Goal: Task Accomplishment & Management: Use online tool/utility

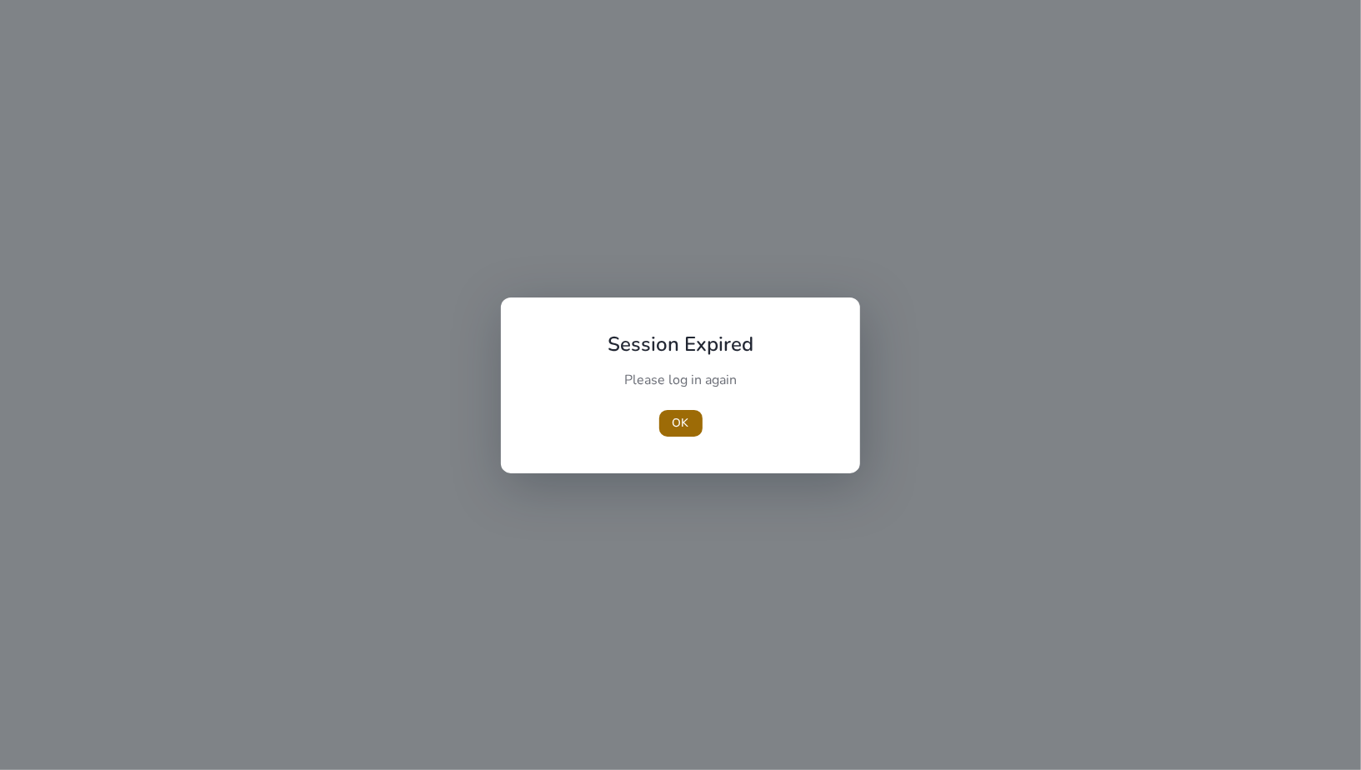
click at [683, 428] on span "OK" at bounding box center [681, 423] width 17 height 18
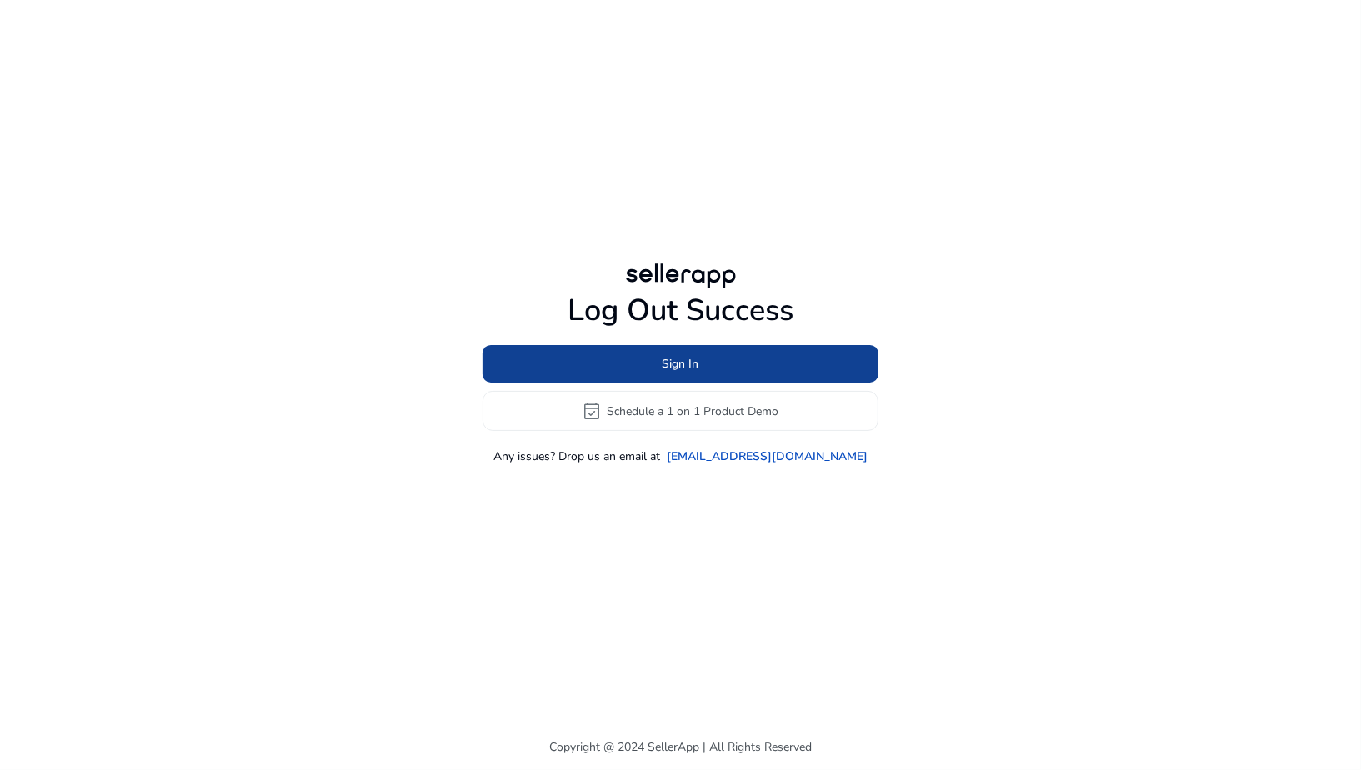
click at [674, 368] on span "Sign In" at bounding box center [681, 364] width 37 height 18
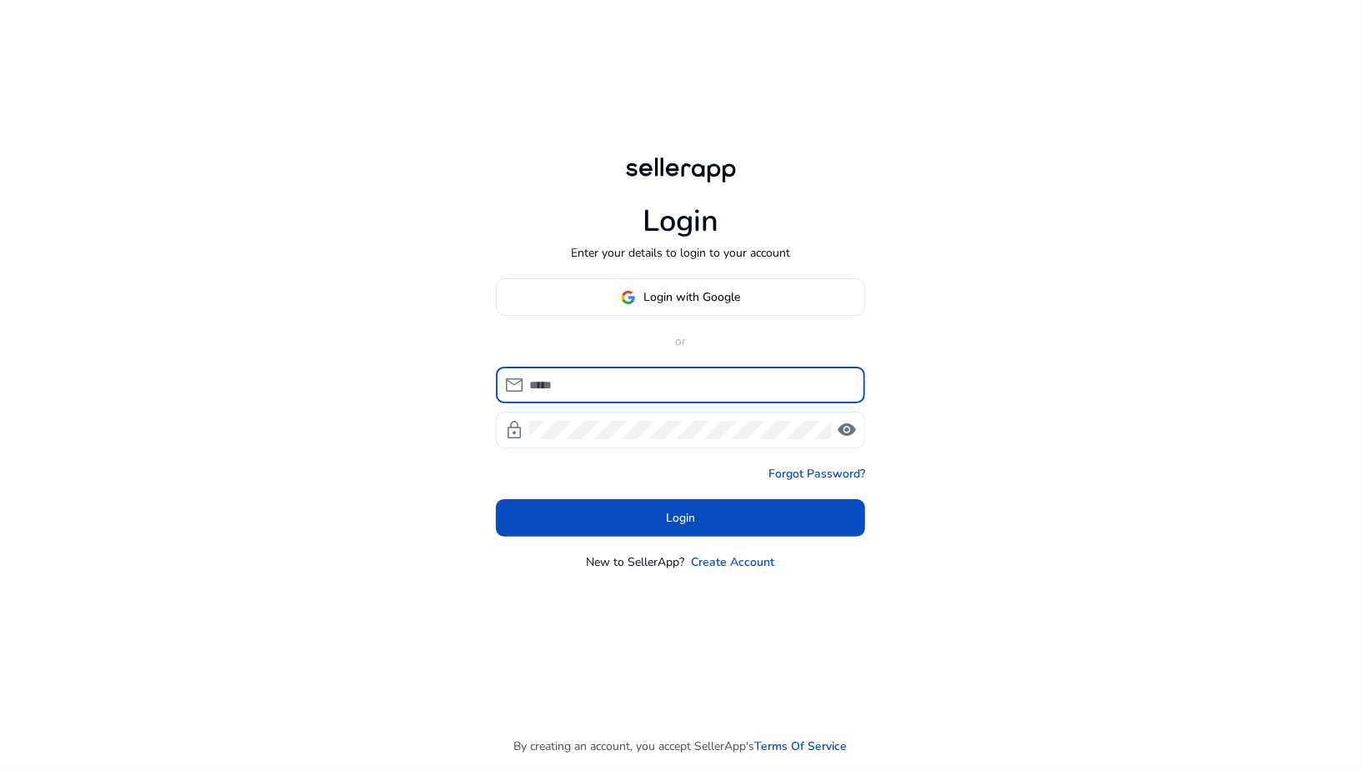
type input "**********"
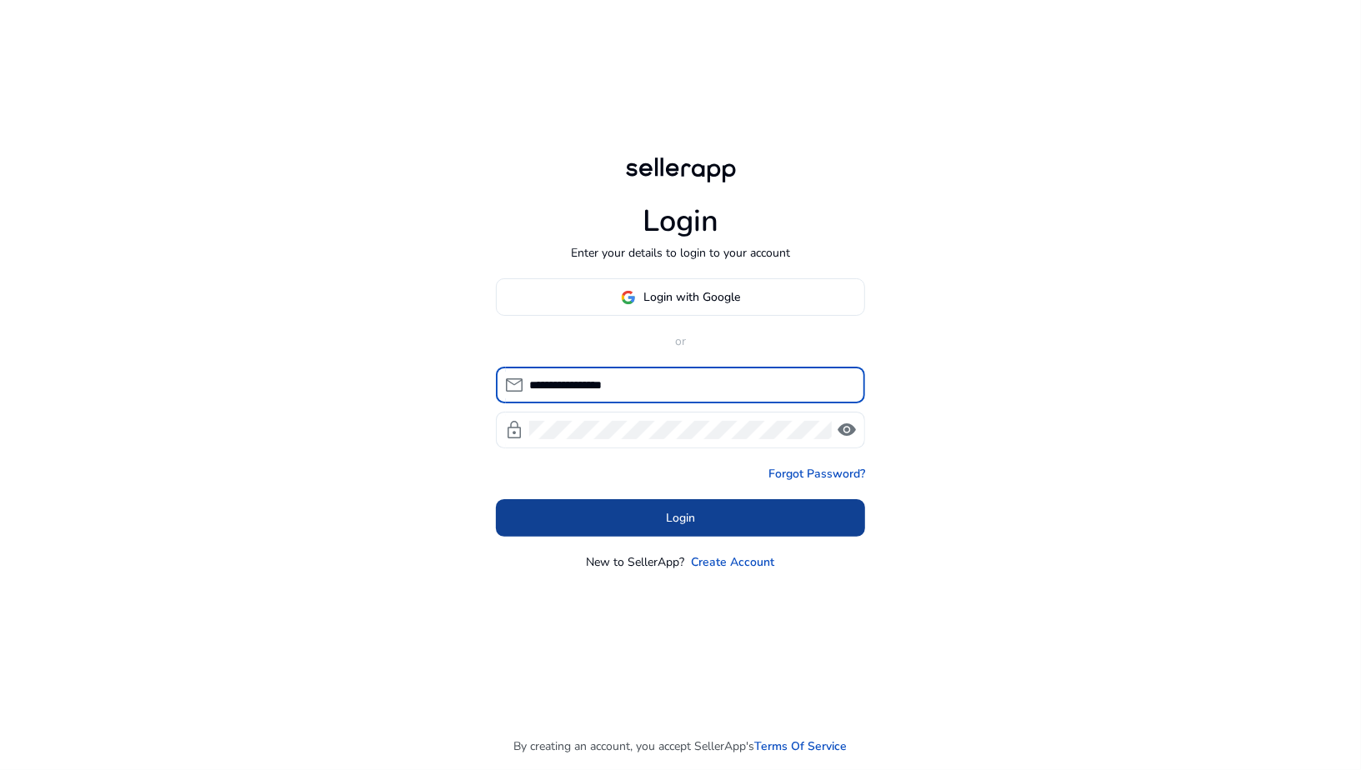
click at [672, 514] on span "Login" at bounding box center [680, 518] width 29 height 18
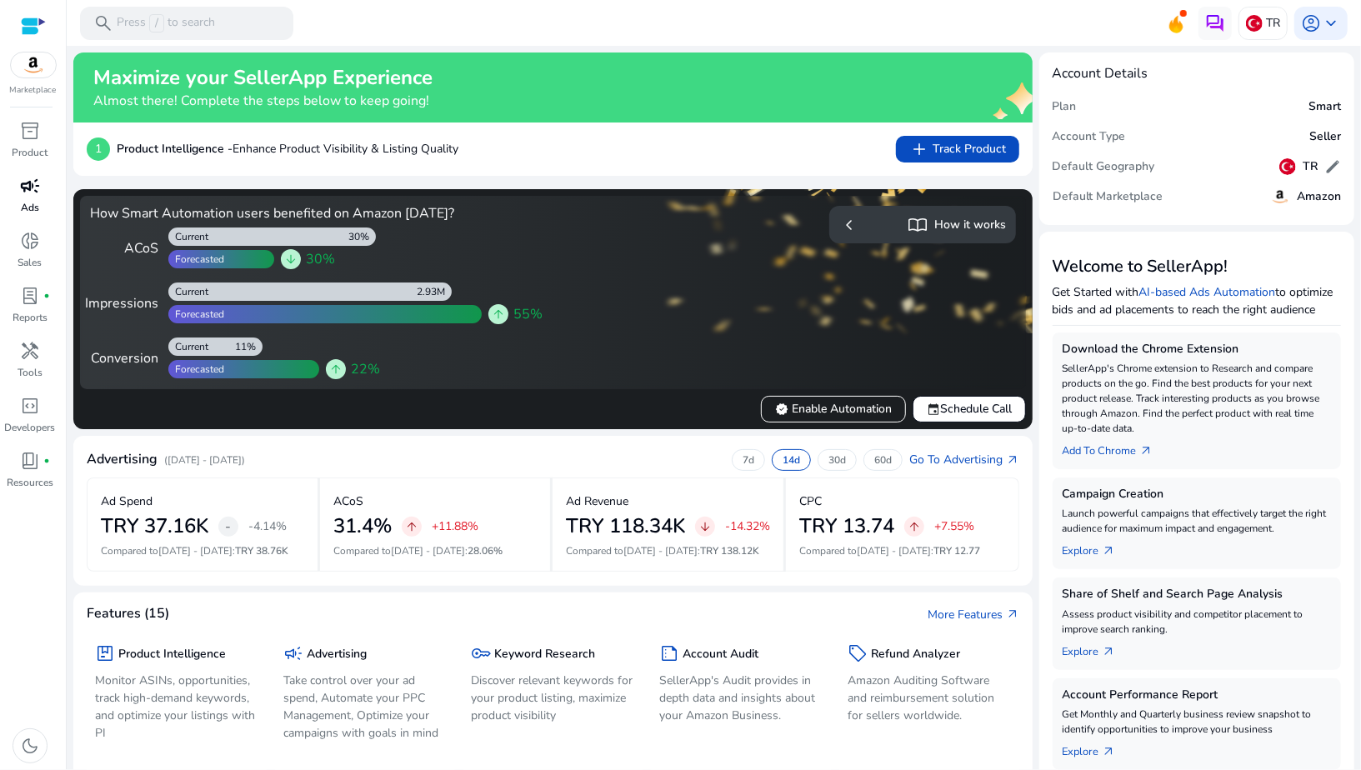
click at [35, 185] on span "campaign" at bounding box center [30, 186] width 20 height 20
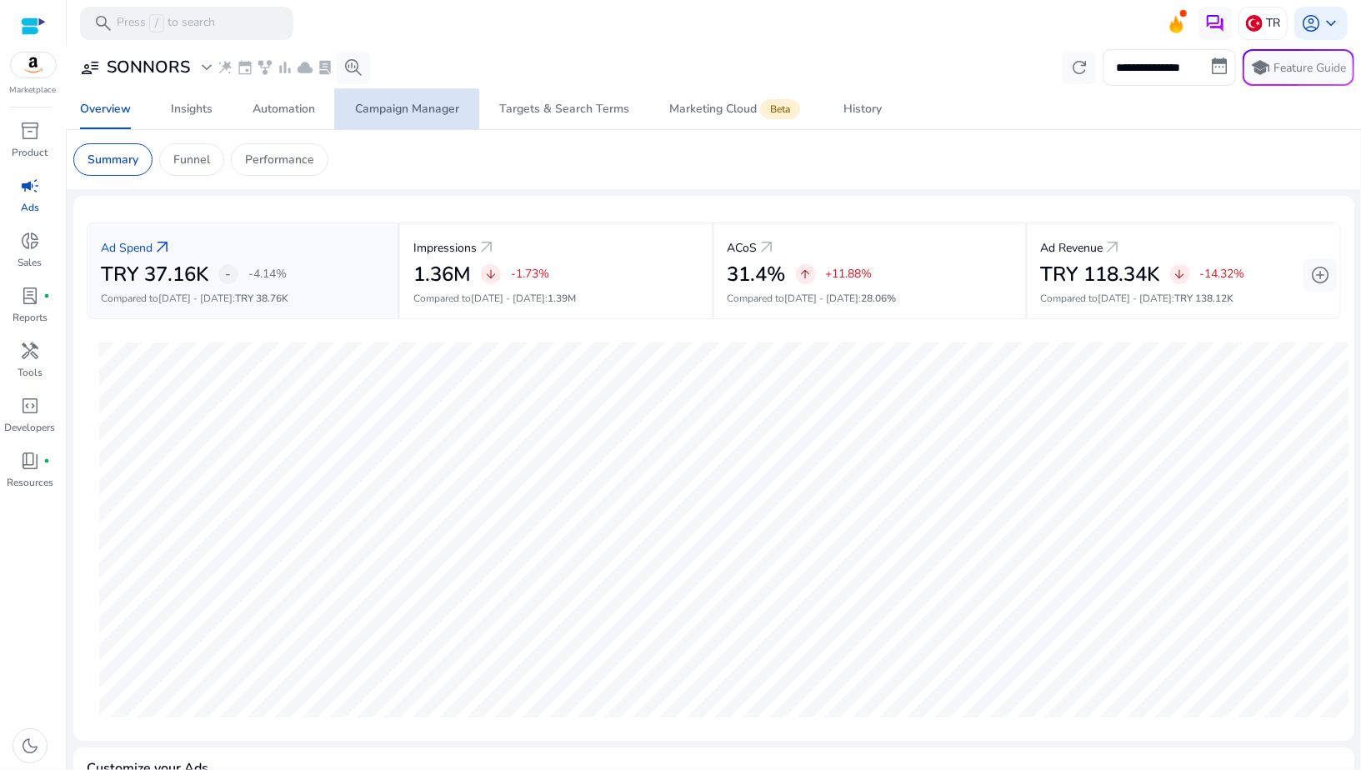
click at [403, 122] on span "Campaign Manager" at bounding box center [407, 109] width 104 height 40
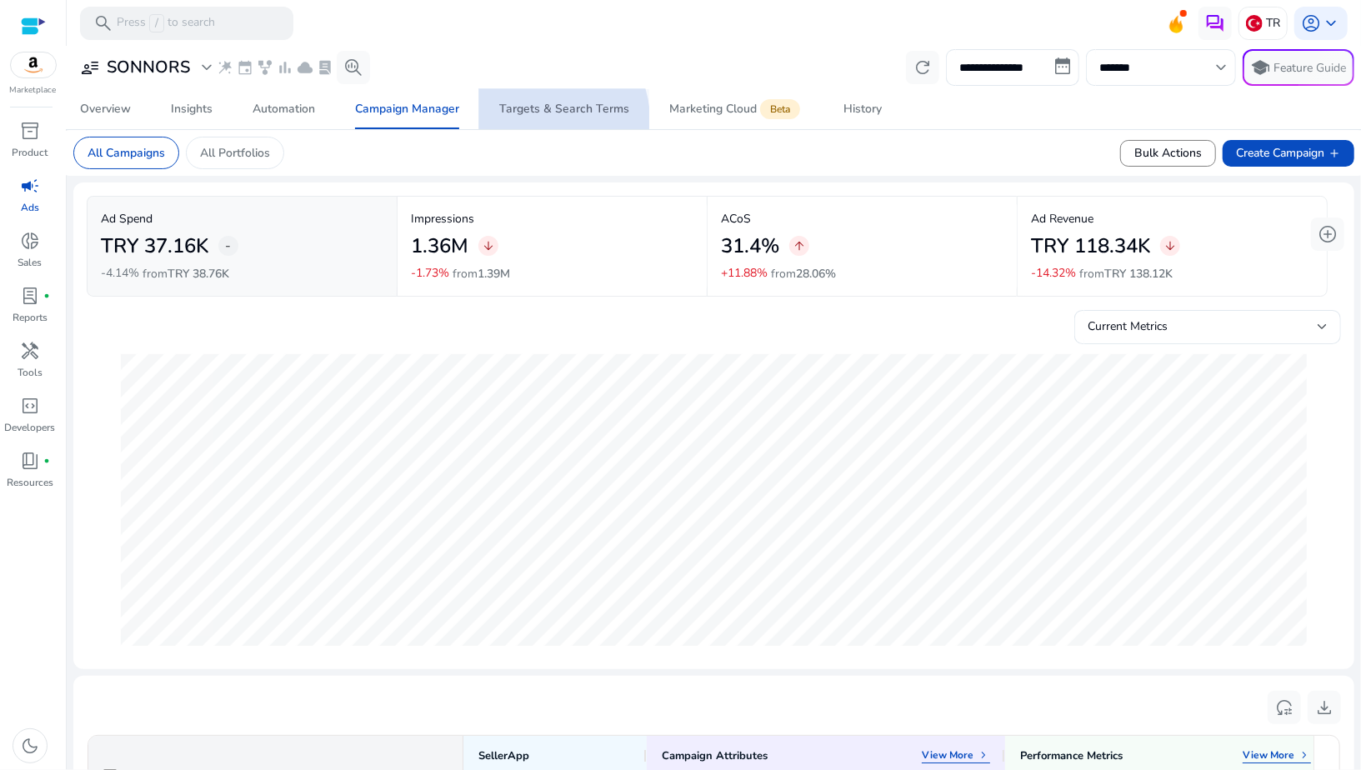
click at [540, 121] on span "Targets & Search Terms" at bounding box center [564, 109] width 130 height 40
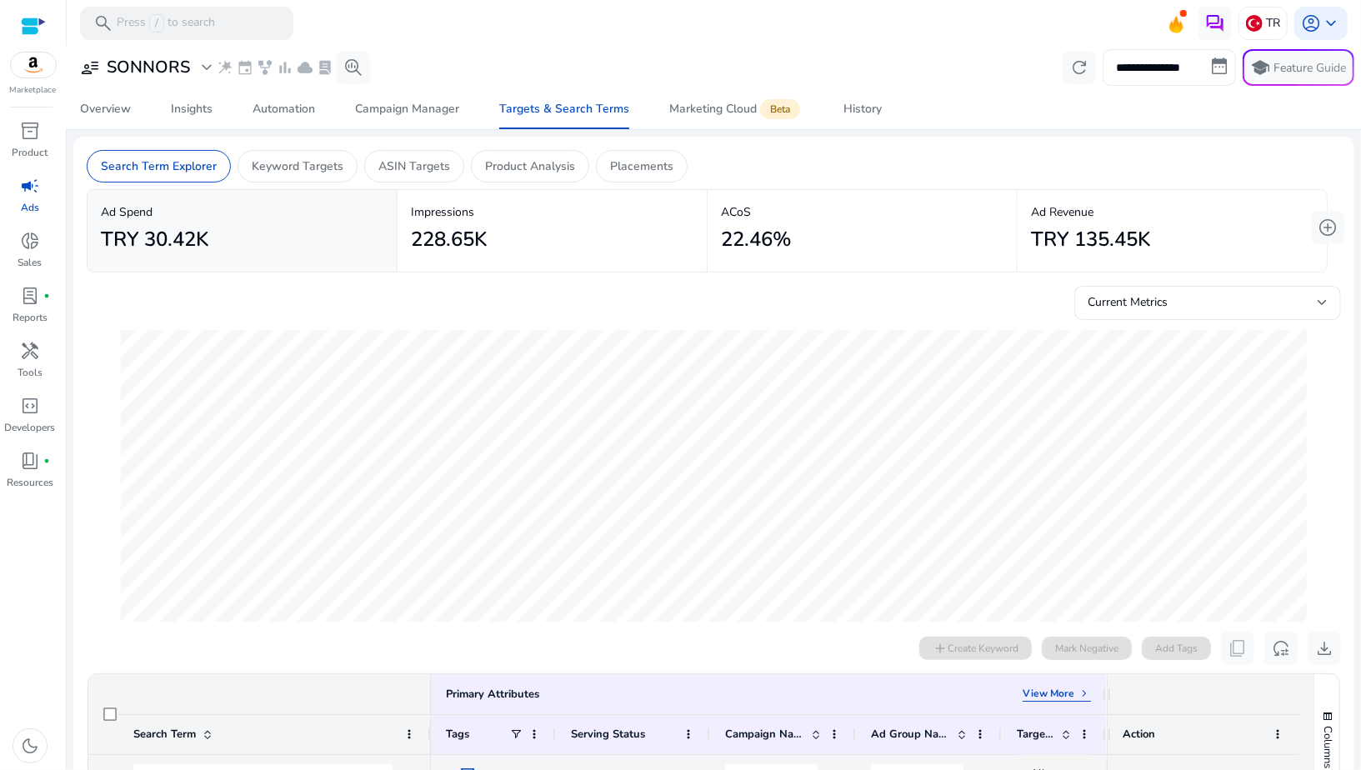
click at [1165, 66] on input "**********" at bounding box center [1169, 67] width 133 height 37
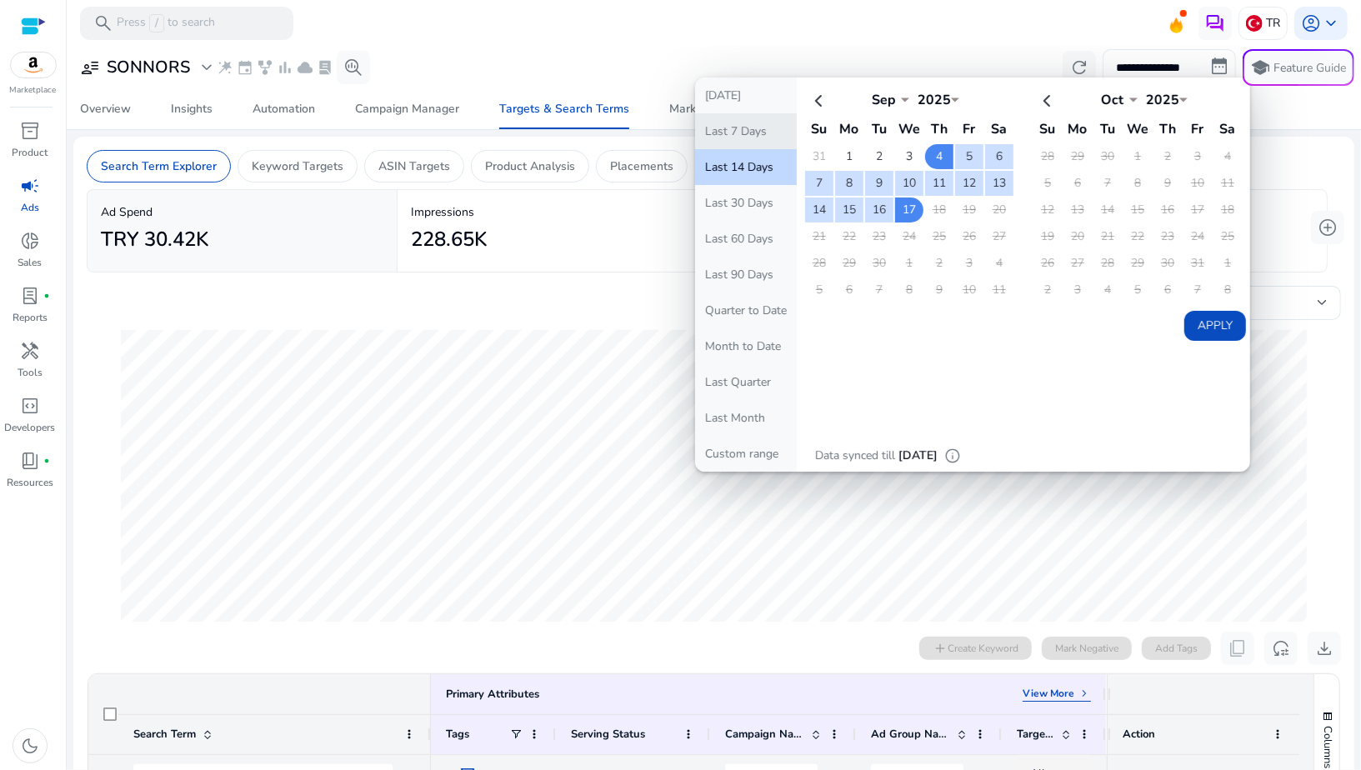
click at [723, 130] on button "Last 7 Days" at bounding box center [746, 131] width 102 height 36
type input "**********"
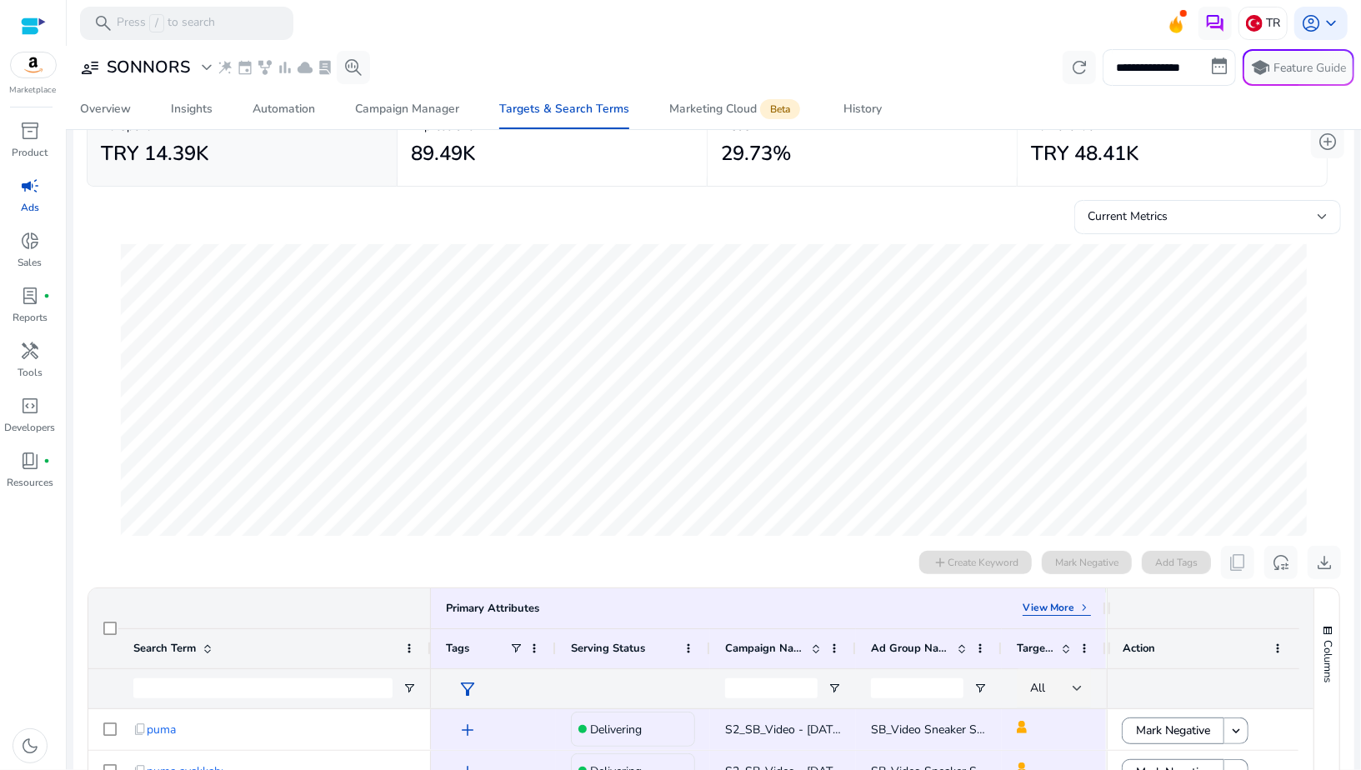
scroll to position [87, 0]
click at [132, 115] on link "Overview" at bounding box center [105, 109] width 91 height 40
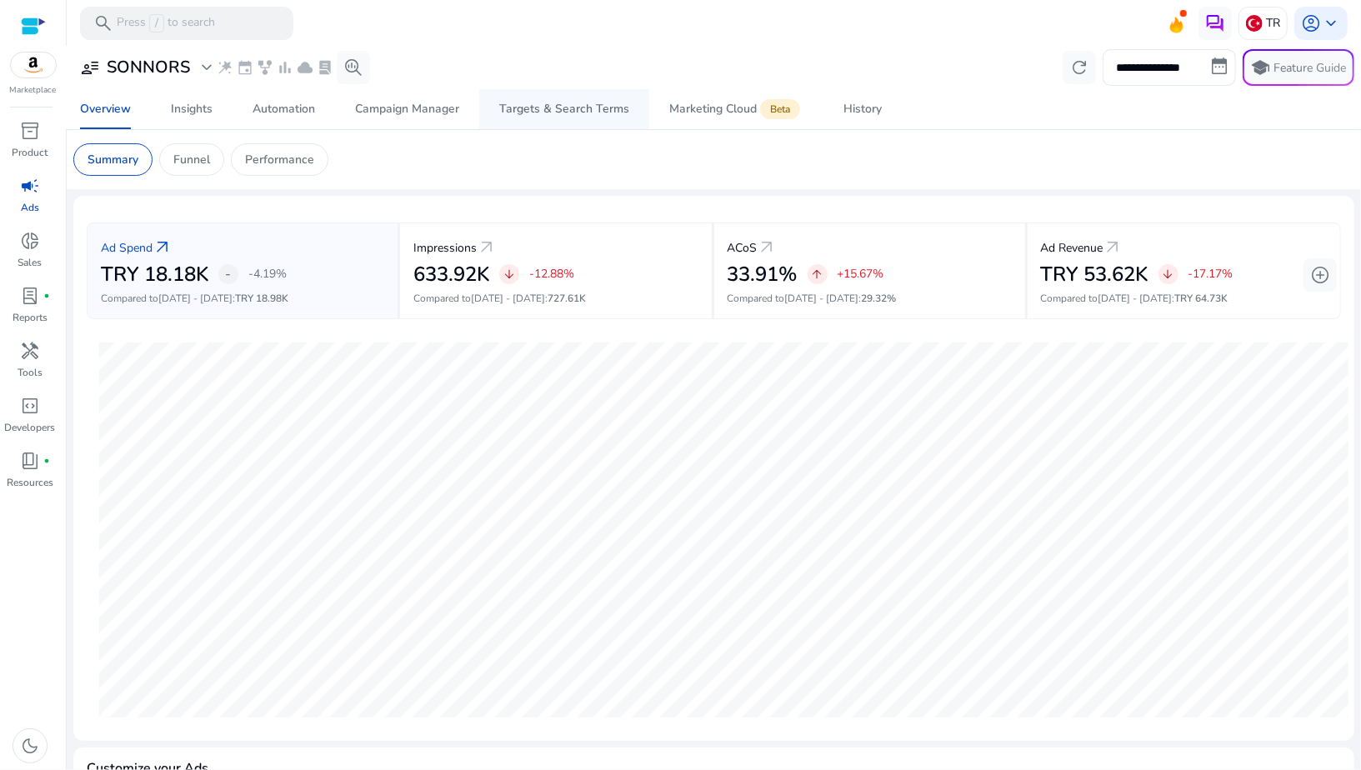
click at [507, 118] on span "Targets & Search Terms" at bounding box center [564, 109] width 130 height 40
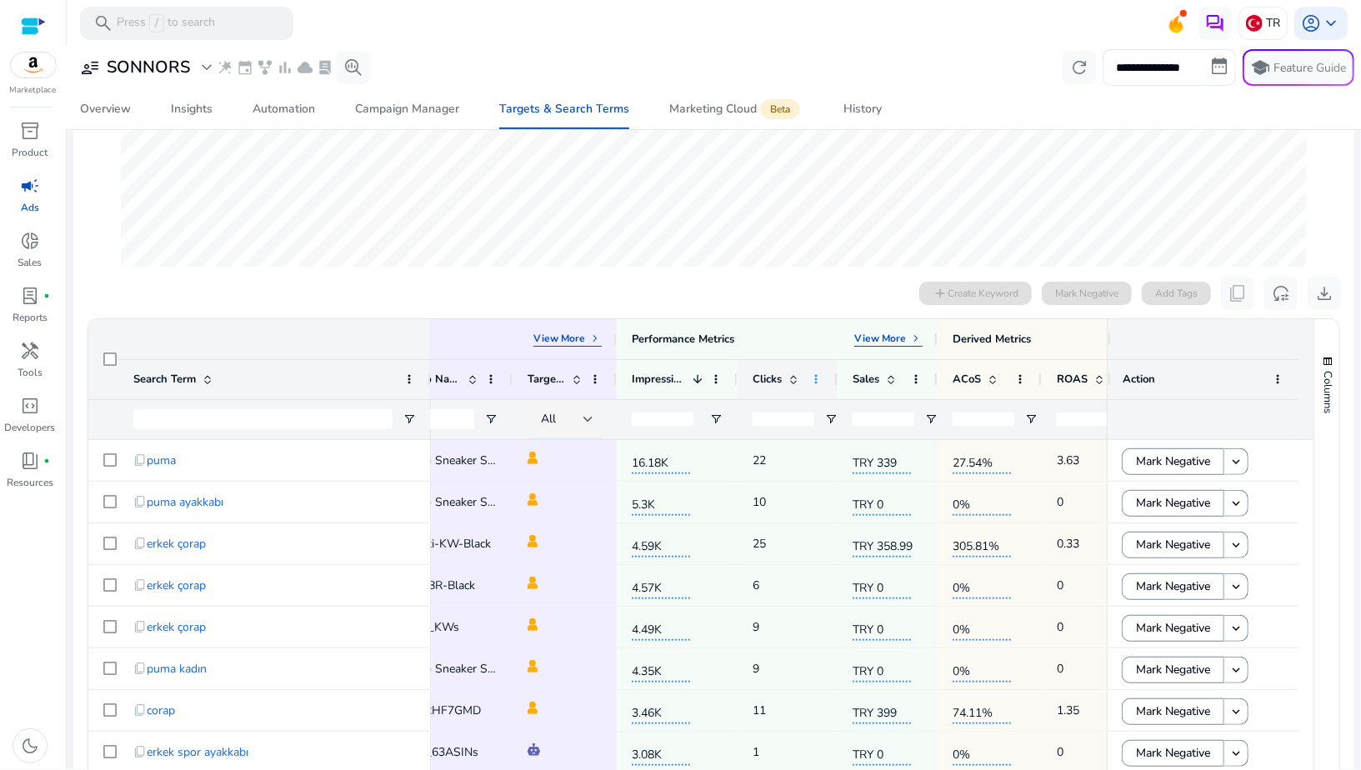
scroll to position [0, 628]
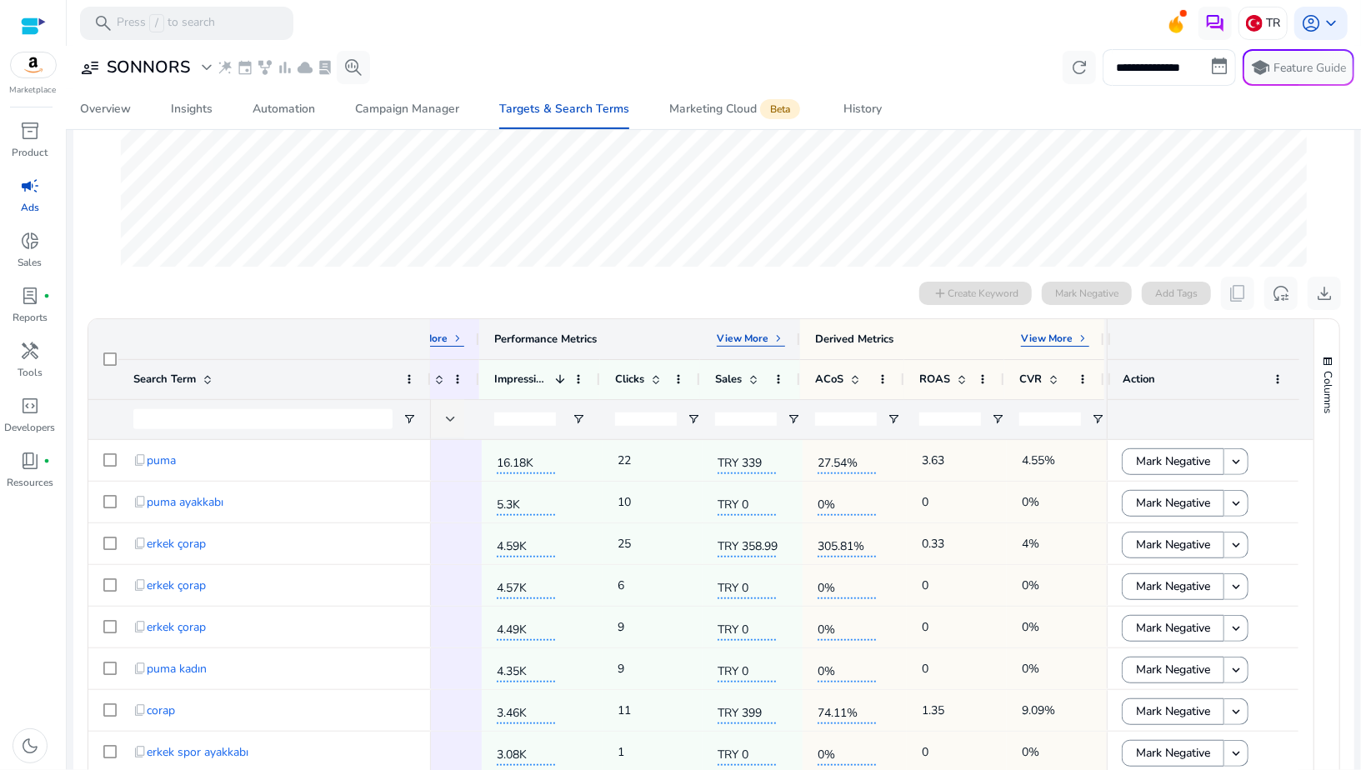
click at [745, 335] on p "View More" at bounding box center [743, 338] width 52 height 13
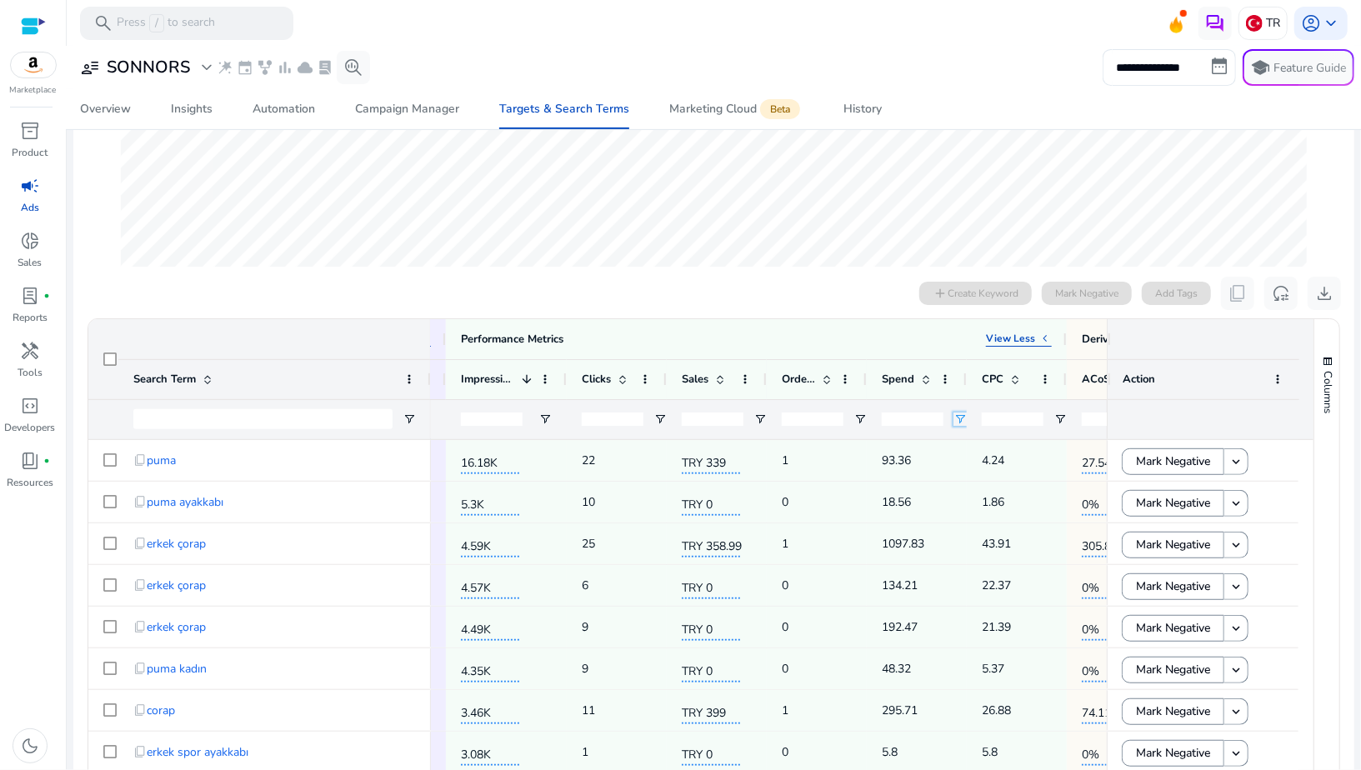
click at [958, 421] on span "Open Filter Menu" at bounding box center [960, 419] width 13 height 13
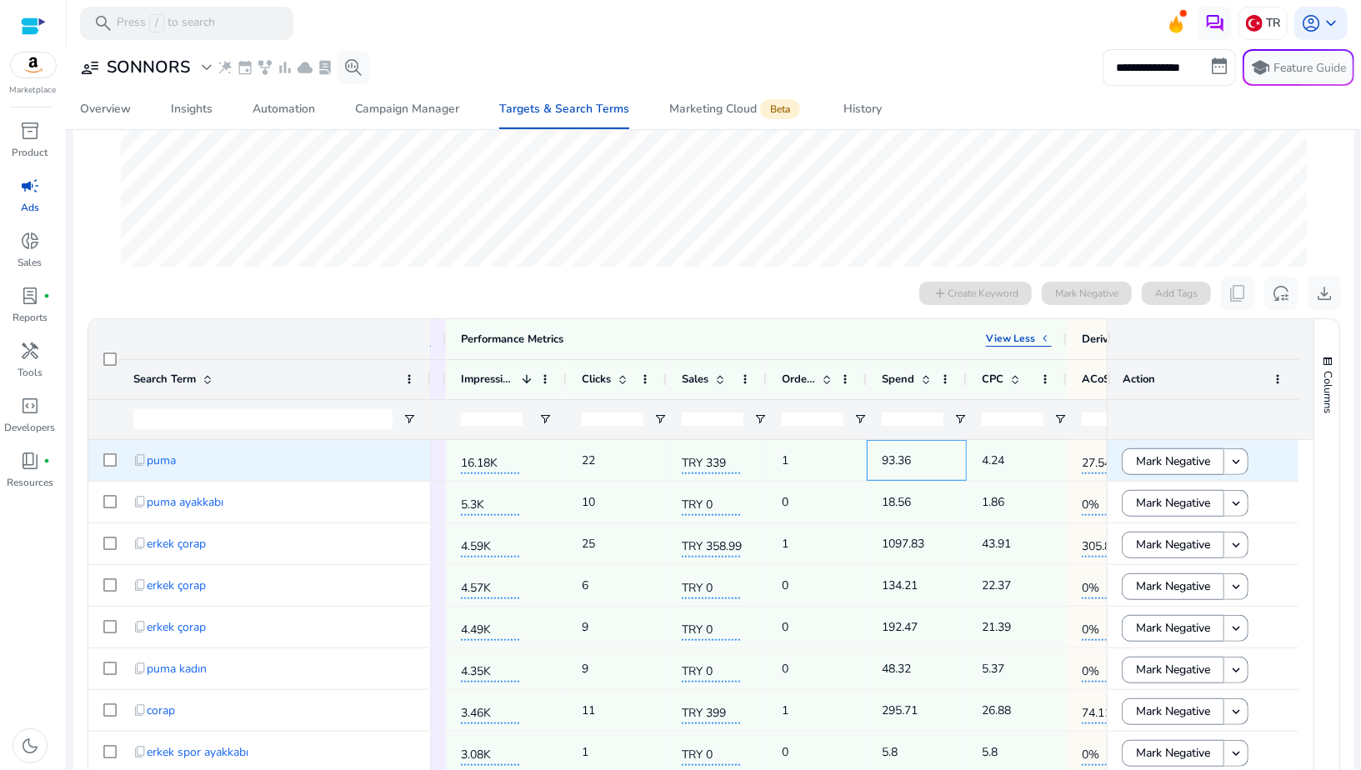
click at [869, 440] on div "93.36" at bounding box center [917, 460] width 100 height 41
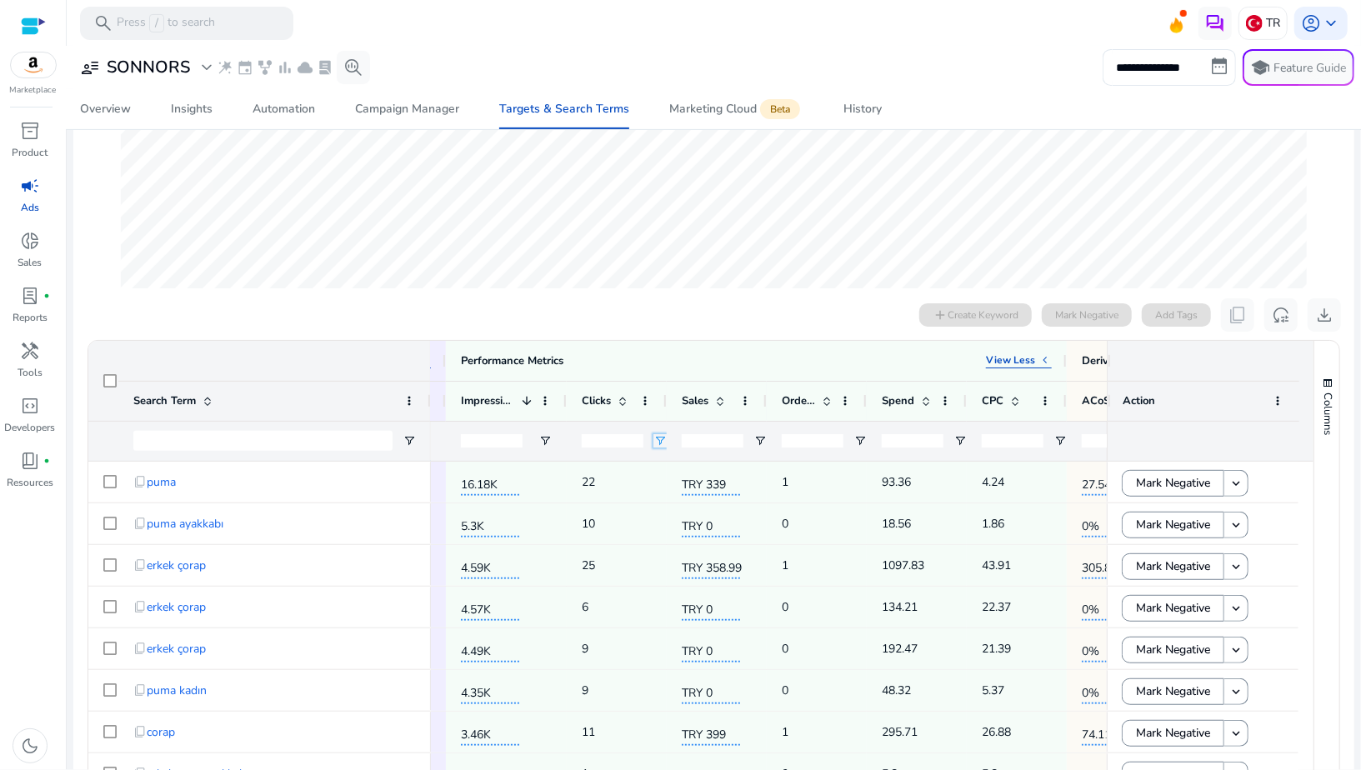
click at [657, 443] on span "Open Filter Menu" at bounding box center [660, 440] width 13 height 13
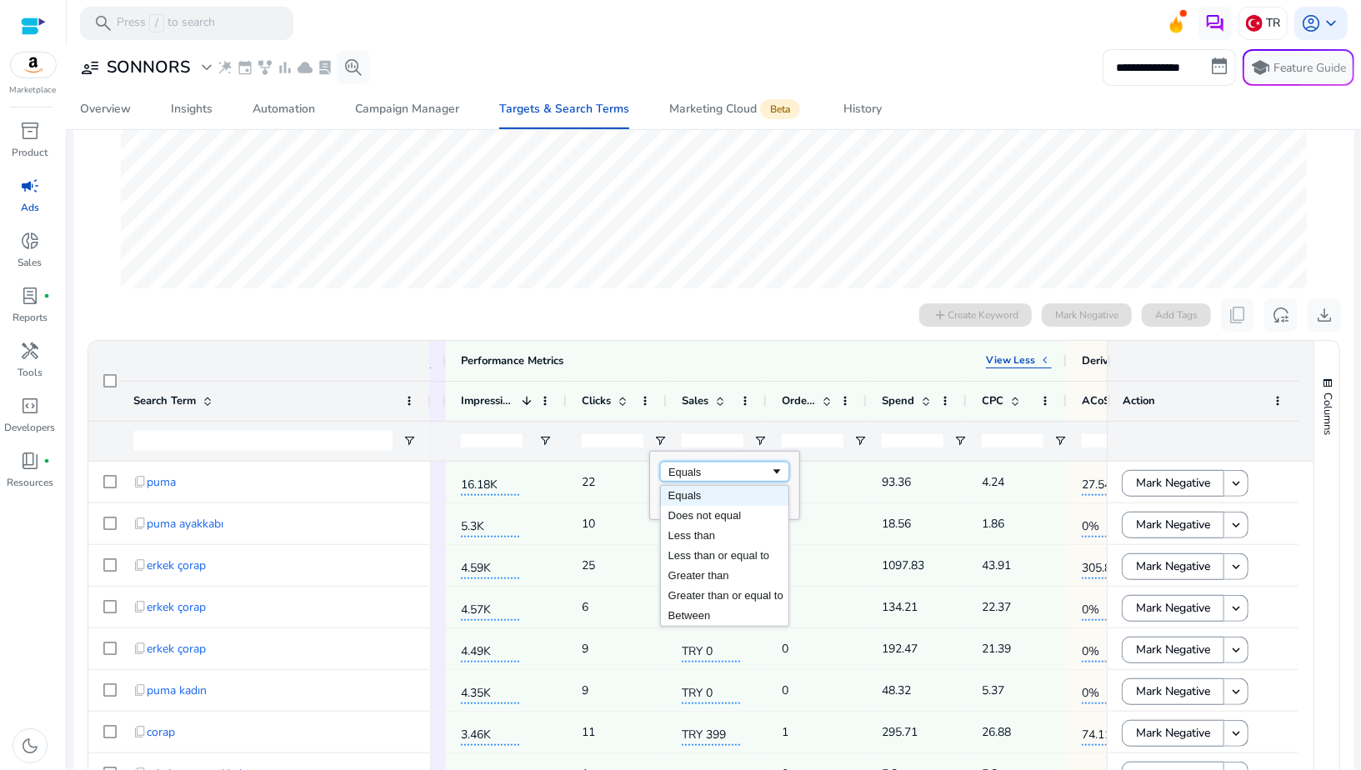
click at [670, 466] on div "Equals" at bounding box center [720, 472] width 102 height 13
click at [683, 506] on input "Filter Value" at bounding box center [724, 499] width 129 height 20
type input "**"
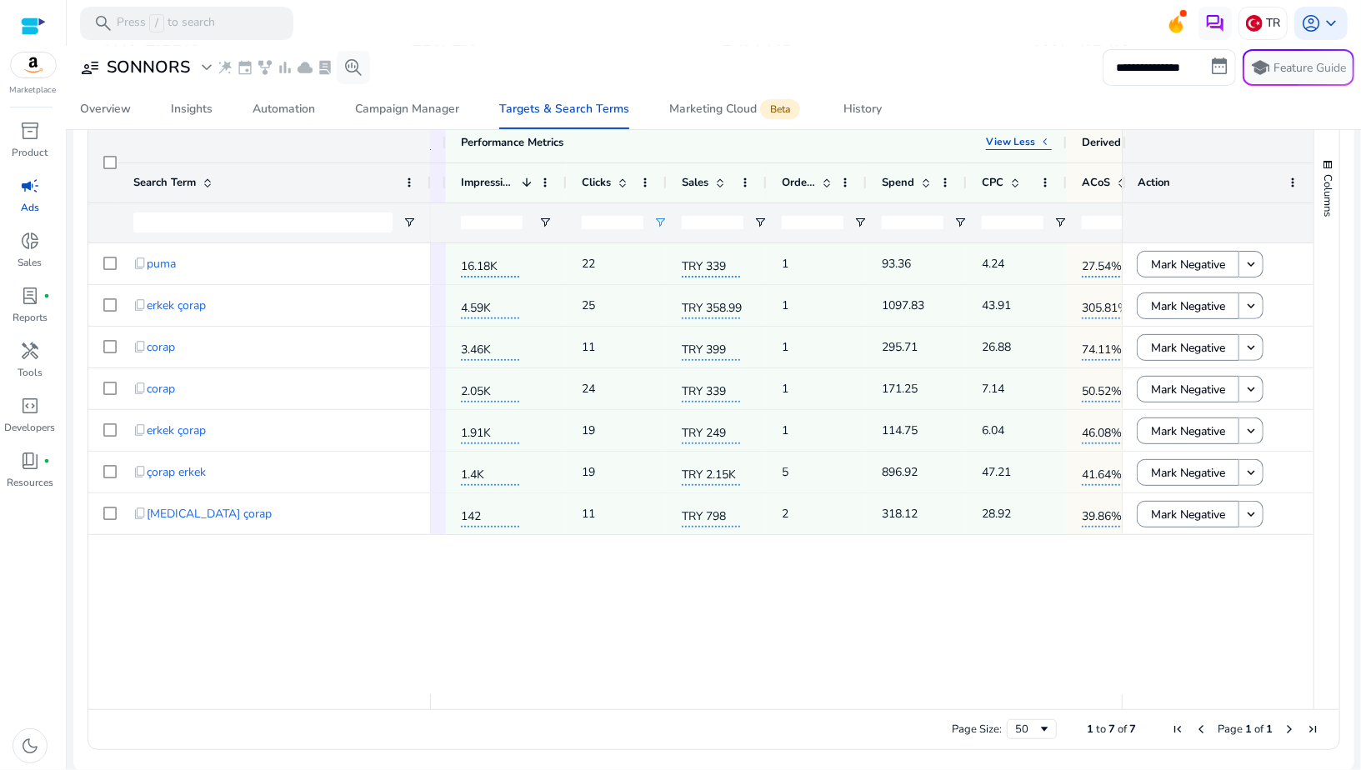
click at [877, 582] on div "SB_Video Sneaker Socks 6.5.2024 16.18K 22 TRY 339 1 93.36 4.24 27.54% 3.63 4.55…" at bounding box center [776, 468] width 691 height 451
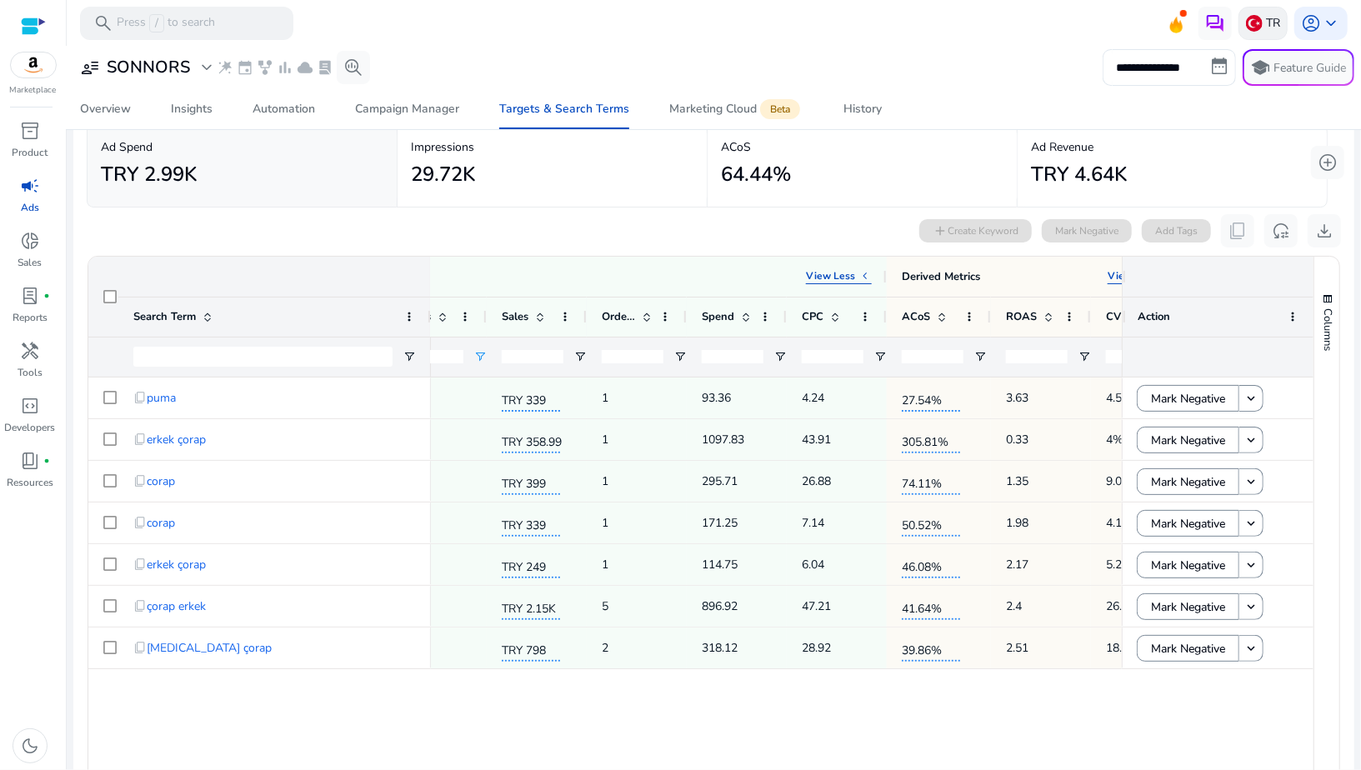
click at [1246, 27] on img at bounding box center [1254, 23] width 17 height 17
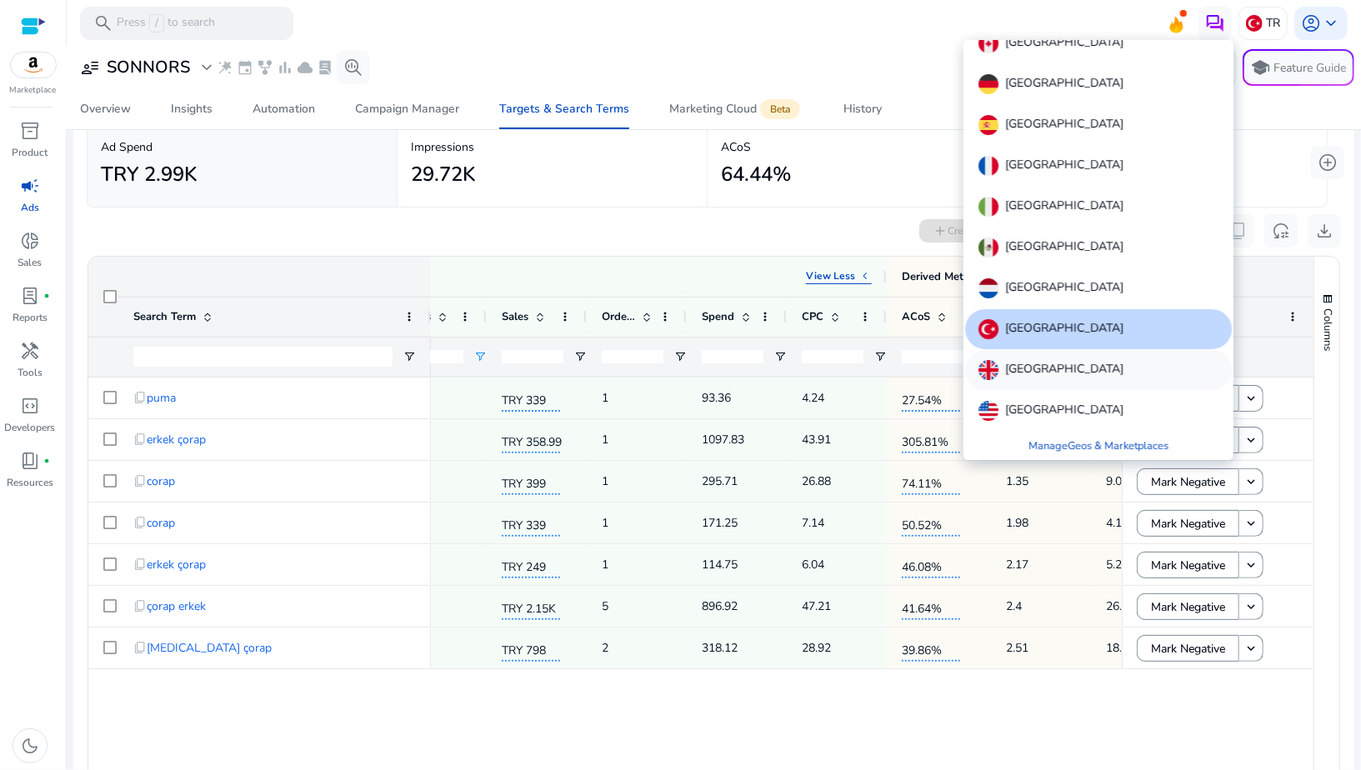
click at [1046, 374] on p "United Kingdom" at bounding box center [1064, 370] width 118 height 20
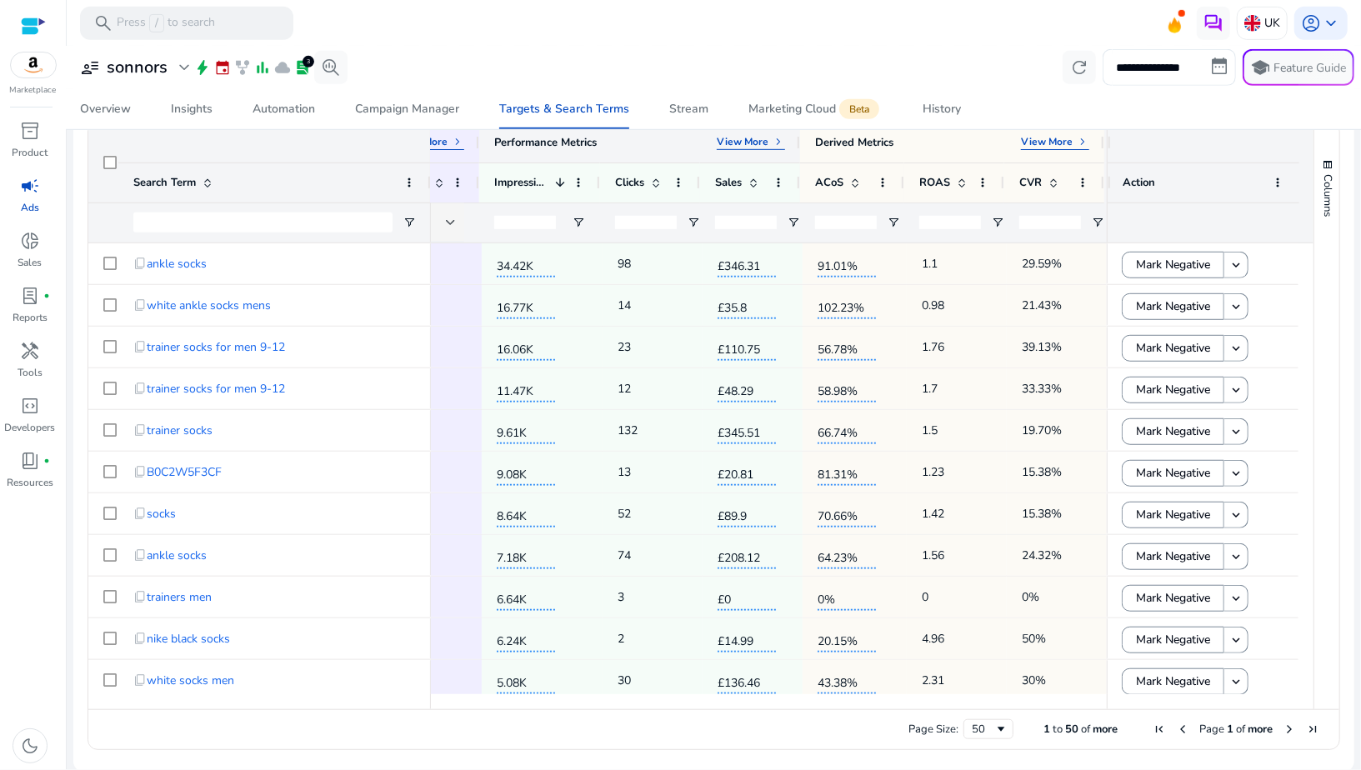
click at [750, 148] on div "View More keyboard_arrow_right" at bounding box center [751, 142] width 68 height 15
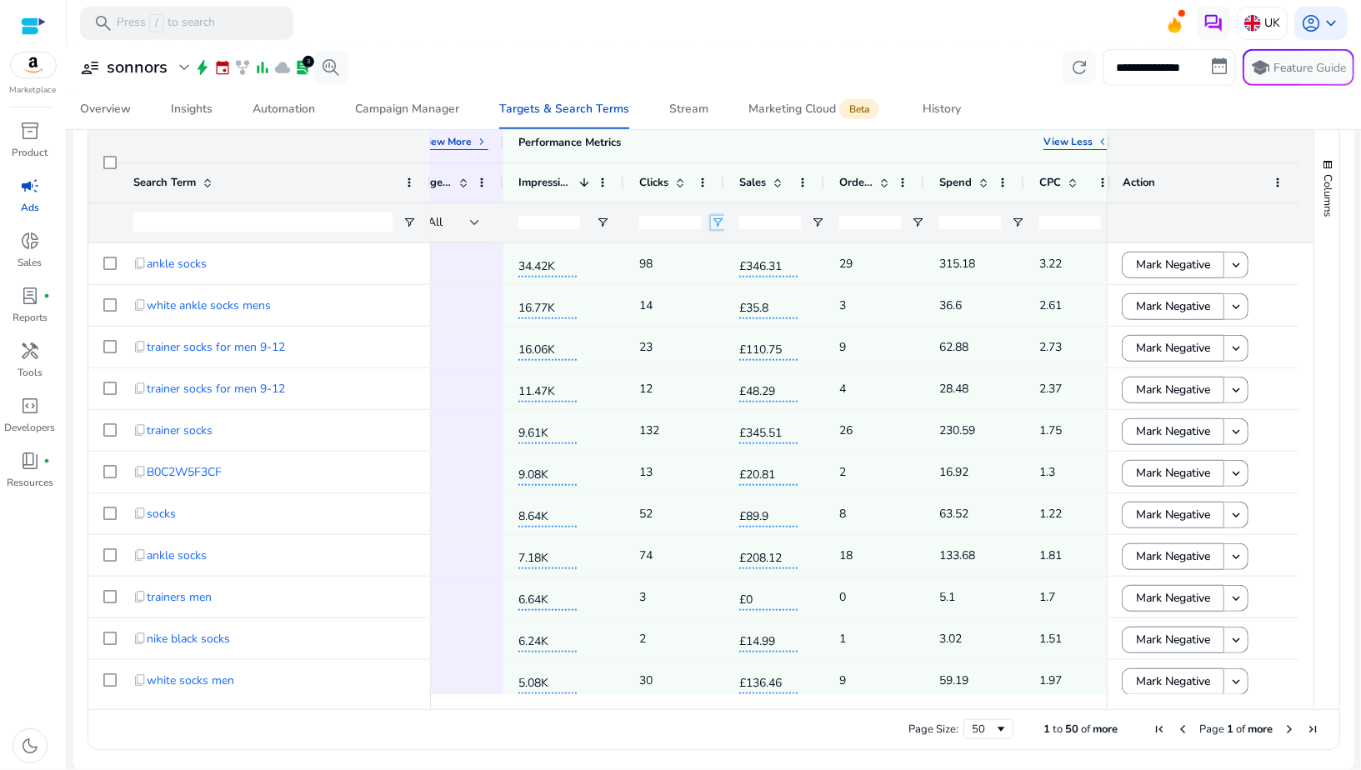
click at [712, 223] on span "Open Filter Menu" at bounding box center [717, 222] width 13 height 13
click at [722, 253] on div "Equals" at bounding box center [782, 253] width 129 height 20
click at [759, 256] on div "Greater than" at bounding box center [777, 254] width 102 height 13
click at [734, 284] on input "Filter Value" at bounding box center [782, 281] width 129 height 20
type input "**"
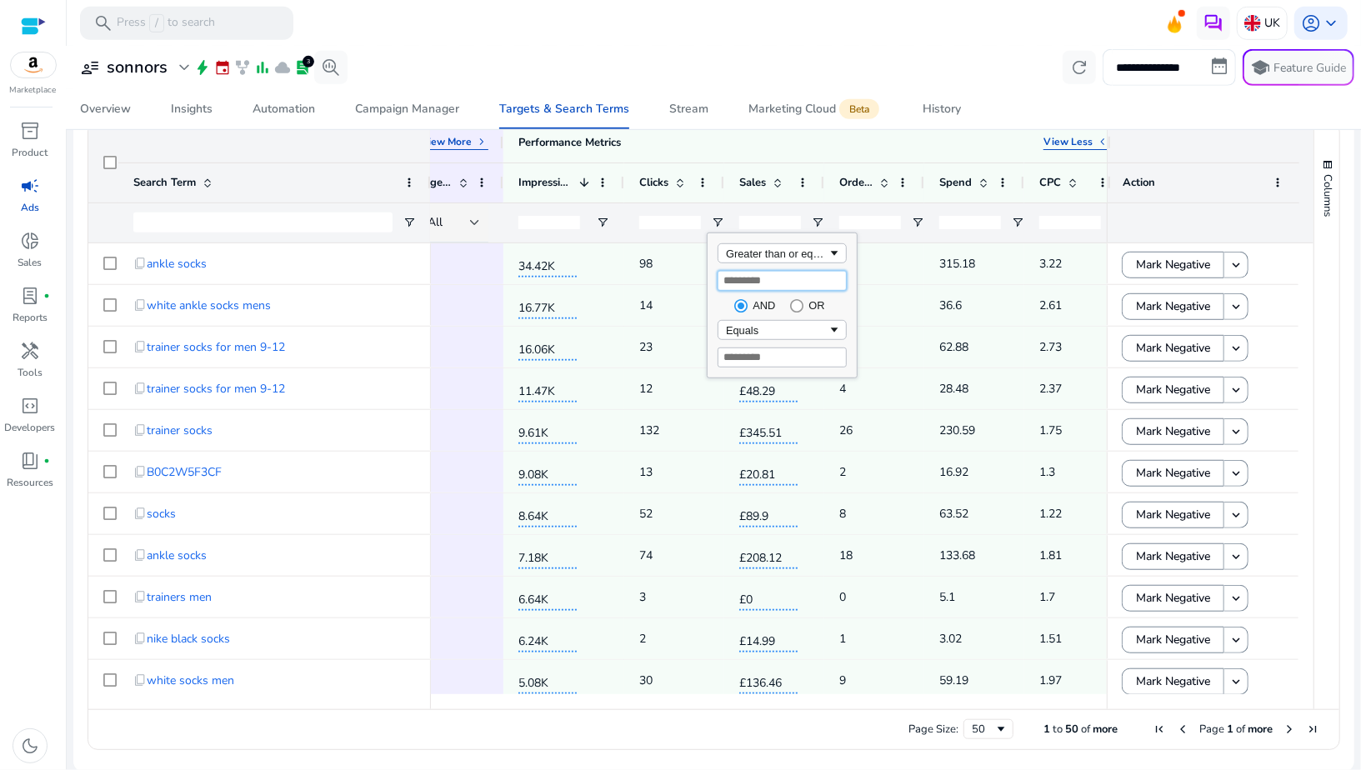
type input "**"
click at [711, 53] on div "**********" at bounding box center [713, 67] width 1281 height 37
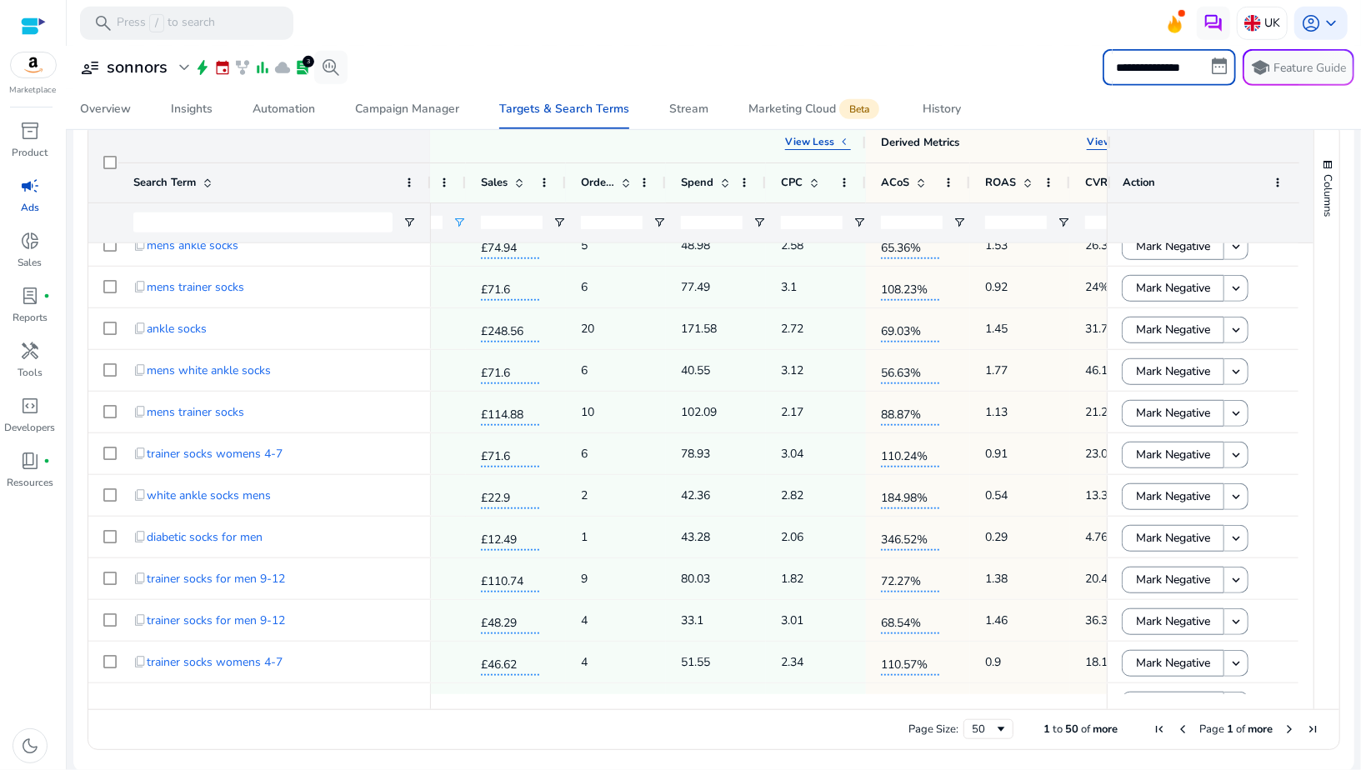
click at [1141, 61] on input "**********" at bounding box center [1169, 67] width 133 height 37
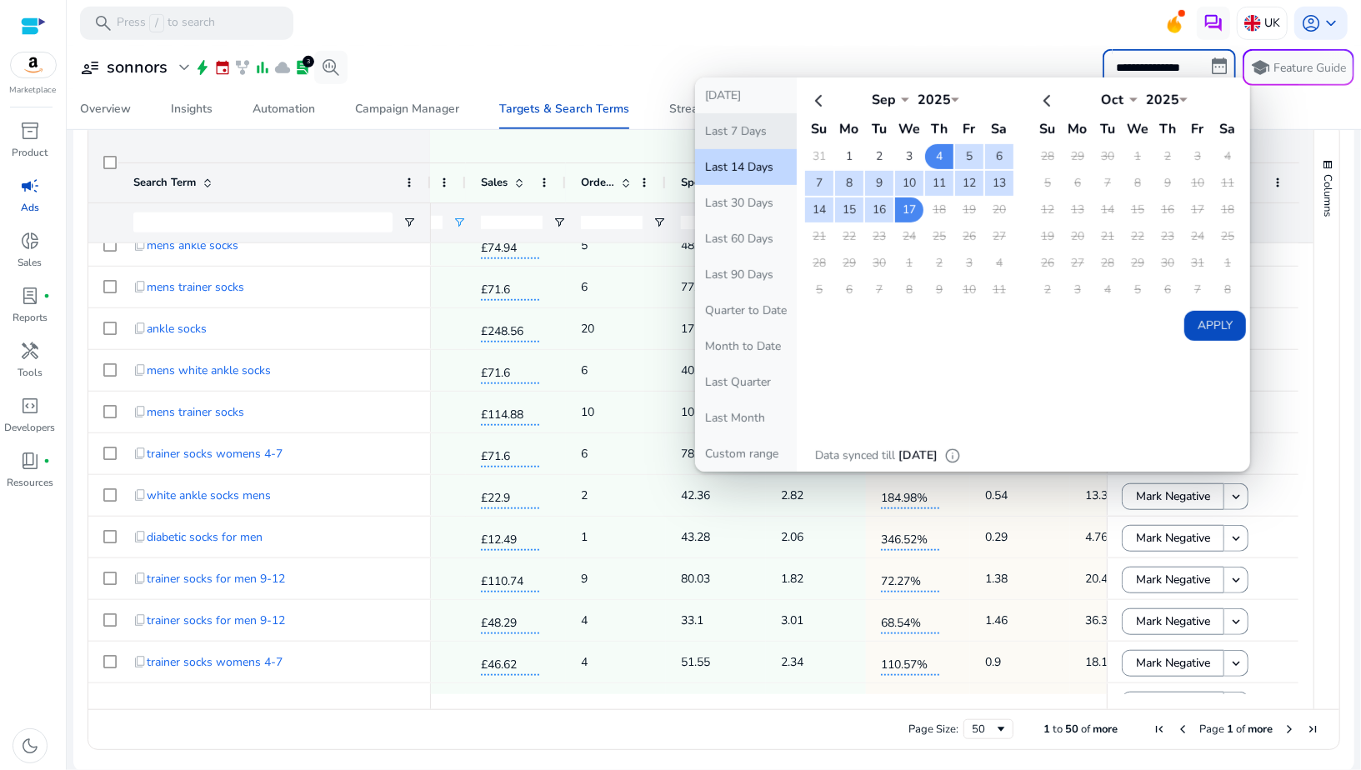
click at [744, 133] on button "Last 7 Days" at bounding box center [746, 131] width 102 height 36
type input "**********"
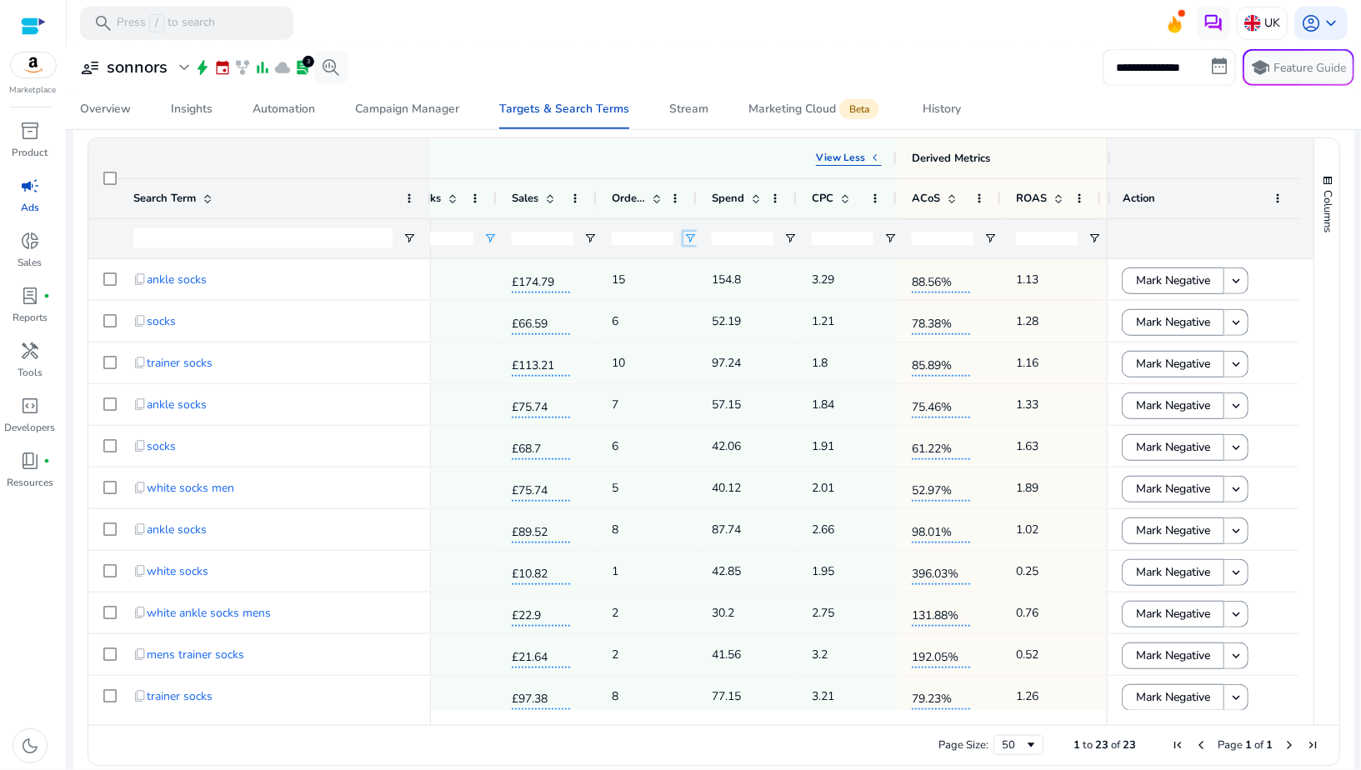
click at [684, 238] on span "Open Filter Menu" at bounding box center [690, 238] width 13 height 13
click at [711, 295] on input "Filter Value" at bounding box center [755, 297] width 129 height 20
type input "*"
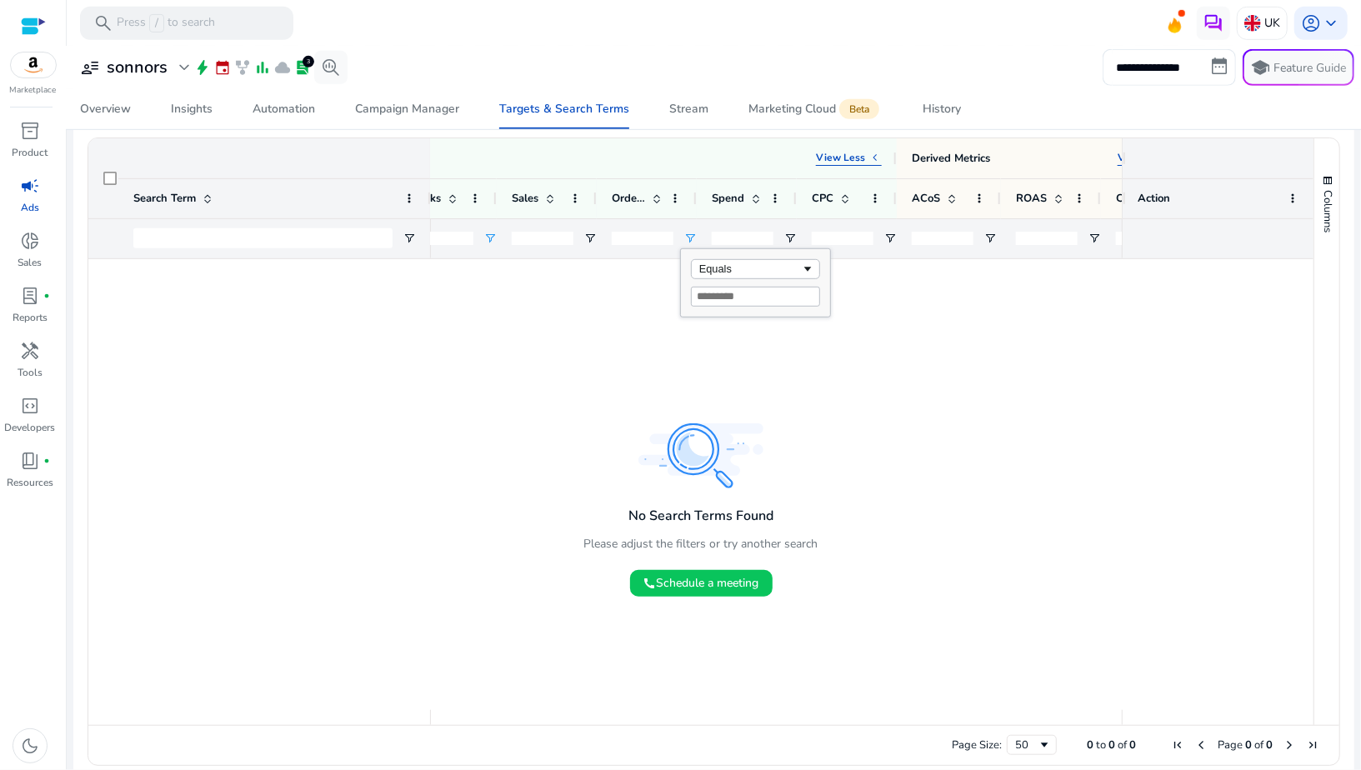
type input "*"
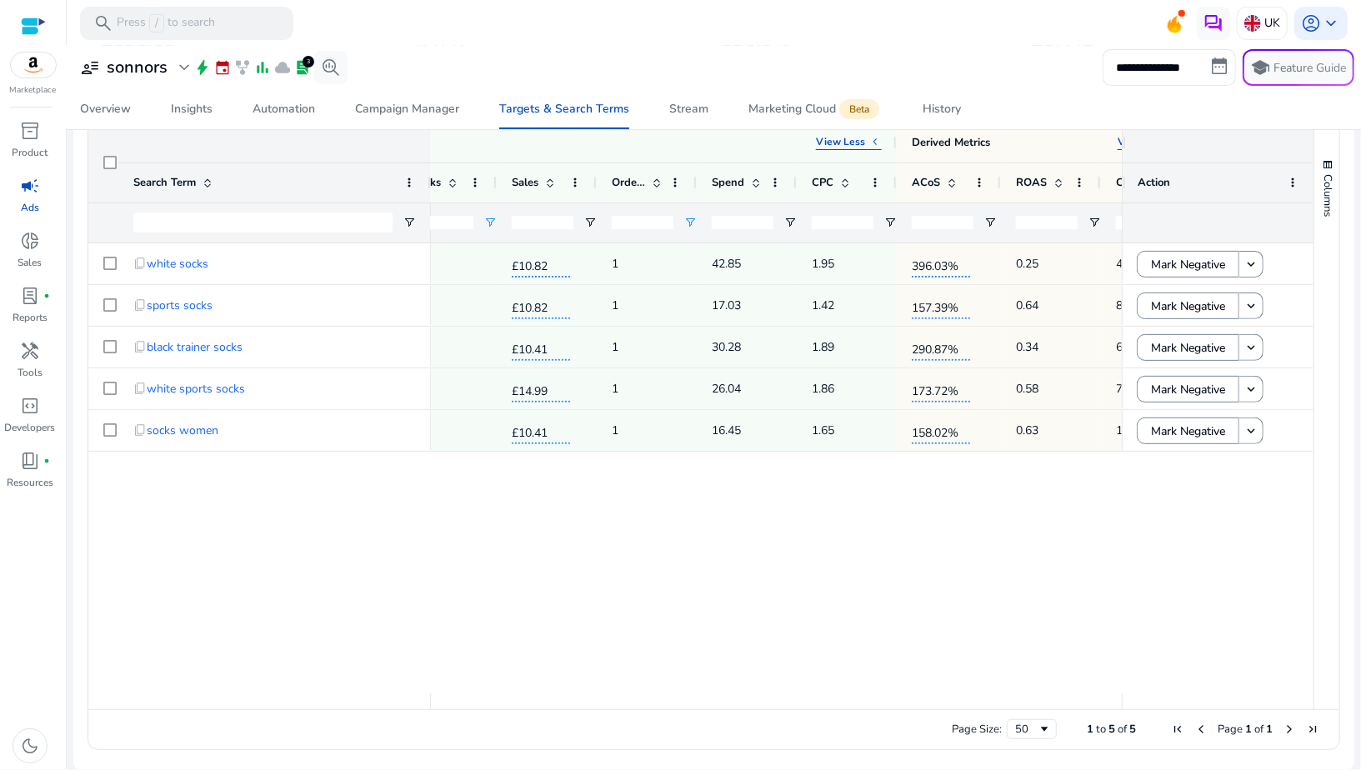
click at [674, 541] on div "2.02K 22 £10.82 1 42.85 1.95 396.03% 0.25 4.55% 1.1K 12 £10.82 1 17.03 1.42 157…" at bounding box center [776, 468] width 691 height 451
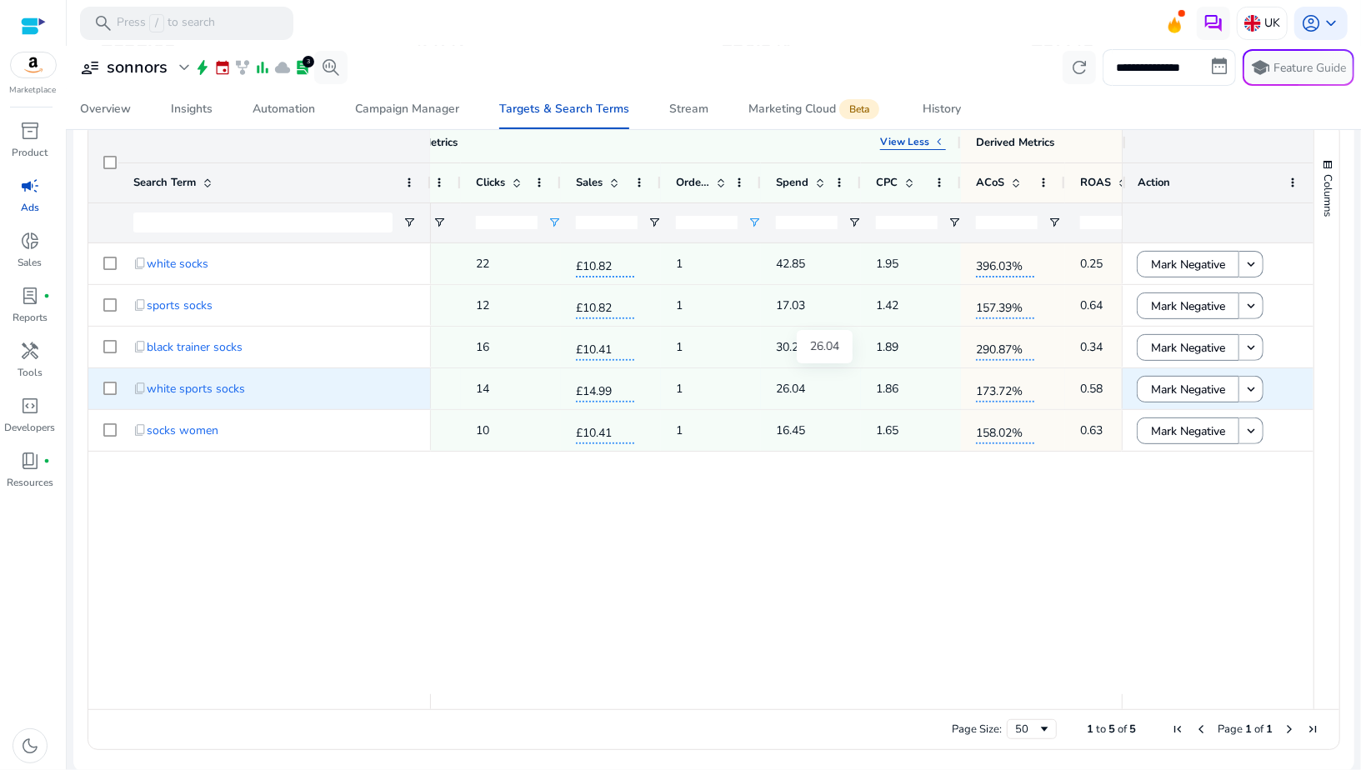
scroll to position [0, 716]
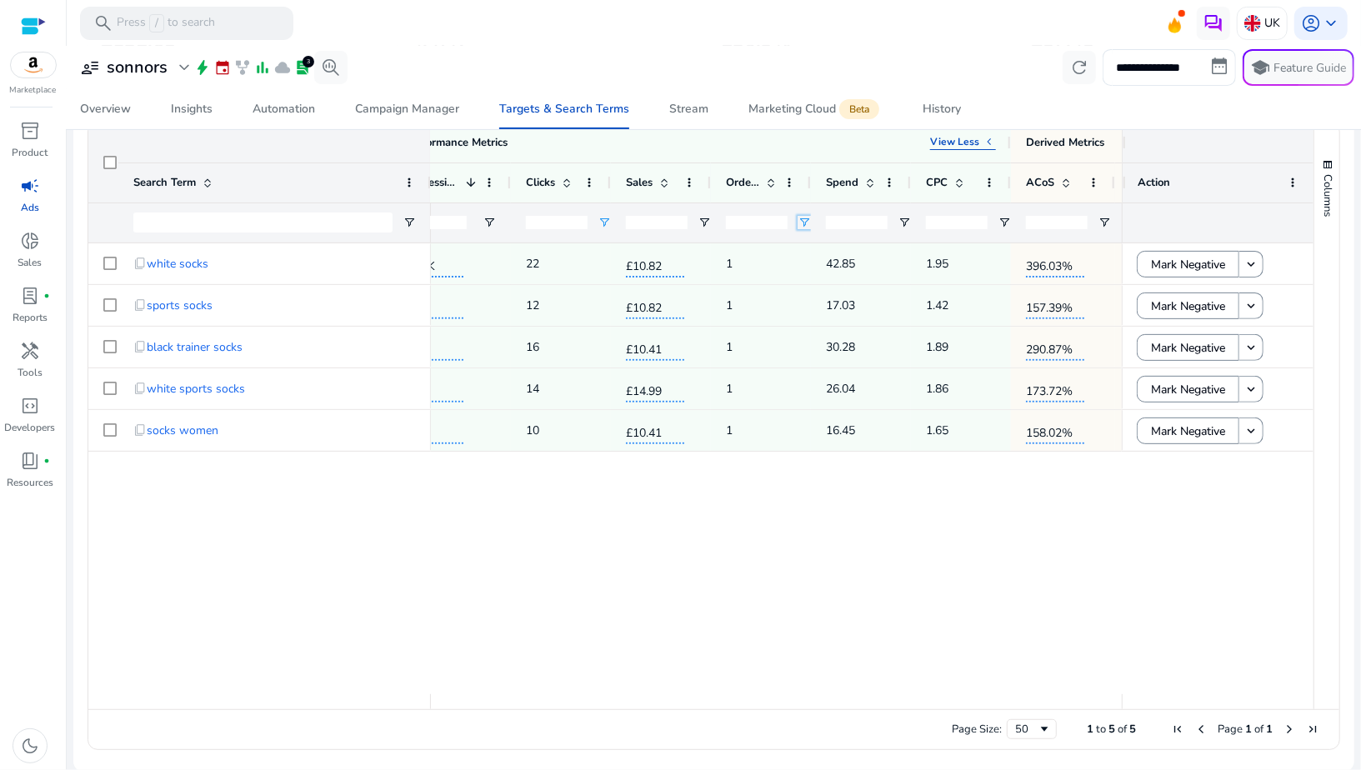
click at [801, 220] on span "Open Filter Menu" at bounding box center [804, 222] width 13 height 13
click at [821, 256] on div "Equals" at bounding box center [865, 254] width 102 height 13
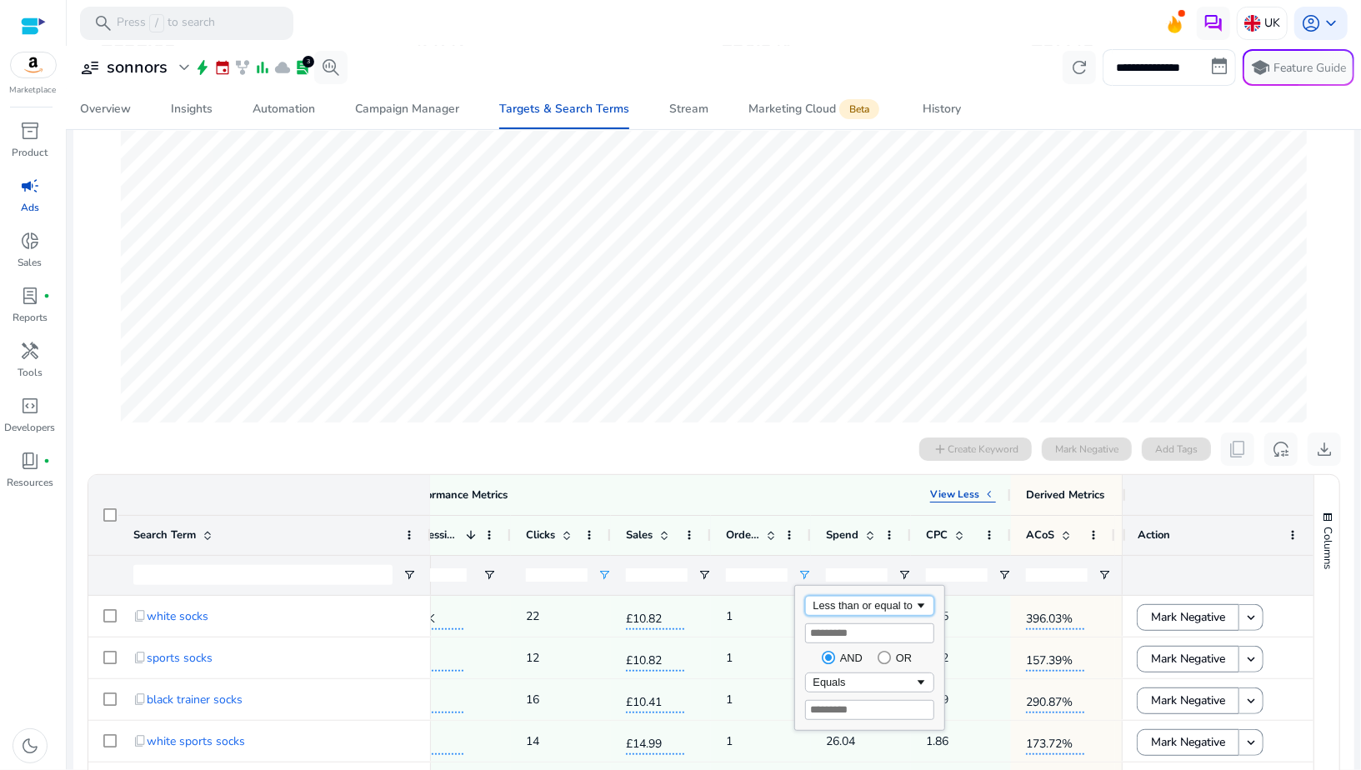
scroll to position [406, 0]
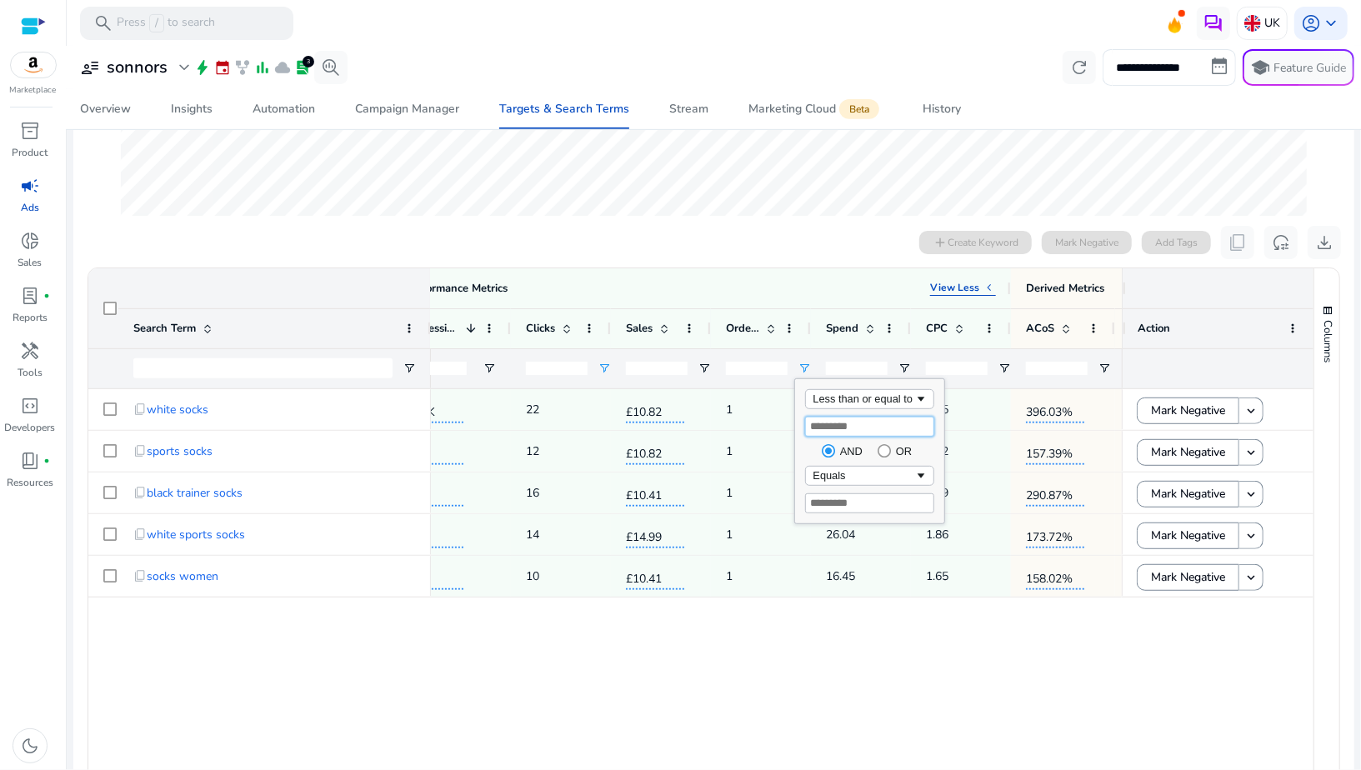
click at [828, 428] on input "*" at bounding box center [869, 427] width 129 height 20
type input "*"
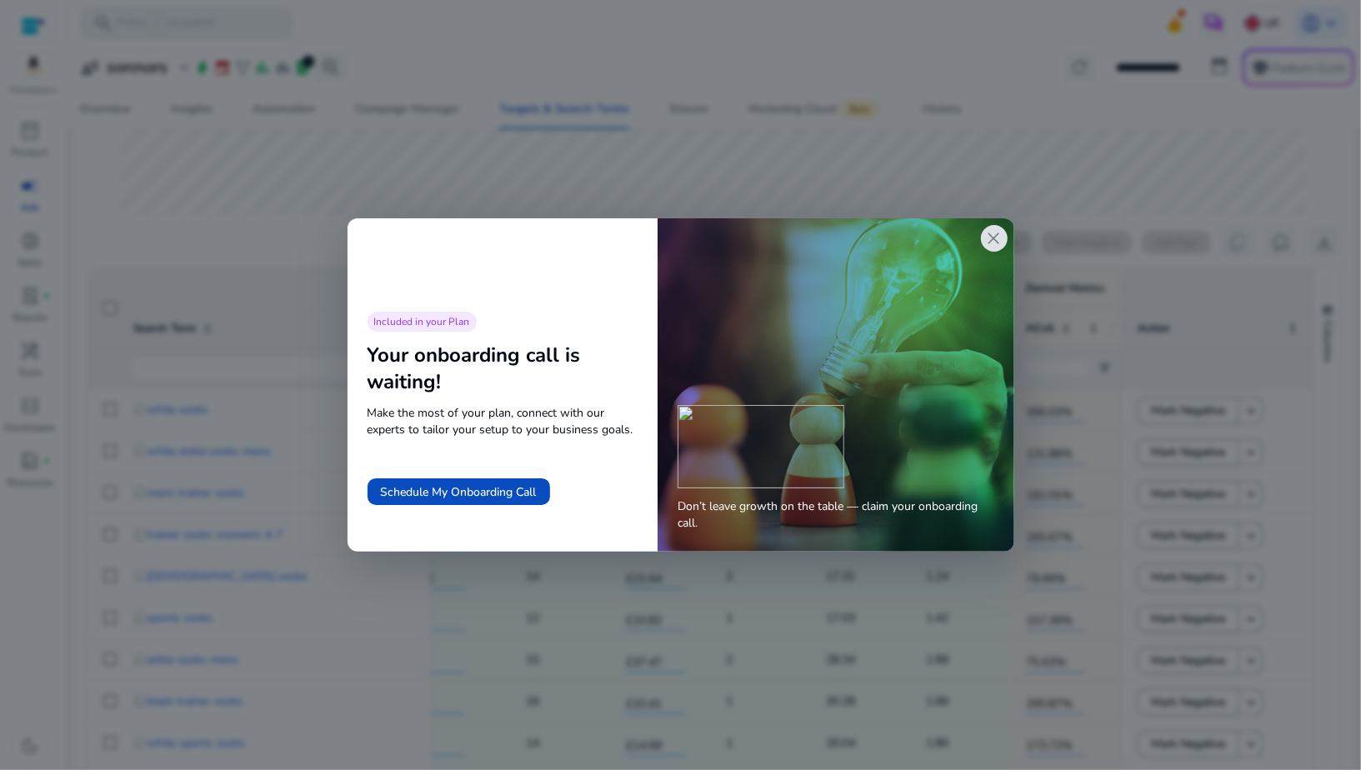
type input "*"
click at [994, 241] on span "close" at bounding box center [995, 238] width 20 height 20
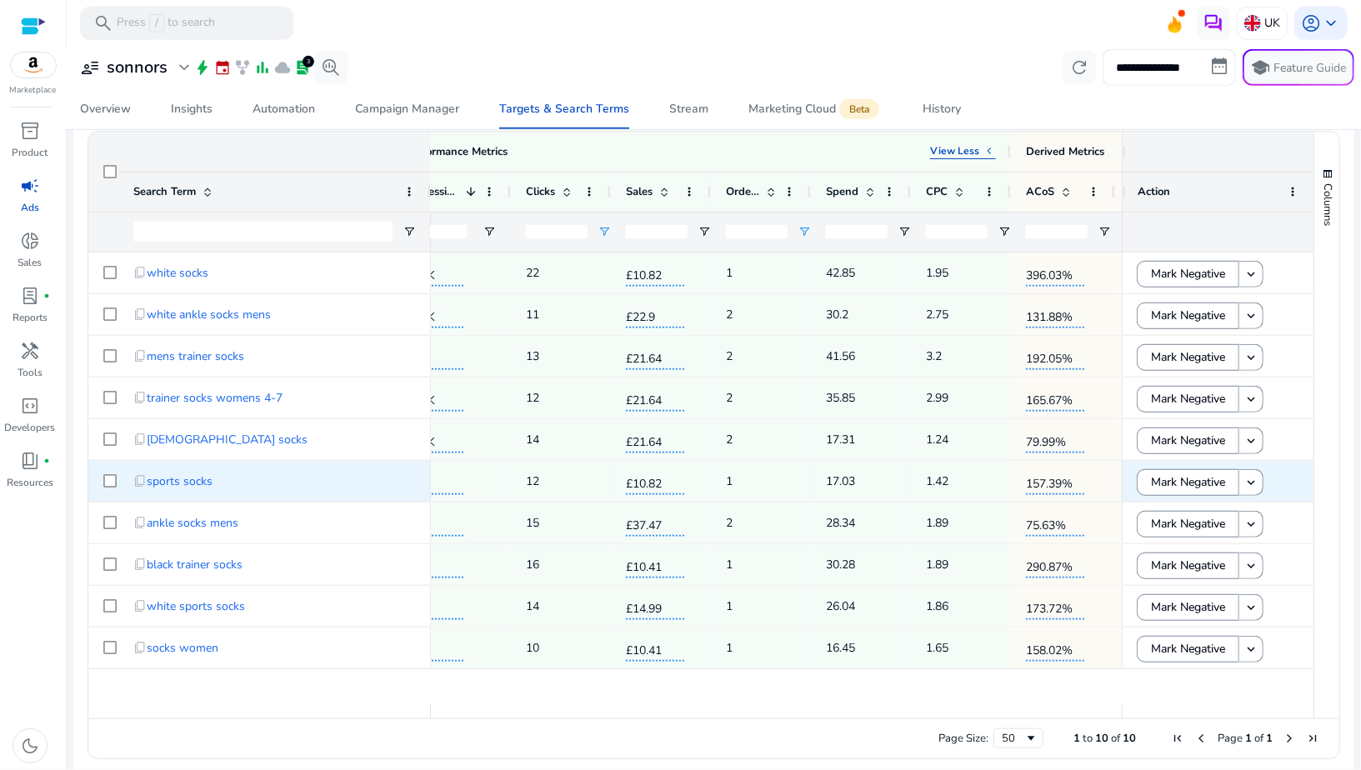
scroll to position [552, 0]
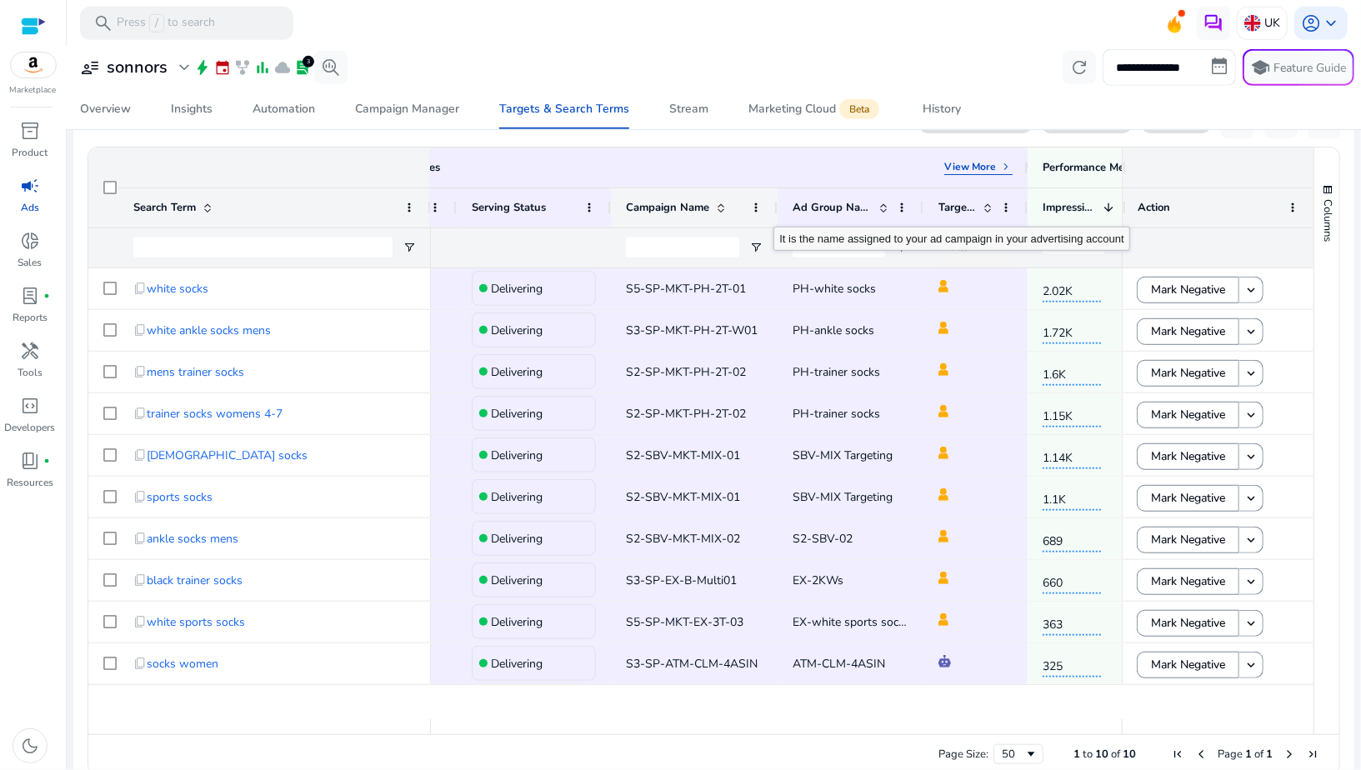
drag, startPoint x: 753, startPoint y: 210, endPoint x: 774, endPoint y: 210, distance: 20.8
click at [774, 210] on div at bounding box center [777, 207] width 7 height 39
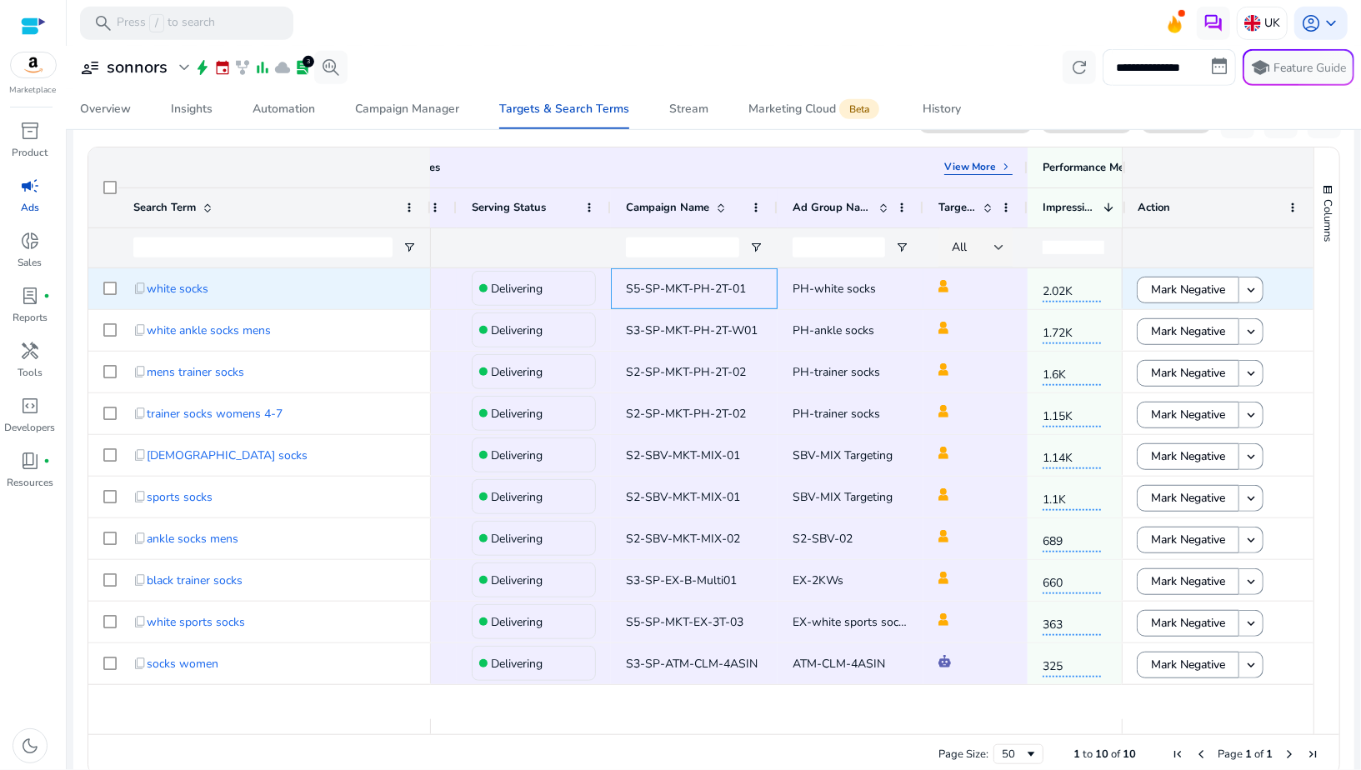
click at [707, 288] on span "S5-SP-MKT-PH-2T-01" at bounding box center [686, 289] width 120 height 16
copy span "S5-SP-MKT-PH-2T-01"
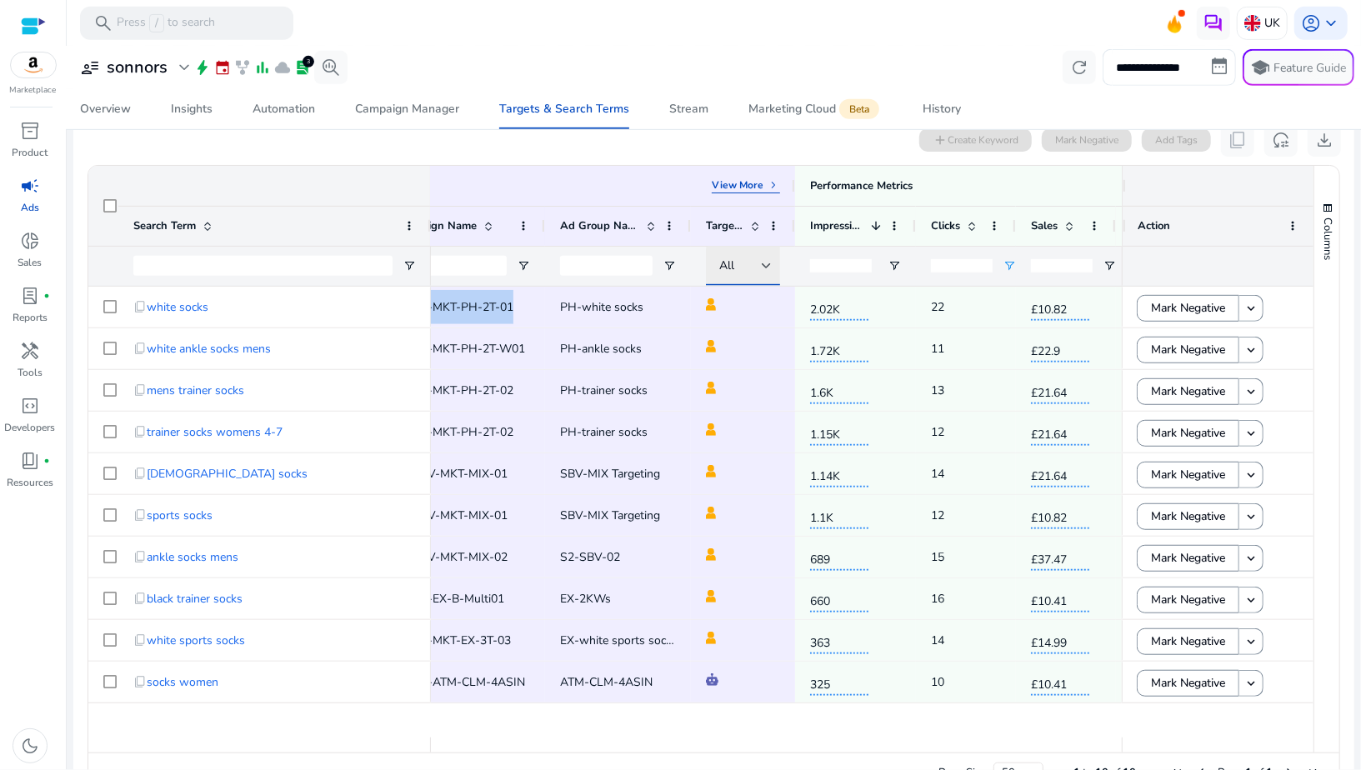
click at [765, 266] on div at bounding box center [767, 266] width 10 height 7
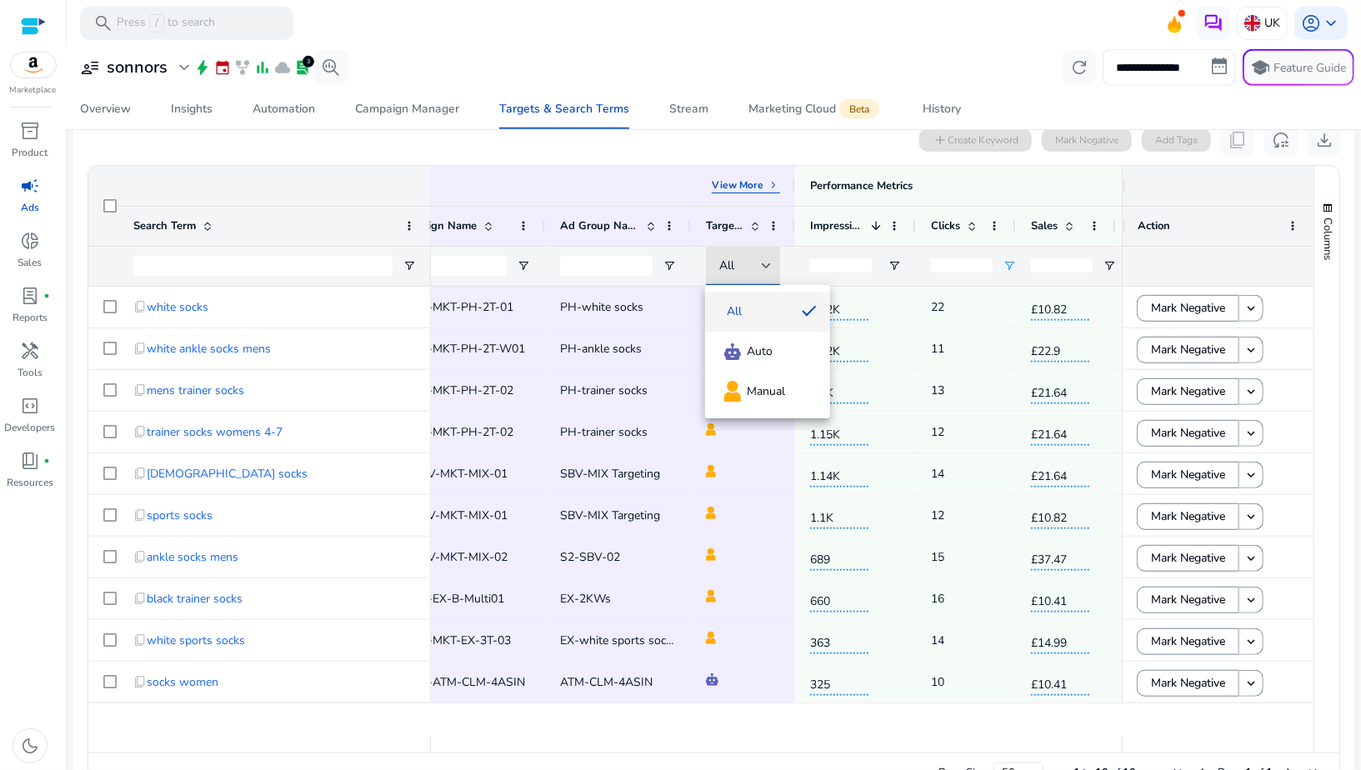
click at [488, 60] on div at bounding box center [680, 385] width 1361 height 770
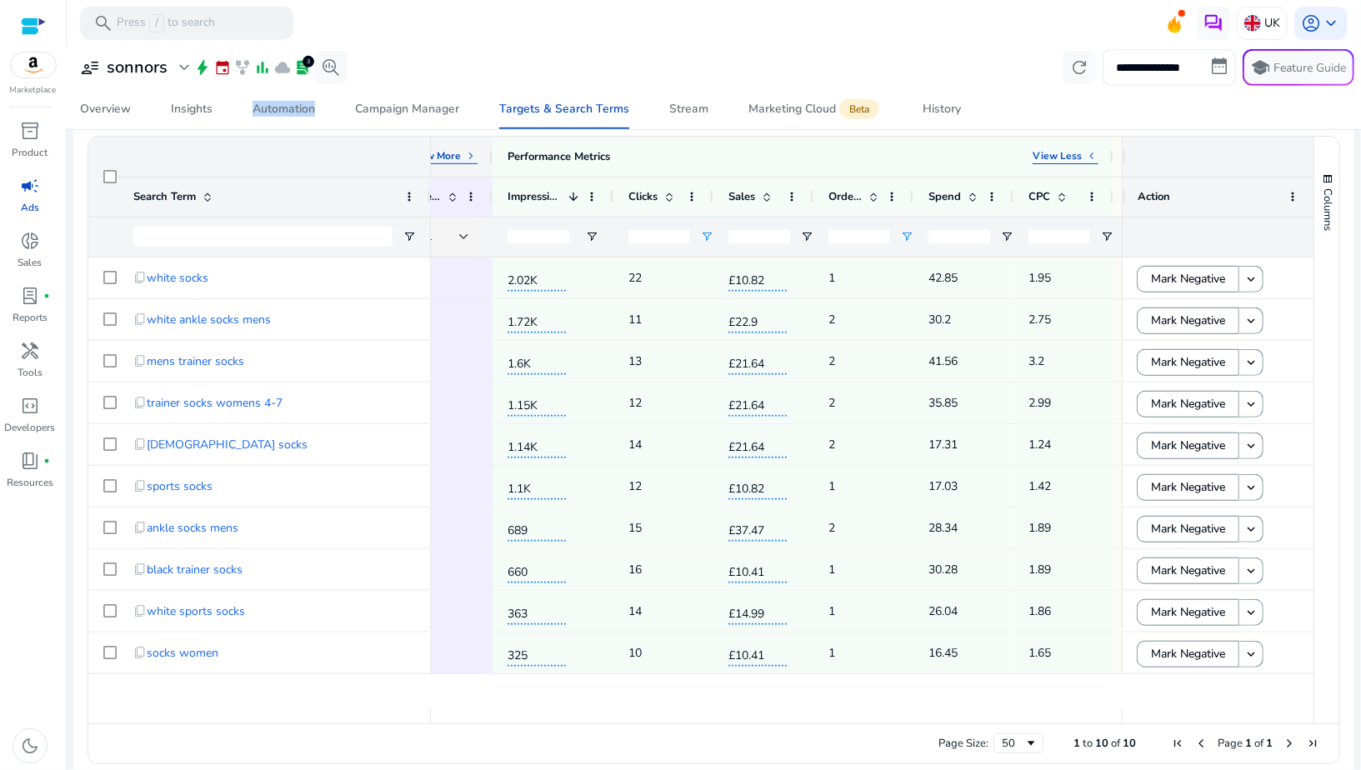
click at [457, 157] on p "View More" at bounding box center [435, 155] width 52 height 13
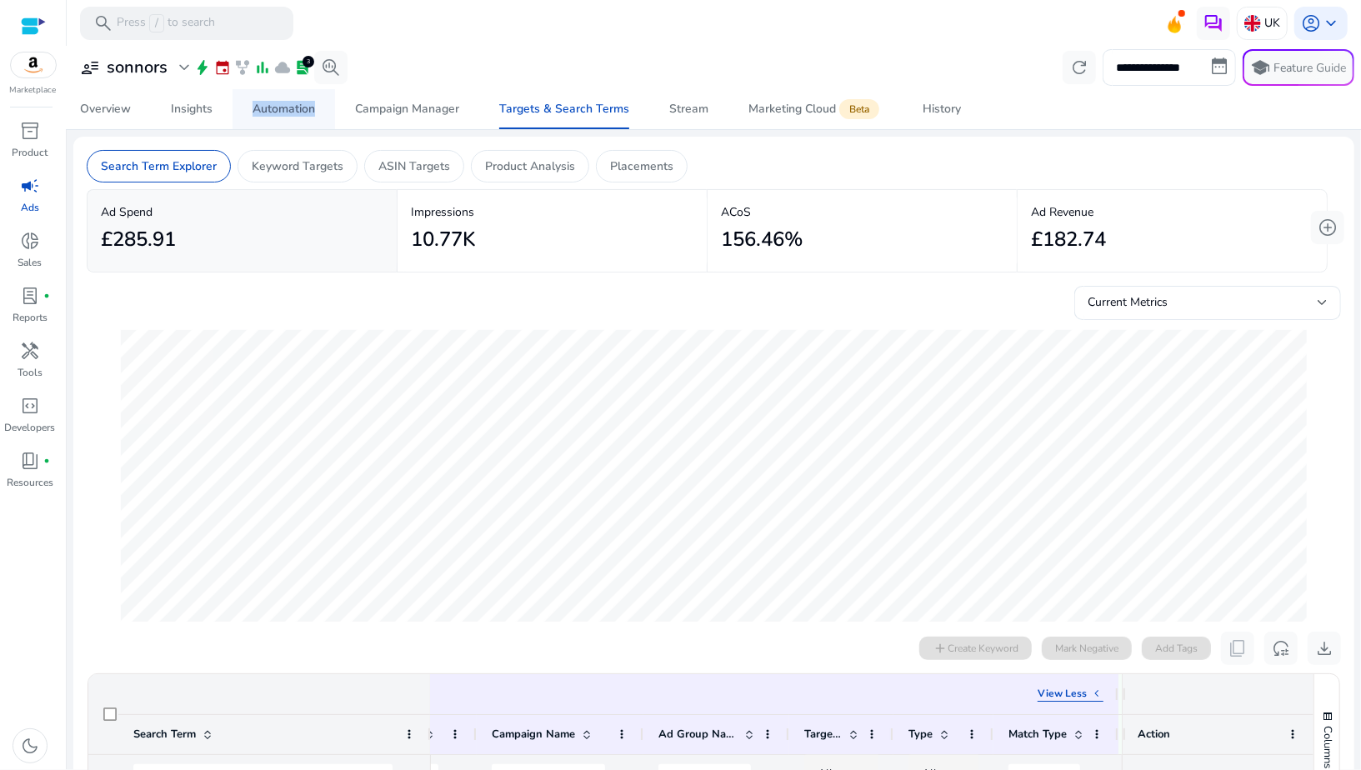
click at [268, 115] on div "Automation" at bounding box center [284, 109] width 63 height 12
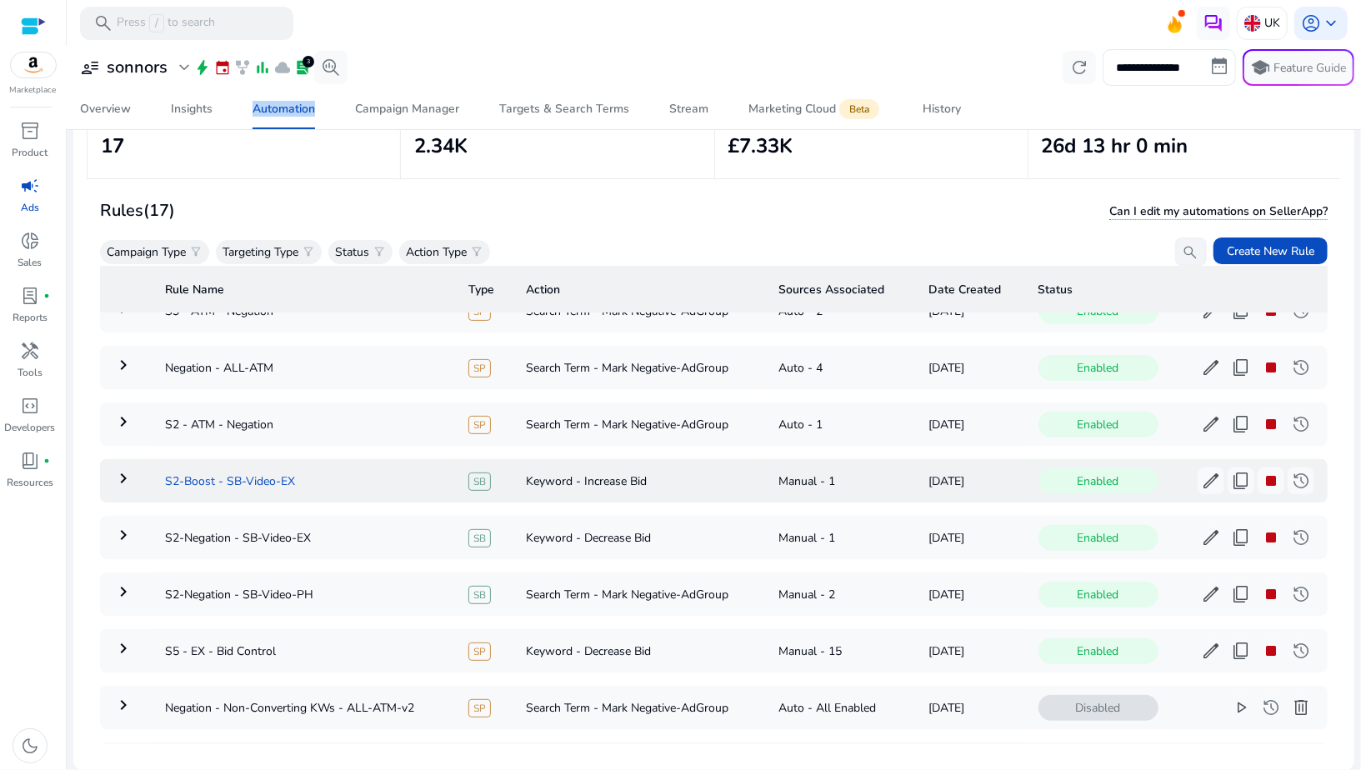
scroll to position [38, 0]
click at [123, 534] on mat-icon "keyboard_arrow_right" at bounding box center [123, 534] width 20 height 20
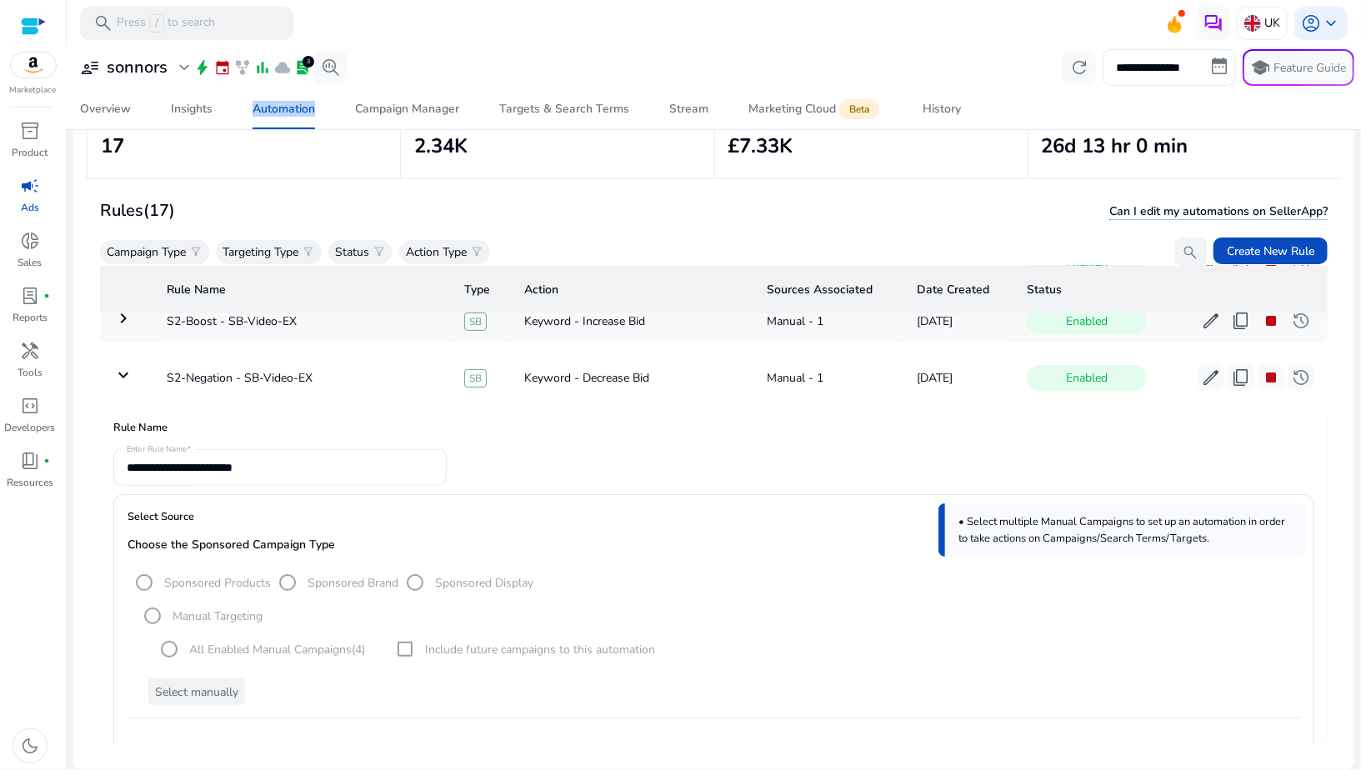
scroll to position [159, 0]
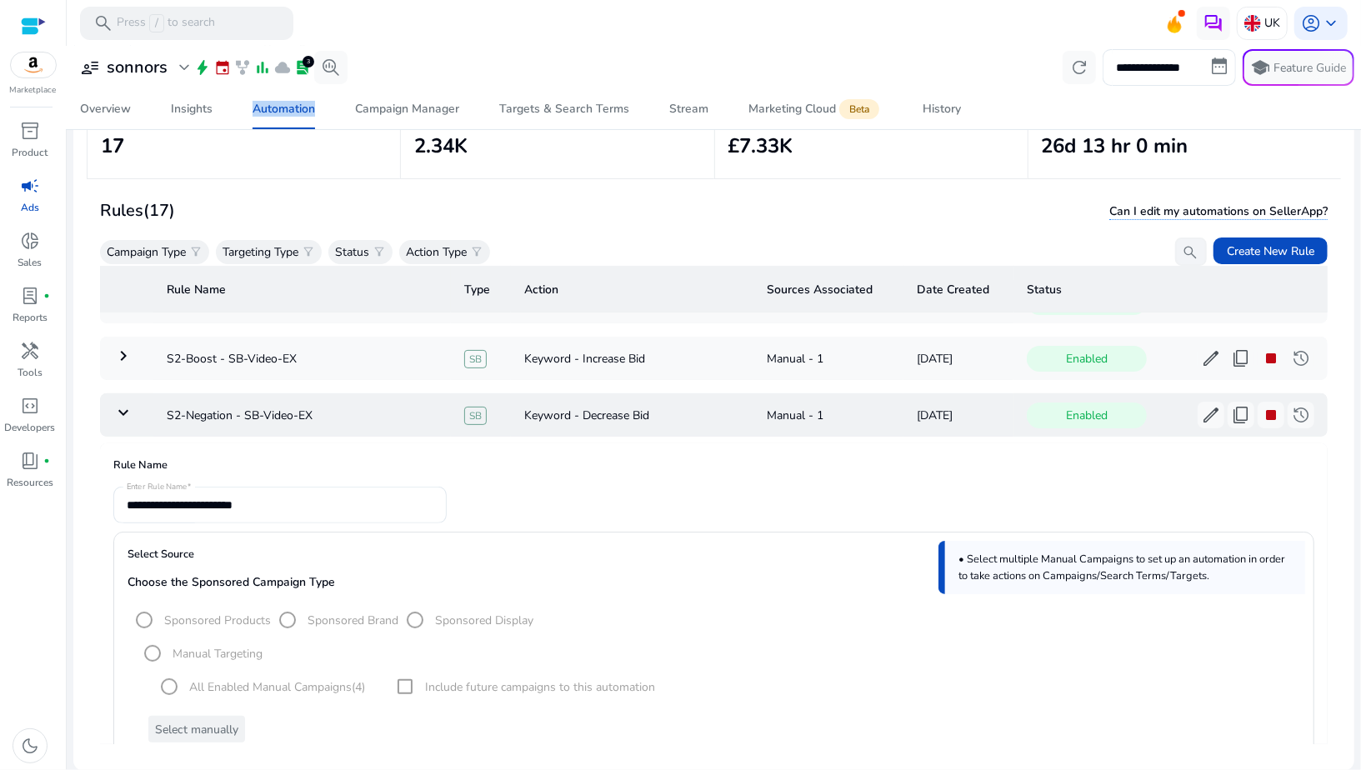
click at [119, 409] on mat-icon "keyboard_arrow_down" at bounding box center [123, 413] width 20 height 20
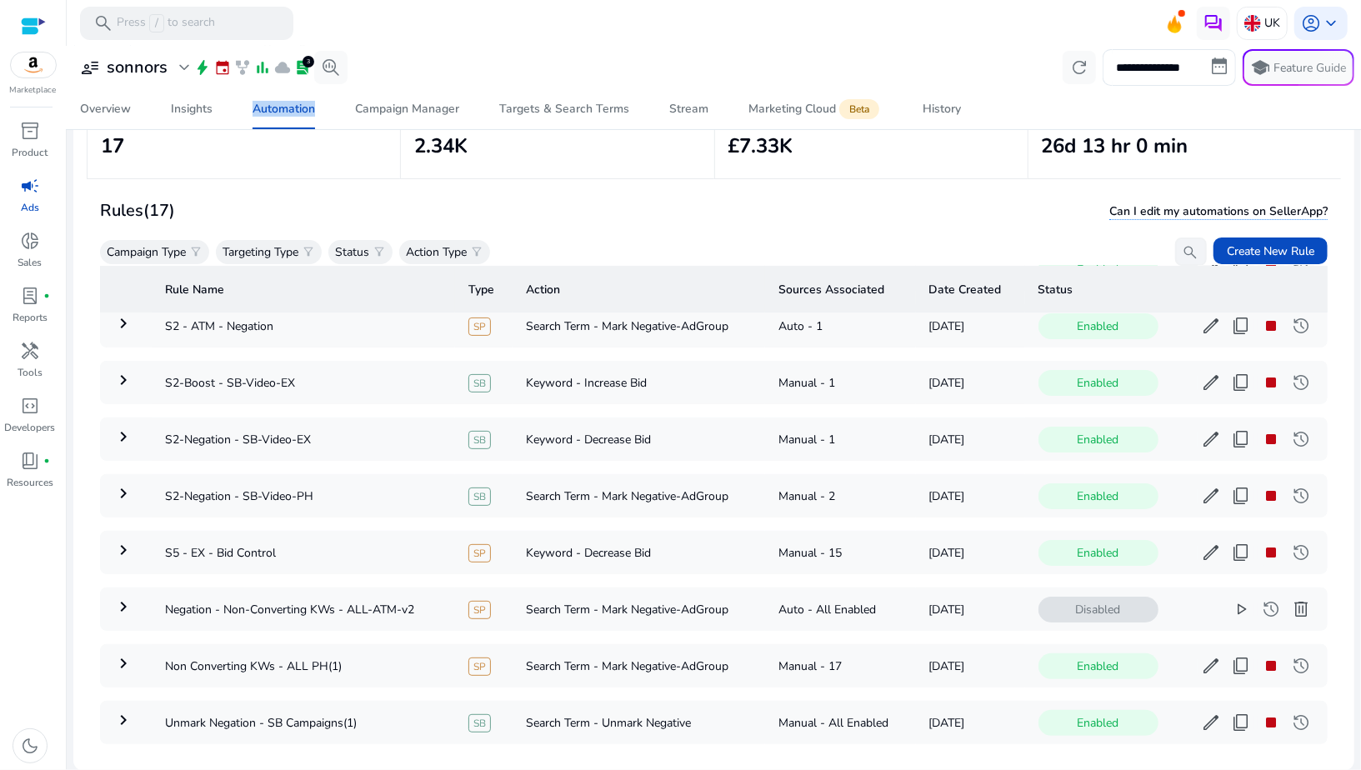
scroll to position [133, 0]
drag, startPoint x: 158, startPoint y: 496, endPoint x: 326, endPoint y: 489, distance: 168.6
click at [326, 489] on td "S2-Negation - SB-Video-PH" at bounding box center [303, 497] width 303 height 43
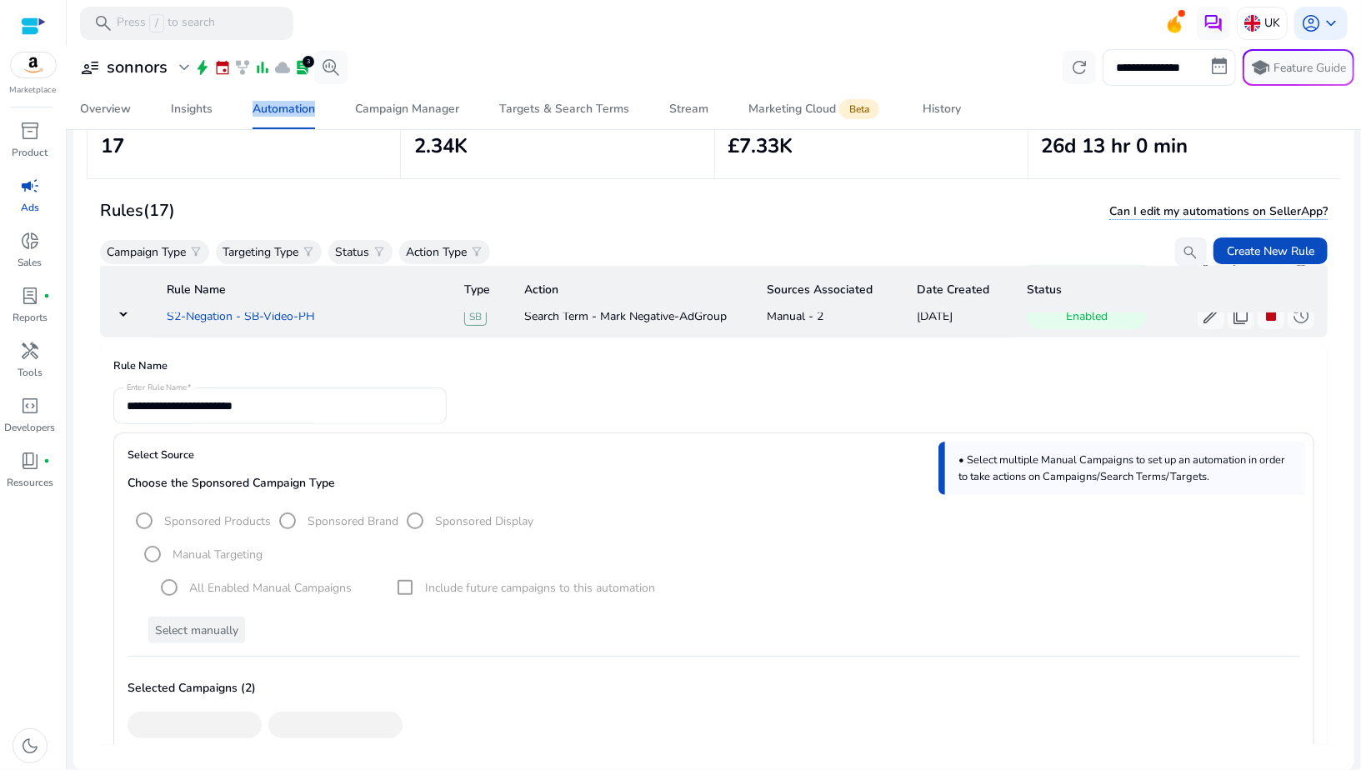
scroll to position [341, 0]
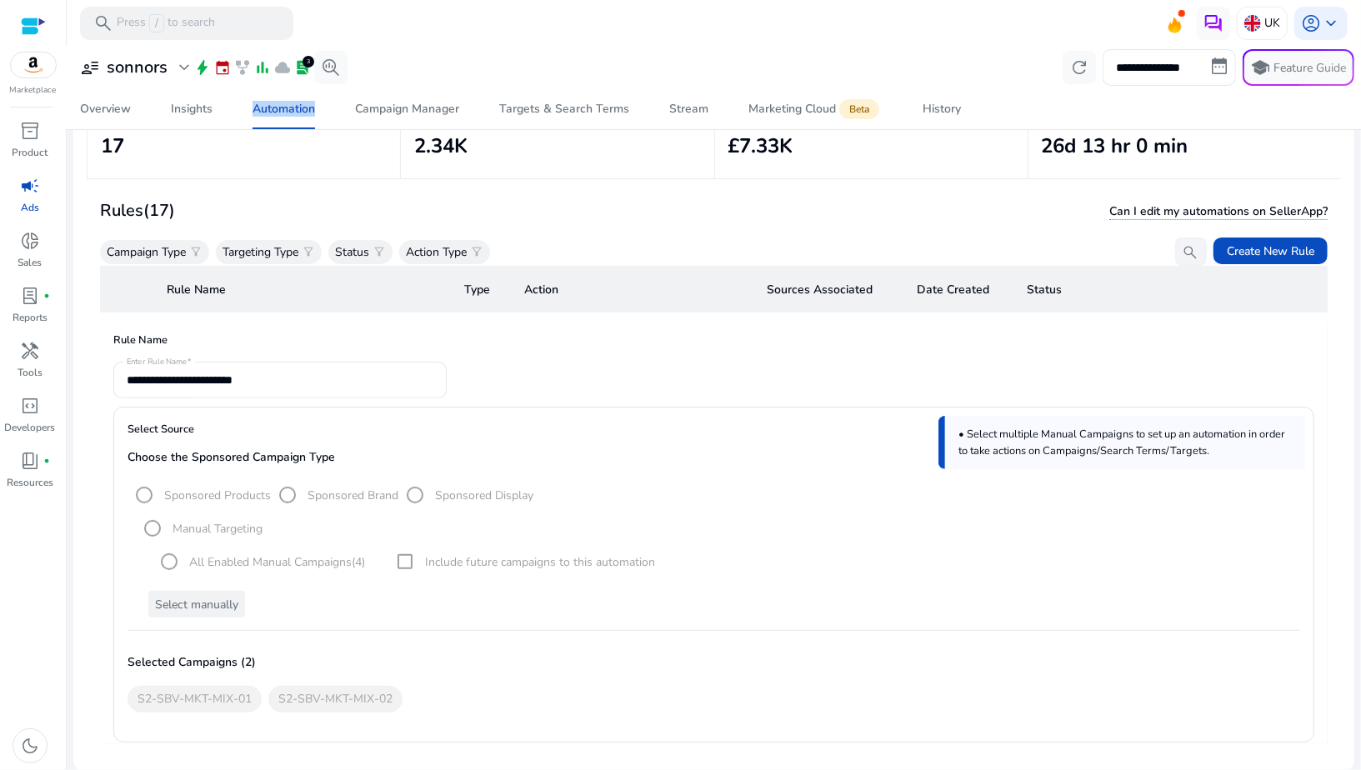
copy td "S2-Negation - SB-Video-PH"
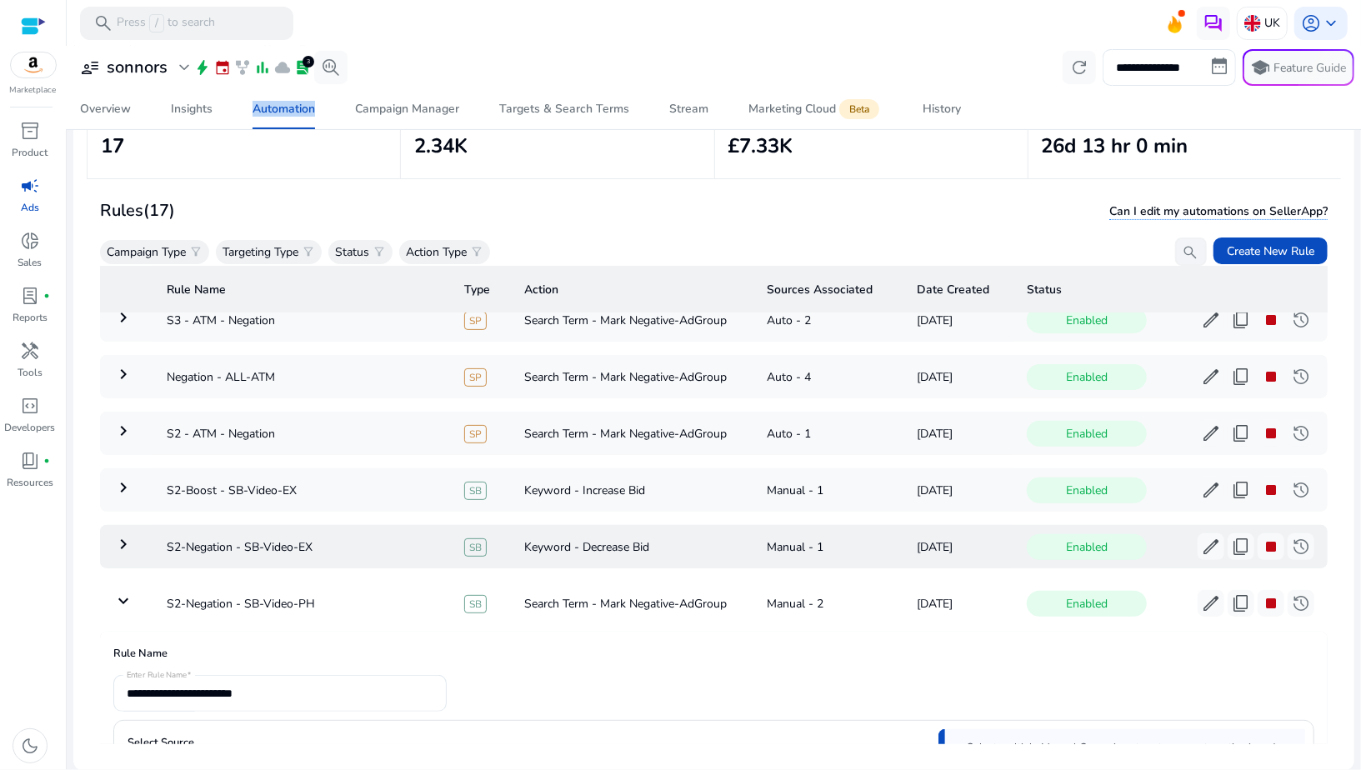
scroll to position [23, 0]
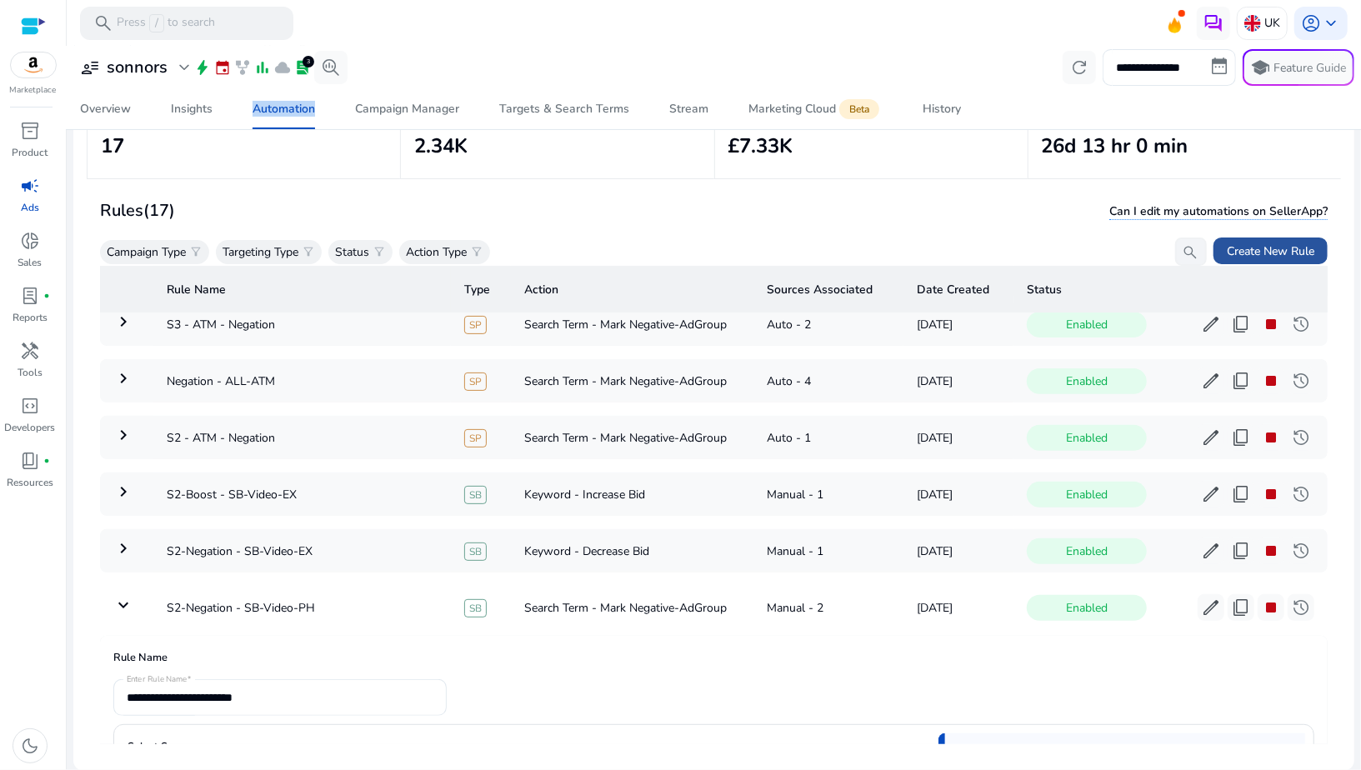
click at [1279, 247] on span "Create New Rule" at bounding box center [1271, 252] width 88 height 18
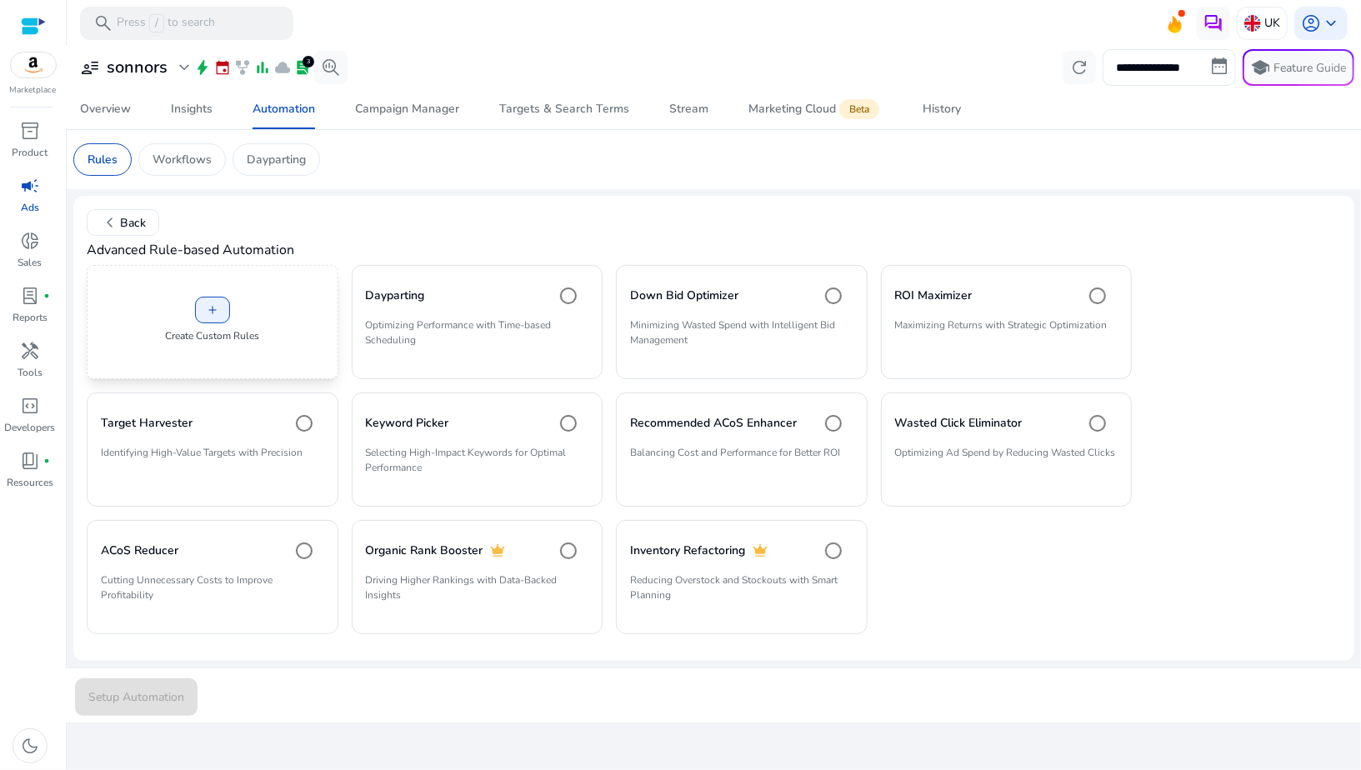
click at [227, 282] on div "add Create Custom Rules" at bounding box center [213, 322] width 252 height 114
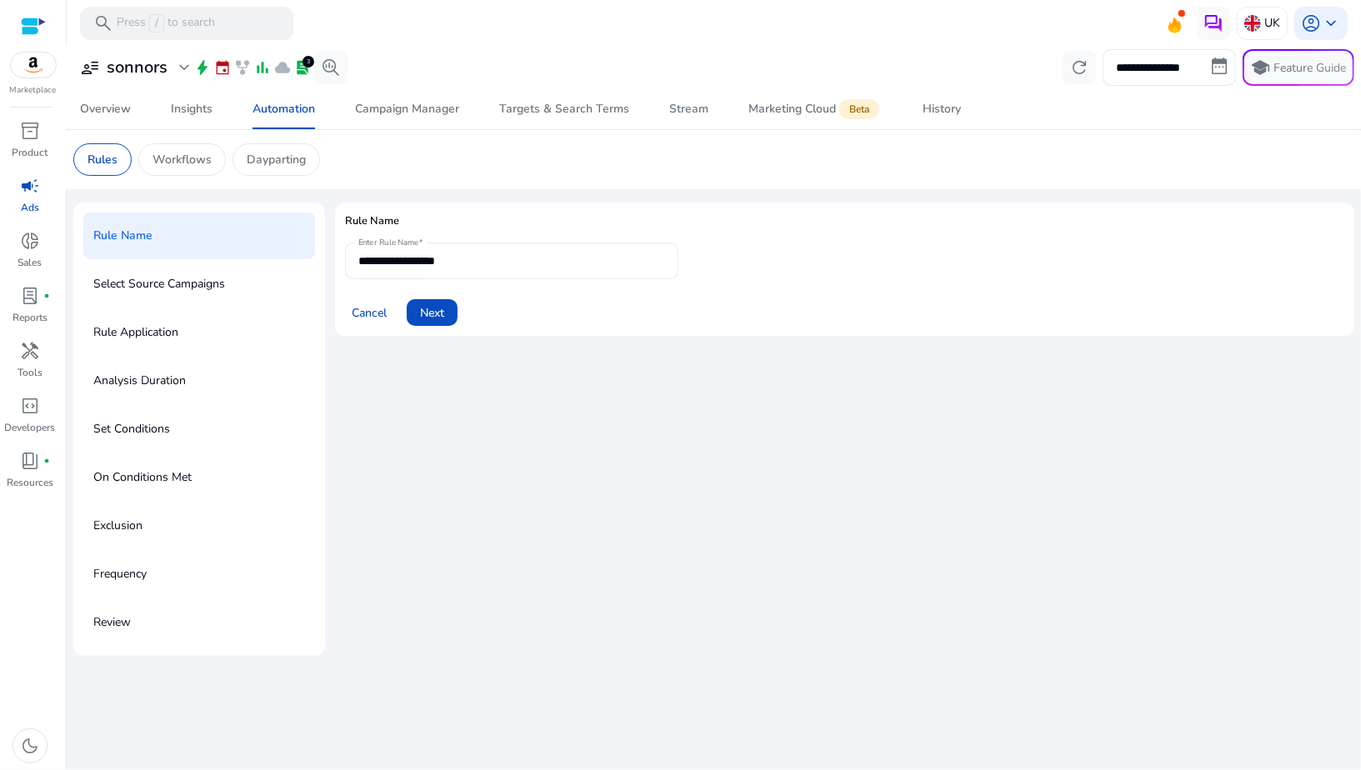
click at [388, 270] on div "**********" at bounding box center [511, 261] width 307 height 37
click at [387, 266] on input "**********" at bounding box center [511, 261] width 307 height 18
paste input "*******"
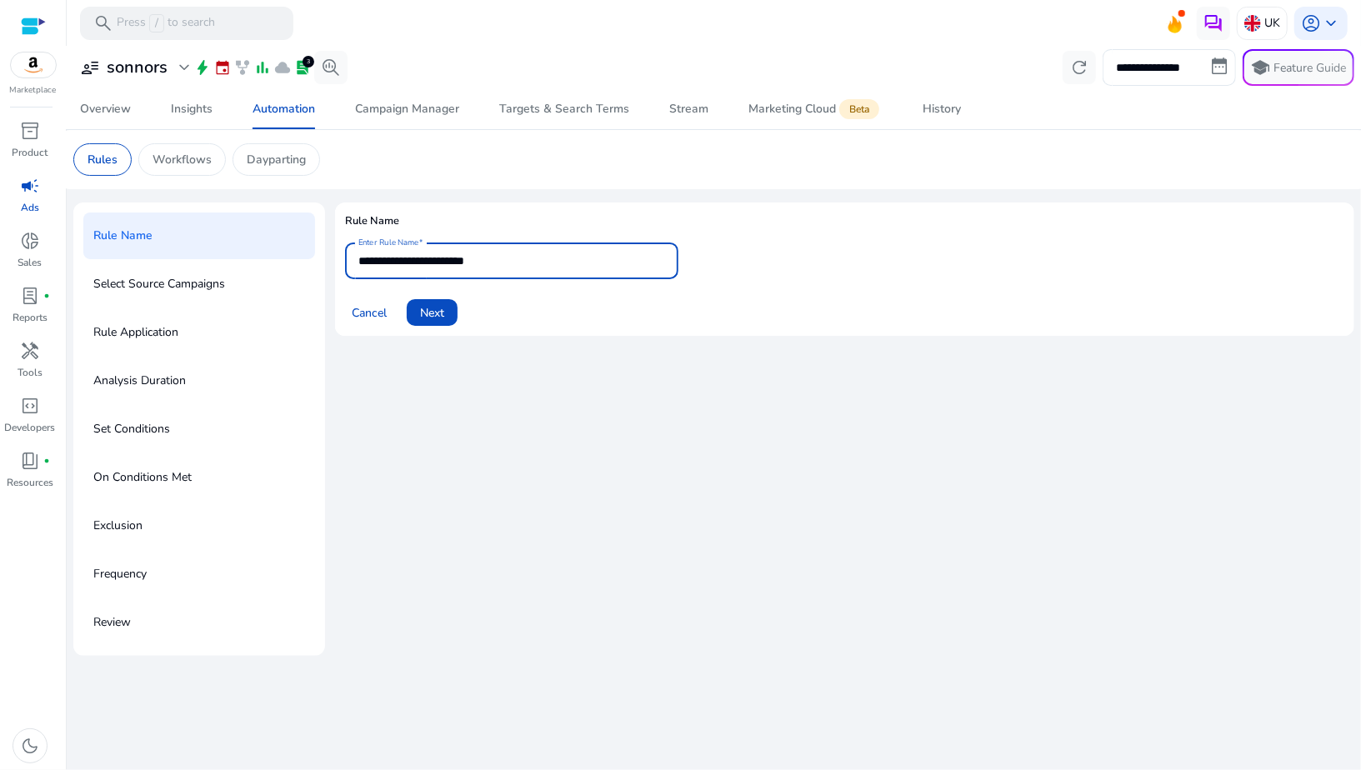
click at [470, 259] on input "**********" at bounding box center [511, 261] width 307 height 18
type input "**********"
click at [449, 319] on span at bounding box center [432, 313] width 51 height 40
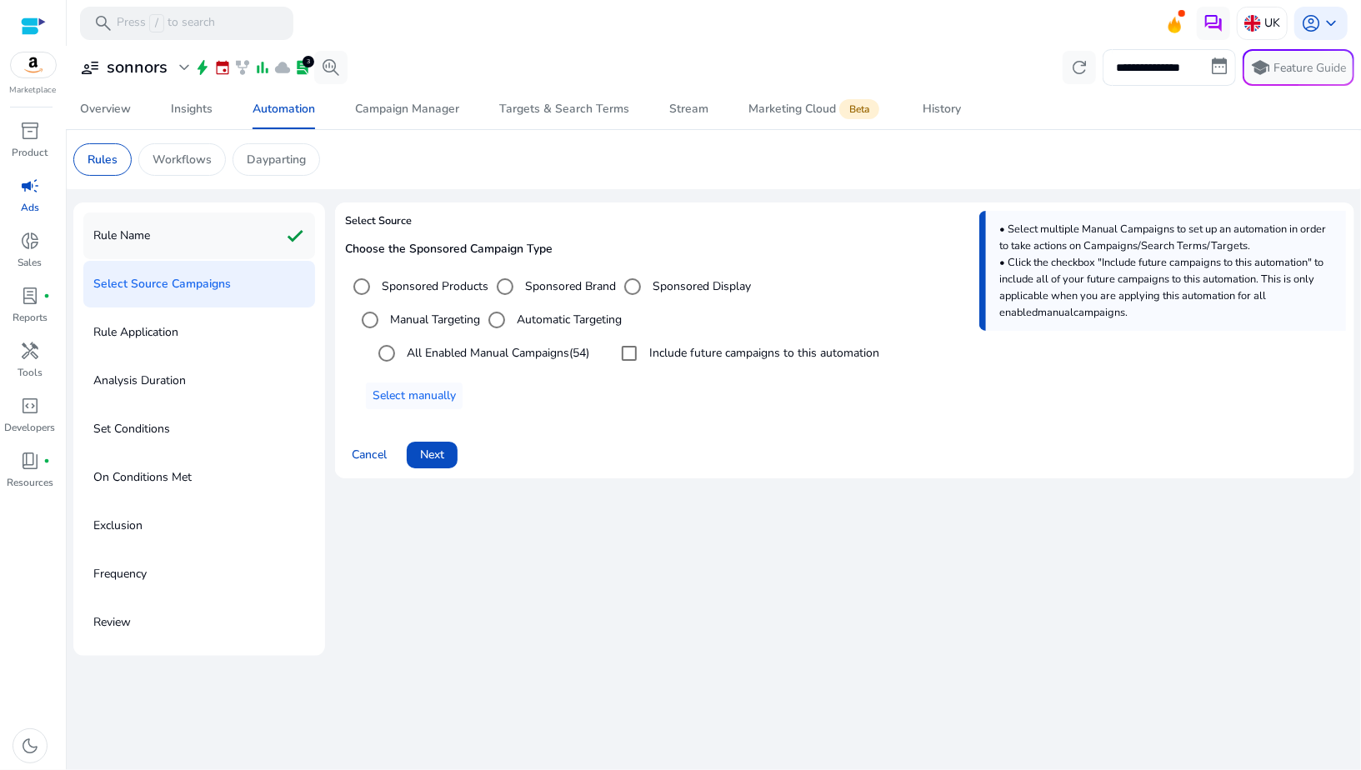
click at [183, 248] on div "Rule Name check" at bounding box center [199, 236] width 232 height 47
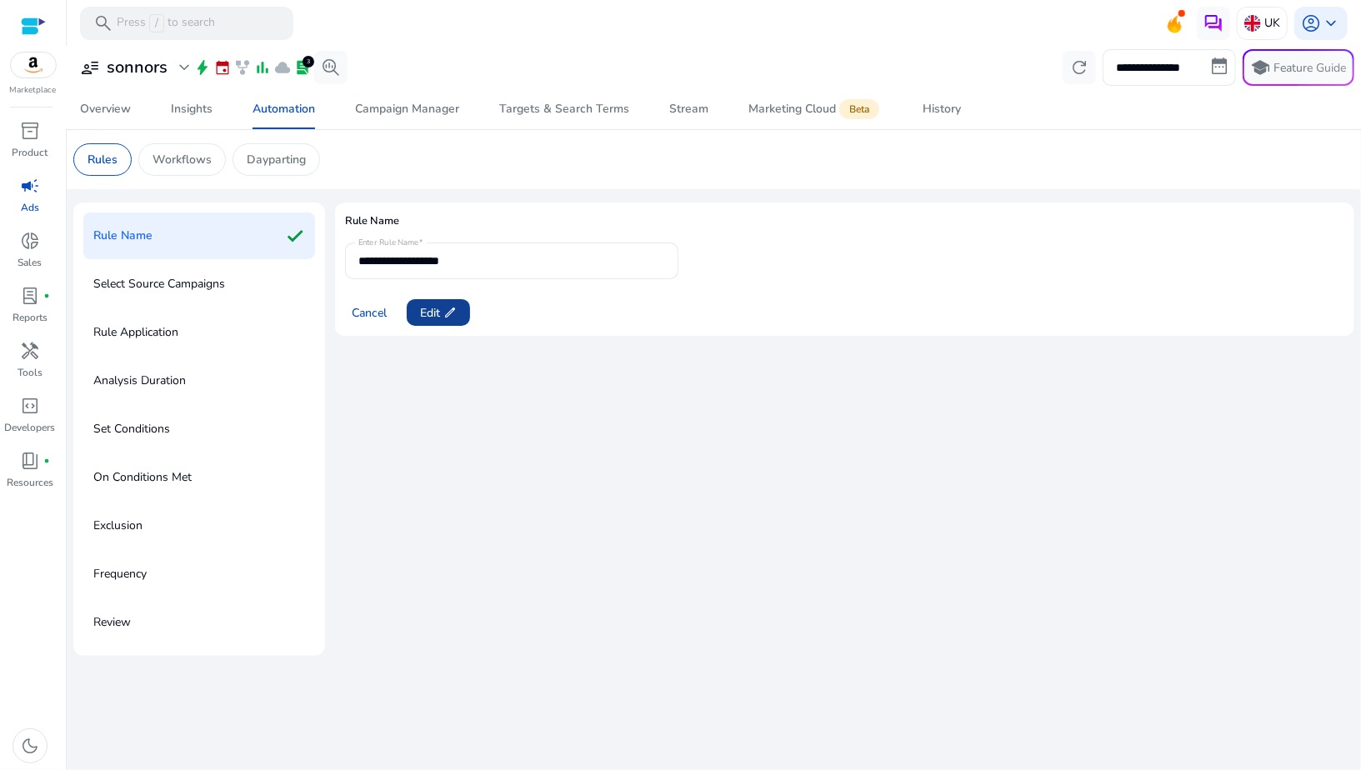
click at [440, 313] on span "Edit edit" at bounding box center [438, 313] width 37 height 18
click at [438, 315] on span "Next" at bounding box center [432, 313] width 24 height 18
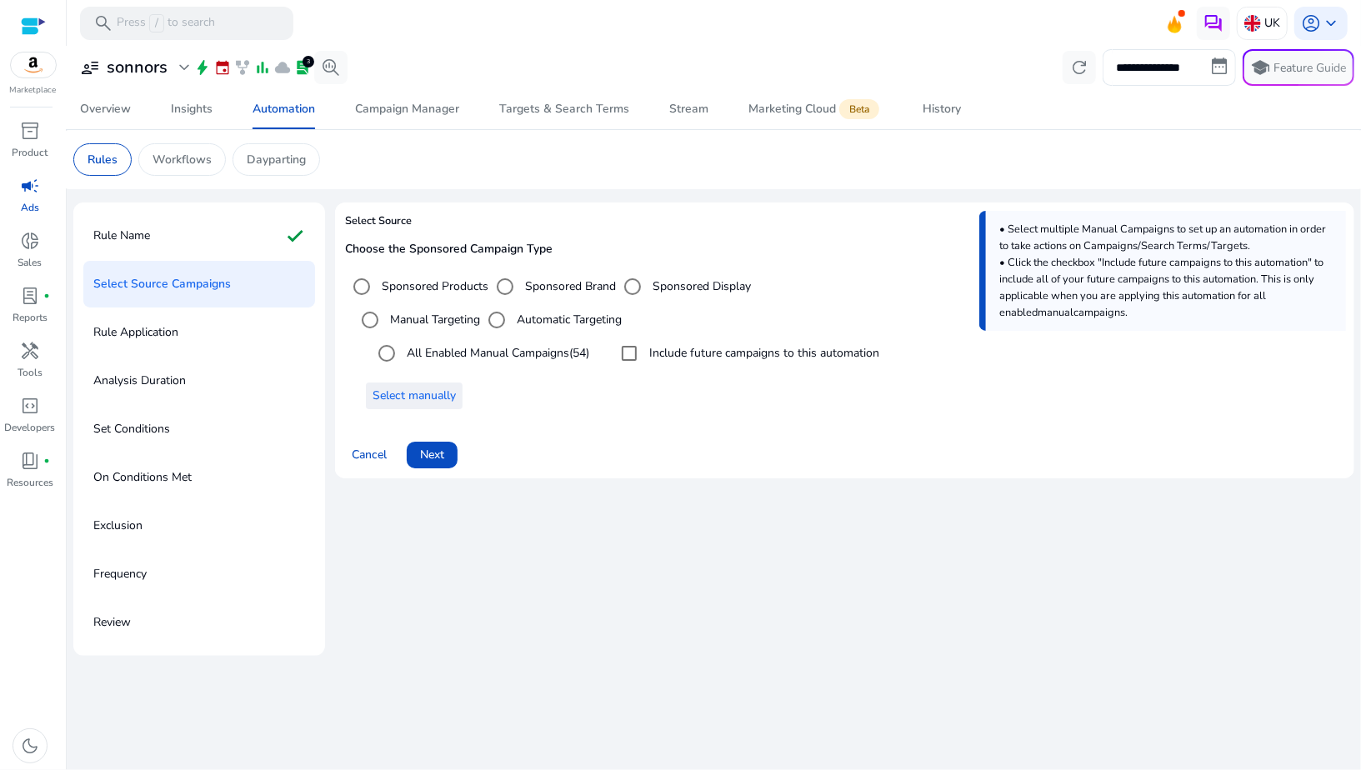
click at [440, 392] on span "Select manually" at bounding box center [414, 396] width 83 height 18
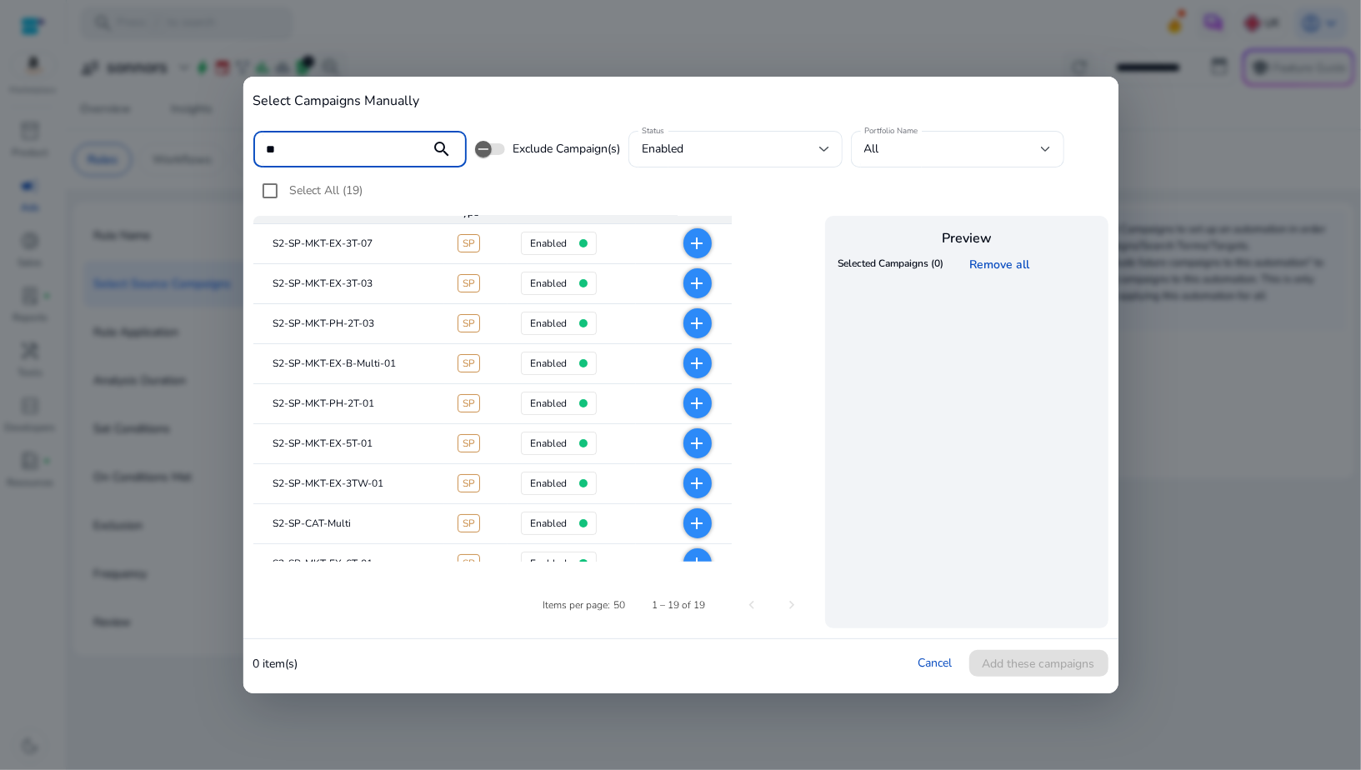
scroll to position [35, 0]
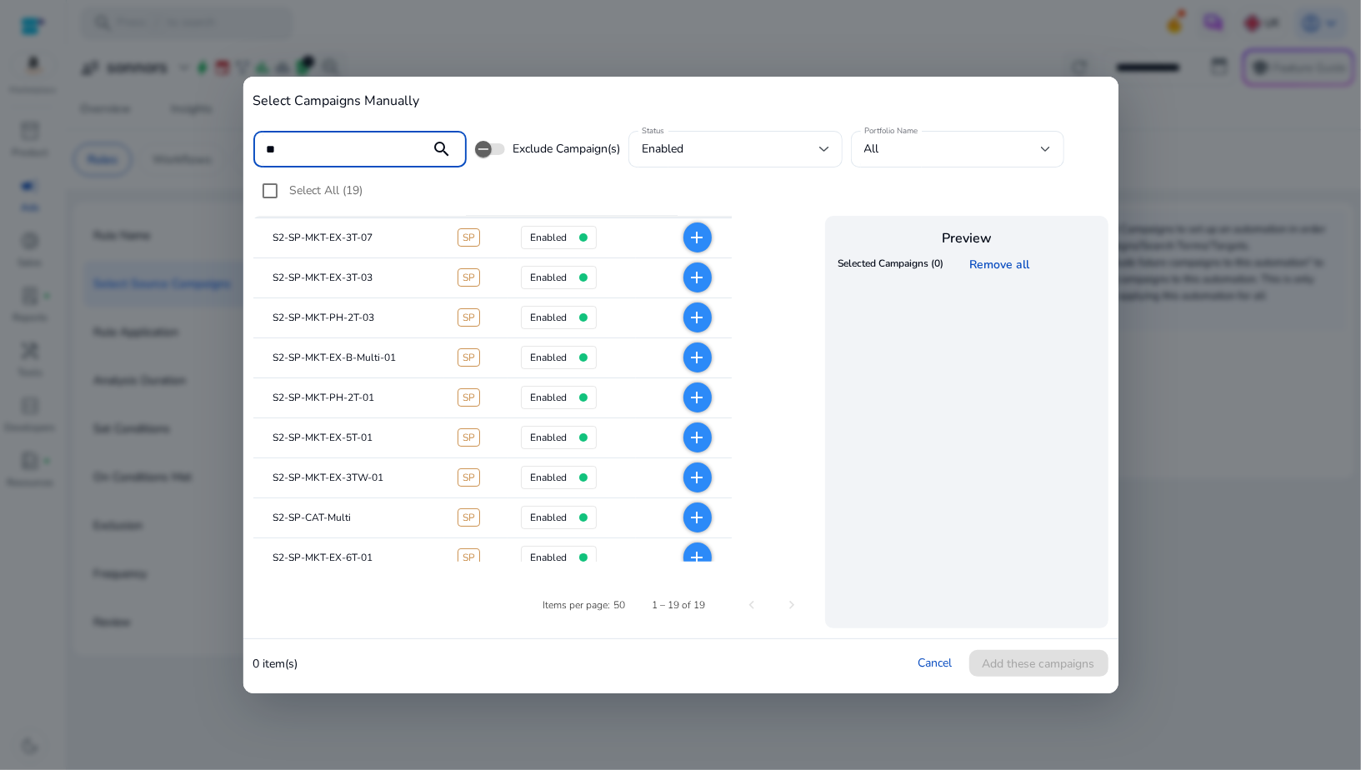
type input "**"
click at [694, 399] on mat-icon "add" at bounding box center [698, 398] width 20 height 20
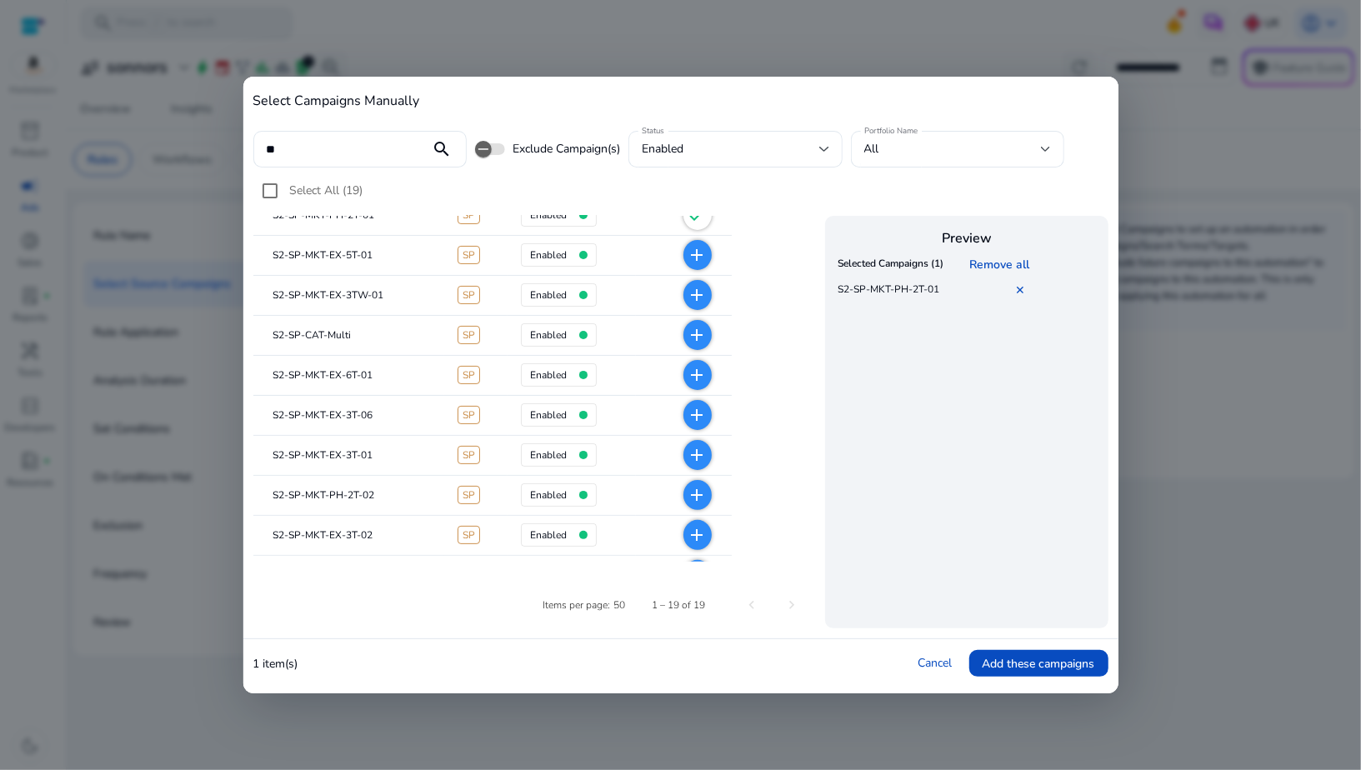
scroll to position [221, 0]
click at [694, 492] on mat-icon "add" at bounding box center [698, 492] width 20 height 20
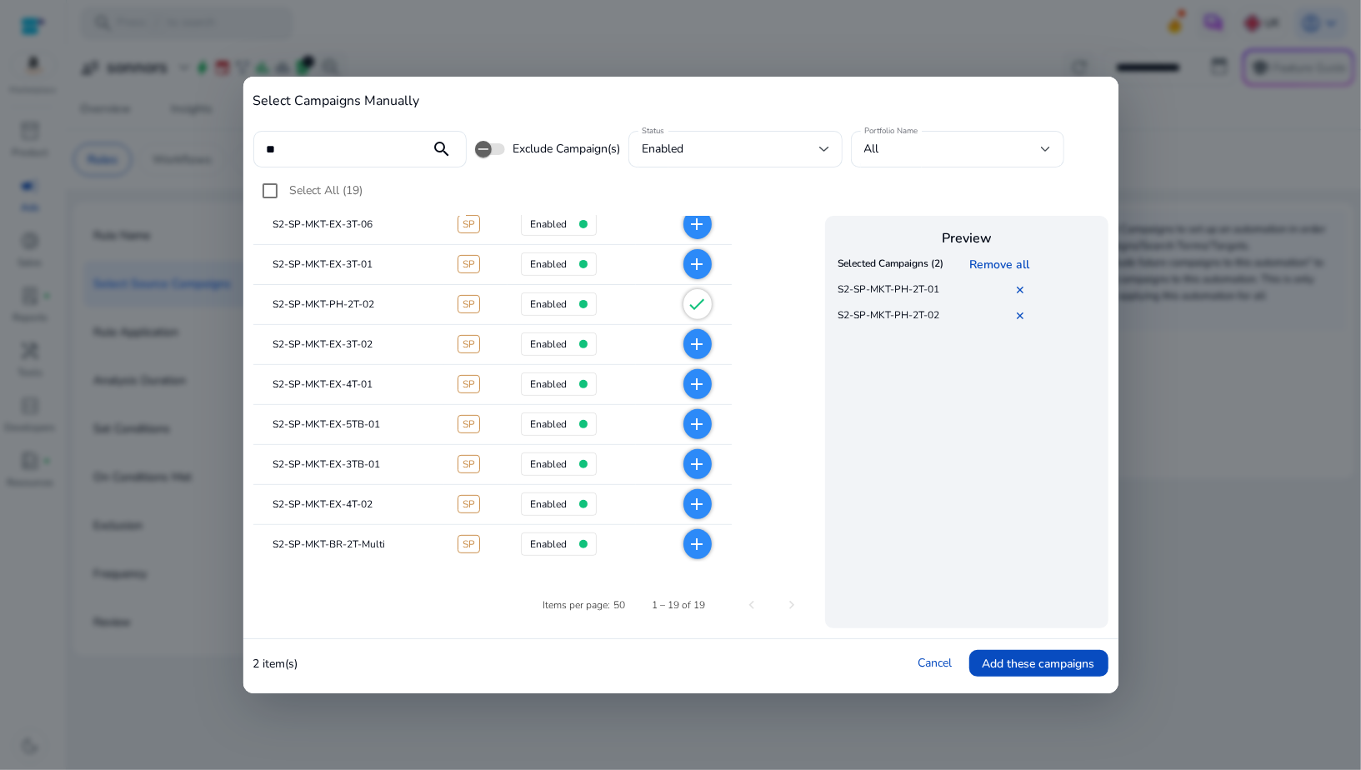
scroll to position [450, 0]
click at [983, 664] on span "Add these campaigns" at bounding box center [1039, 664] width 113 height 18
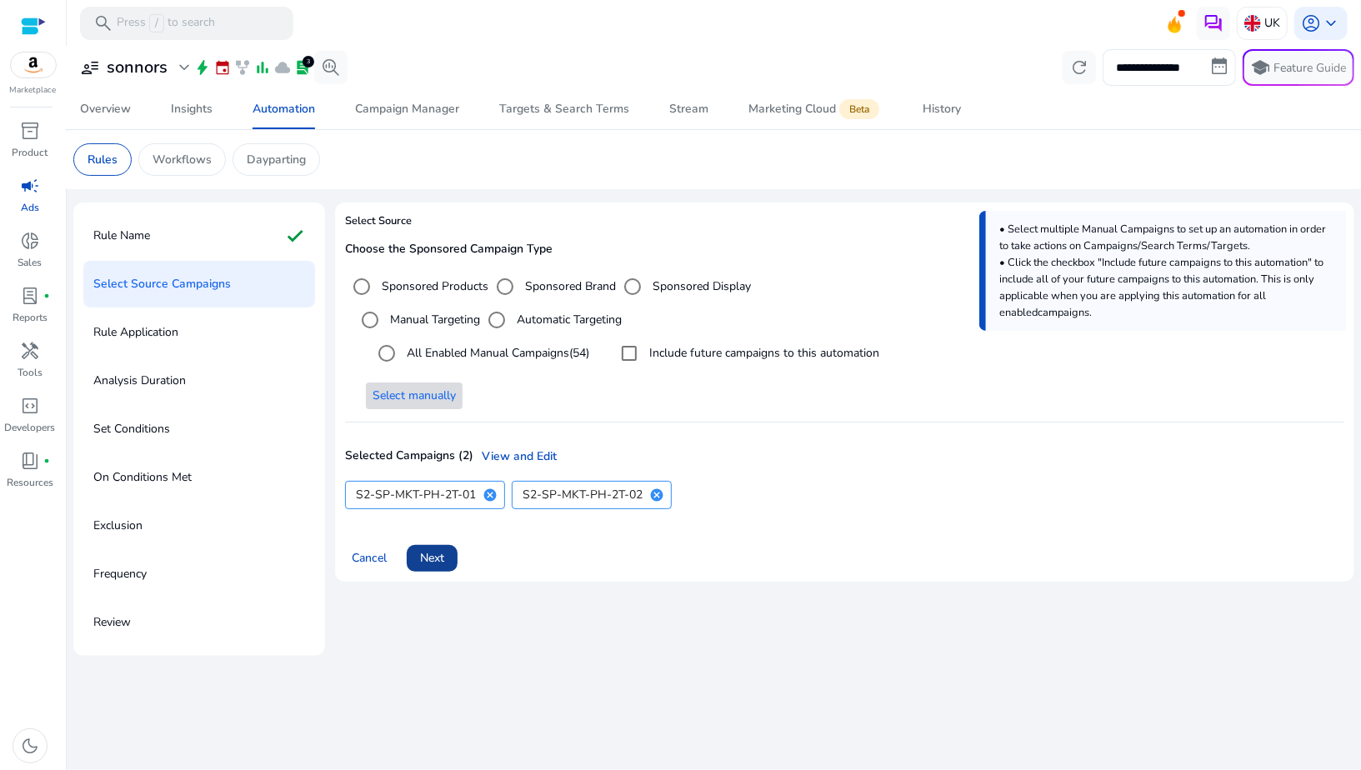
click at [430, 562] on span "Next" at bounding box center [432, 558] width 24 height 18
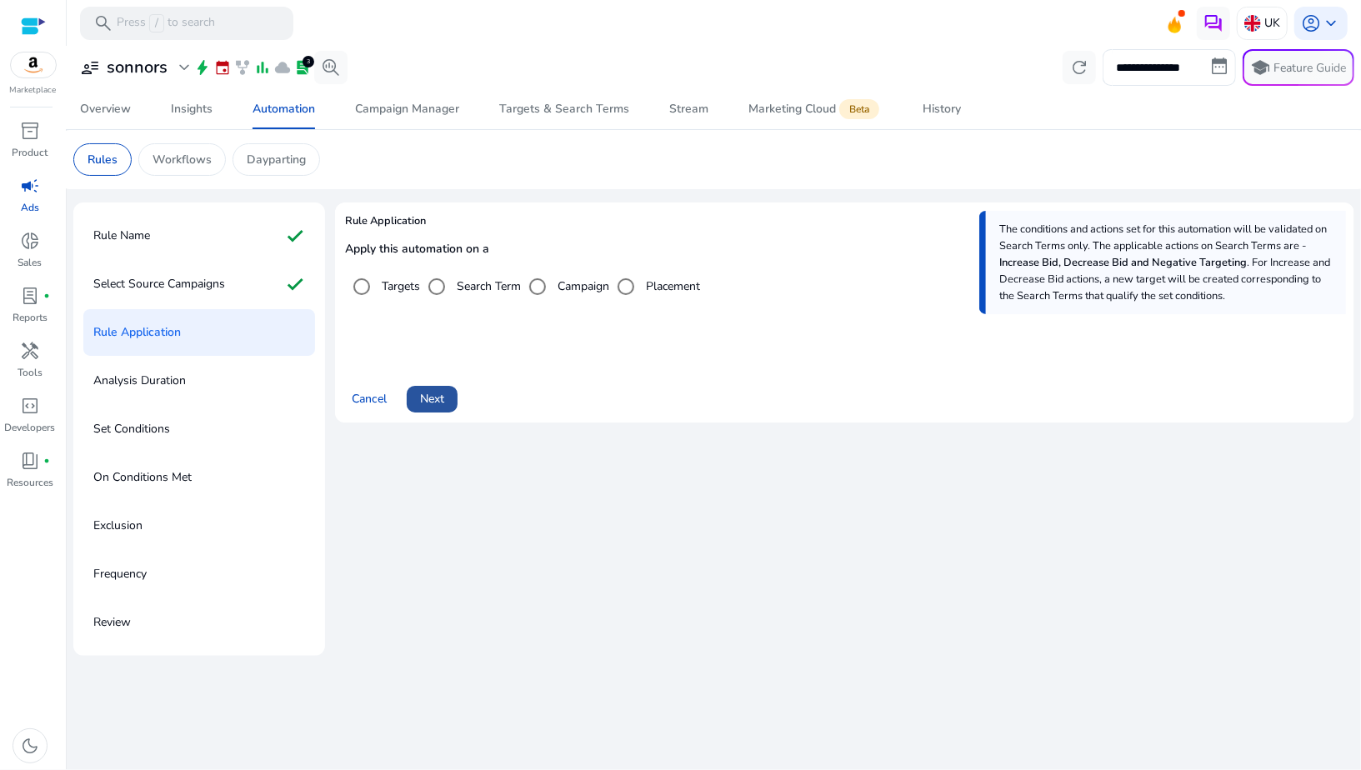
click at [433, 402] on span "Next" at bounding box center [432, 399] width 24 height 18
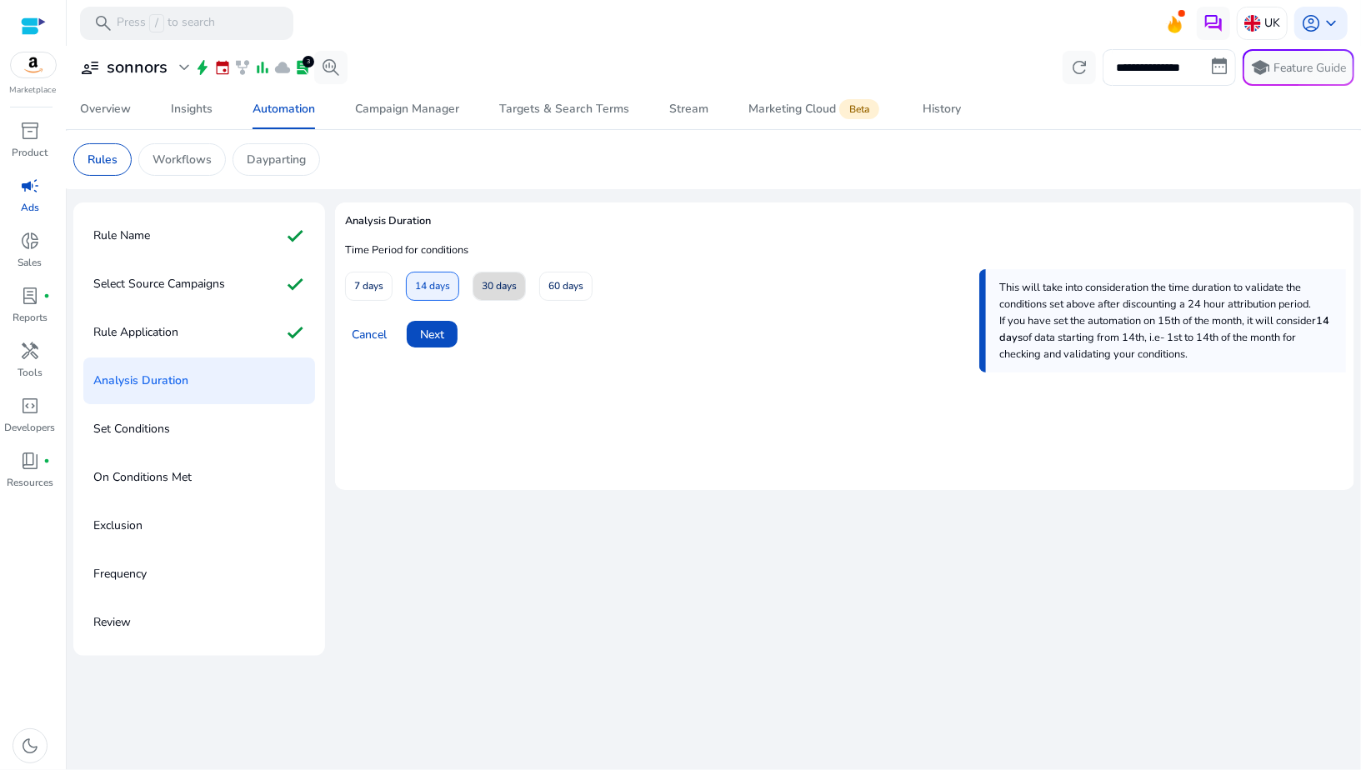
click at [494, 290] on span "30 days" at bounding box center [499, 286] width 35 height 29
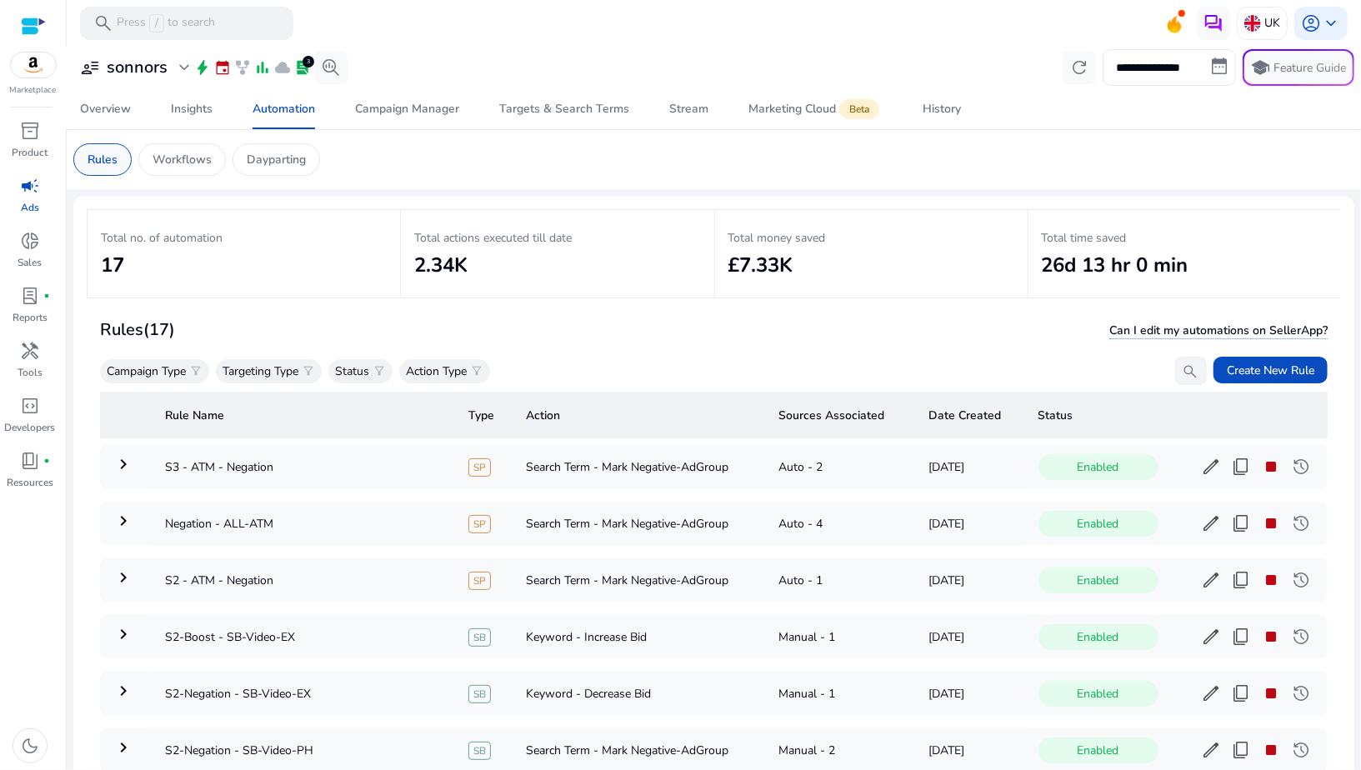
click at [112, 161] on p "Rules" at bounding box center [103, 160] width 30 height 18
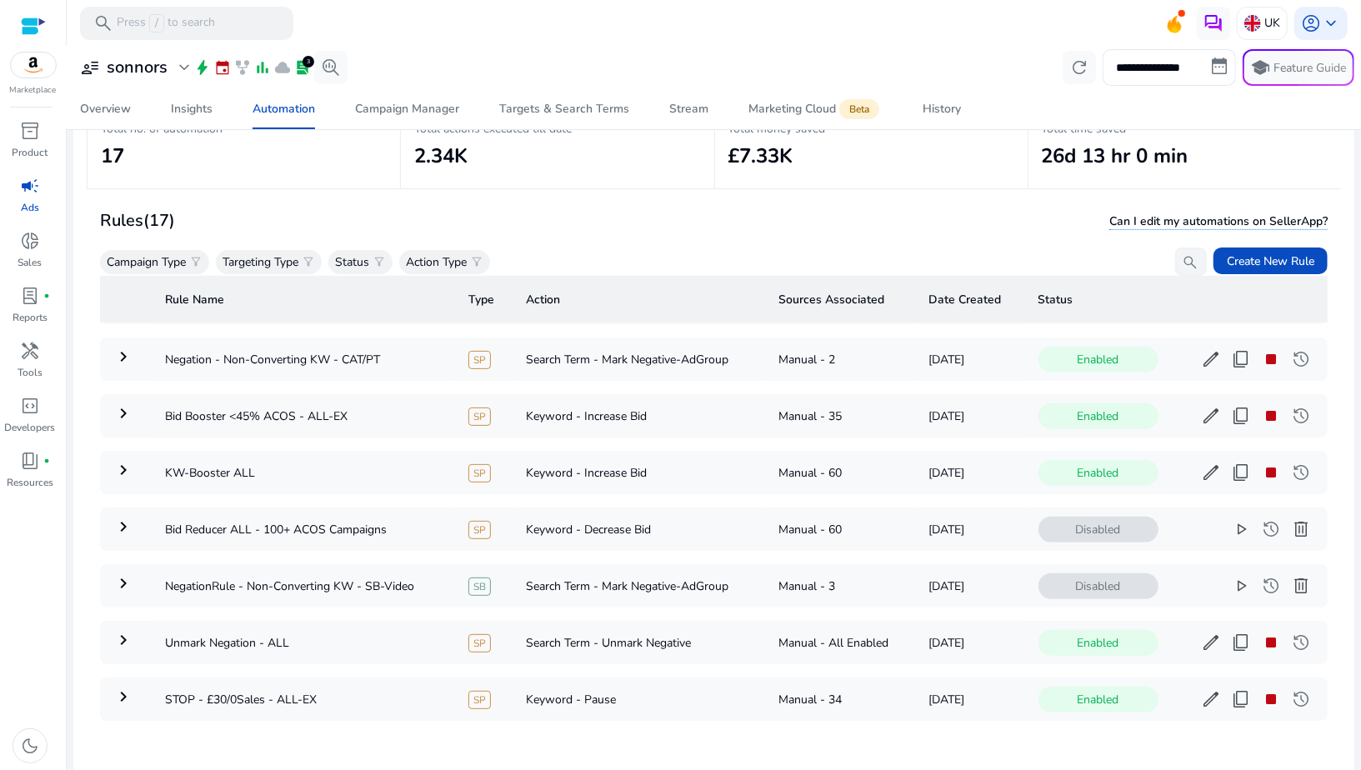
scroll to position [119, 0]
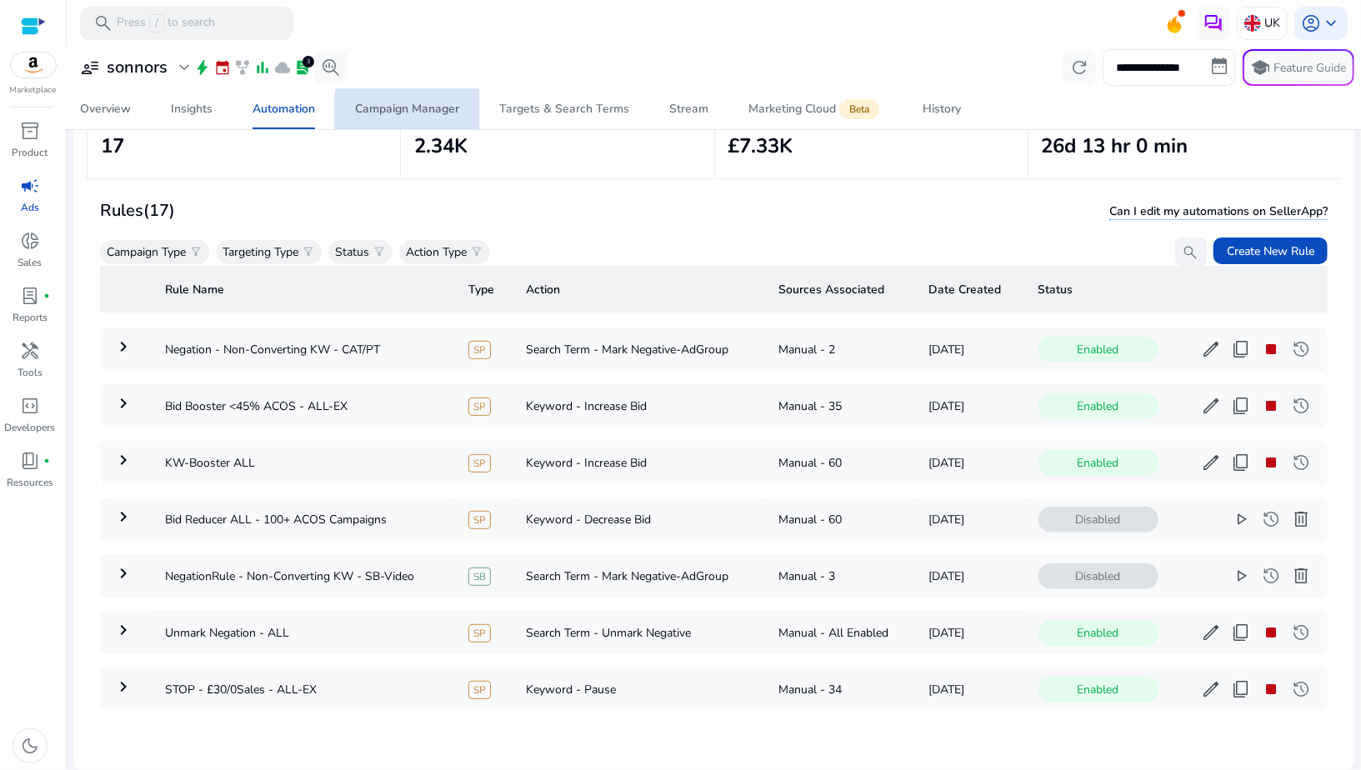
click at [432, 115] on div "Campaign Manager" at bounding box center [407, 109] width 104 height 12
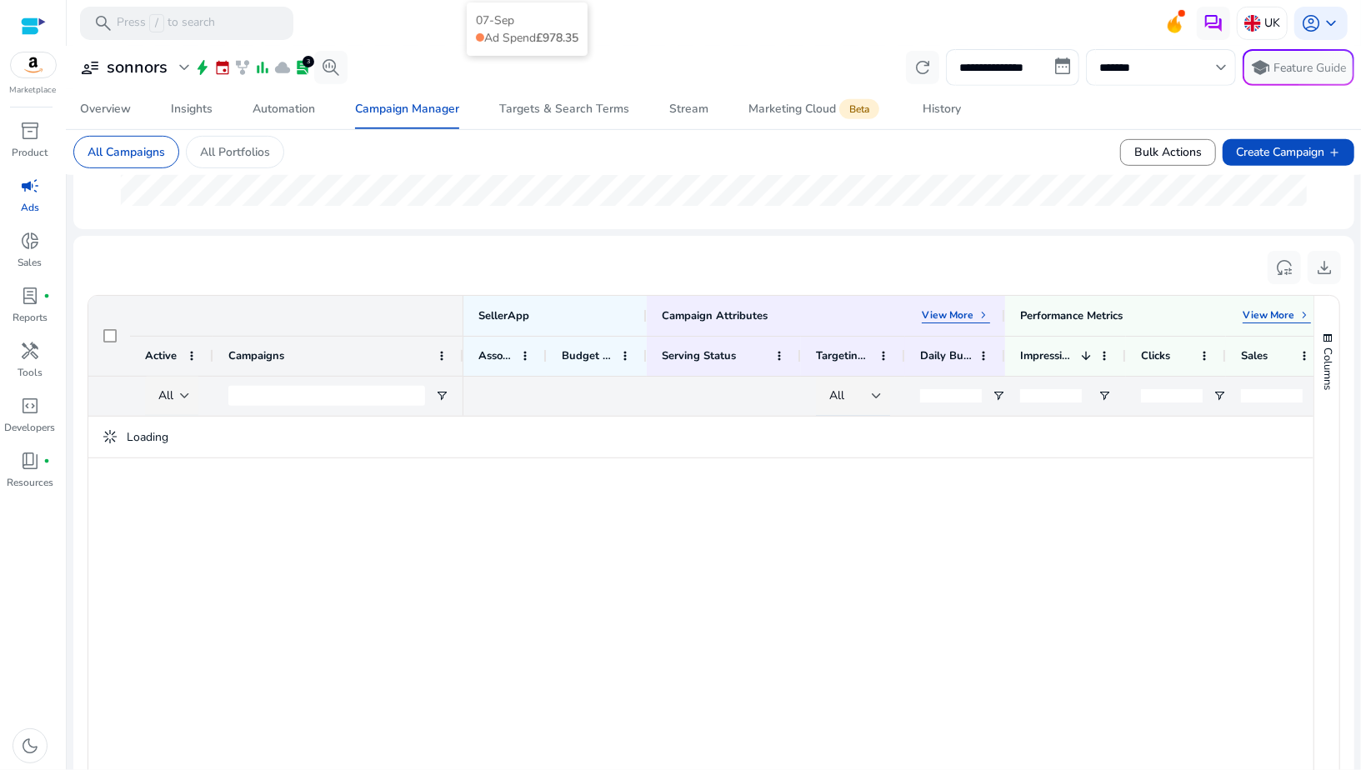
scroll to position [600, 0]
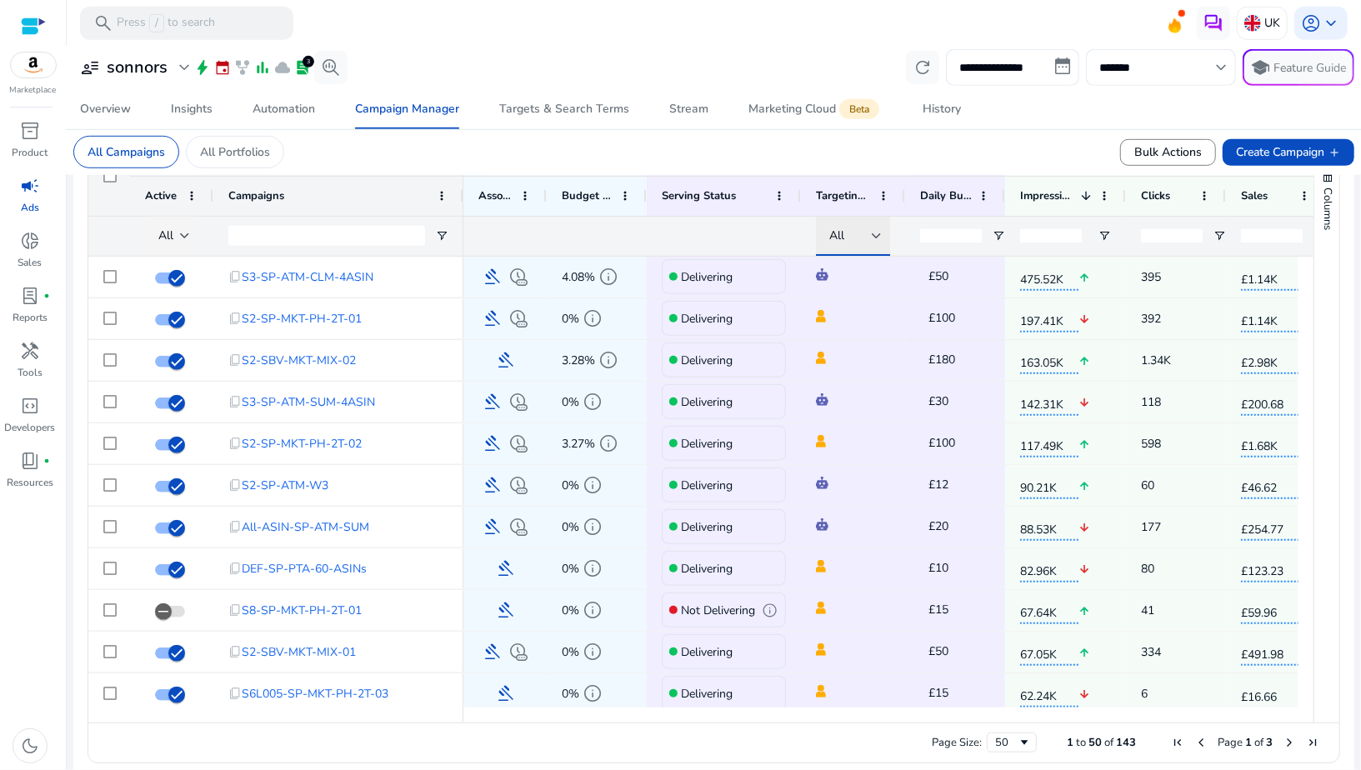
click at [852, 242] on div "All" at bounding box center [851, 236] width 43 height 18
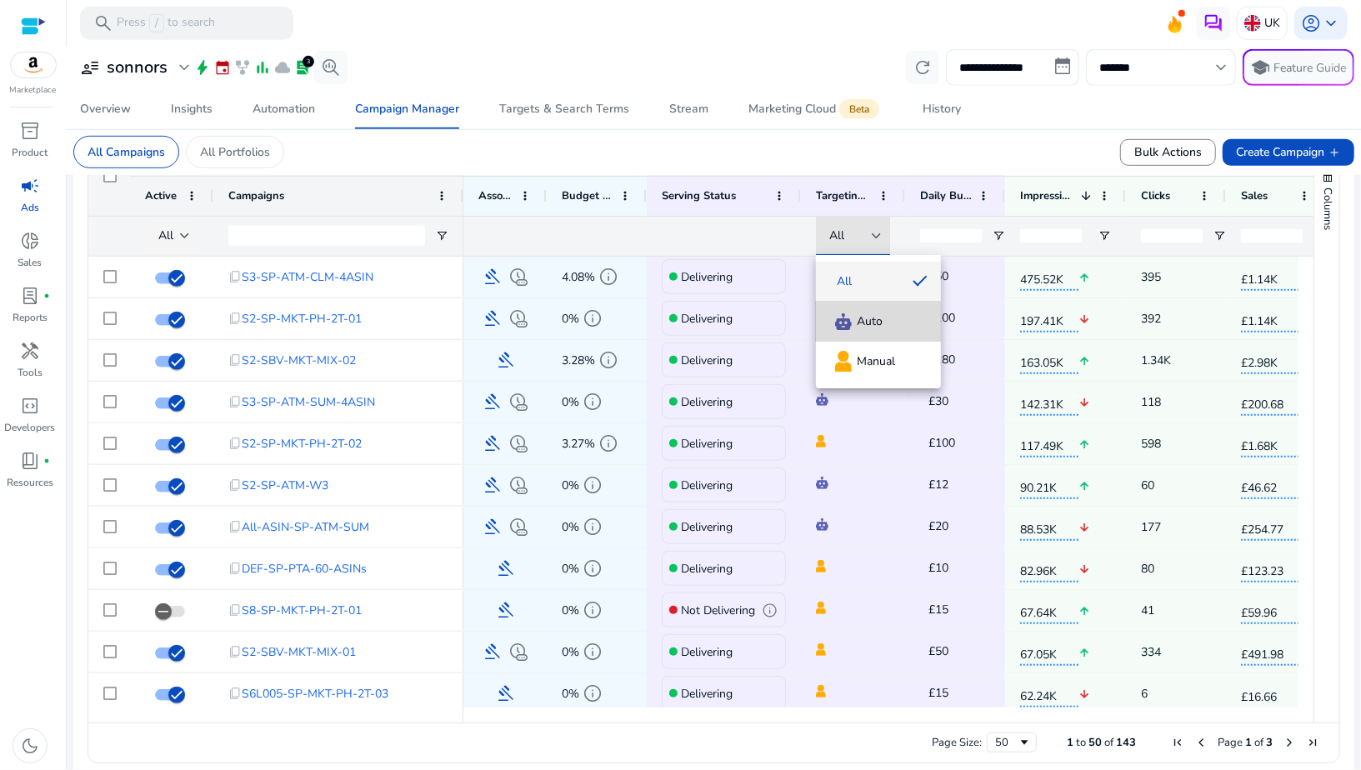
click at [850, 333] on mat-option "Auto" at bounding box center [878, 322] width 125 height 40
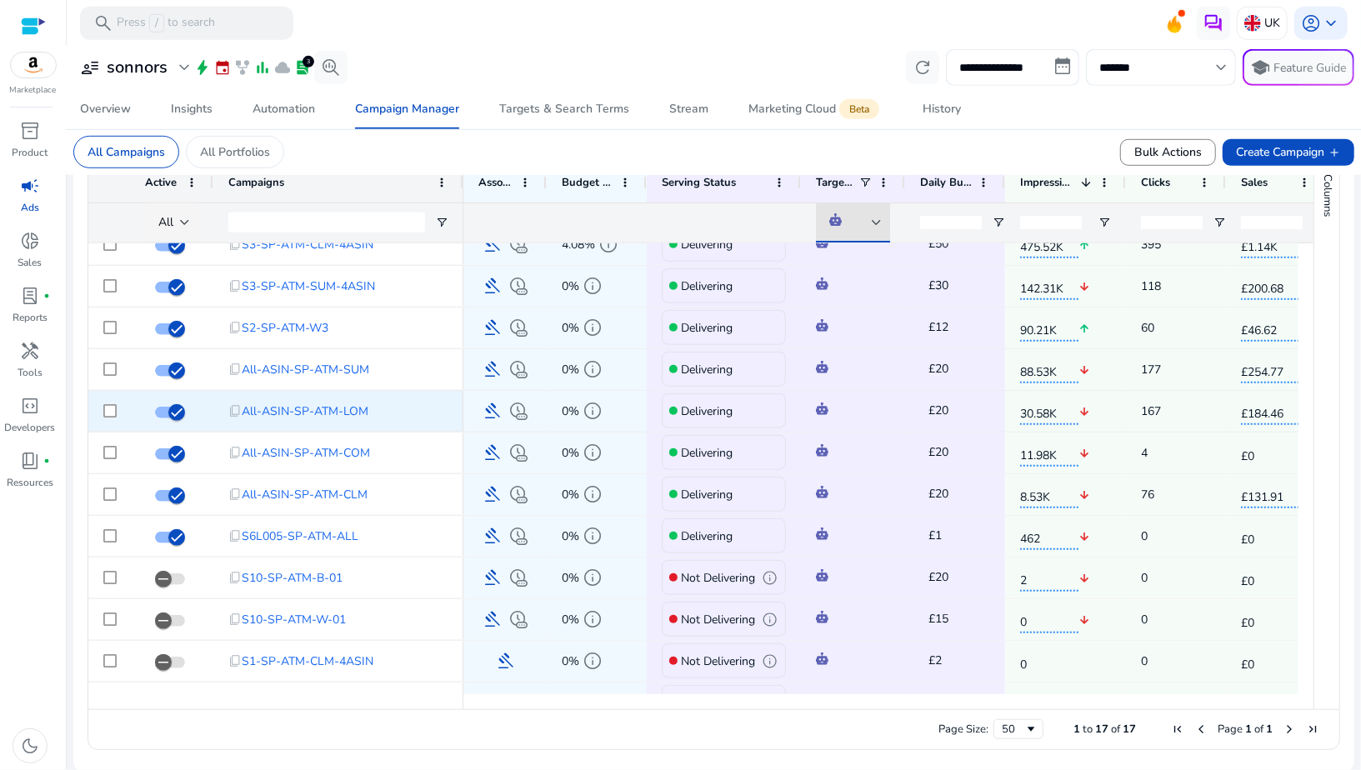
scroll to position [0, 0]
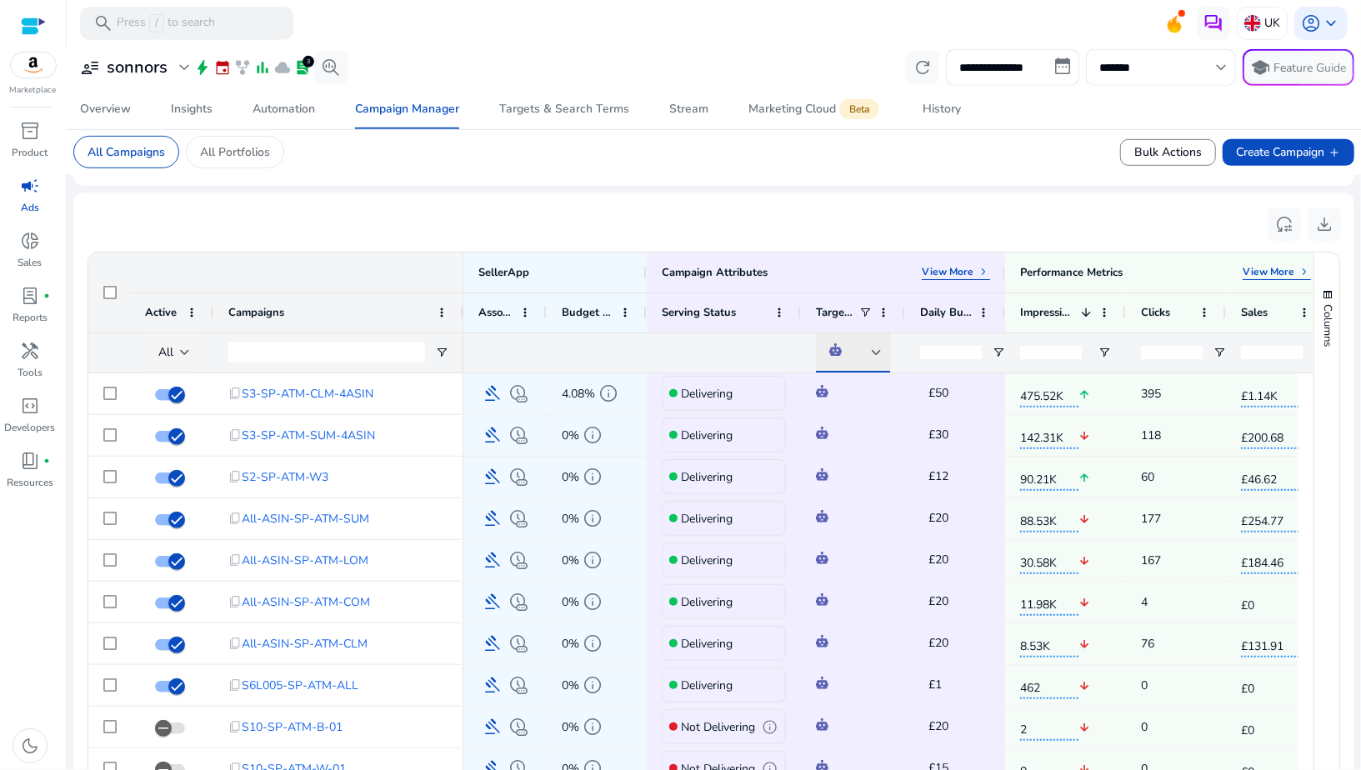
click at [855, 353] on div at bounding box center [851, 352] width 43 height 18
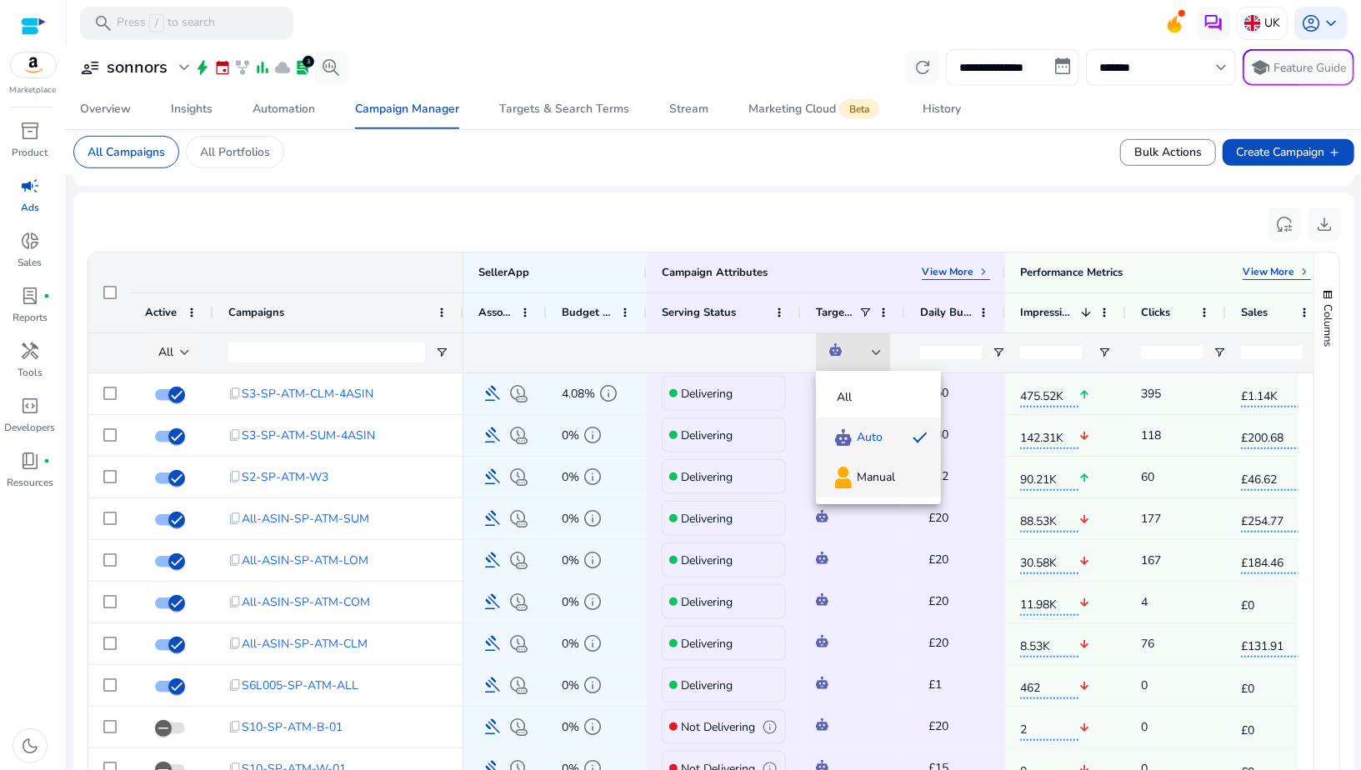
click at [853, 470] on img at bounding box center [844, 477] width 20 height 24
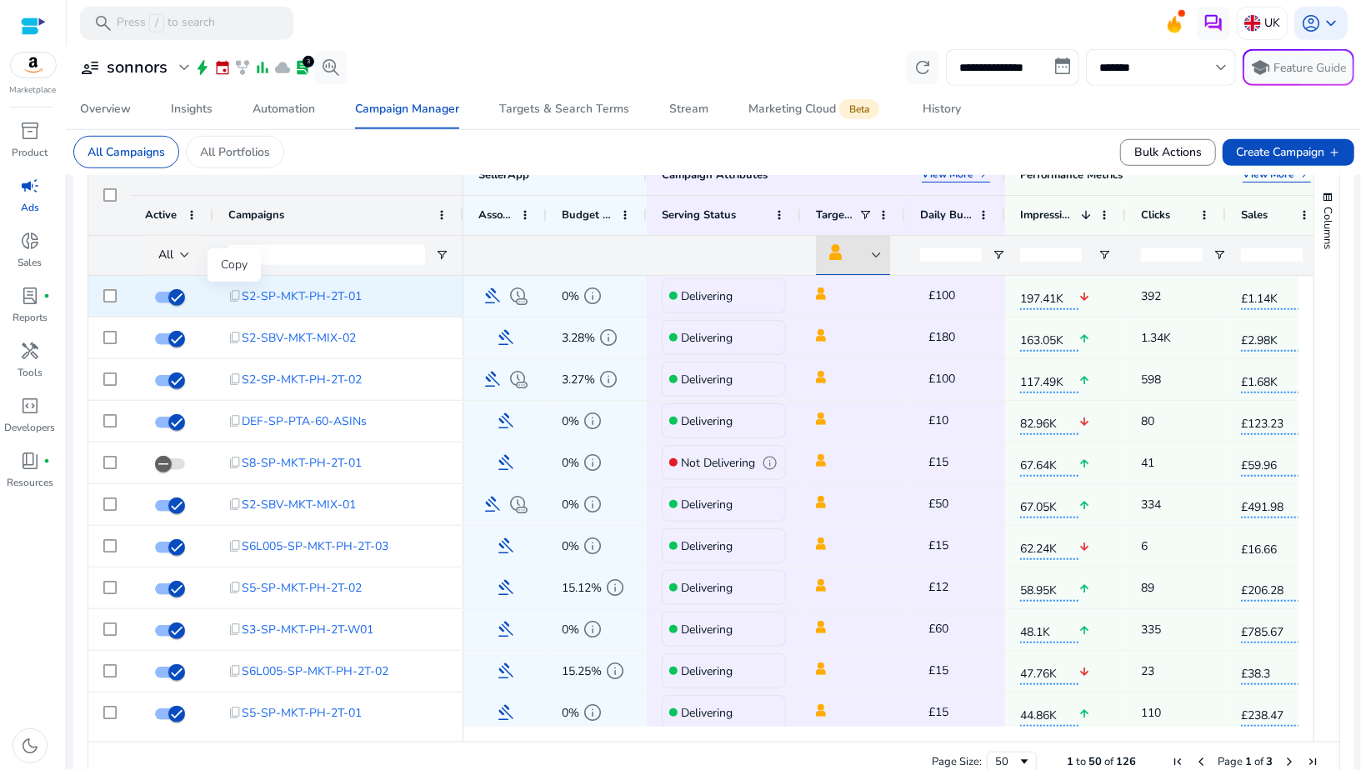
click at [231, 296] on span "content_copy" at bounding box center [234, 295] width 13 height 13
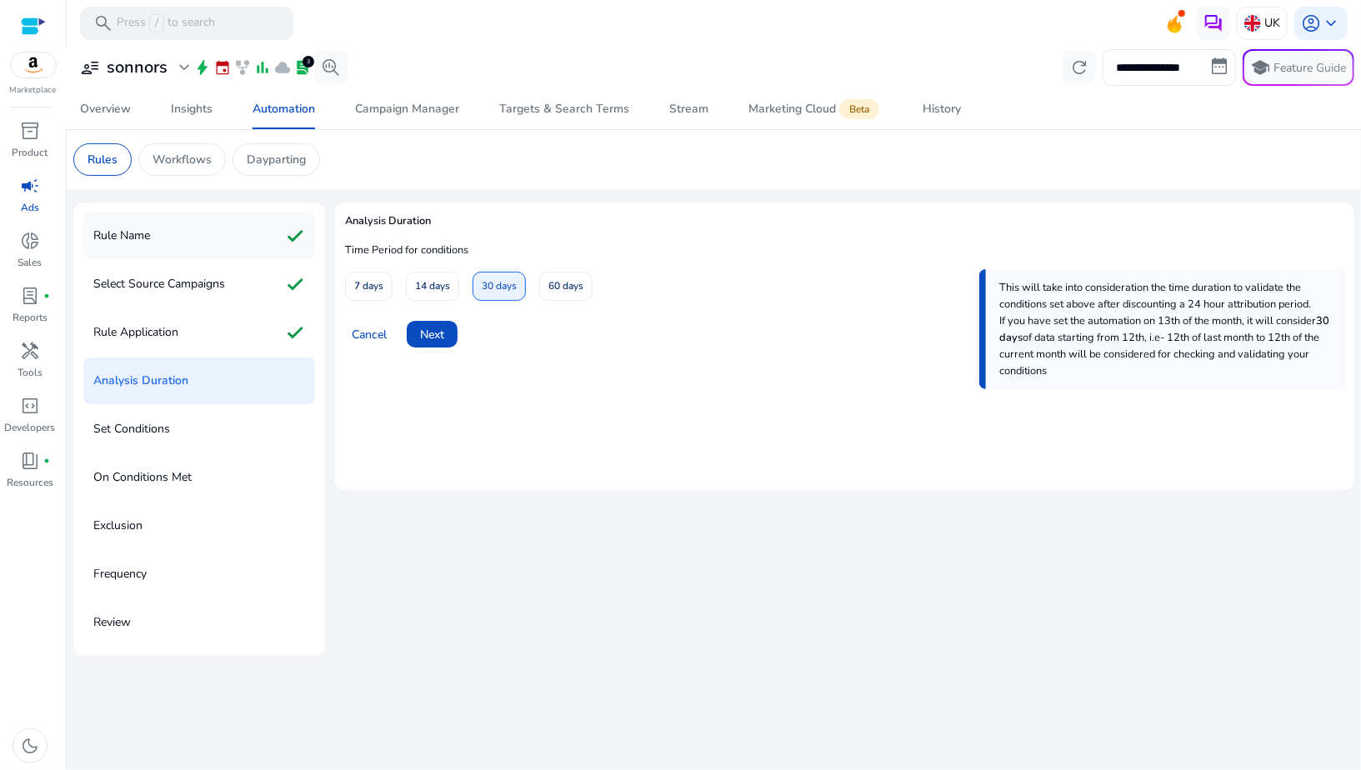
click at [273, 223] on div "Rule Name check" at bounding box center [199, 236] width 232 height 47
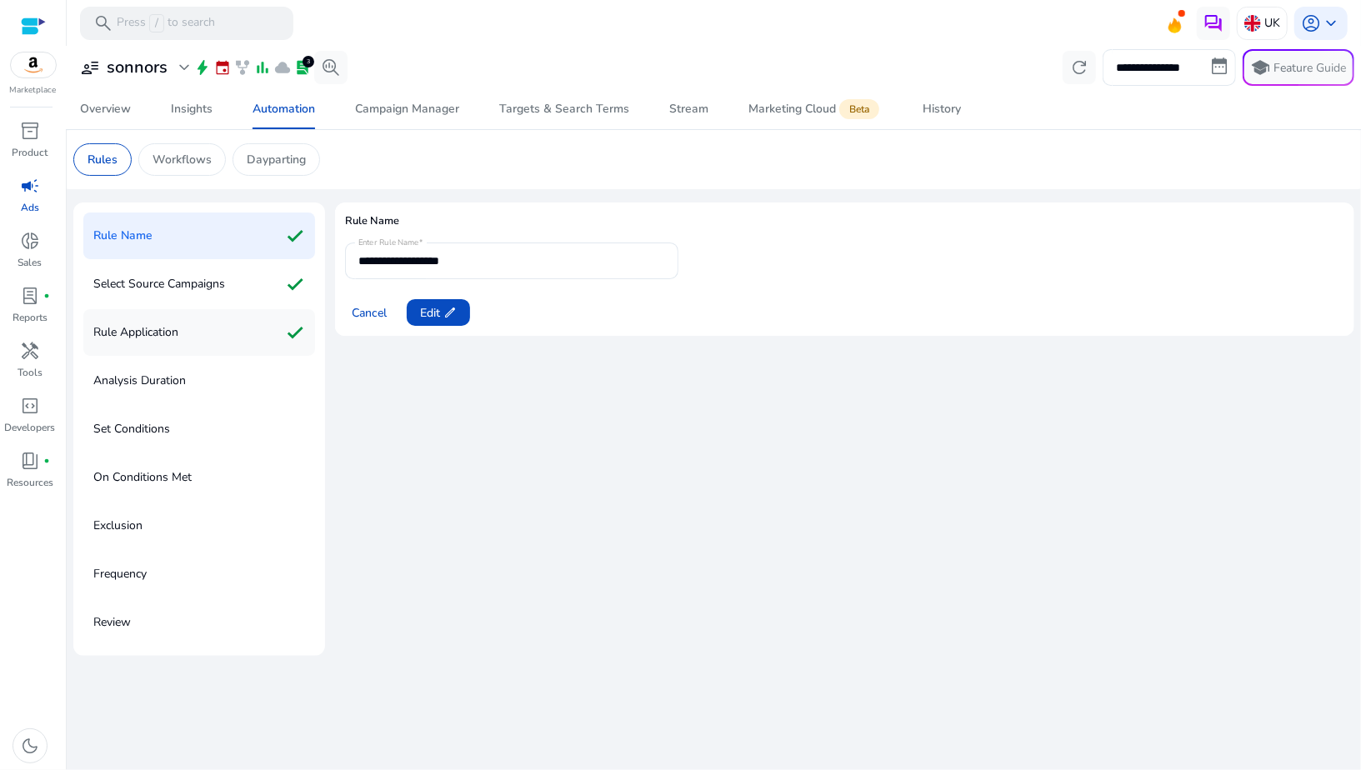
click at [282, 329] on div "Rule Application check" at bounding box center [199, 332] width 232 height 47
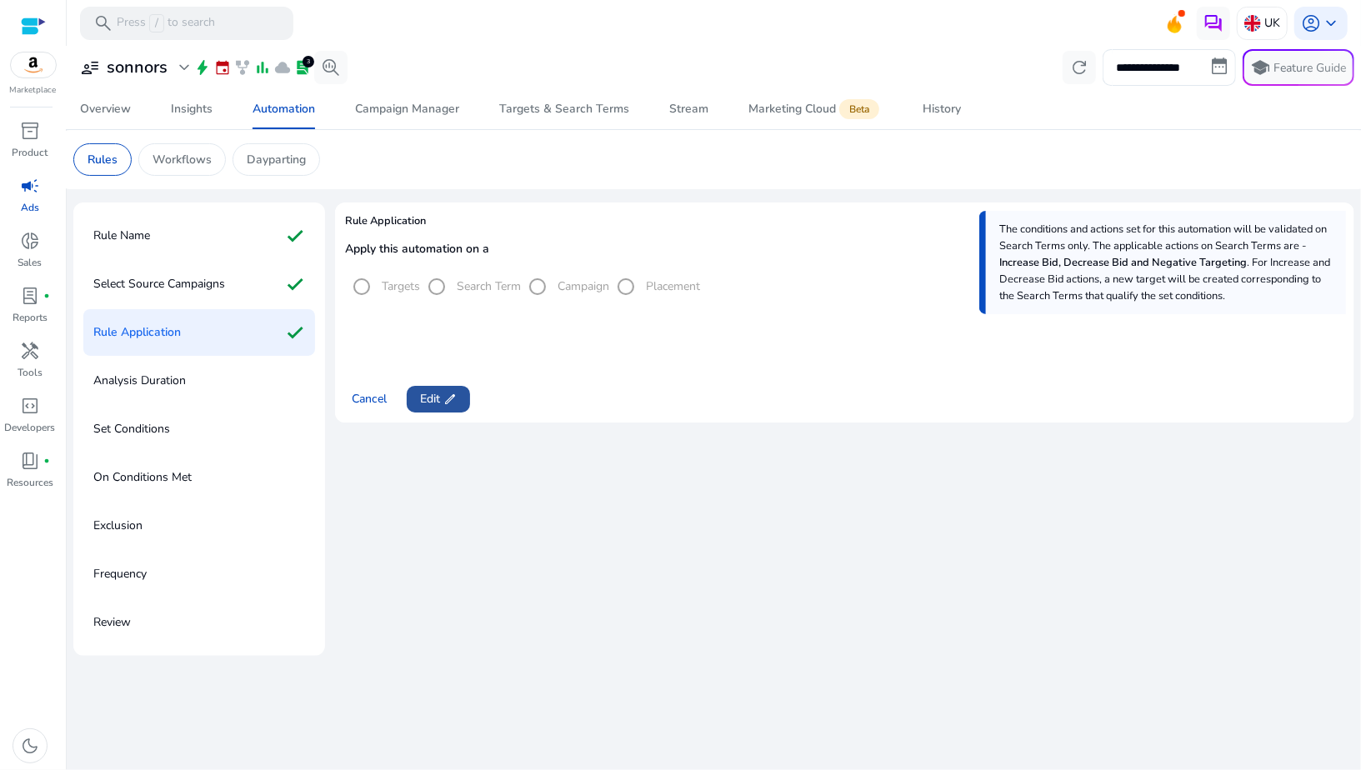
click at [437, 406] on span "Edit edit" at bounding box center [438, 399] width 37 height 18
click at [444, 403] on span "Next" at bounding box center [432, 399] width 24 height 18
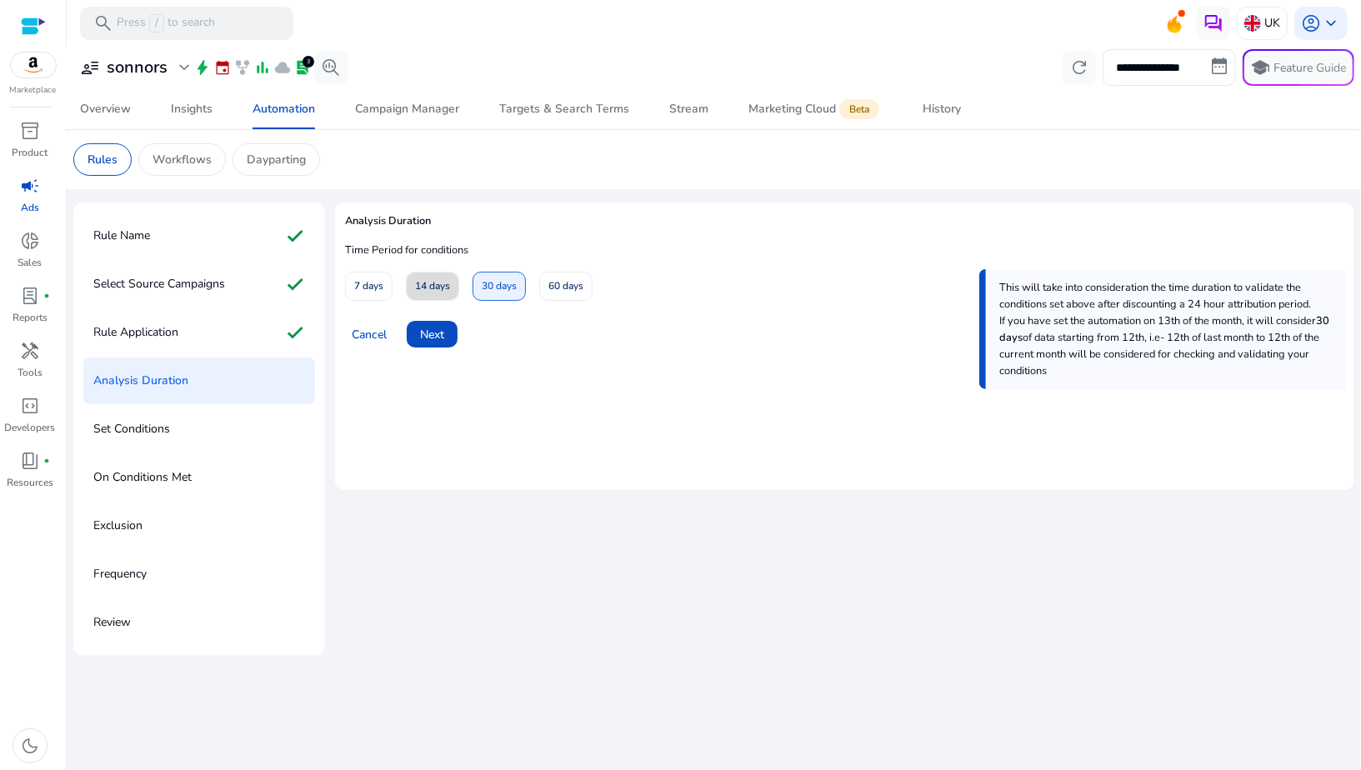
click at [439, 293] on span "14 days" at bounding box center [432, 286] width 35 height 29
click at [528, 270] on div "Time Period for conditions 7 days 14 days 30 days 60 days" at bounding box center [537, 272] width 384 height 58
click at [512, 278] on span "30 days" at bounding box center [499, 286] width 35 height 29
click at [438, 328] on span "Next" at bounding box center [432, 335] width 24 height 18
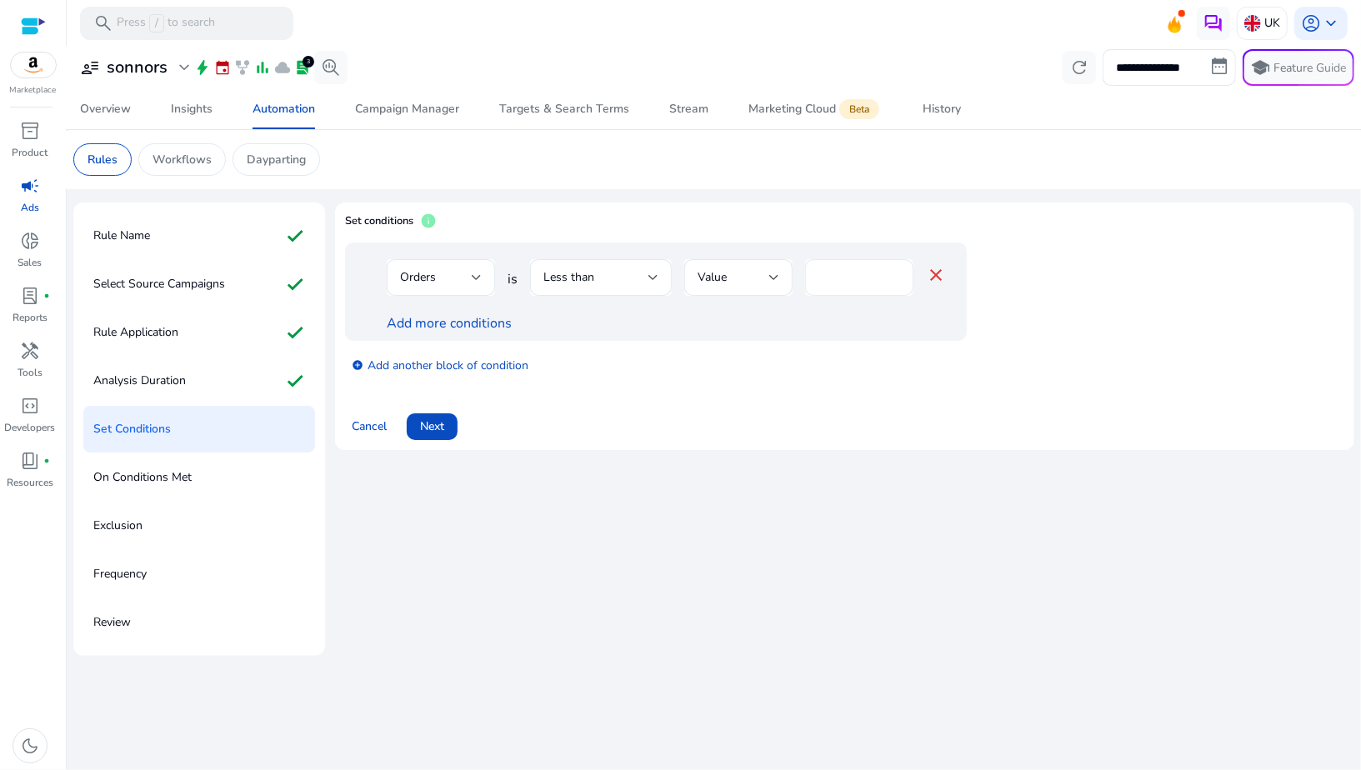
click at [823, 282] on input "*" at bounding box center [860, 277] width 82 height 18
click at [609, 269] on div "Less than" at bounding box center [596, 277] width 105 height 18
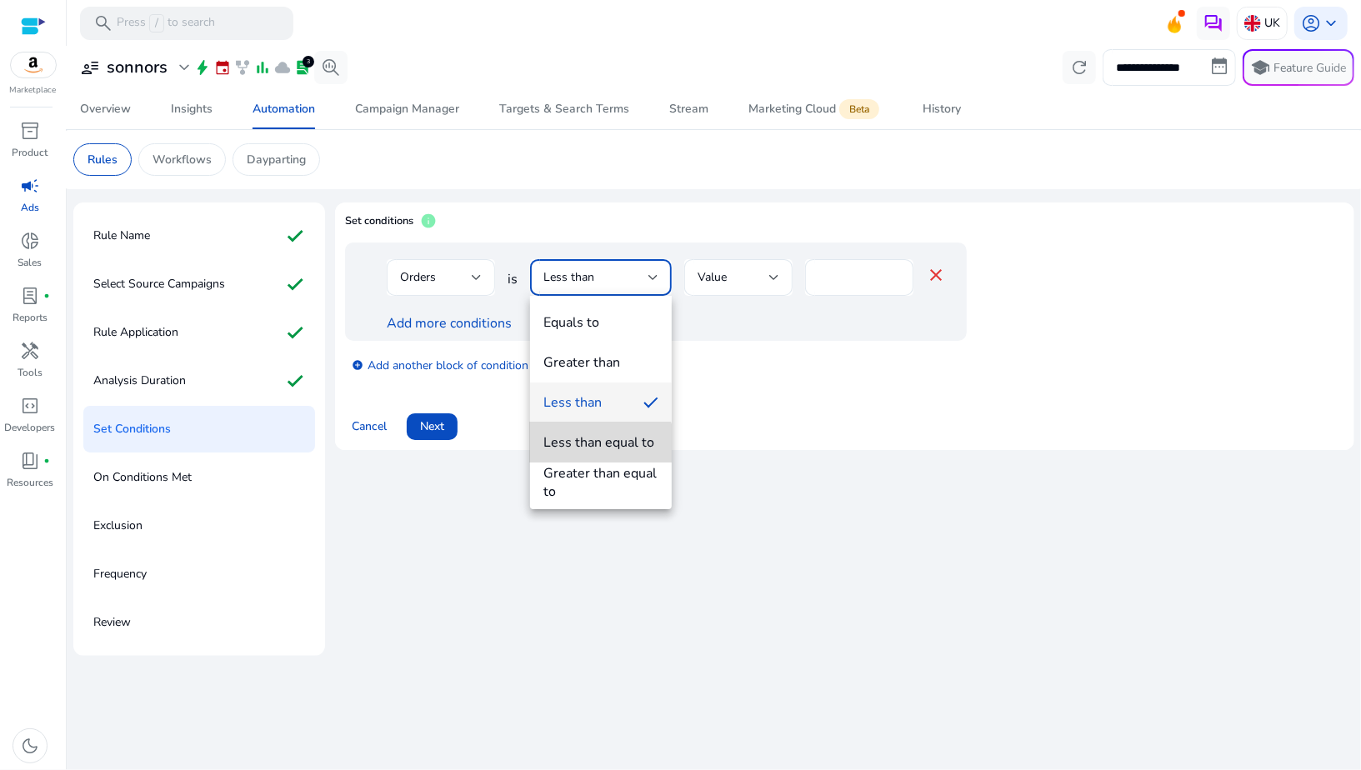
click at [575, 453] on mat-option "Less than equal to" at bounding box center [601, 443] width 142 height 40
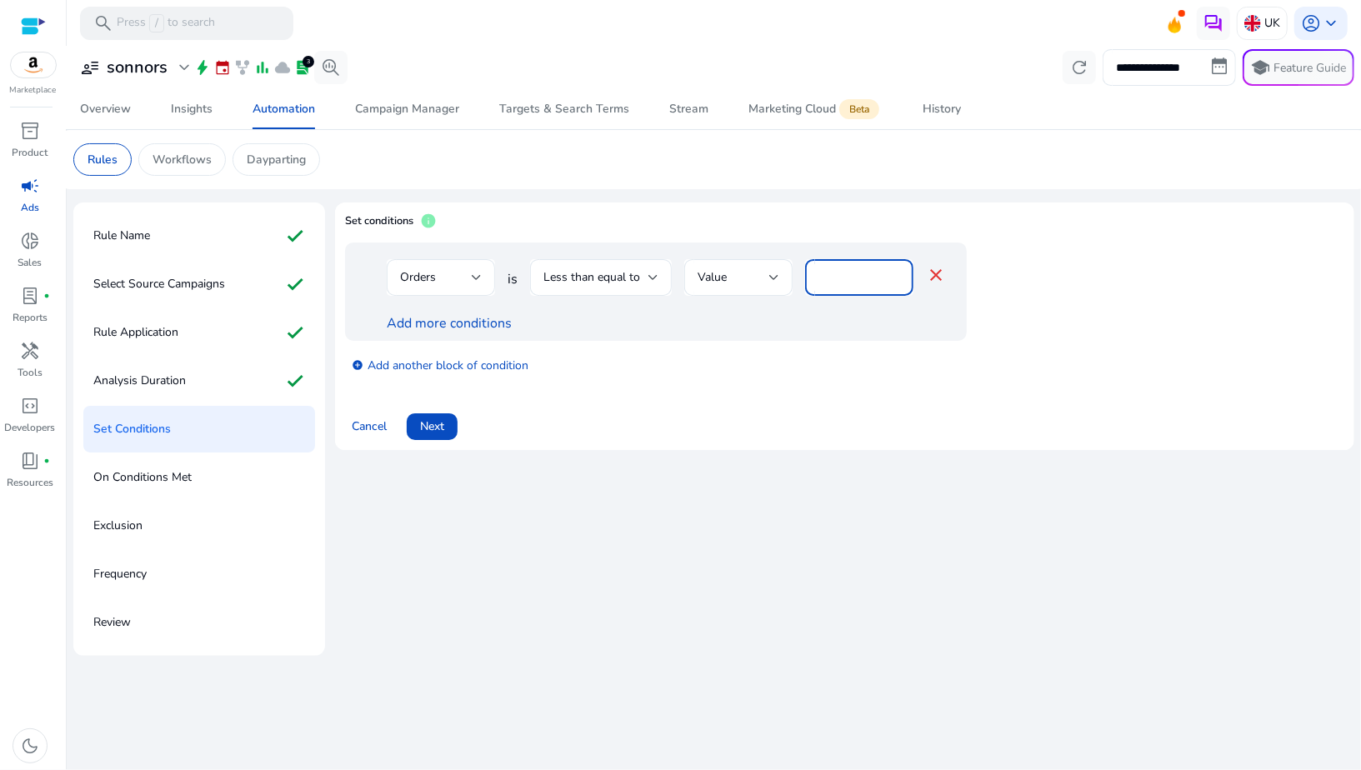
click at [825, 283] on input "*" at bounding box center [860, 277] width 82 height 18
type input "*"
click at [716, 341] on div "add_circle Add another block of condition" at bounding box center [689, 364] width 689 height 47
click at [472, 325] on link "Add more conditions" at bounding box center [449, 323] width 125 height 18
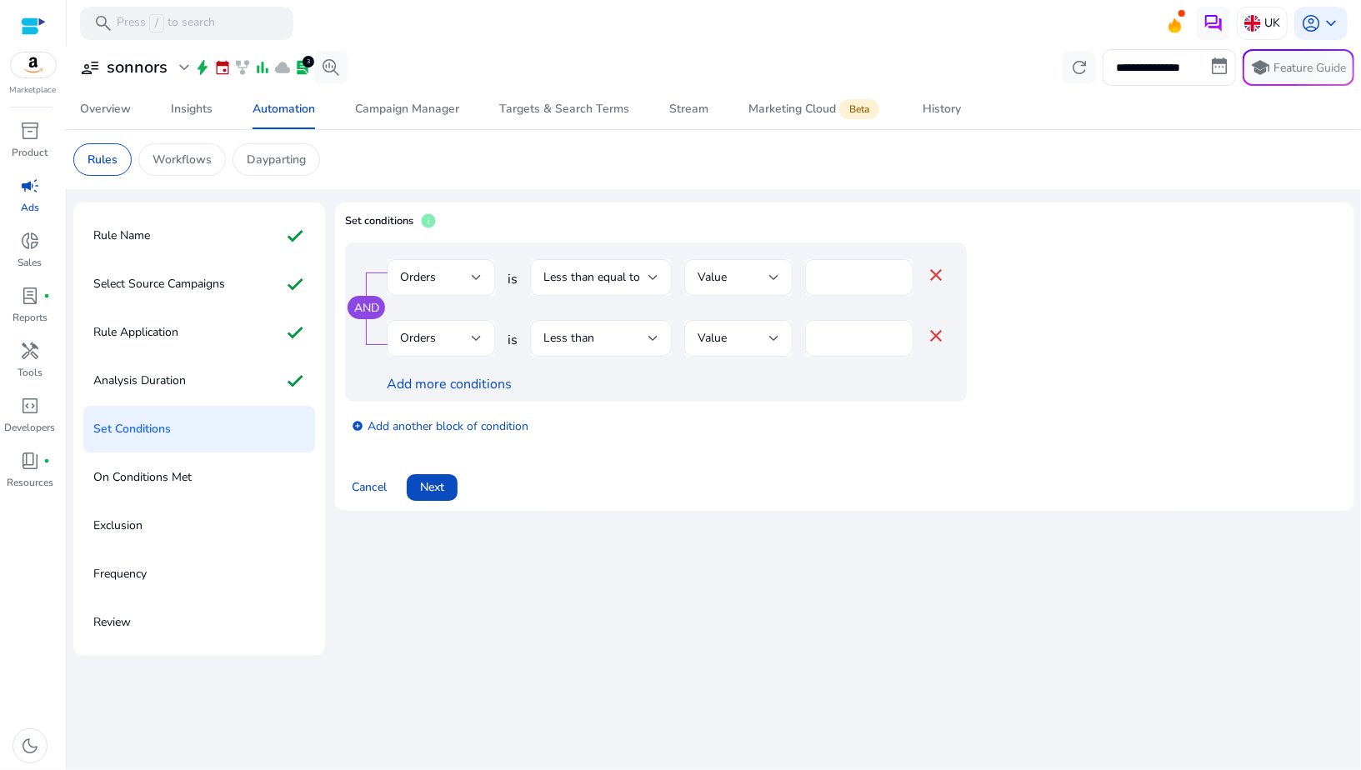
click at [938, 338] on mat-icon "close" at bounding box center [936, 336] width 20 height 20
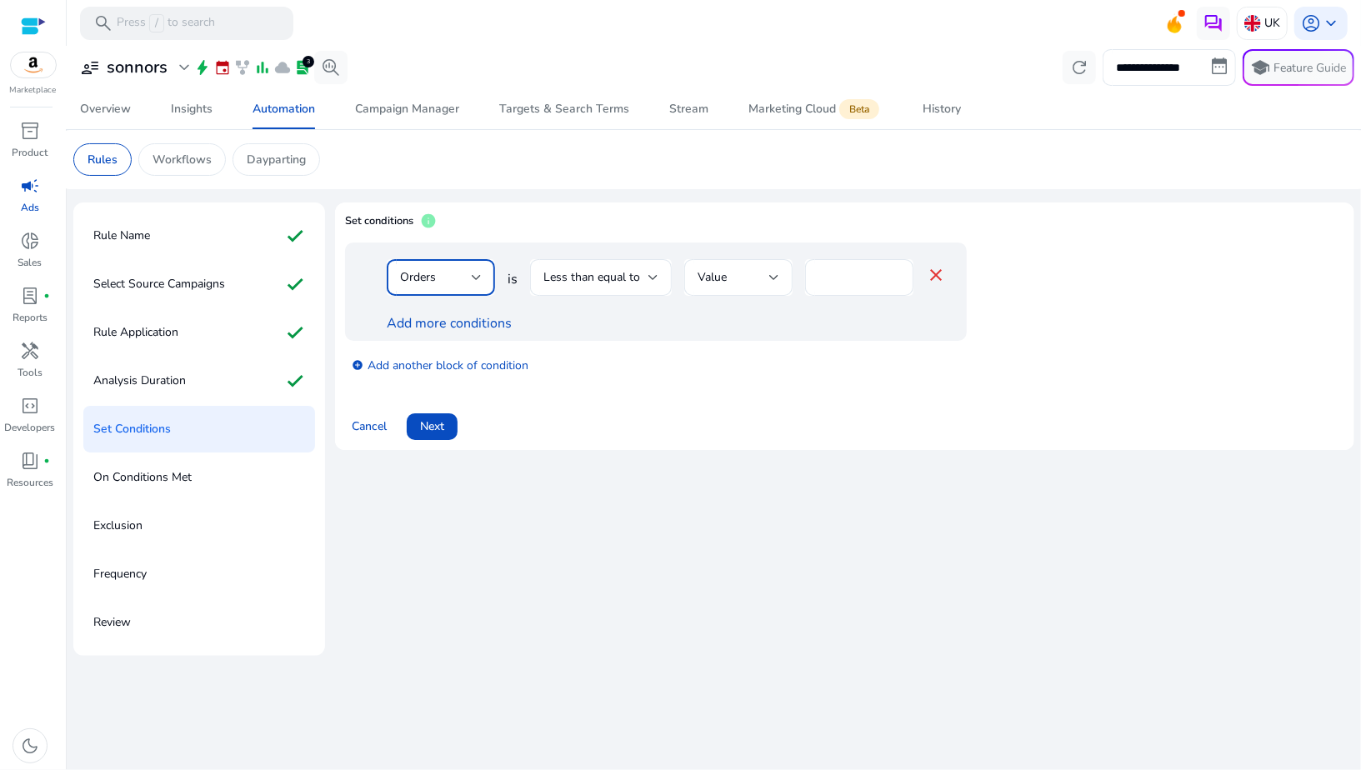
click at [457, 274] on div "Orders" at bounding box center [436, 277] width 72 height 18
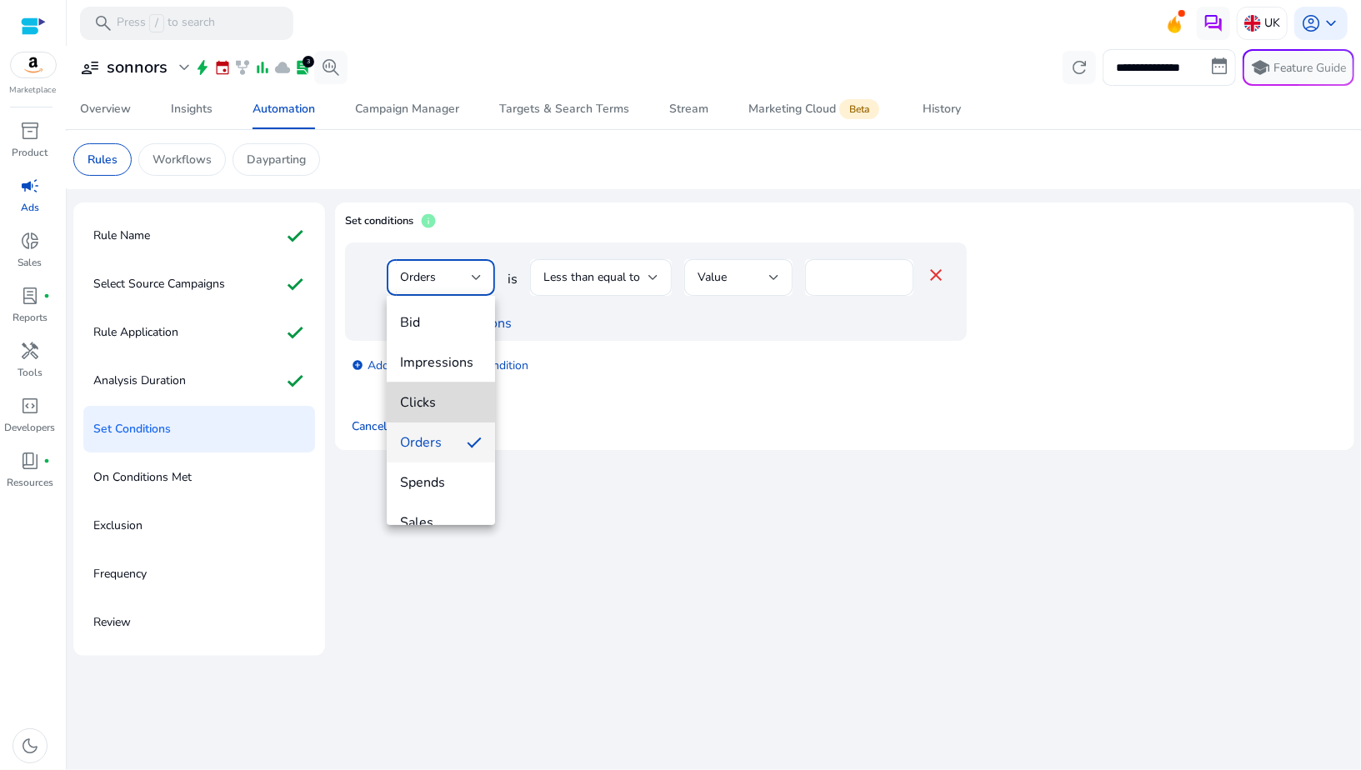
click at [444, 421] on mat-option "Clicks" at bounding box center [441, 403] width 108 height 40
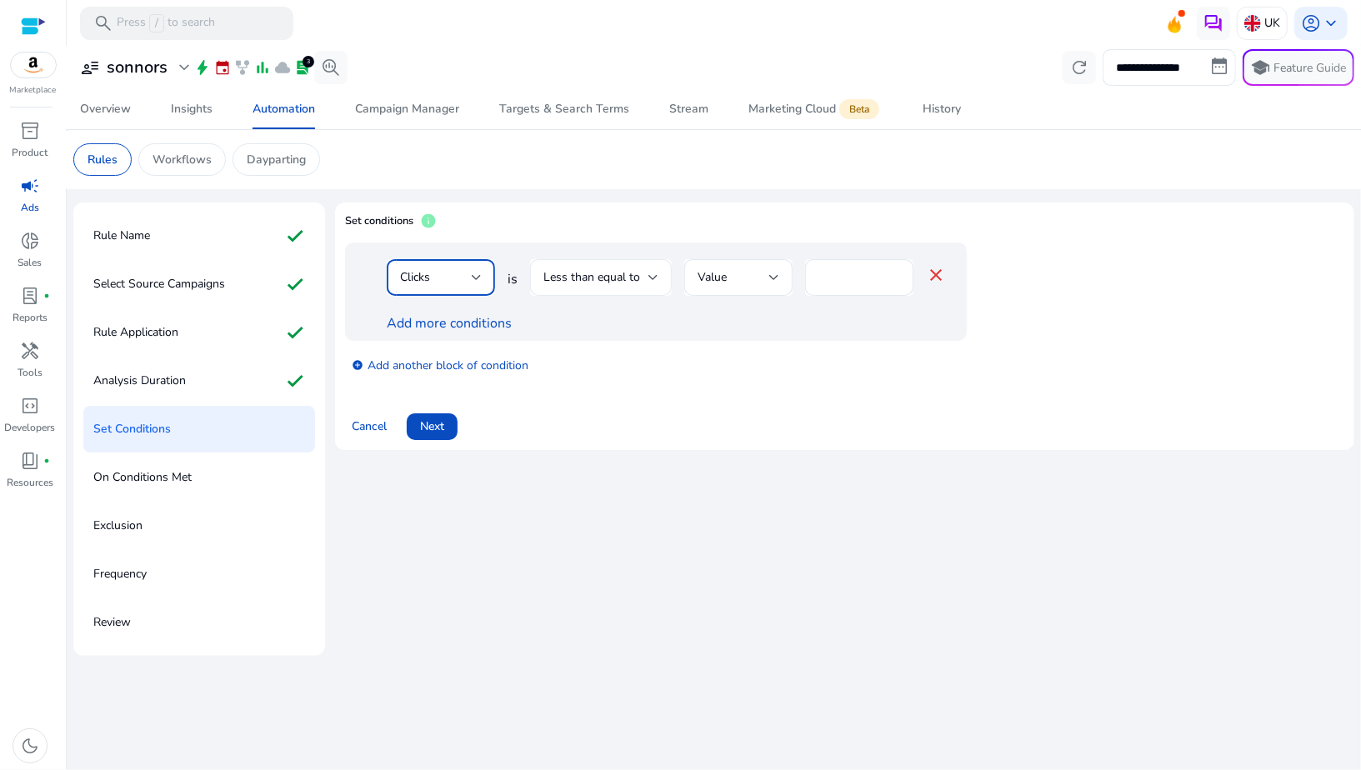
click at [580, 275] on span "Less than equal to" at bounding box center [592, 277] width 97 height 16
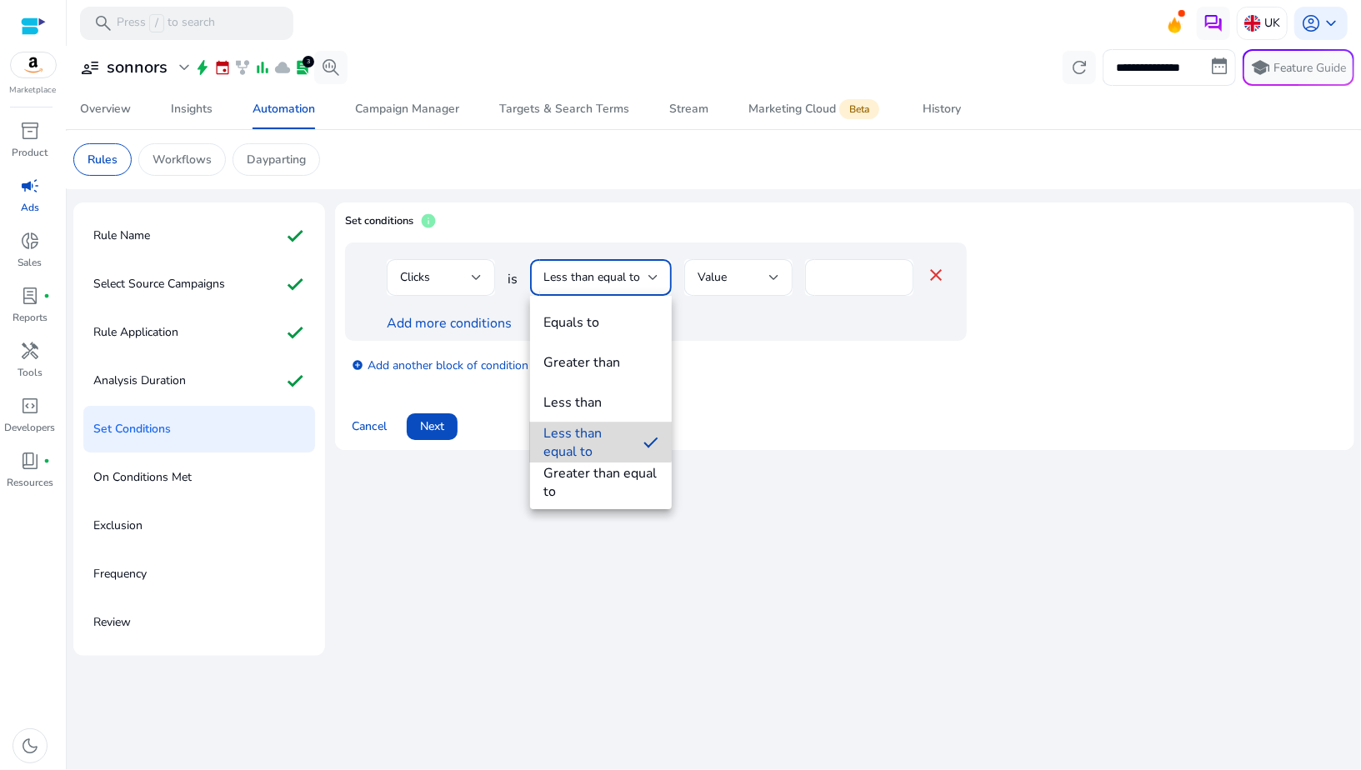
click at [587, 434] on div "Less than equal to" at bounding box center [587, 442] width 87 height 37
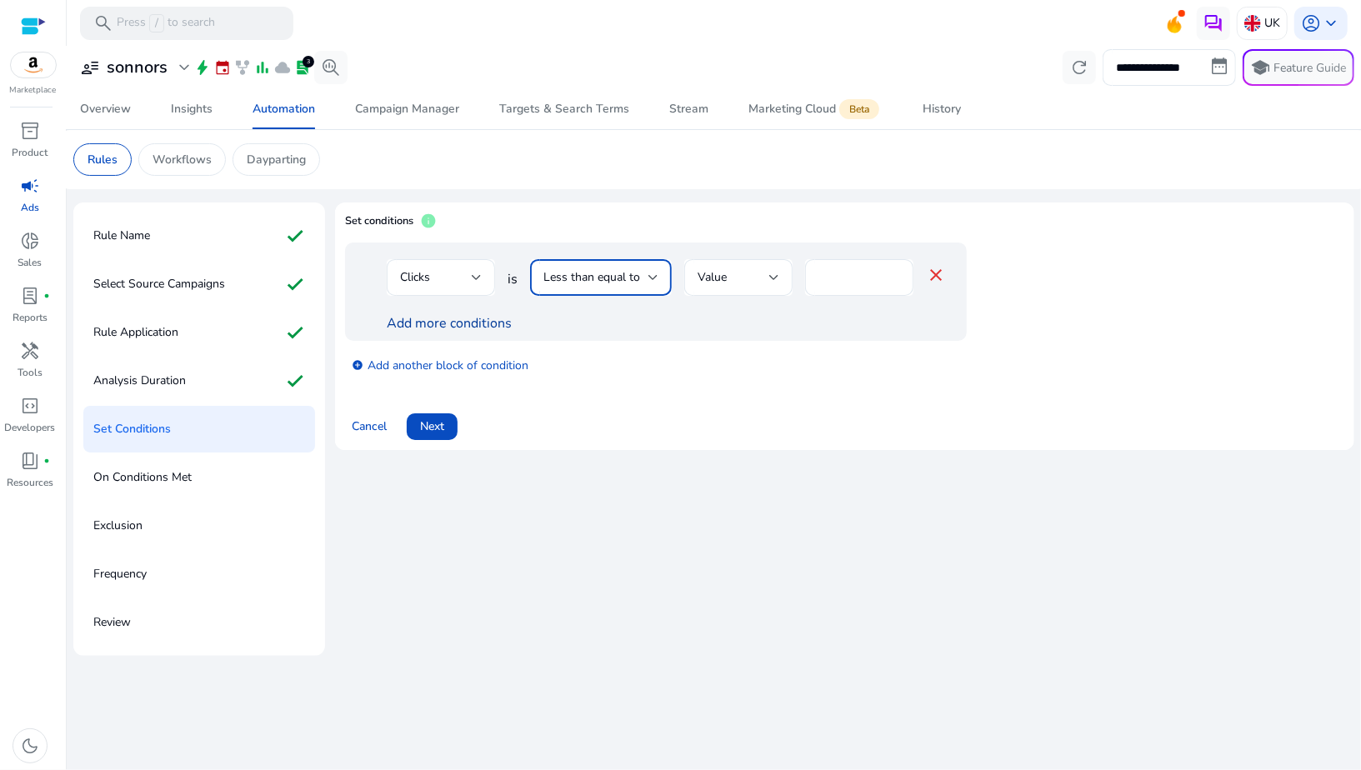
click at [453, 323] on link "Add more conditions" at bounding box center [449, 323] width 125 height 18
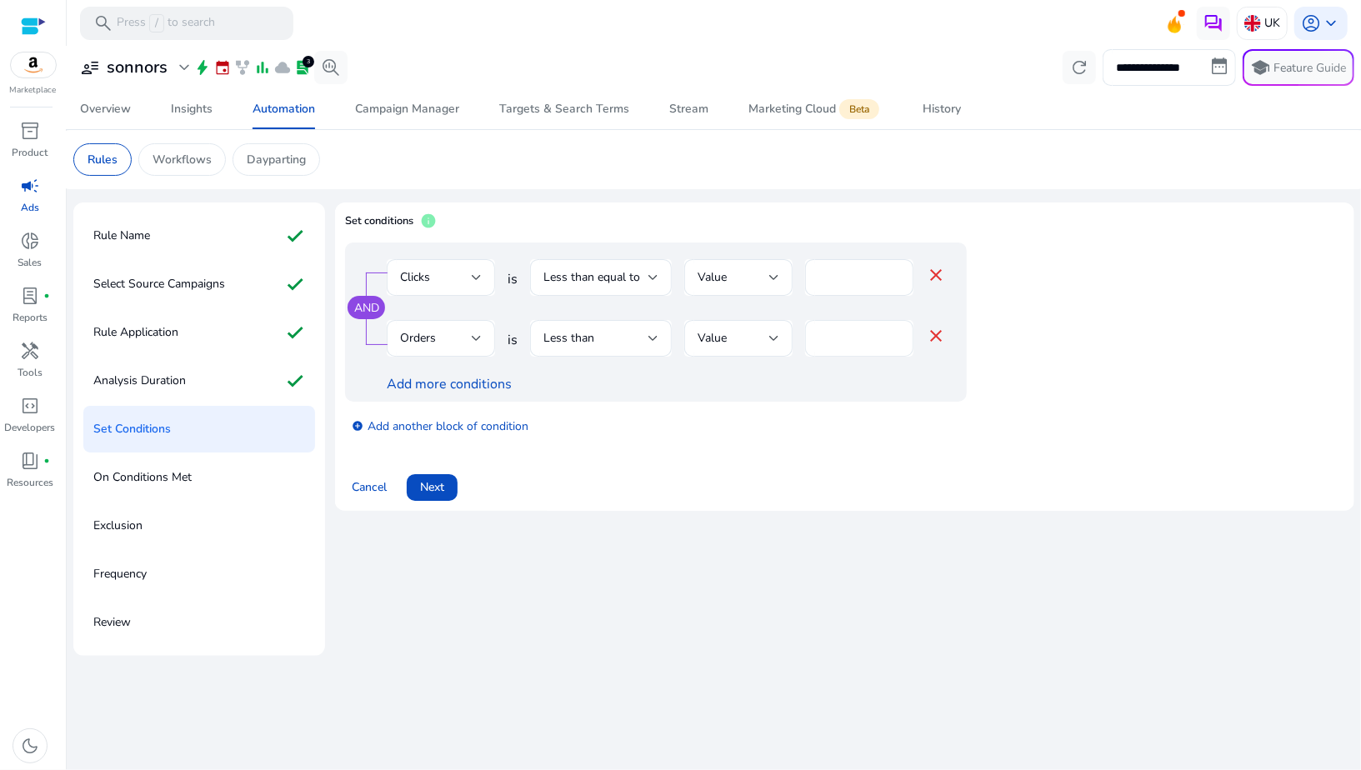
click at [850, 339] on input "*" at bounding box center [860, 338] width 82 height 18
type input "*"
click at [810, 405] on div "add_circle Add another block of condition" at bounding box center [689, 425] width 689 height 47
click at [457, 430] on link "add_circle Add another block of condition" at bounding box center [440, 425] width 177 height 19
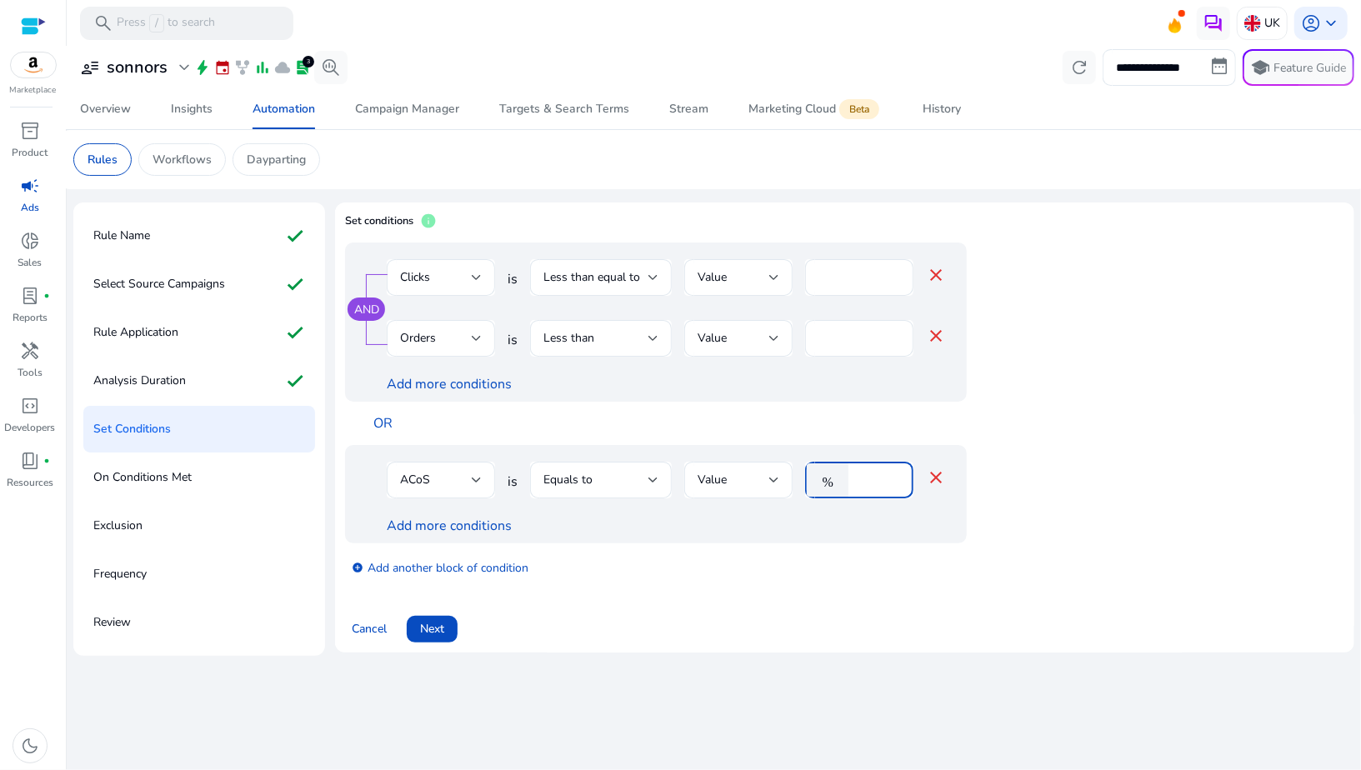
click at [864, 486] on input "****" at bounding box center [878, 480] width 43 height 18
type input "***"
click at [465, 530] on link "Add more conditions" at bounding box center [449, 526] width 125 height 18
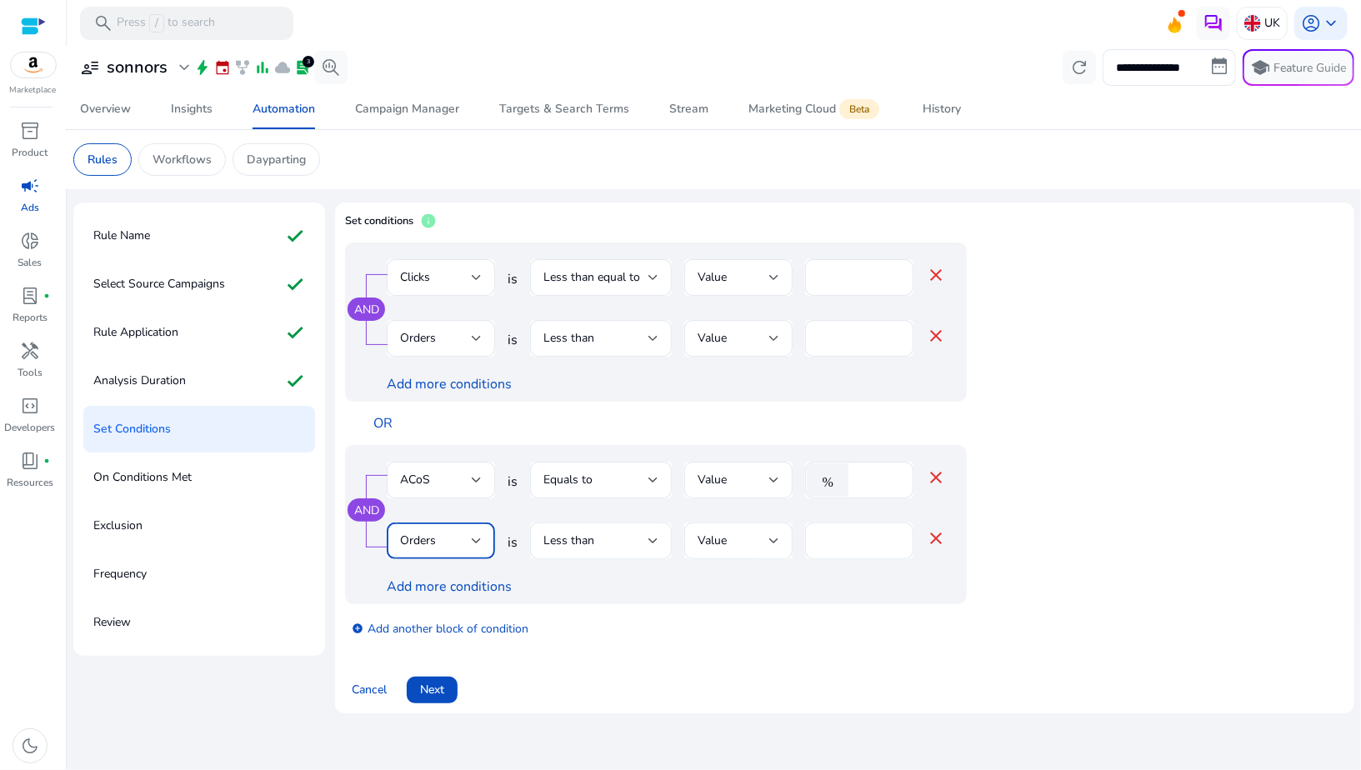
click at [442, 543] on div "Orders" at bounding box center [436, 541] width 72 height 18
click at [580, 603] on div at bounding box center [680, 385] width 1361 height 770
click at [443, 553] on div "Orders" at bounding box center [441, 541] width 82 height 37
click at [429, 355] on span "Spends" at bounding box center [441, 349] width 82 height 18
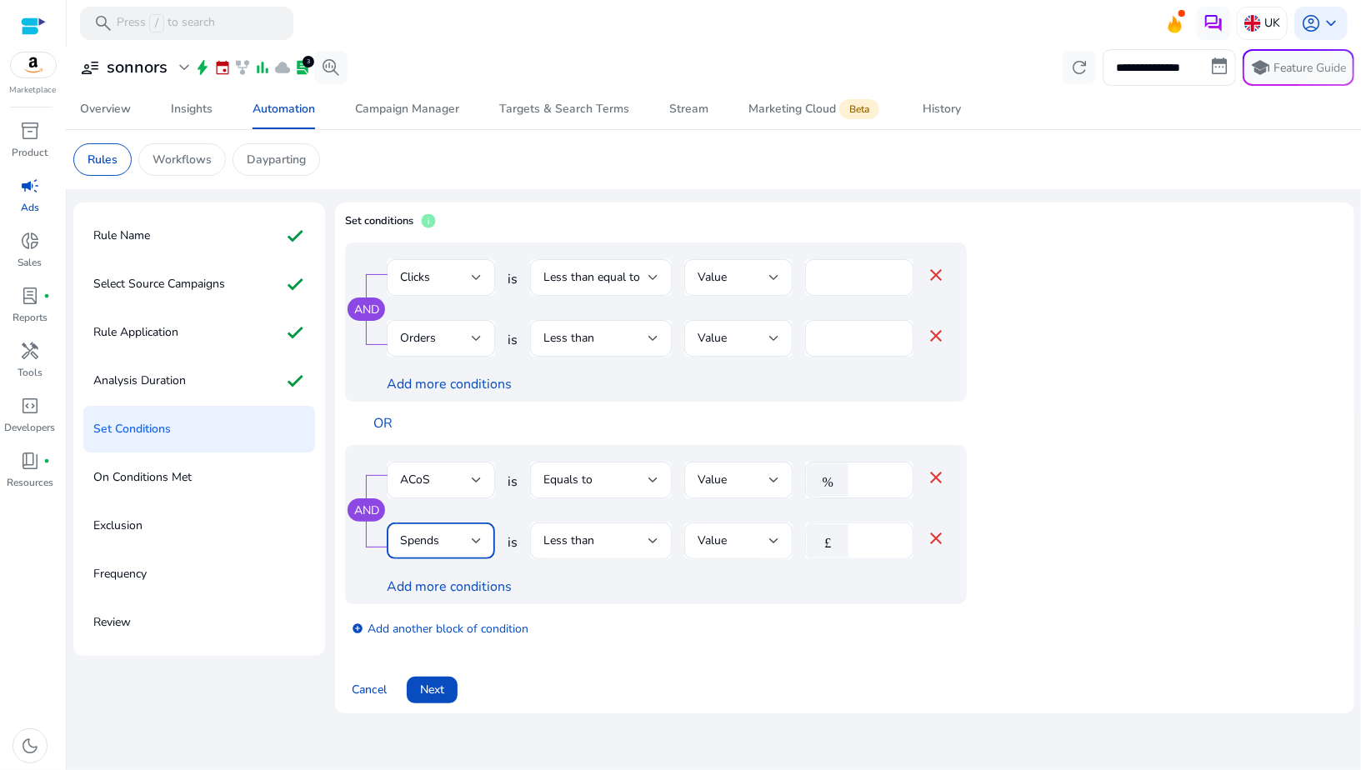
type input "*"
click at [887, 544] on input "*" at bounding box center [878, 541] width 43 height 18
type input "**"
click at [848, 591] on div "Add more conditions" at bounding box center [666, 587] width 559 height 20
click at [620, 546] on div "Less than" at bounding box center [596, 541] width 105 height 18
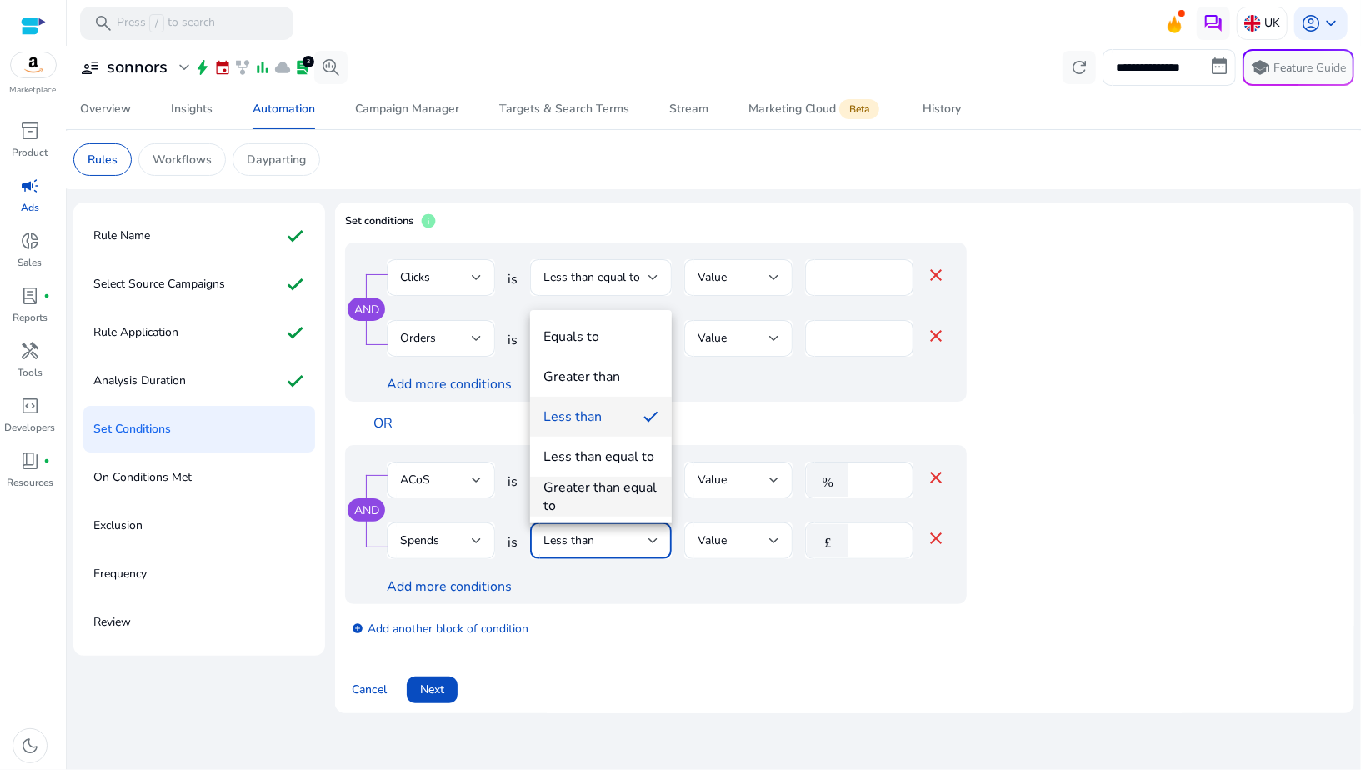
click at [585, 492] on div "Greater than equal to" at bounding box center [601, 497] width 115 height 37
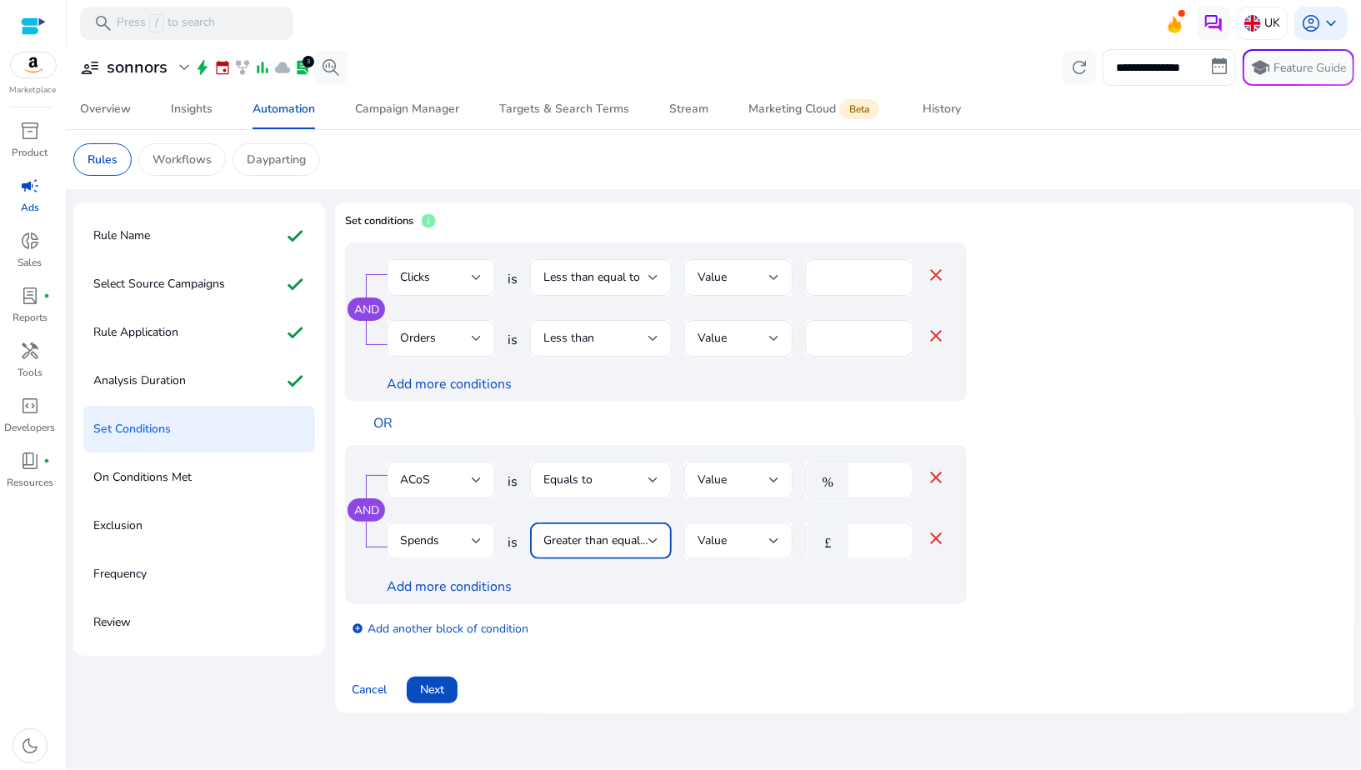
click at [562, 477] on span "Equals to" at bounding box center [568, 480] width 49 height 16
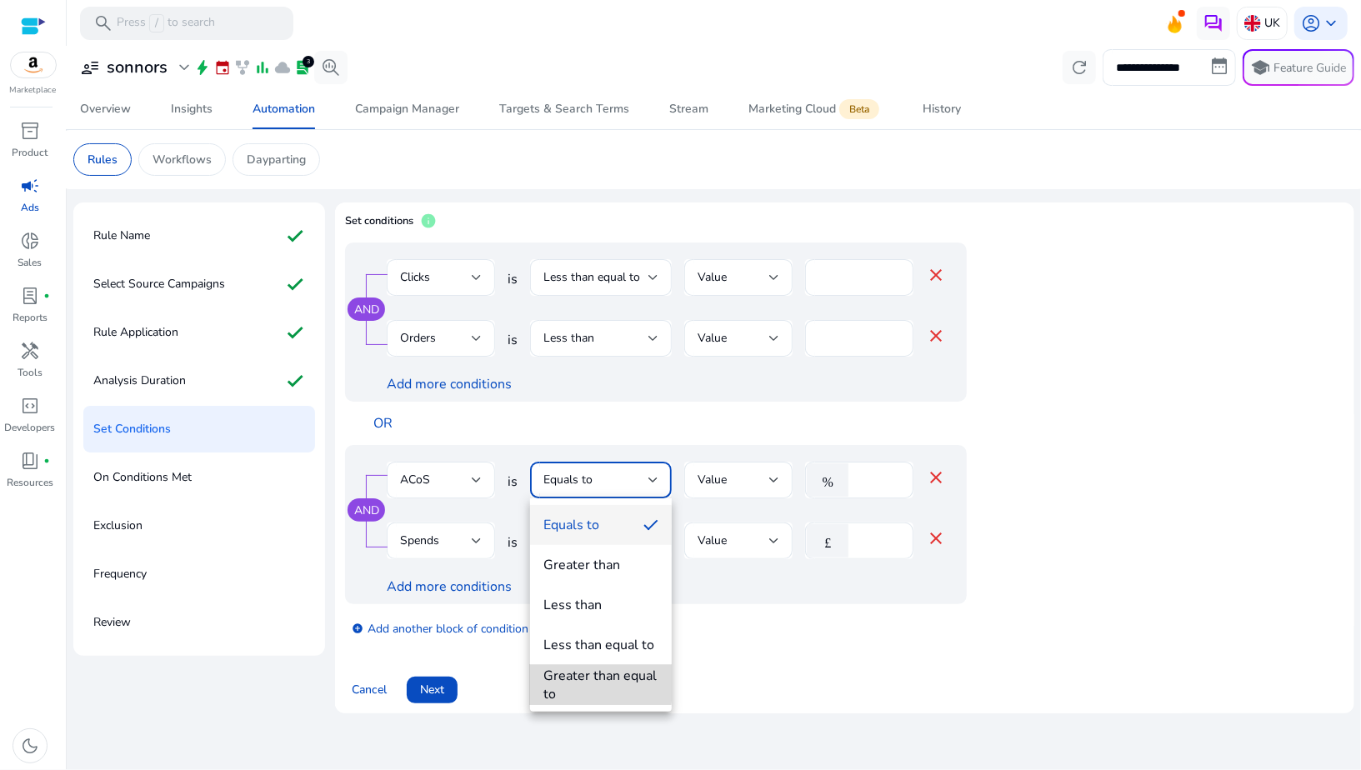
click at [554, 684] on div "Greater than equal to" at bounding box center [601, 685] width 115 height 37
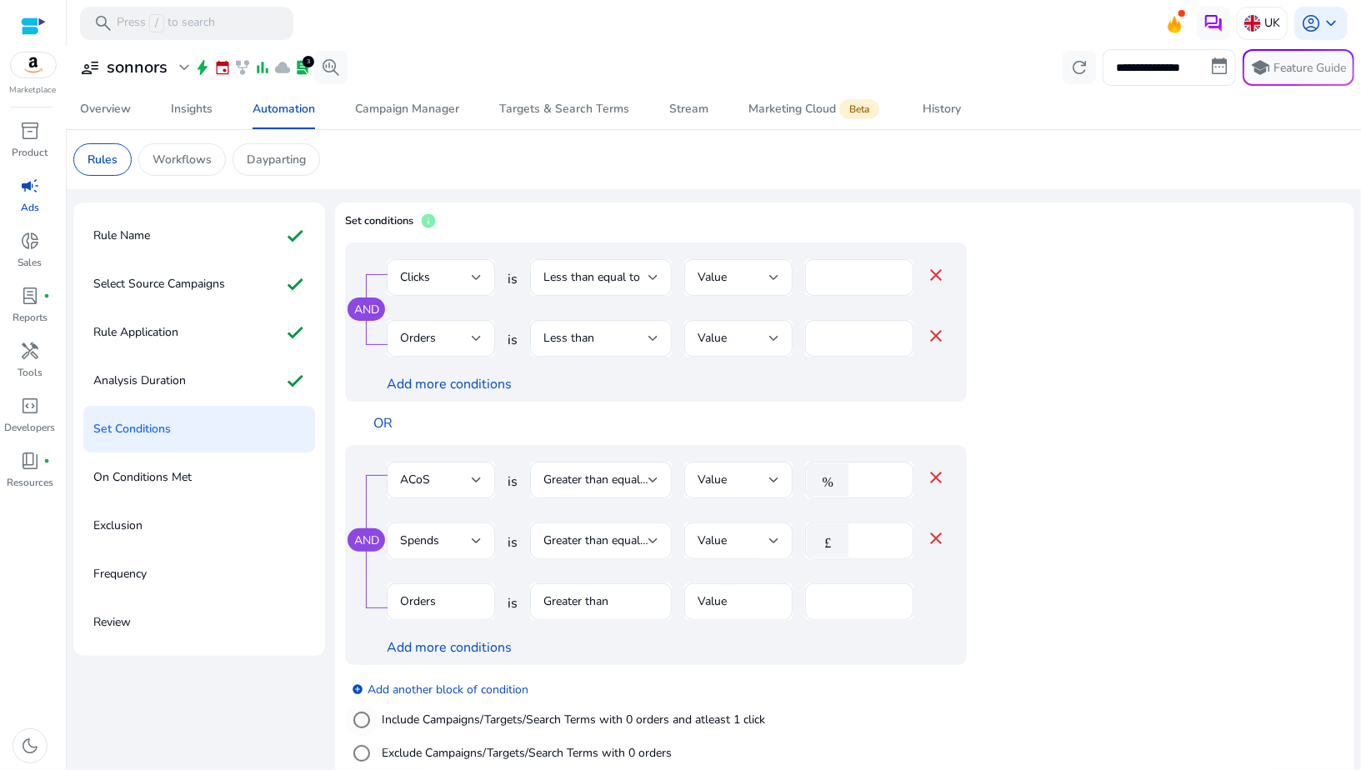
click at [492, 722] on label "Include Campaigns/Targets/Search Terms with 0 orders and atleast 1 click" at bounding box center [571, 720] width 387 height 18
click at [572, 489] on div "Greater than equal to" at bounding box center [601, 480] width 115 height 20
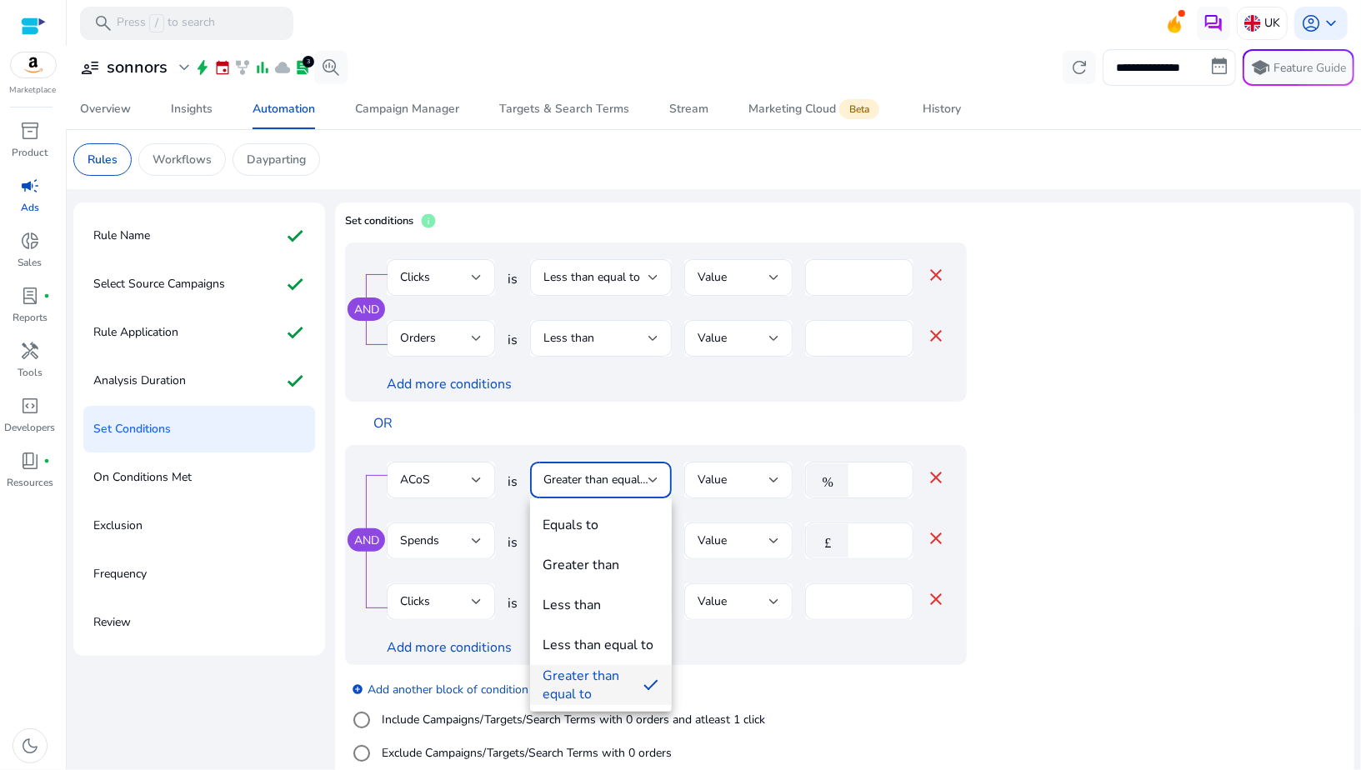
click at [581, 683] on div "Greater than equal to" at bounding box center [587, 685] width 87 height 37
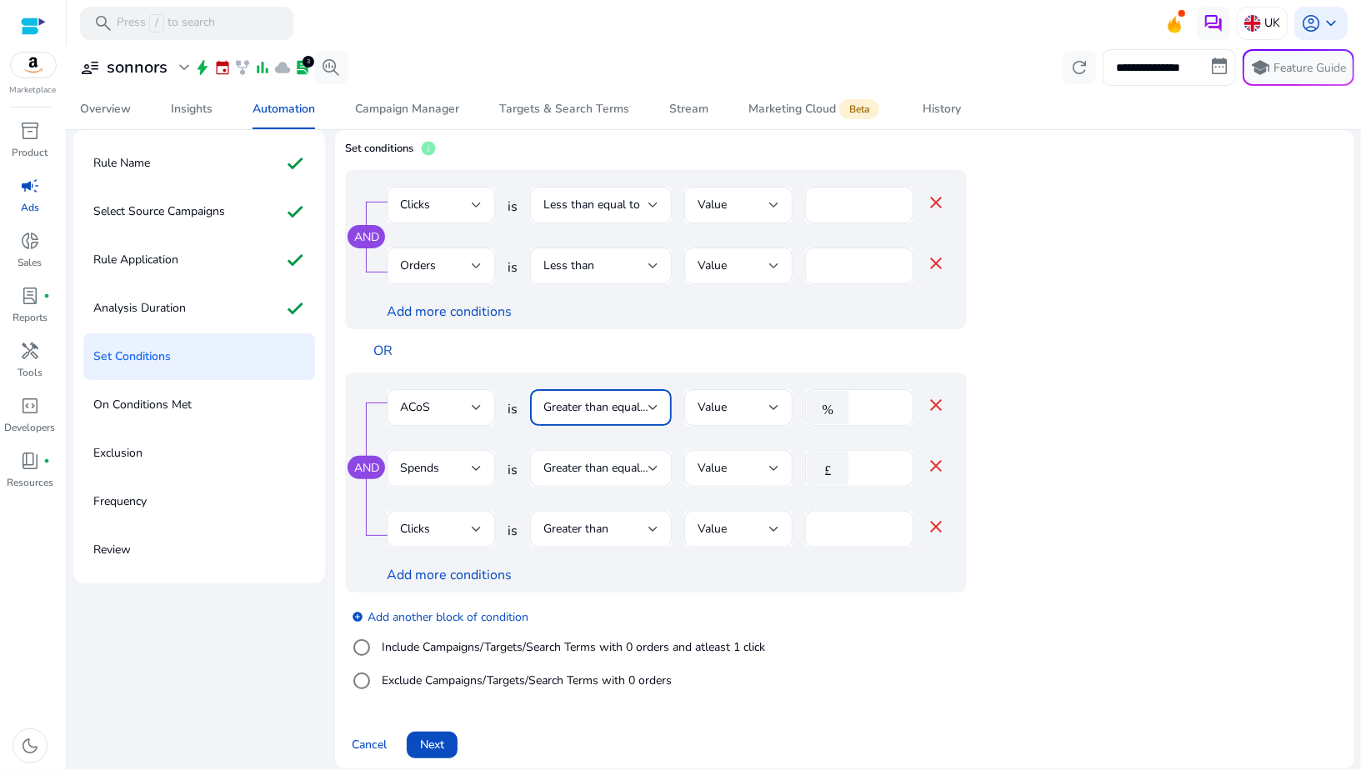
scroll to position [85, 0]
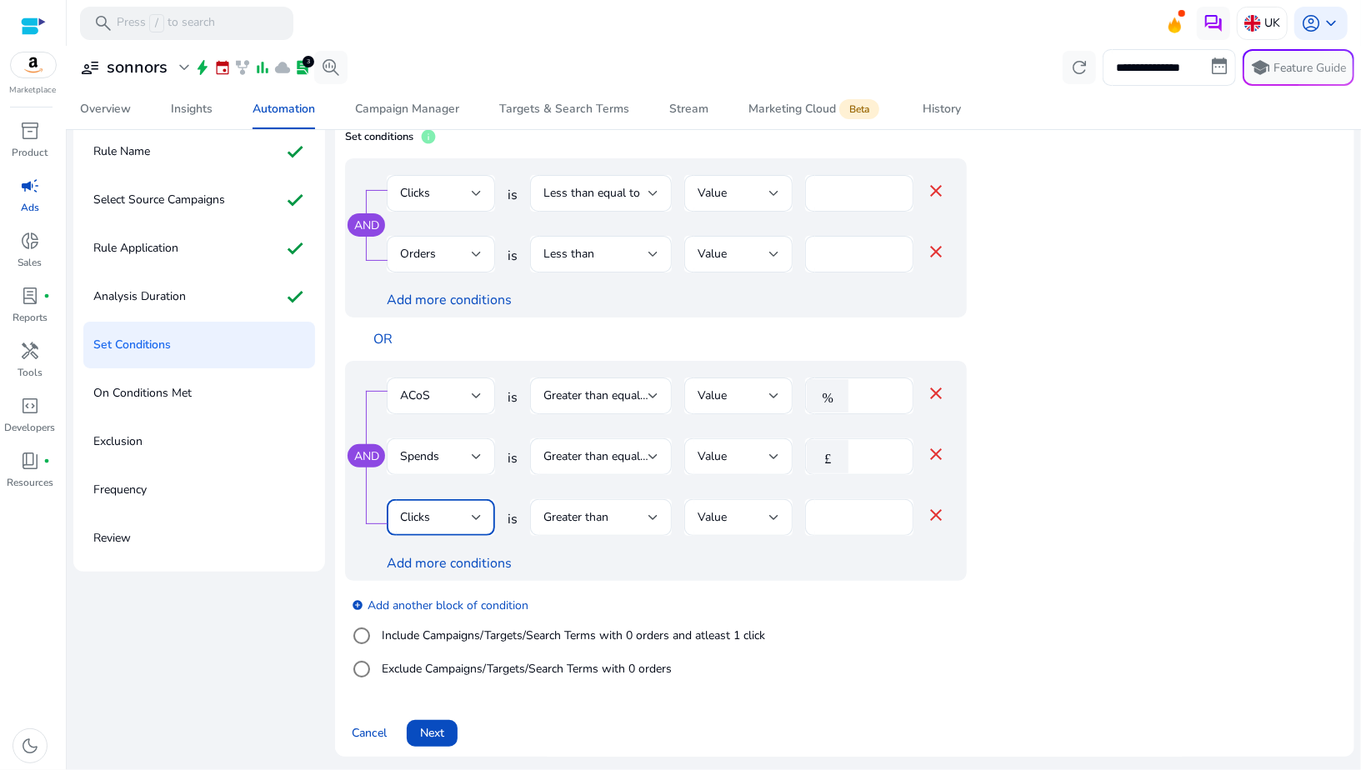
click at [482, 519] on div at bounding box center [477, 517] width 10 height 7
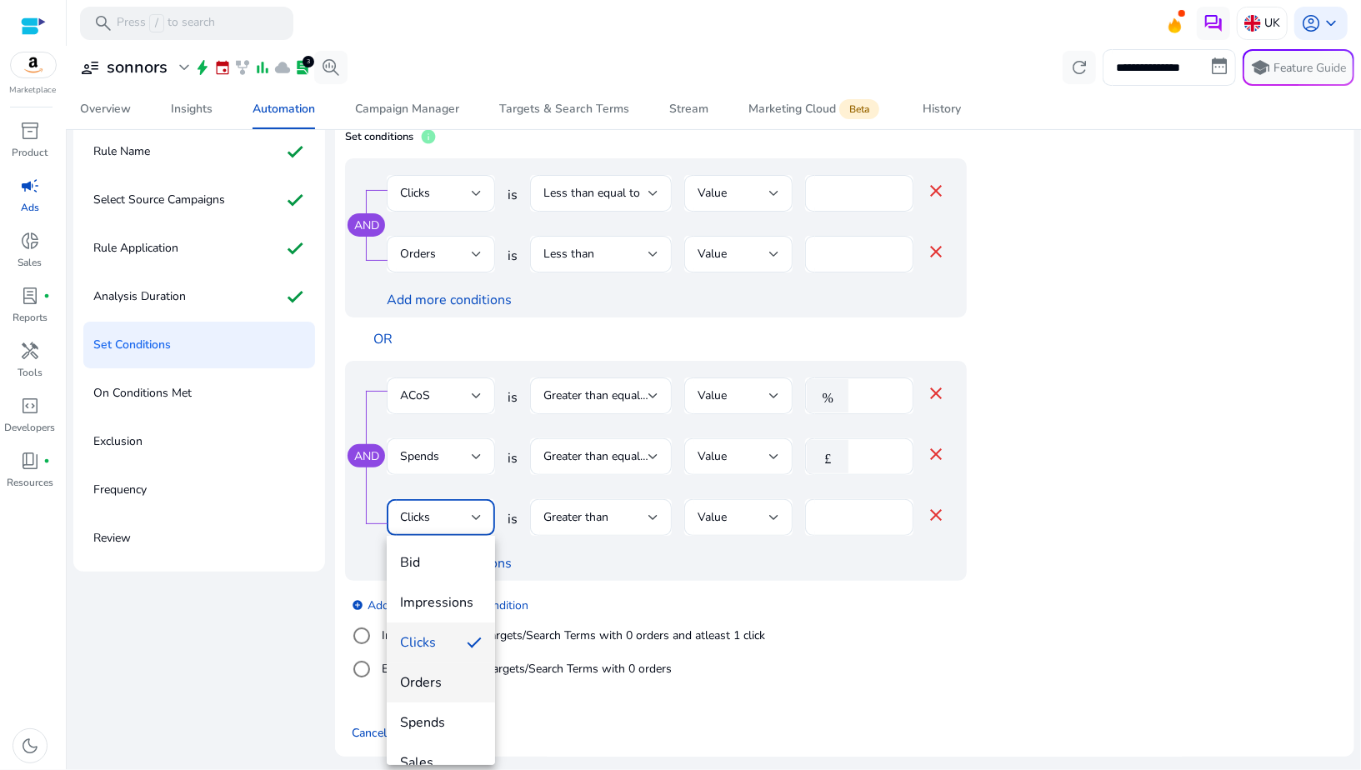
click at [443, 689] on span "Orders" at bounding box center [441, 683] width 82 height 18
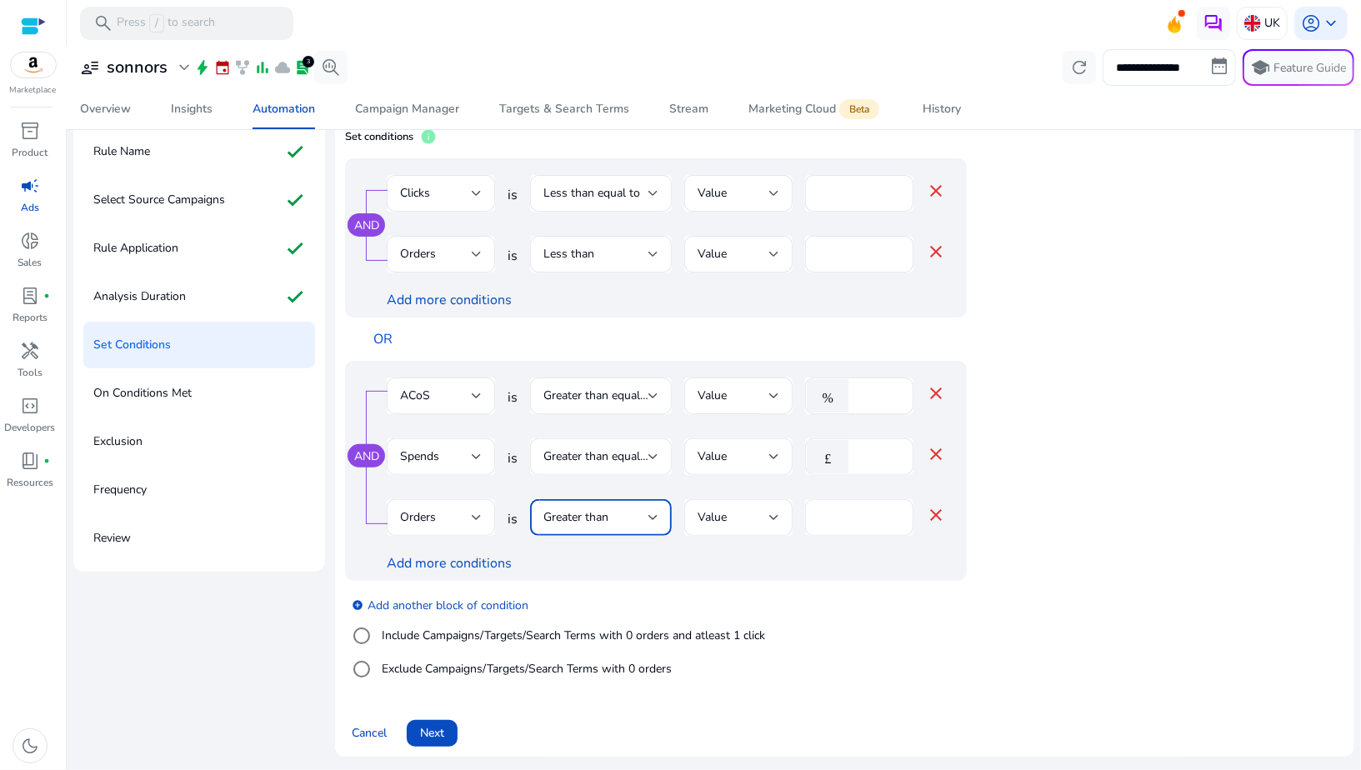
click at [584, 512] on span "Greater than" at bounding box center [576, 517] width 65 height 16
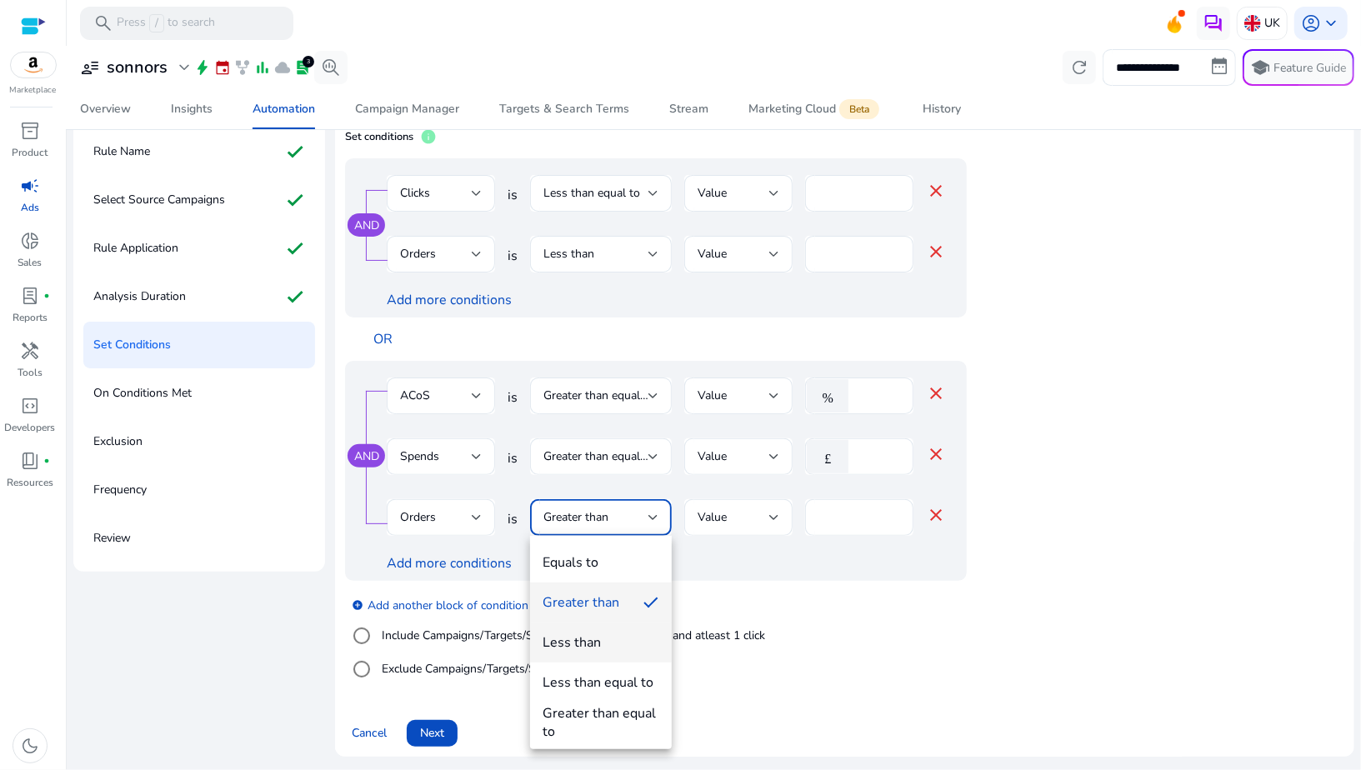
click at [578, 639] on div "Less than" at bounding box center [573, 643] width 58 height 18
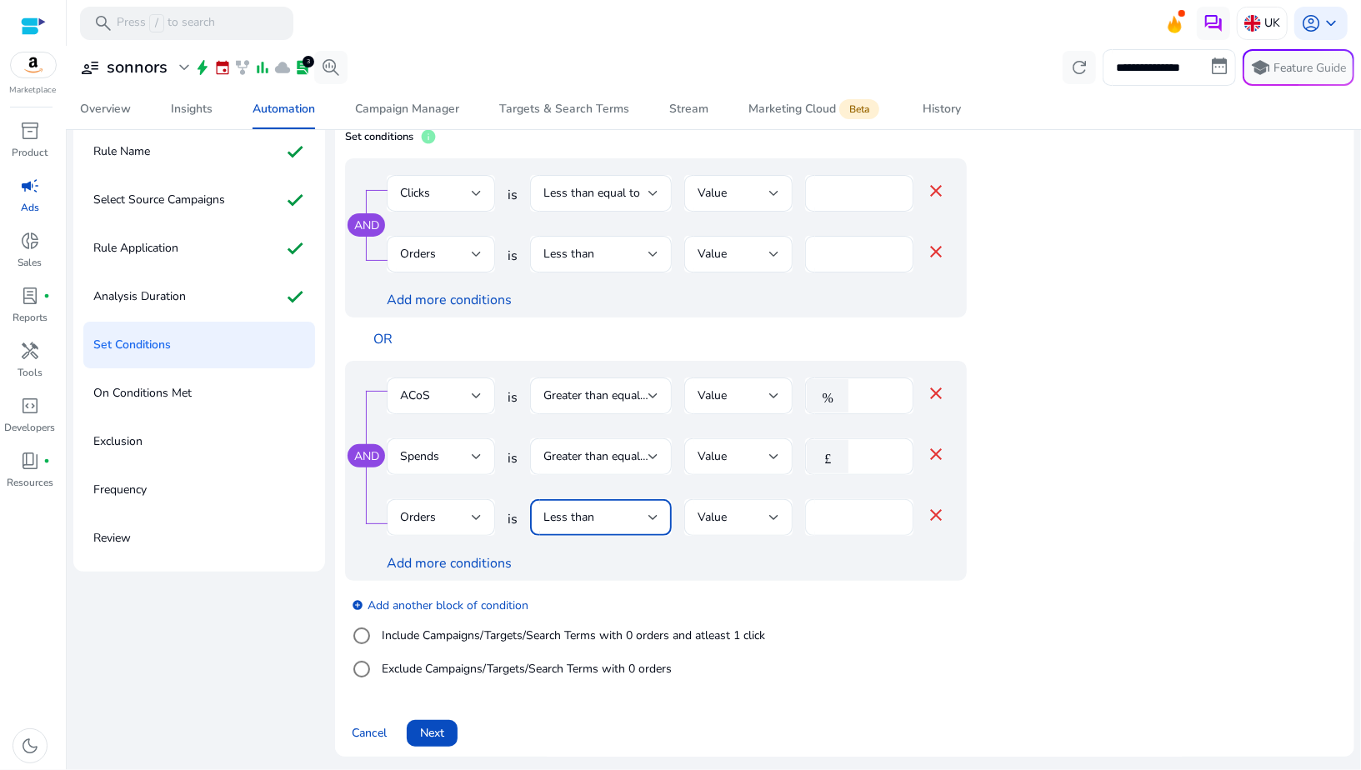
click at [825, 513] on input "*" at bounding box center [860, 518] width 82 height 18
type input "*"
click at [811, 582] on div "add_circle Add another block of condition Include Campaigns/Targets/Search Term…" at bounding box center [689, 637] width 689 height 113
click at [827, 525] on input "*" at bounding box center [860, 518] width 82 height 18
type input "*"
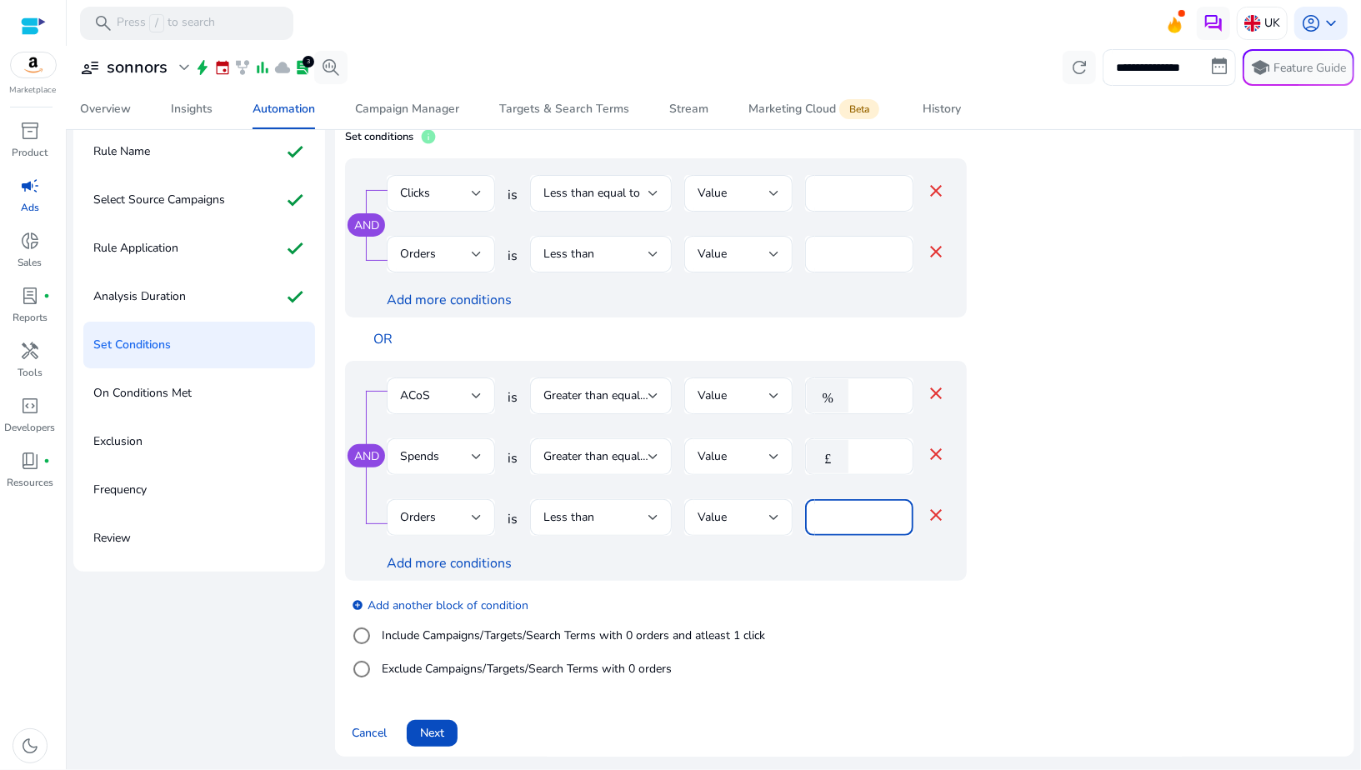
click at [802, 569] on div "Add more conditions" at bounding box center [666, 564] width 559 height 20
click at [429, 742] on span "Next" at bounding box center [432, 733] width 24 height 18
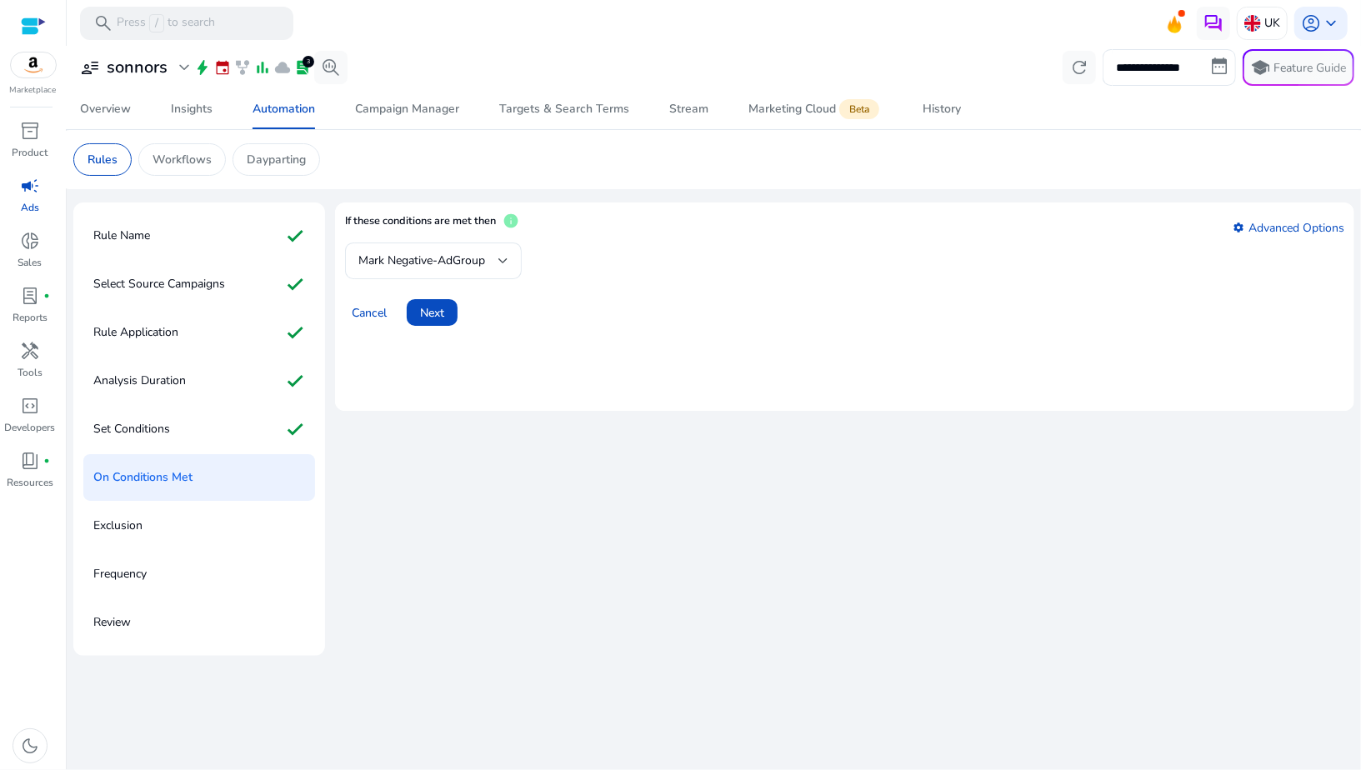
scroll to position [0, 0]
click at [424, 266] on span "Mark Negative-AdGroup" at bounding box center [421, 261] width 127 height 16
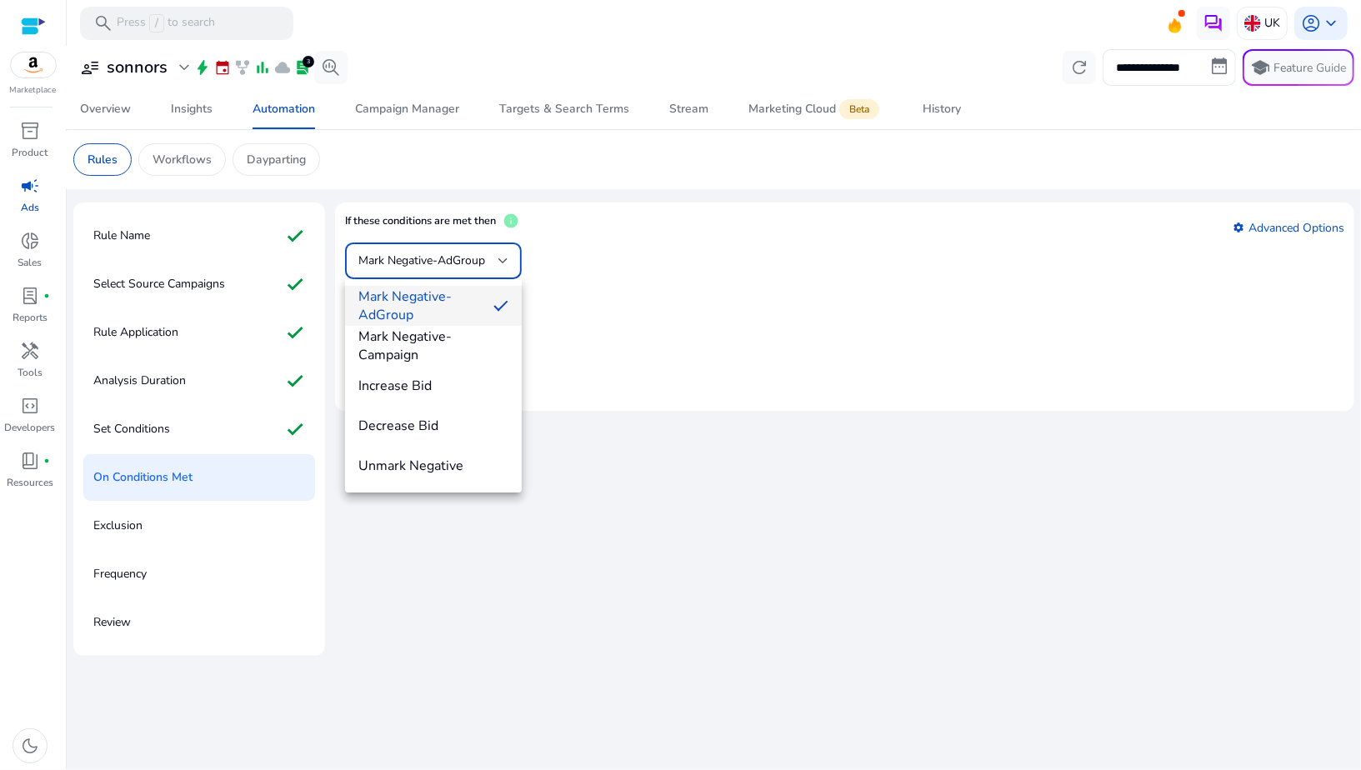
click at [420, 307] on span "Mark Negative-AdGroup" at bounding box center [419, 306] width 122 height 37
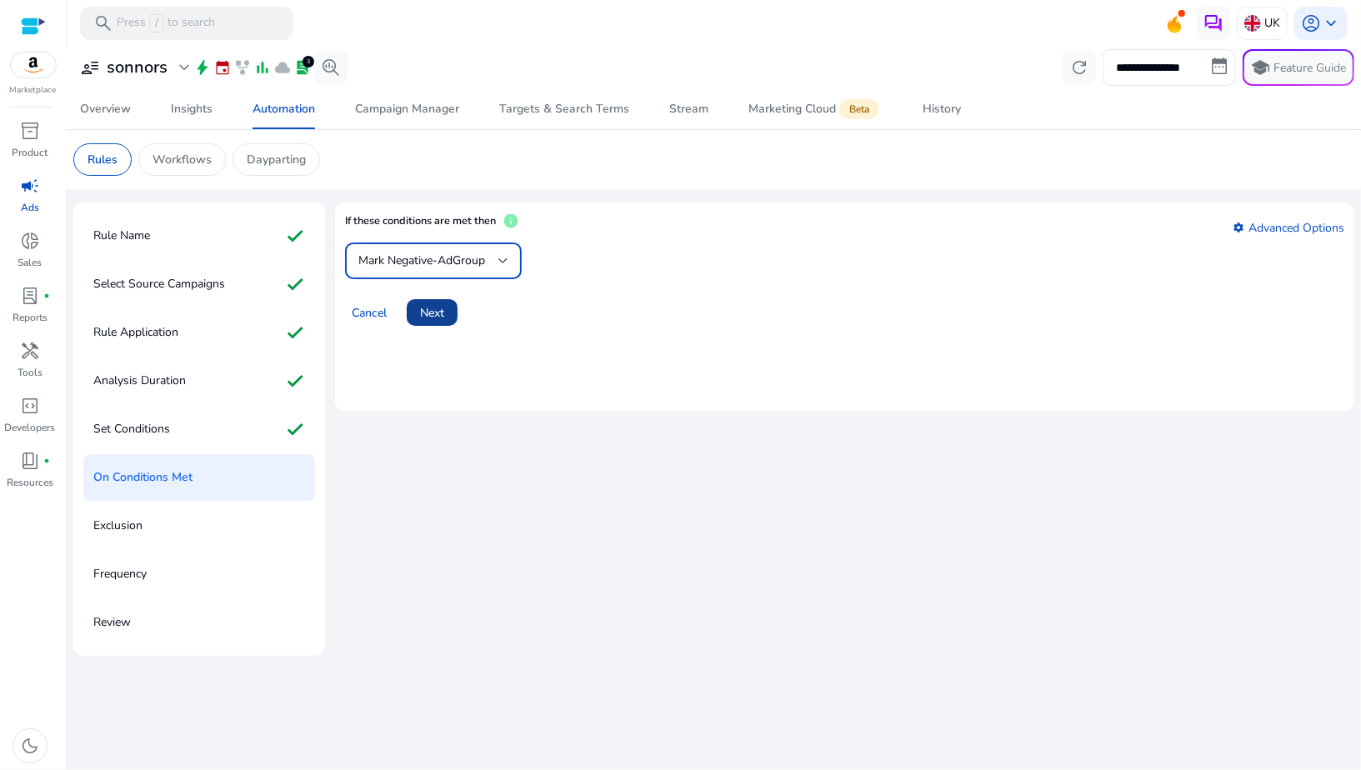
click at [420, 313] on span at bounding box center [432, 313] width 51 height 40
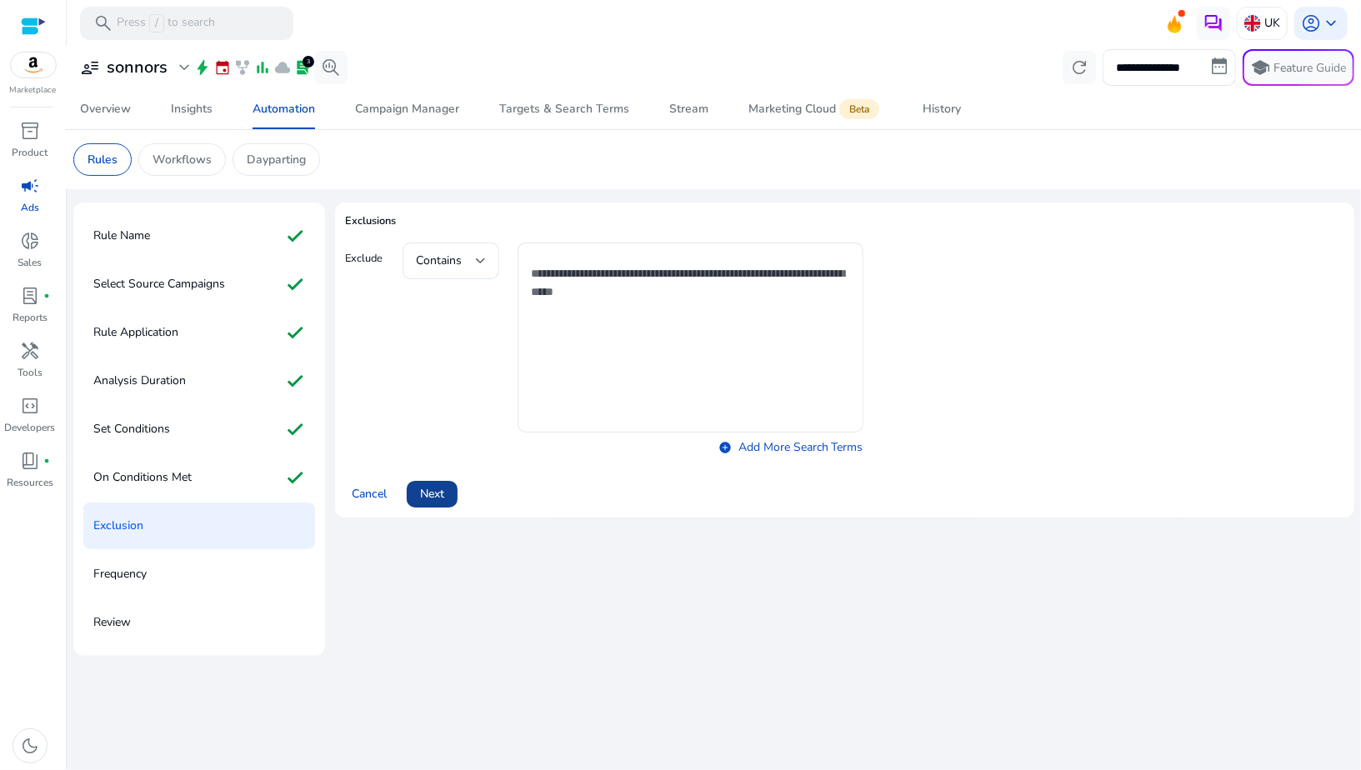
click at [434, 486] on span "Next" at bounding box center [432, 494] width 24 height 18
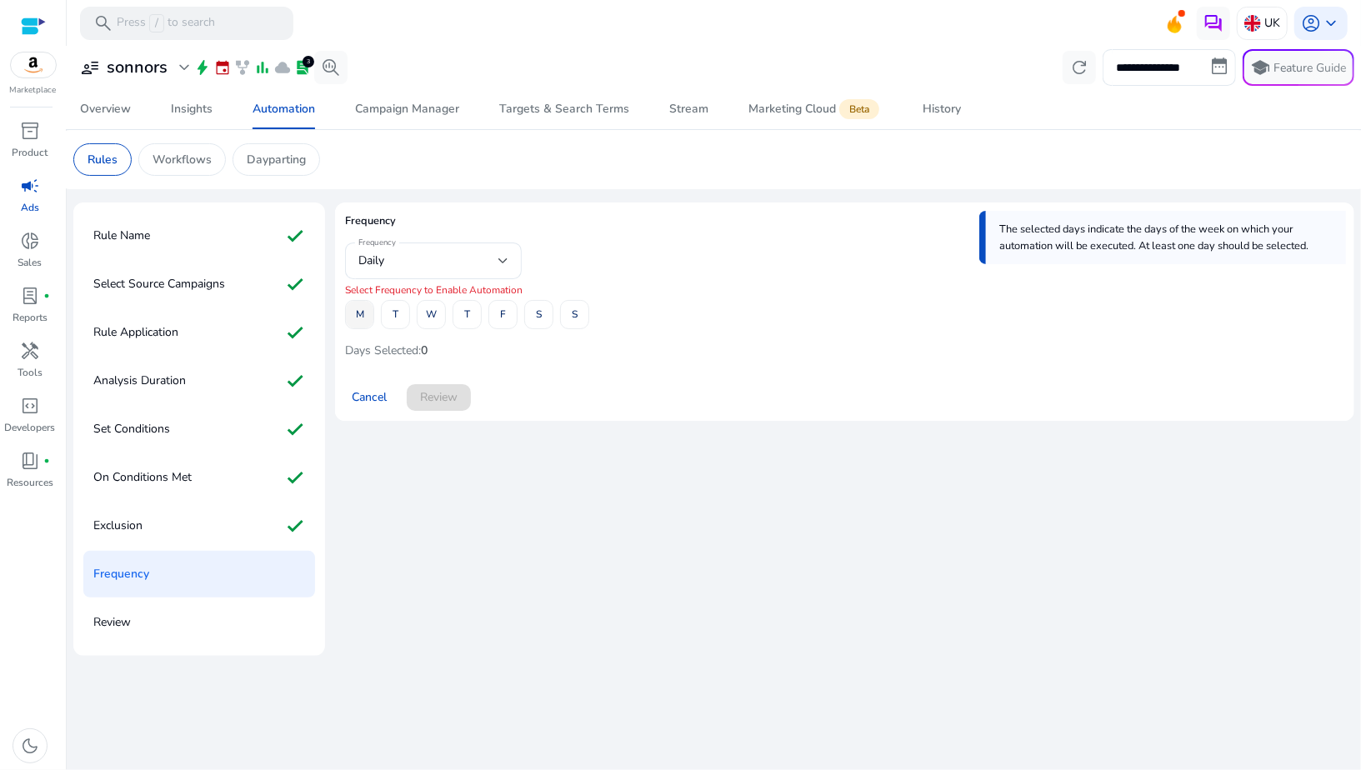
click at [356, 322] on span "M" at bounding box center [360, 314] width 8 height 29
click at [387, 291] on div at bounding box center [433, 288] width 177 height 18
click at [390, 300] on span at bounding box center [396, 315] width 28 height 40
click at [424, 304] on span at bounding box center [432, 315] width 28 height 40
click at [469, 317] on span "T" at bounding box center [467, 314] width 6 height 29
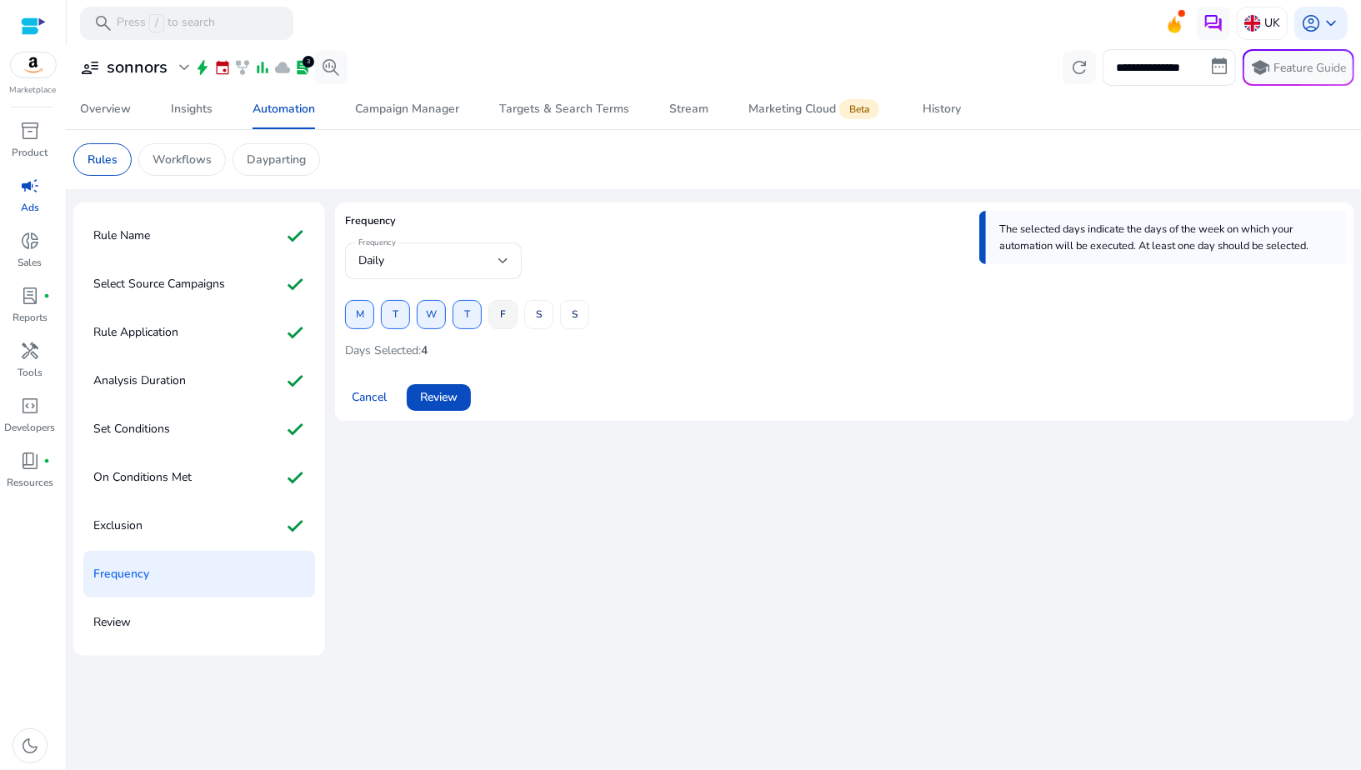
click at [497, 317] on span at bounding box center [503, 315] width 28 height 40
click at [538, 317] on span "S" at bounding box center [539, 314] width 6 height 29
click at [596, 318] on div "Frequency Daily M T W T F S S Days Selected: 6" at bounding box center [845, 304] width 1000 height 122
click at [573, 318] on span "S" at bounding box center [575, 314] width 6 height 29
click at [426, 399] on span "Review" at bounding box center [439, 397] width 38 height 18
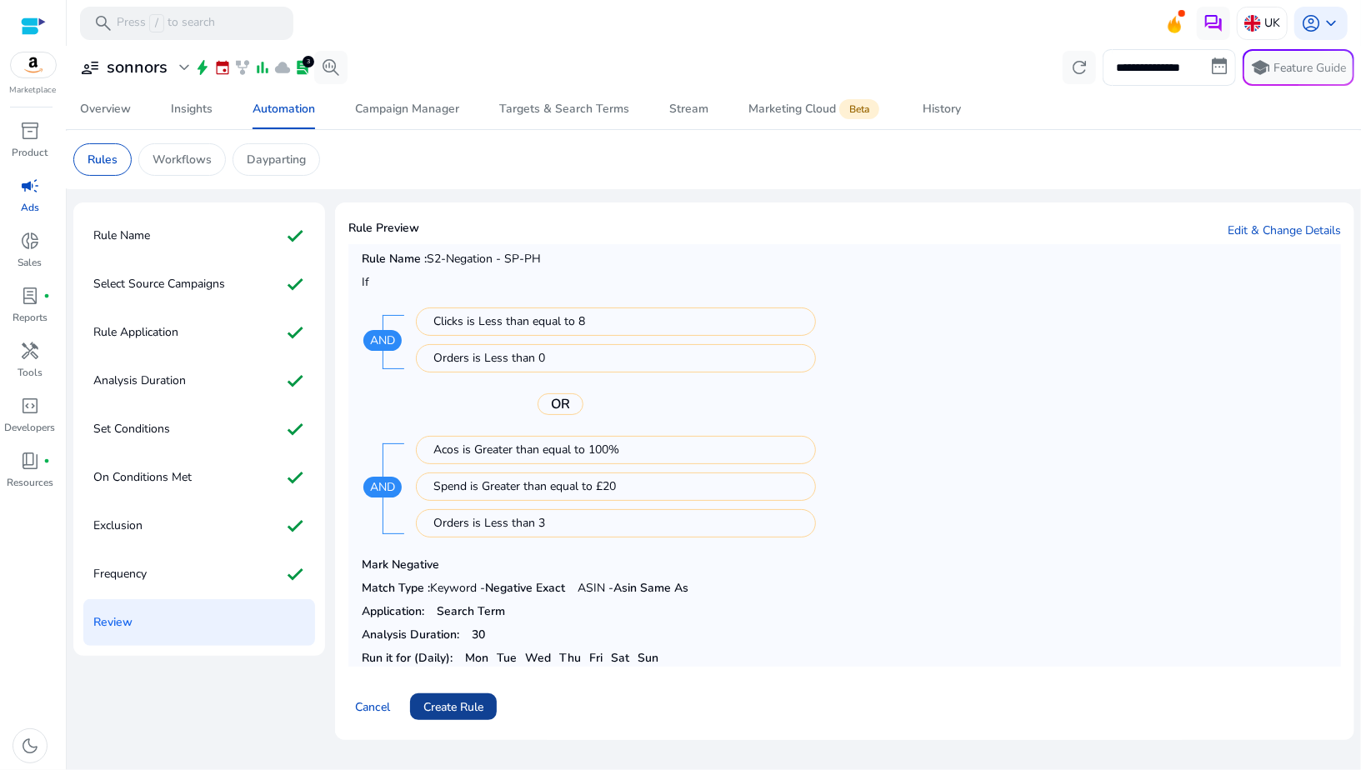
click at [473, 709] on span "Create Rule" at bounding box center [454, 708] width 60 height 18
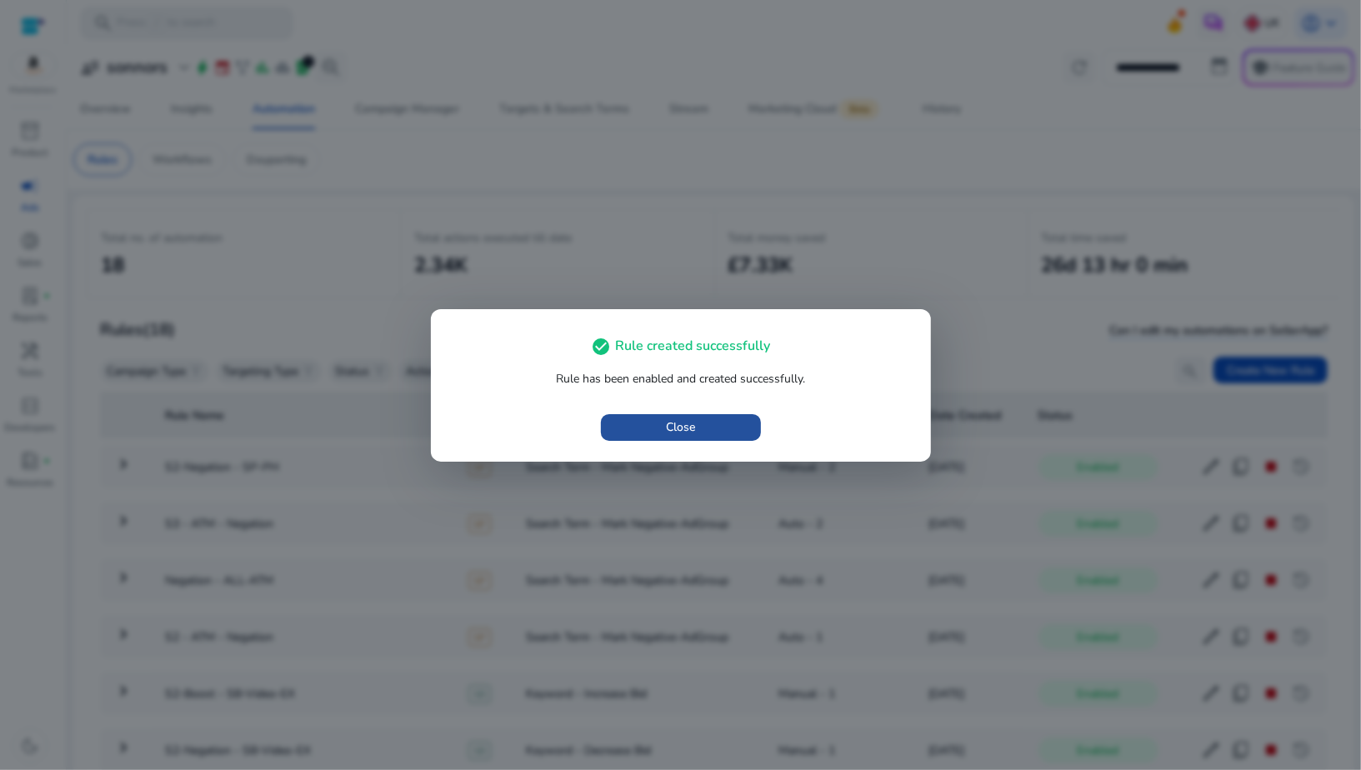
click at [634, 429] on span "button" at bounding box center [681, 428] width 160 height 40
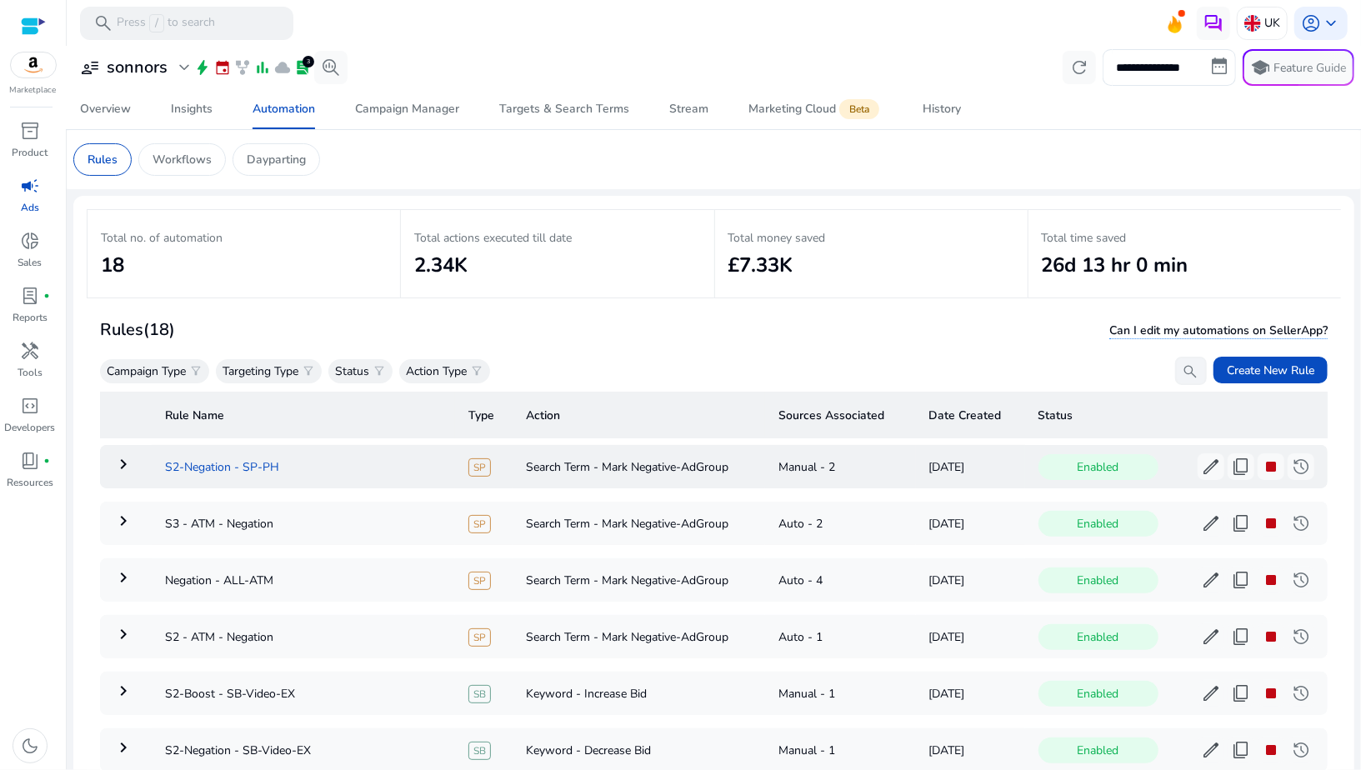
click at [166, 464] on td "S2-Negation - SP-PH" at bounding box center [303, 466] width 303 height 43
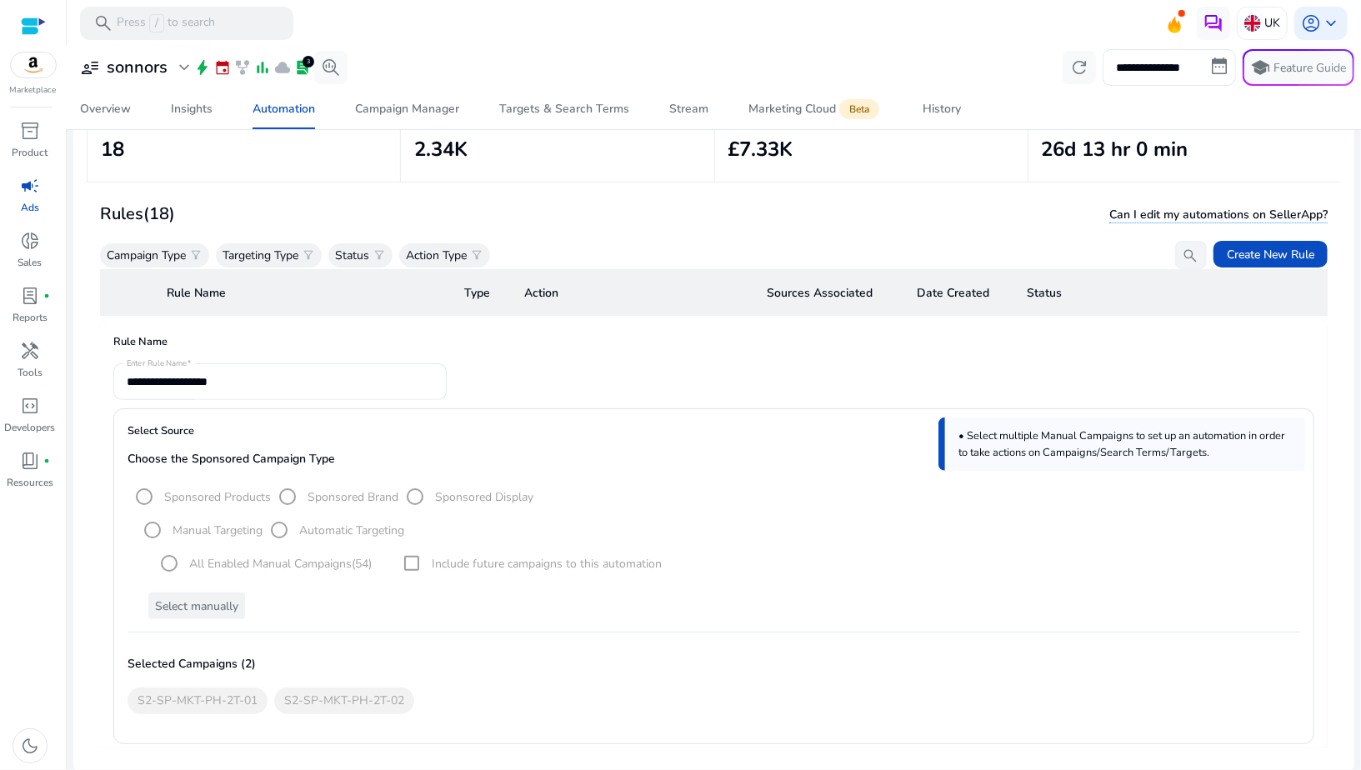
scroll to position [119, 0]
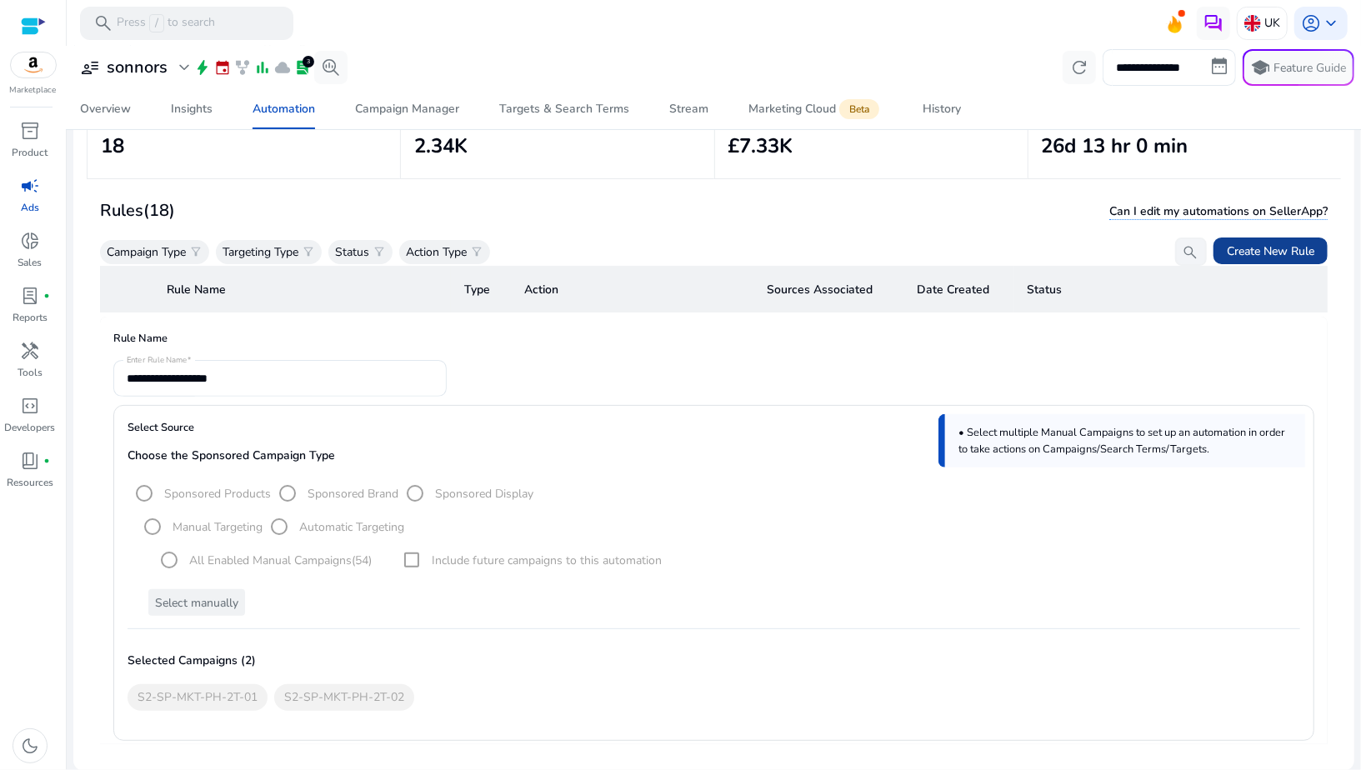
click at [1261, 250] on span "Create New Rule" at bounding box center [1271, 252] width 88 height 18
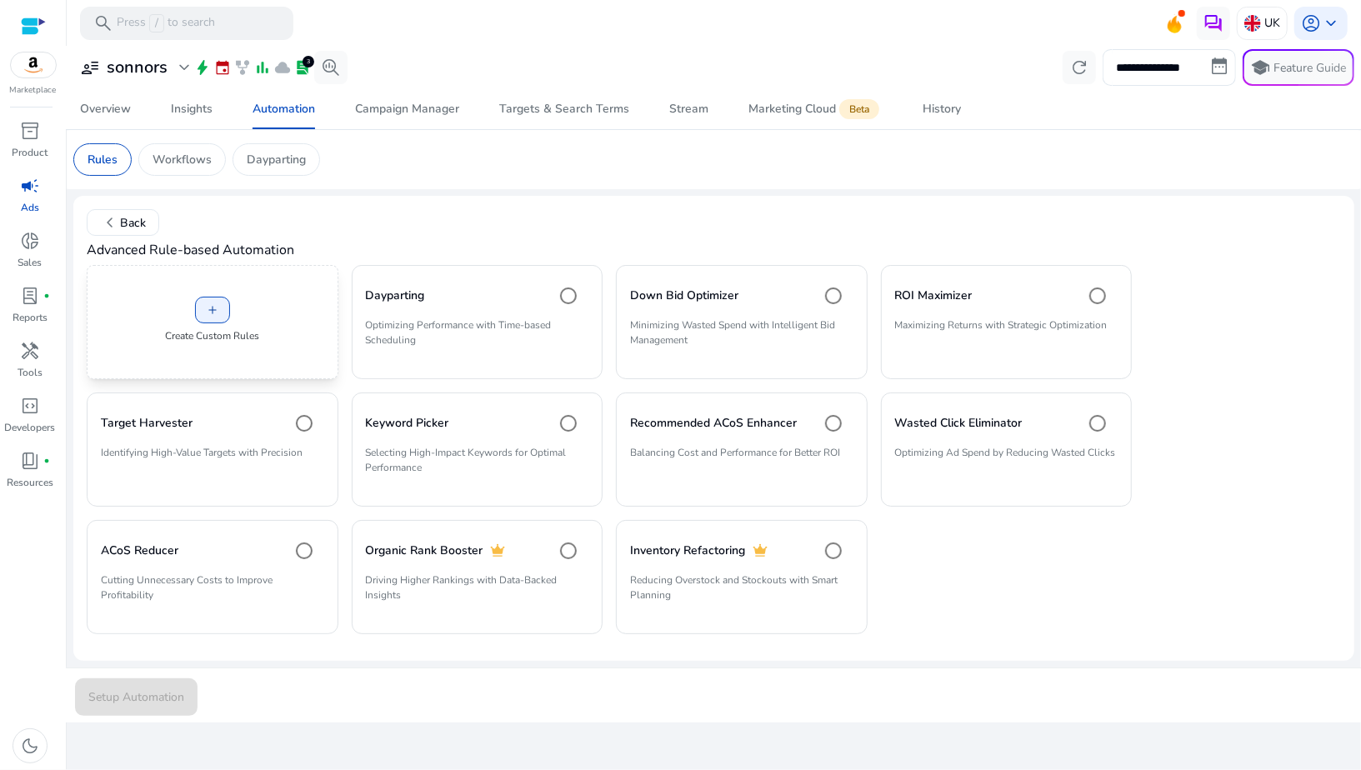
click at [241, 318] on div "add Create Custom Rules" at bounding box center [213, 322] width 252 height 114
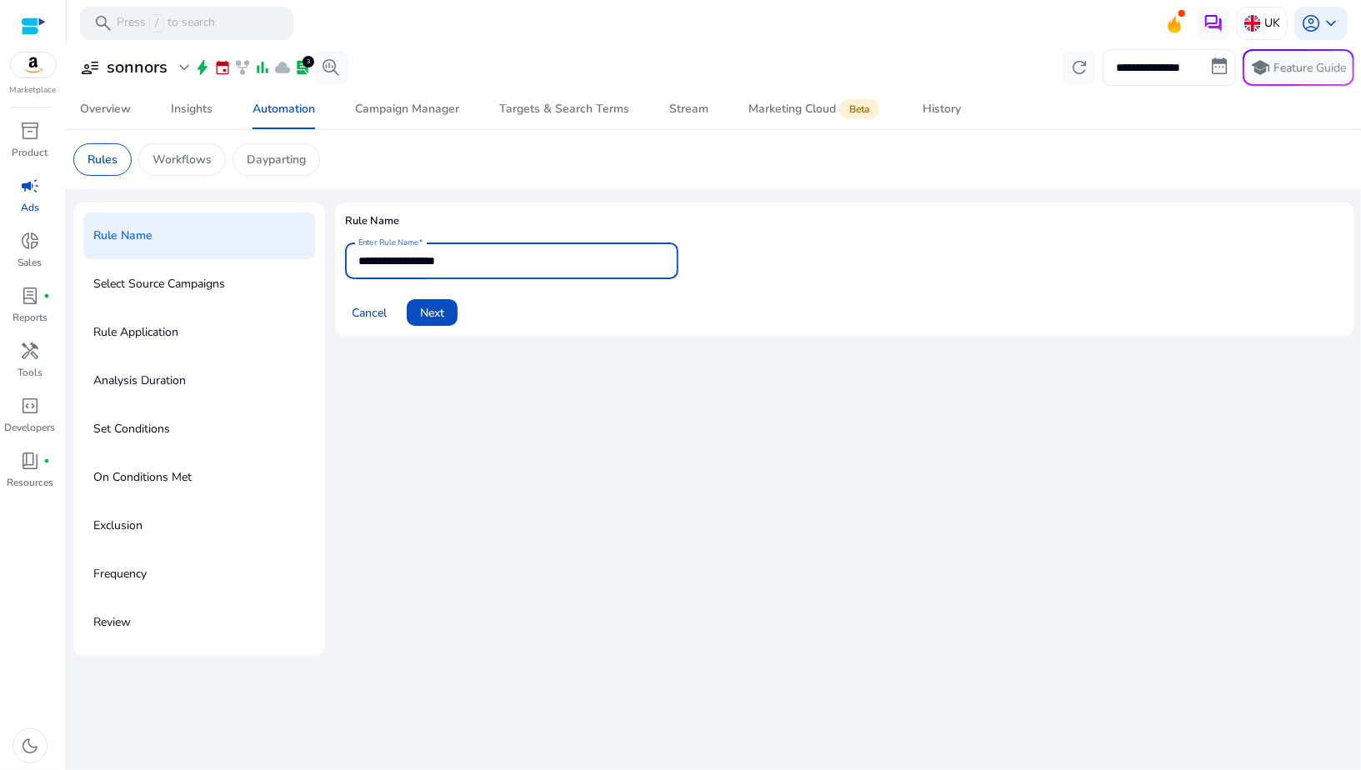
click at [450, 258] on input "**********" at bounding box center [511, 261] width 307 height 18
paste input "*"
click at [372, 263] on input "**********" at bounding box center [511, 261] width 307 height 18
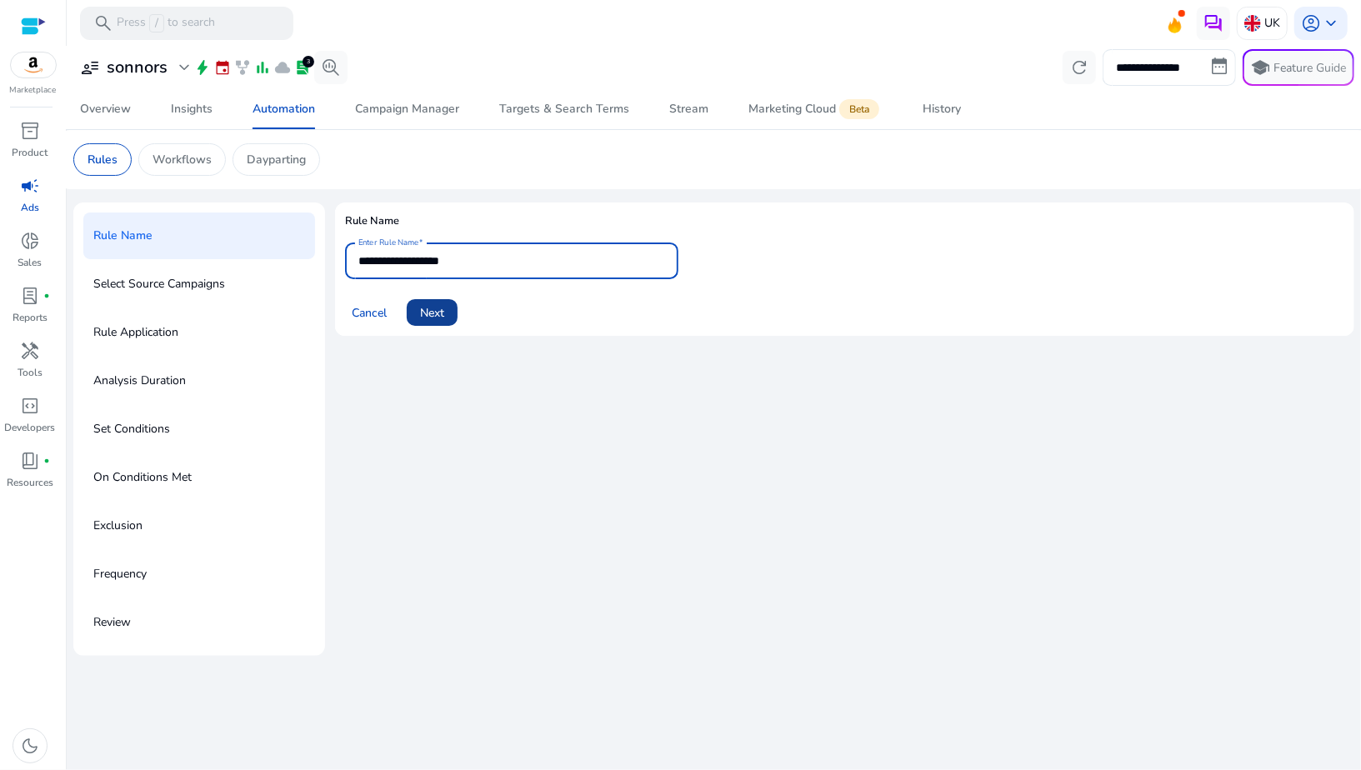
type input "**********"
click at [439, 311] on span "Next" at bounding box center [432, 313] width 24 height 18
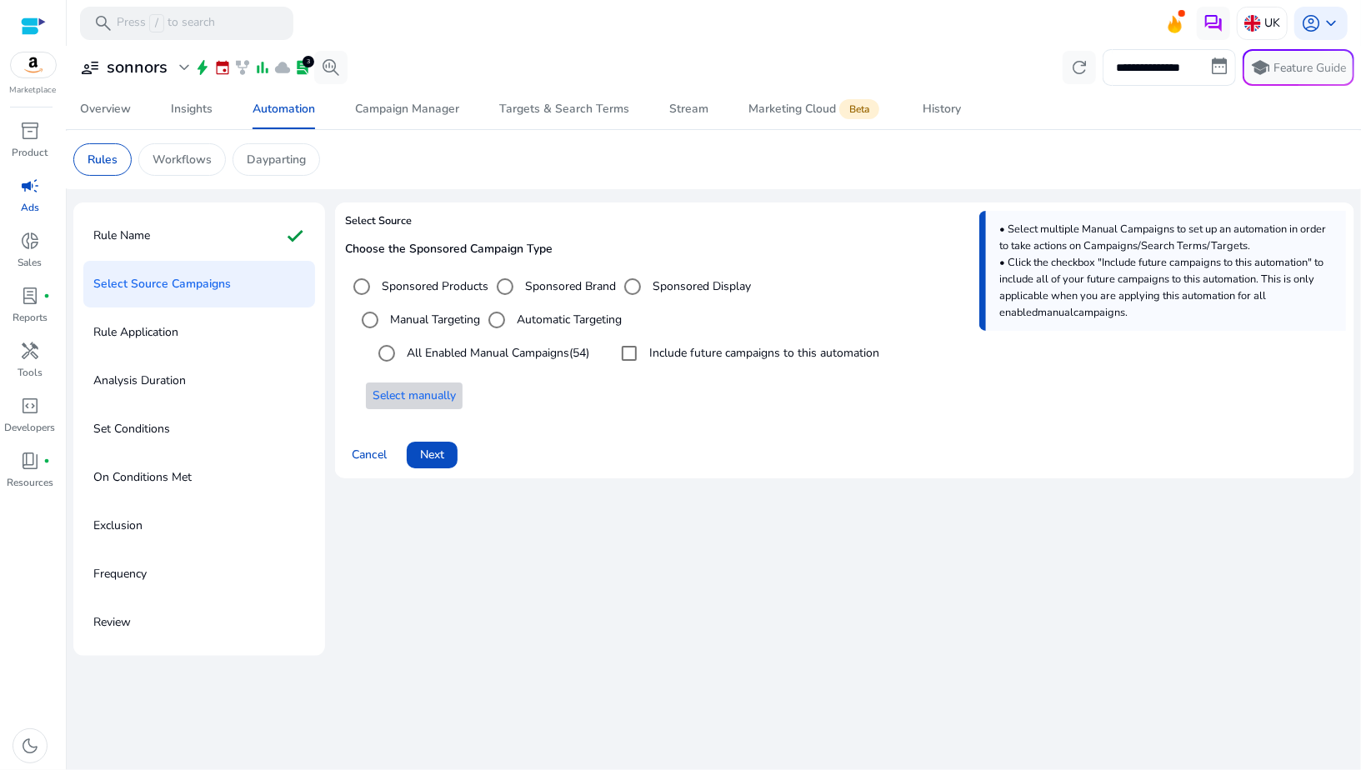
click at [443, 400] on span "Select manually" at bounding box center [414, 396] width 83 height 18
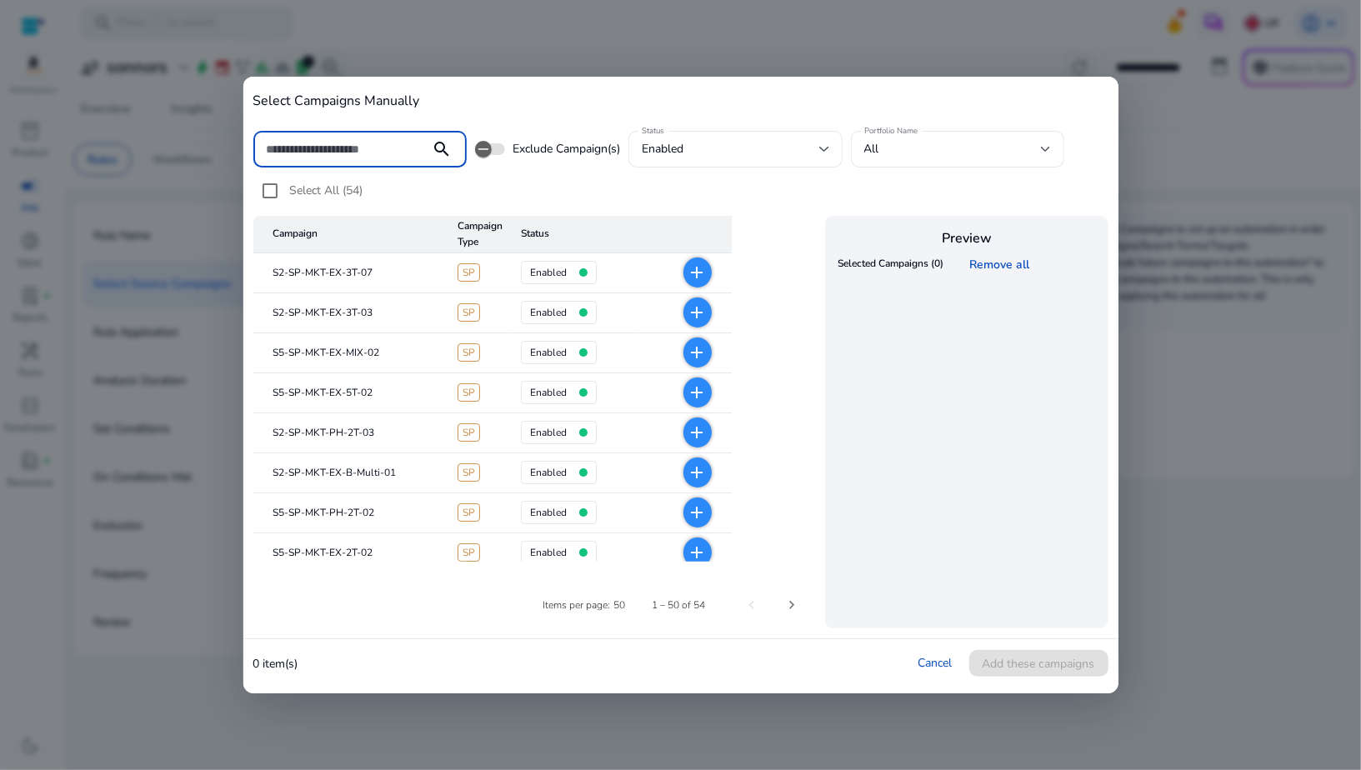
click at [370, 153] on input at bounding box center [342, 149] width 151 height 18
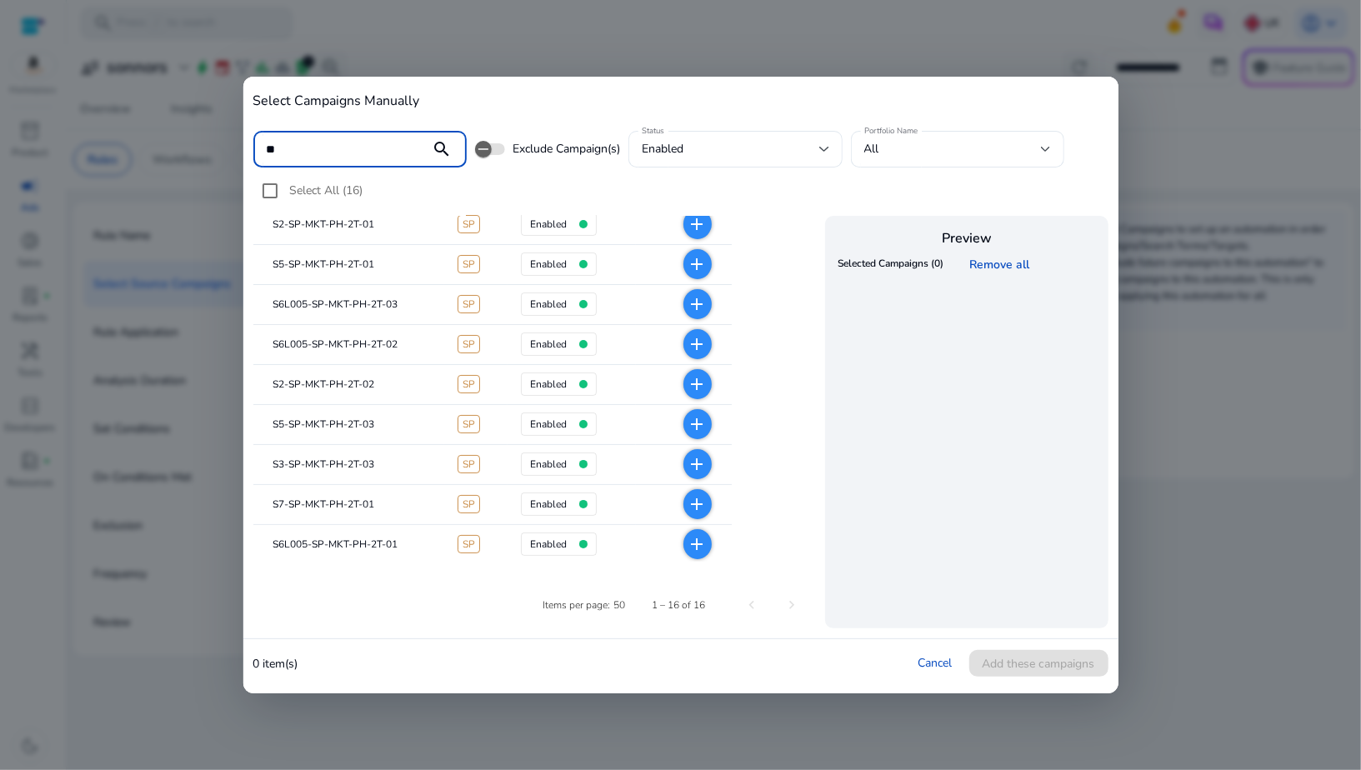
scroll to position [132, 0]
click at [702, 465] on mat-icon "add" at bounding box center [698, 461] width 20 height 20
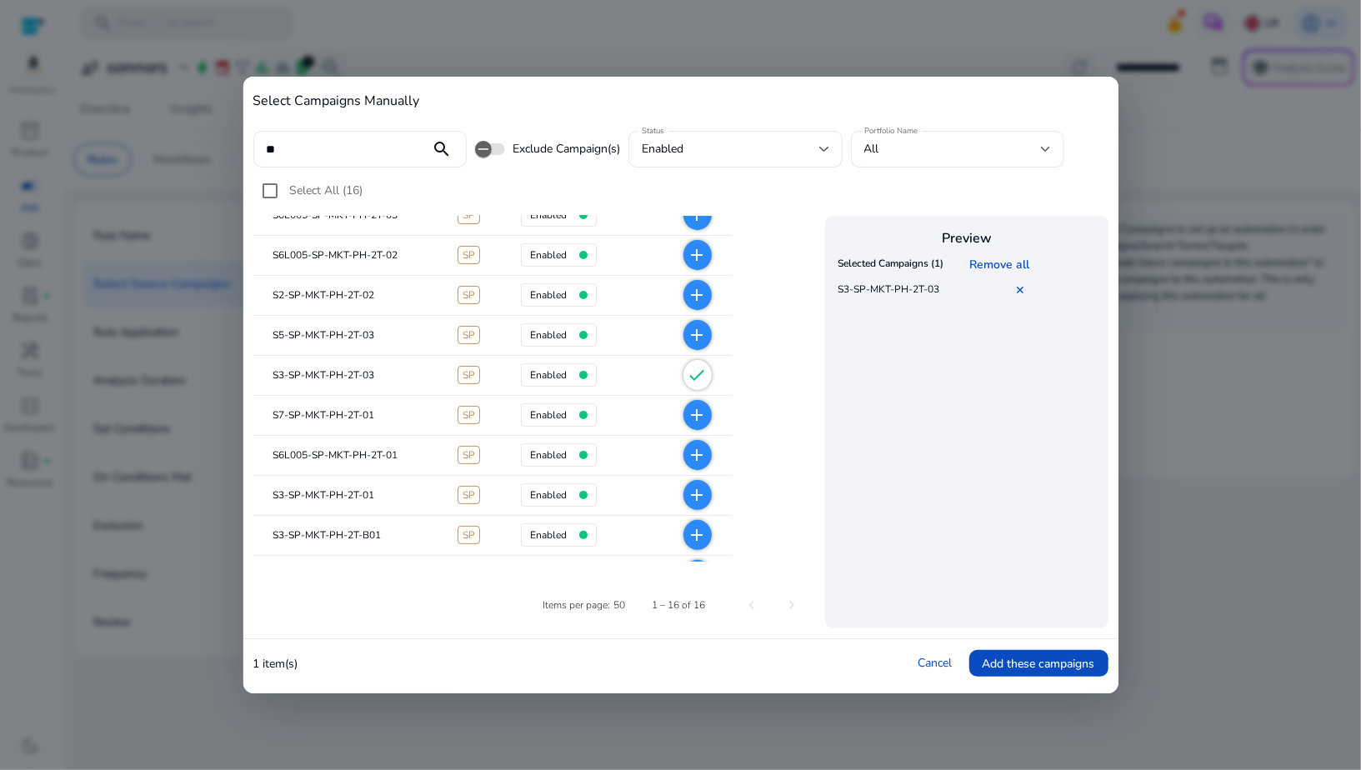
scroll to position [218, 0]
click at [699, 496] on mat-icon "add" at bounding box center [698, 494] width 20 height 20
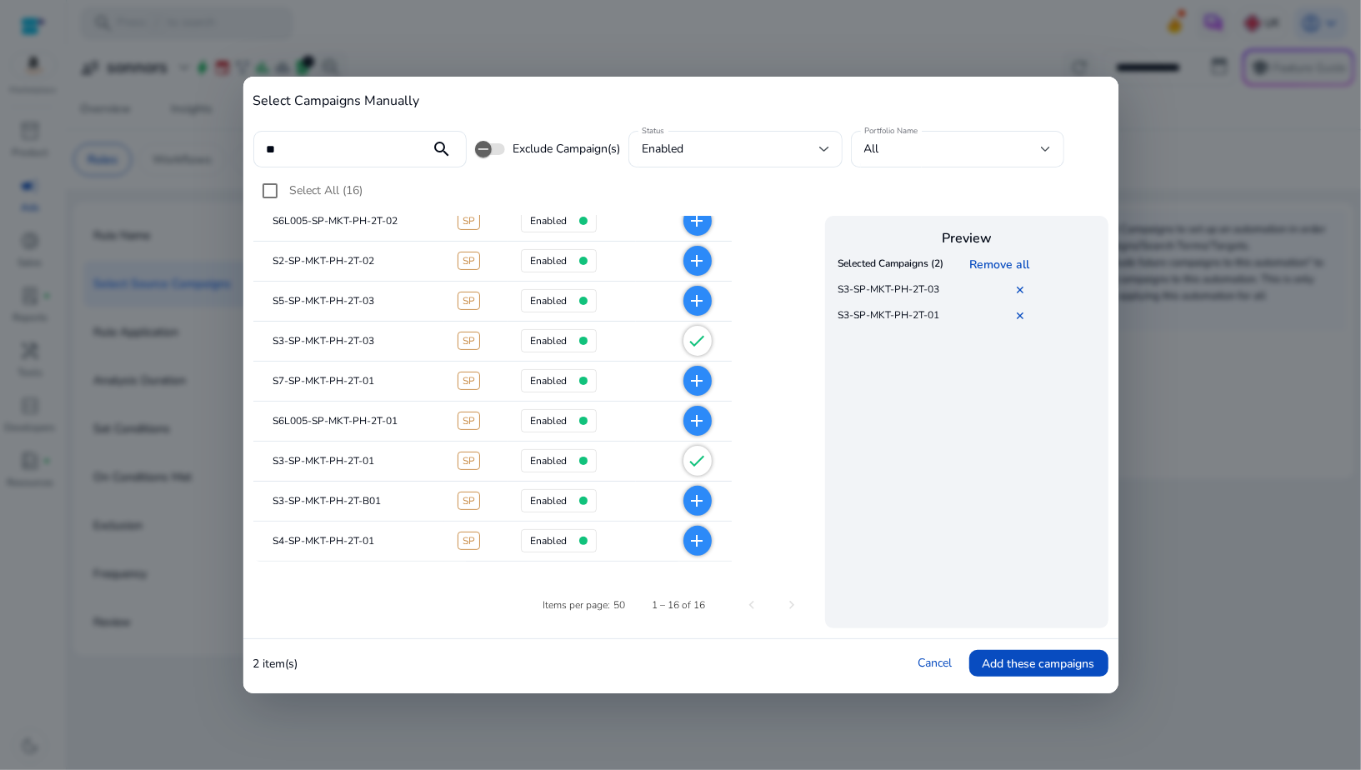
click at [696, 507] on mat-icon "add" at bounding box center [698, 501] width 20 height 20
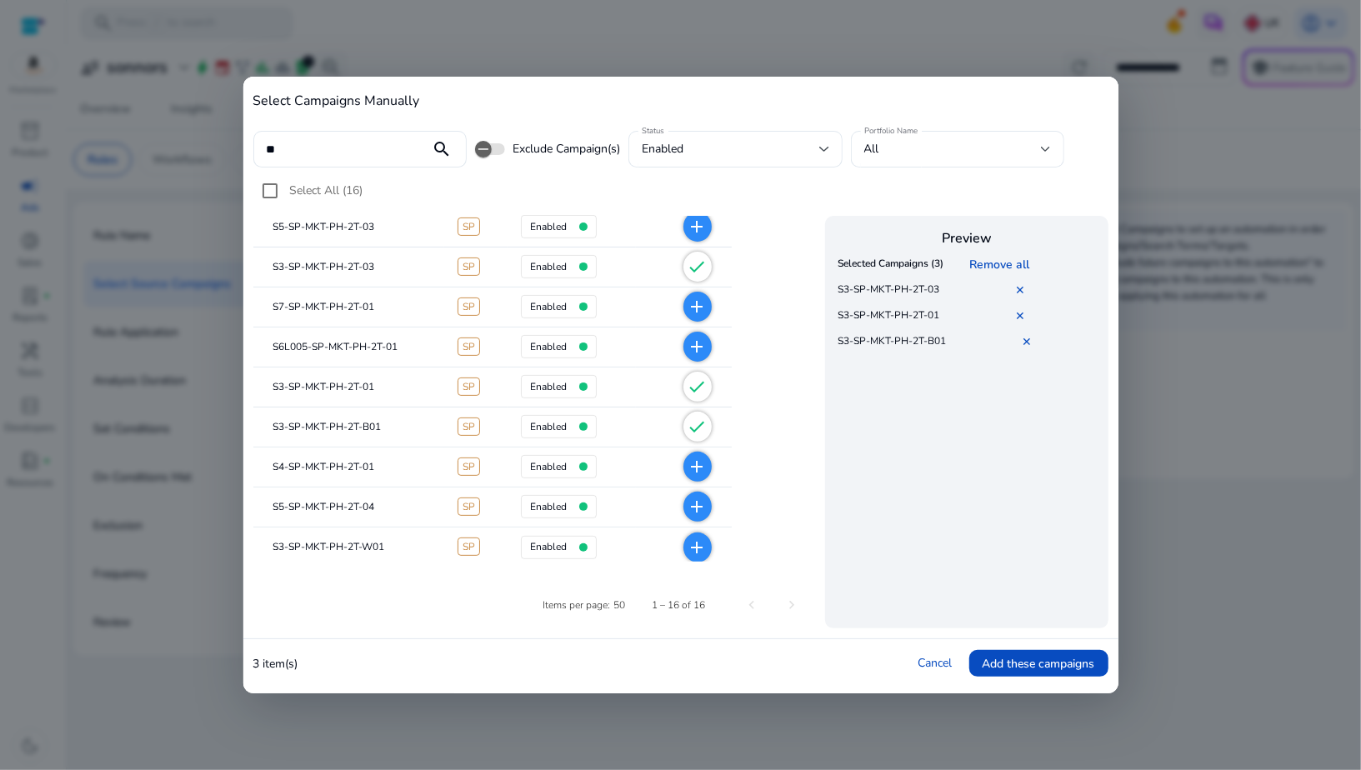
scroll to position [330, 0]
click at [691, 544] on mat-icon "add" at bounding box center [698, 544] width 20 height 20
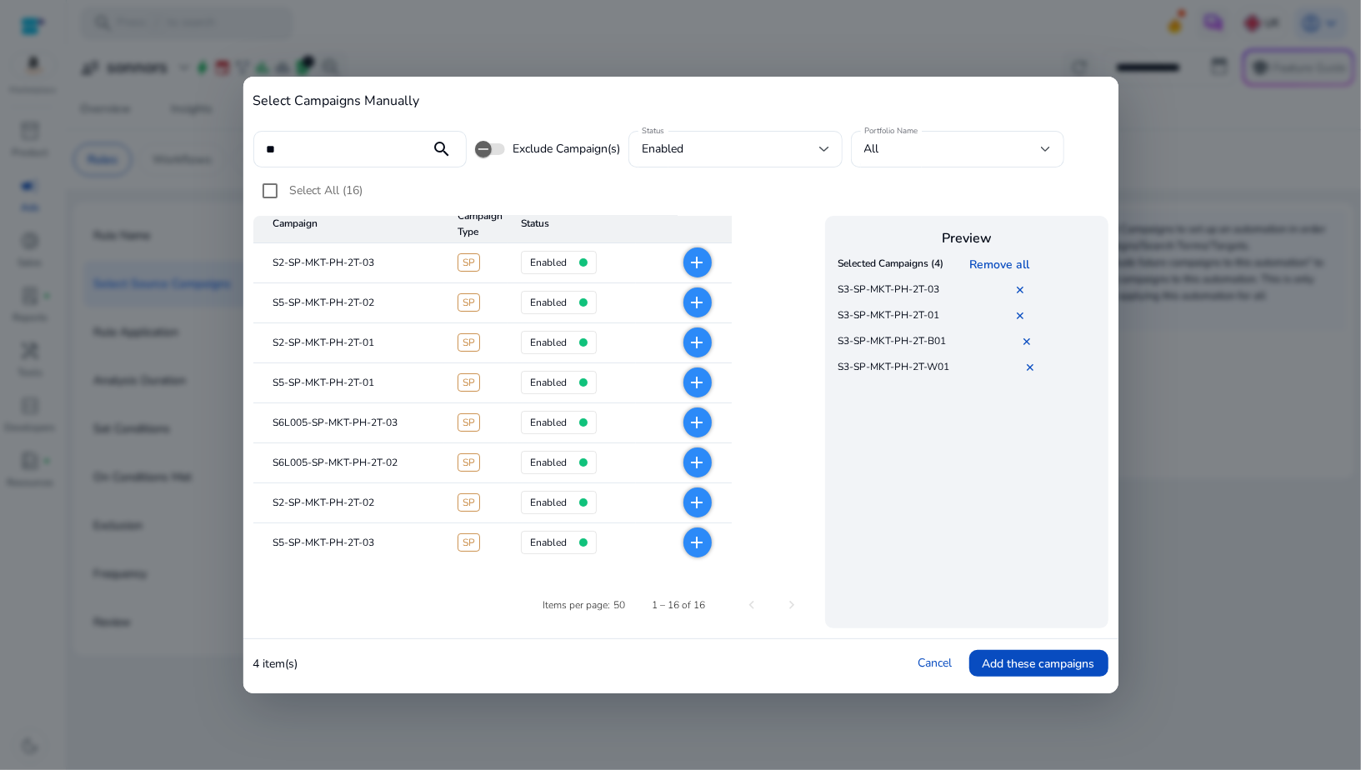
scroll to position [0, 0]
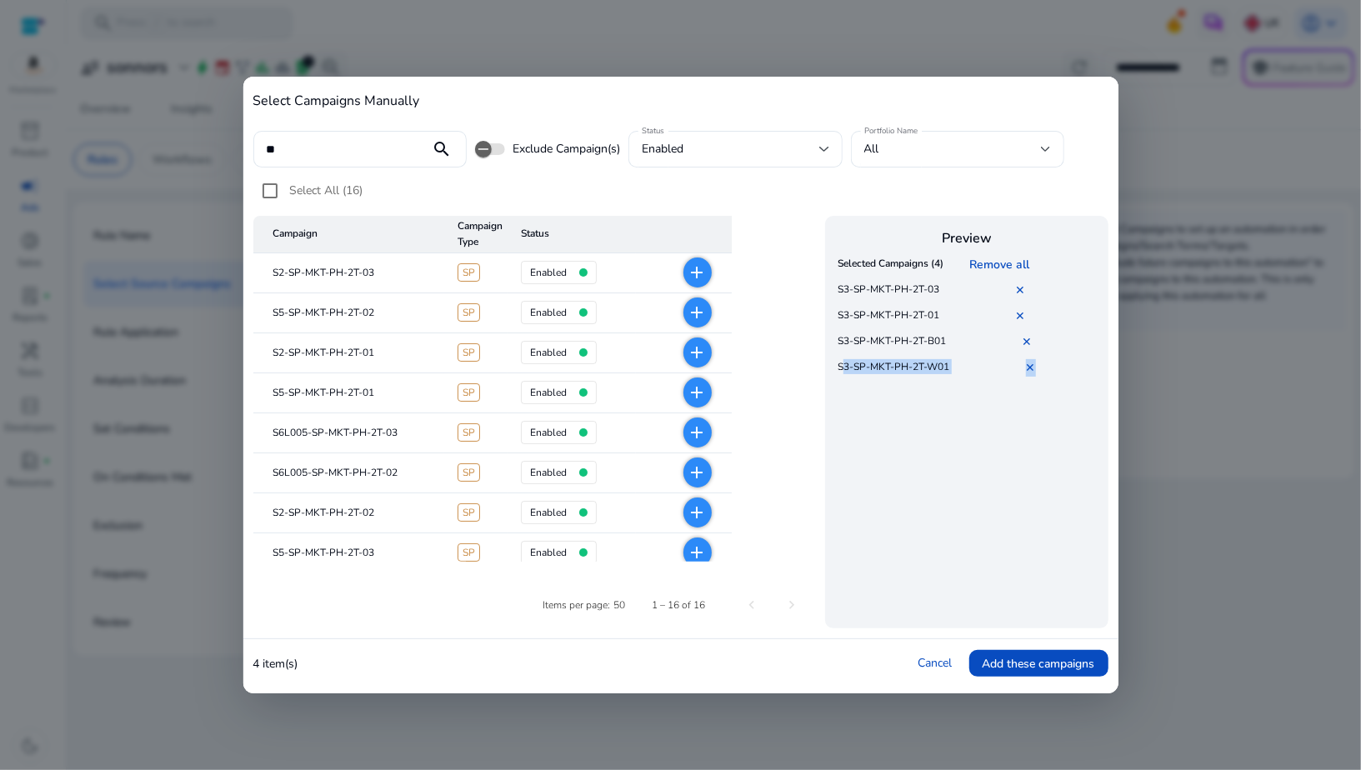
click at [835, 367] on div "Preview Selected Campaigns (4) Remove all S3-SP-MKT-PH-2T-03 ✕ S3-SP-MKT-PH-2T-…" at bounding box center [966, 423] width 283 height 414
copy tr "S3-SP-MKT-PH-2T-W01 ✕"
click at [392, 154] on input "**" at bounding box center [342, 149] width 151 height 18
paste input "**********"
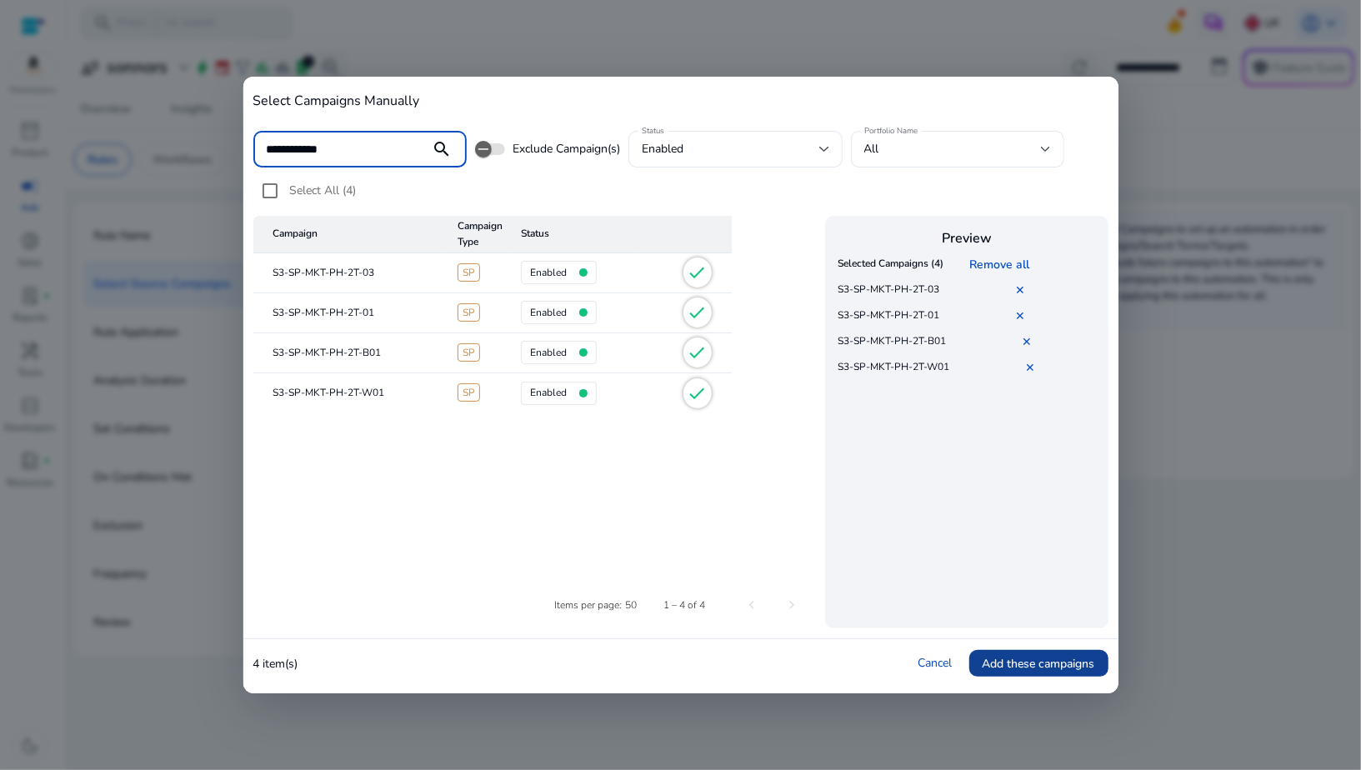
type input "**********"
click at [997, 658] on span "Add these campaigns" at bounding box center [1039, 664] width 113 height 18
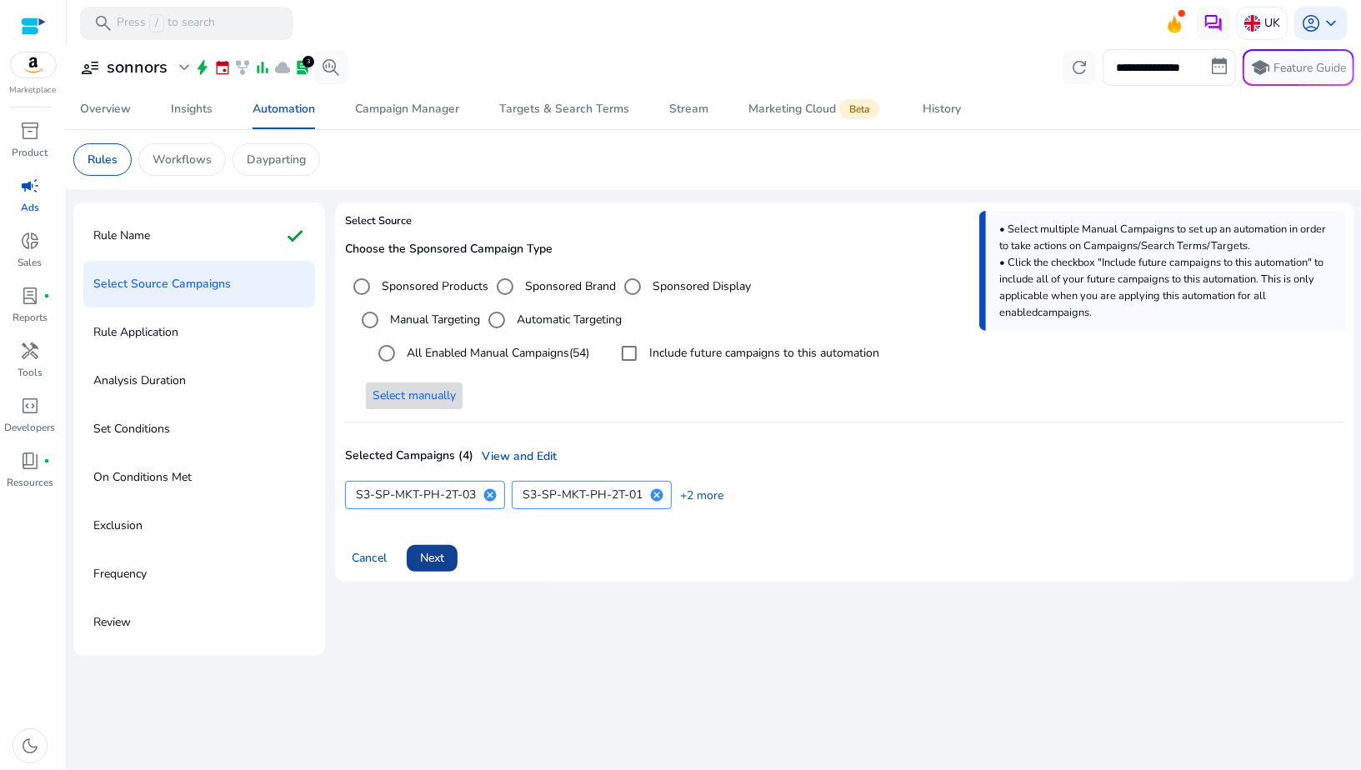
click at [429, 569] on span at bounding box center [432, 559] width 51 height 40
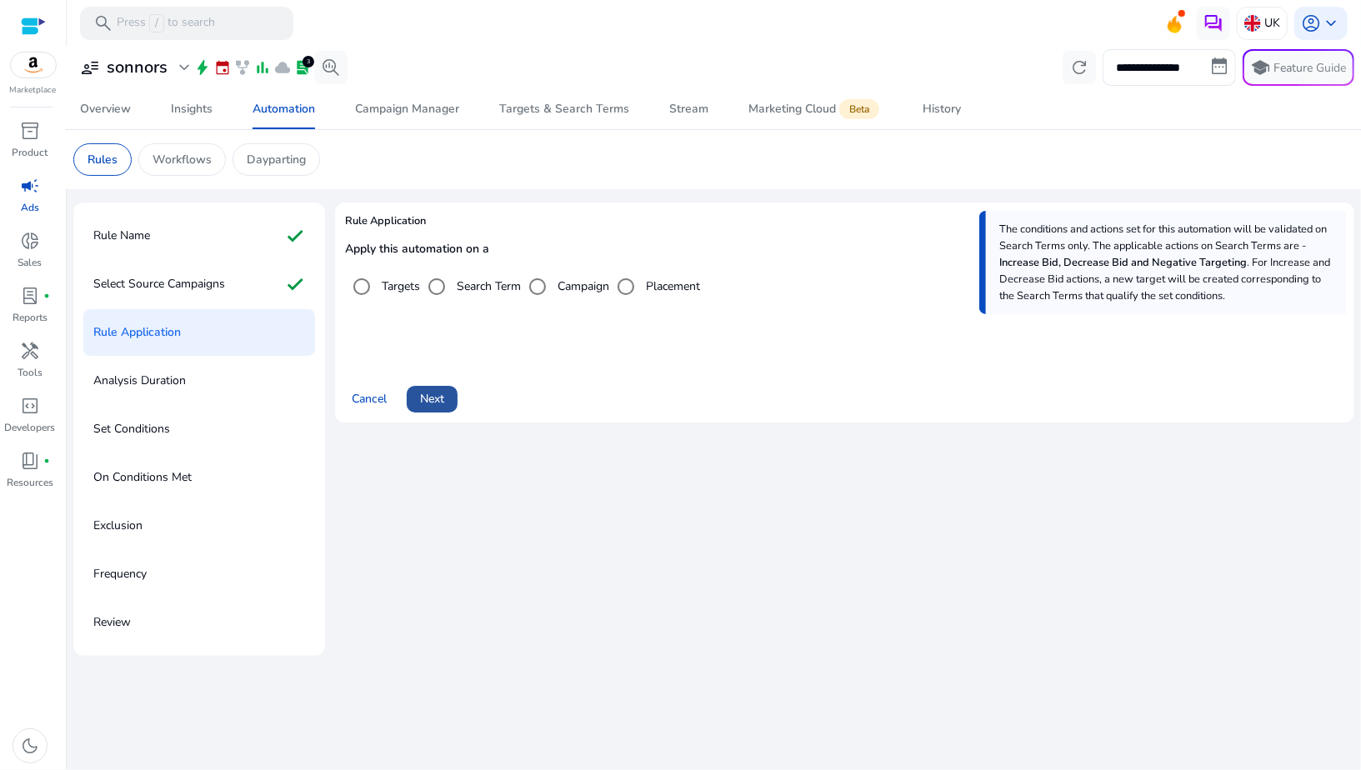
click at [434, 407] on span "Next" at bounding box center [432, 399] width 24 height 18
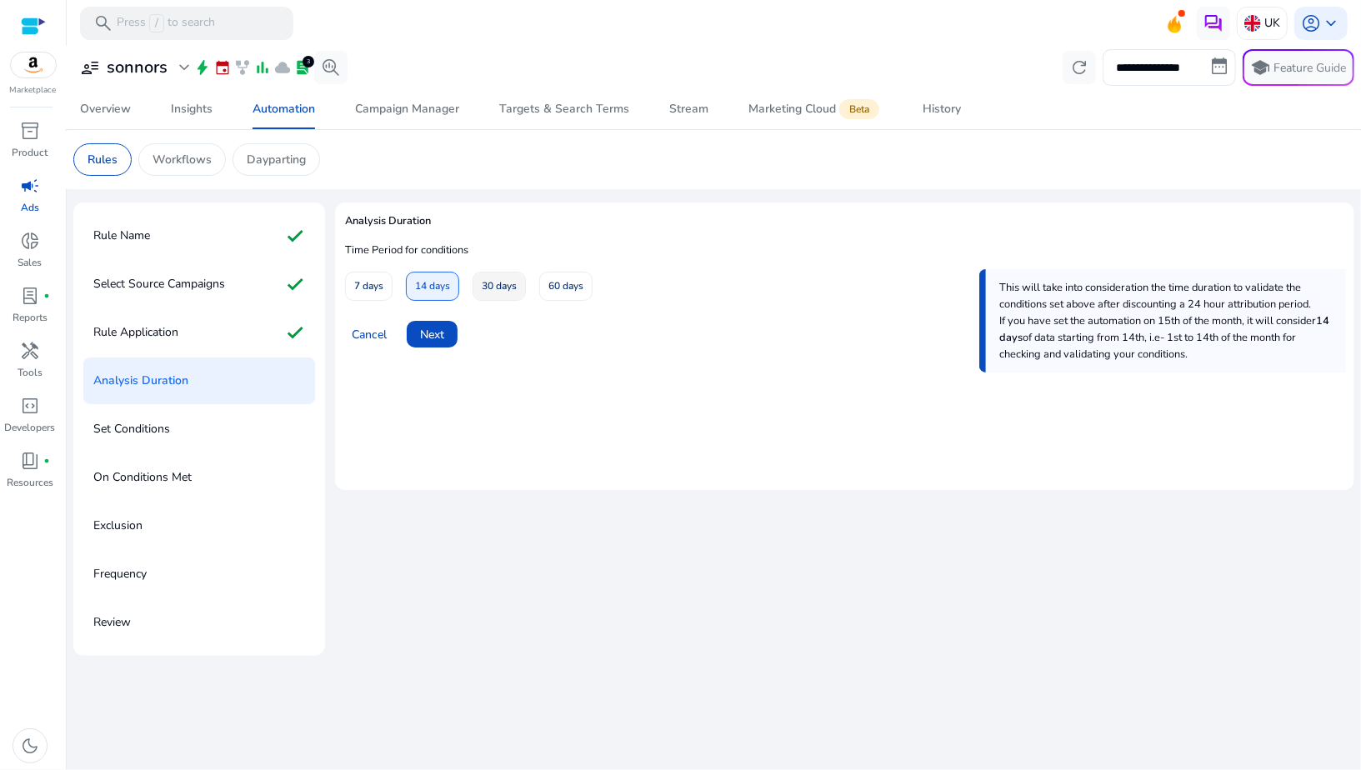
click at [489, 288] on span "30 days" at bounding box center [499, 286] width 35 height 29
click at [425, 334] on span "Next" at bounding box center [432, 335] width 24 height 18
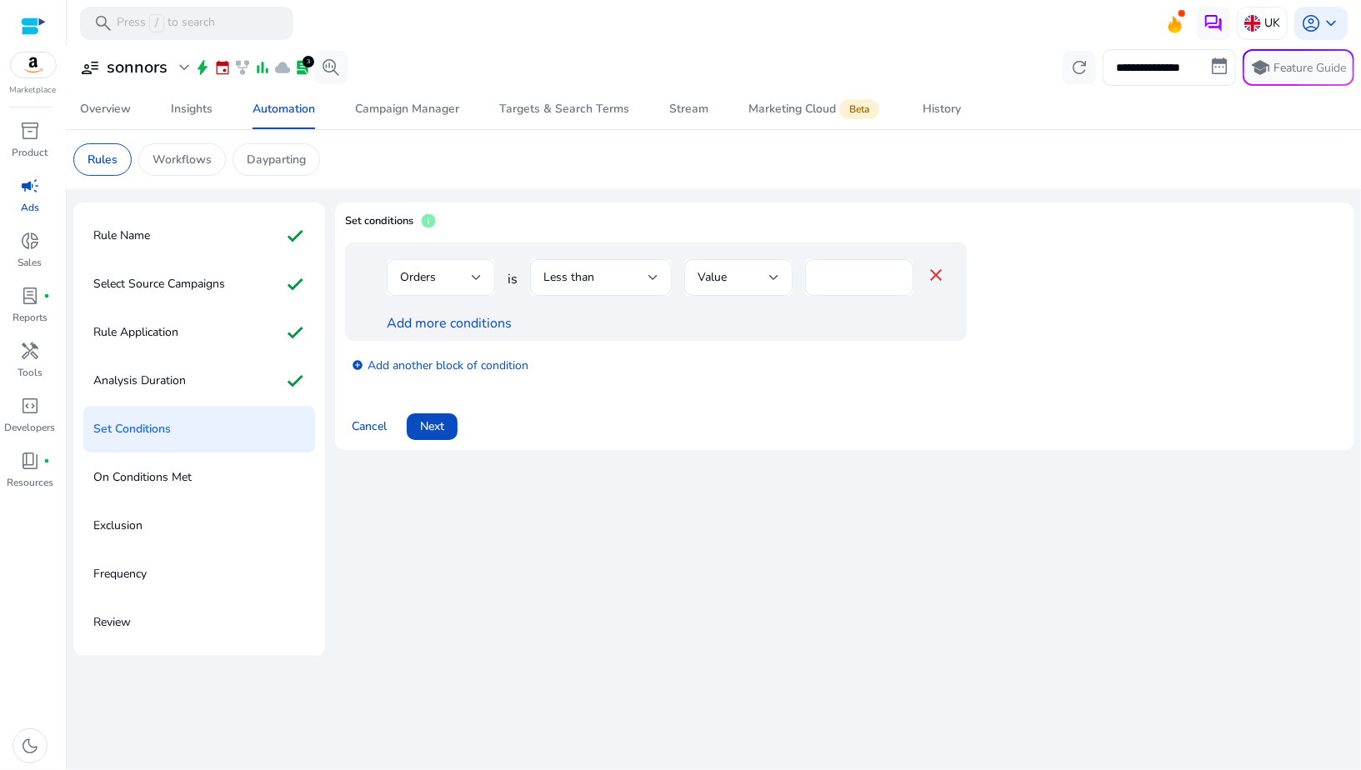
click at [440, 287] on div "Orders" at bounding box center [441, 278] width 82 height 20
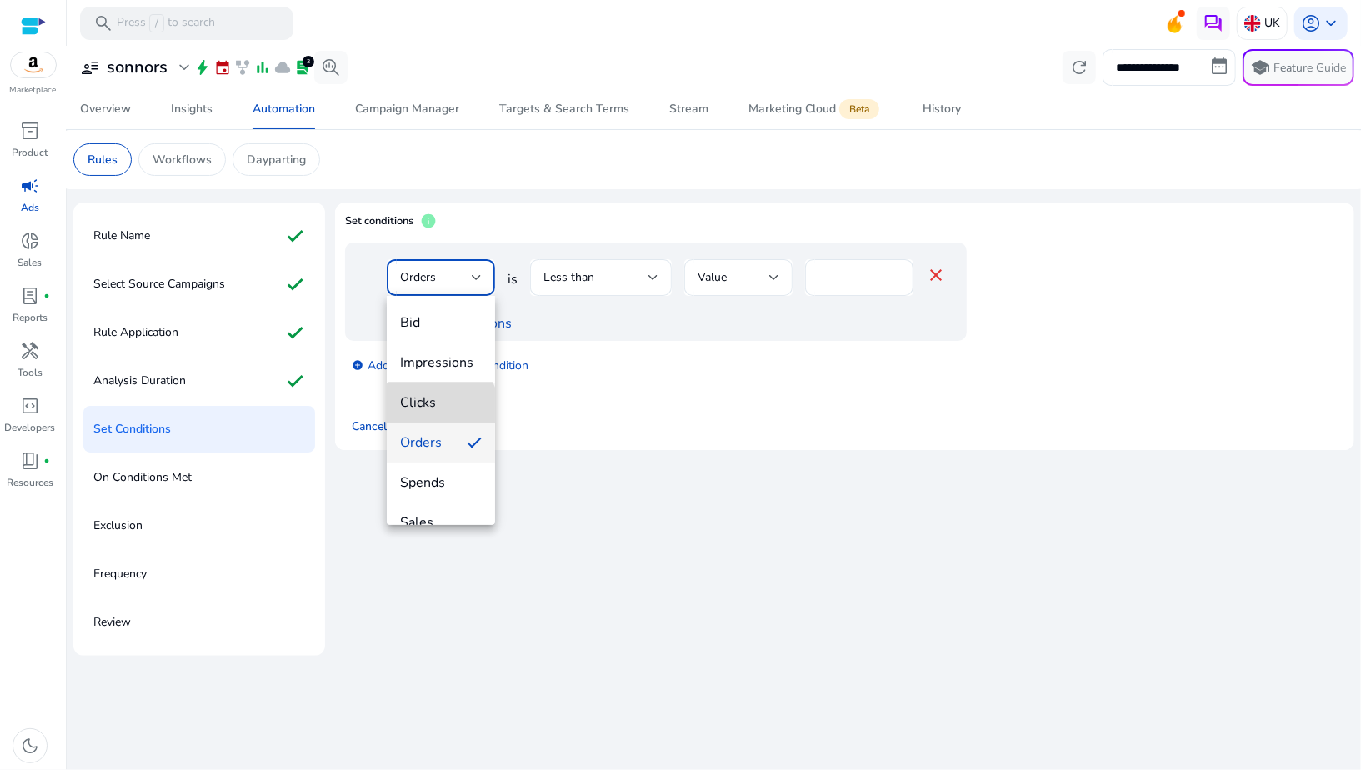
click at [440, 409] on span "Clicks" at bounding box center [441, 402] width 82 height 18
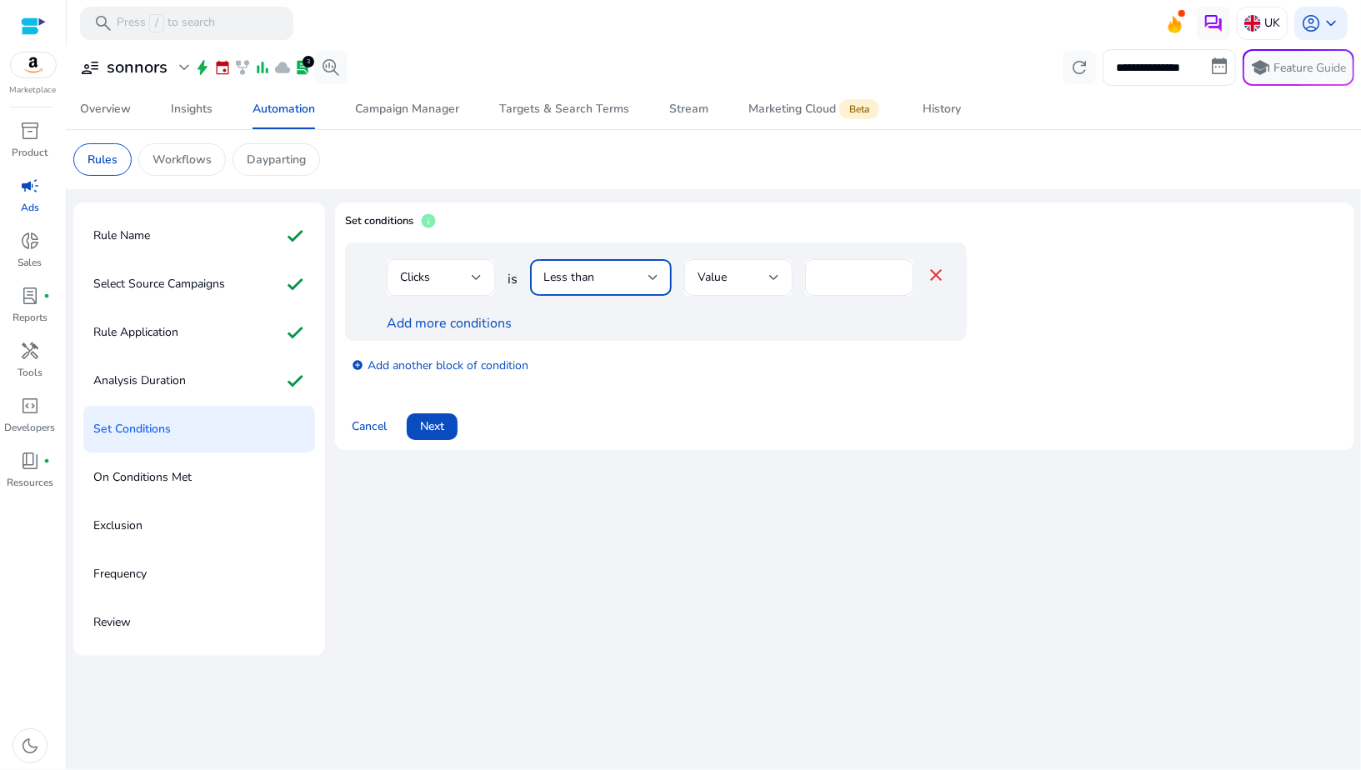
click at [584, 278] on span "Less than" at bounding box center [569, 277] width 51 height 16
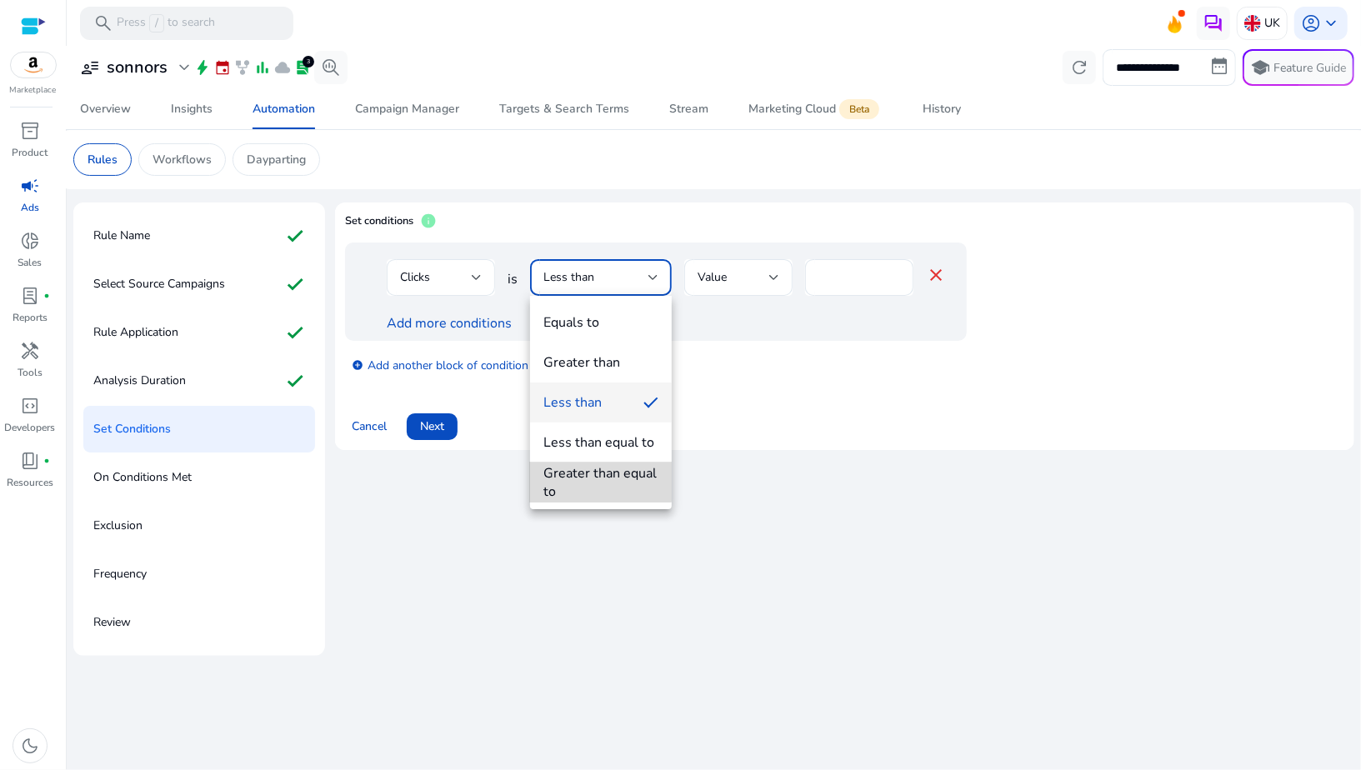
click at [574, 470] on div "Greater than equal to" at bounding box center [601, 482] width 115 height 37
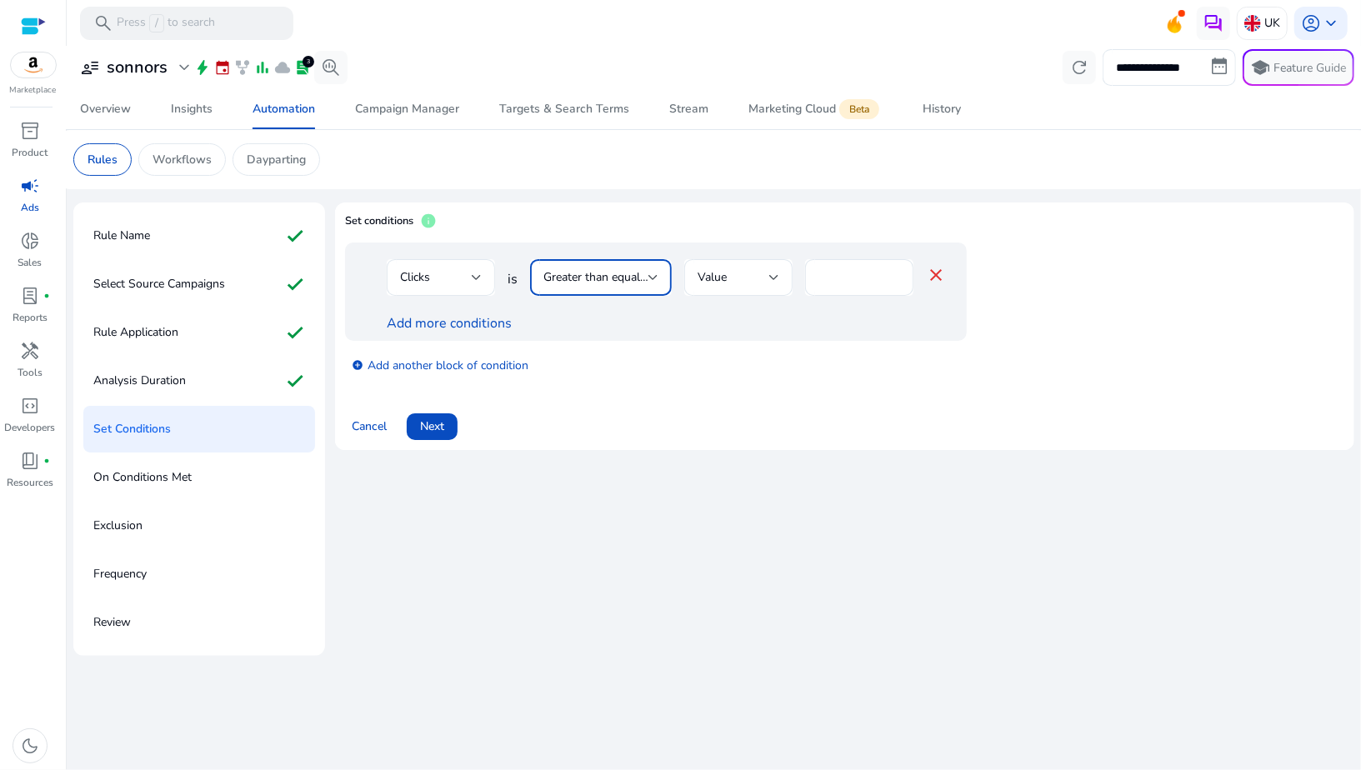
click at [580, 283] on span "Greater than equal to" at bounding box center [599, 277] width 111 height 16
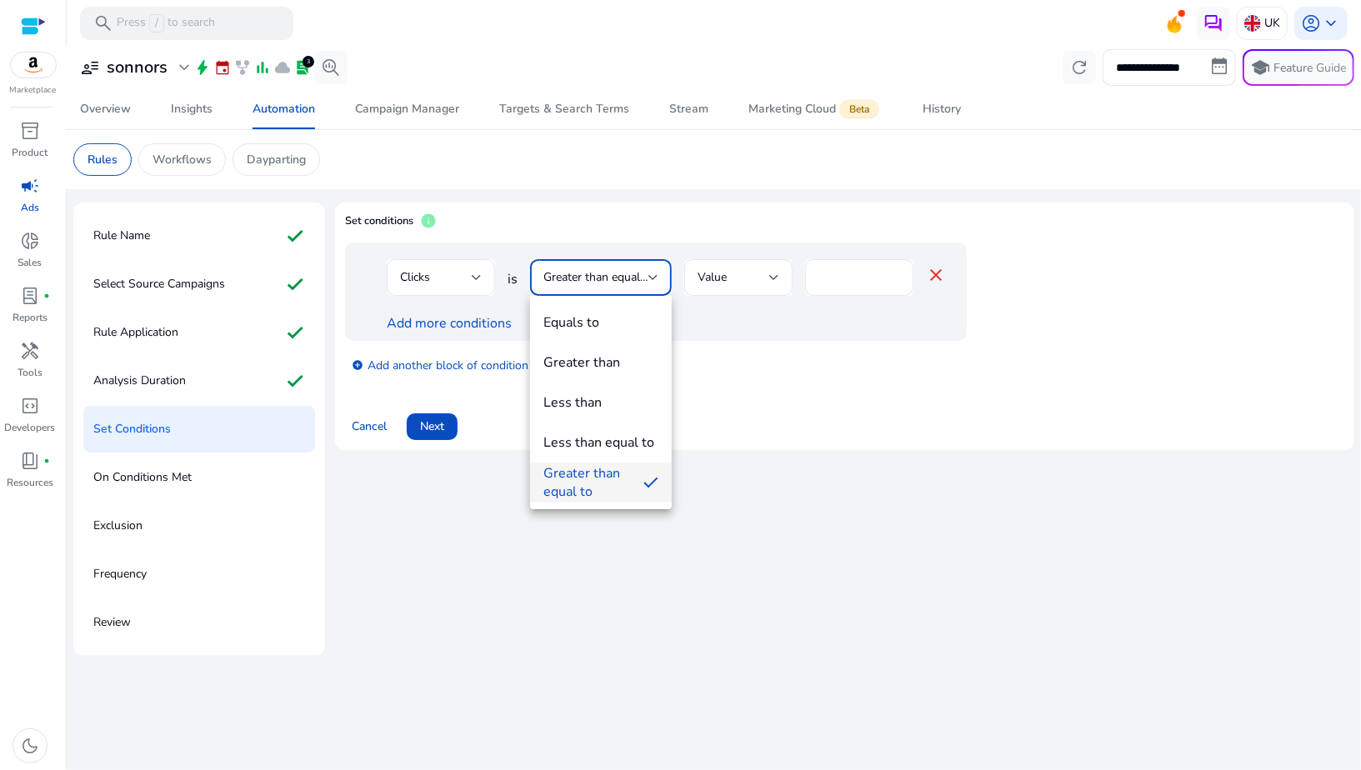
click at [833, 279] on div at bounding box center [680, 385] width 1361 height 770
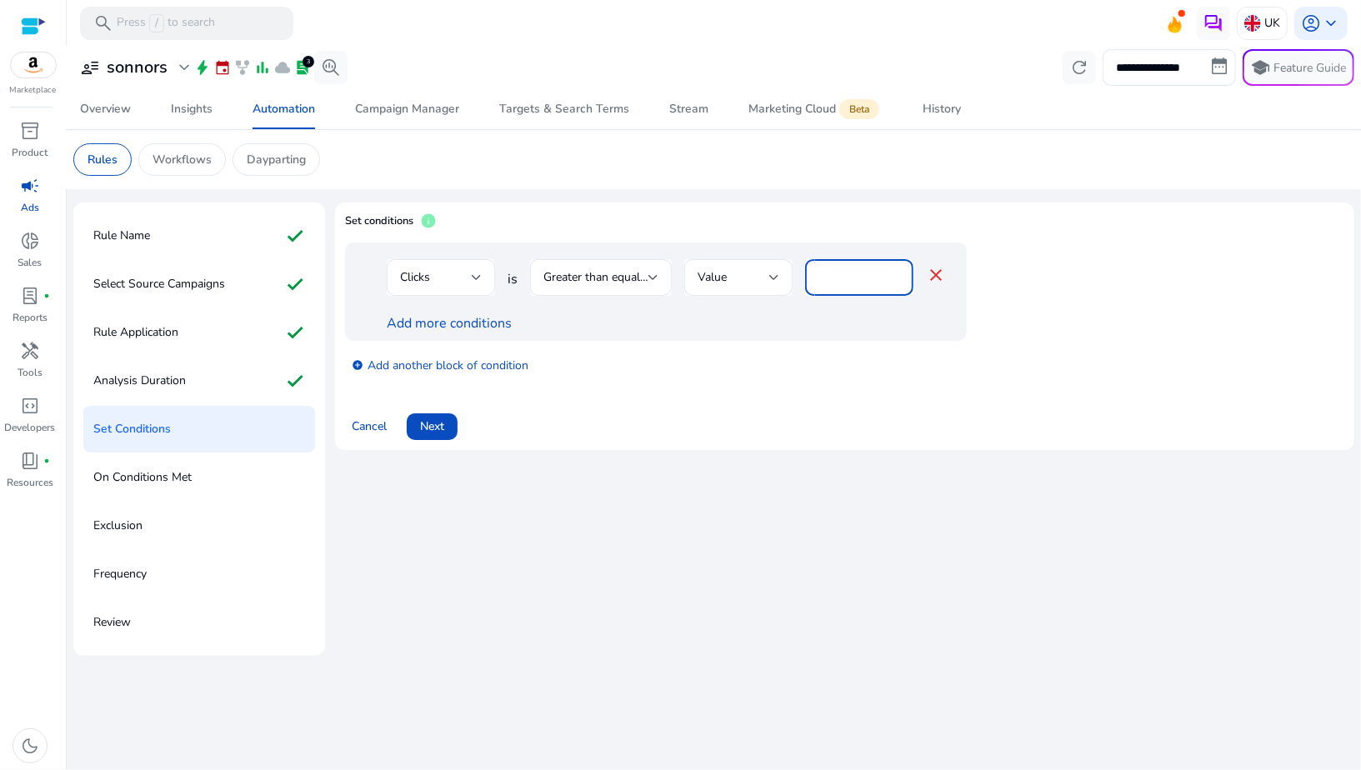
click at [824, 280] on input "*" at bounding box center [860, 277] width 82 height 18
type input "*"
click at [762, 335] on div "Clicks is Greater than equal to Value * close Add more conditions" at bounding box center [656, 292] width 622 height 98
click at [469, 316] on link "Add more conditions" at bounding box center [449, 323] width 125 height 18
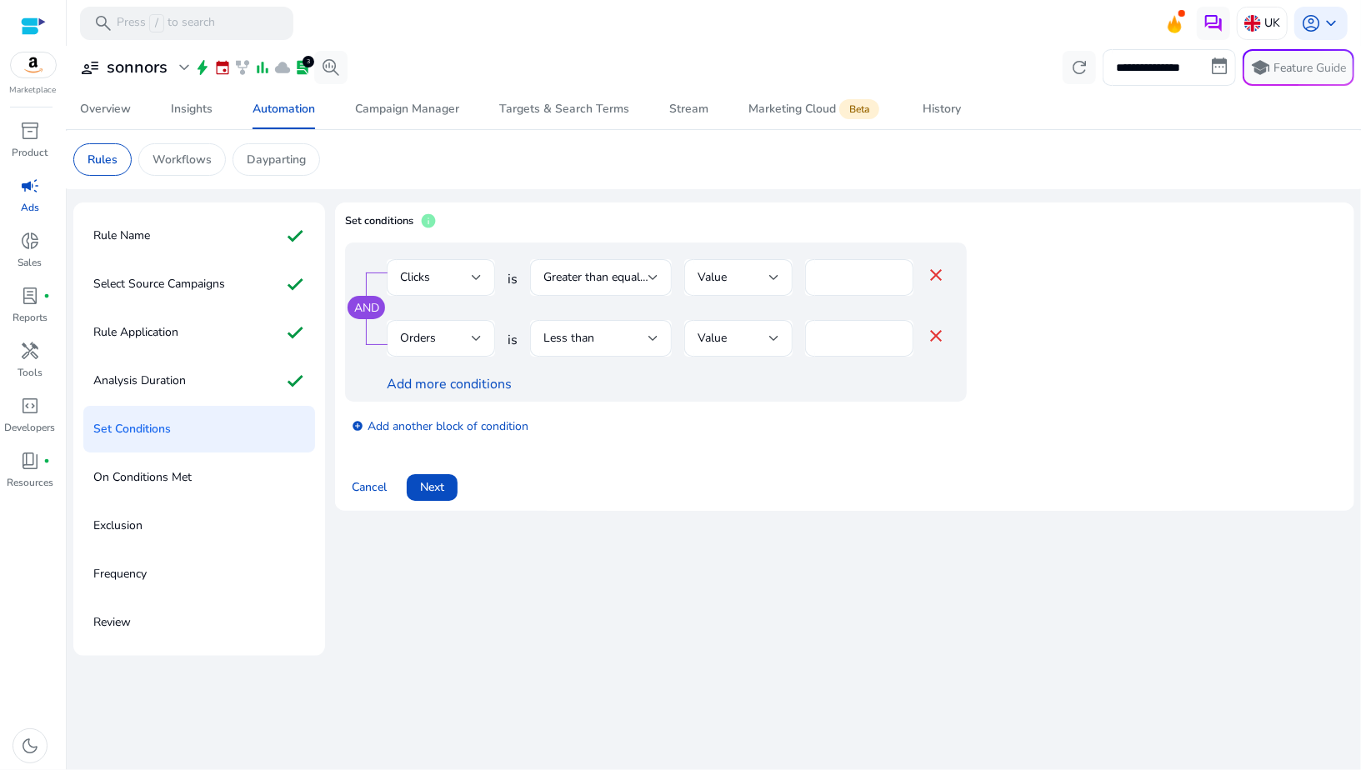
click at [851, 318] on div "AND Clicks is Greater than equal to Value * close Orders is Less than Value * c…" at bounding box center [656, 322] width 622 height 159
click at [630, 347] on div "Less than" at bounding box center [596, 338] width 105 height 18
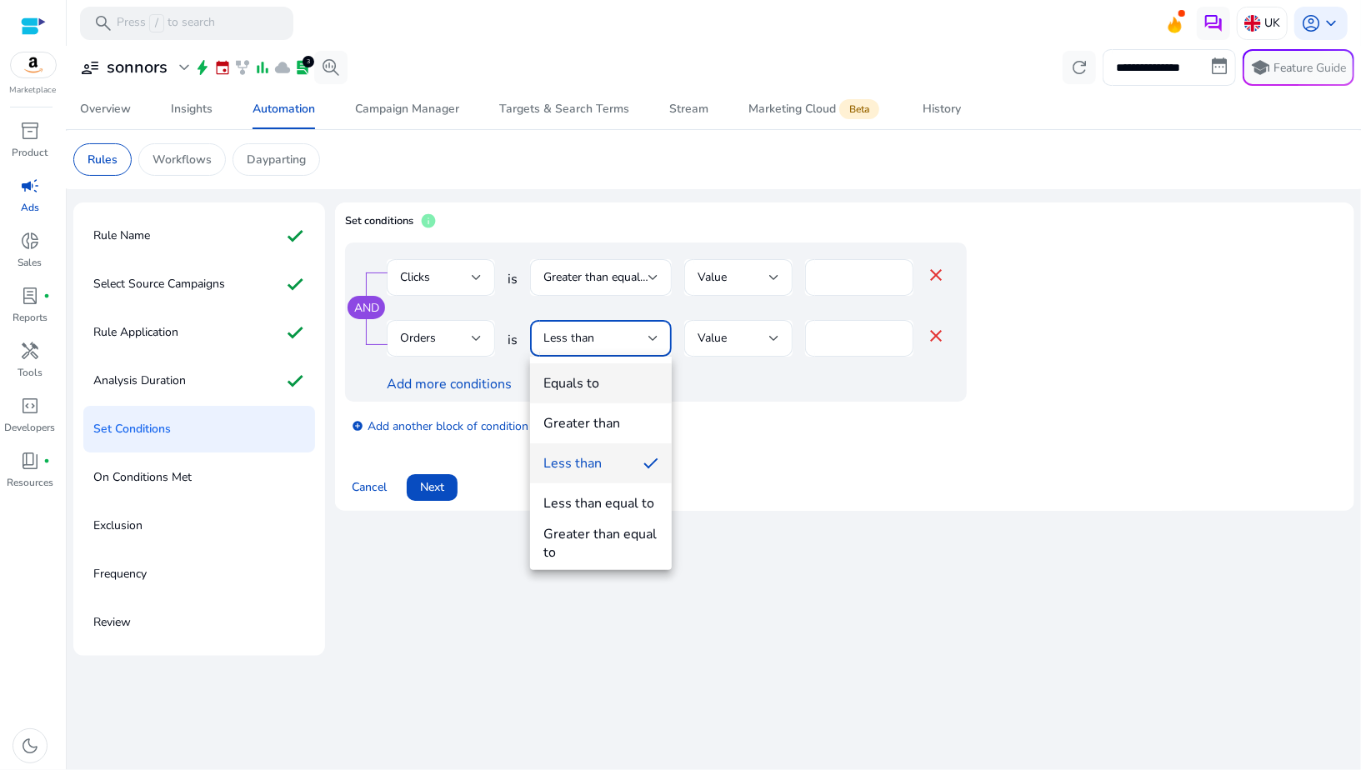
click at [611, 376] on span "Equals to" at bounding box center [601, 383] width 115 height 18
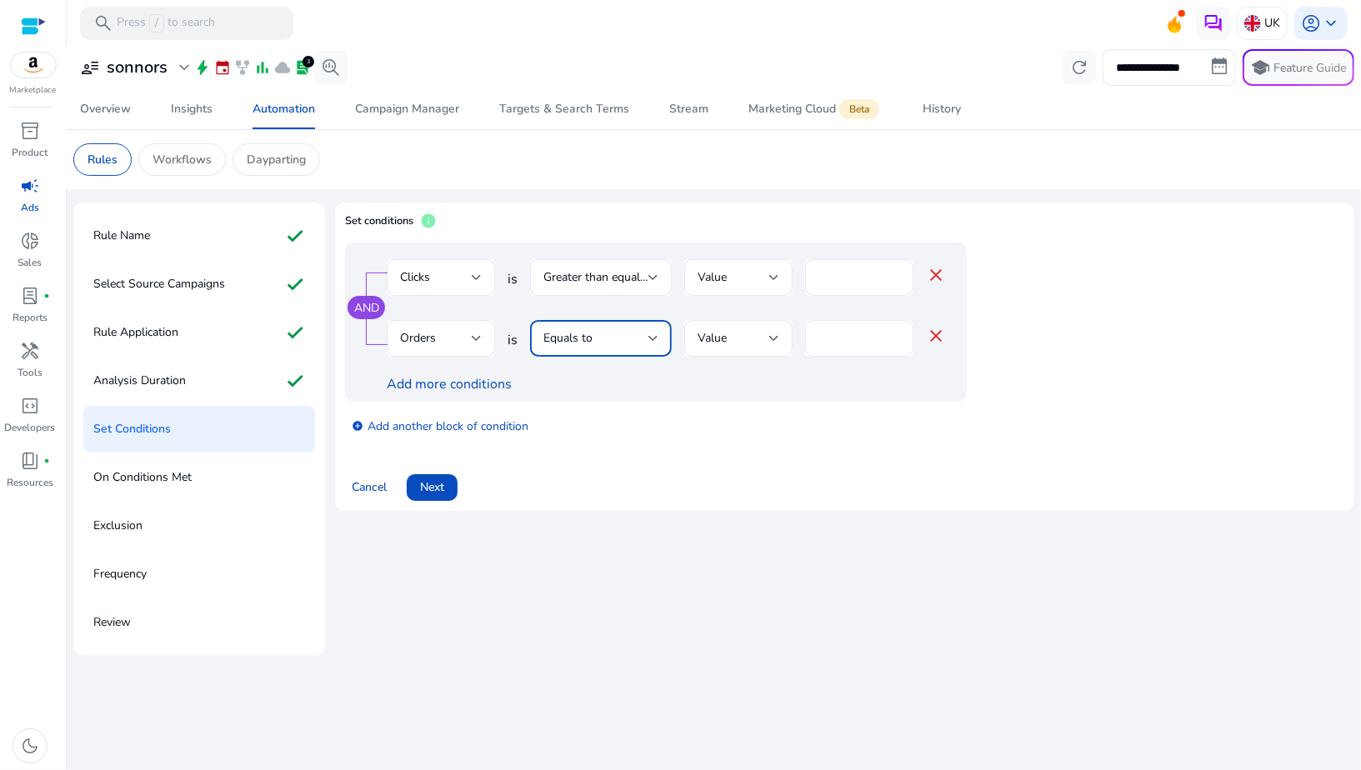
click at [831, 337] on input "*" at bounding box center [860, 338] width 82 height 18
type input "*"
click at [760, 394] on div "Add more conditions" at bounding box center [666, 384] width 559 height 20
click at [424, 489] on span "Next" at bounding box center [432, 488] width 24 height 18
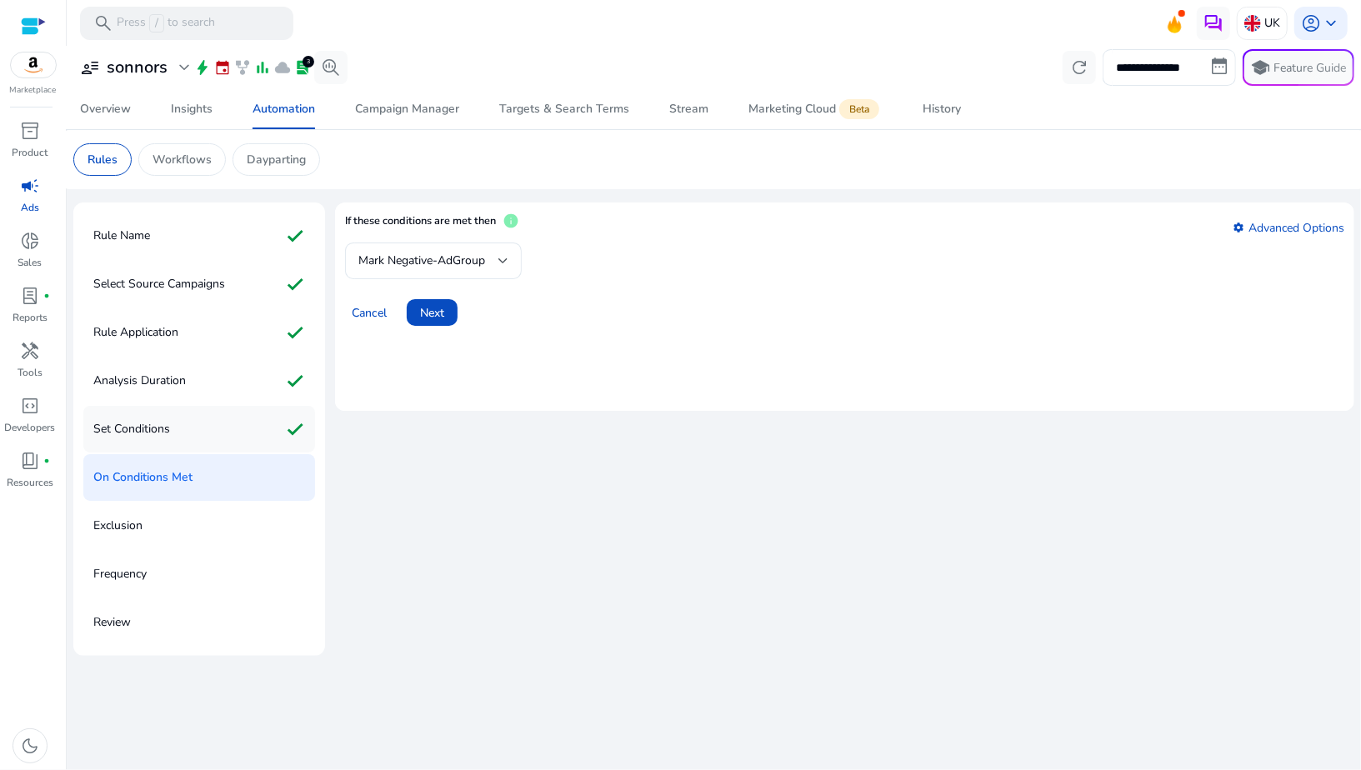
click at [289, 416] on mat-icon "check" at bounding box center [295, 429] width 20 height 27
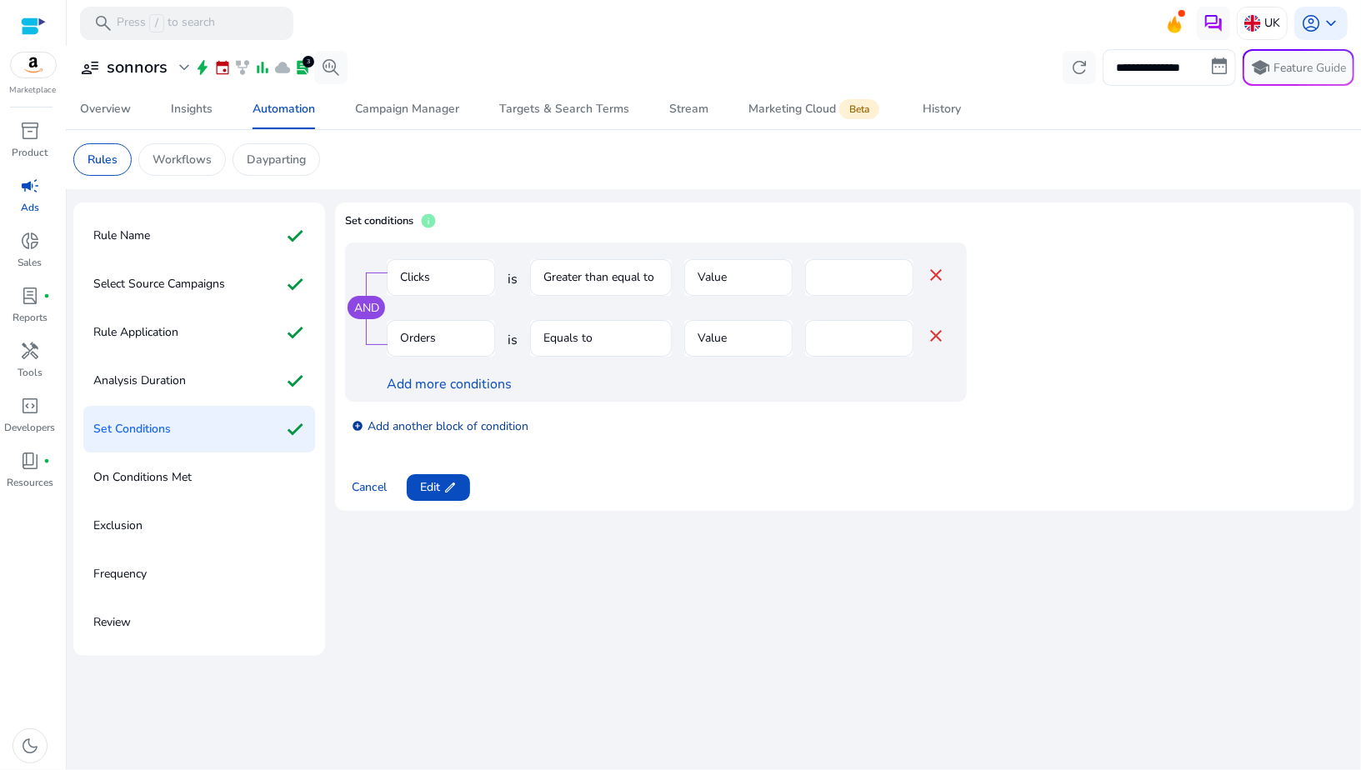
click at [411, 419] on link "add_circle Add another block of condition" at bounding box center [440, 425] width 177 height 19
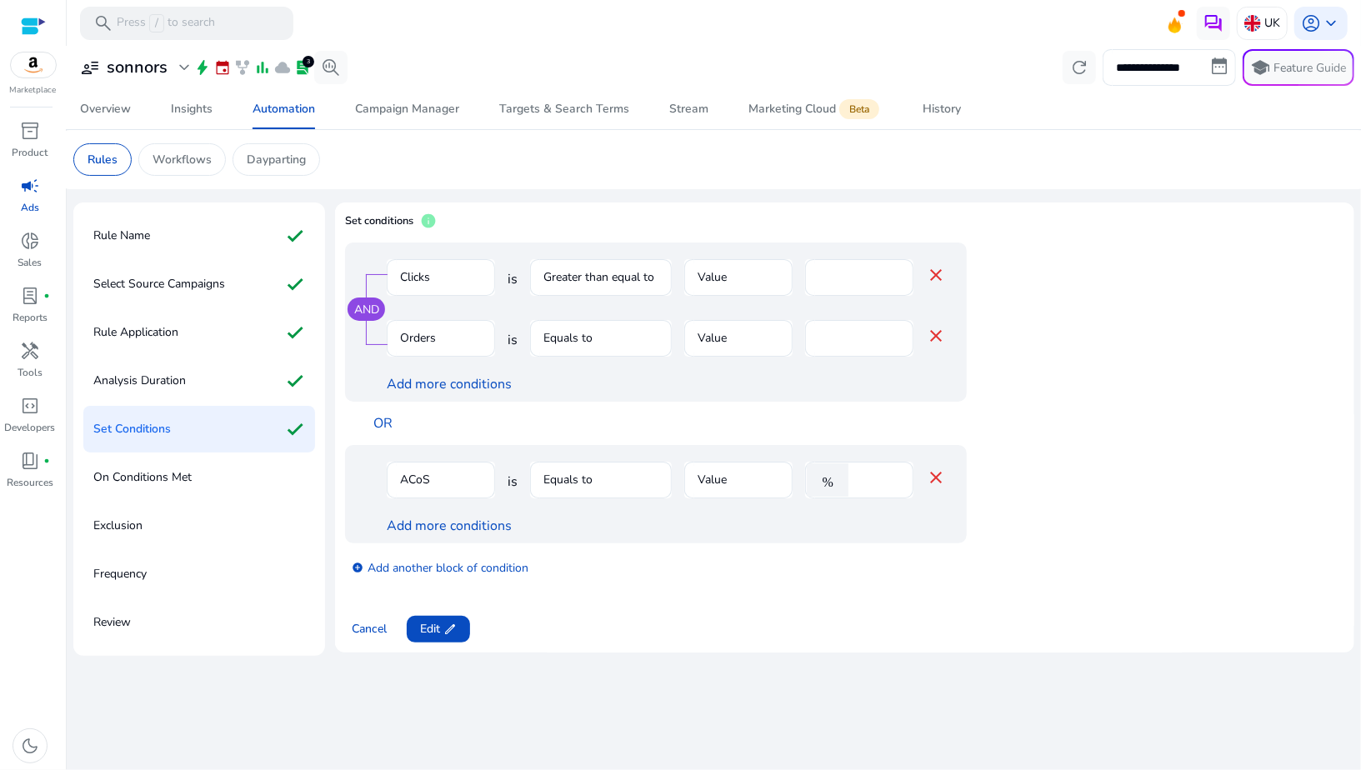
click at [617, 485] on mat-form-field "Equals to" at bounding box center [601, 489] width 142 height 54
click at [585, 483] on mat-form-field "Equals to" at bounding box center [601, 489] width 142 height 54
click at [469, 529] on link "Add more conditions" at bounding box center [449, 526] width 125 height 18
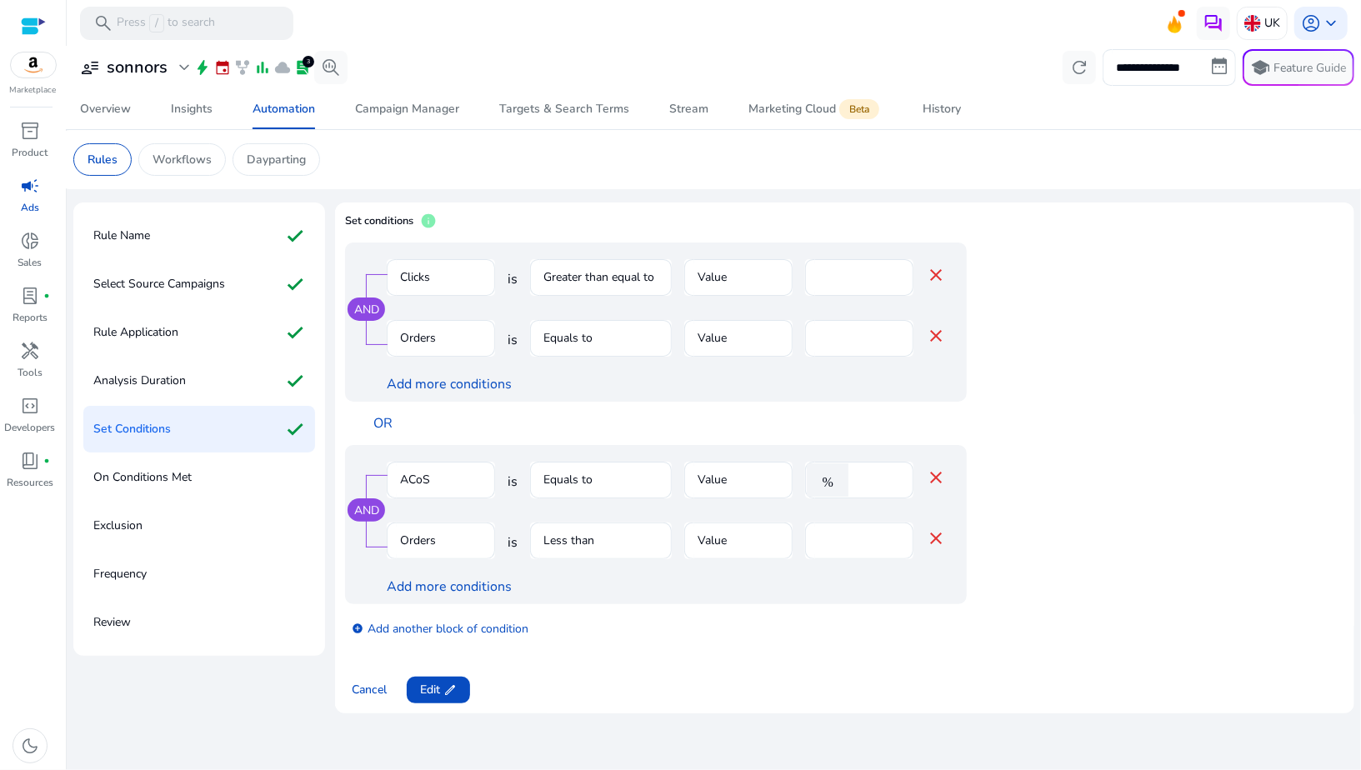
click at [455, 474] on mat-form-field "ACoS" at bounding box center [441, 489] width 108 height 54
click at [850, 469] on div "%" at bounding box center [831, 480] width 52 height 33
click at [855, 469] on div "%" at bounding box center [831, 480] width 52 height 33
click at [855, 476] on div "%" at bounding box center [831, 480] width 52 height 33
click at [935, 478] on mat-icon "close" at bounding box center [936, 478] width 20 height 20
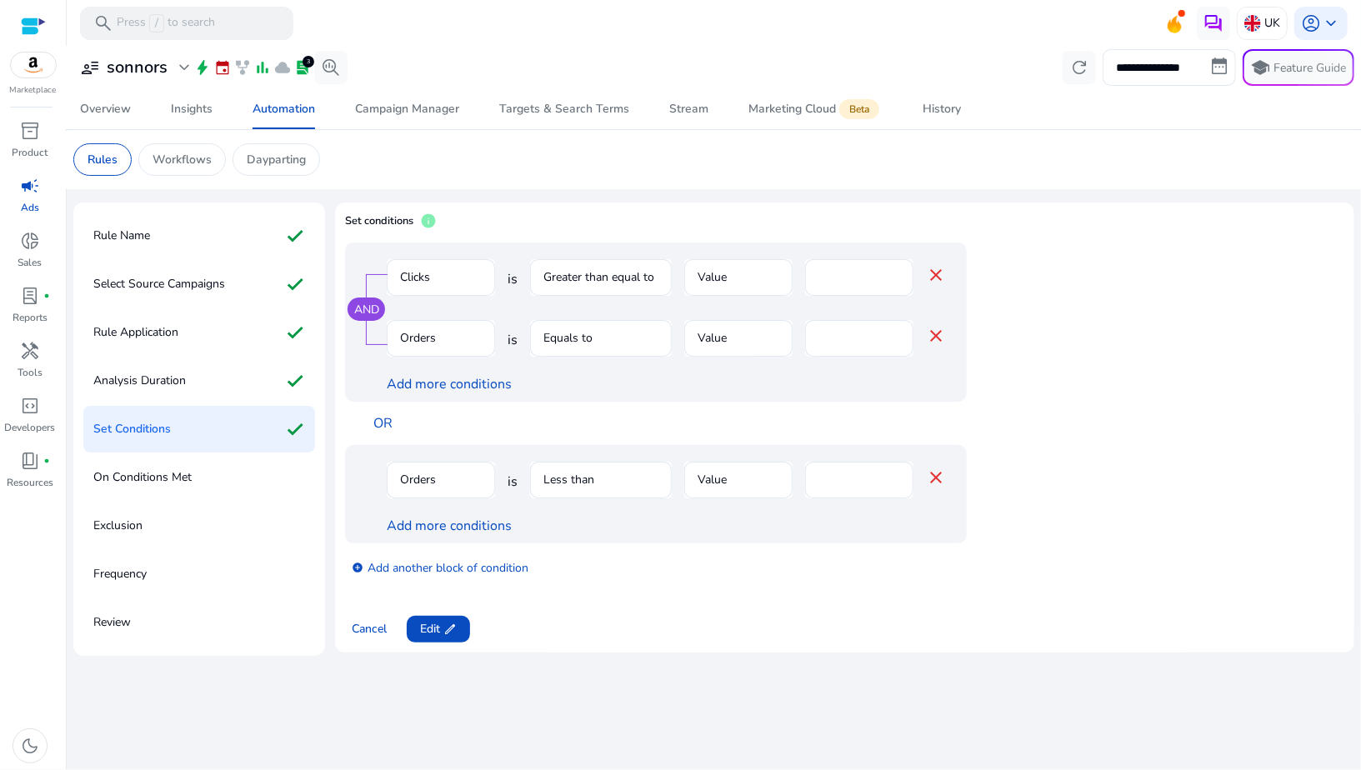
click at [934, 483] on mat-icon "close" at bounding box center [936, 478] width 20 height 20
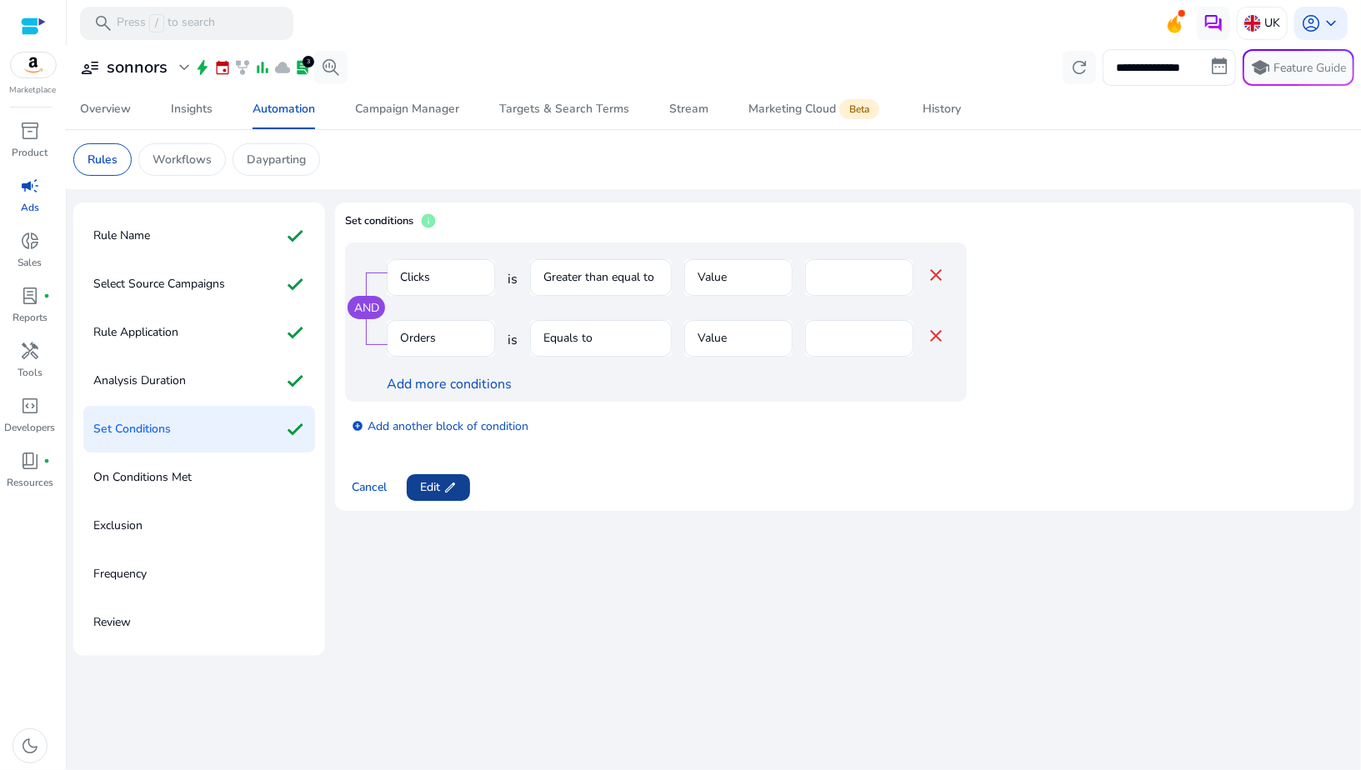
click at [459, 483] on span at bounding box center [438, 488] width 63 height 40
click at [474, 431] on link "add_circle Add another block of condition" at bounding box center [440, 425] width 177 height 19
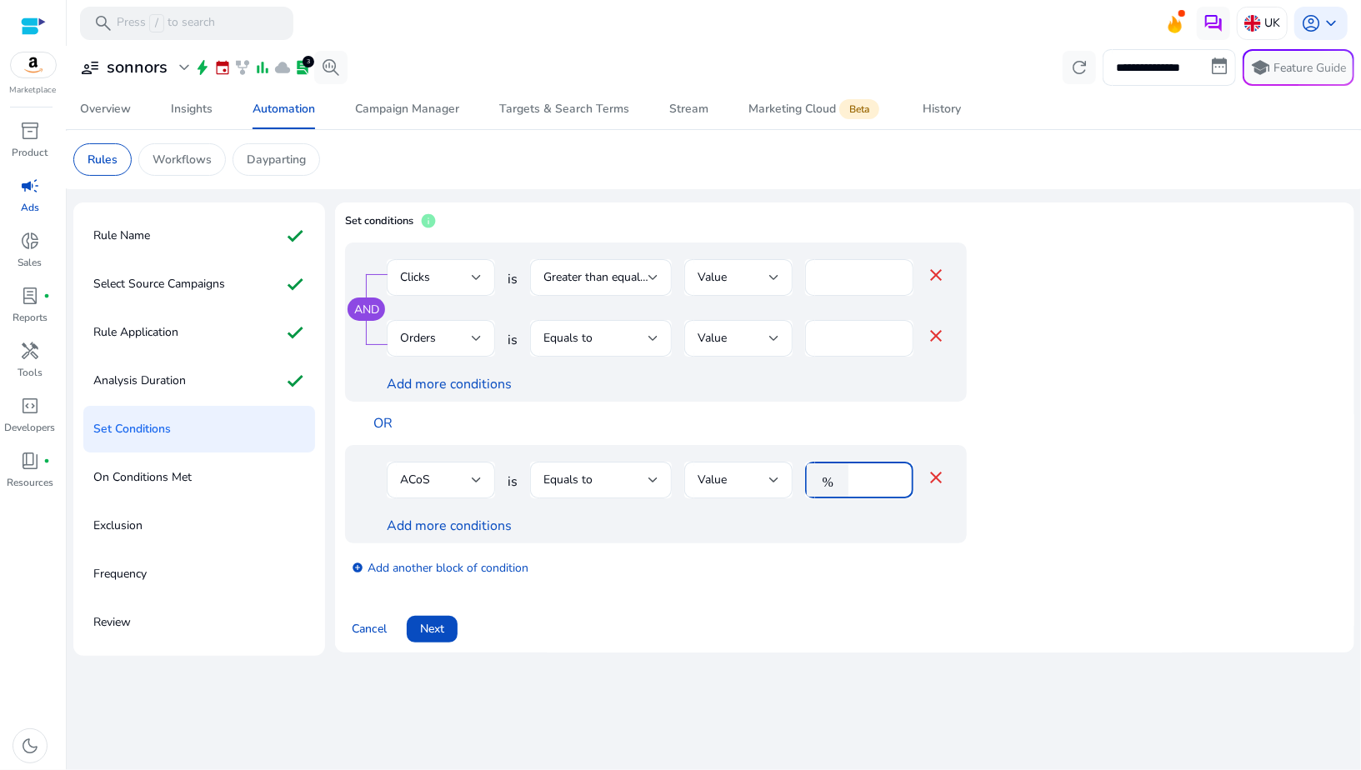
click at [880, 476] on input "****" at bounding box center [878, 480] width 43 height 18
type input "***"
click at [783, 526] on div "Add more conditions" at bounding box center [666, 526] width 559 height 20
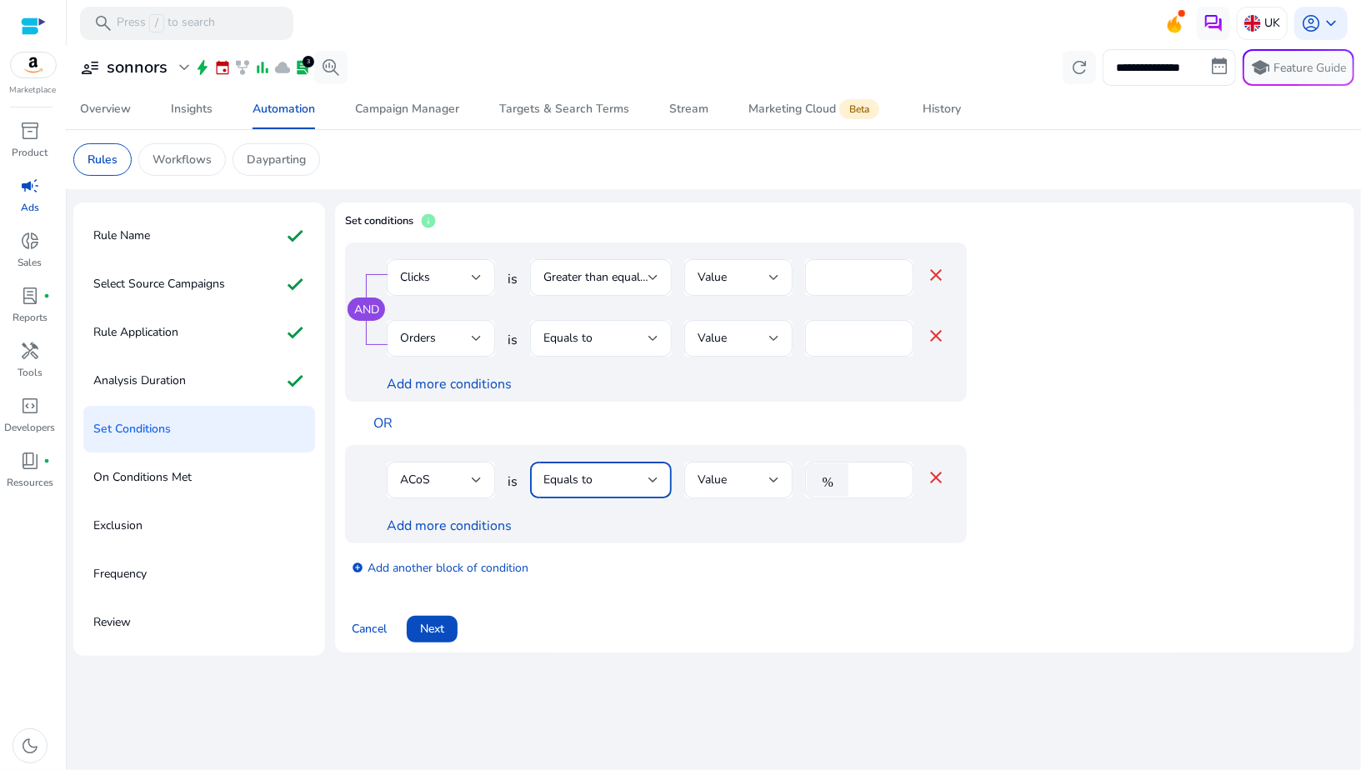
click at [623, 475] on div "Equals to" at bounding box center [596, 480] width 105 height 18
click at [609, 686] on div "Greater than equal to" at bounding box center [601, 685] width 115 height 37
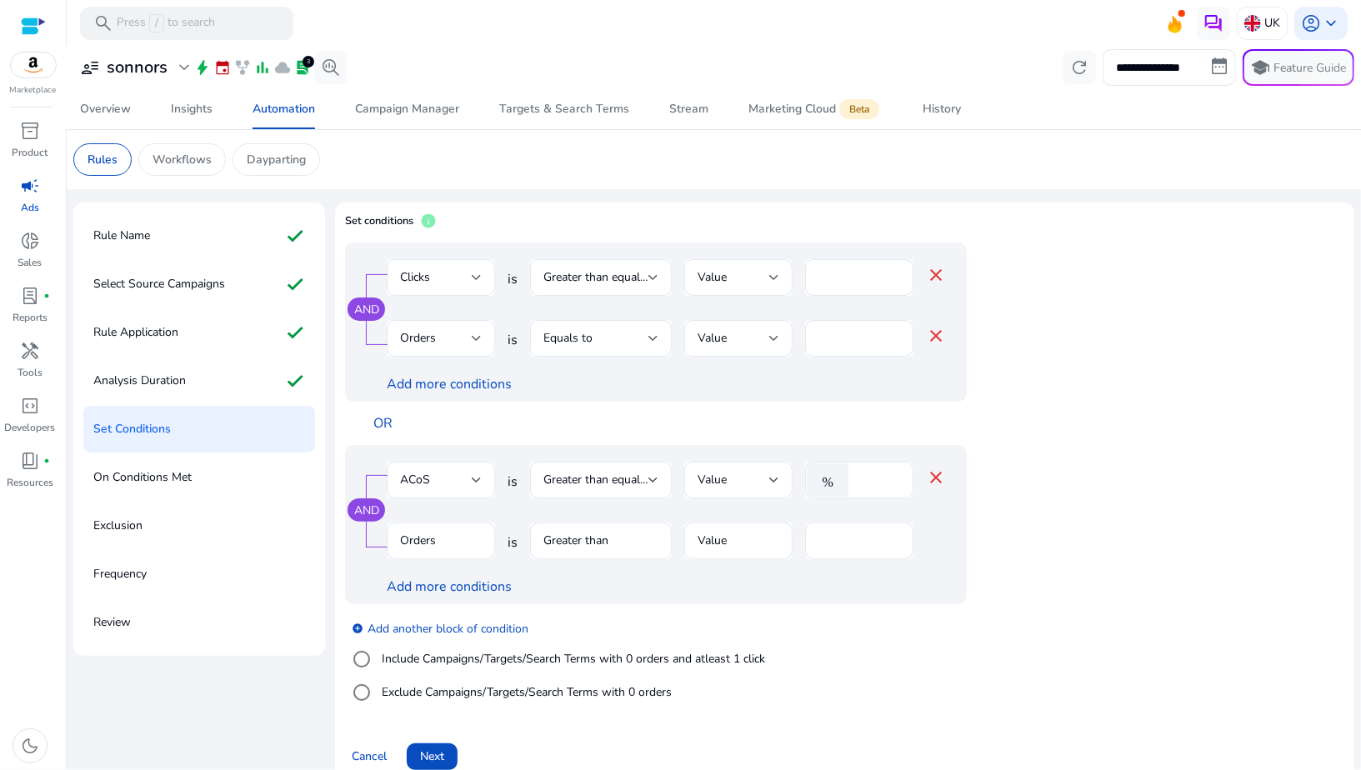
scroll to position [23, 0]
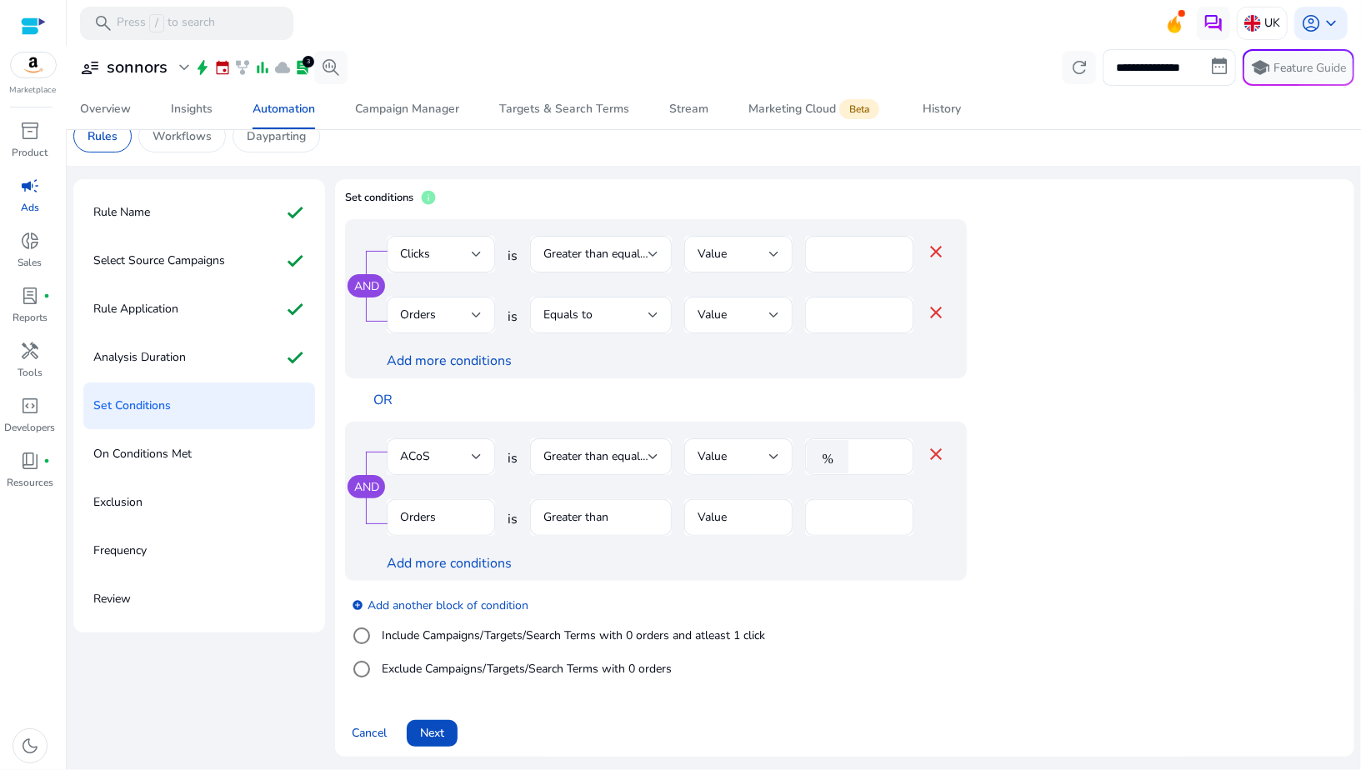
click at [465, 518] on mat-form-field "Orders" at bounding box center [441, 526] width 108 height 54
click at [461, 639] on label "Include Campaigns/Targets/Search Terms with 0 orders and atleast 1 click" at bounding box center [571, 636] width 387 height 18
click at [459, 510] on div "Clicks" at bounding box center [436, 518] width 72 height 18
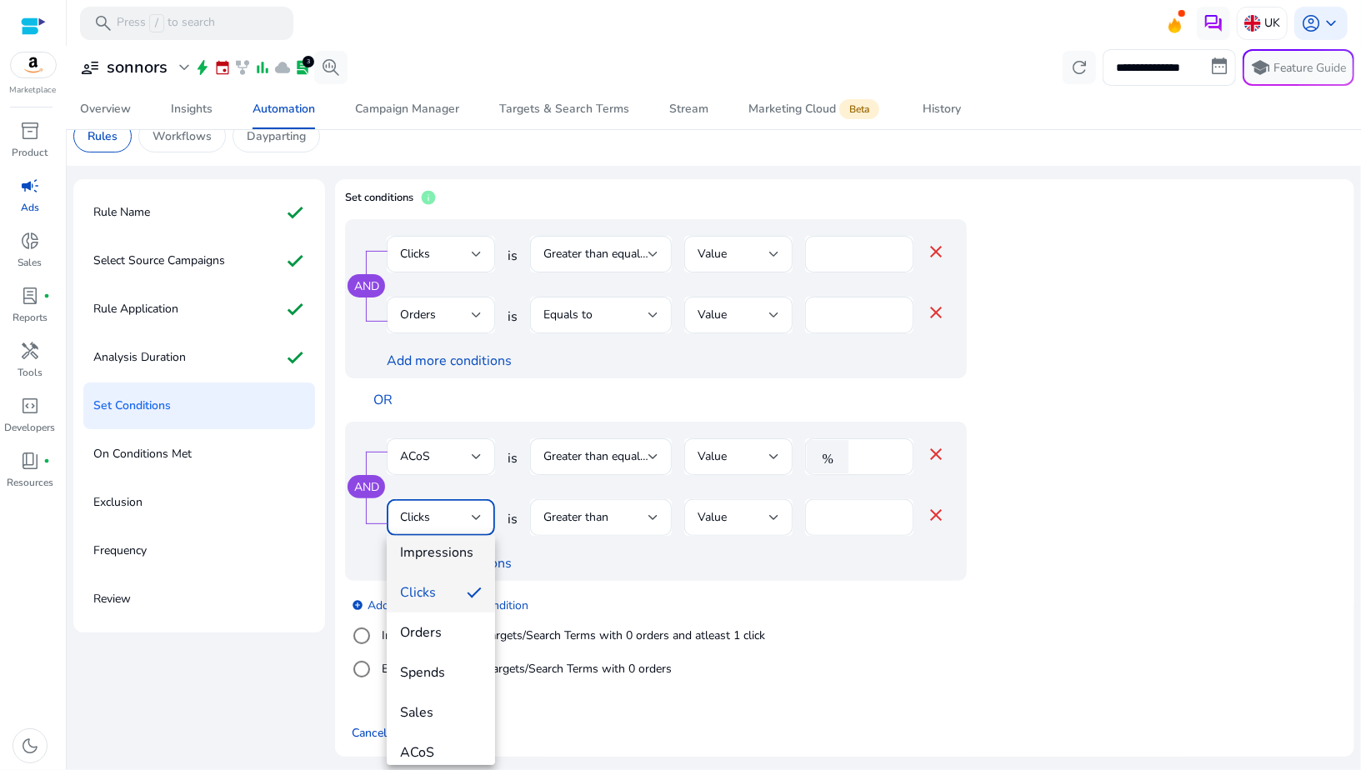
scroll to position [56, 0]
click at [440, 664] on span "Spends" at bounding box center [441, 667] width 82 height 18
click at [634, 519] on div "Greater than" at bounding box center [596, 518] width 105 height 18
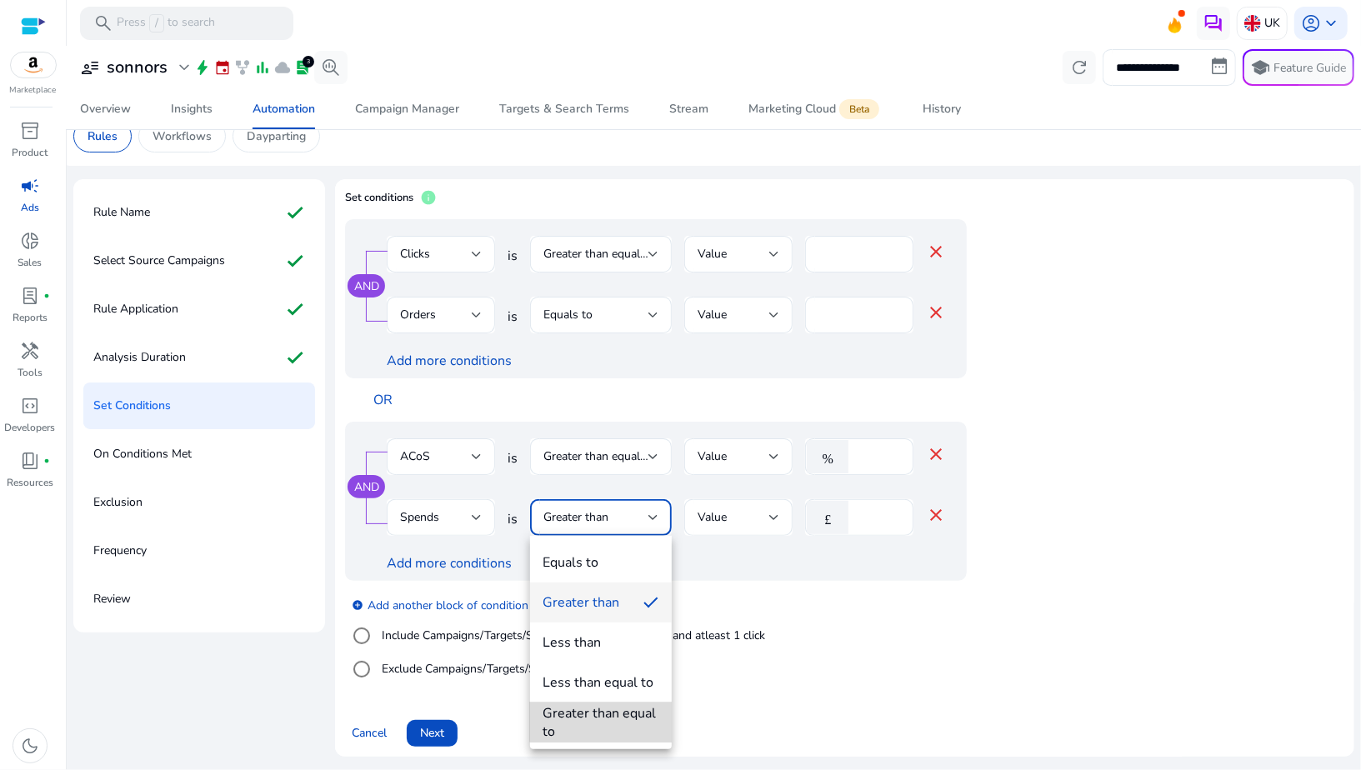
click at [611, 710] on div "Greater than equal to" at bounding box center [601, 722] width 115 height 37
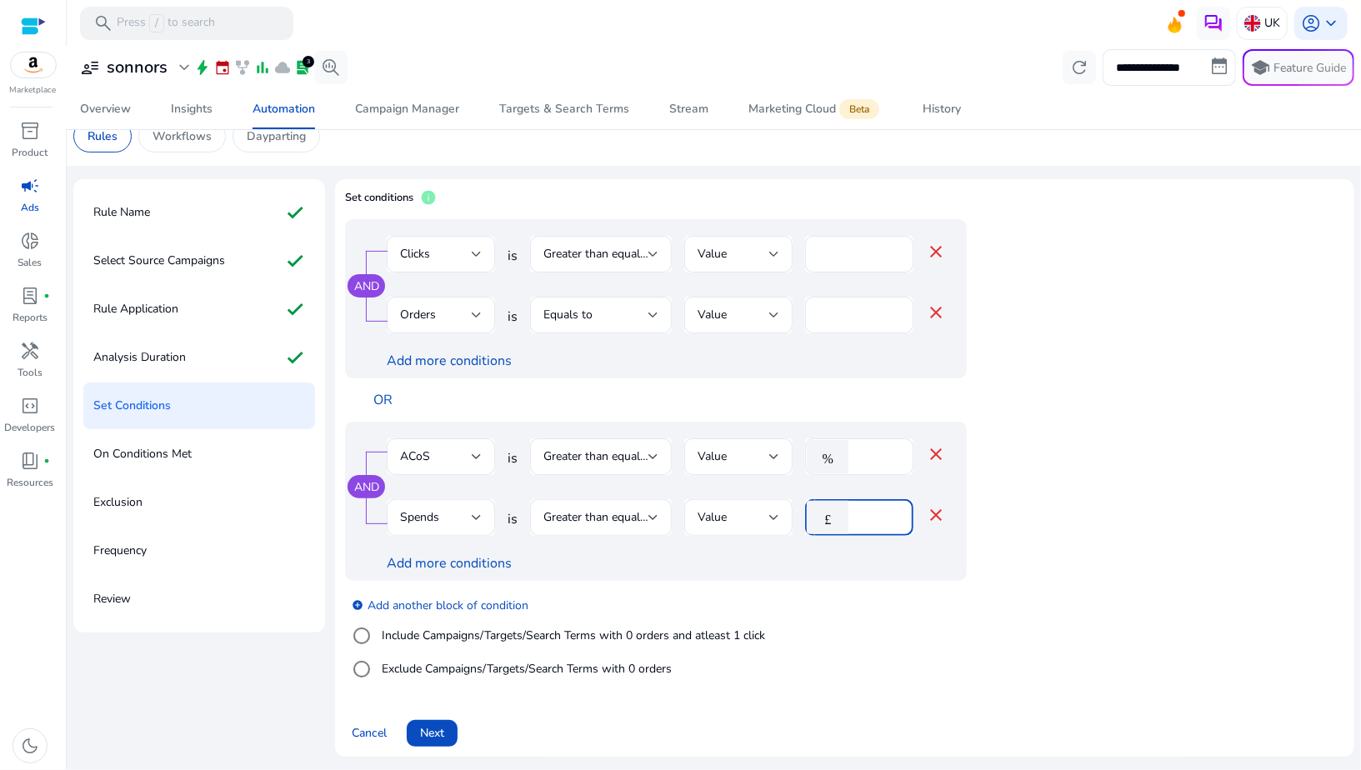
click at [863, 518] on input "*" at bounding box center [878, 518] width 43 height 18
type input "*"
type input "**"
click at [497, 565] on link "Add more conditions" at bounding box center [449, 563] width 125 height 18
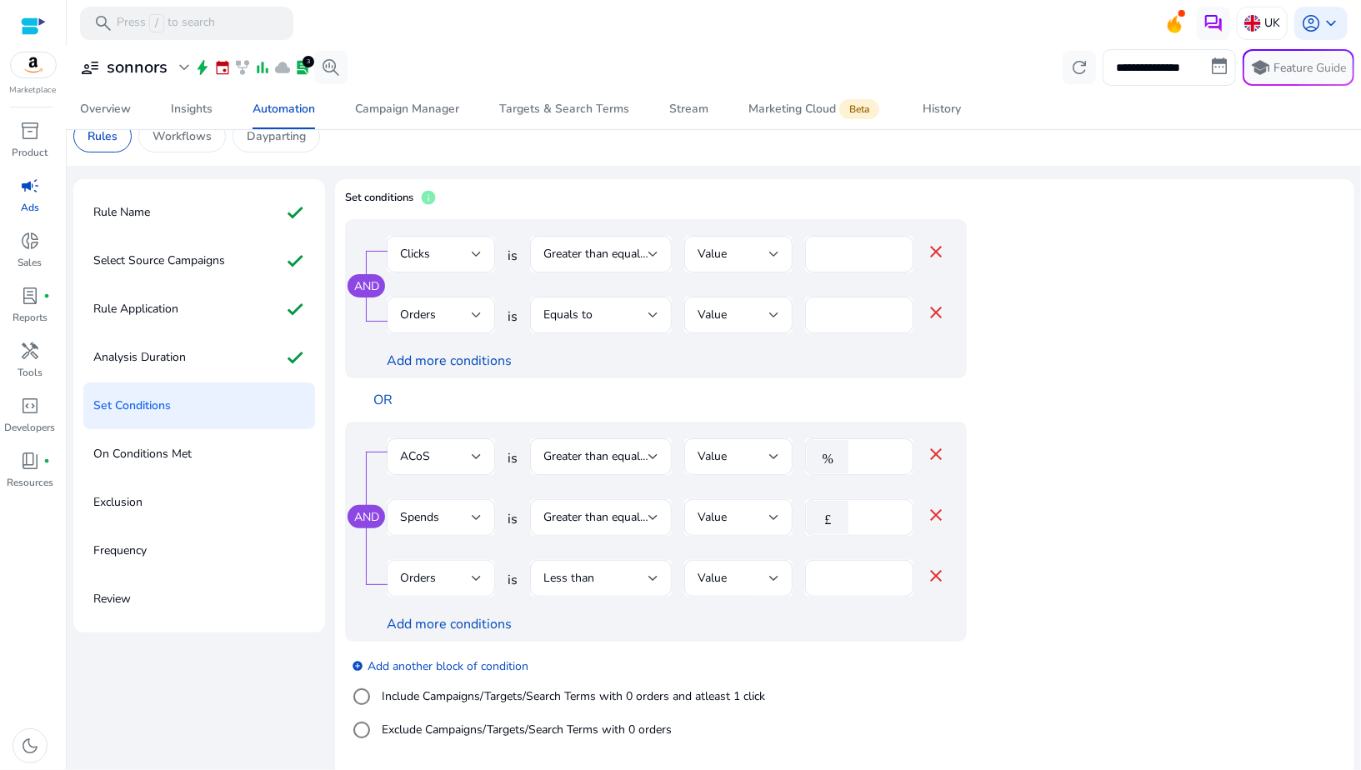
scroll to position [85, 0]
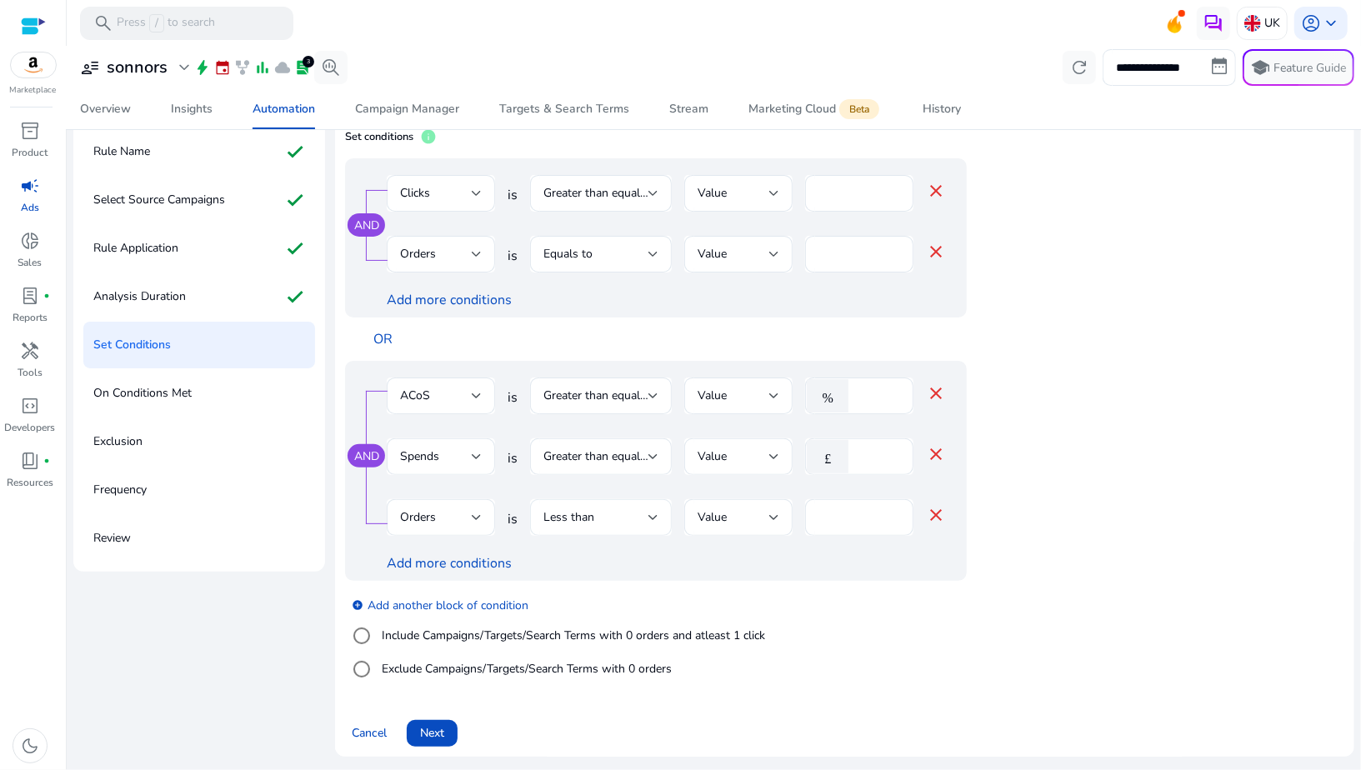
click at [596, 518] on div "Less than" at bounding box center [596, 518] width 105 height 18
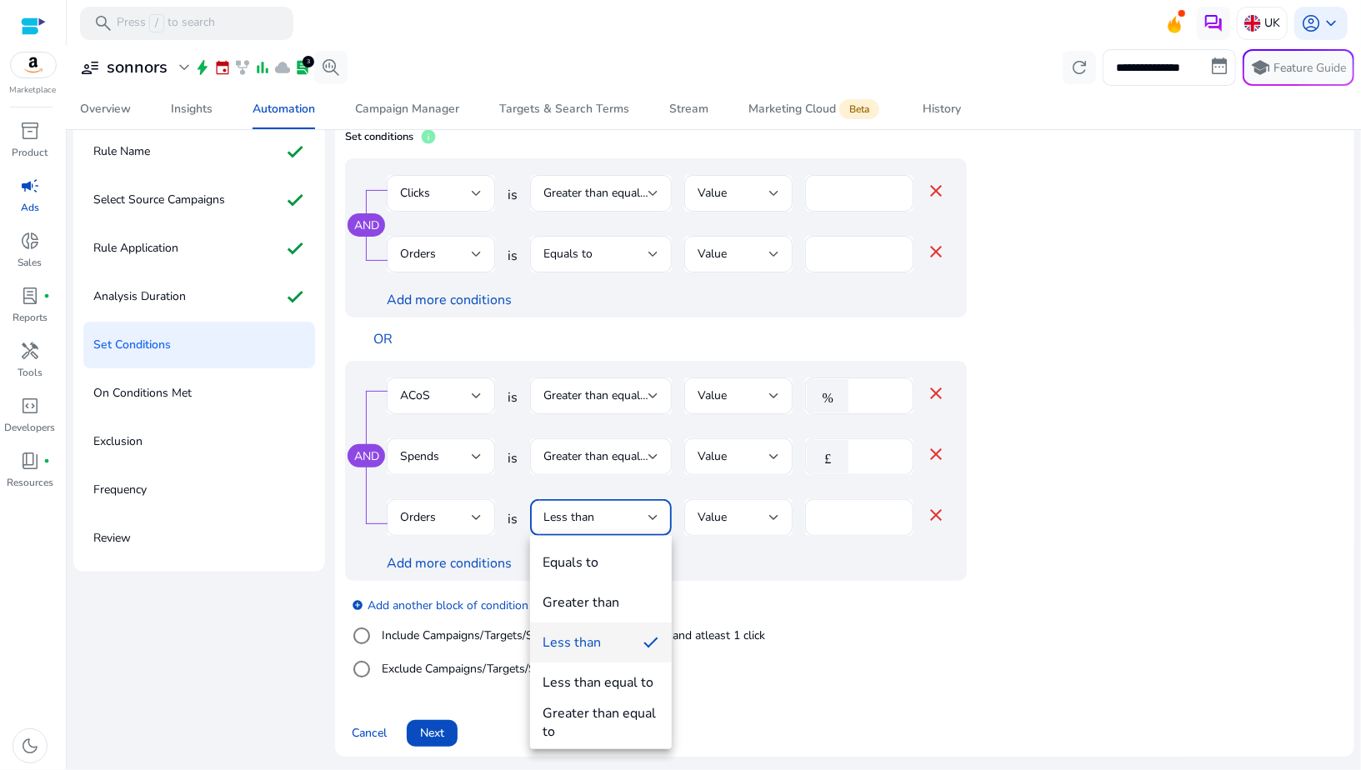
click at [840, 510] on div at bounding box center [680, 385] width 1361 height 770
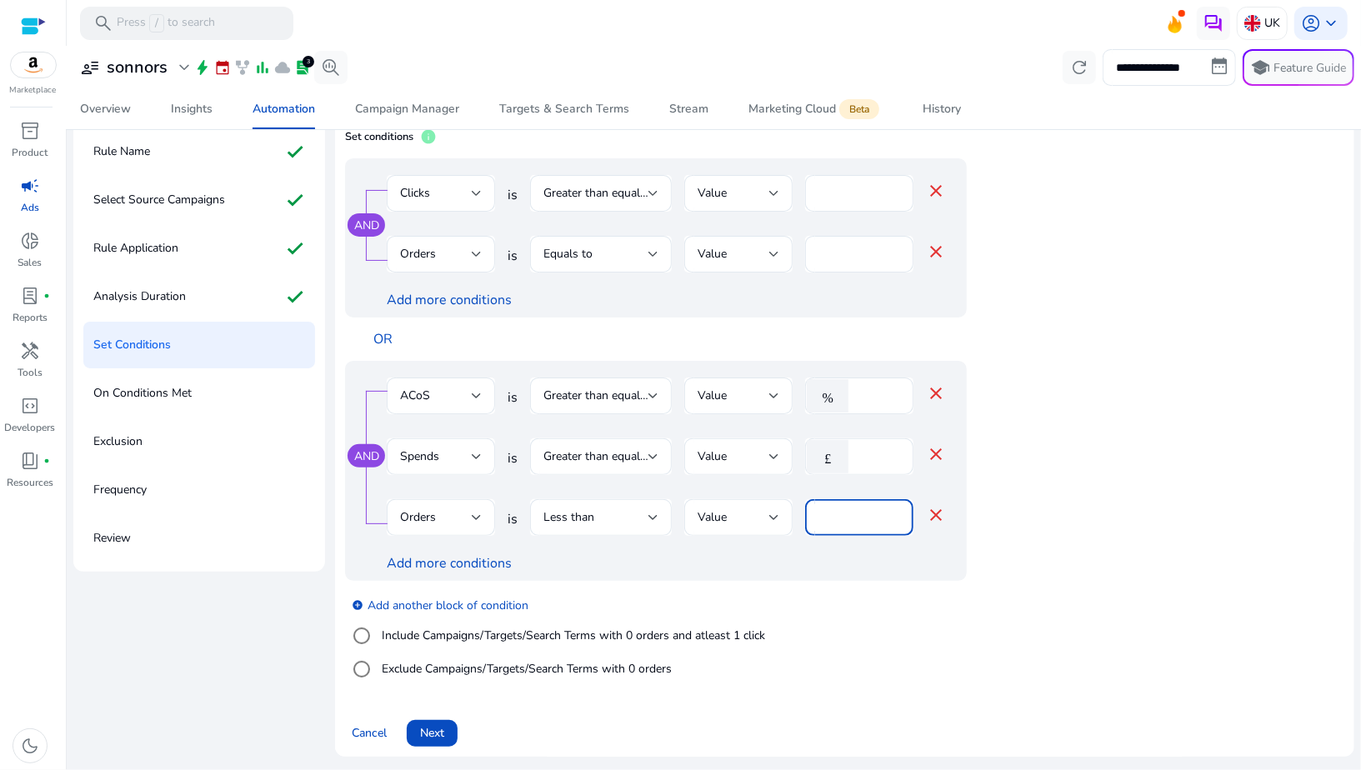
click at [822, 512] on input "*" at bounding box center [860, 518] width 82 height 18
type input "*"
click at [777, 565] on div "Add more conditions" at bounding box center [666, 564] width 559 height 20
click at [440, 732] on span "Next" at bounding box center [432, 733] width 24 height 18
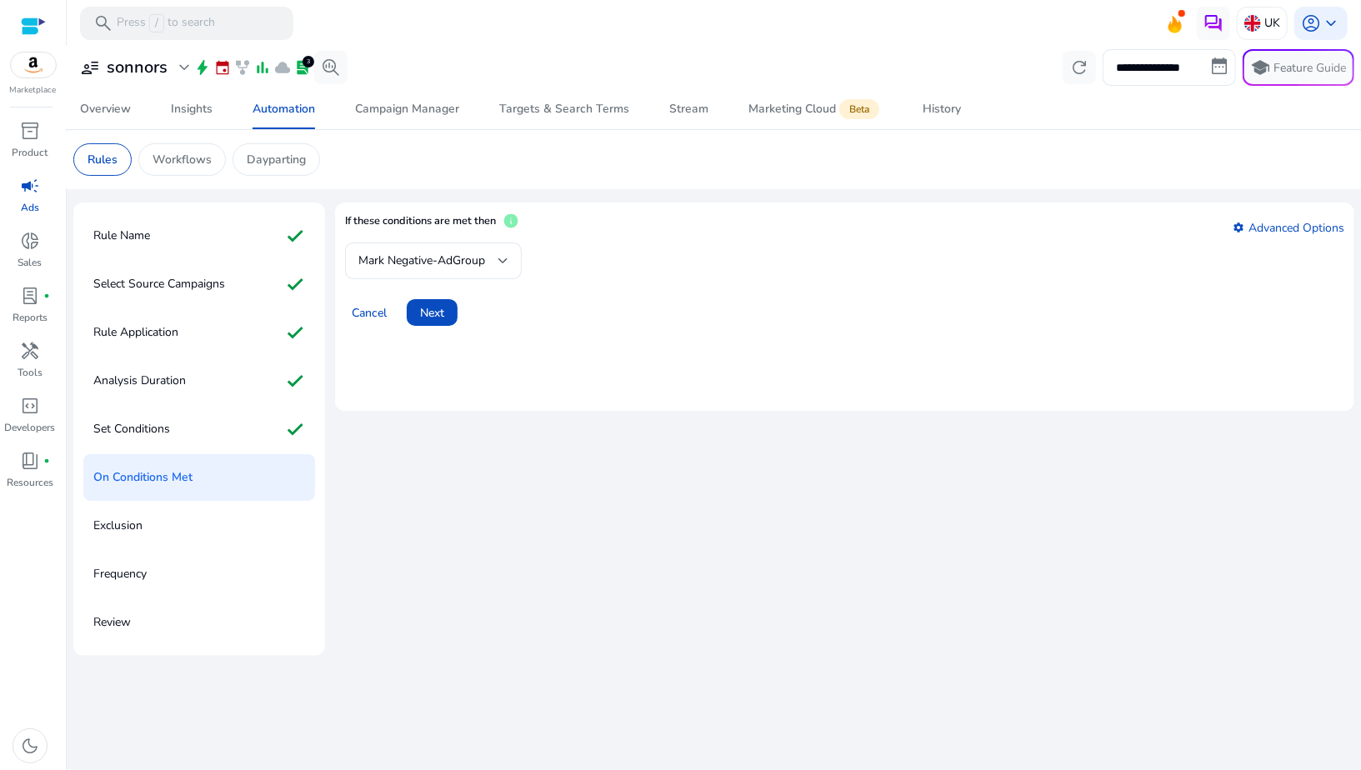
scroll to position [0, 0]
click at [394, 263] on span "Mark Negative-AdGroup" at bounding box center [421, 261] width 127 height 16
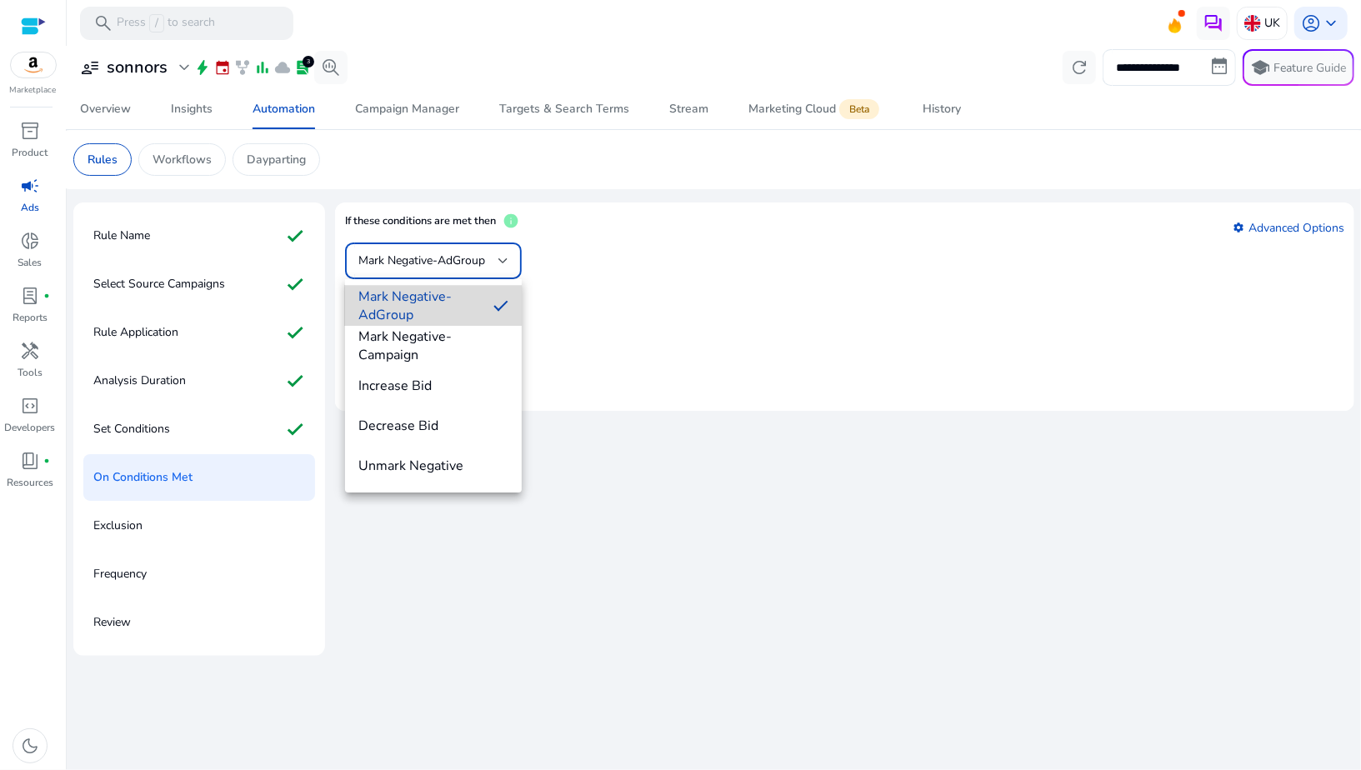
click at [395, 310] on span "Mark Negative-AdGroup" at bounding box center [419, 306] width 122 height 37
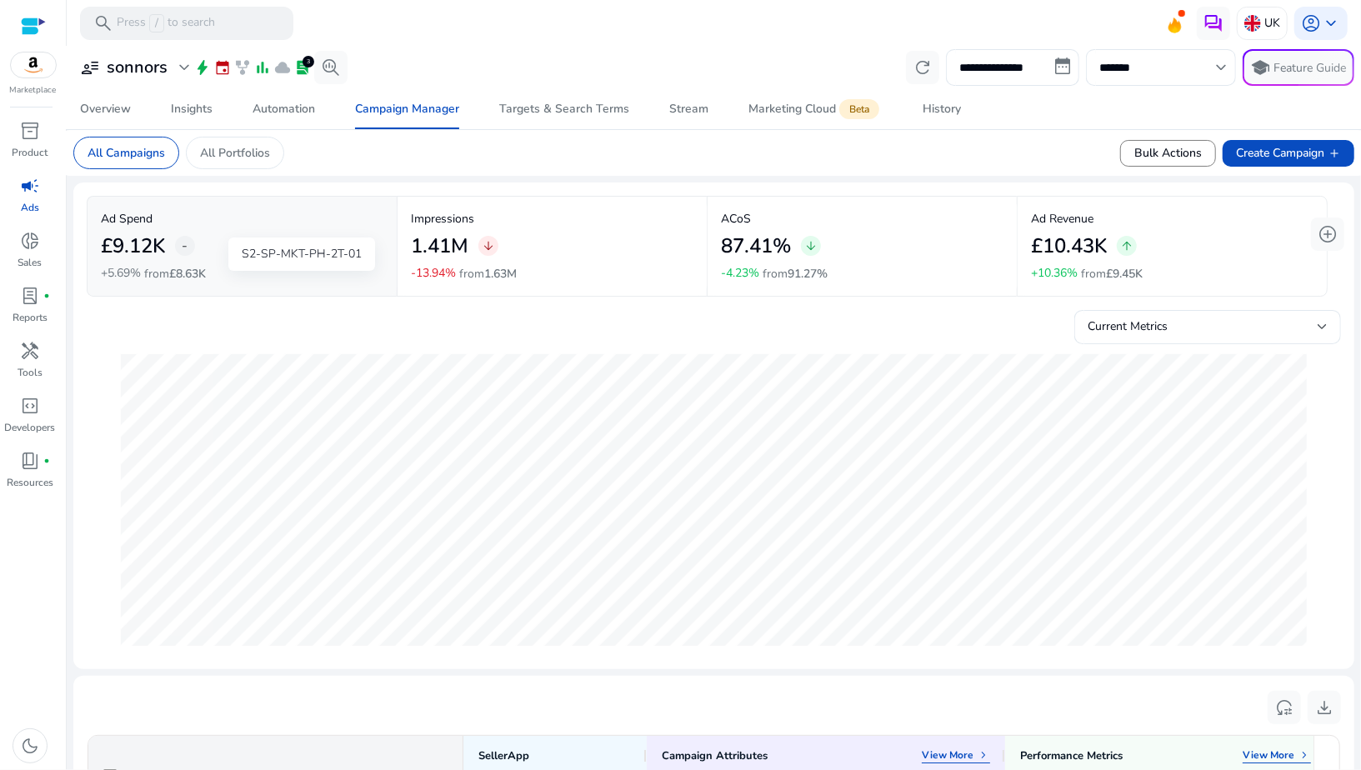
scroll to position [581, 0]
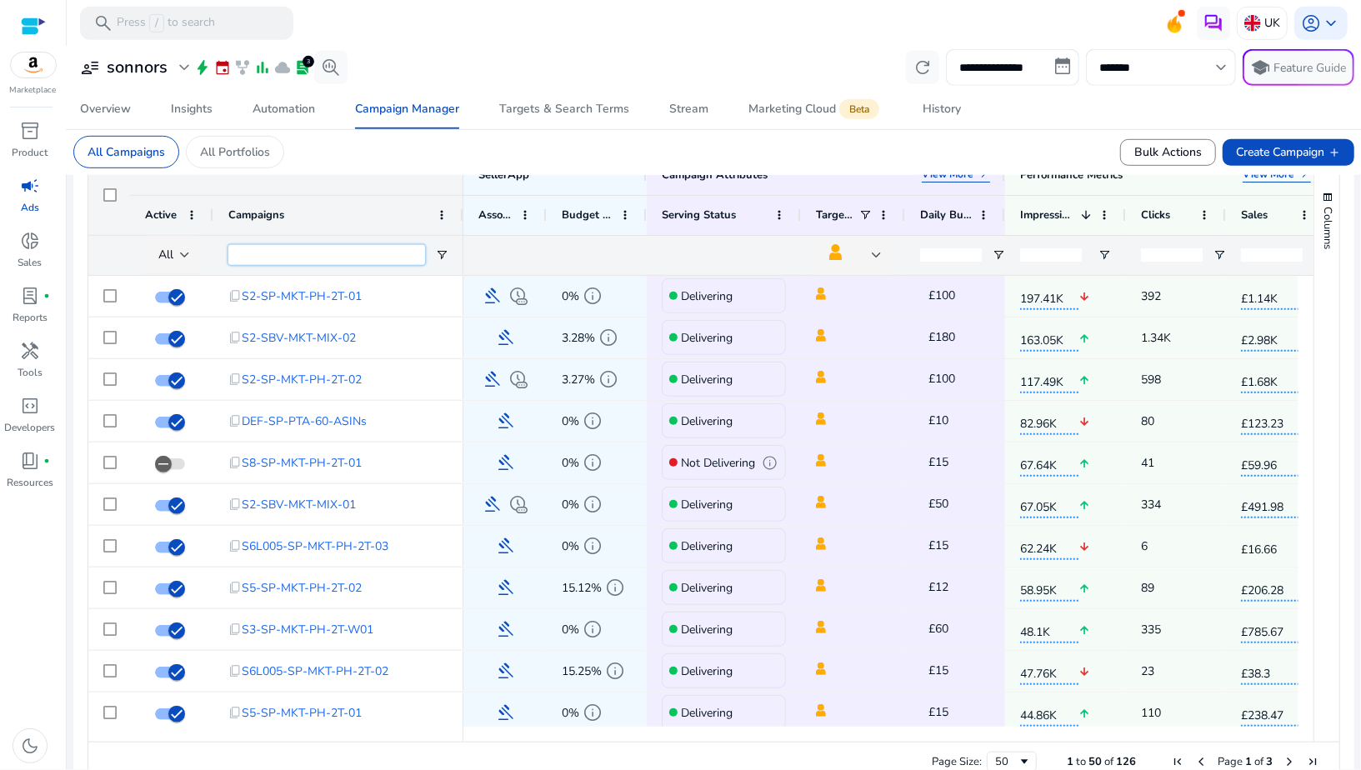
click at [387, 254] on input "Campaigns Filter Input" at bounding box center [326, 255] width 197 height 20
click at [440, 258] on span "Open Filter Menu" at bounding box center [441, 254] width 13 height 13
click at [464, 311] on input "Filter Value" at bounding box center [507, 313] width 129 height 20
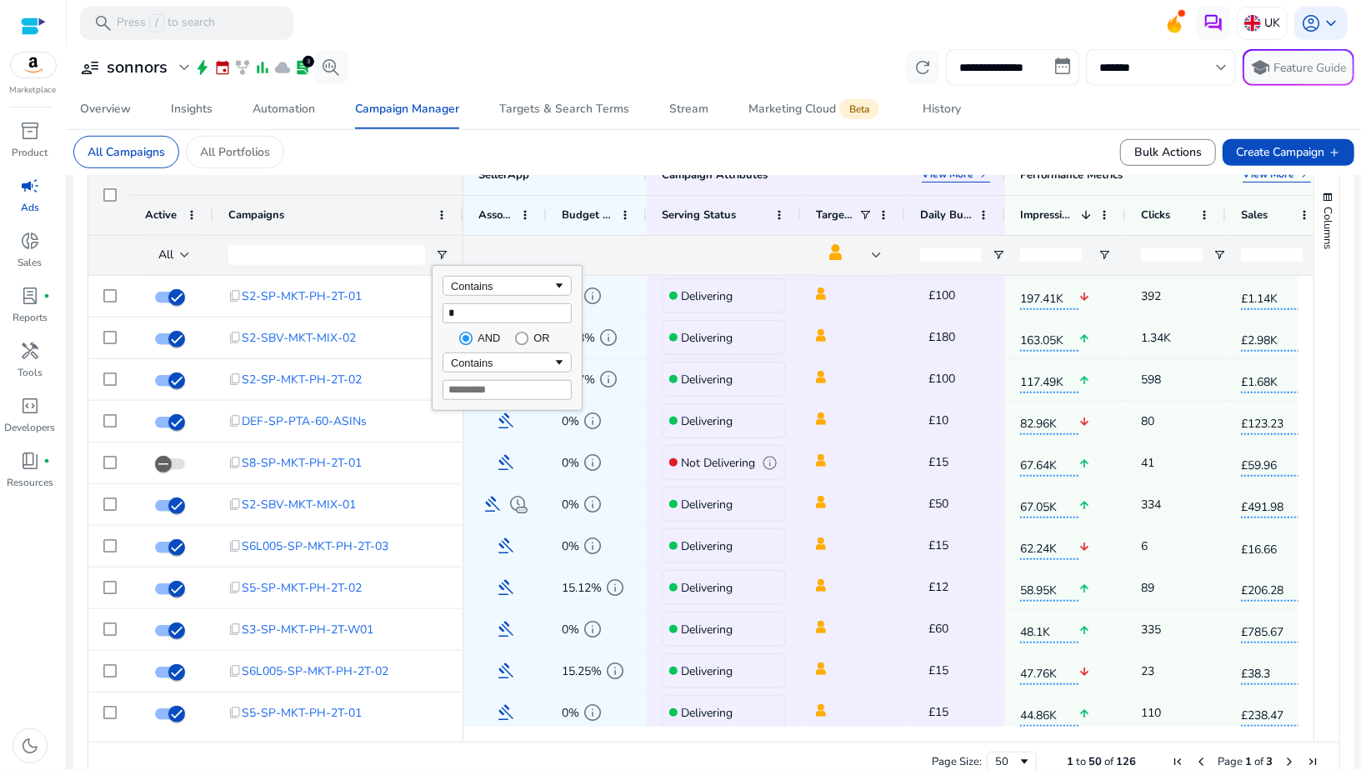
type input "**"
type input "***"
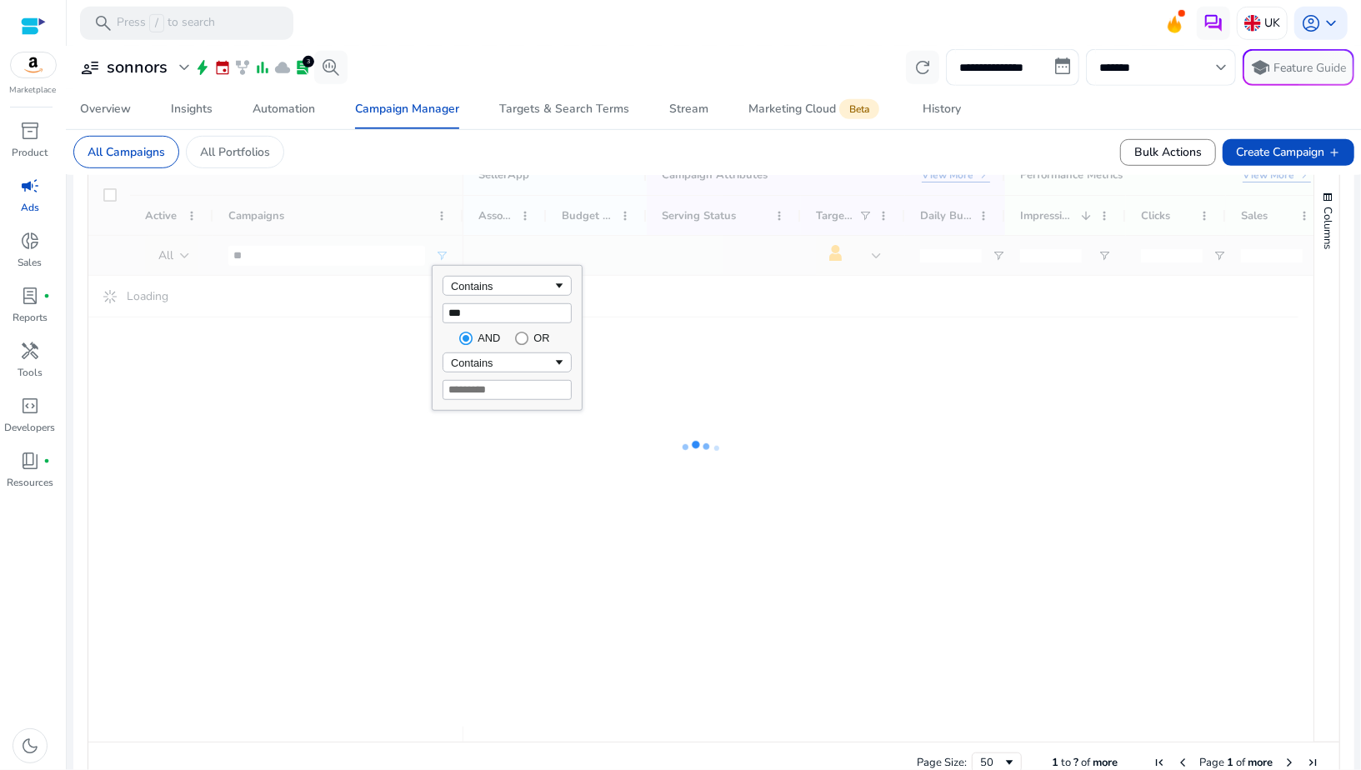
type input "***"
type input "****"
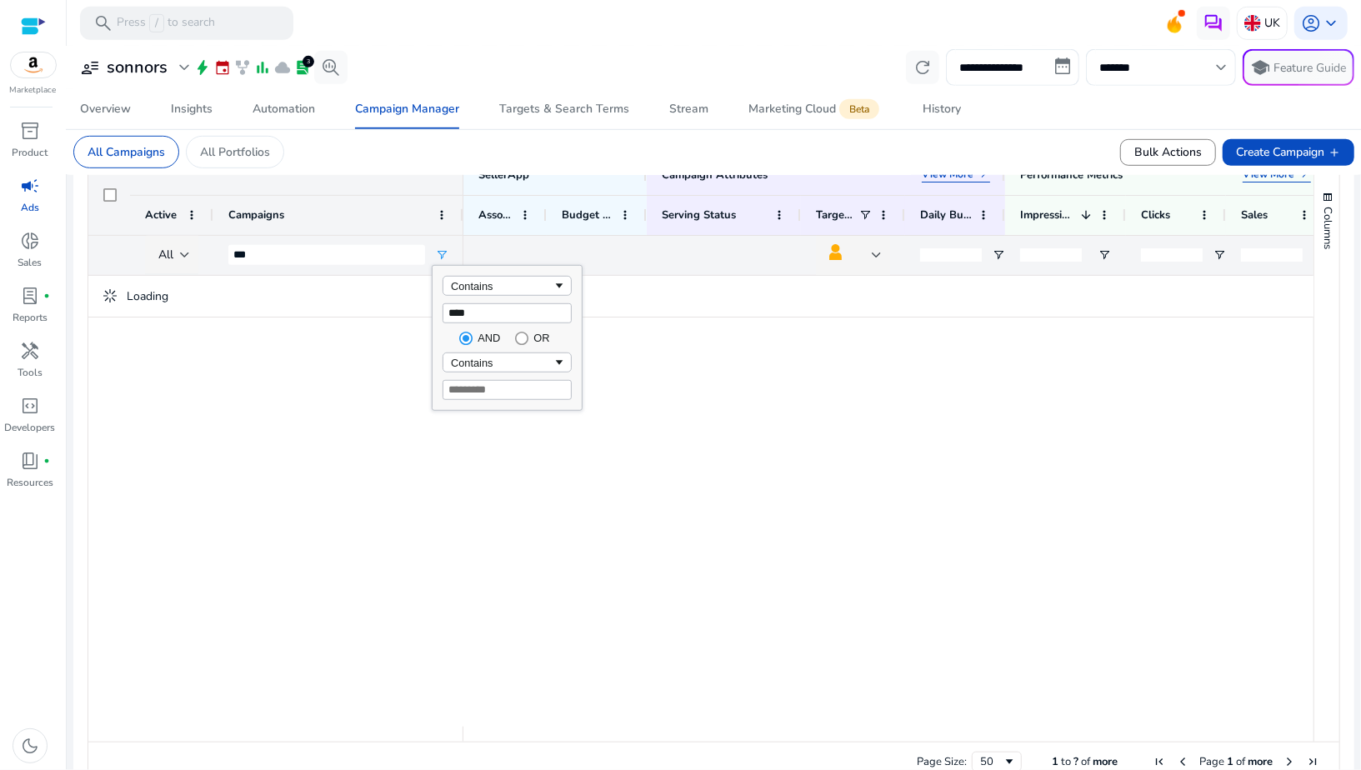
type input "****"
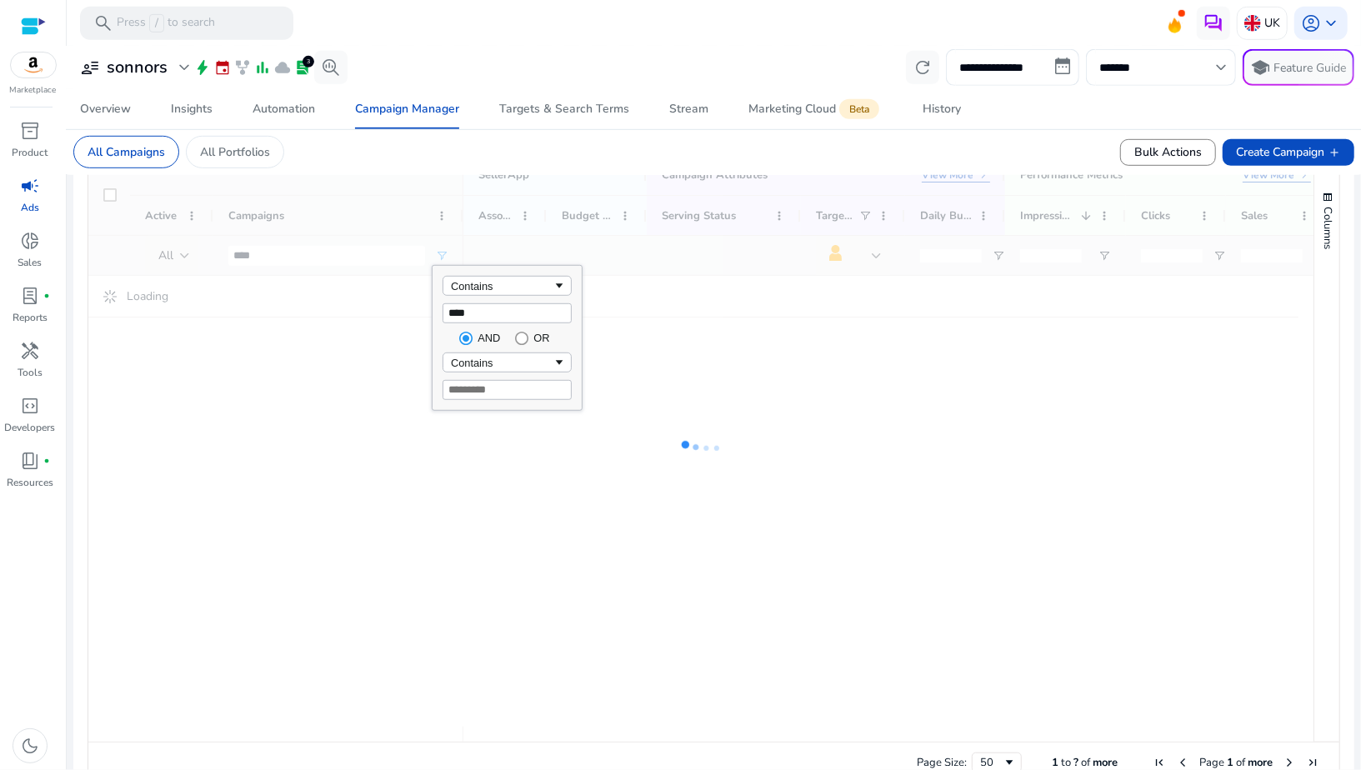
type input "*****"
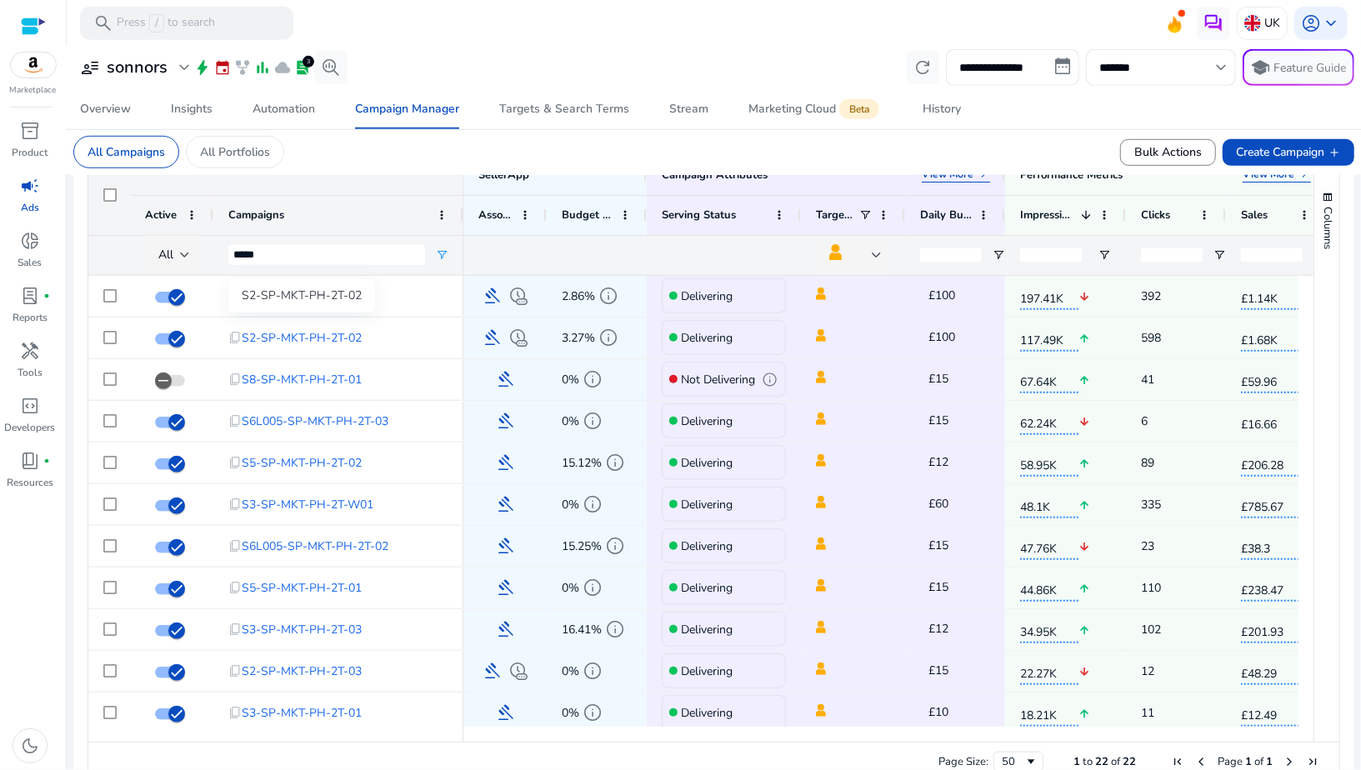
click at [301, 295] on div "S2-SP-MKT-PH-2T-02" at bounding box center [301, 295] width 147 height 33
copy div "S2-SP-MKT-PH-2T-02"
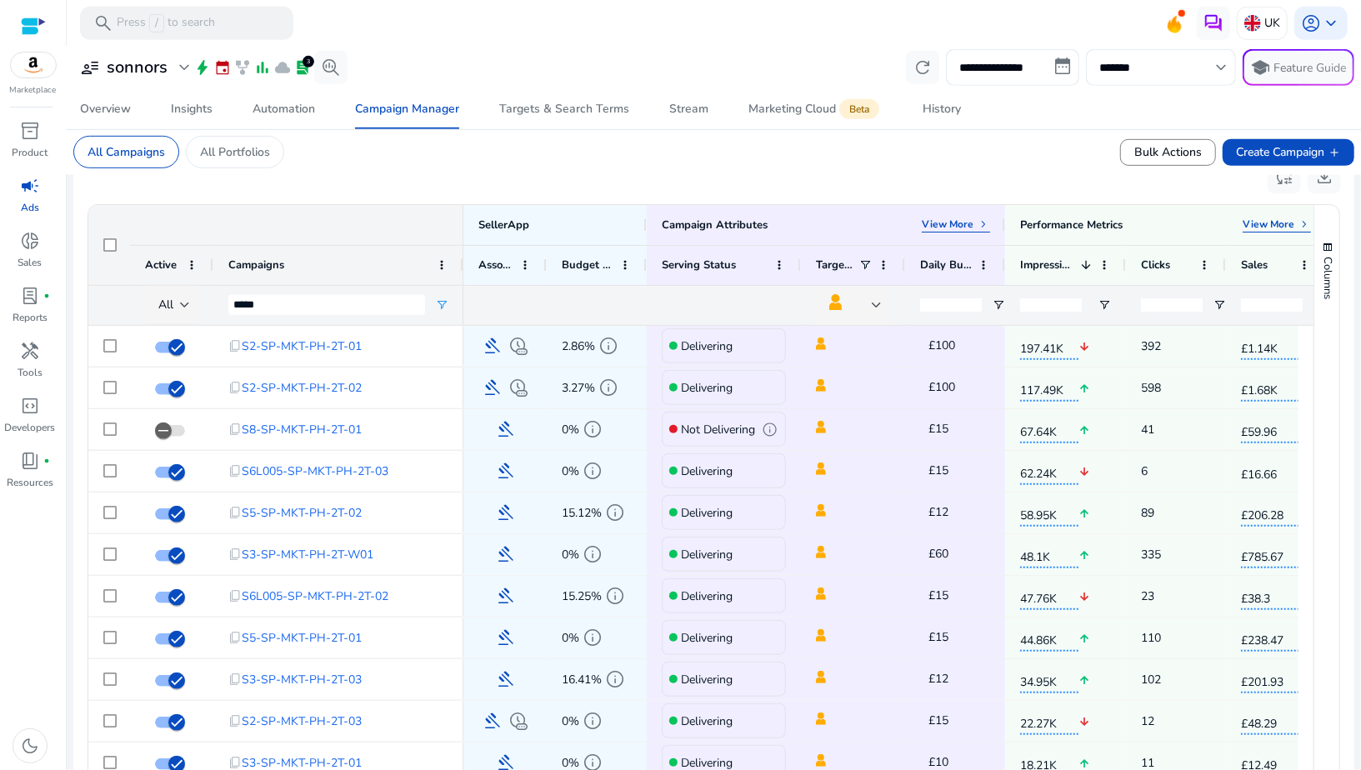
scroll to position [509, 0]
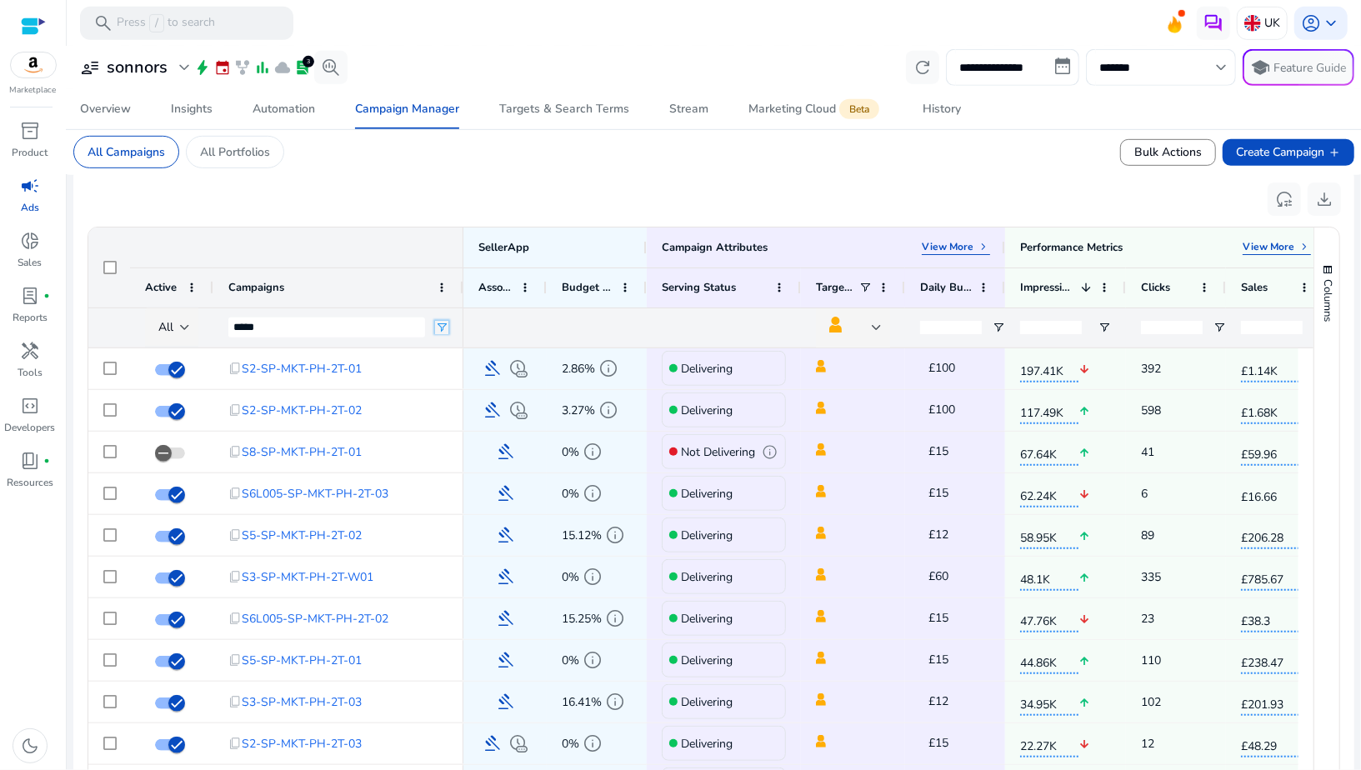
click at [435, 321] on span "Open Filter Menu" at bounding box center [441, 327] width 13 height 13
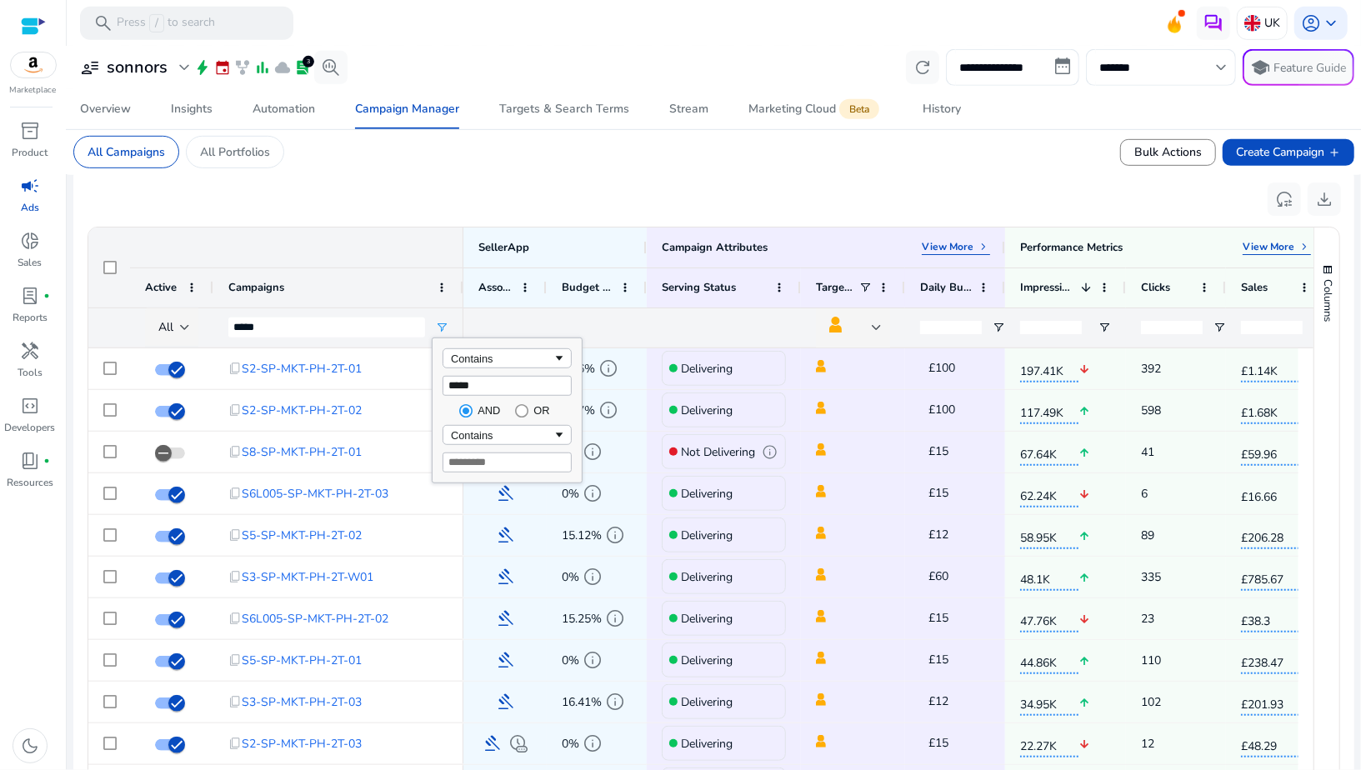
click at [463, 387] on input "*****" at bounding box center [507, 386] width 129 height 20
type input "**********"
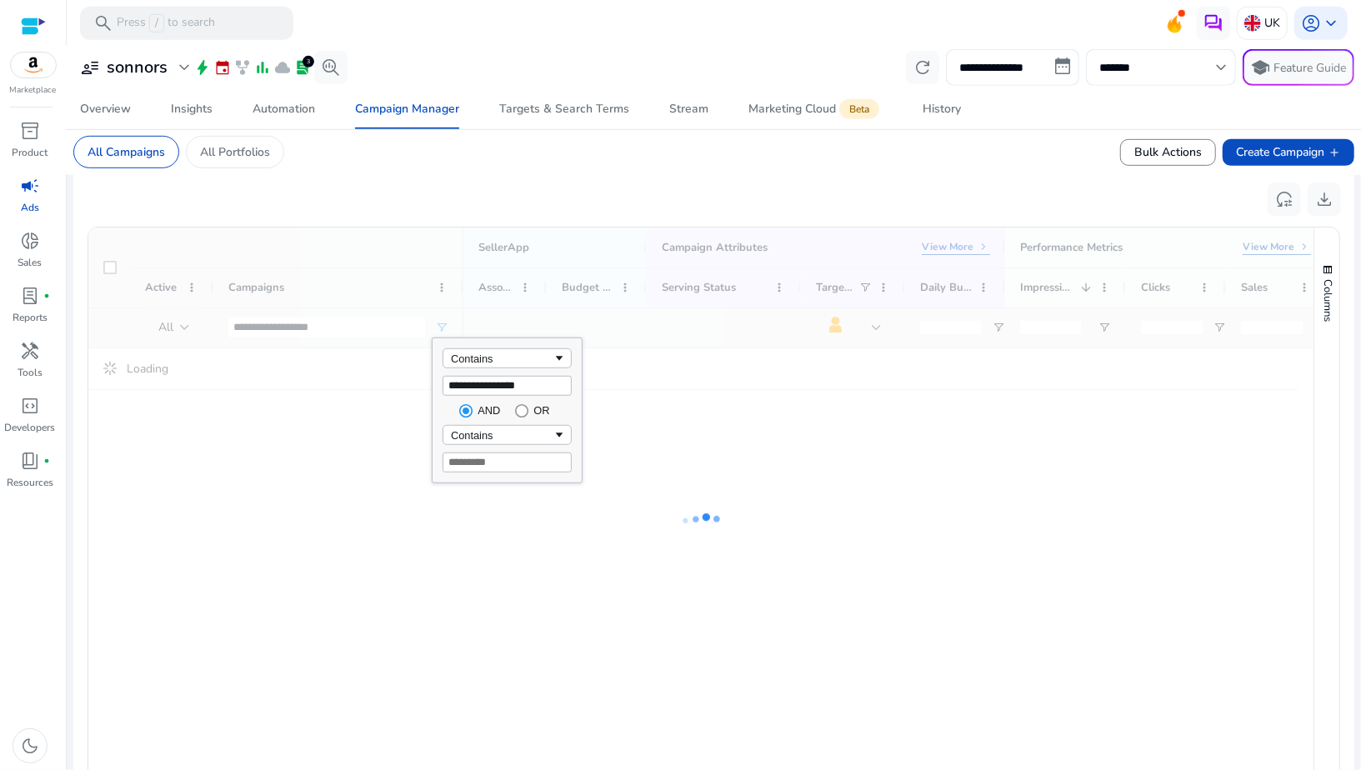
type input "**********"
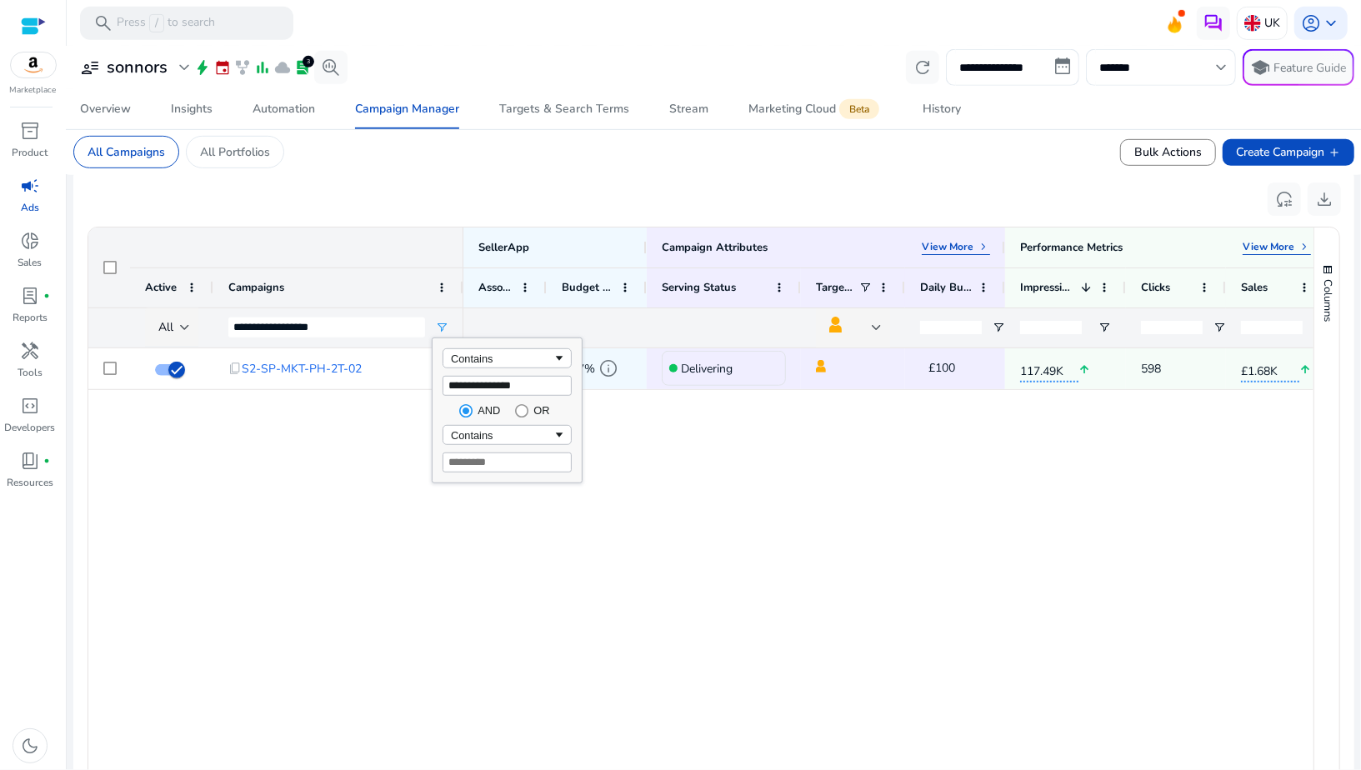
type input "**********"
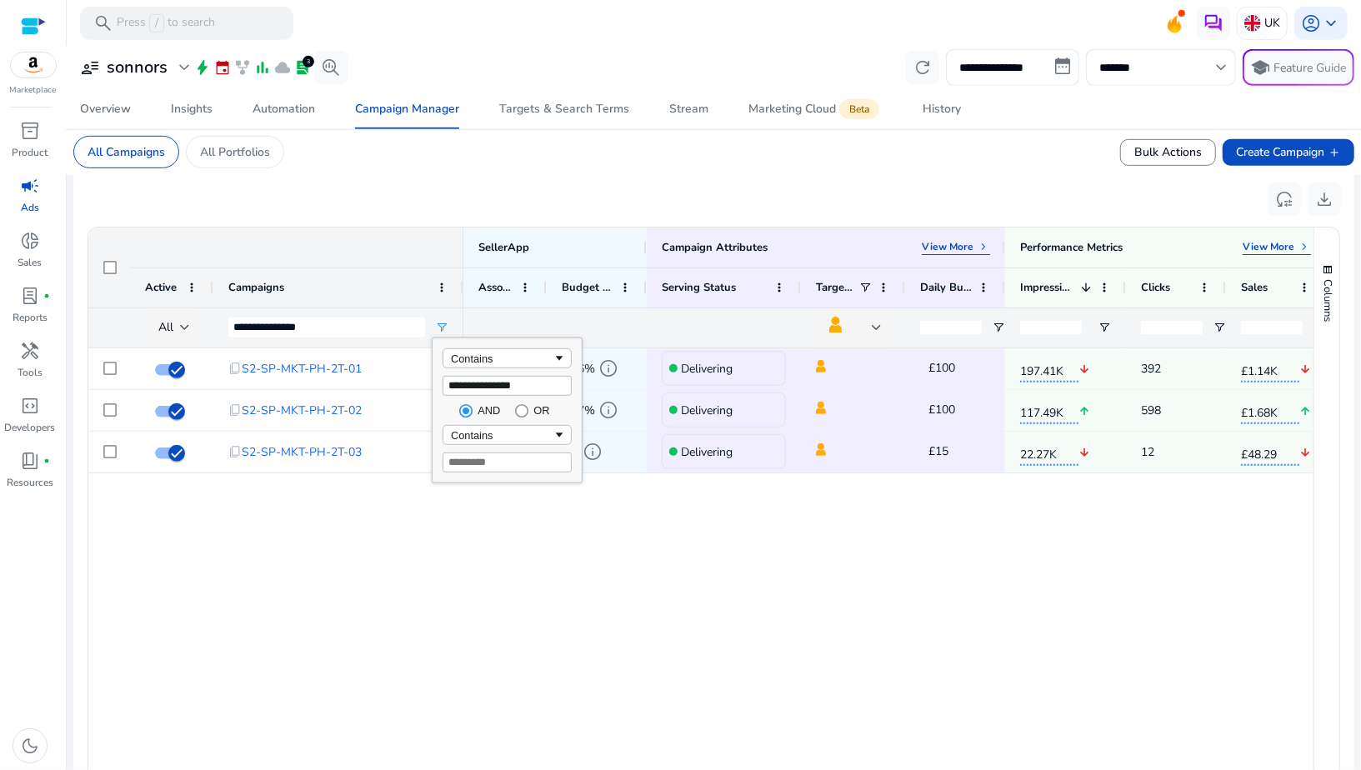
click at [371, 526] on div "content_copy S2-SP-MKT-PH-2T-01 content_copy S2-SP-MKT-PH-2T-02 content_copy S2…" at bounding box center [701, 573] width 1226 height 451
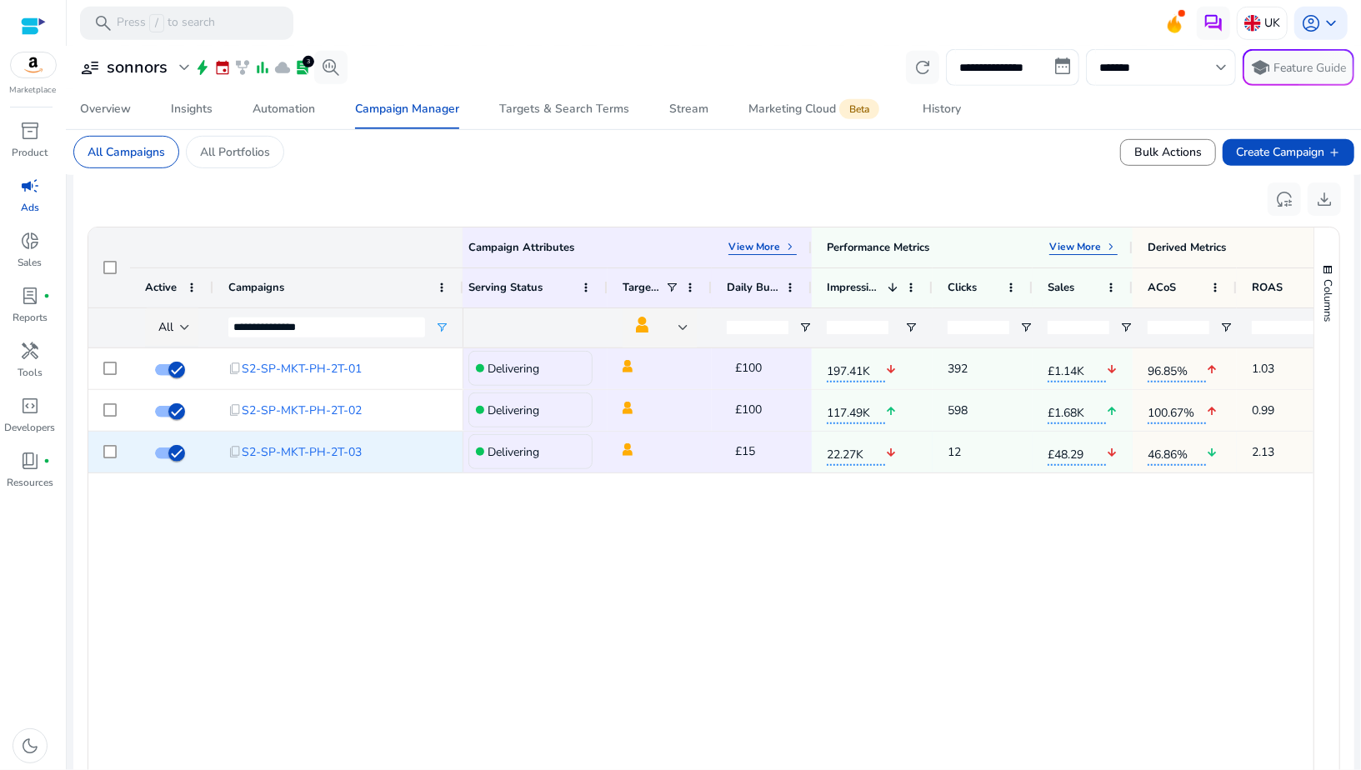
scroll to position [0, 221]
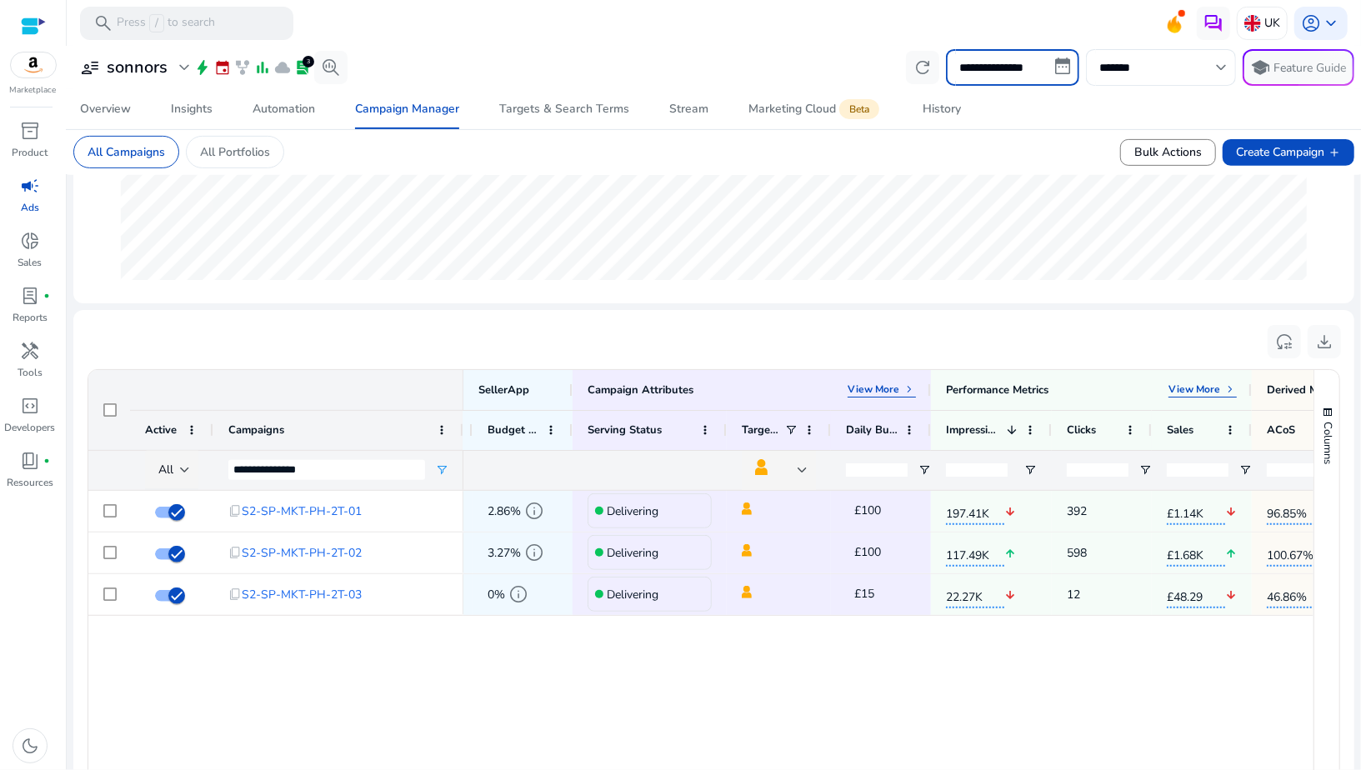
click at [963, 59] on input "**********" at bounding box center [1012, 67] width 133 height 37
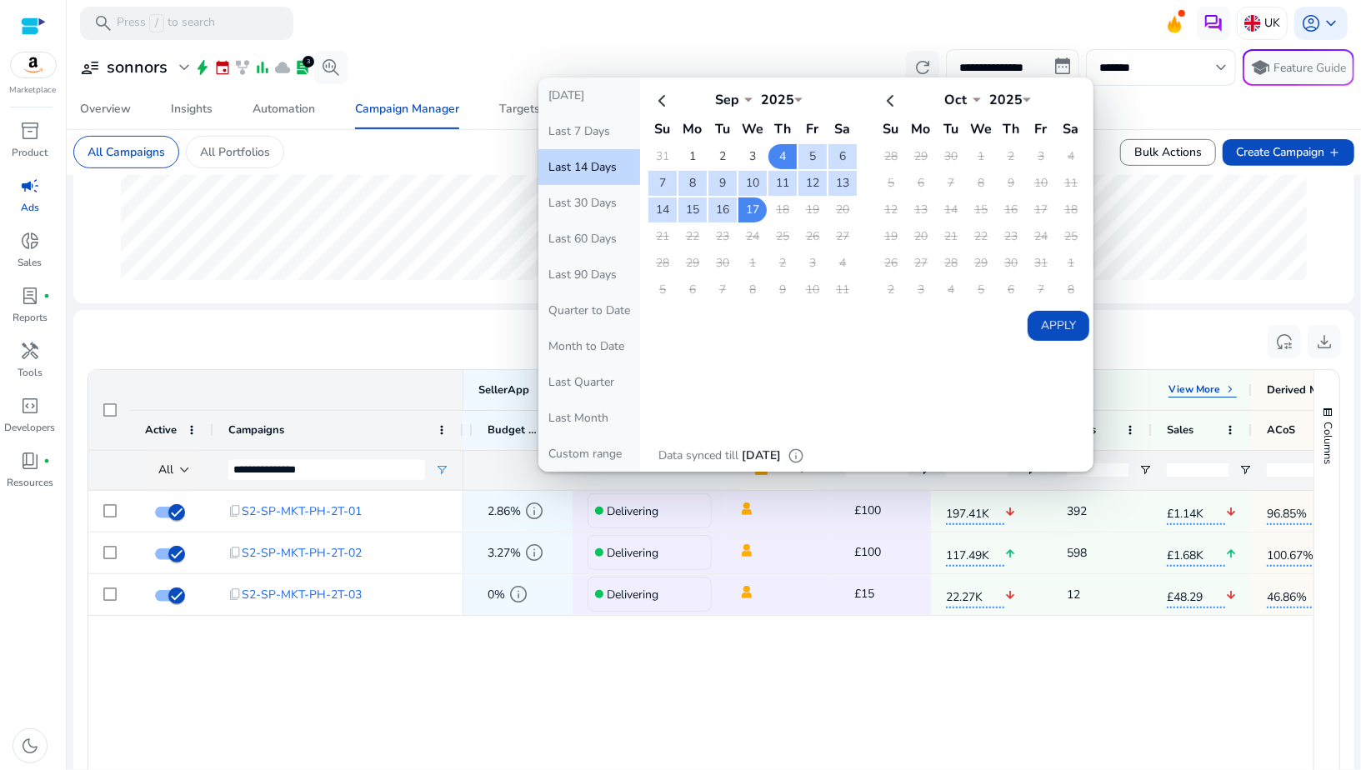
click at [594, 171] on button "Last 14 Days" at bounding box center [590, 167] width 102 height 36
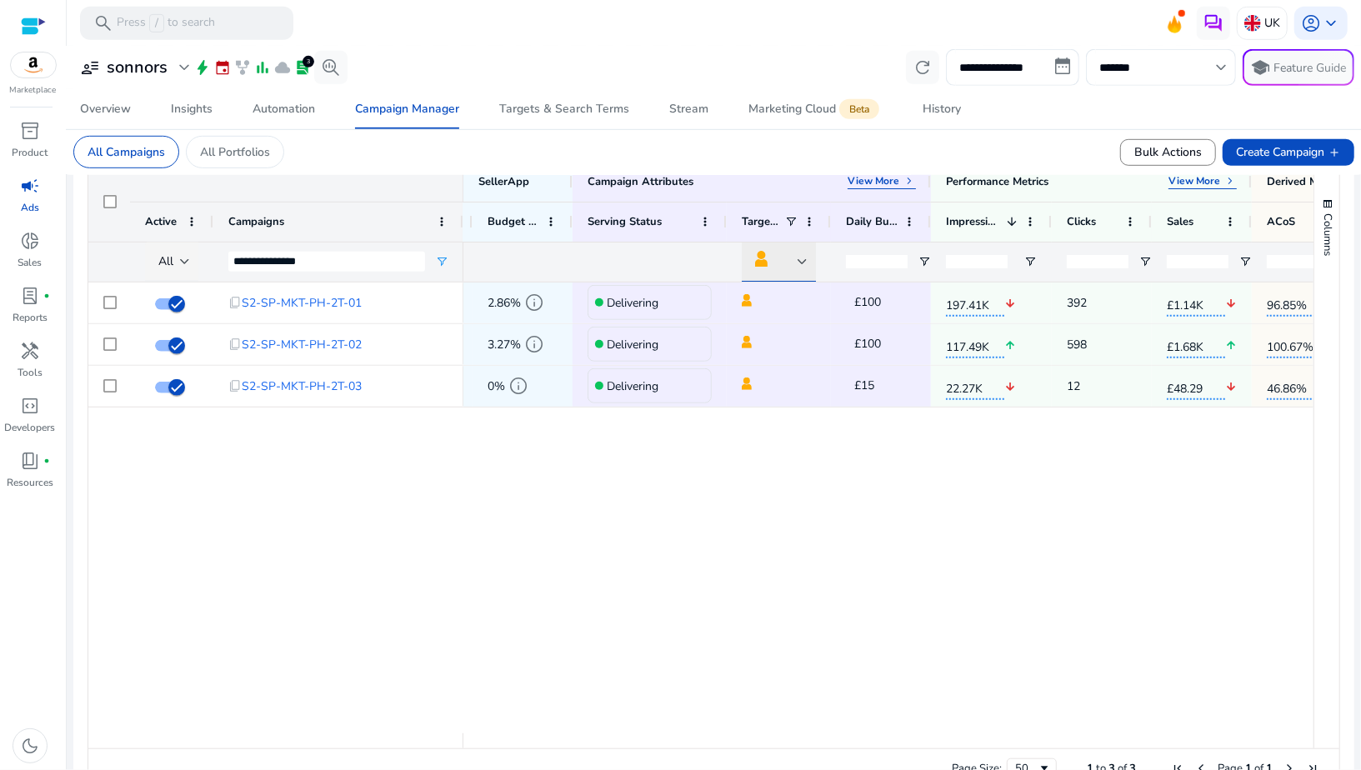
click at [793, 265] on div at bounding box center [776, 262] width 43 height 22
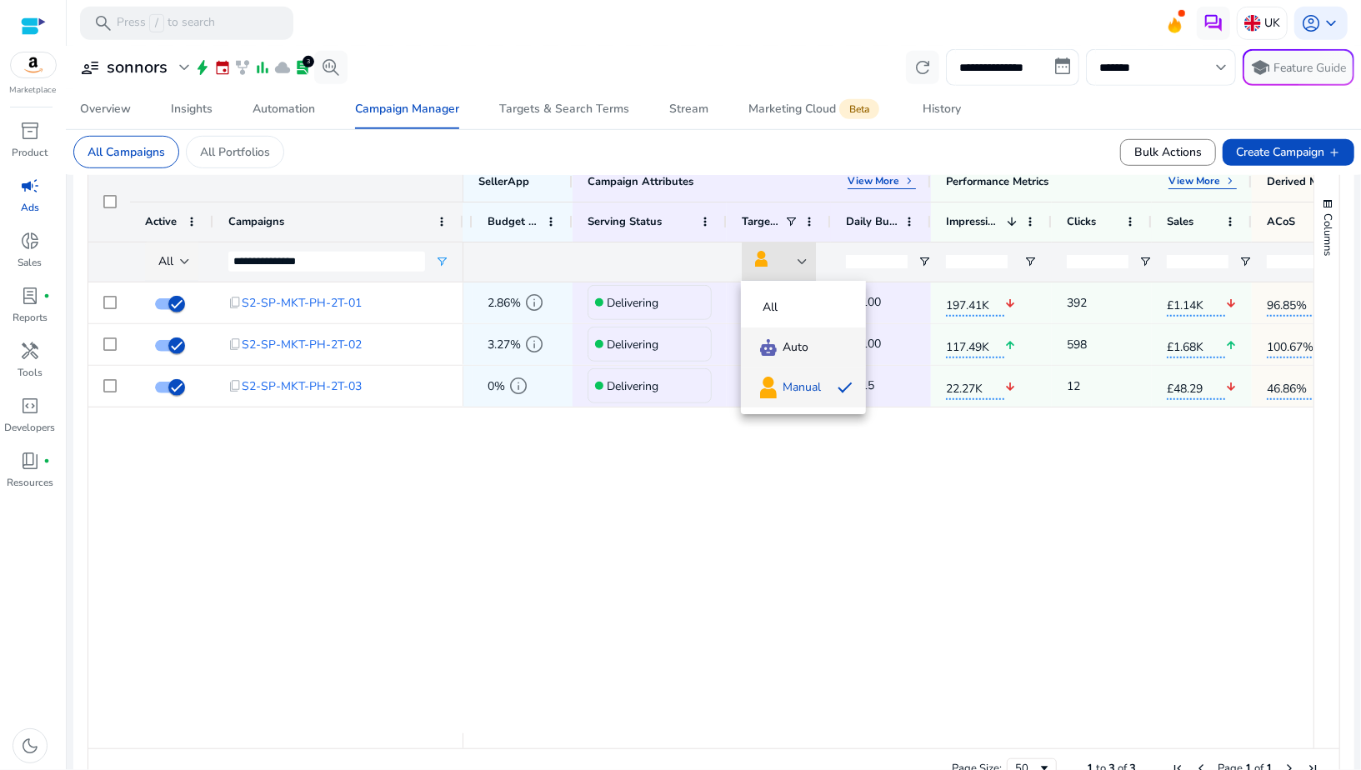
click at [777, 337] on mat-option "Auto" at bounding box center [803, 348] width 125 height 40
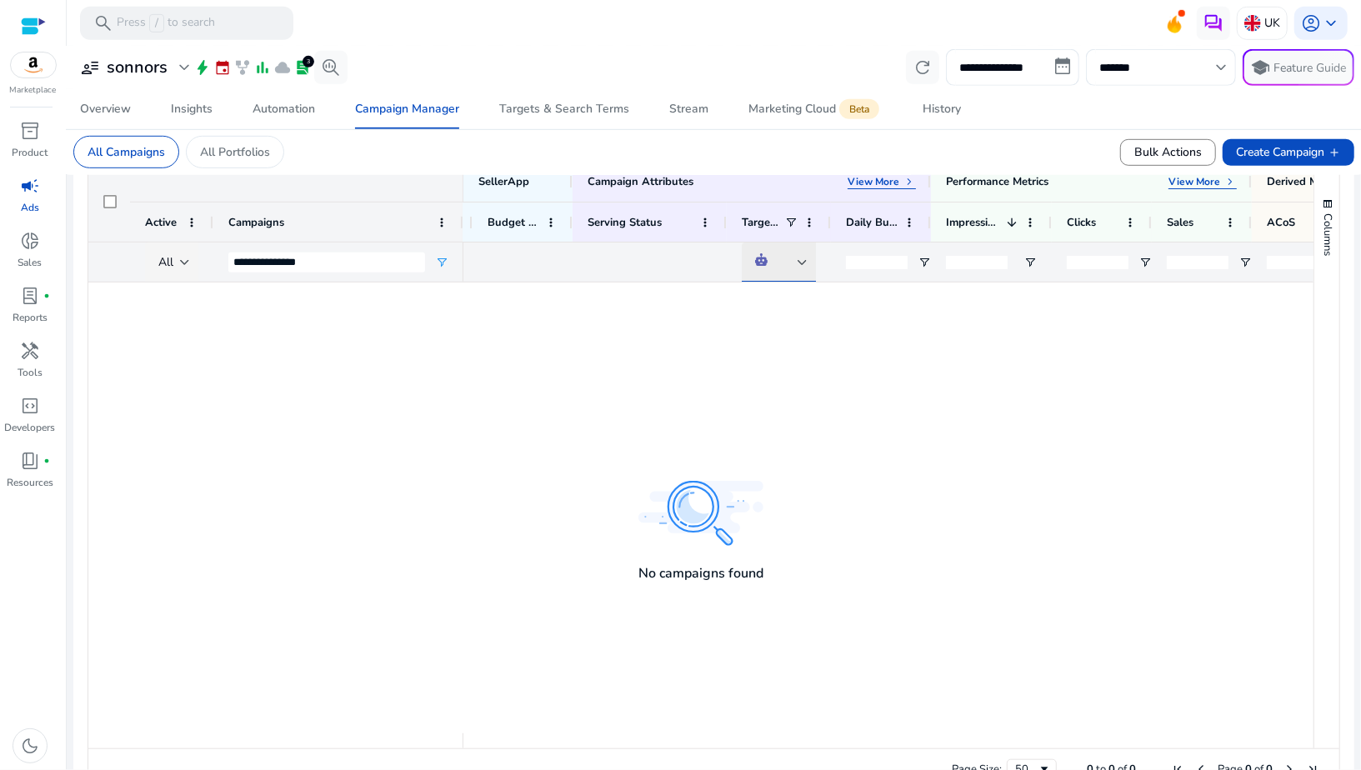
click at [789, 263] on div at bounding box center [776, 262] width 43 height 18
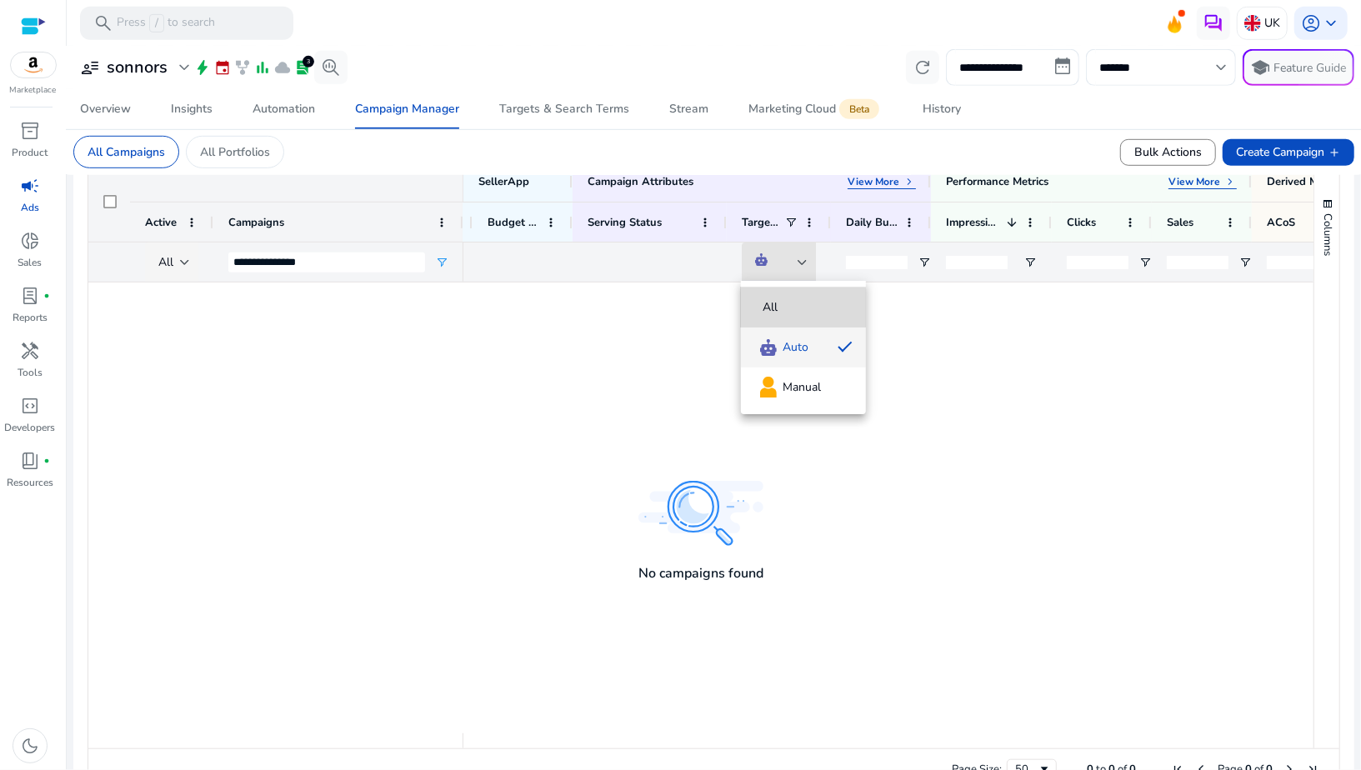
click at [786, 316] on mat-option "All" at bounding box center [803, 308] width 125 height 40
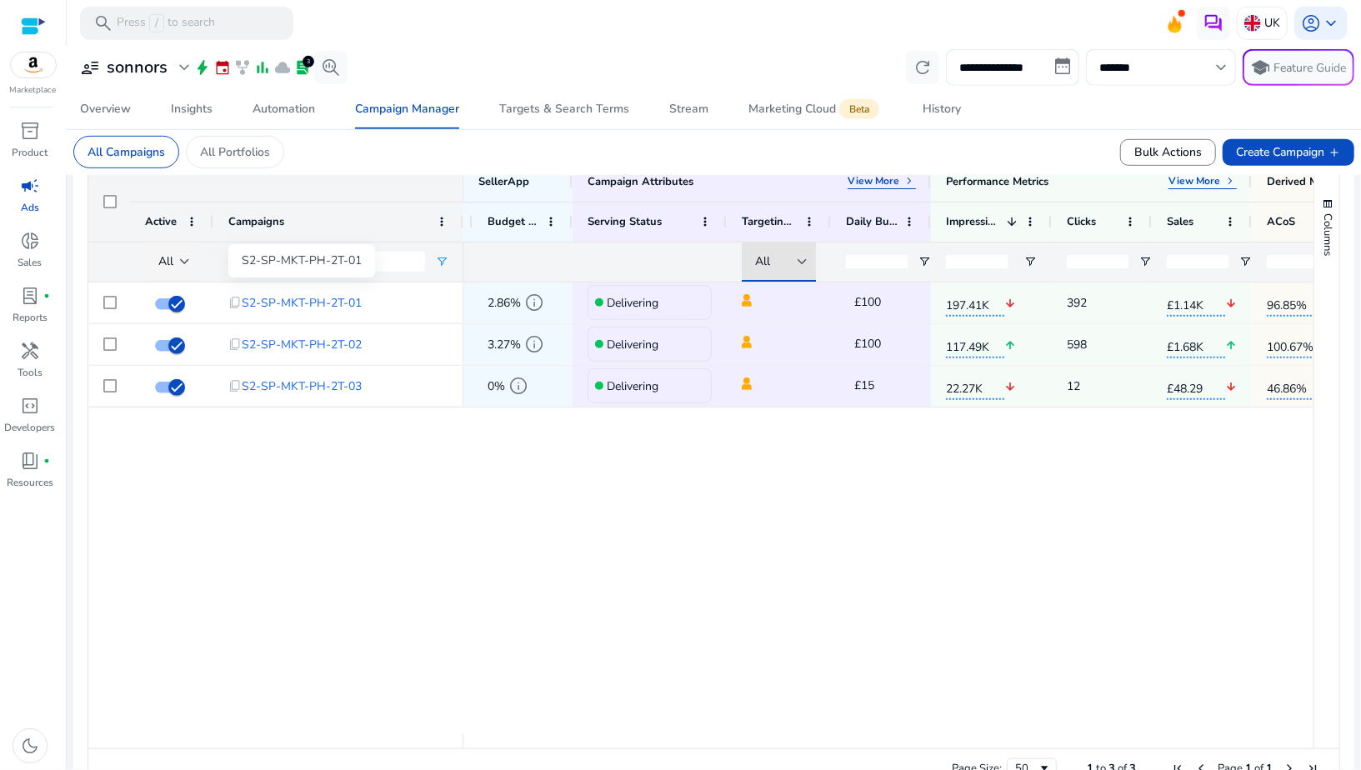
click at [297, 263] on div "S2-SP-MKT-PH-2T-01" at bounding box center [301, 260] width 147 height 33
click at [244, 260] on input "**********" at bounding box center [326, 262] width 197 height 20
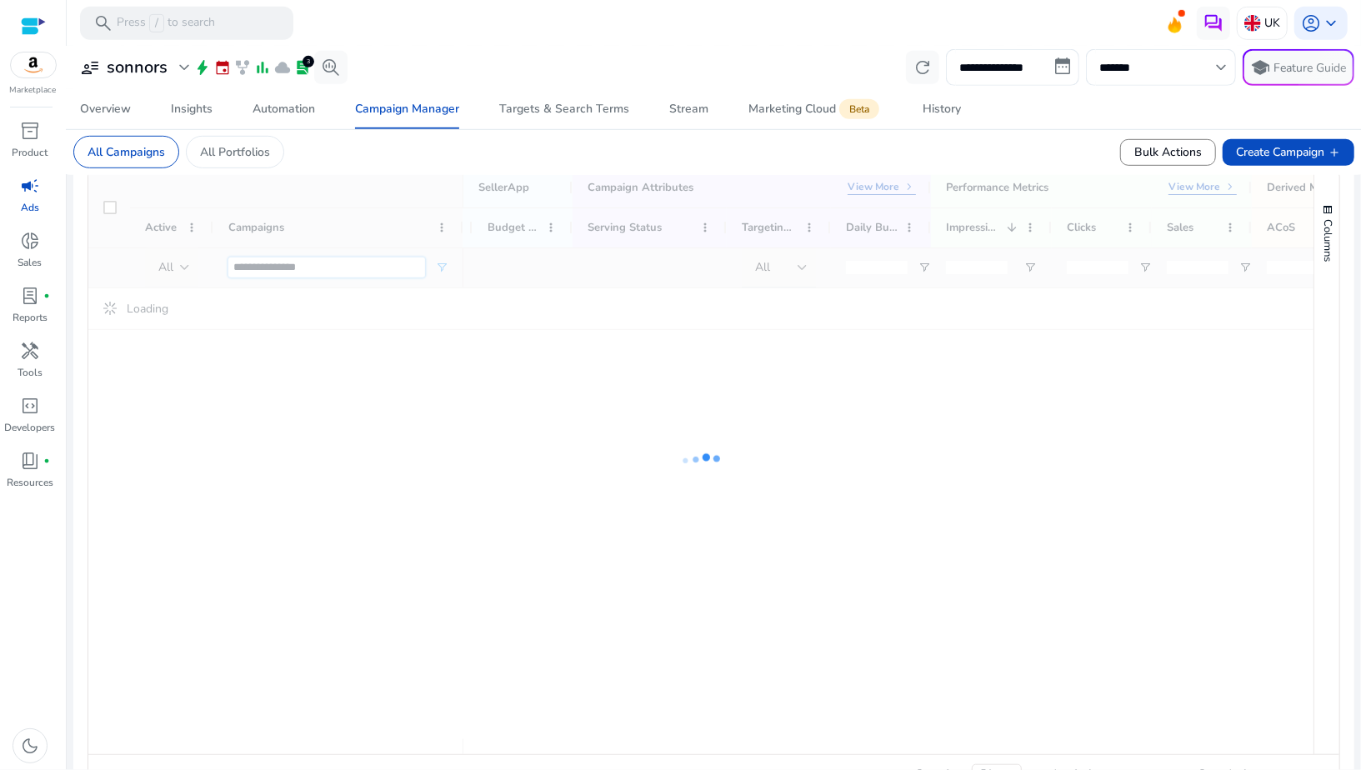
scroll to position [574, 0]
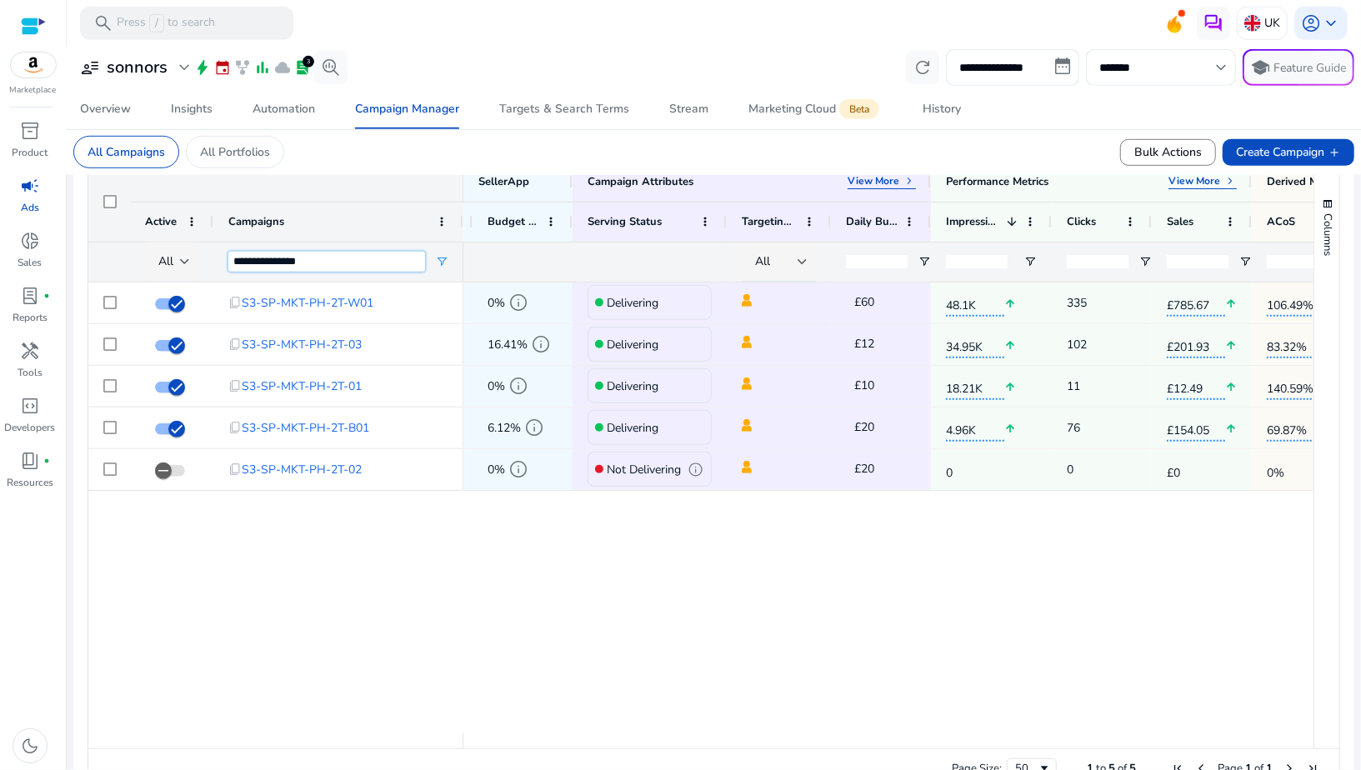
click at [342, 260] on input "**********" at bounding box center [326, 262] width 197 height 20
type input "**********"
click at [790, 263] on div "All" at bounding box center [776, 262] width 43 height 18
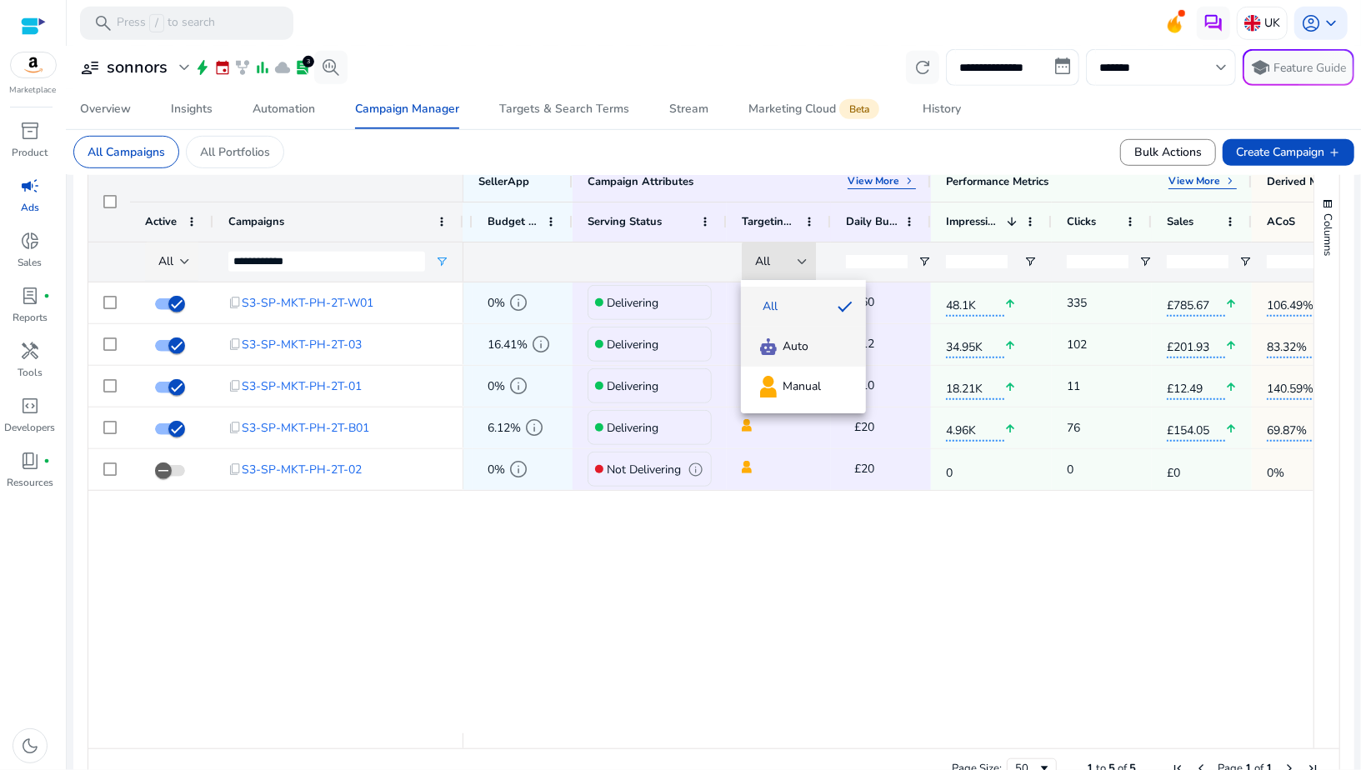
click at [786, 340] on span "Auto" at bounding box center [796, 346] width 26 height 17
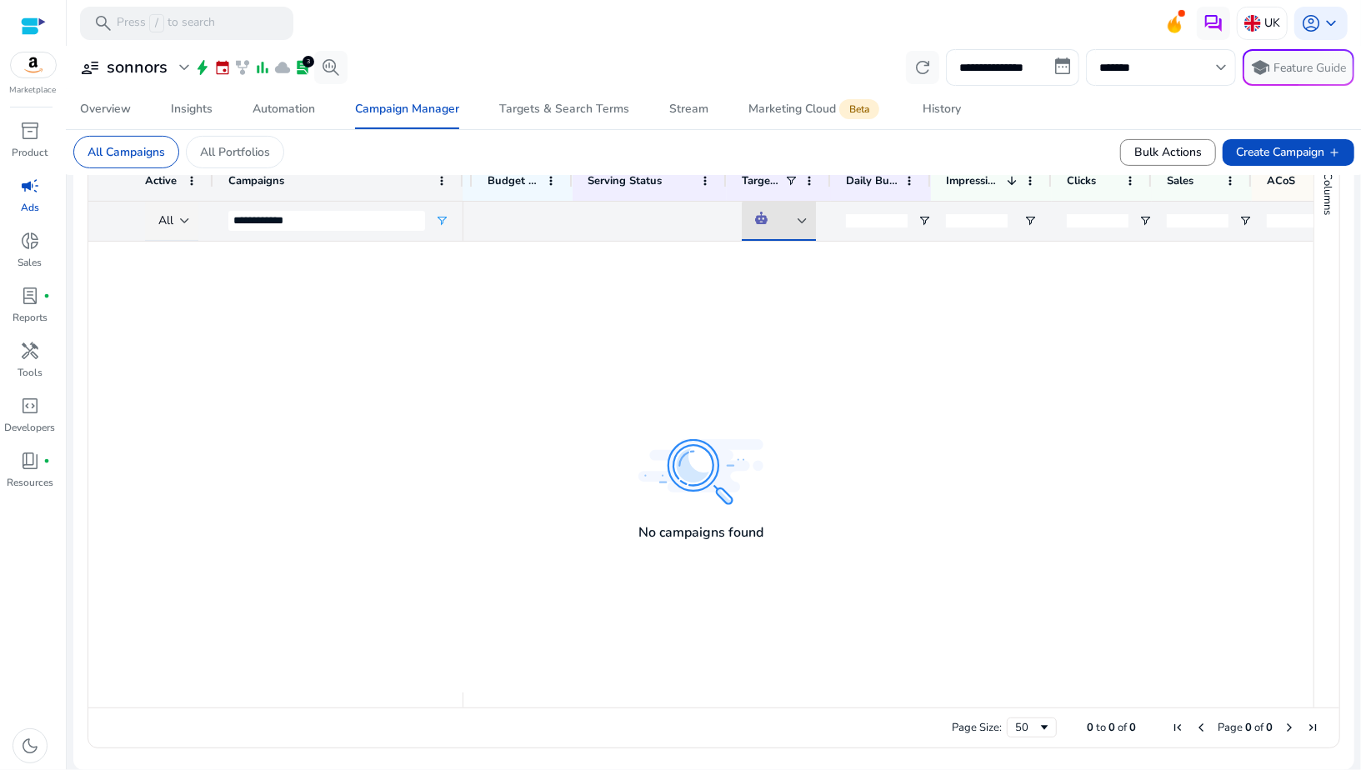
scroll to position [261, 0]
click at [775, 267] on div at bounding box center [889, 468] width 850 height 451
click at [773, 228] on div at bounding box center [776, 222] width 43 height 18
click at [772, 256] on mat-option "All" at bounding box center [803, 268] width 125 height 40
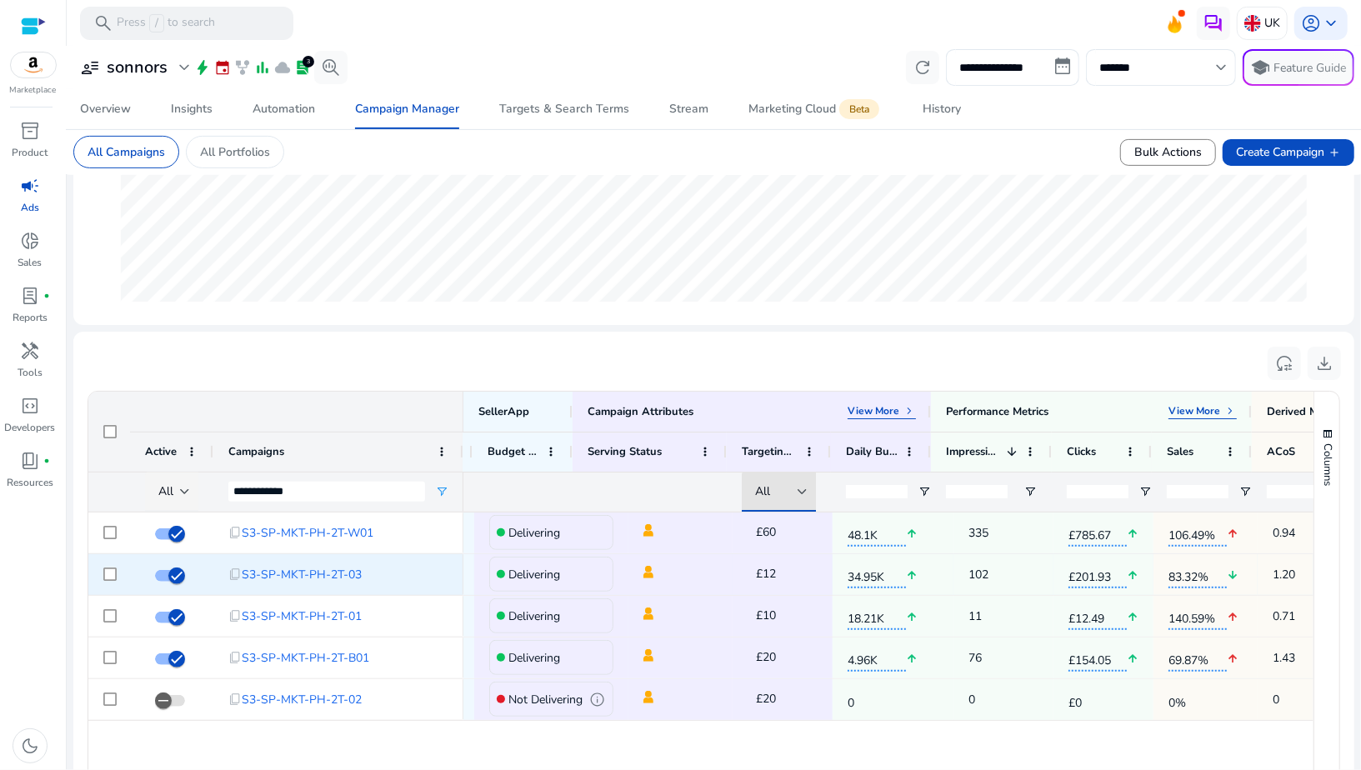
scroll to position [0, 321]
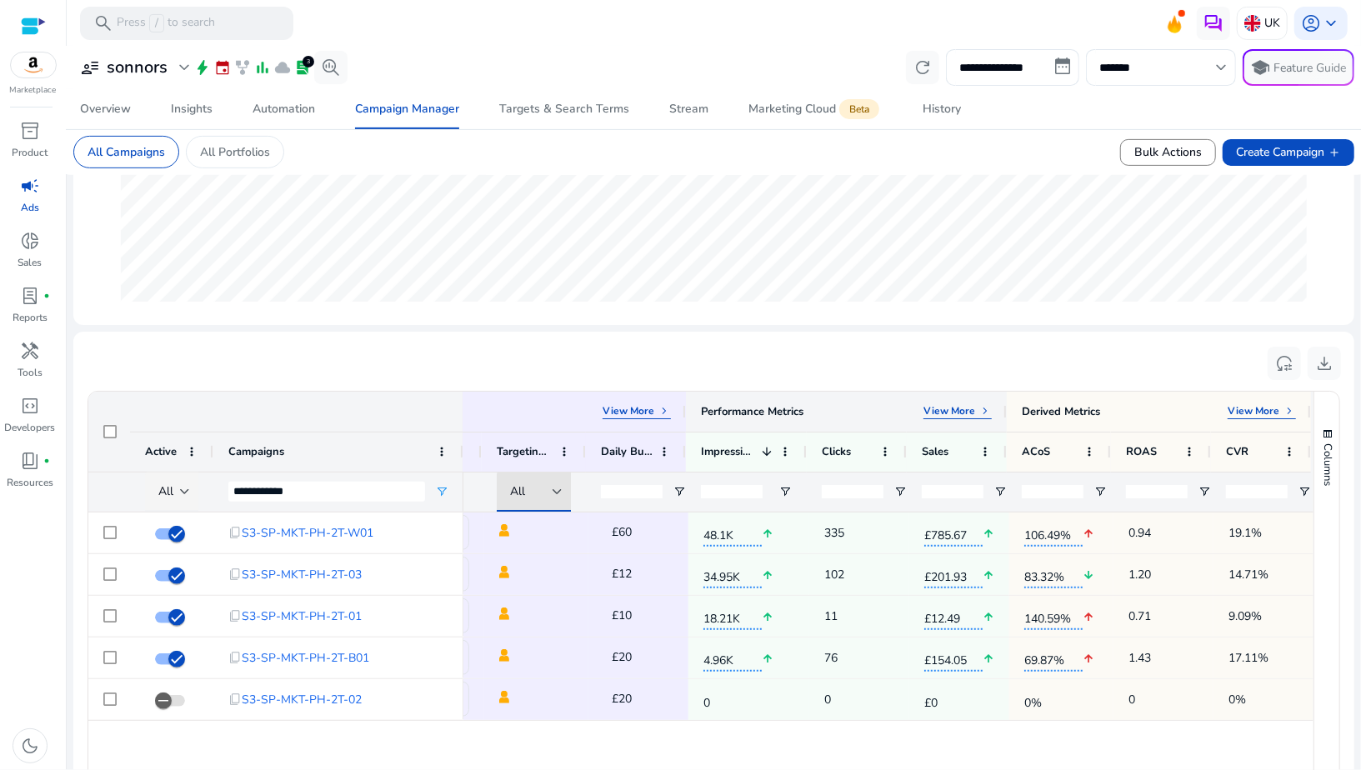
click at [984, 407] on span "keyboard_arrow_right" at bounding box center [985, 410] width 13 height 13
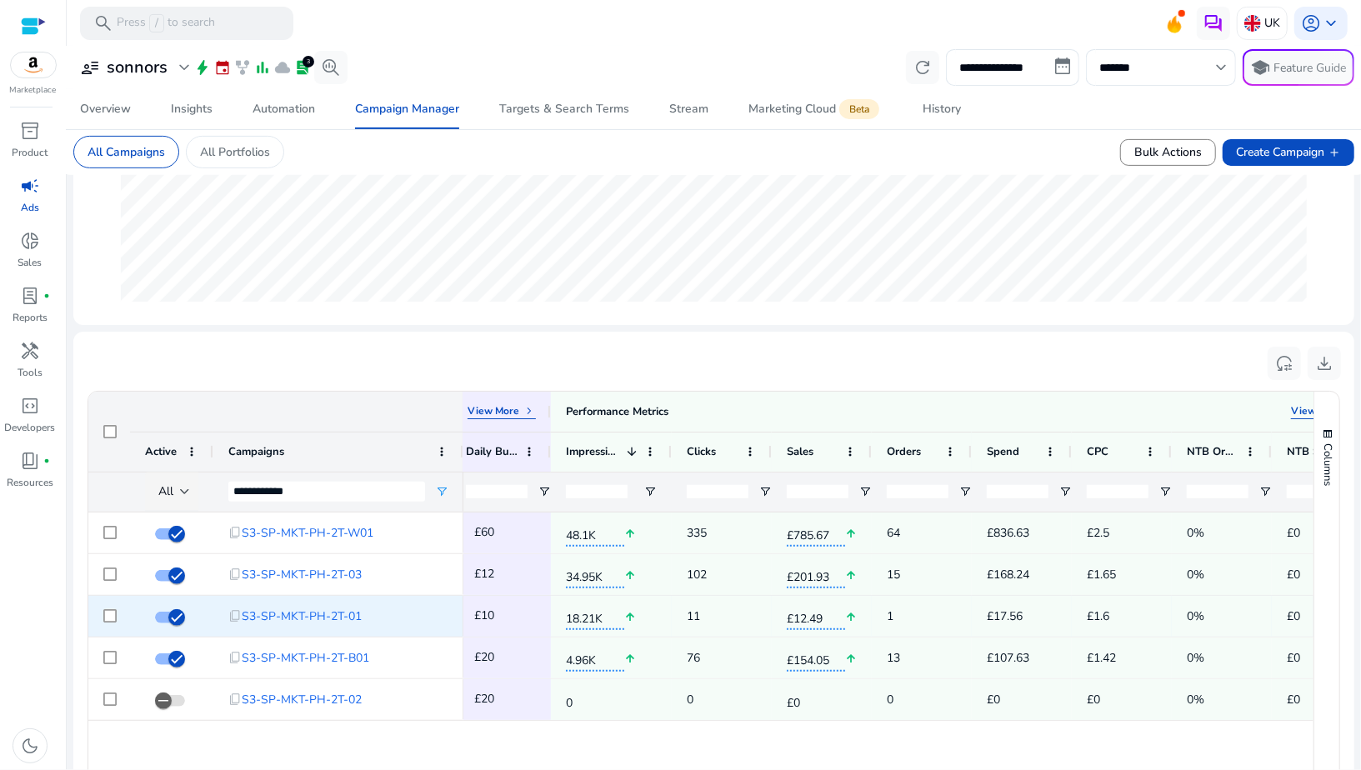
scroll to position [0, 555]
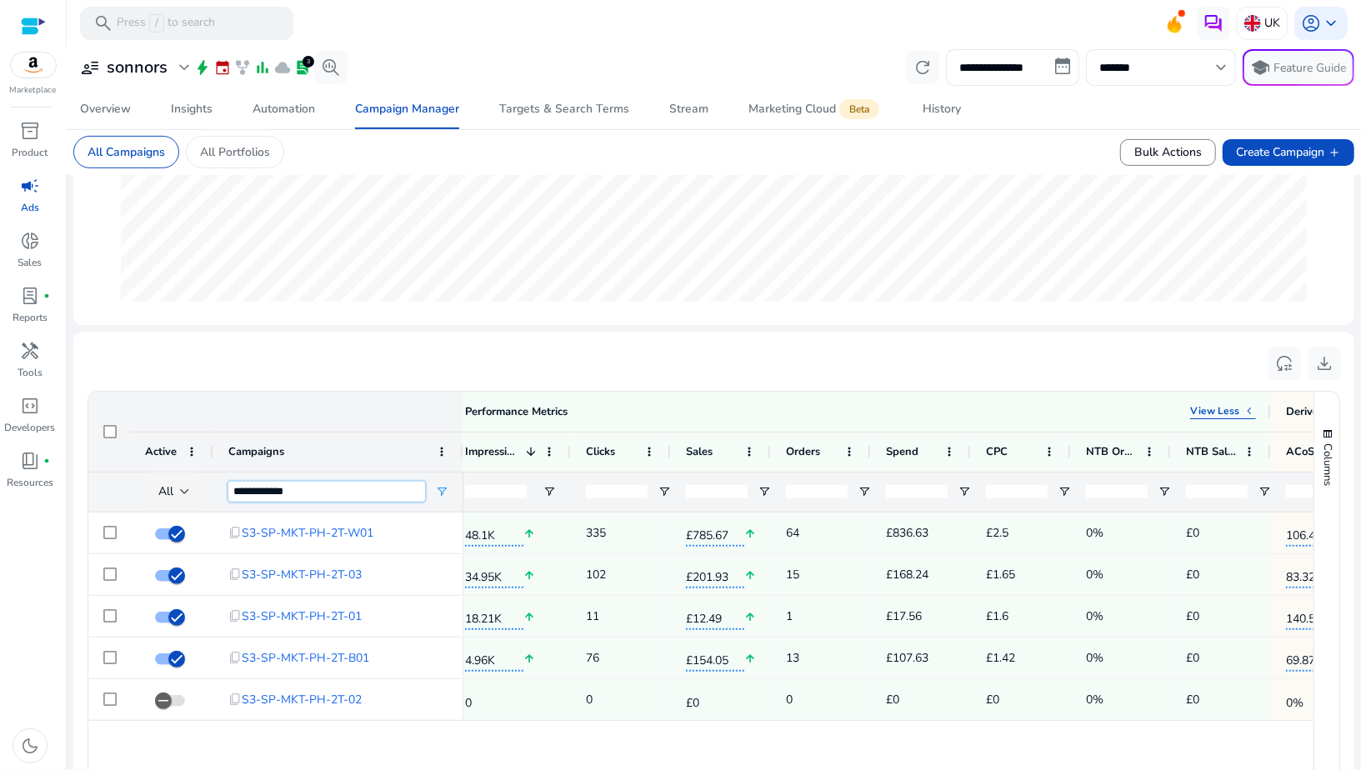
click at [275, 489] on input "**********" at bounding box center [326, 492] width 197 height 20
click at [519, 120] on span "Targets & Search Terms" at bounding box center [564, 109] width 130 height 40
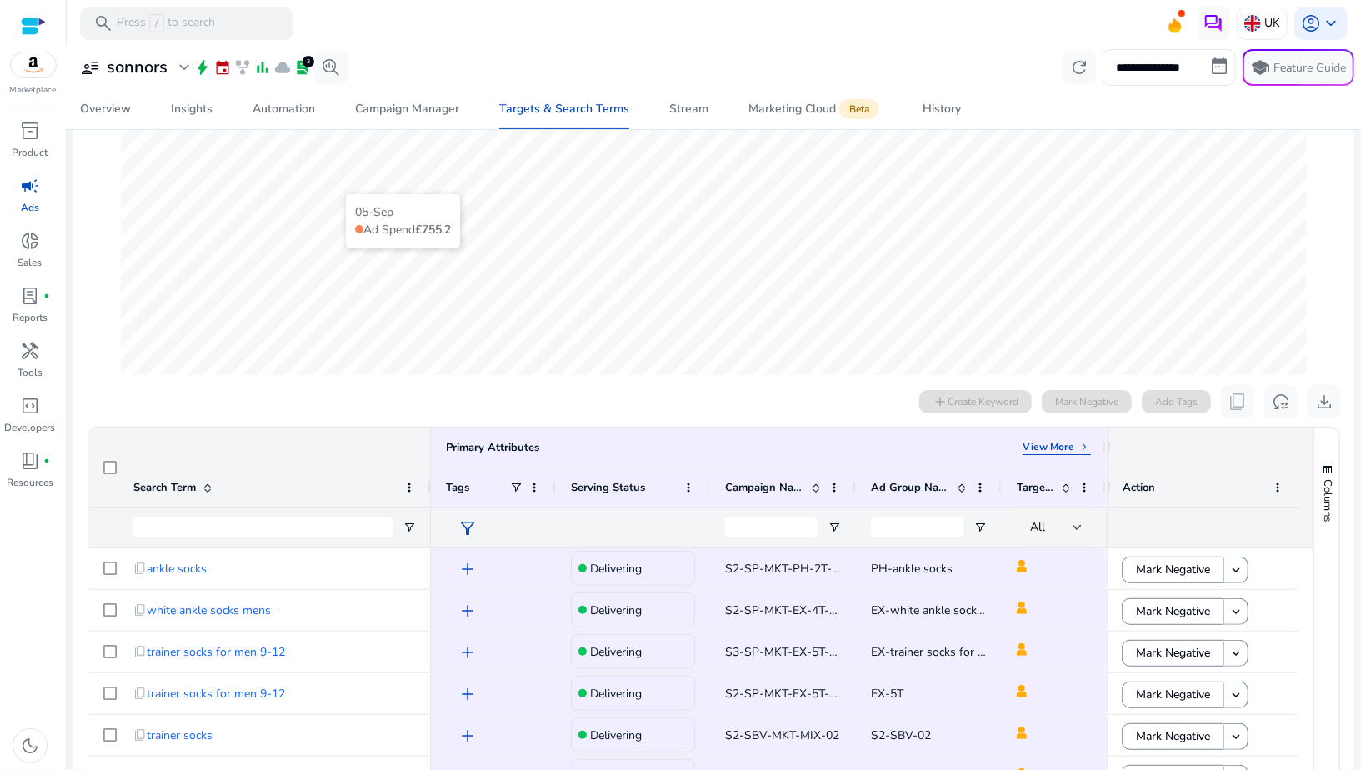
scroll to position [342, 0]
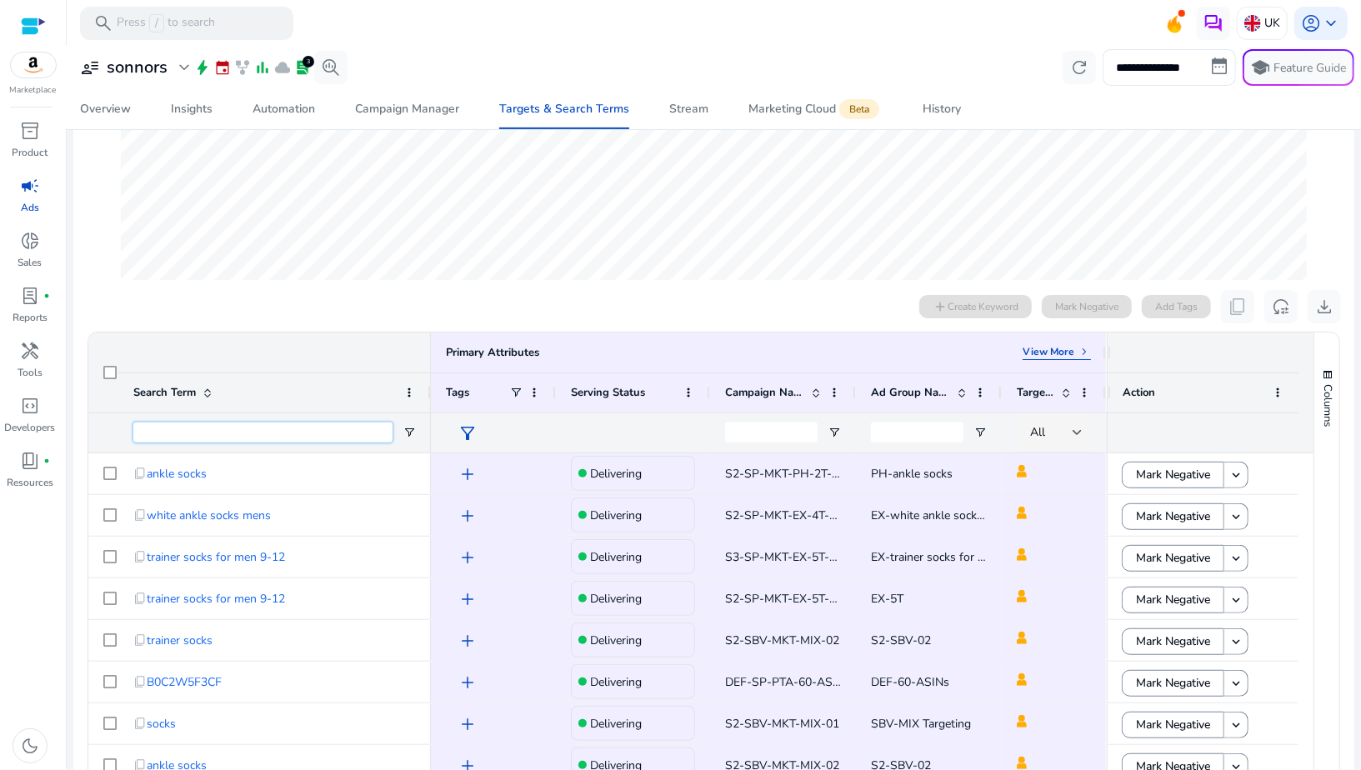
click at [306, 430] on input "Search Term Filter Input" at bounding box center [262, 433] width 259 height 20
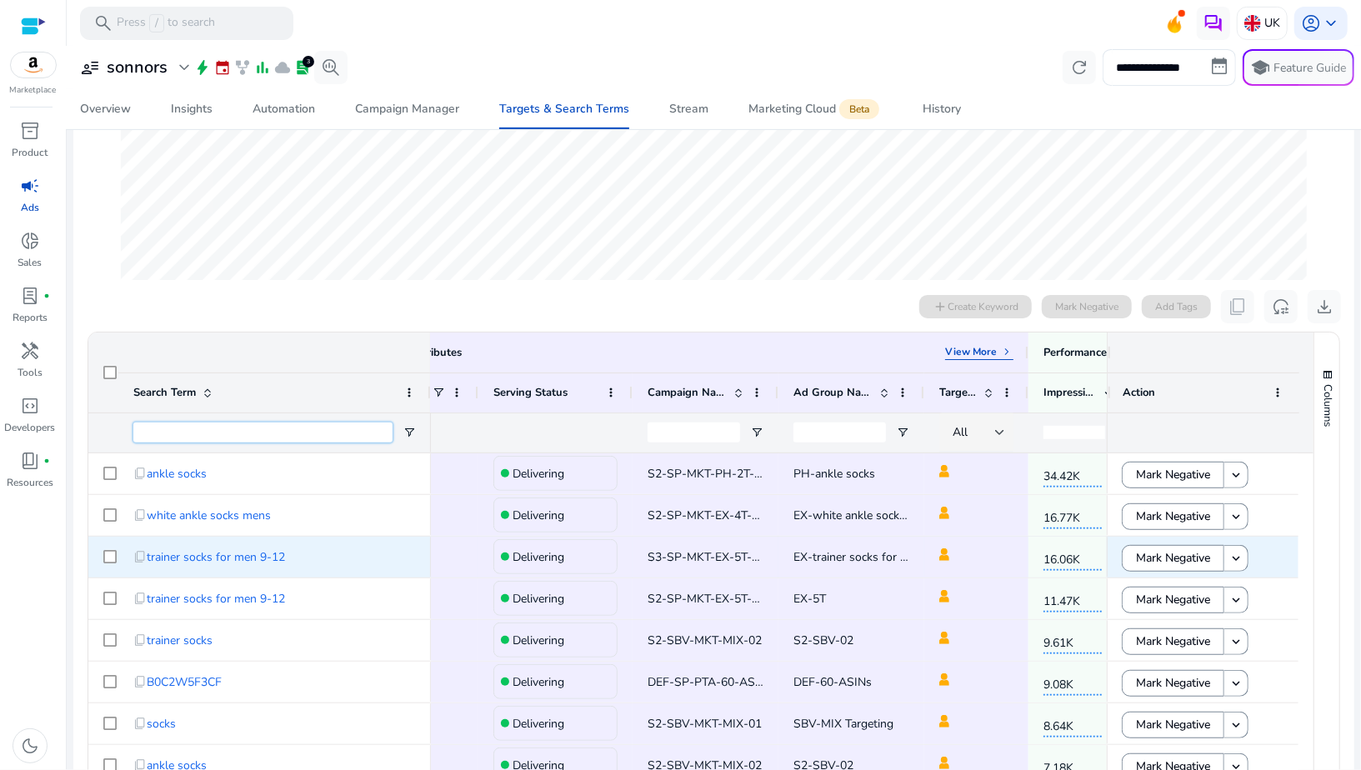
scroll to position [0, 103]
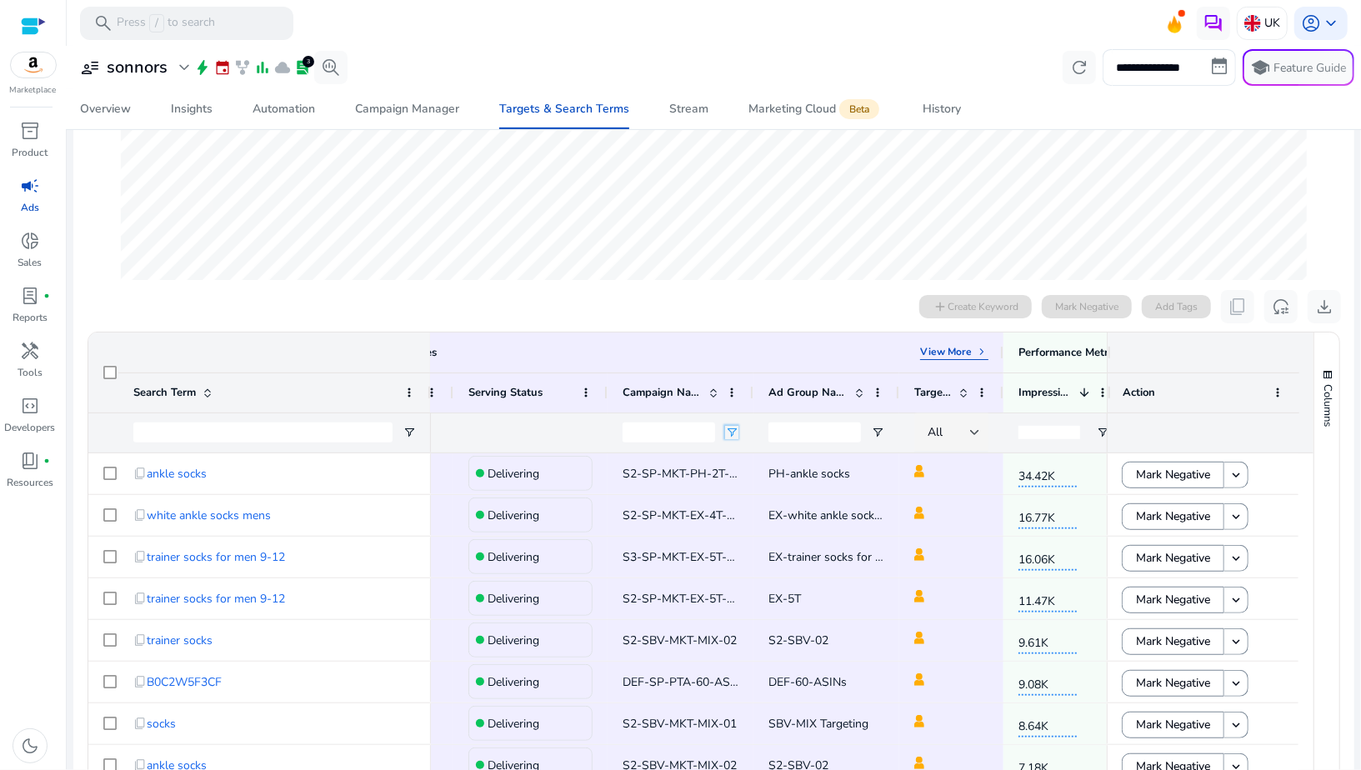
click at [735, 426] on span "Open Filter Menu" at bounding box center [731, 432] width 13 height 13
click at [761, 489] on input "Filter Value" at bounding box center [797, 491] width 129 height 20
type input "**********"
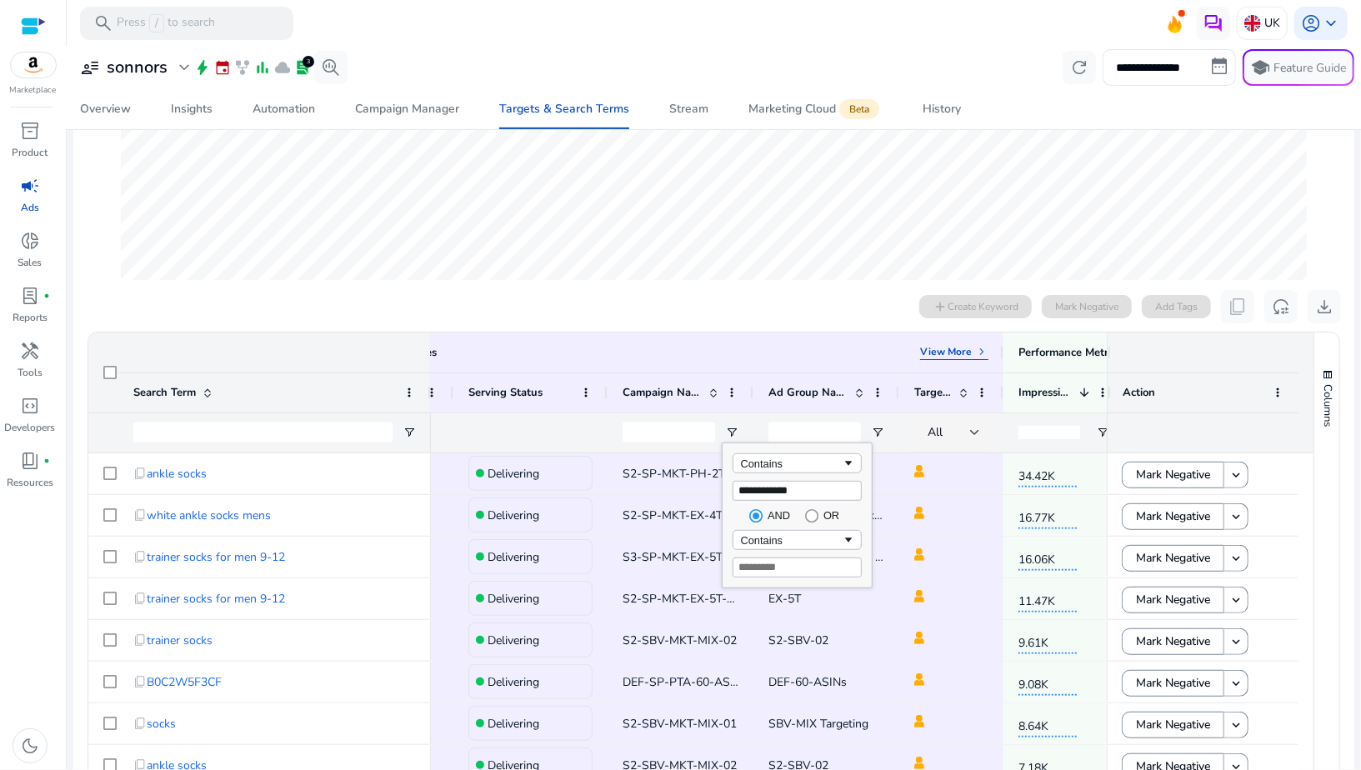
type input "**********"
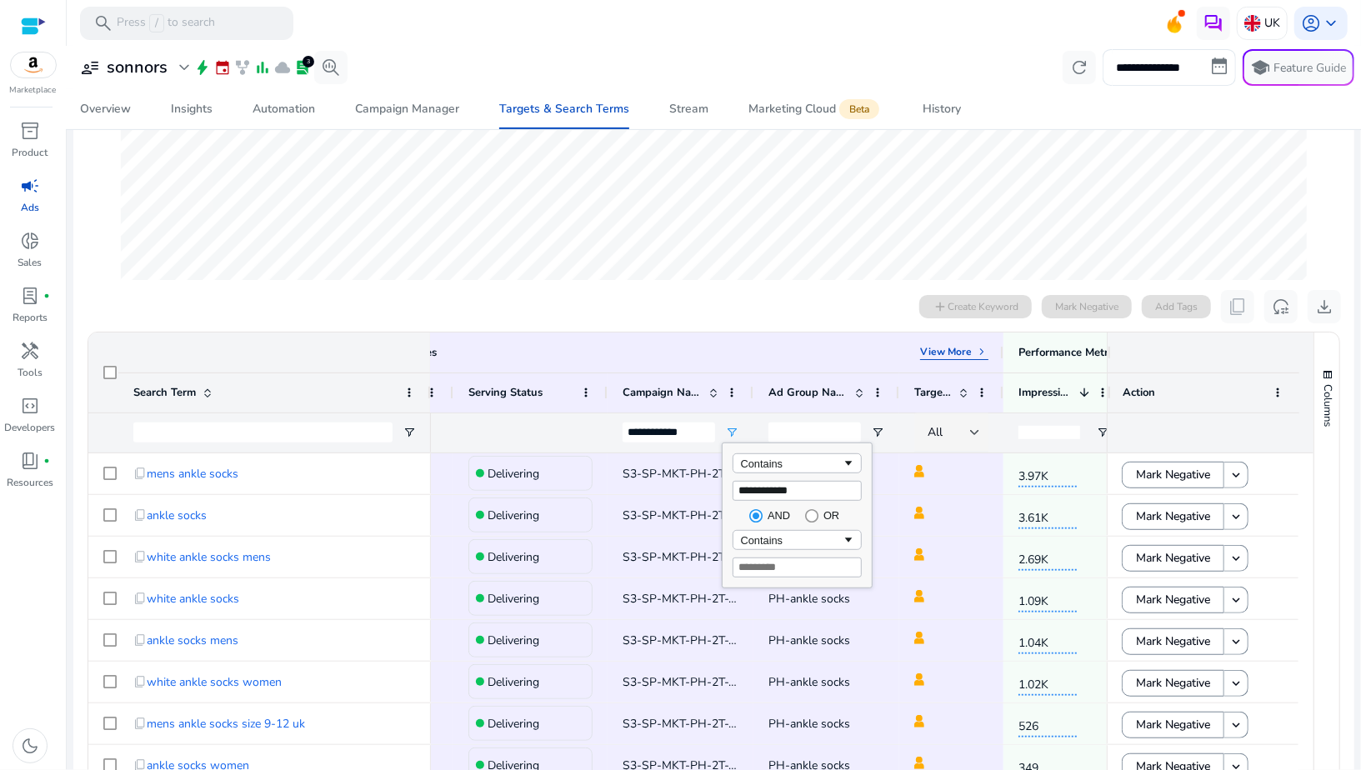
scroll to position [552, 0]
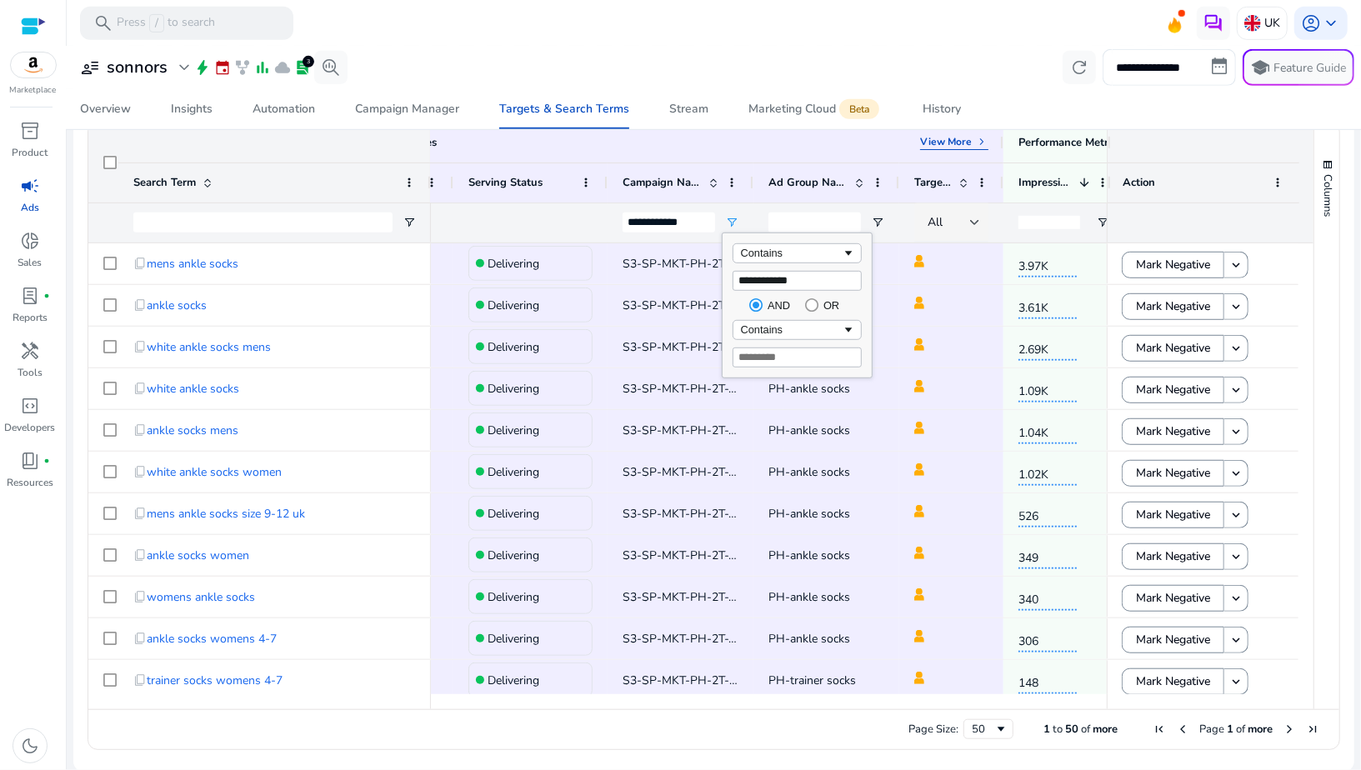
click at [721, 734] on div "Page Size: 50 1 to 50 of more Page 1 of more" at bounding box center [713, 729] width 1251 height 40
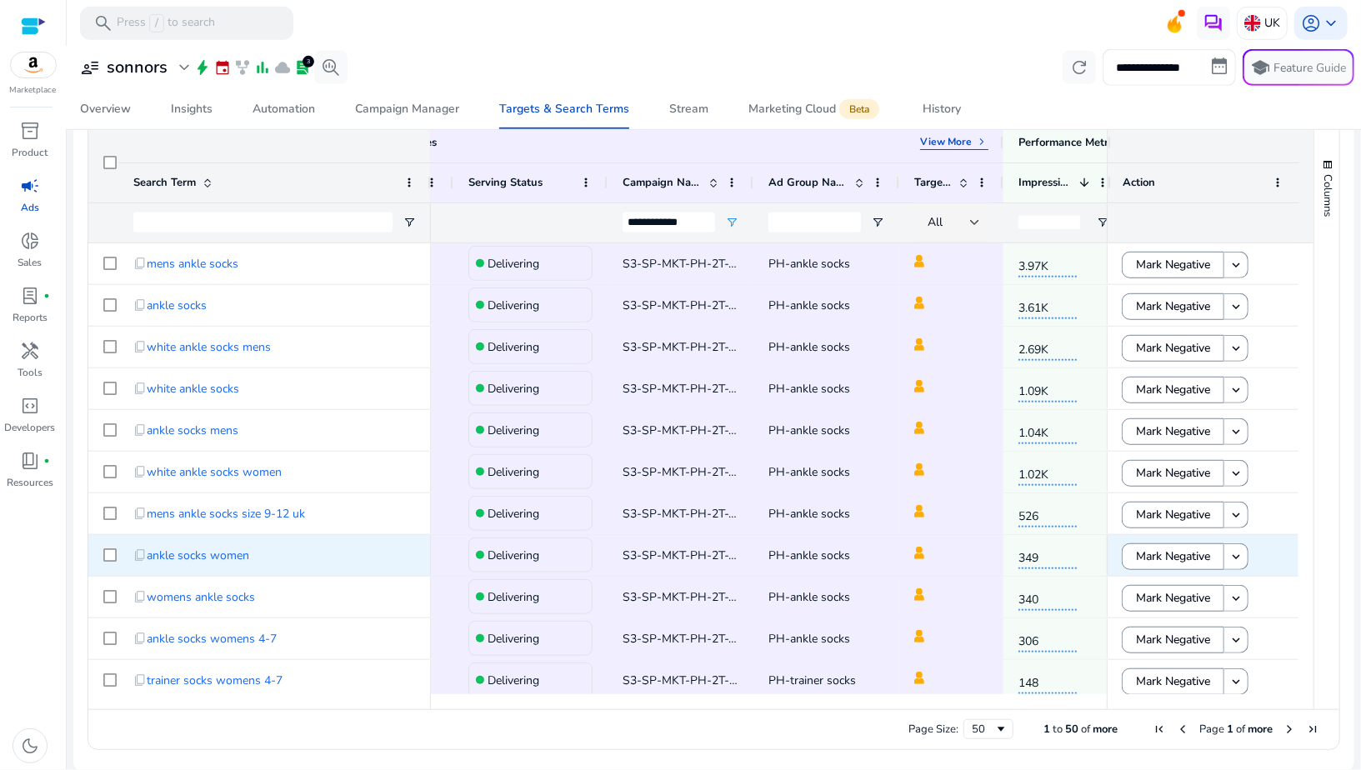
scroll to position [50, 0]
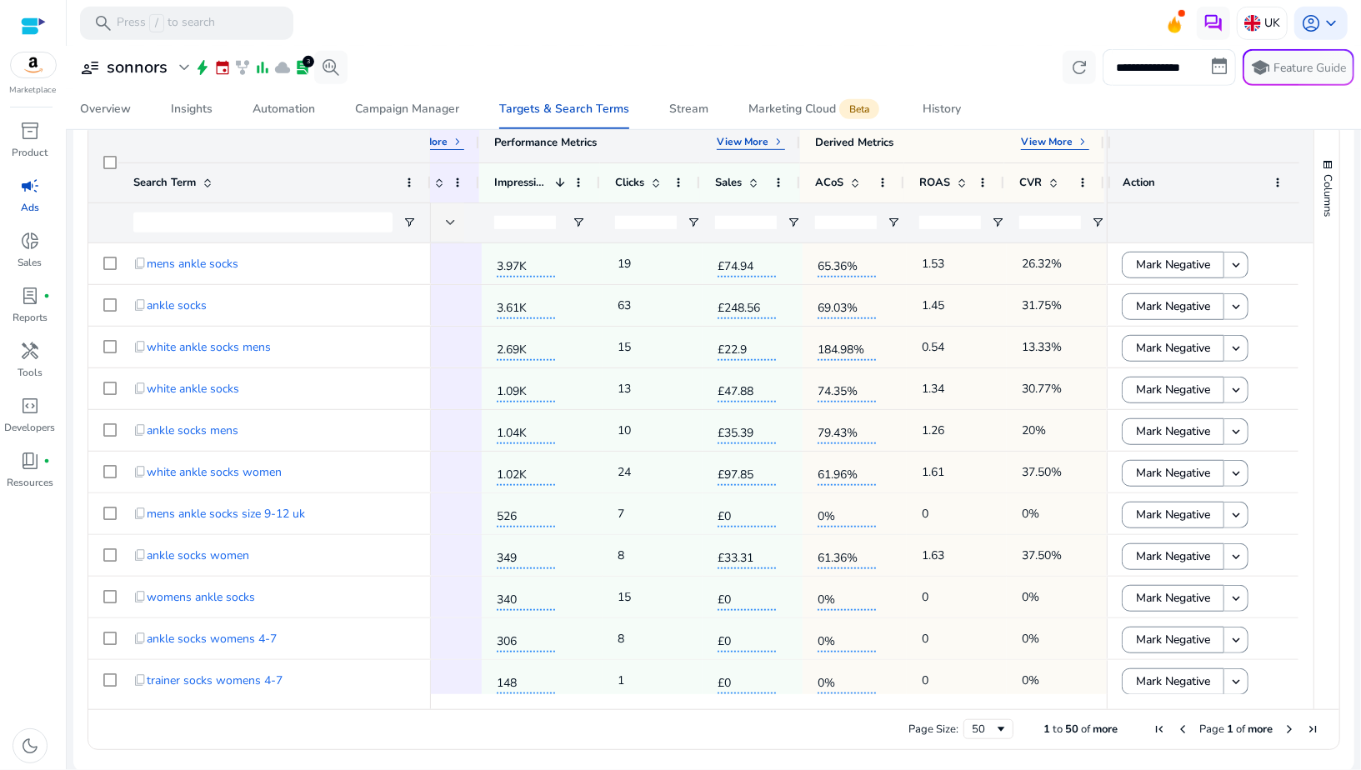
click at [777, 141] on span "keyboard_arrow_right" at bounding box center [778, 141] width 13 height 13
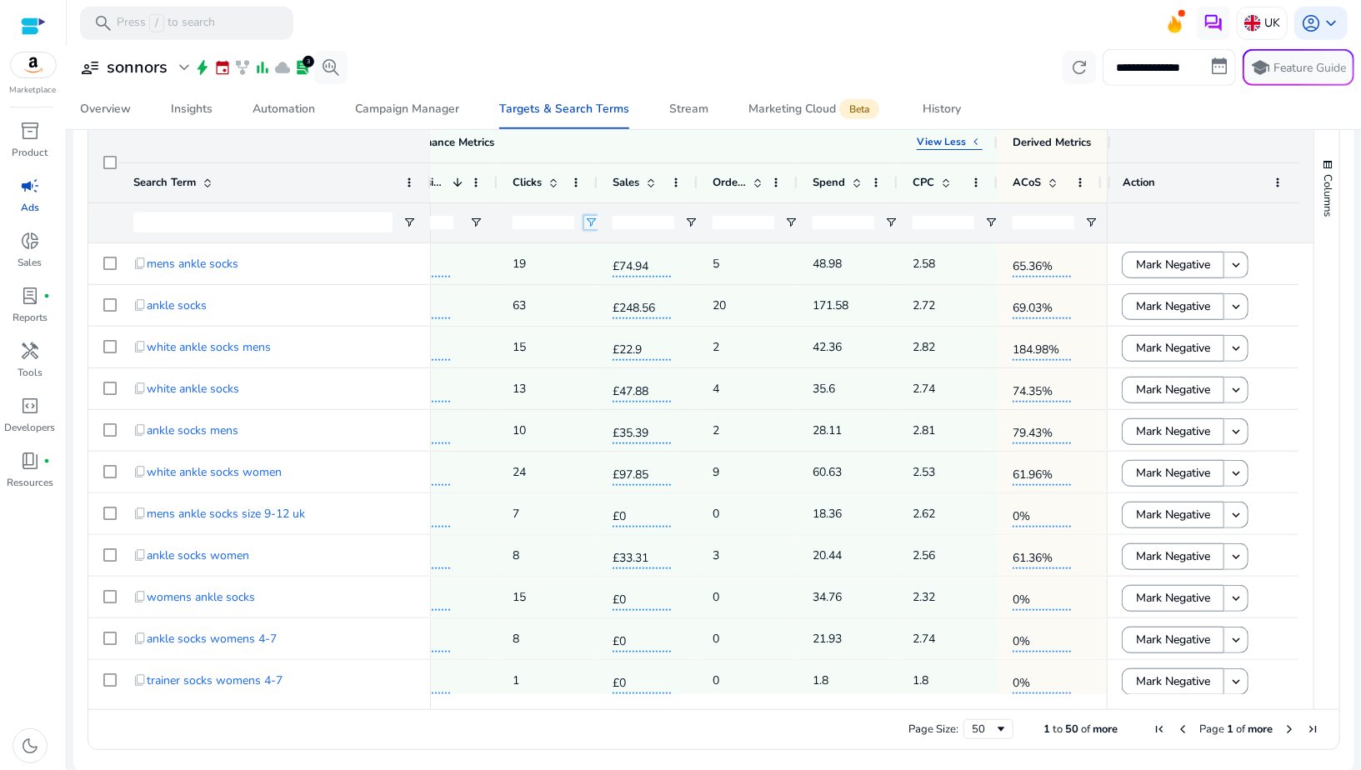
click at [586, 220] on span "Open Filter Menu" at bounding box center [590, 222] width 13 height 13
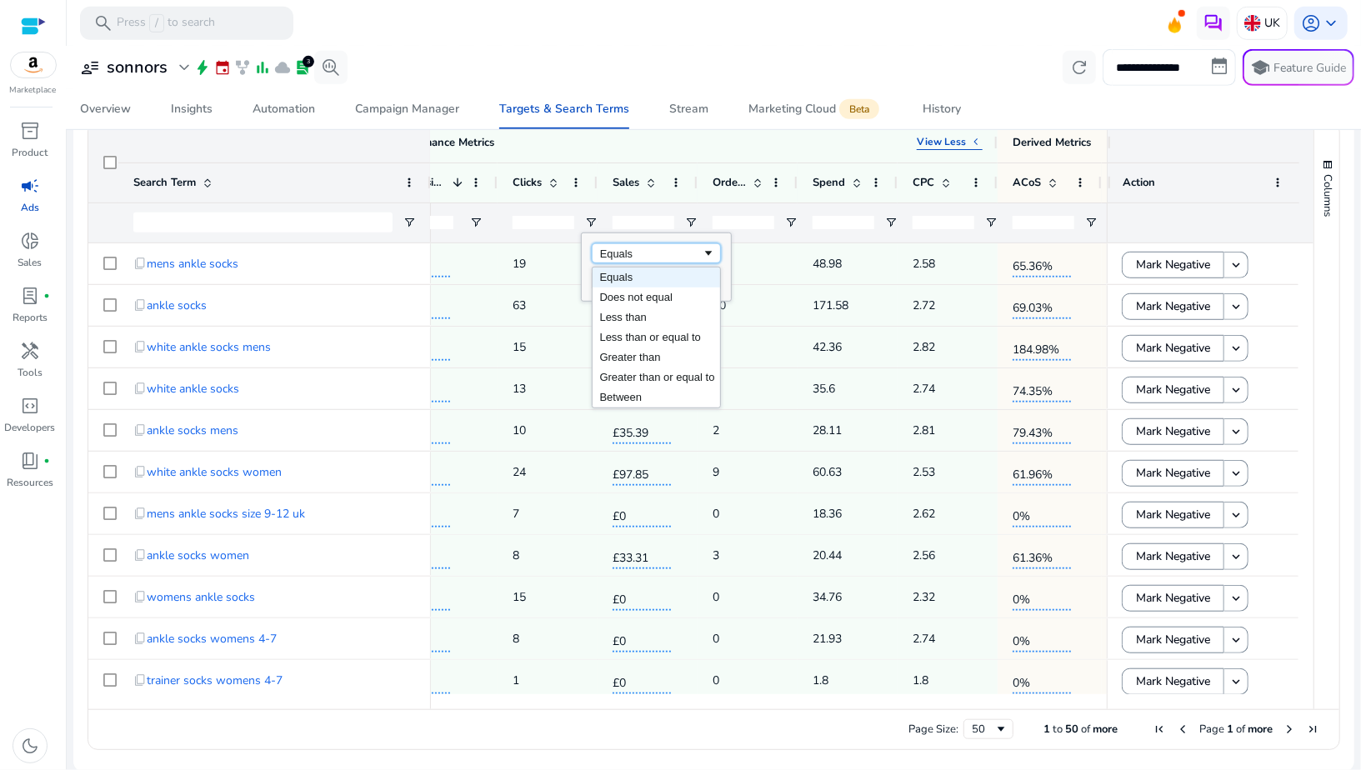
click at [604, 250] on div "Equals" at bounding box center [651, 254] width 102 height 13
click at [609, 283] on input "Filter Value" at bounding box center [656, 281] width 129 height 20
type input "*"
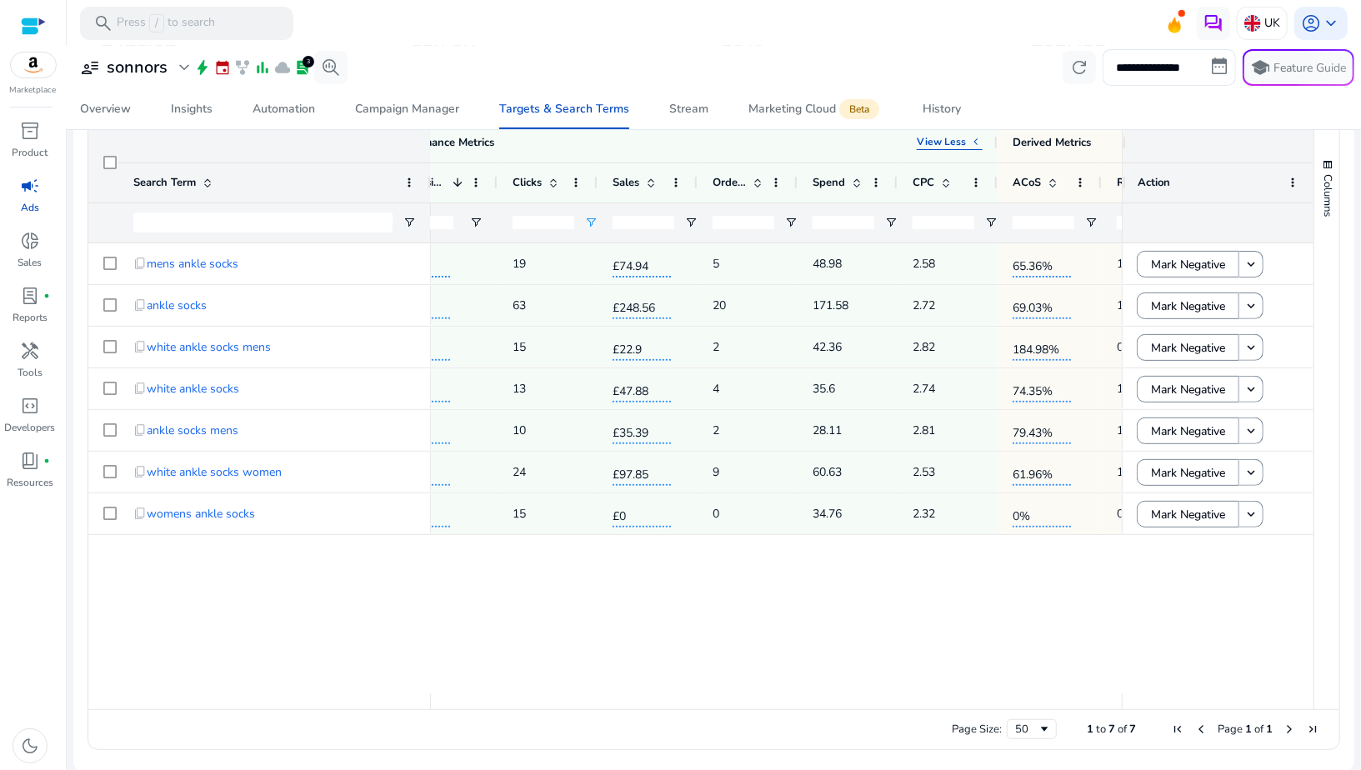
click at [616, 594] on div "PH-ankle socks 3.97K 19 £74.94 5 48.98 2.58 65.36% 1.53 26.32% PH-ankle socks 3…" at bounding box center [776, 468] width 691 height 451
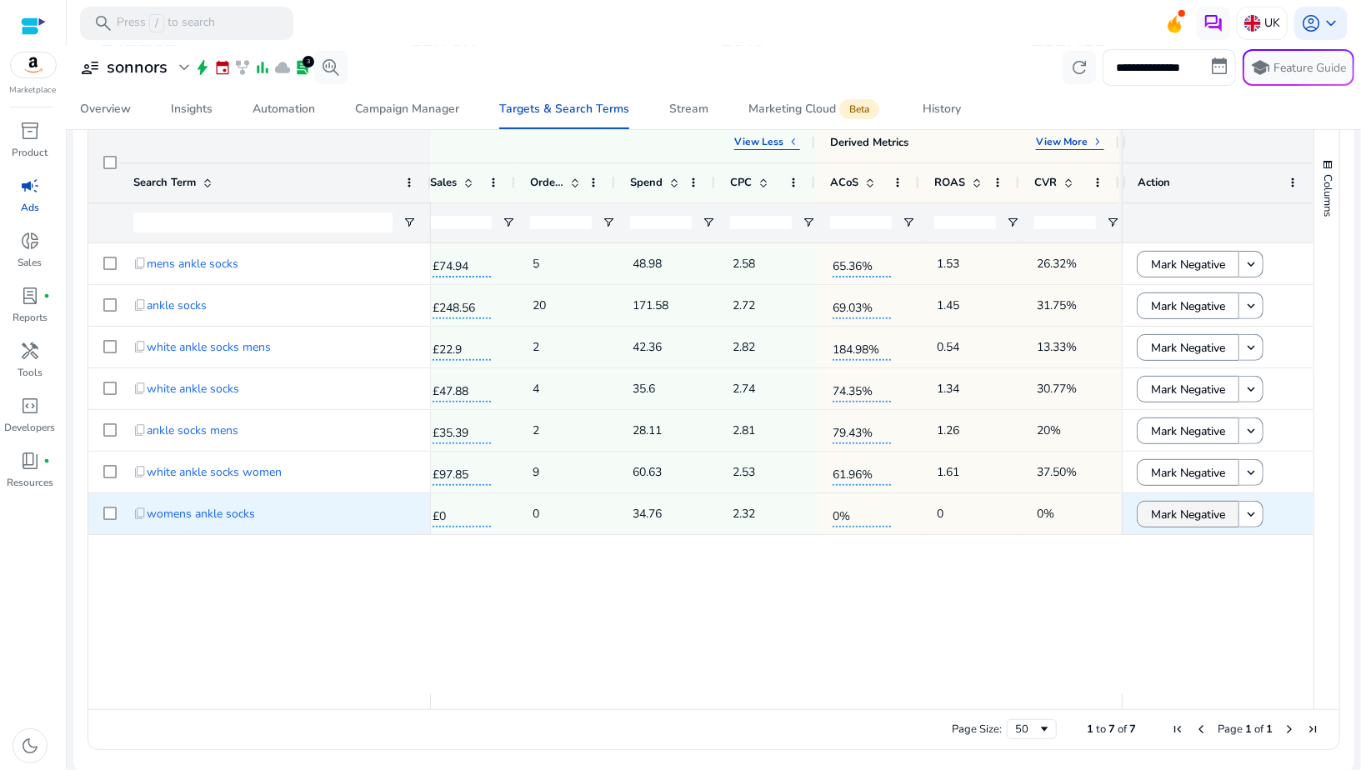
click at [1159, 507] on span "Mark Negative" at bounding box center [1188, 515] width 74 height 34
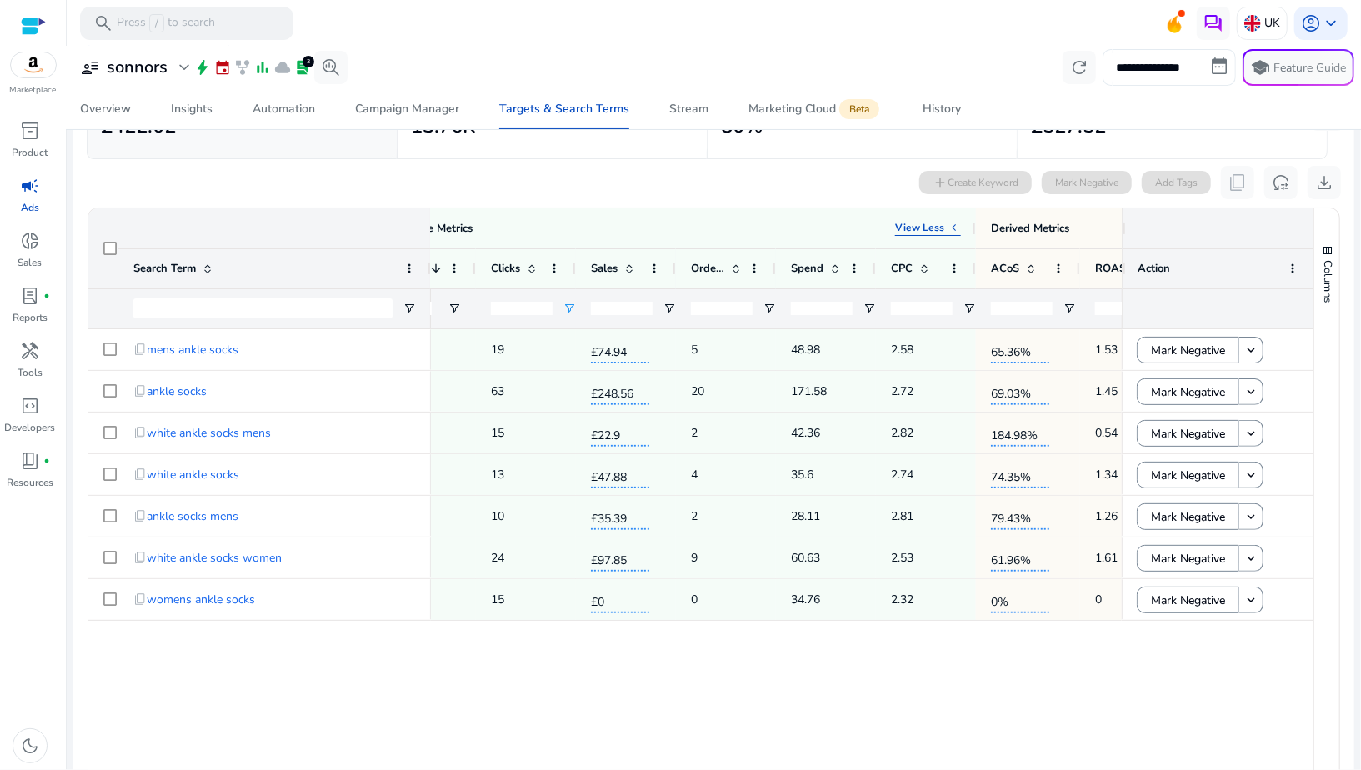
click at [1120, 61] on input "**********" at bounding box center [1169, 67] width 133 height 37
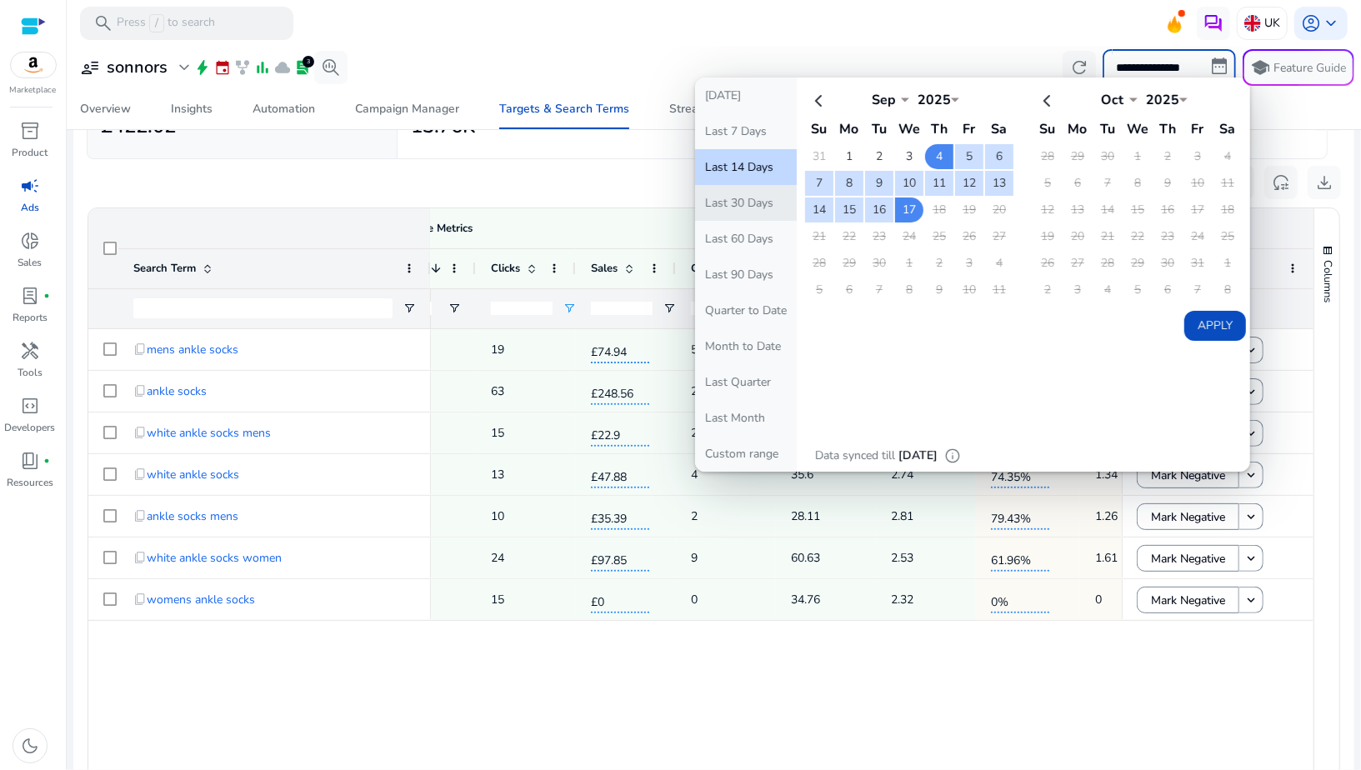
click at [754, 198] on button "Last 30 Days" at bounding box center [746, 203] width 102 height 36
type input "**********"
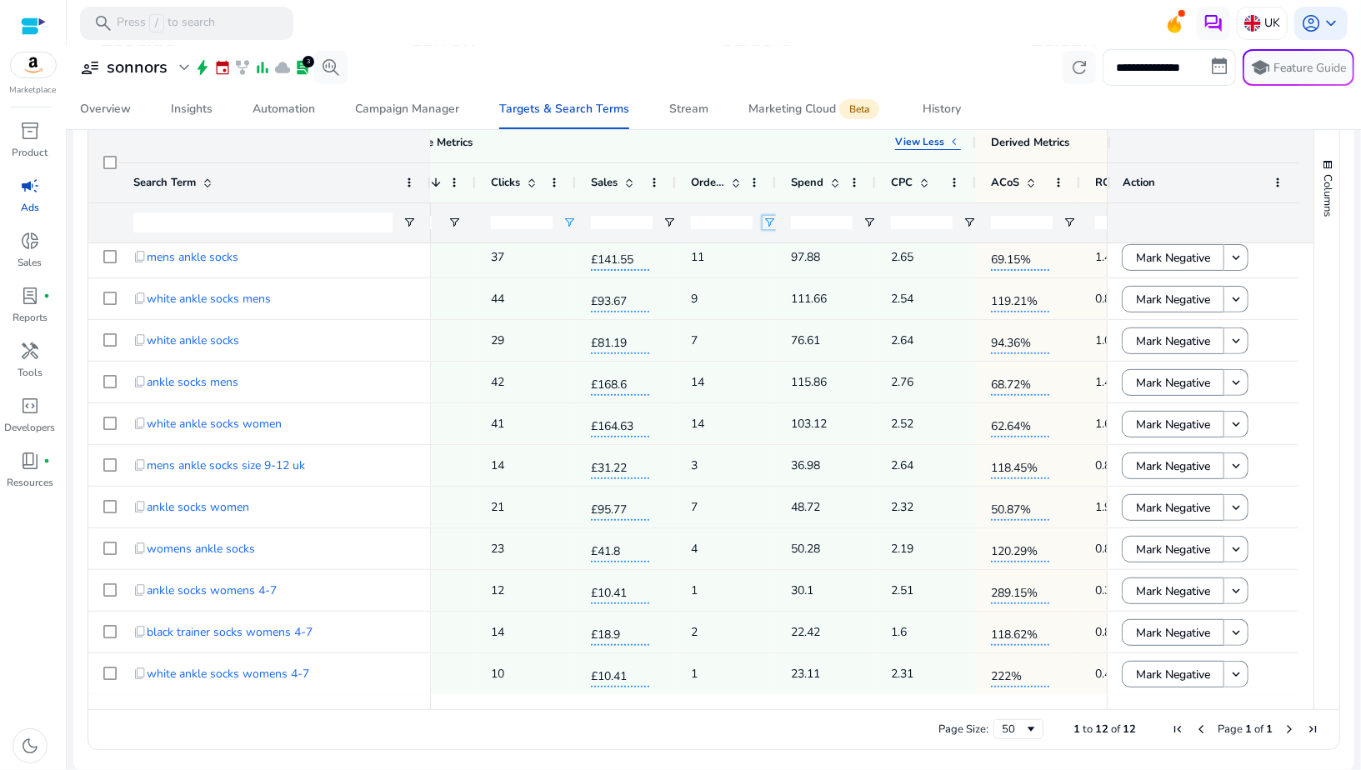
click at [769, 226] on span "Open Filter Menu" at bounding box center [769, 222] width 13 height 13
click at [788, 255] on div "Equals" at bounding box center [830, 254] width 102 height 13
click at [779, 283] on input "Filter Value" at bounding box center [834, 281] width 129 height 20
type input "*"
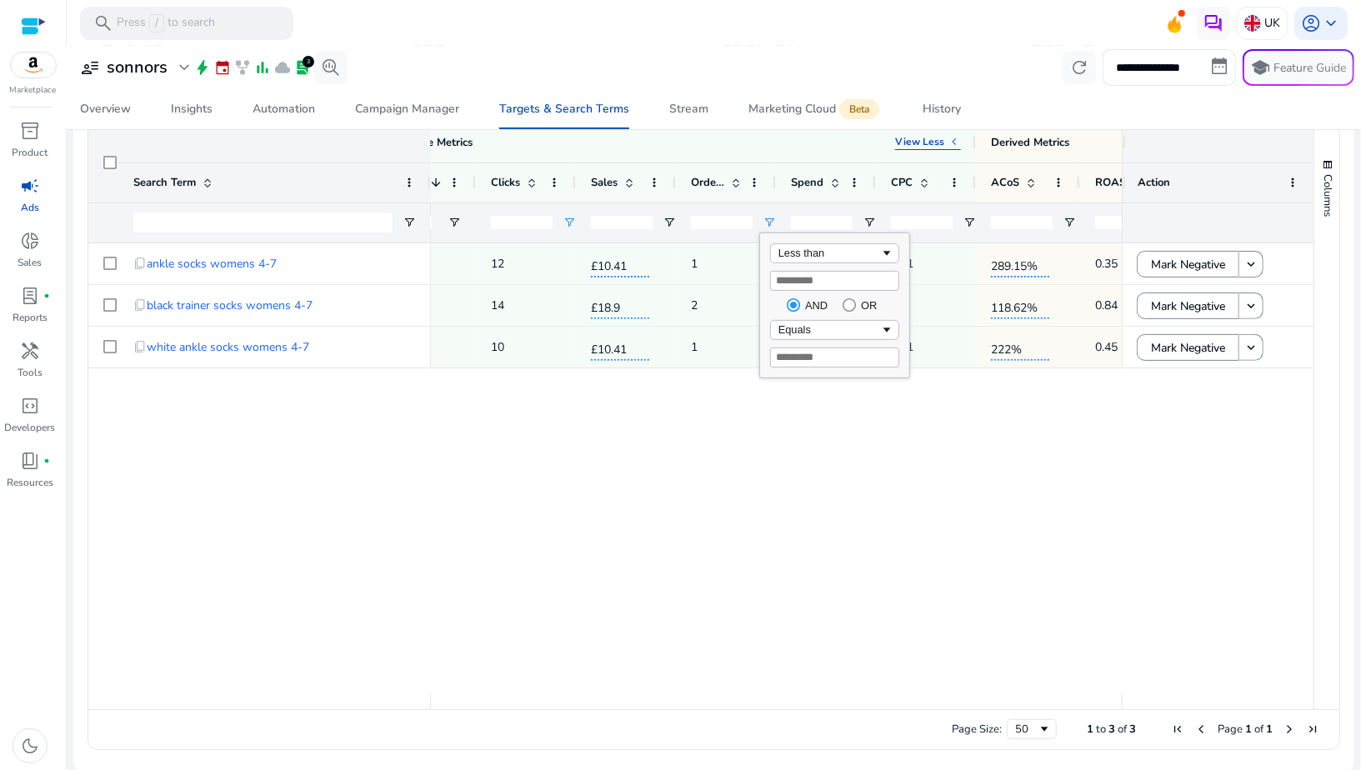
click at [749, 429] on div "439 12 £10.41 1 30.1 2.51 289.15% 0.35 8.33% 127 14 £18.9 2 22.42 1.6 118.62% 0…" at bounding box center [776, 468] width 691 height 451
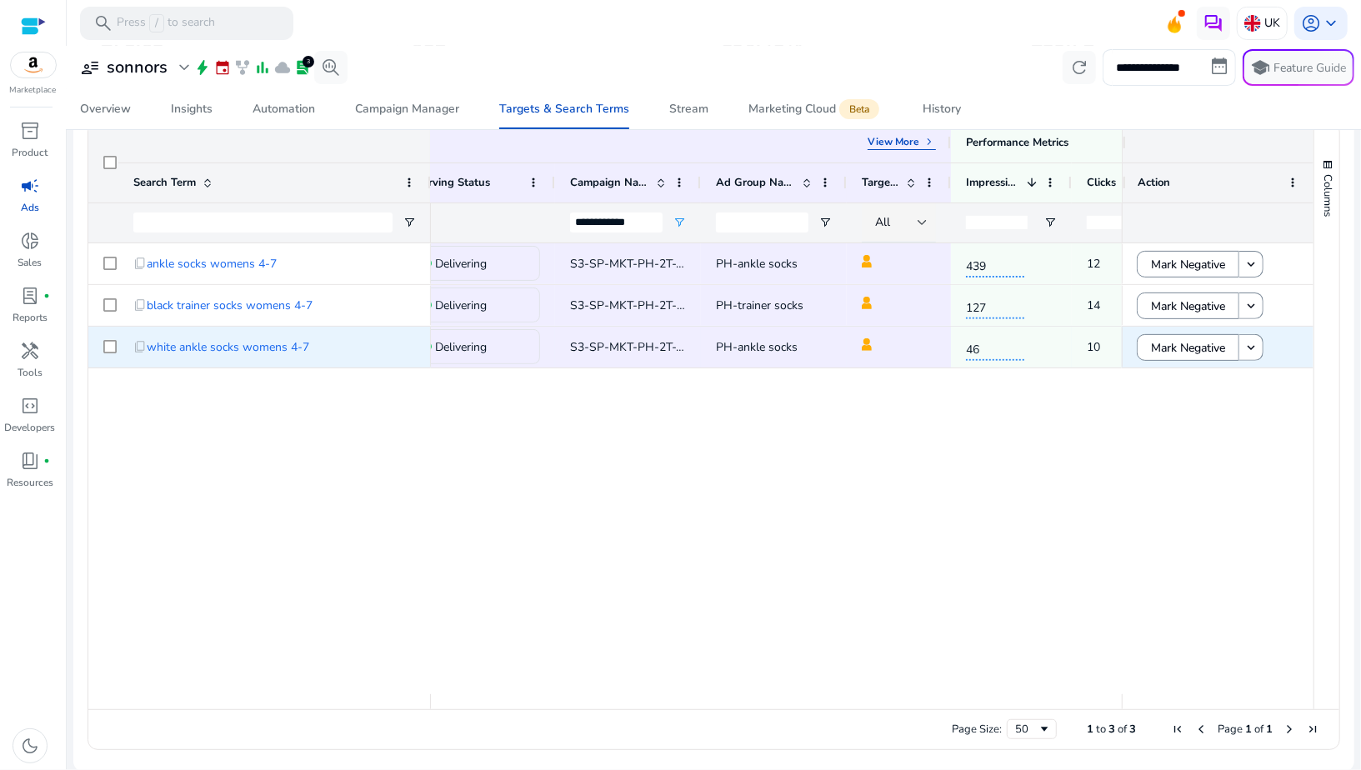
scroll to position [0, 0]
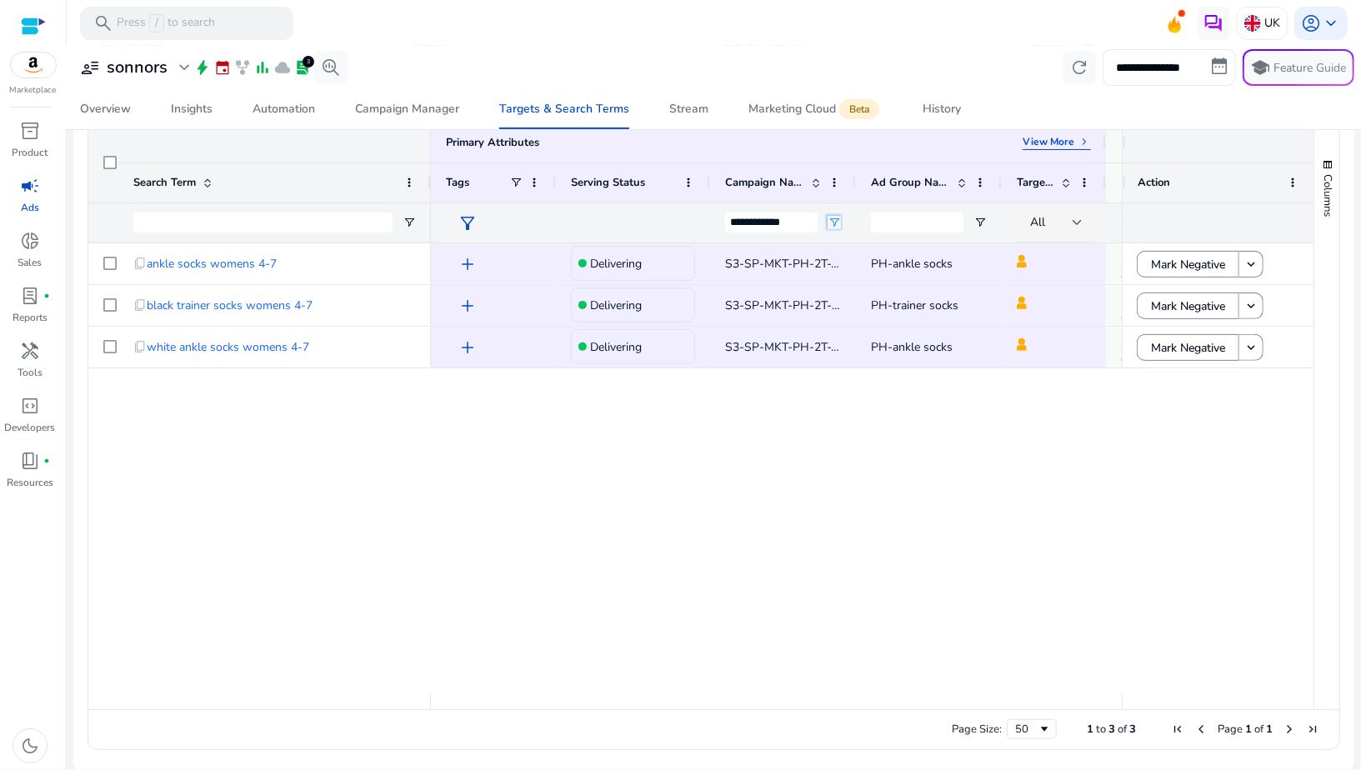
click at [837, 220] on span "Open Filter Menu" at bounding box center [834, 222] width 13 height 13
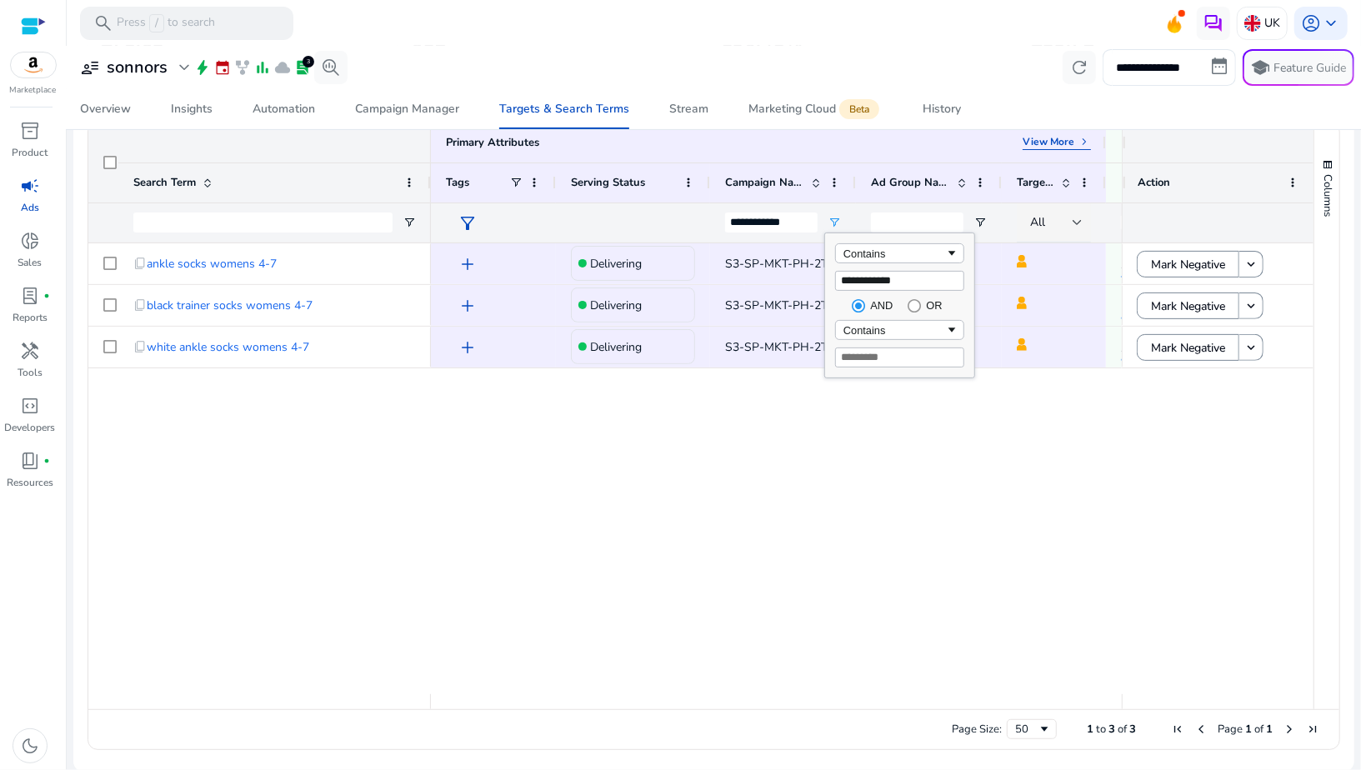
click at [854, 278] on input "**********" at bounding box center [899, 281] width 129 height 20
type input "**********"
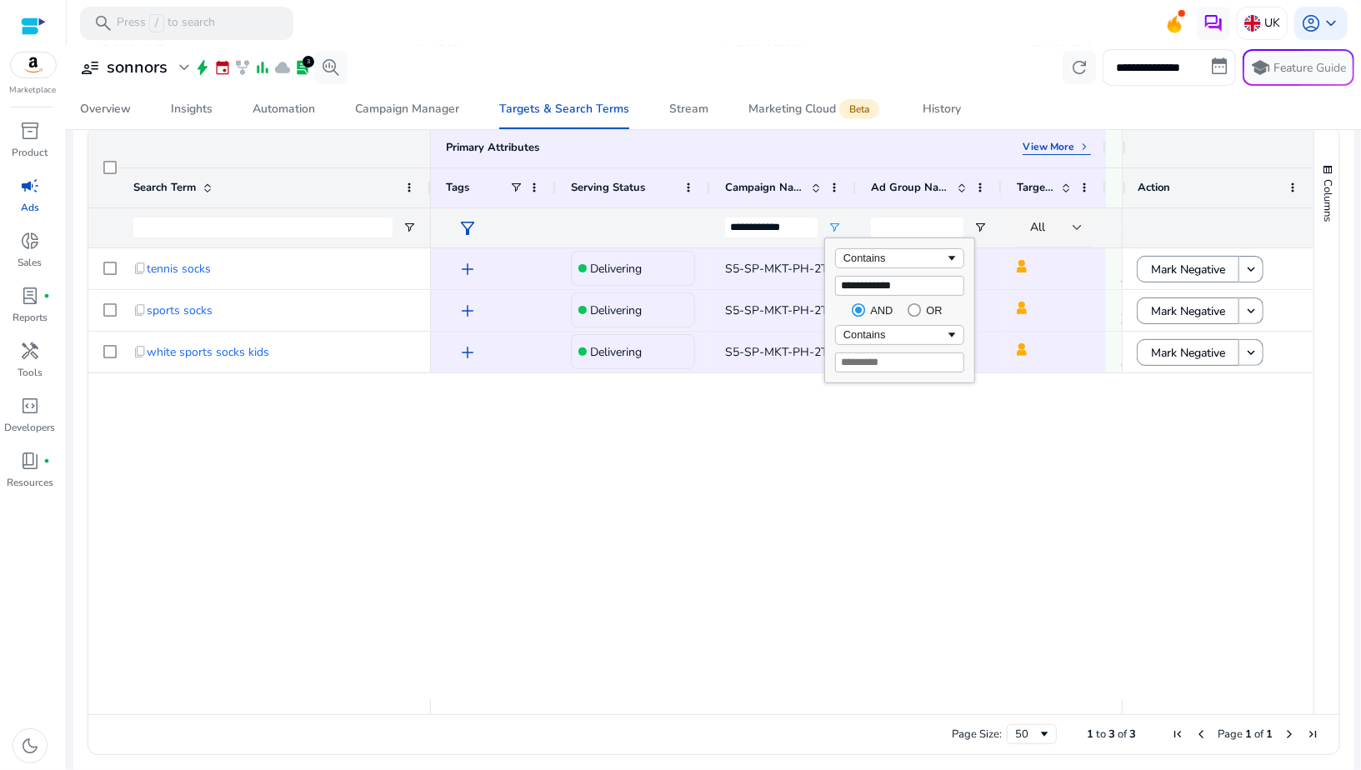
scroll to position [199, 0]
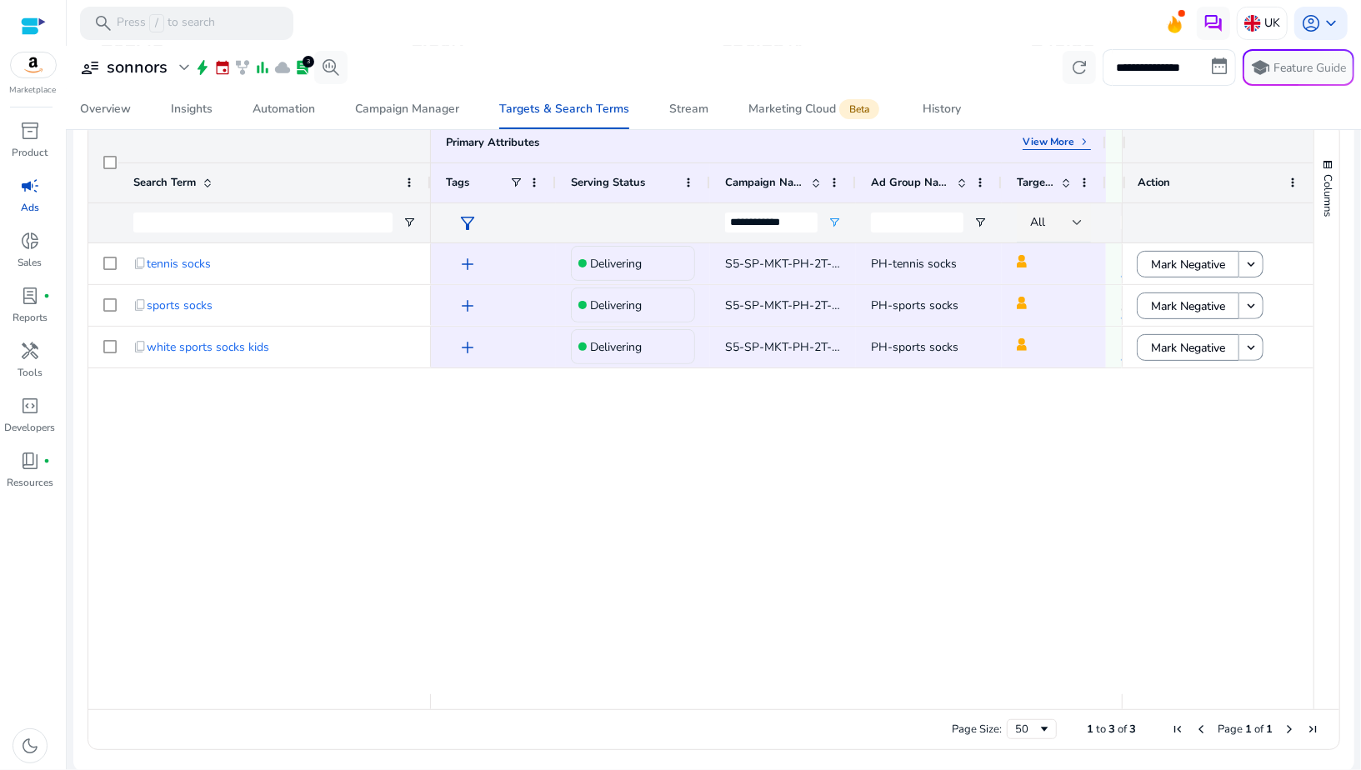
click at [870, 426] on div "add Delivering S5-SP-MKT-PH-2T-03 PH-tennis socks 1.14K 11 add Delivering S5-SP…" at bounding box center [776, 468] width 691 height 451
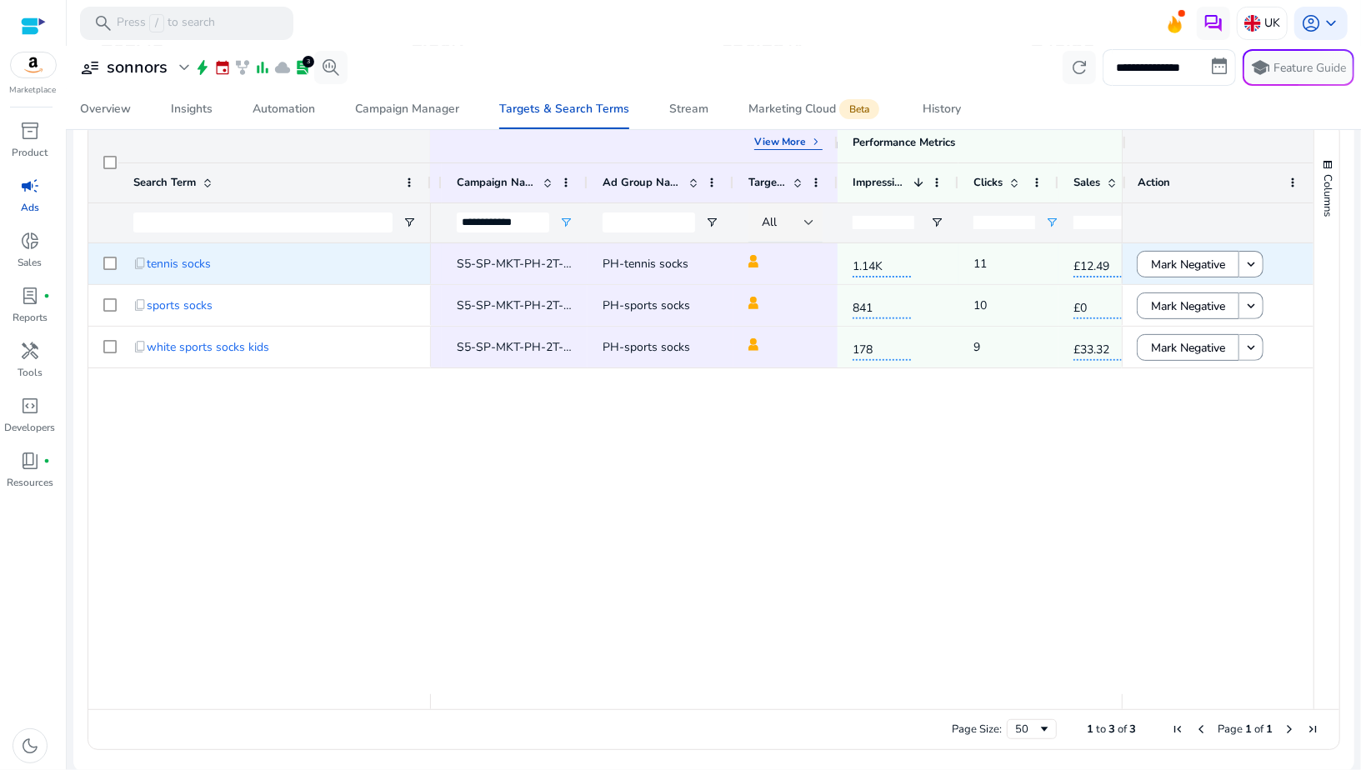
scroll to position [0, 165]
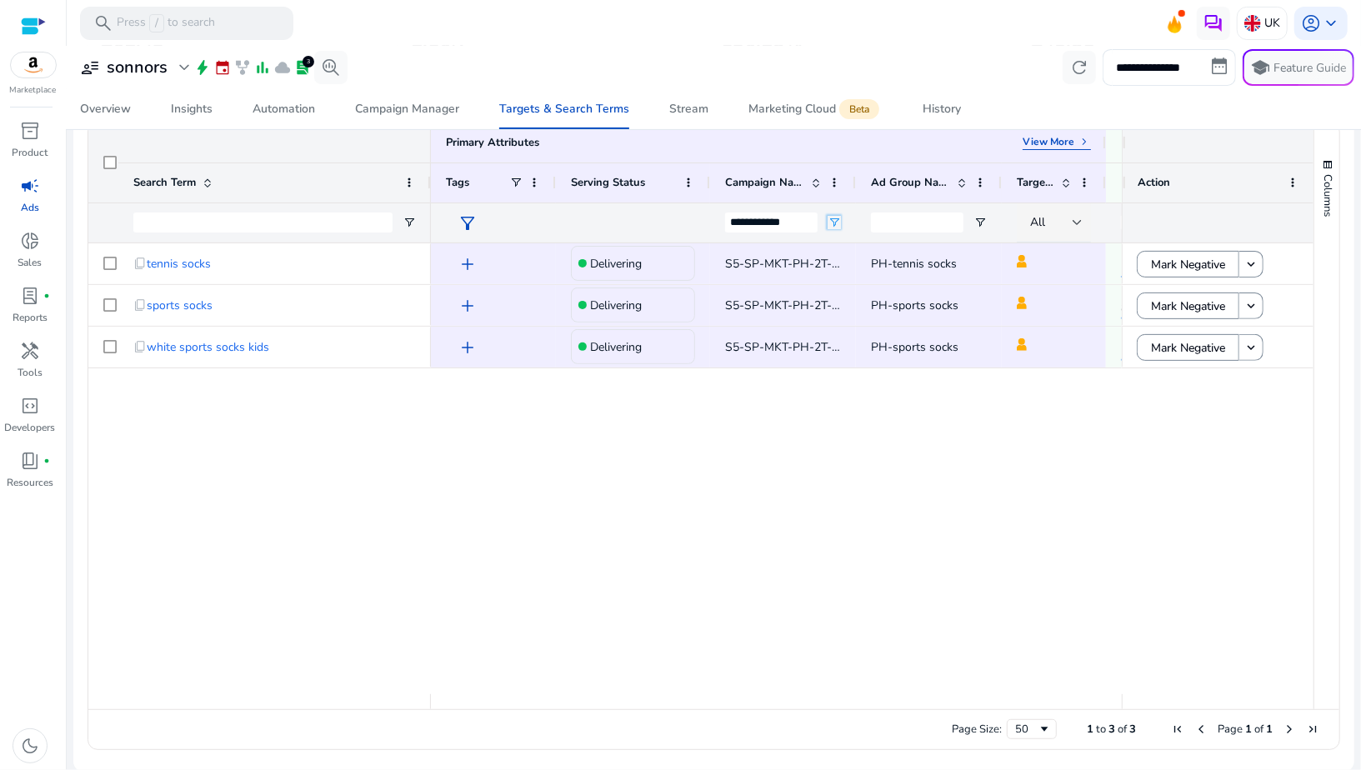
click at [832, 218] on span "Open Filter Menu" at bounding box center [834, 222] width 13 height 13
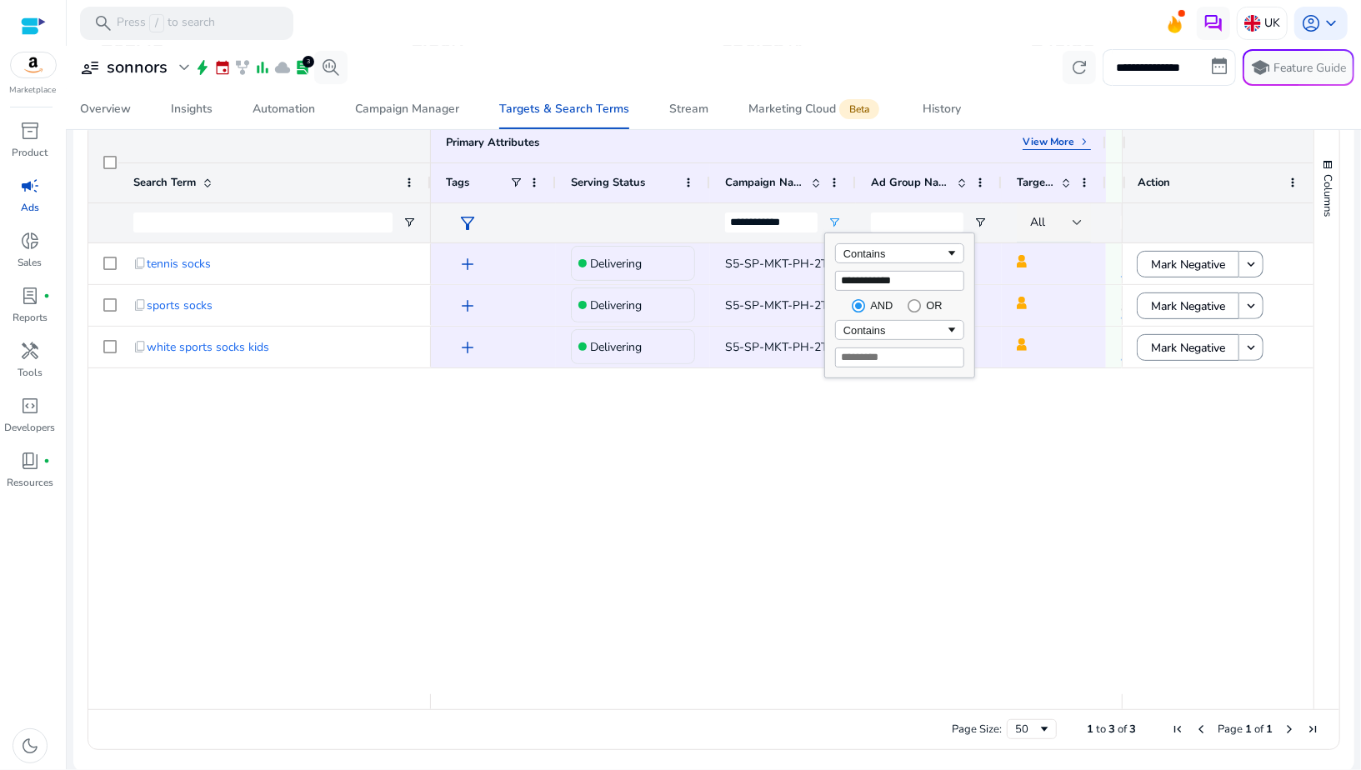
click at [846, 273] on input "**********" at bounding box center [899, 281] width 129 height 20
type input "**"
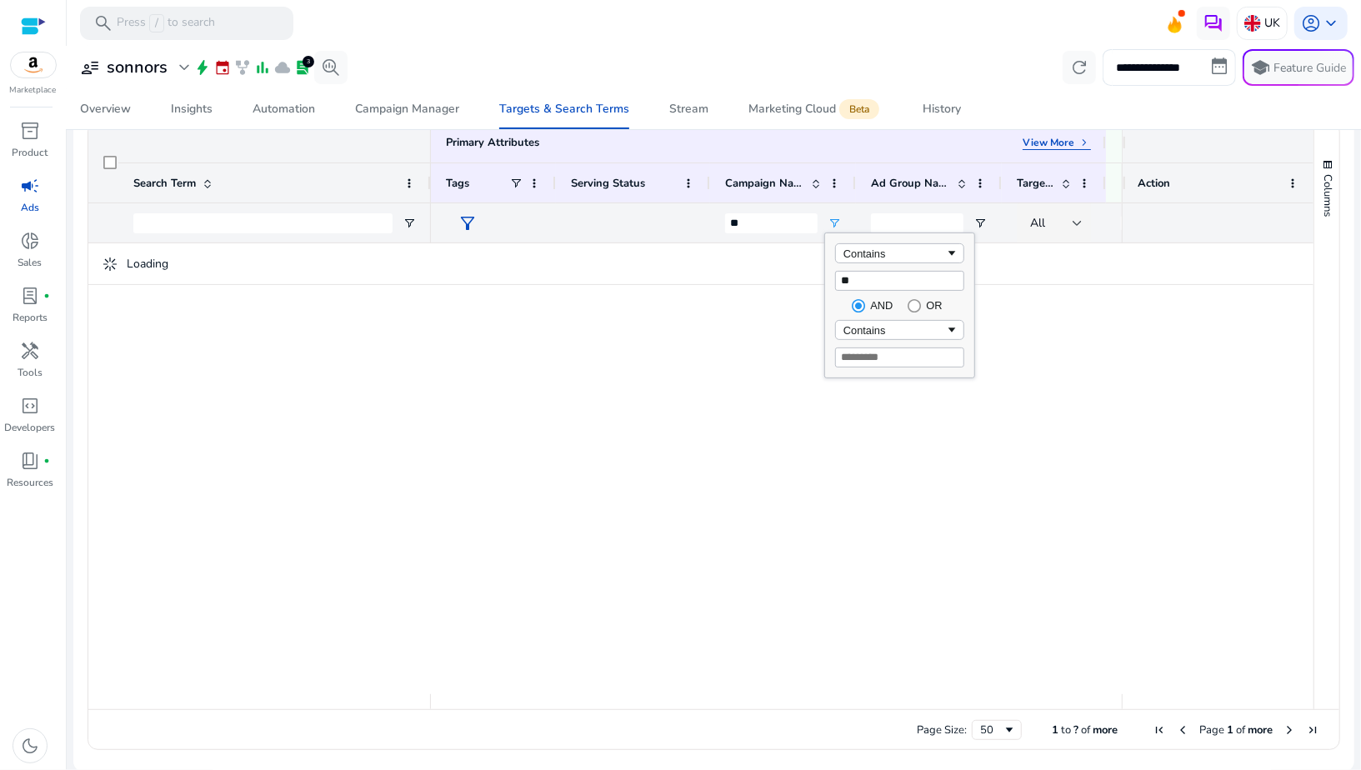
scroll to position [199, 0]
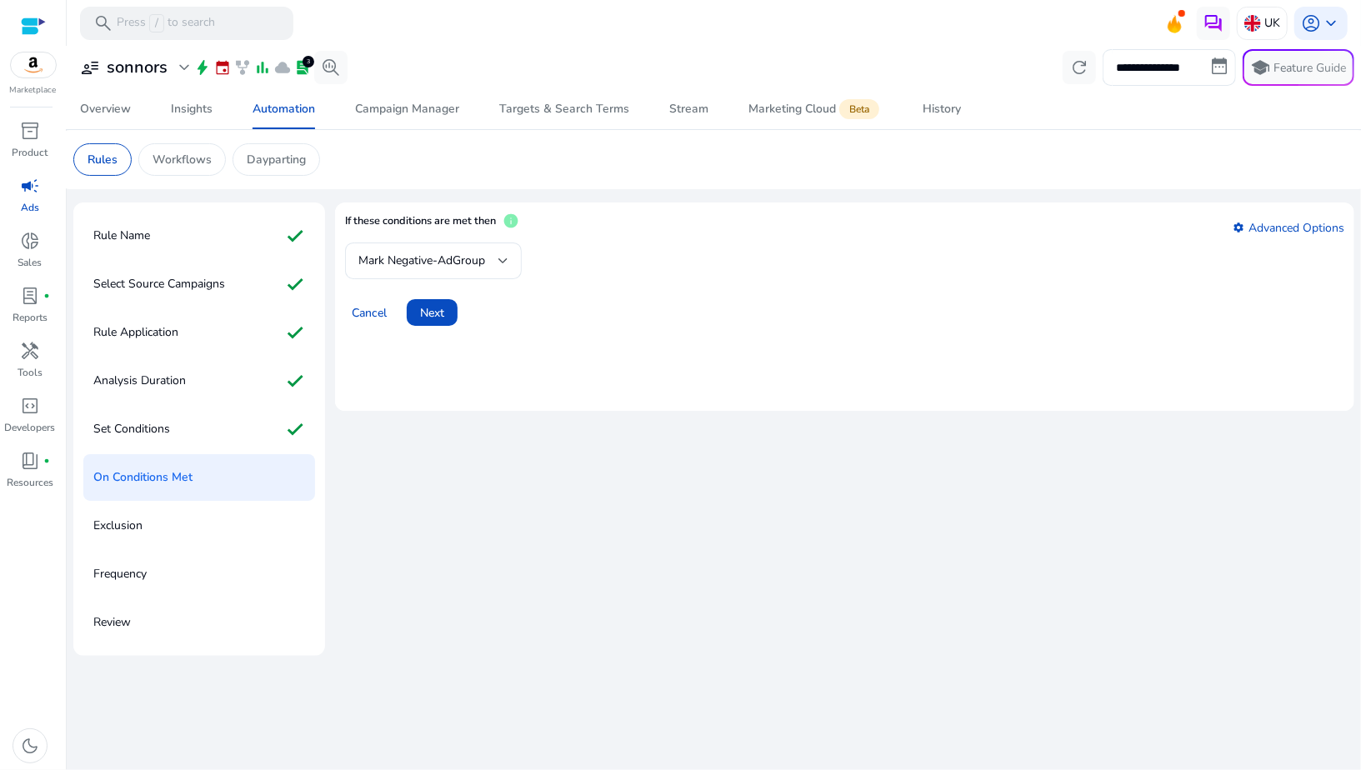
click at [422, 271] on div "Mark Negative-AdGroup" at bounding box center [433, 261] width 150 height 37
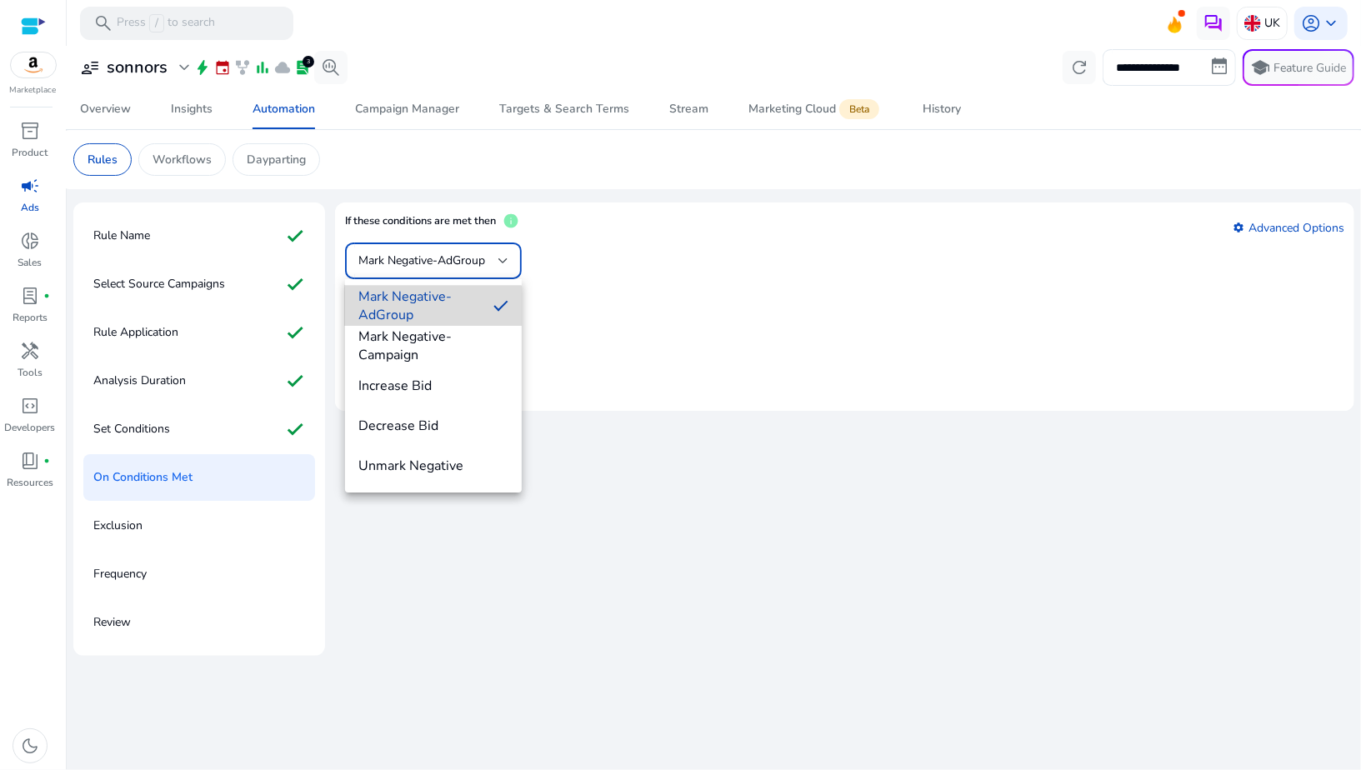
click at [421, 312] on span "Mark Negative-AdGroup" at bounding box center [419, 306] width 122 height 37
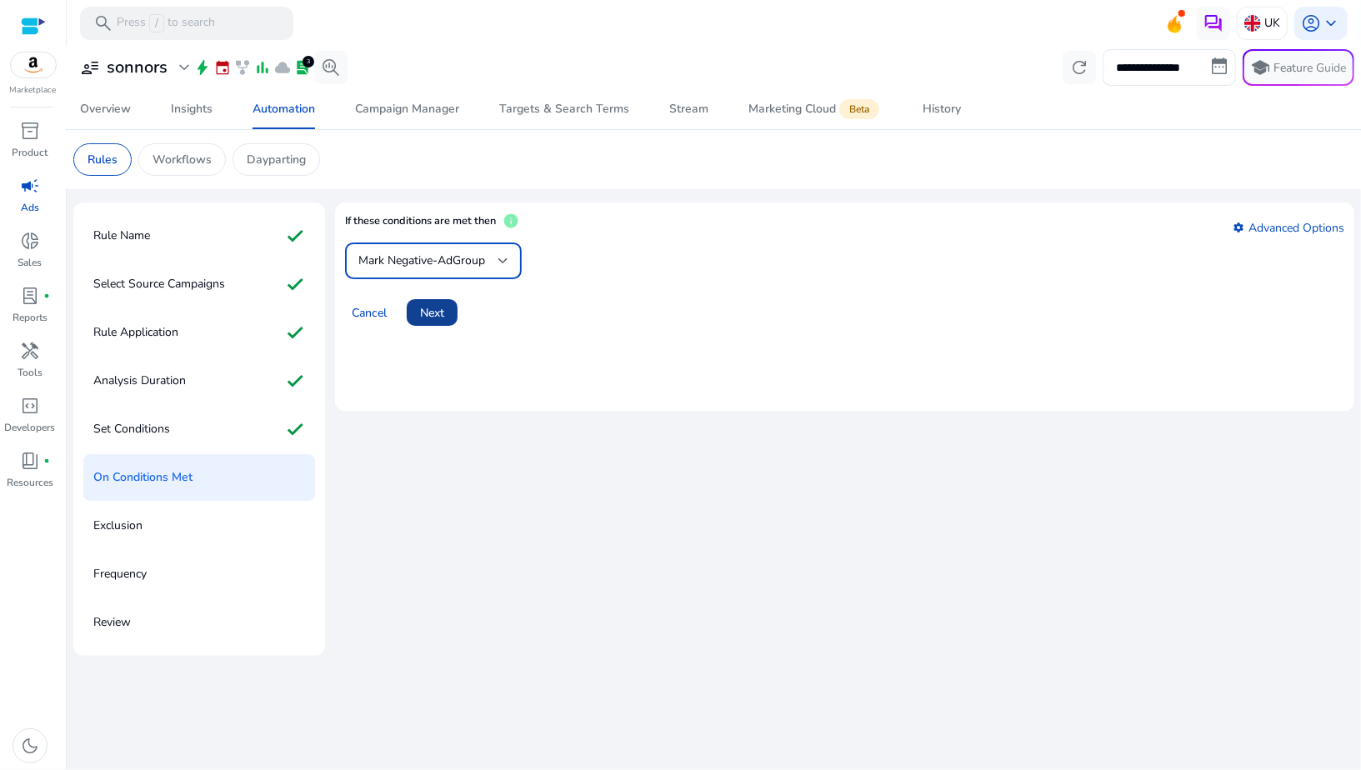
click at [425, 312] on span "Next" at bounding box center [432, 313] width 24 height 18
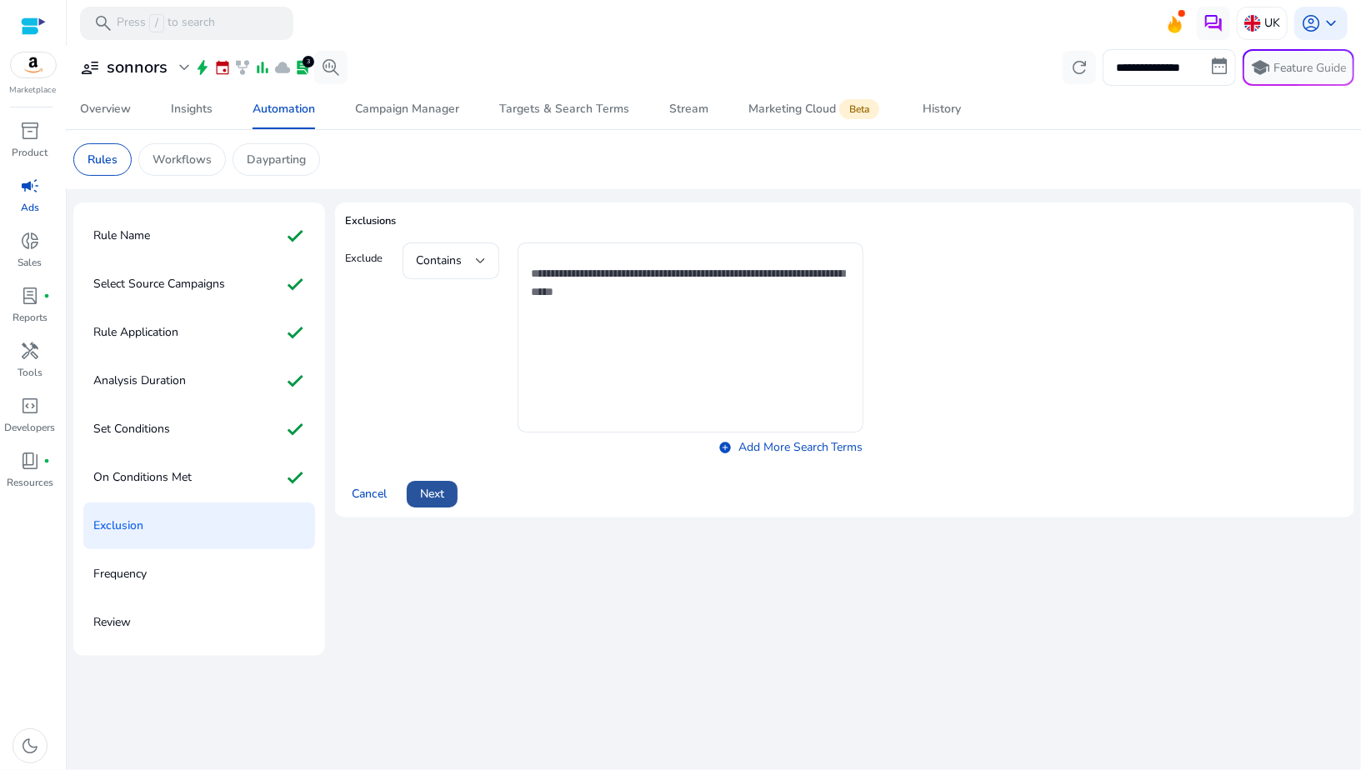
click at [433, 499] on span "Next" at bounding box center [432, 494] width 24 height 18
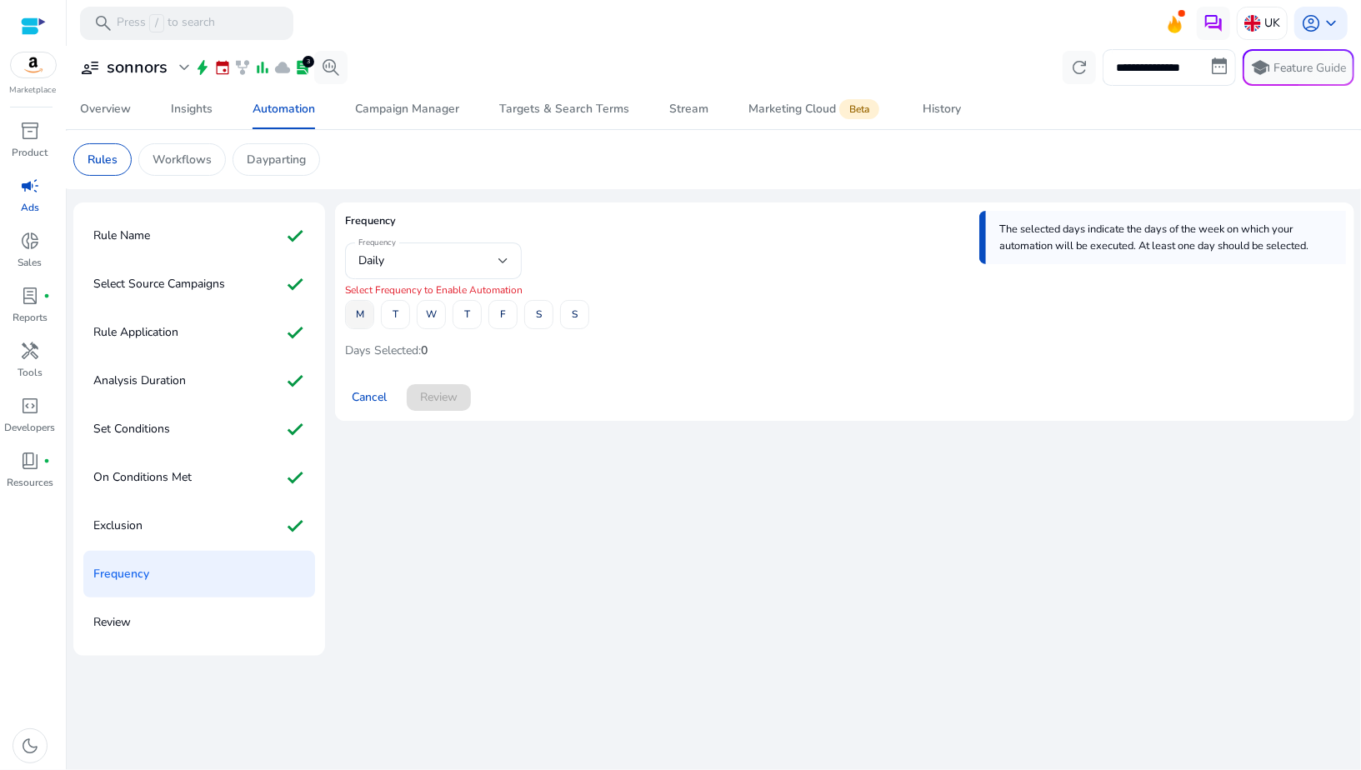
click at [358, 323] on span "M" at bounding box center [360, 314] width 8 height 29
click at [391, 321] on span at bounding box center [396, 315] width 28 height 40
click at [424, 320] on span at bounding box center [432, 315] width 28 height 40
click at [462, 320] on span at bounding box center [468, 315] width 28 height 40
click at [500, 320] on span "F" at bounding box center [503, 314] width 6 height 29
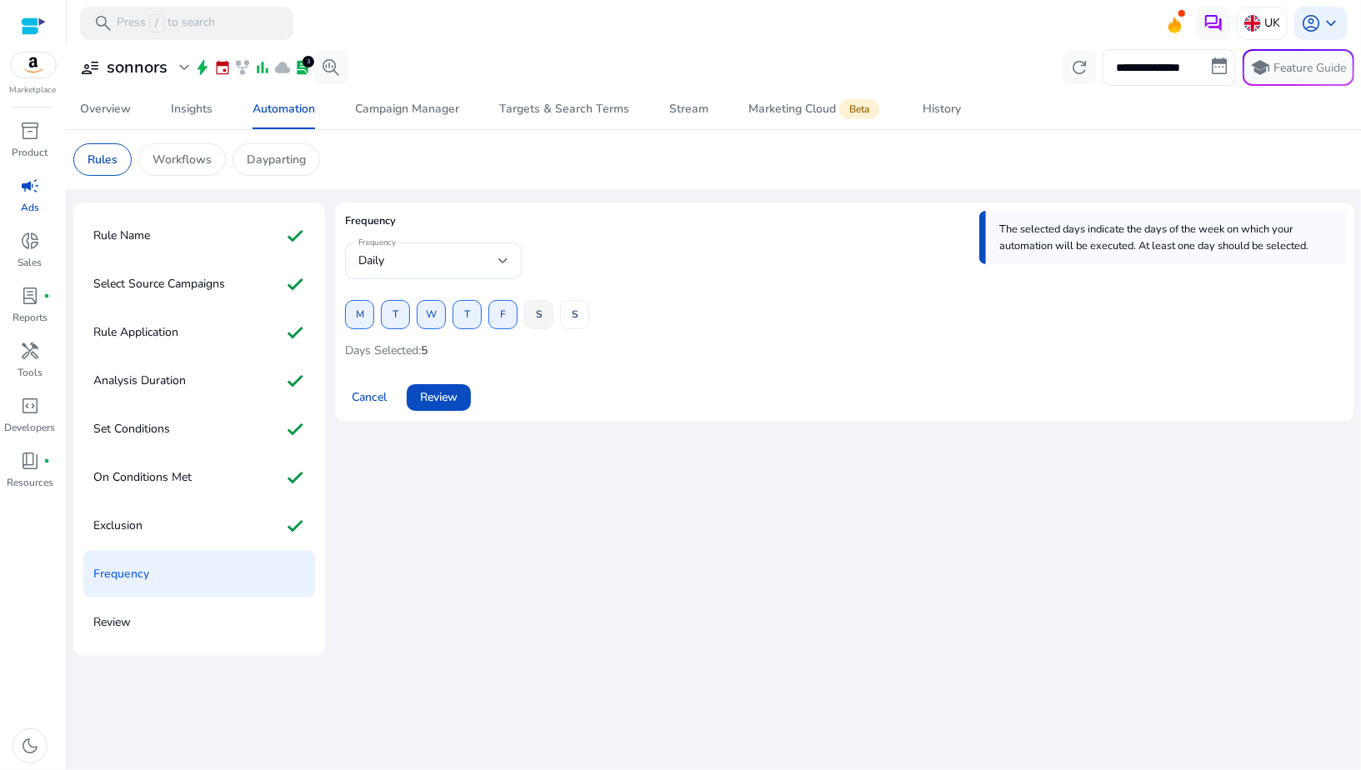
click at [541, 320] on span "S" at bounding box center [539, 314] width 6 height 29
click at [572, 317] on span "S" at bounding box center [575, 314] width 6 height 29
click at [430, 400] on span "Review" at bounding box center [439, 397] width 38 height 18
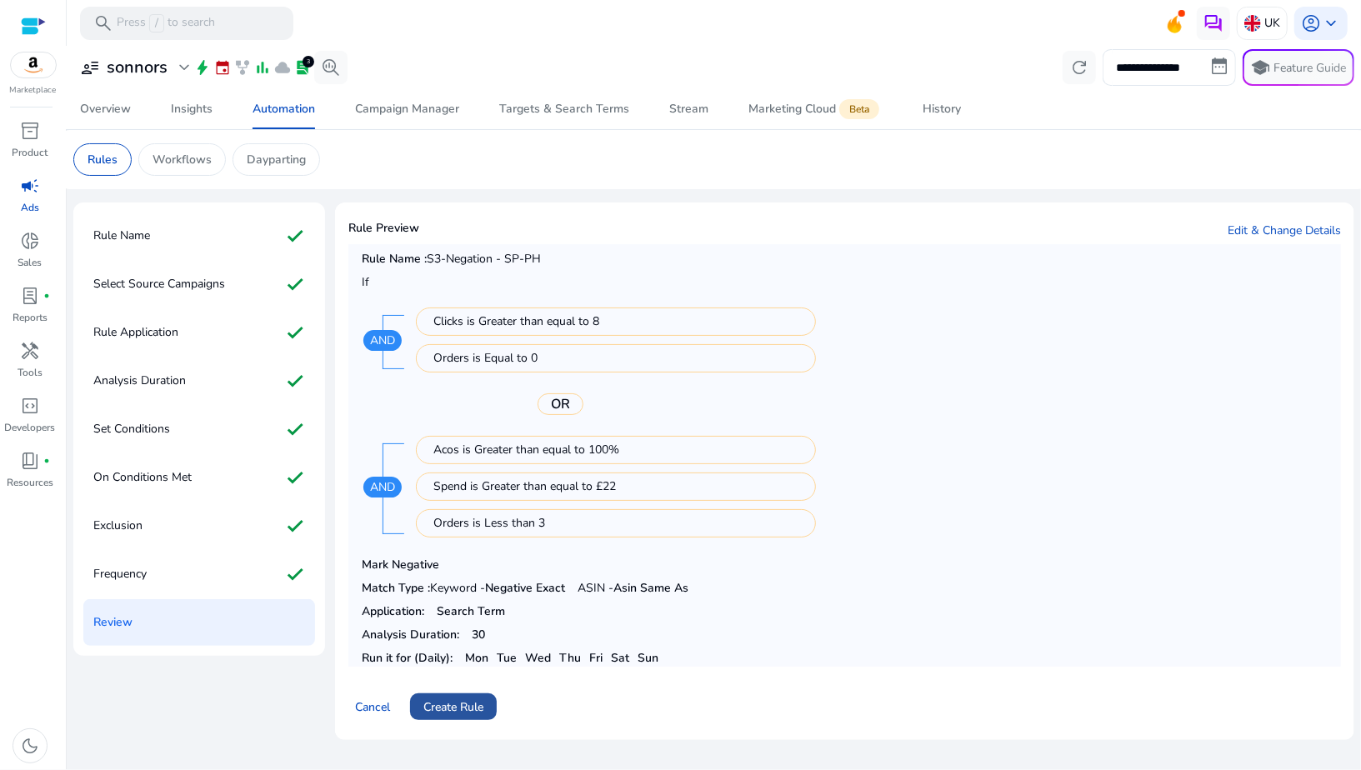
click at [457, 707] on span "Create Rule" at bounding box center [454, 708] width 60 height 18
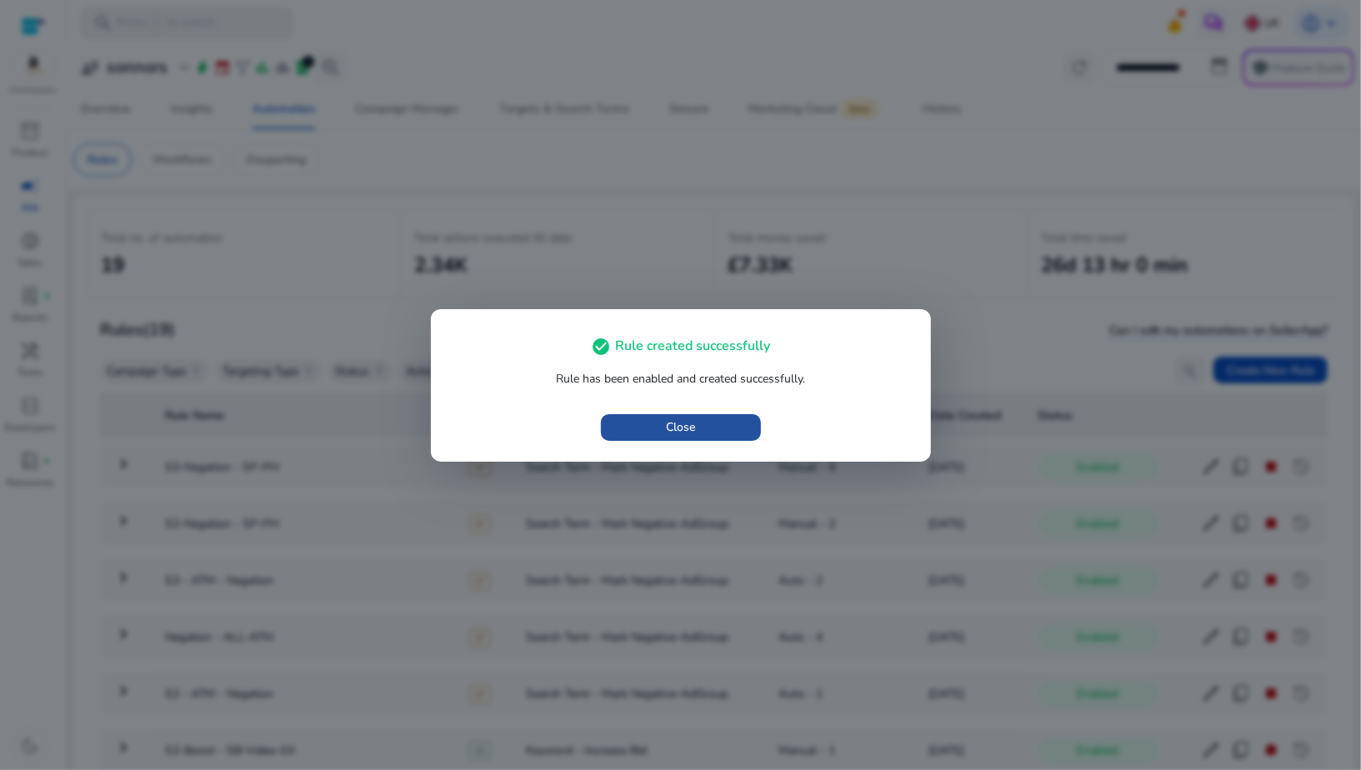
click at [670, 424] on span "Close" at bounding box center [680, 428] width 29 height 18
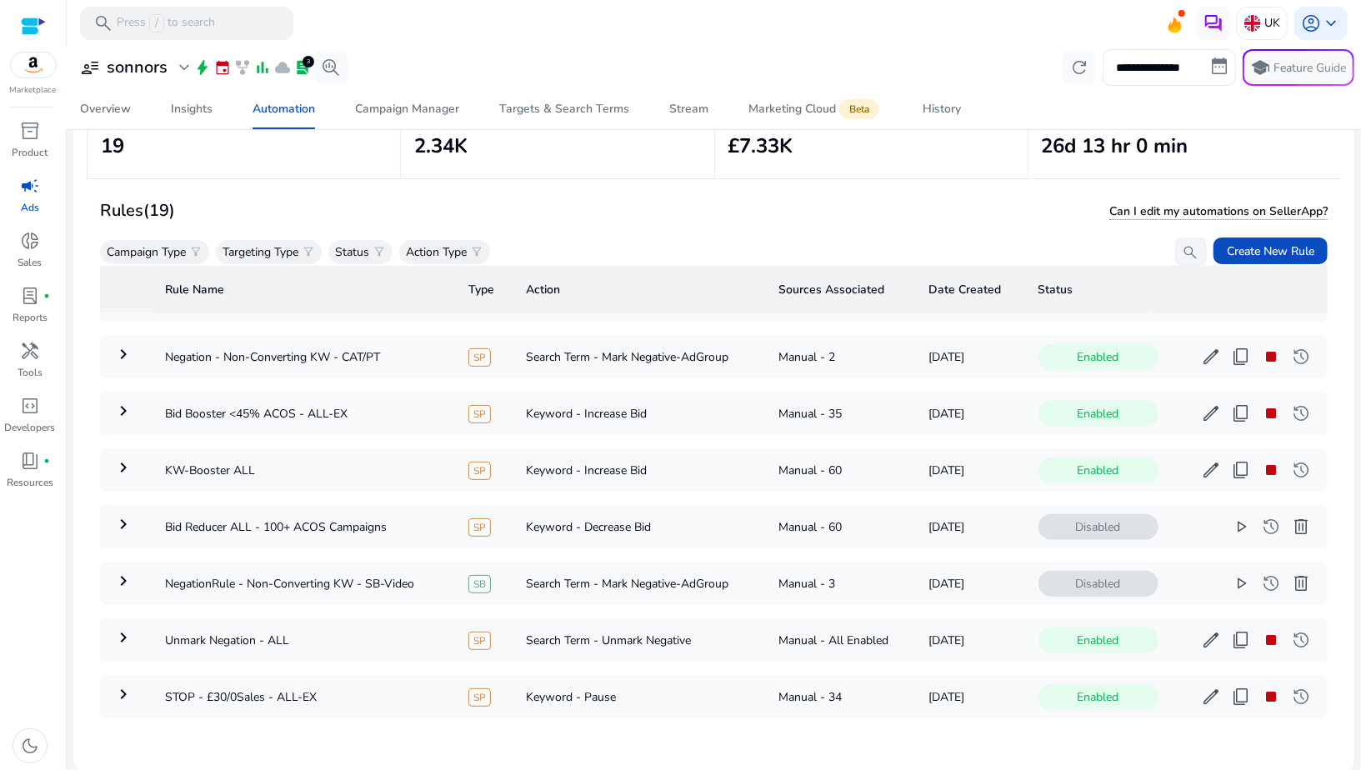
scroll to position [685, 0]
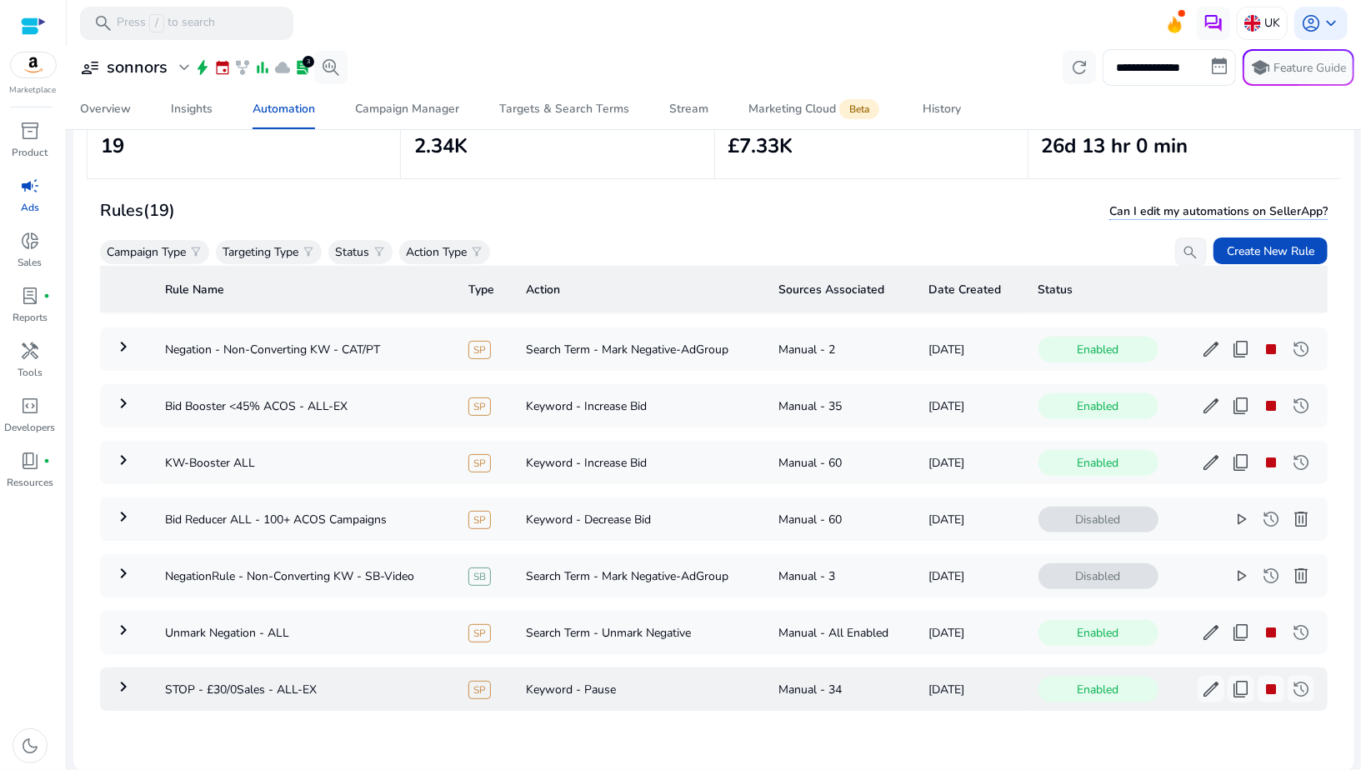
click at [806, 681] on div "Manual - 34" at bounding box center [841, 690] width 124 height 18
click at [126, 677] on mat-icon "keyboard_arrow_right" at bounding box center [123, 687] width 20 height 20
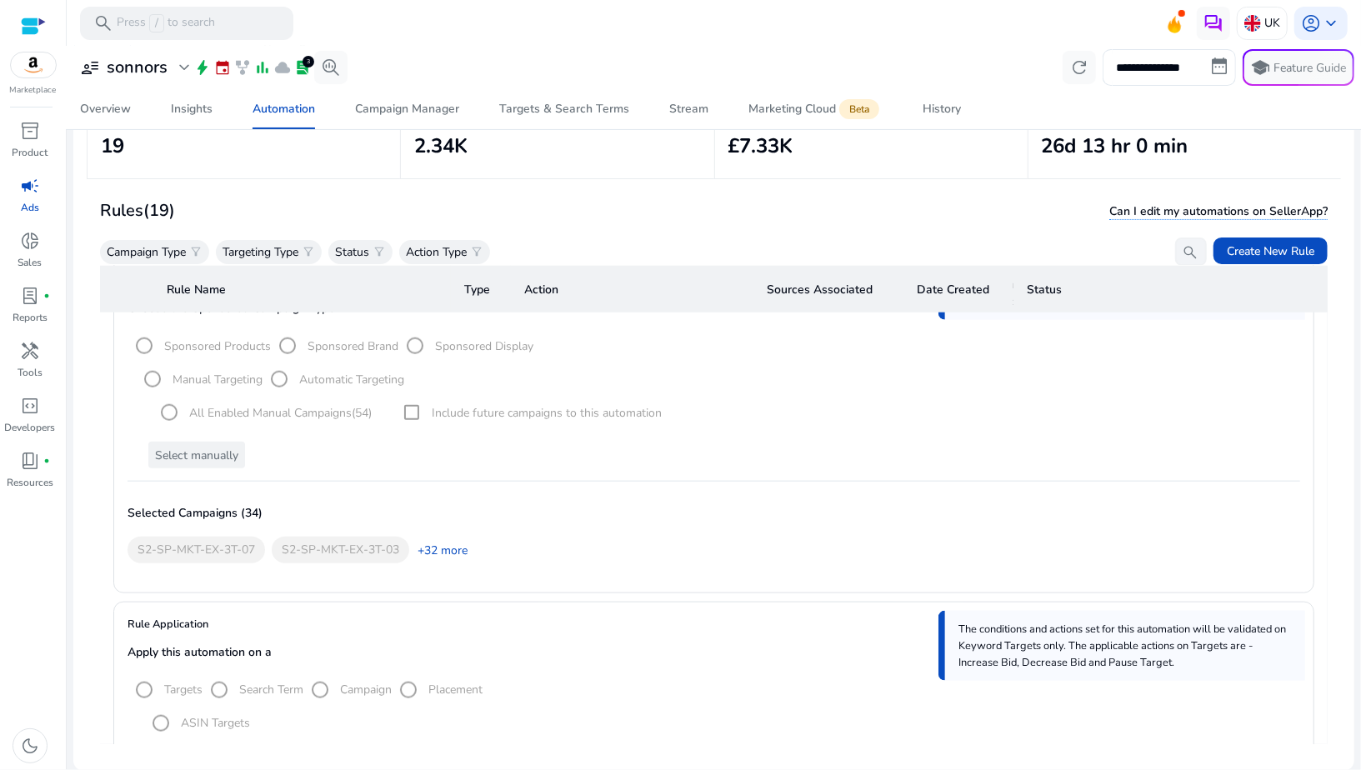
scroll to position [1240, 0]
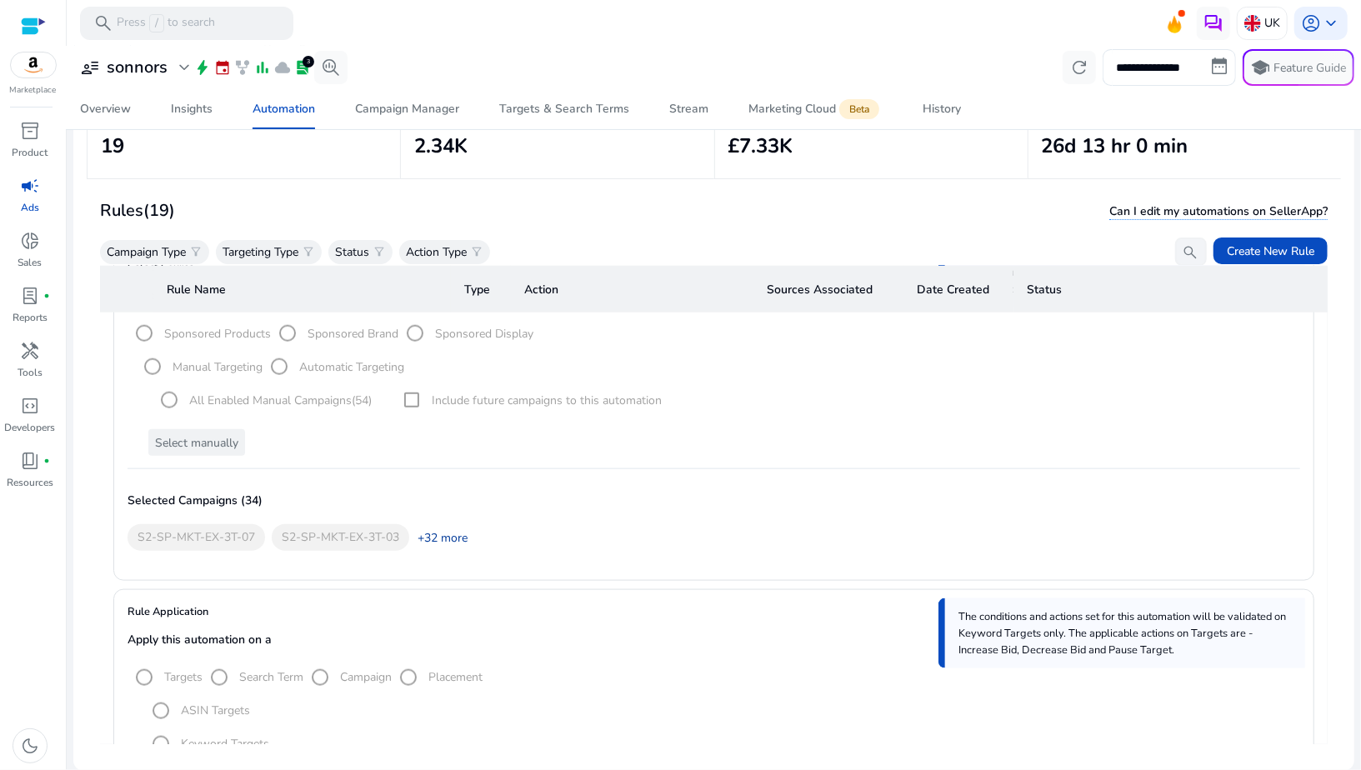
click at [452, 529] on link "+32 more" at bounding box center [438, 538] width 58 height 18
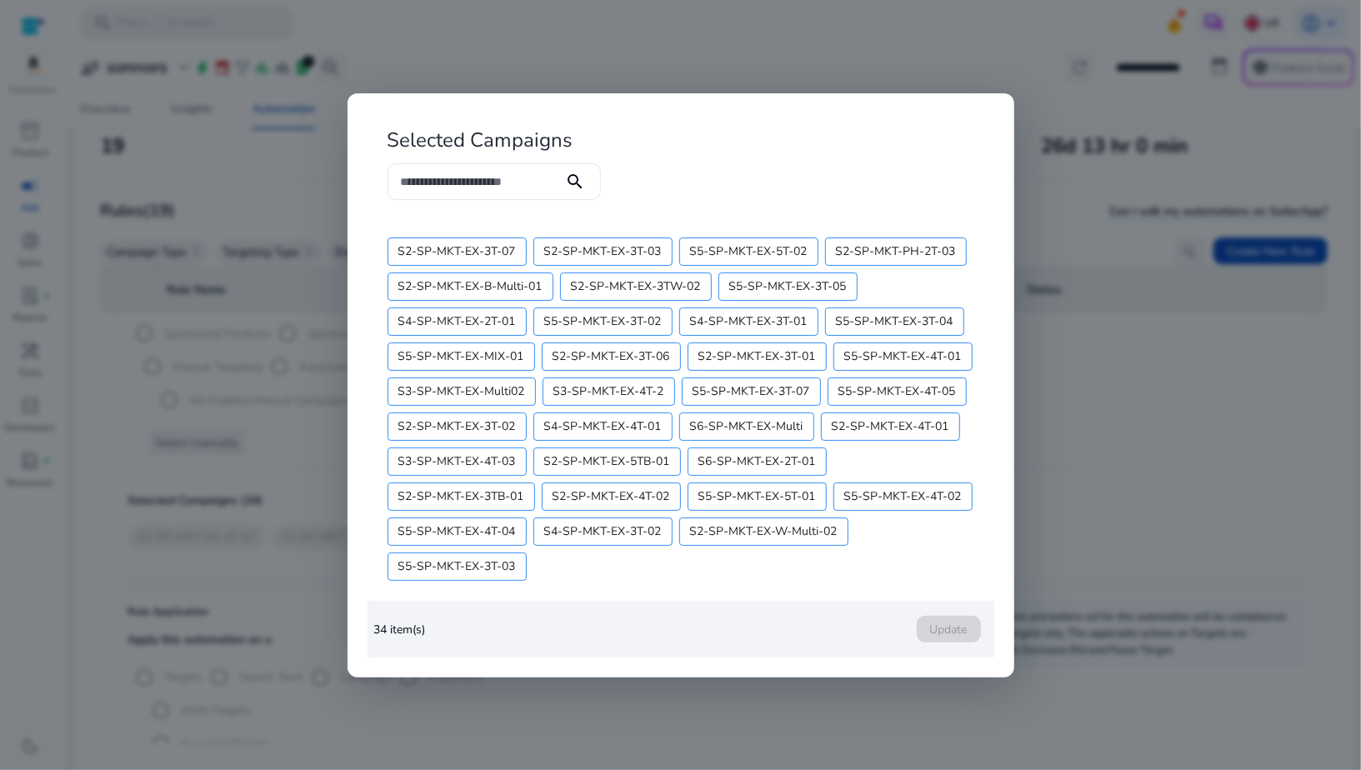
click at [273, 499] on div at bounding box center [680, 385] width 1361 height 770
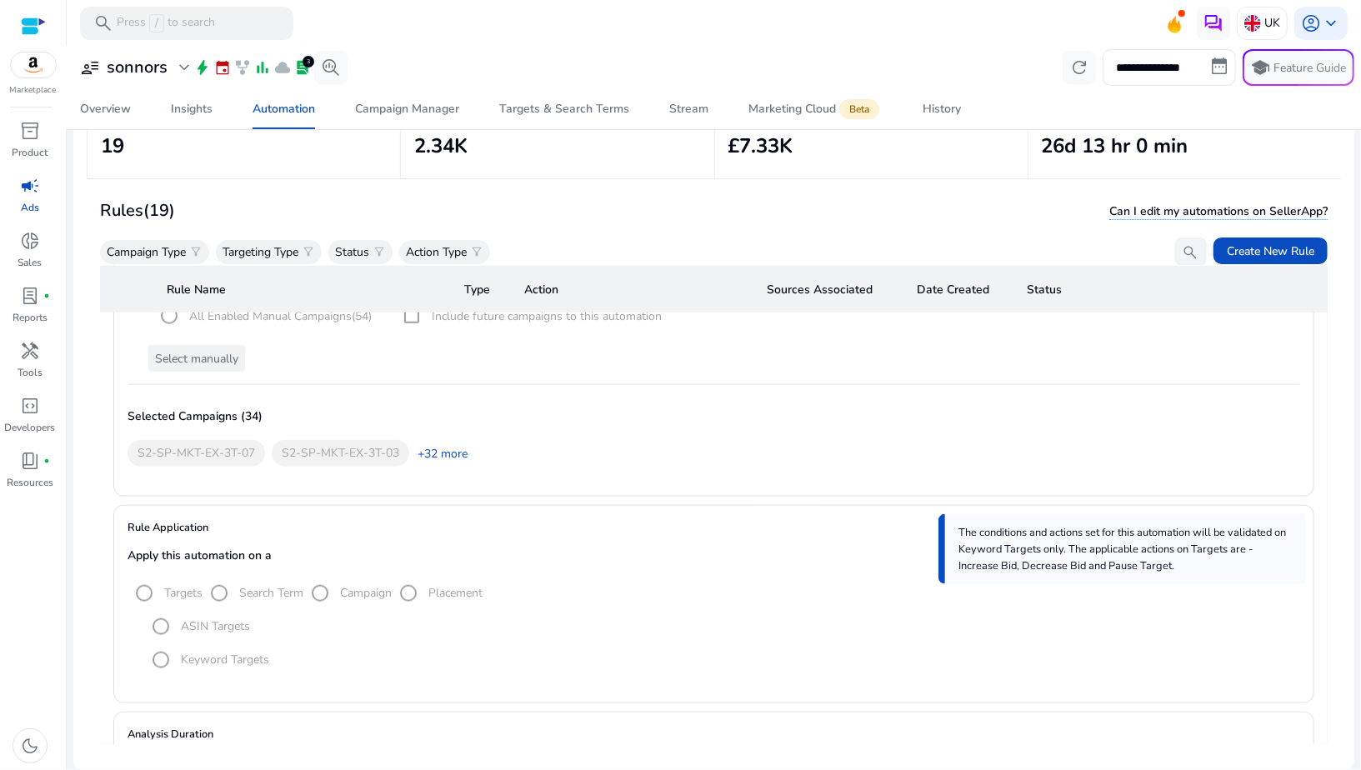
scroll to position [1346, 0]
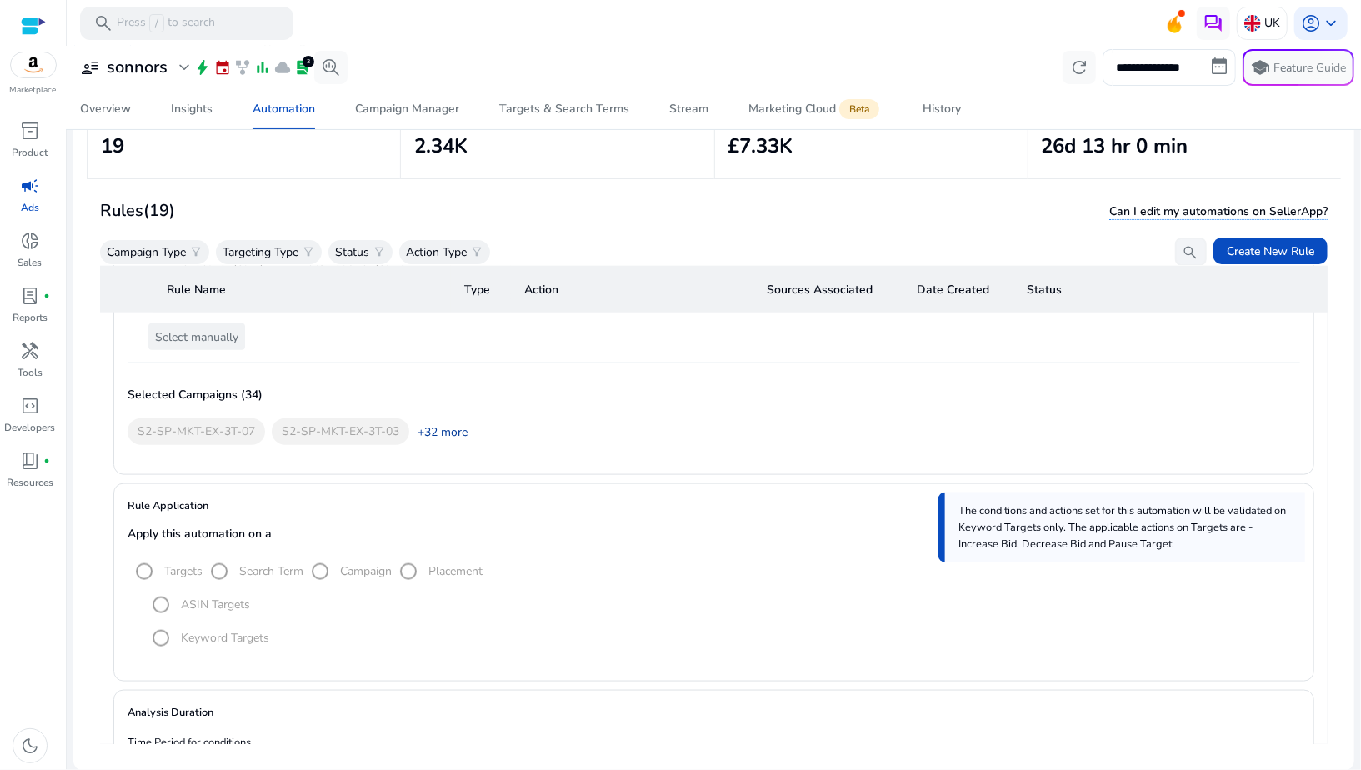
click at [435, 424] on link "+32 more" at bounding box center [438, 433] width 58 height 18
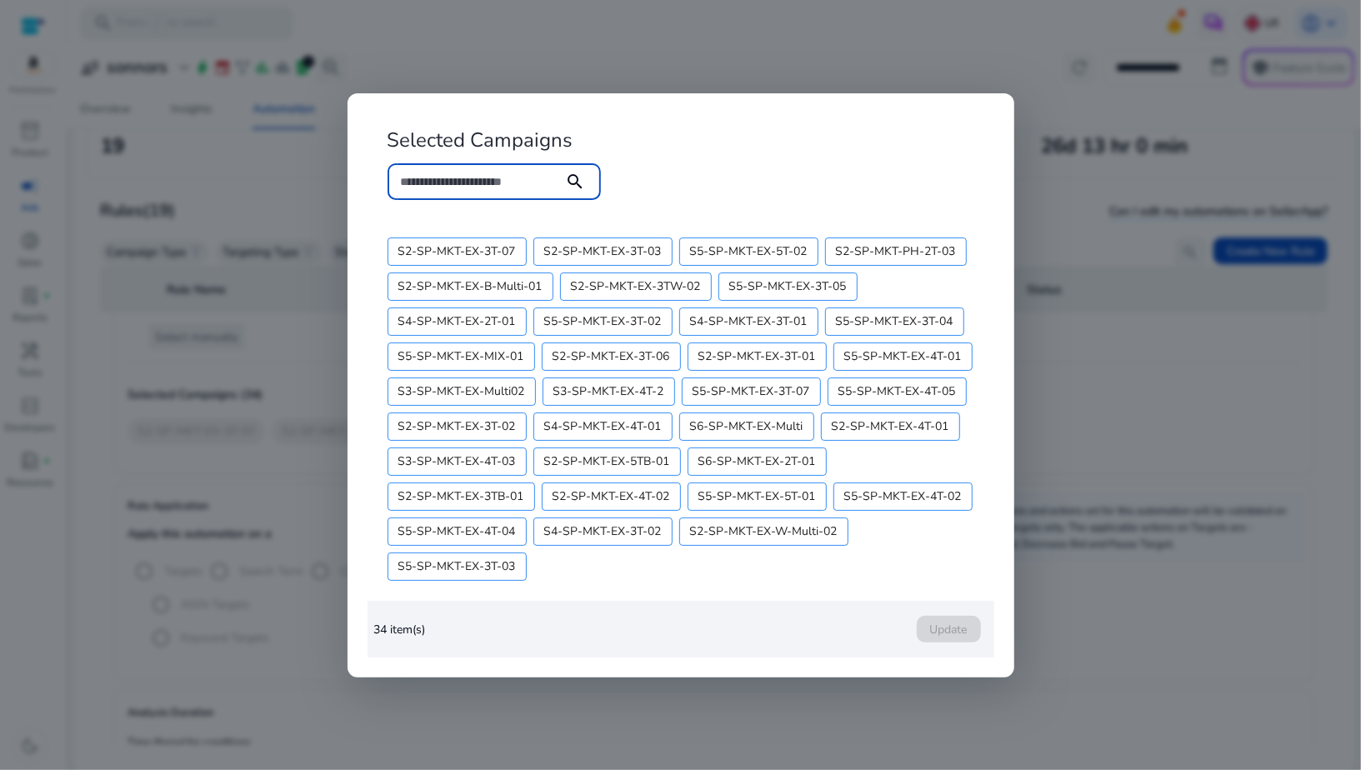
click at [718, 707] on div at bounding box center [680, 385] width 1361 height 770
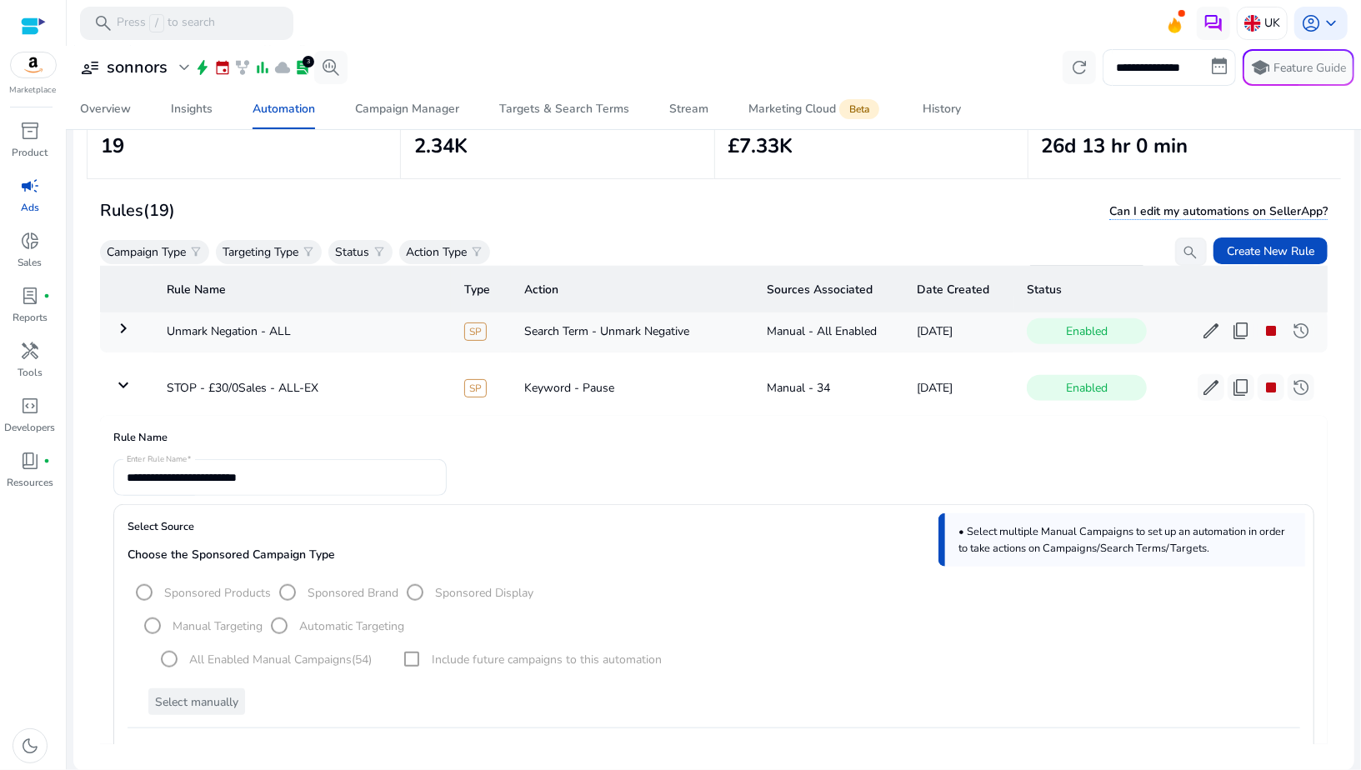
scroll to position [963, 0]
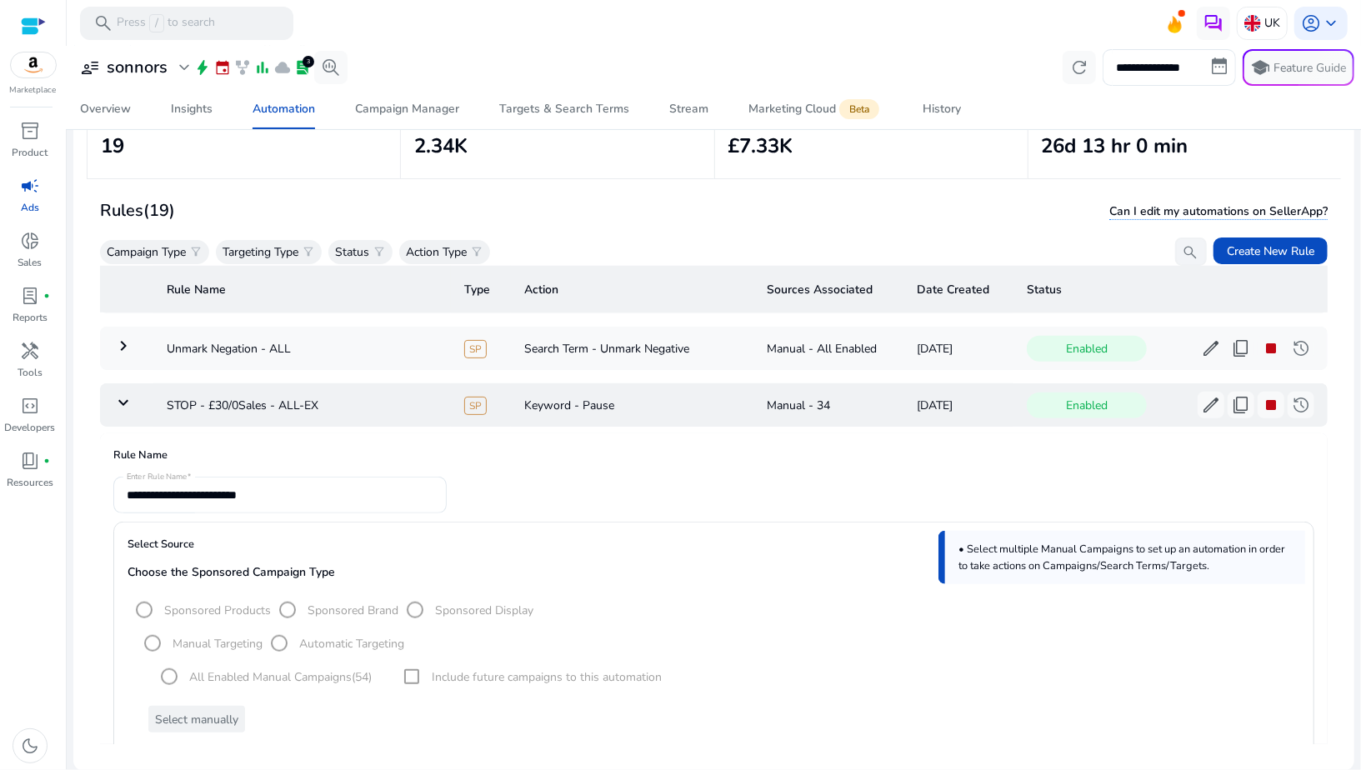
click at [130, 396] on mat-icon "keyboard_arrow_down" at bounding box center [123, 403] width 20 height 20
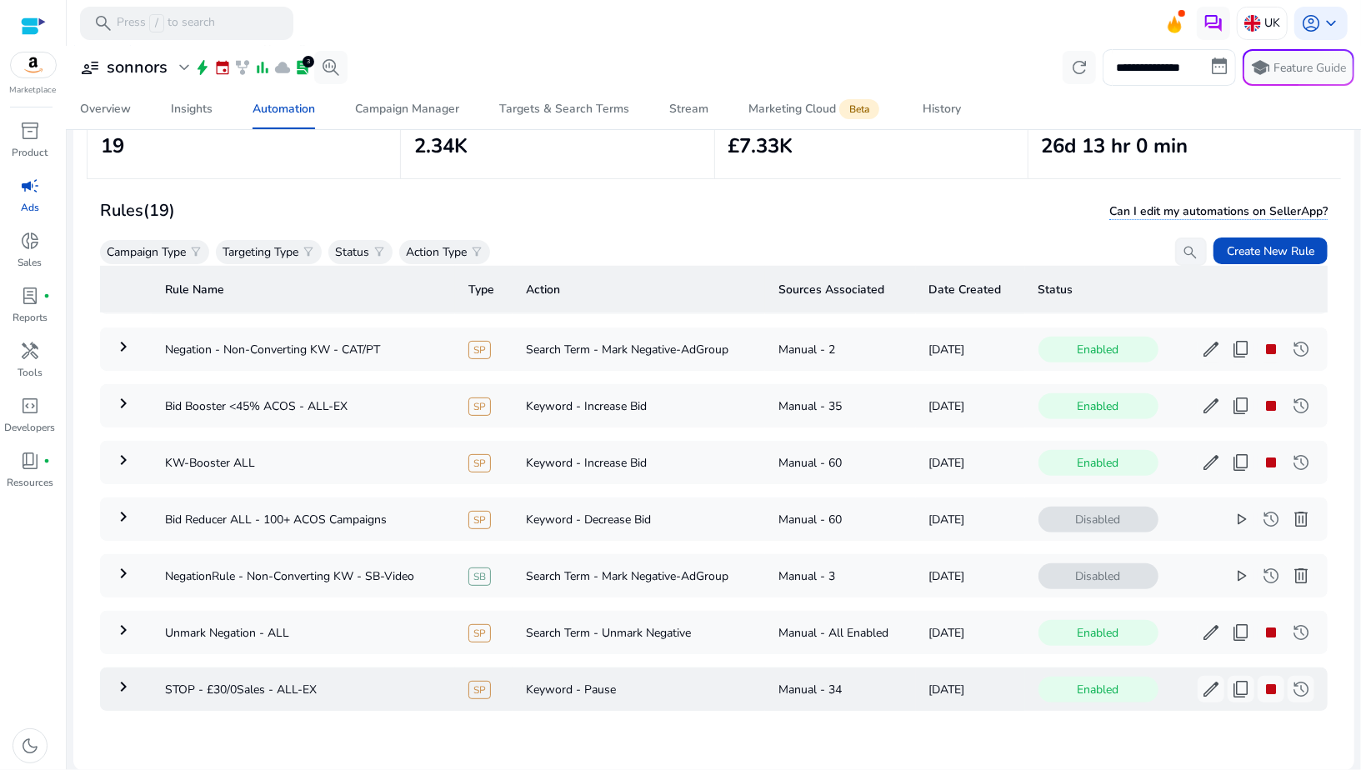
scroll to position [685, 0]
click at [1263, 680] on span "stop" at bounding box center [1271, 689] width 20 height 20
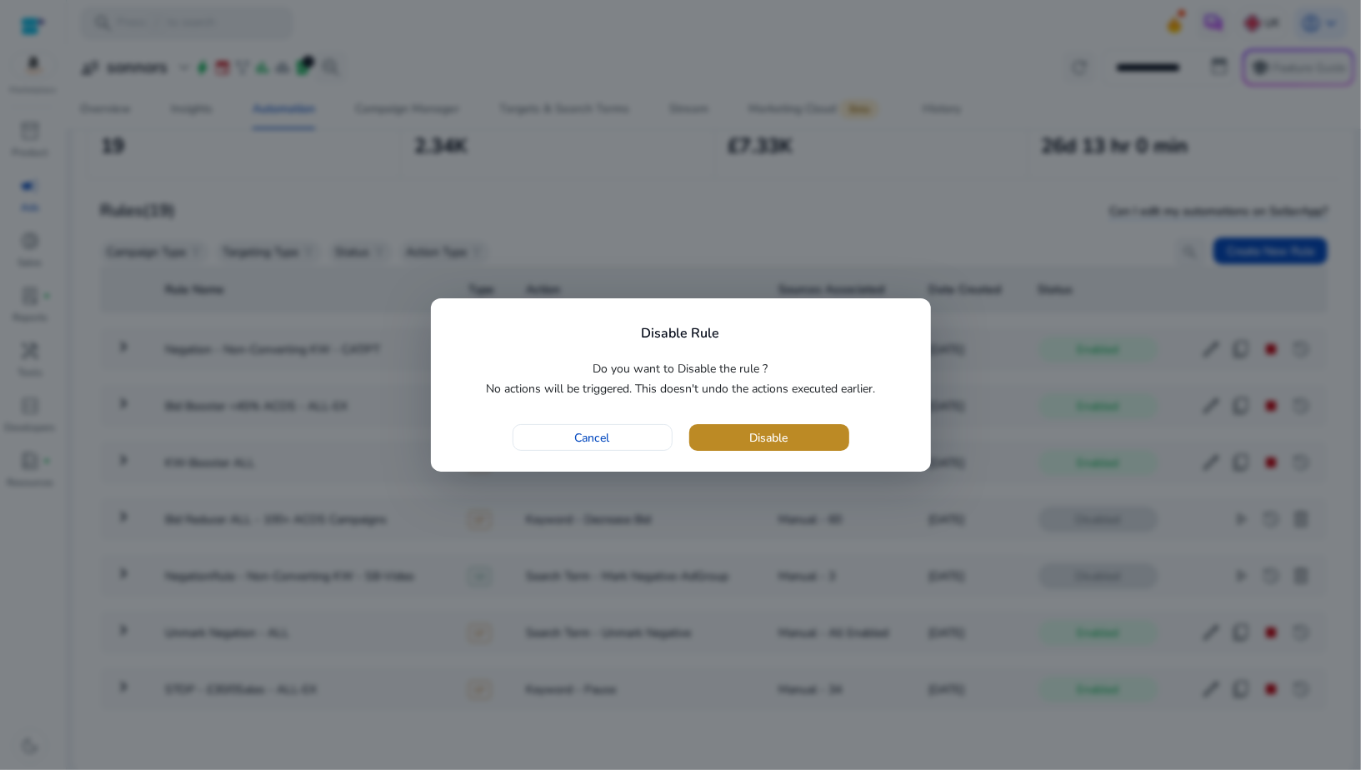
click at [745, 449] on span "button" at bounding box center [769, 438] width 160 height 40
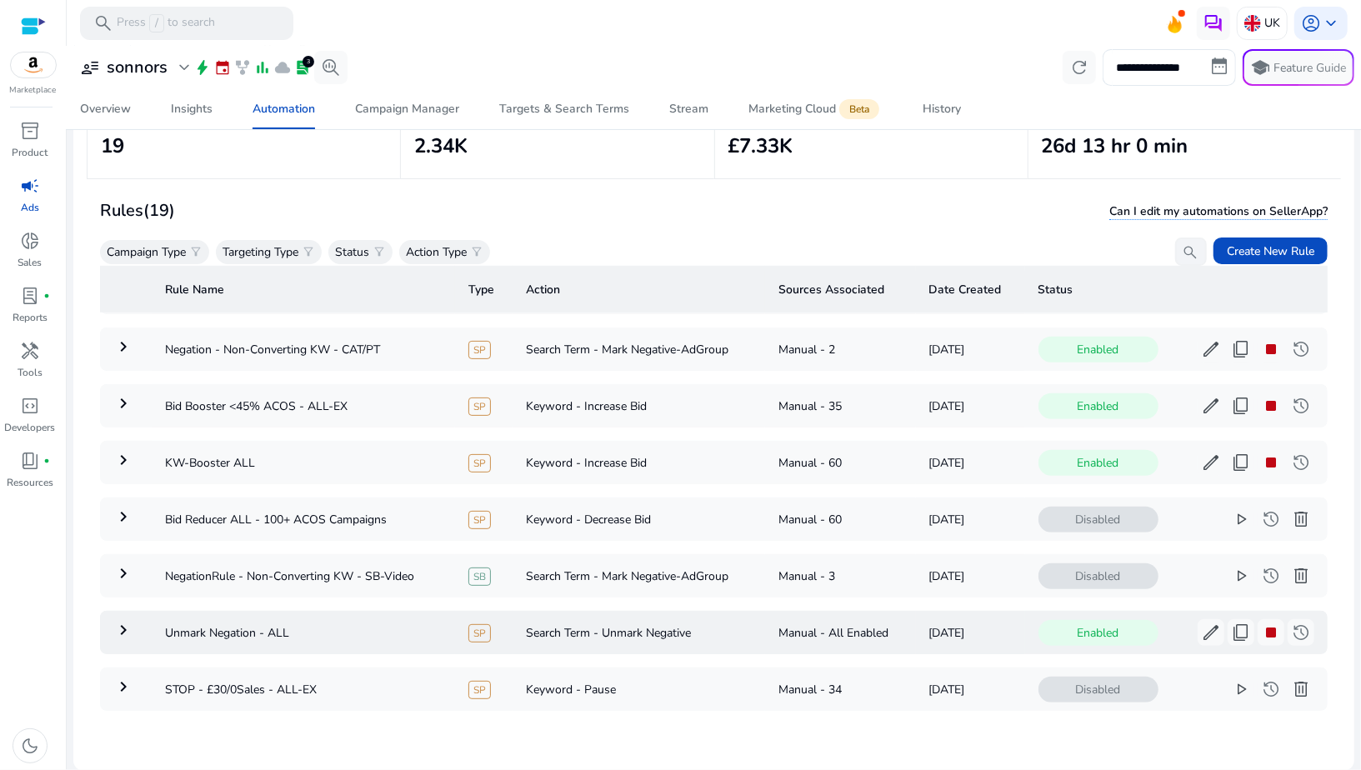
click at [127, 620] on mat-icon "keyboard_arrow_right" at bounding box center [123, 630] width 20 height 20
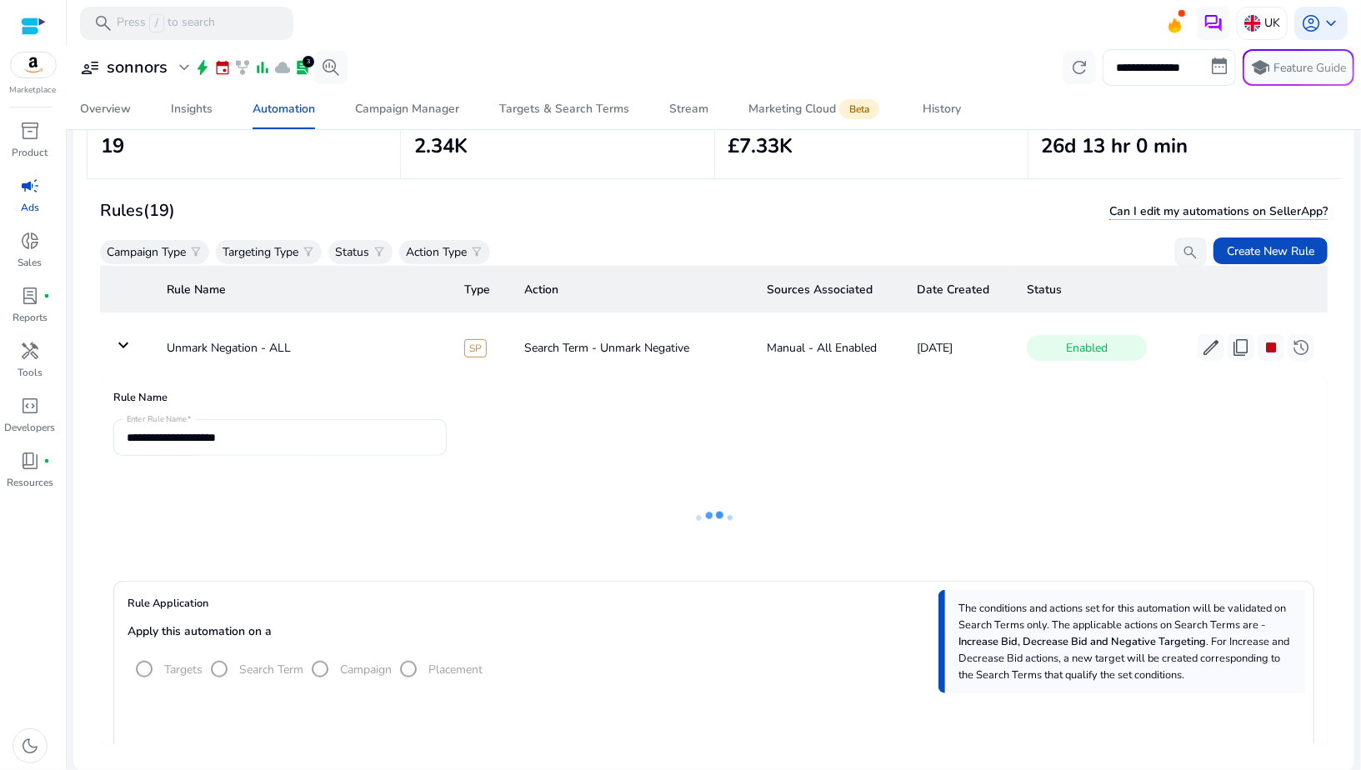
scroll to position [960, 0]
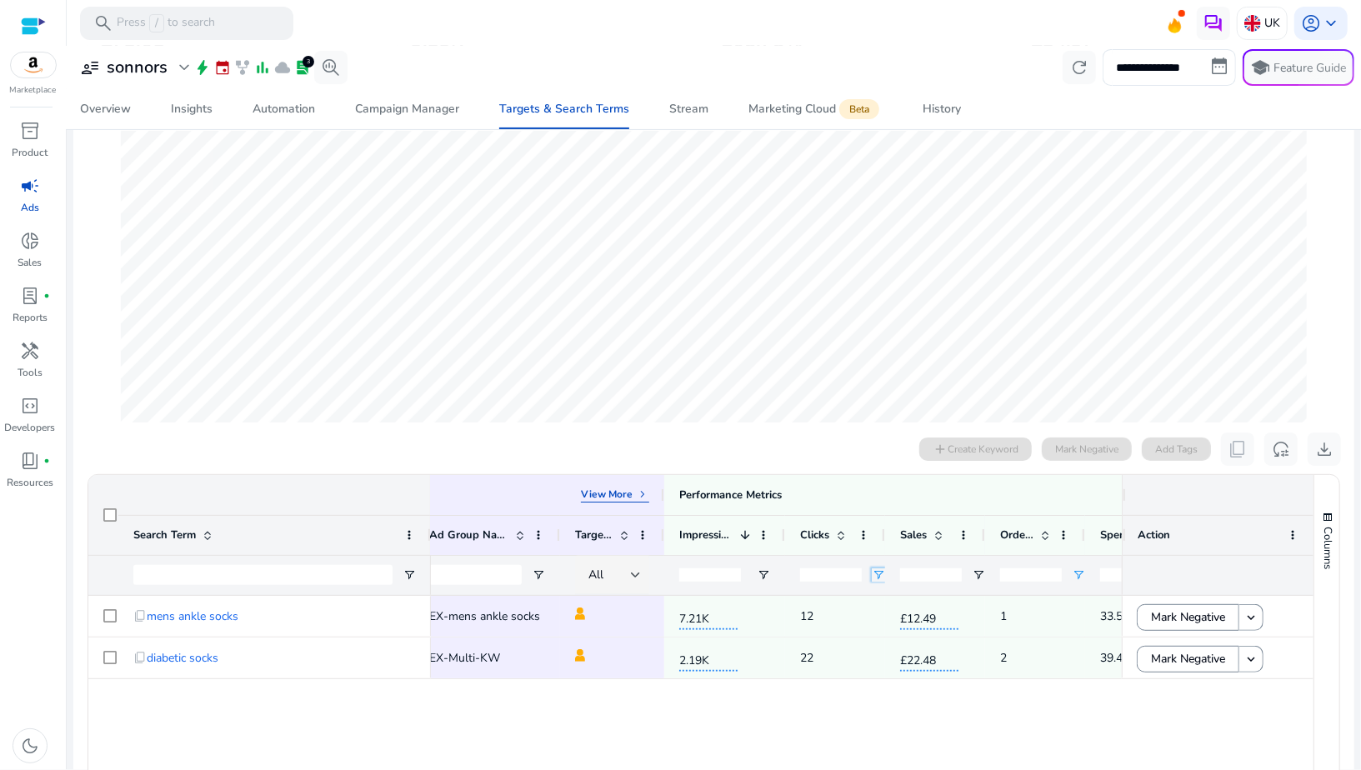
click at [880, 574] on span "Open Filter Menu" at bounding box center [878, 575] width 13 height 13
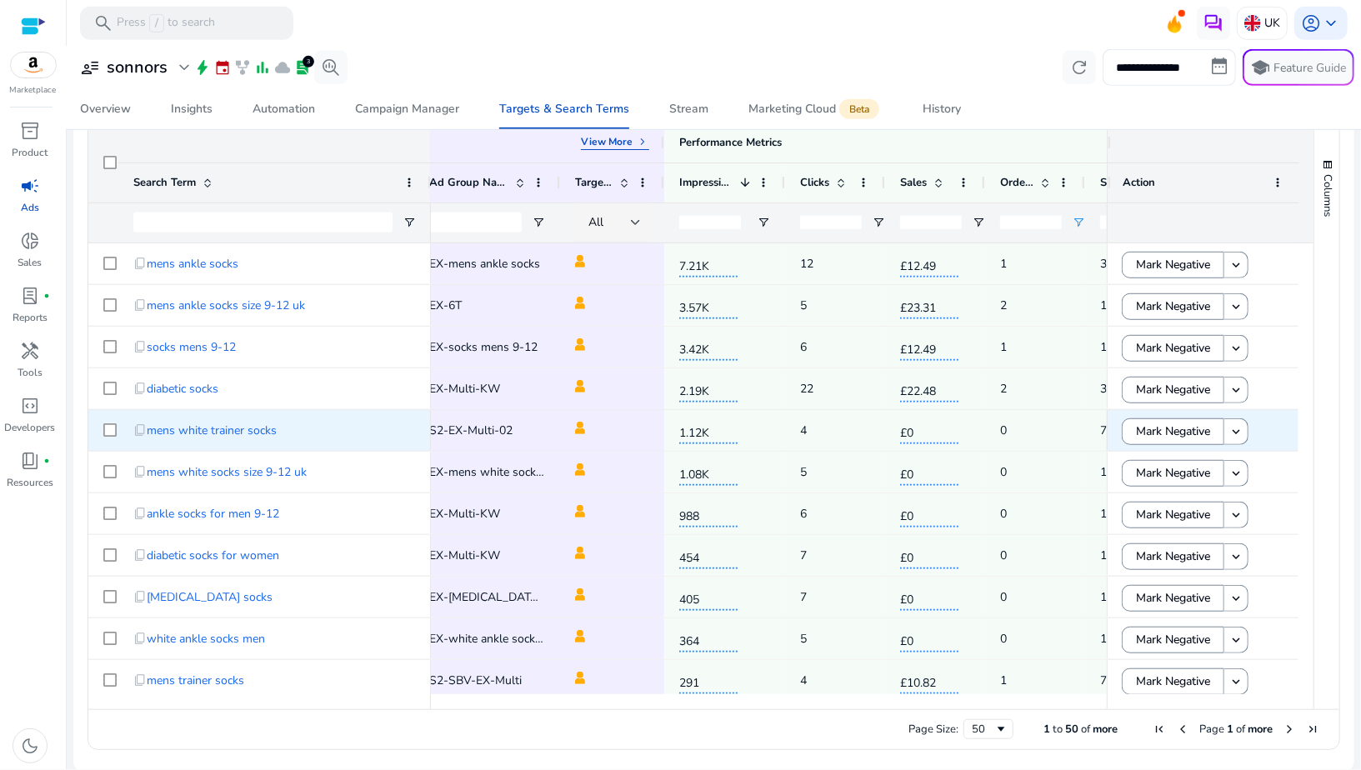
scroll to position [0, 401]
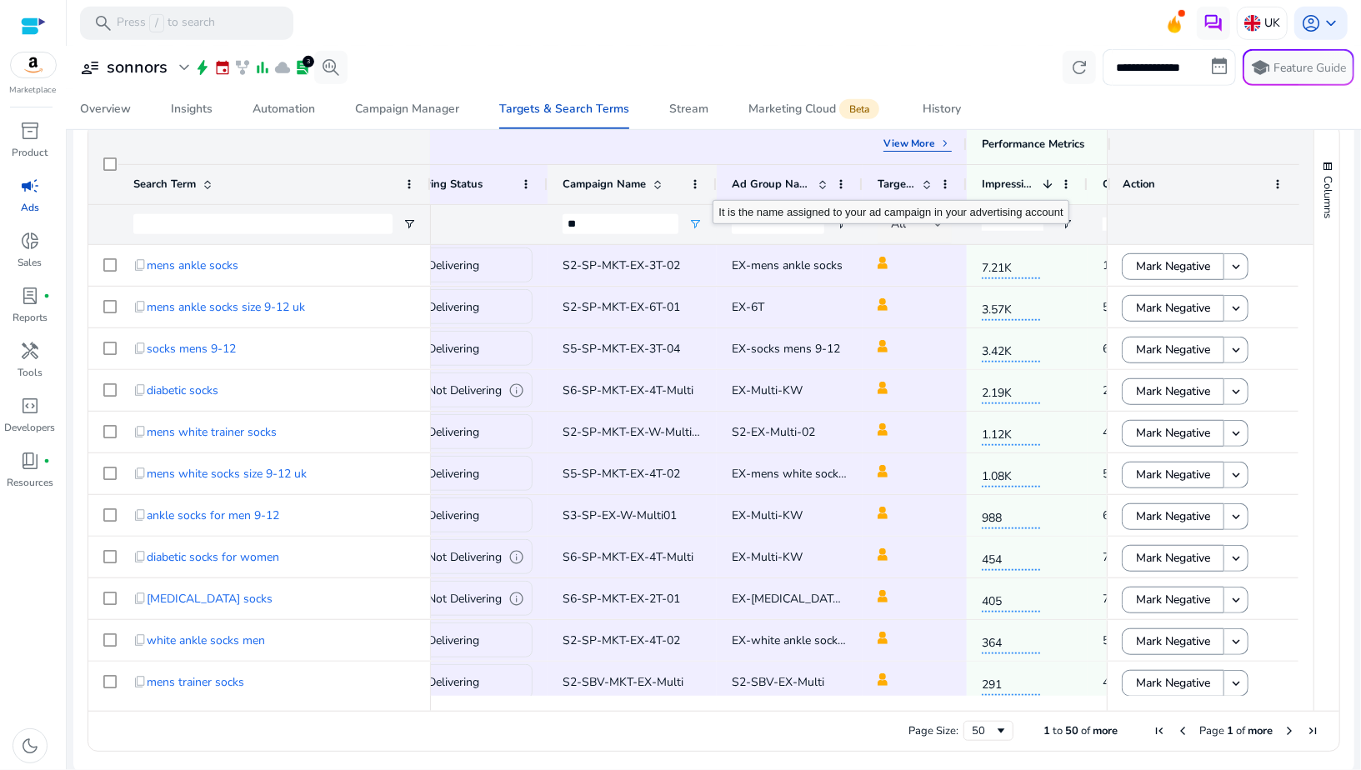
drag, startPoint x: 690, startPoint y: 183, endPoint x: 714, endPoint y: 183, distance: 24.2
click at [714, 183] on div at bounding box center [716, 184] width 7 height 39
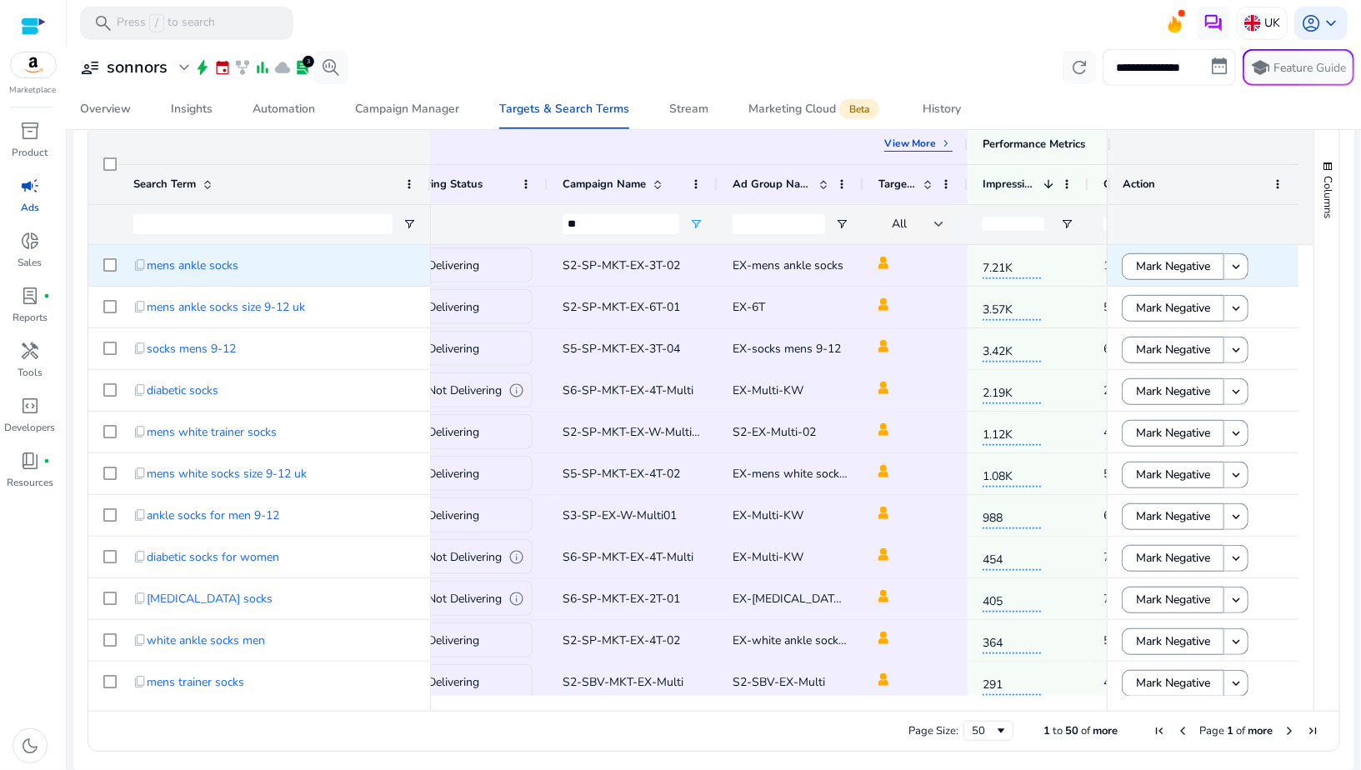
click at [620, 268] on span "S2-SP-MKT-EX-3T-02" at bounding box center [622, 266] width 118 height 16
copy span "S2-SP-MKT-EX-3T-02"
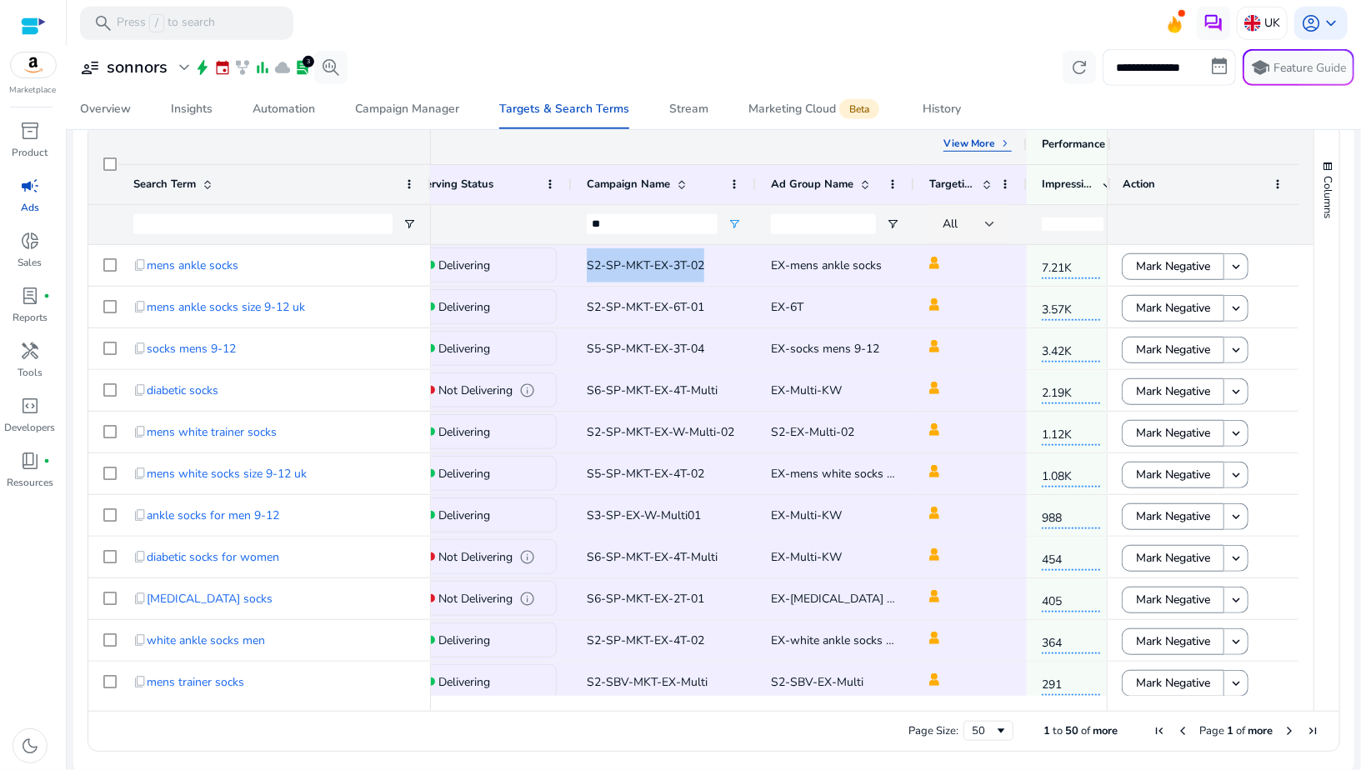
drag, startPoint x: 963, startPoint y: 144, endPoint x: 1022, endPoint y: 144, distance: 59.2
click at [1023, 144] on div at bounding box center [1026, 144] width 7 height 40
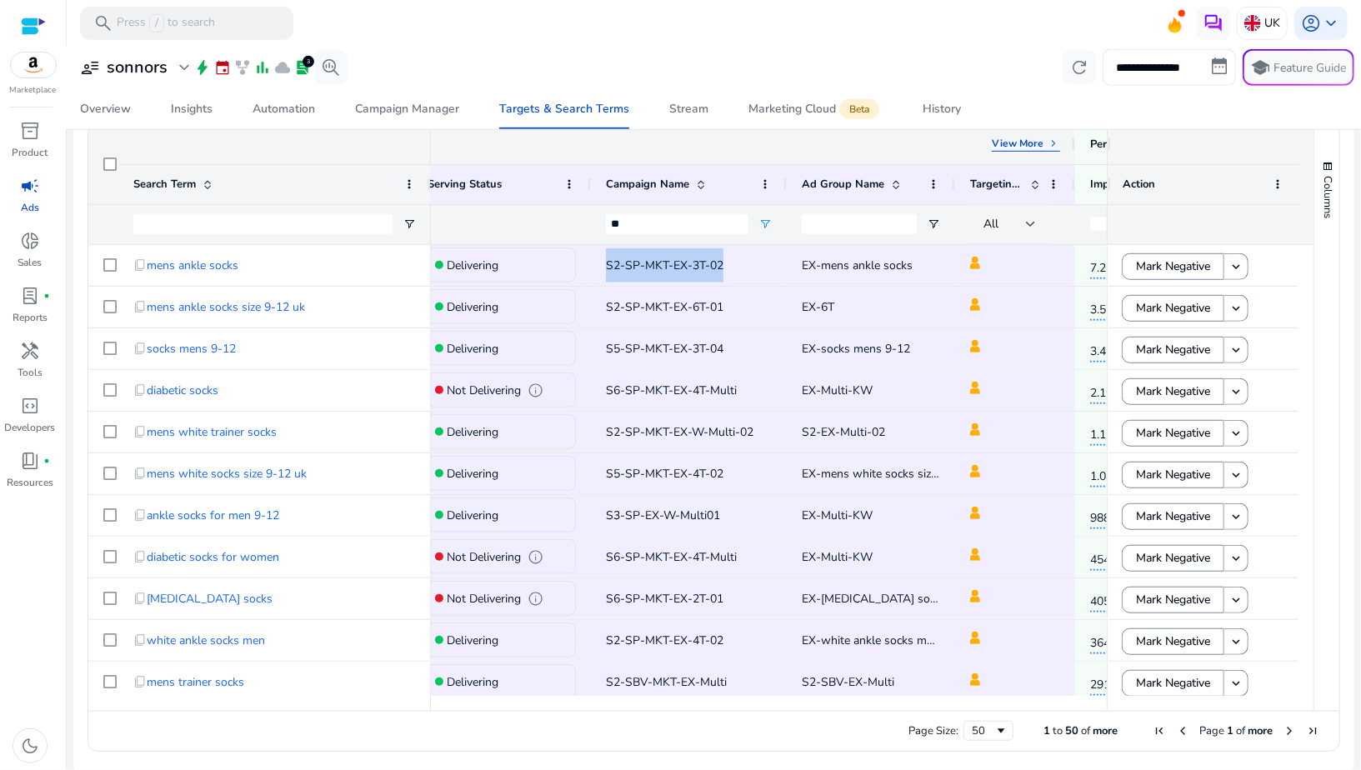
drag, startPoint x: 1022, startPoint y: 144, endPoint x: 1070, endPoint y: 144, distance: 48.4
click at [1071, 144] on div at bounding box center [1074, 144] width 7 height 40
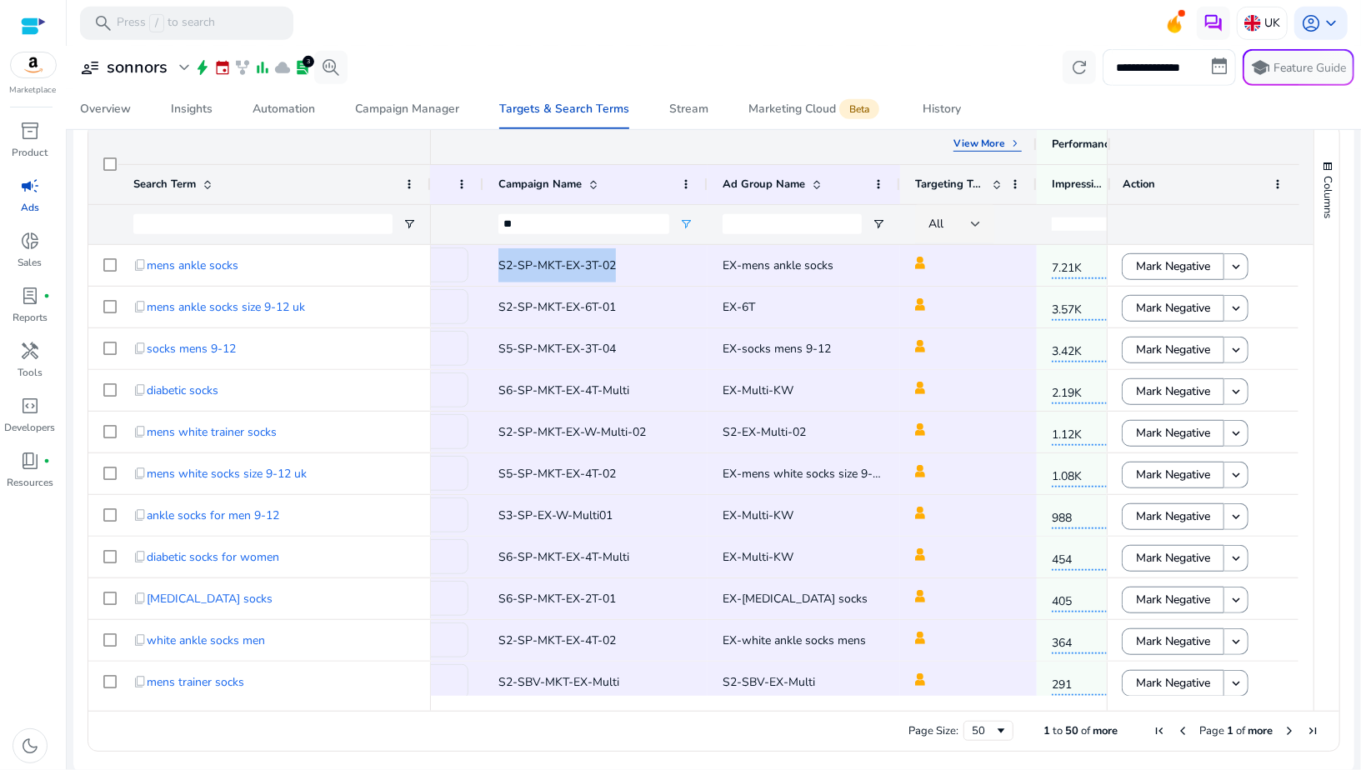
drag, startPoint x: 920, startPoint y: 151, endPoint x: 1035, endPoint y: 165, distance: 115.9
click at [1035, 165] on div "Performance Metrics View Less keyboard_arrow_left Primary Attributes View More …" at bounding box center [1038, 184] width 1848 height 120
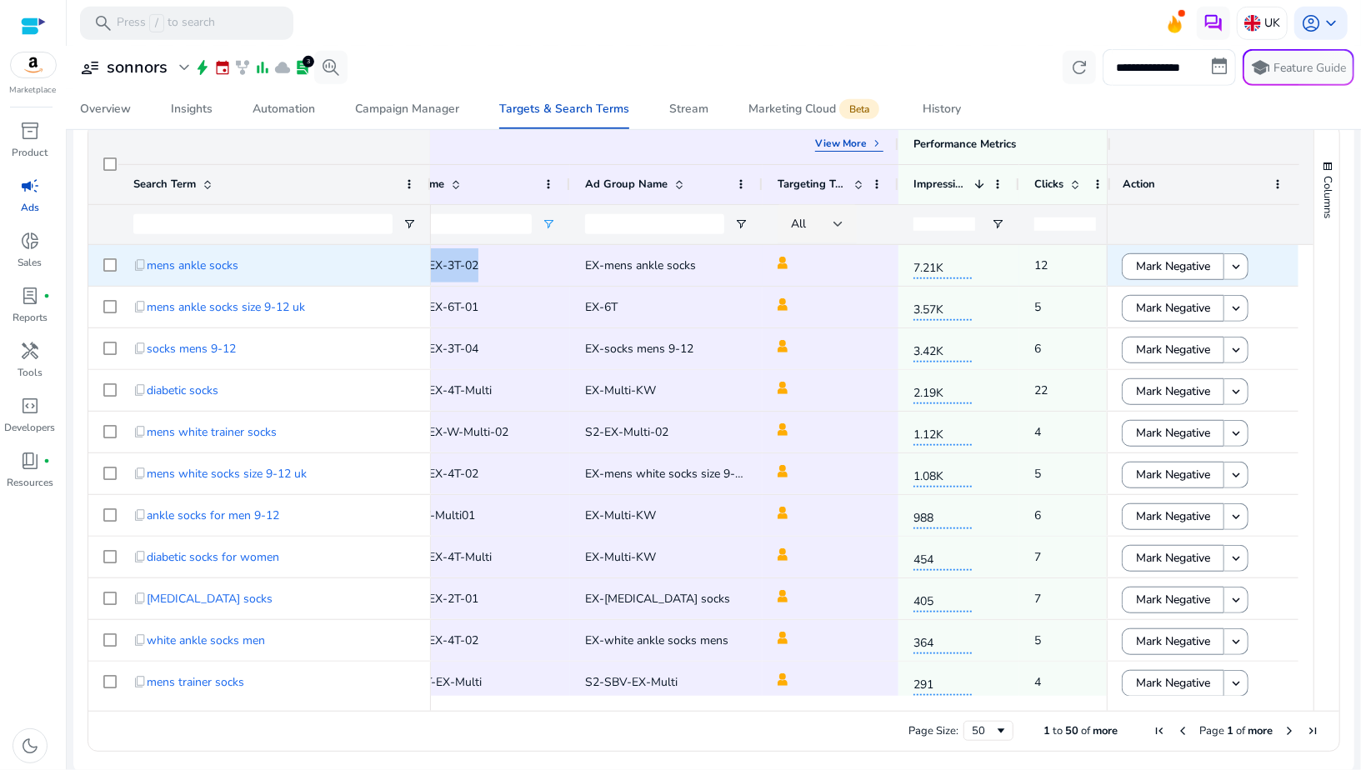
scroll to position [0, 510]
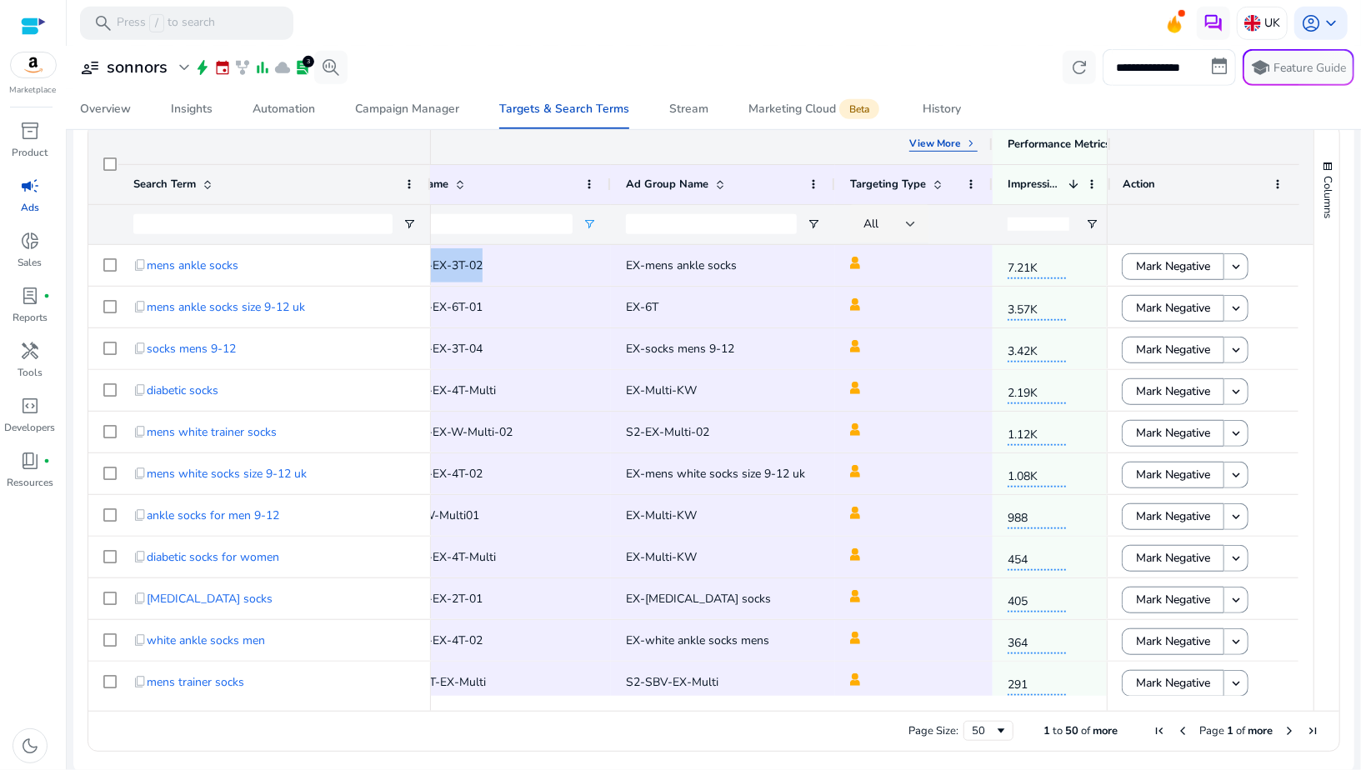
drag, startPoint x: 840, startPoint y: 150, endPoint x: 990, endPoint y: 162, distance: 149.7
click at [990, 162] on div at bounding box center [992, 144] width 7 height 40
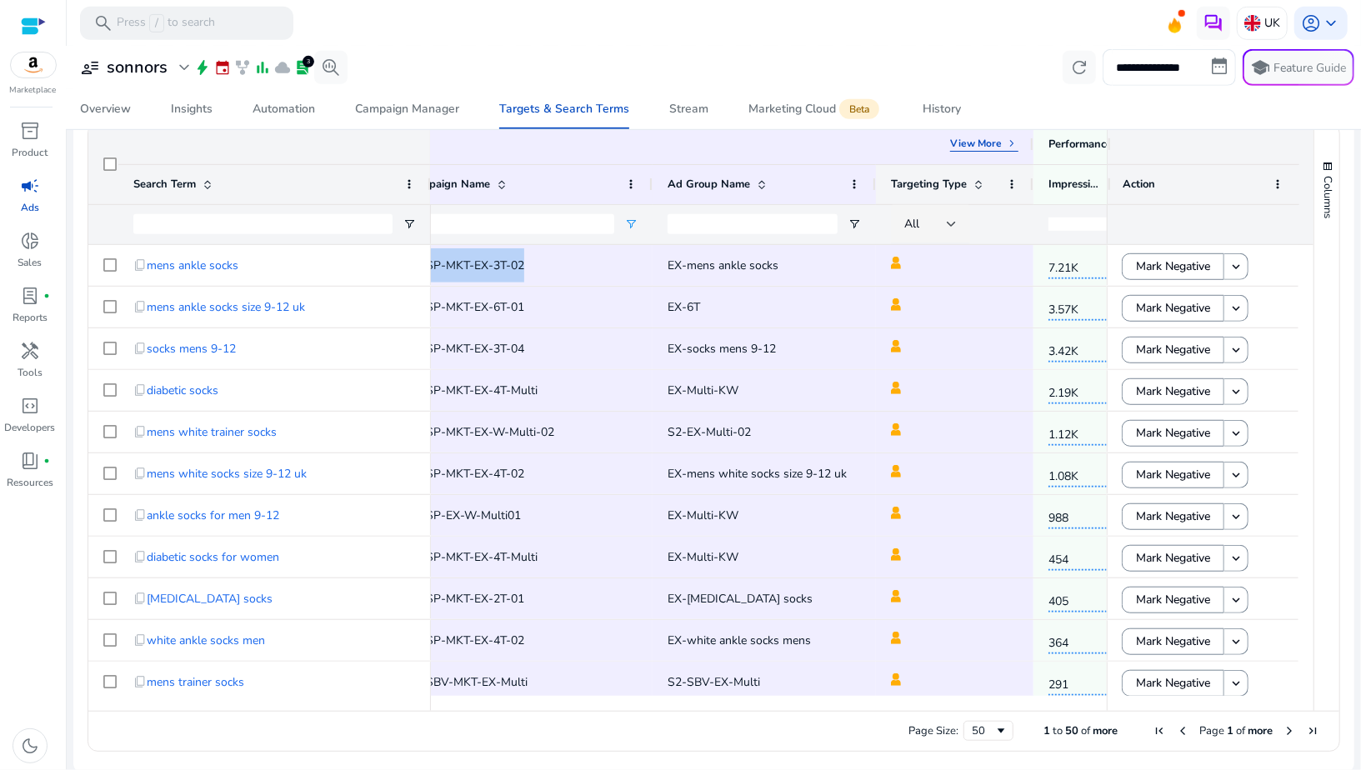
scroll to position [543, 0]
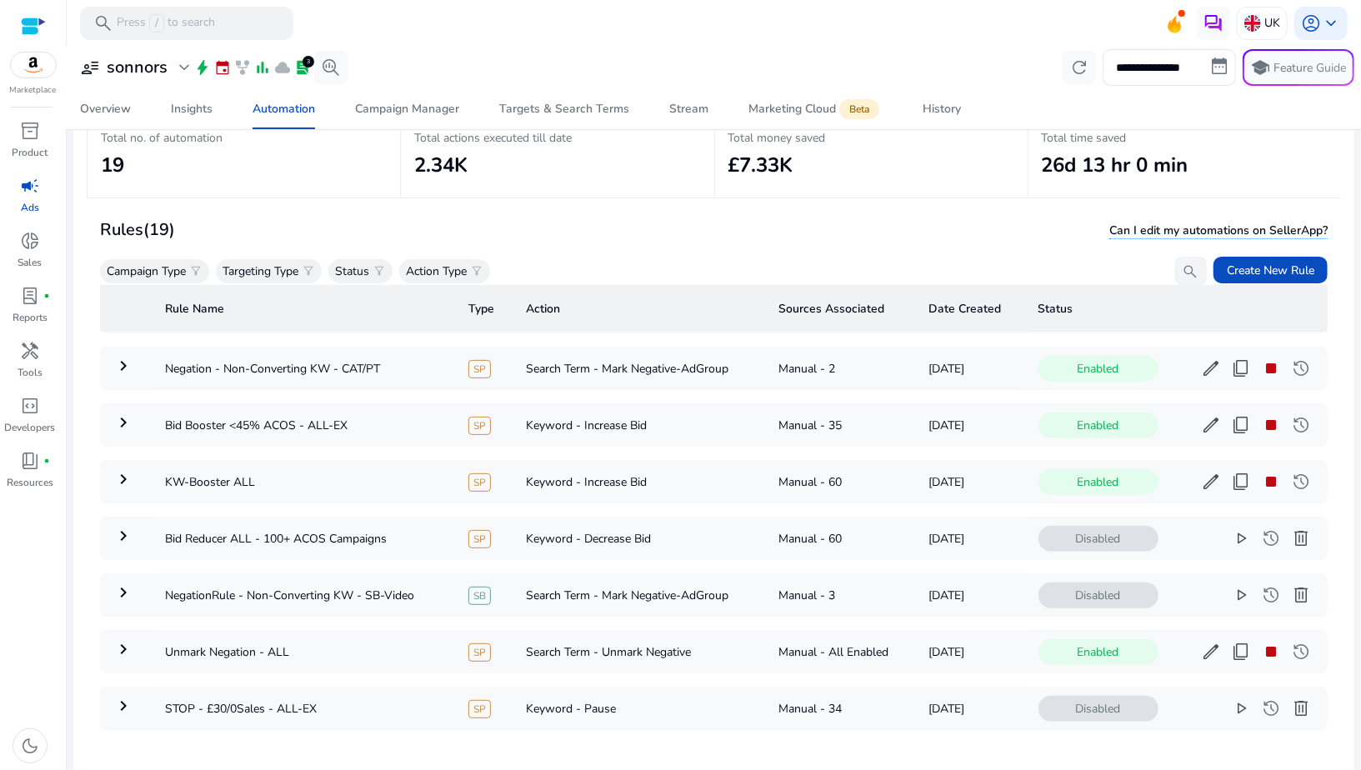
scroll to position [119, 0]
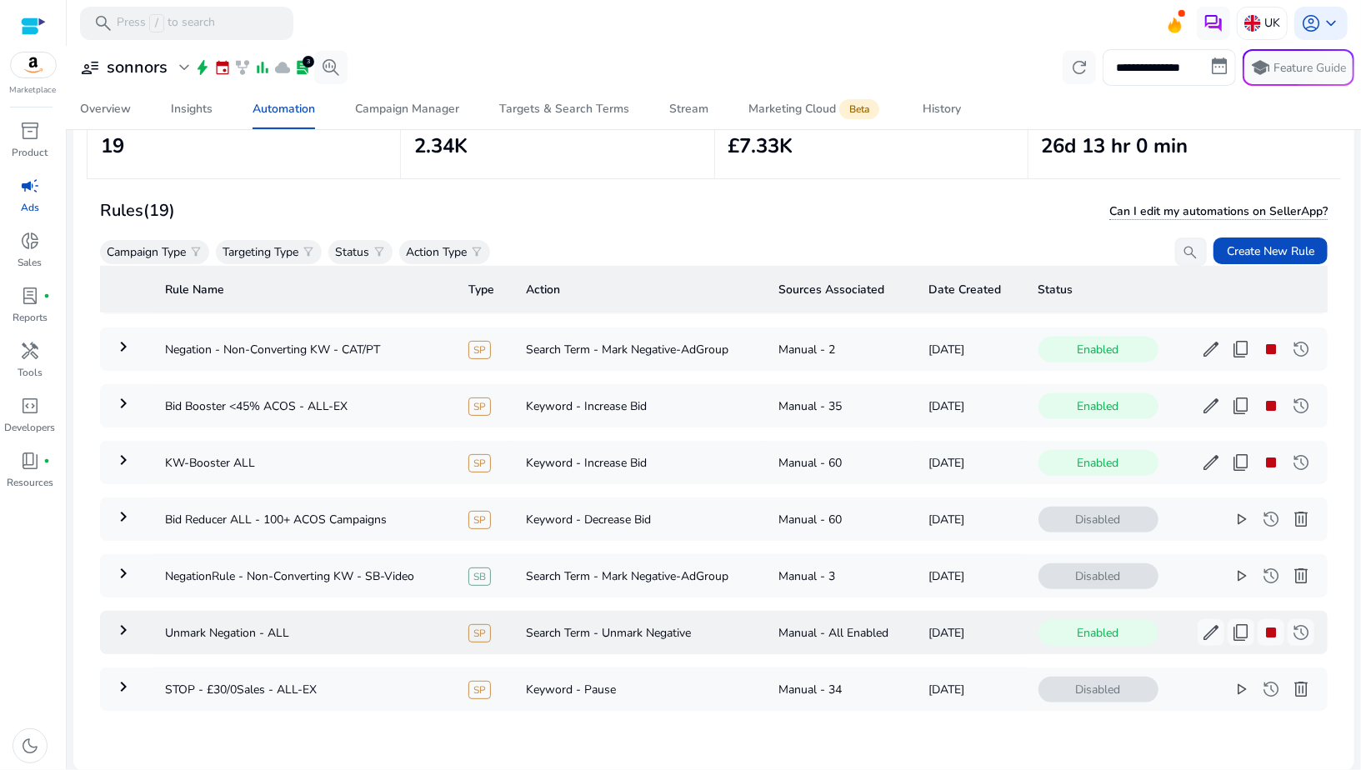
click at [121, 620] on mat-icon "keyboard_arrow_right" at bounding box center [123, 630] width 20 height 20
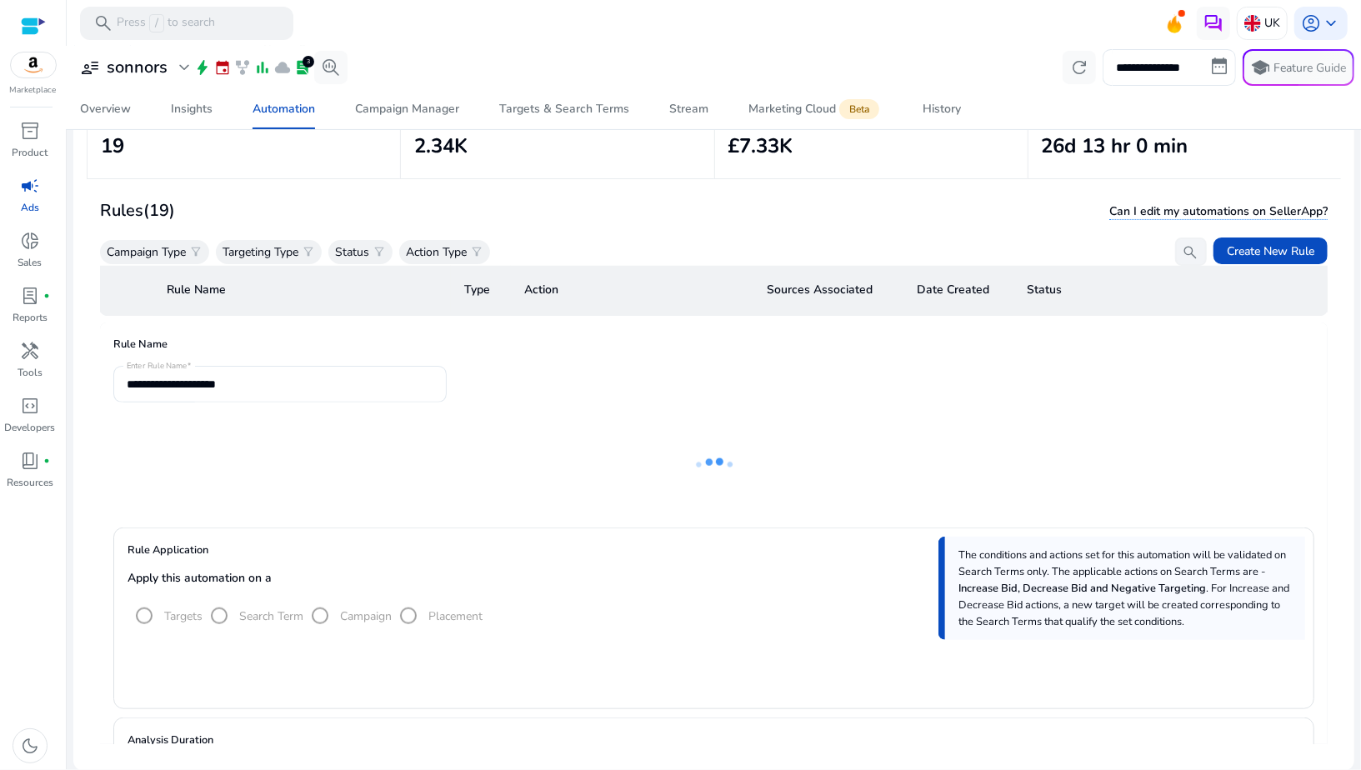
scroll to position [0, 0]
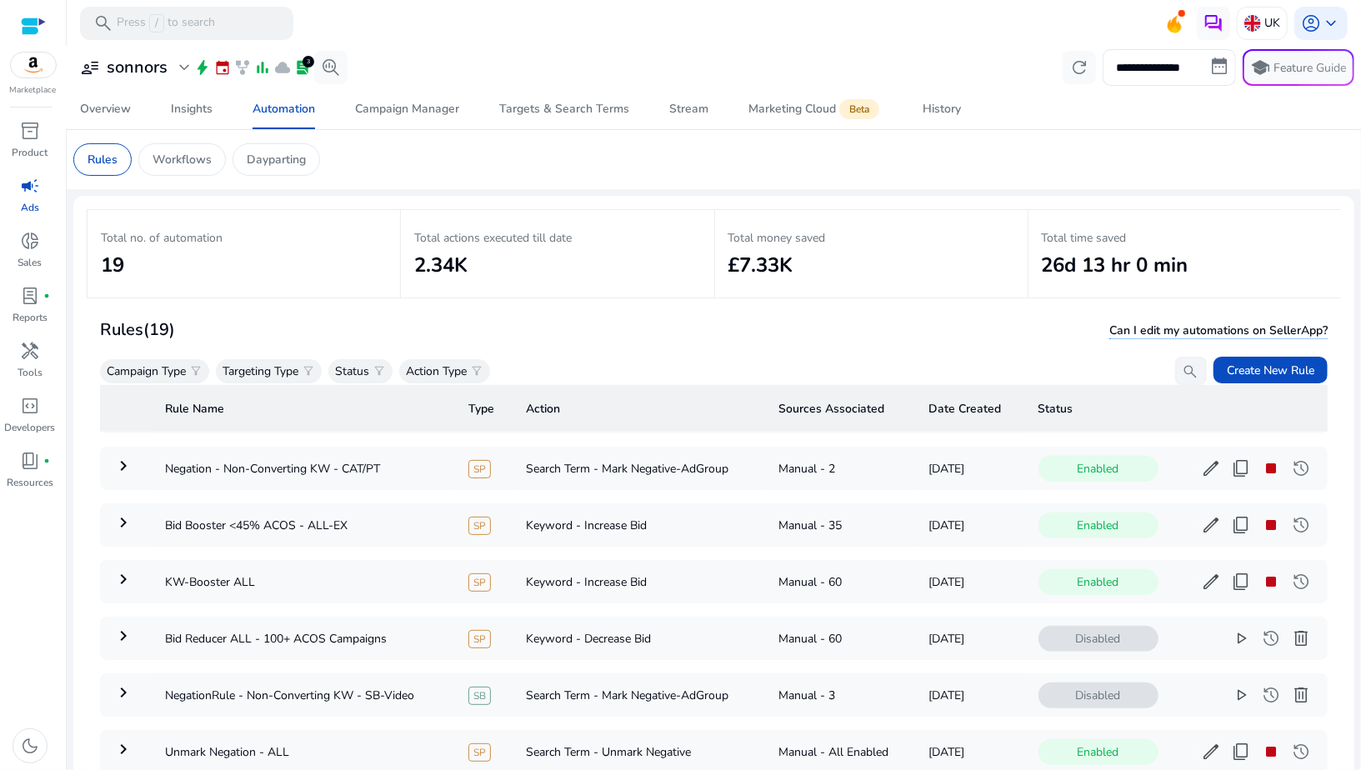
scroll to position [119, 0]
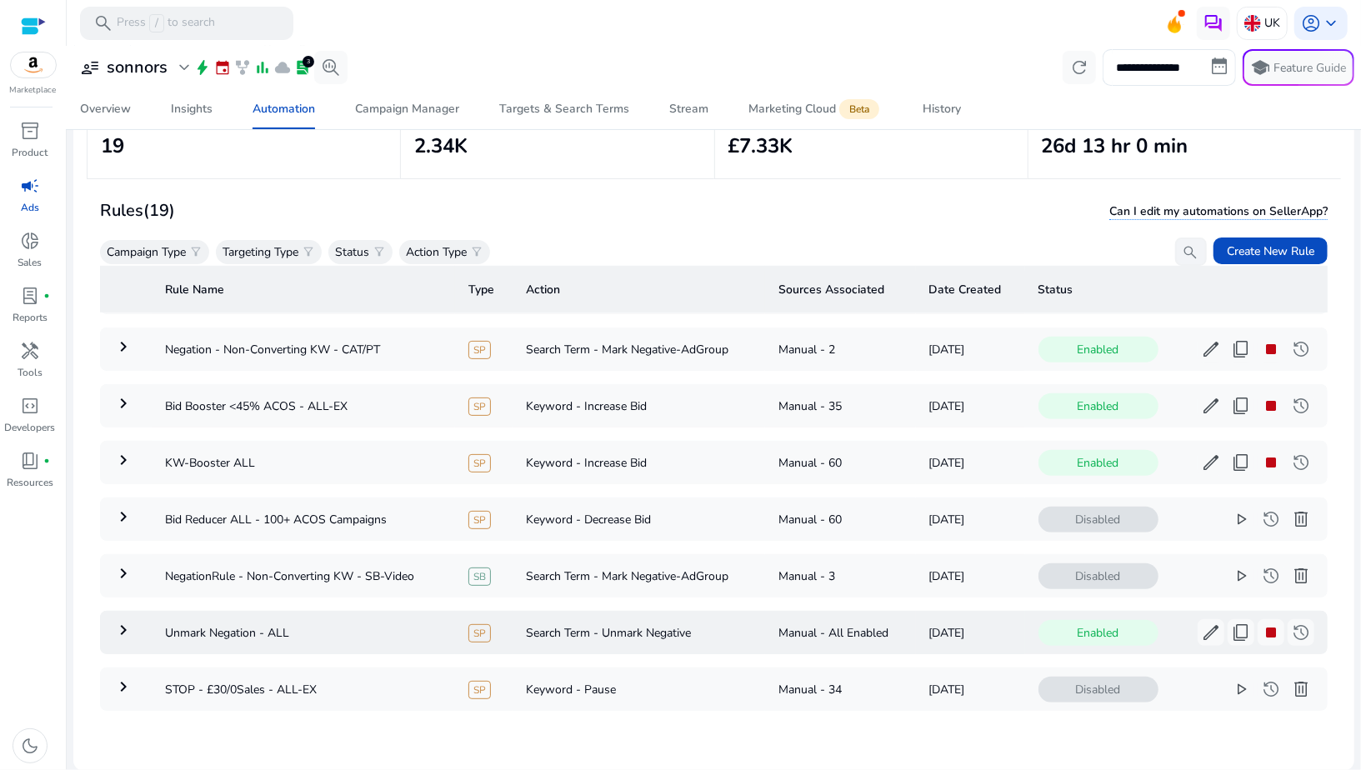
click at [121, 620] on mat-icon "keyboard_arrow_right" at bounding box center [123, 630] width 20 height 20
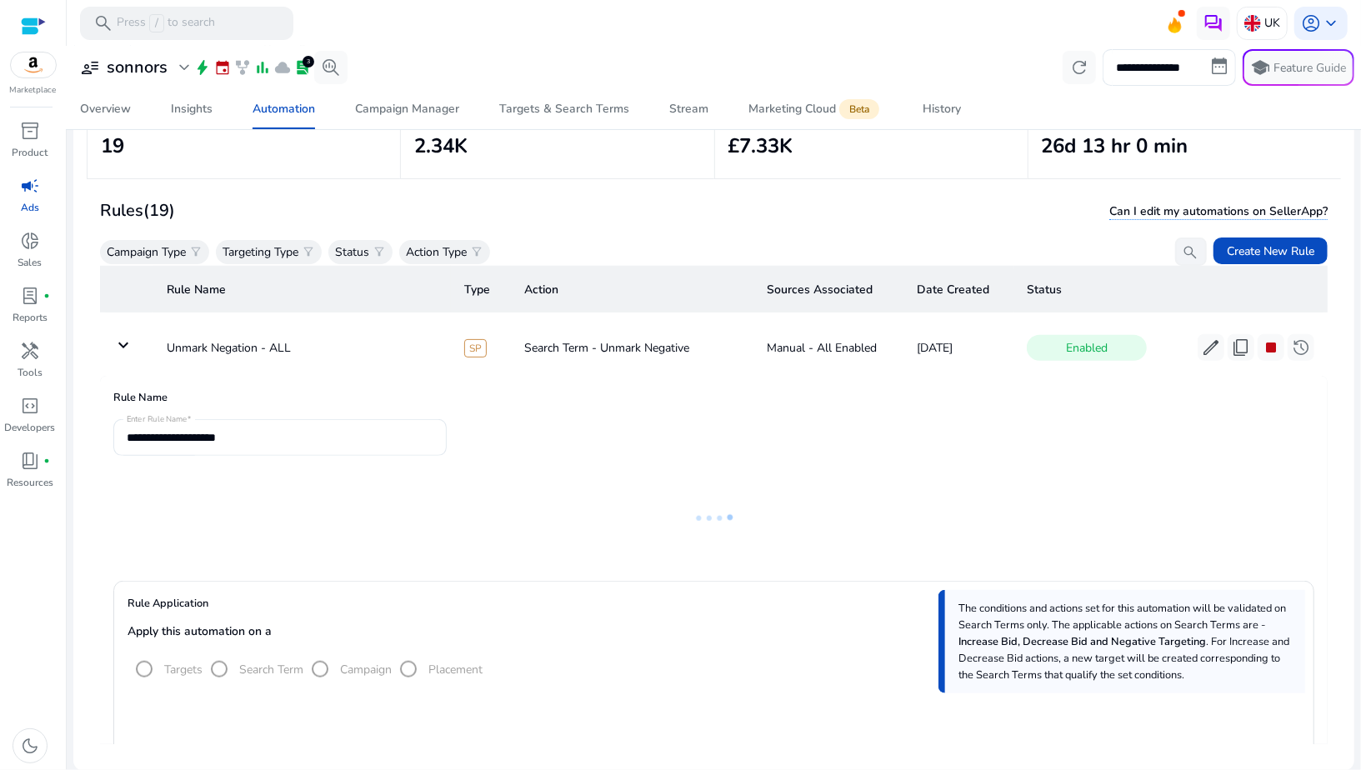
scroll to position [910, 0]
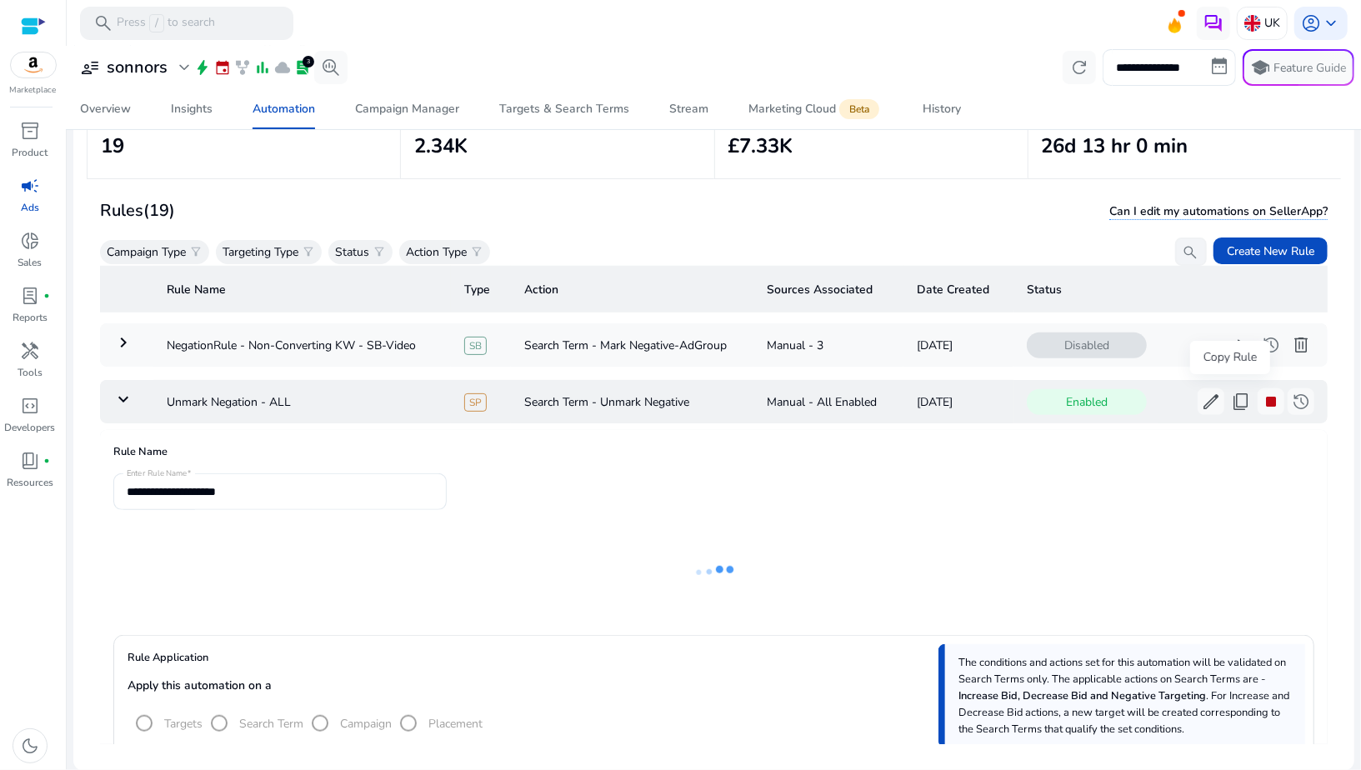
click at [1231, 401] on span "content_copy" at bounding box center [1241, 402] width 20 height 20
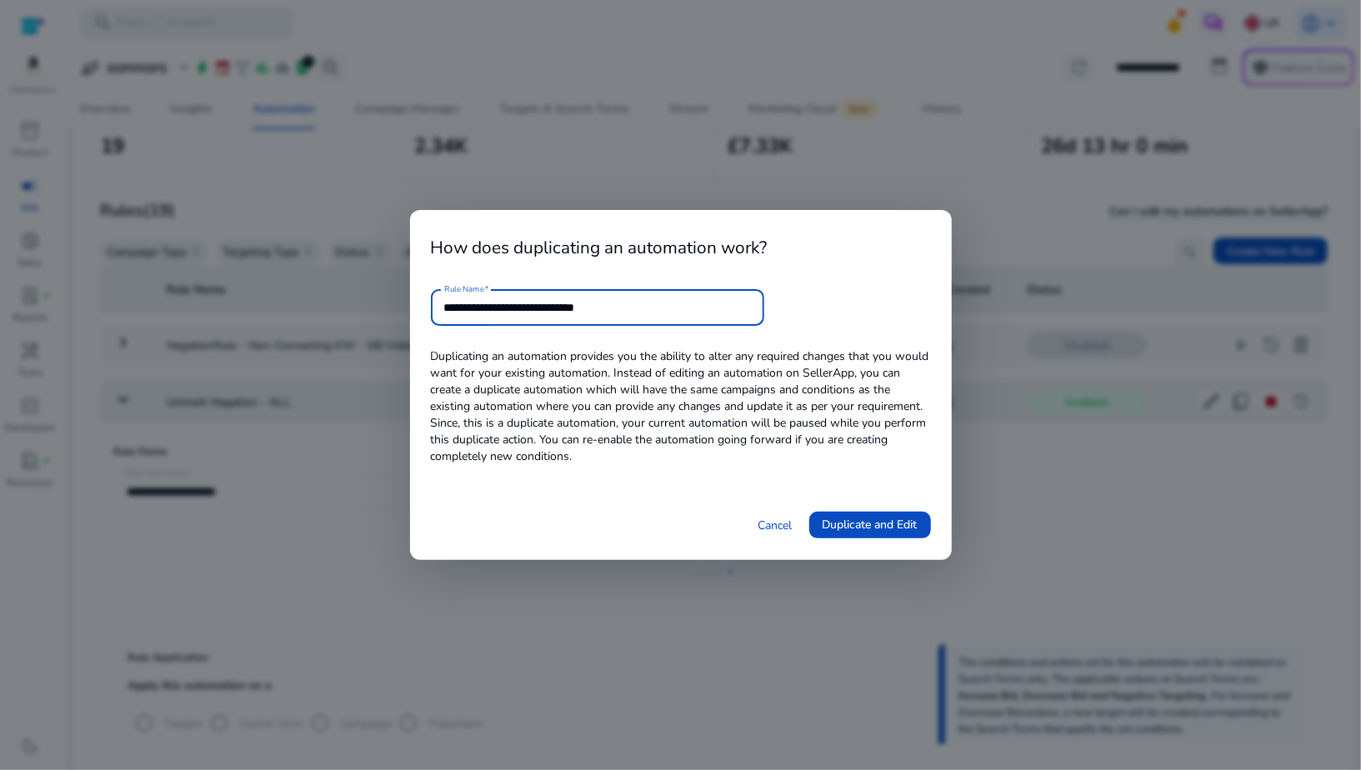
click at [584, 310] on input "**********" at bounding box center [597, 307] width 307 height 18
click at [554, 310] on input "**********" at bounding box center [597, 307] width 307 height 18
click at [445, 312] on input "**********" at bounding box center [597, 307] width 307 height 18
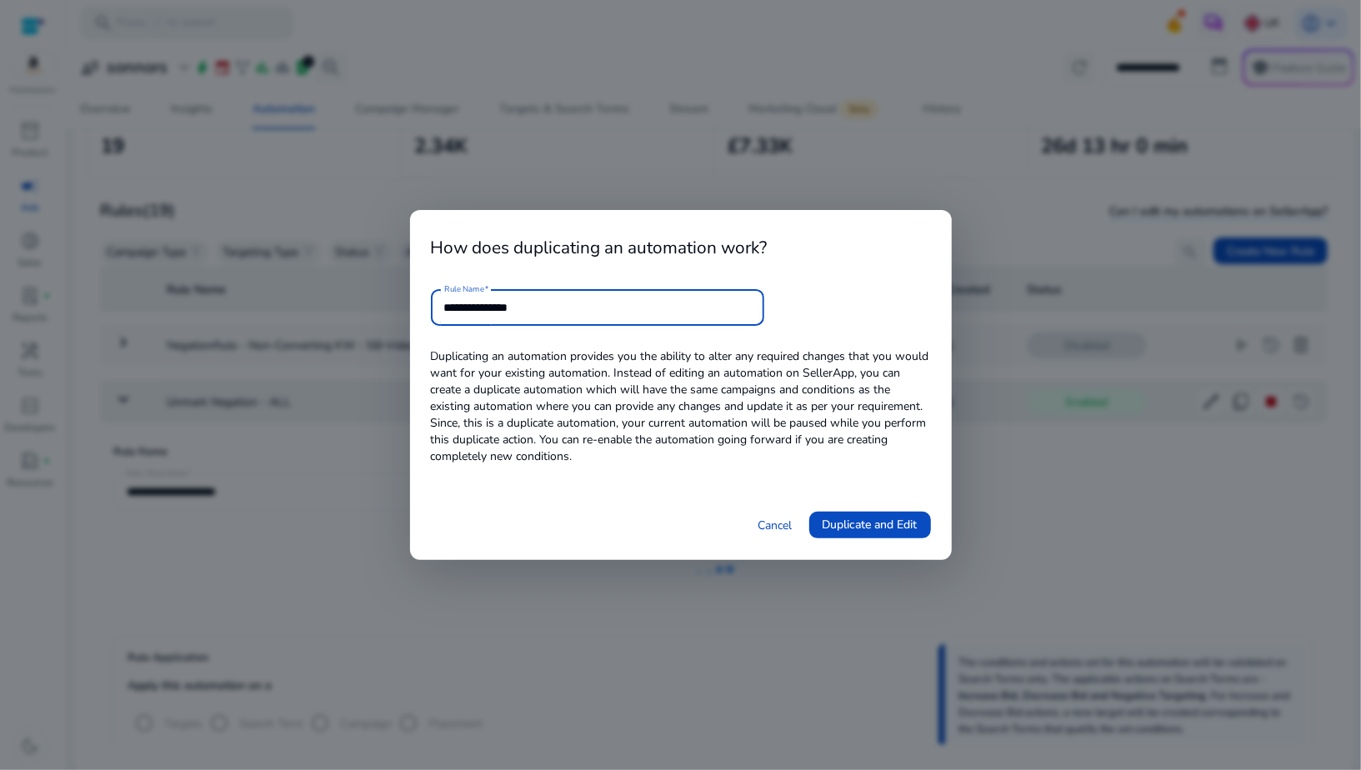
paste input "***"
click at [553, 313] on input "**********" at bounding box center [597, 307] width 307 height 18
type input "**********"
click at [858, 526] on span "Duplicate and Edit" at bounding box center [870, 525] width 95 height 18
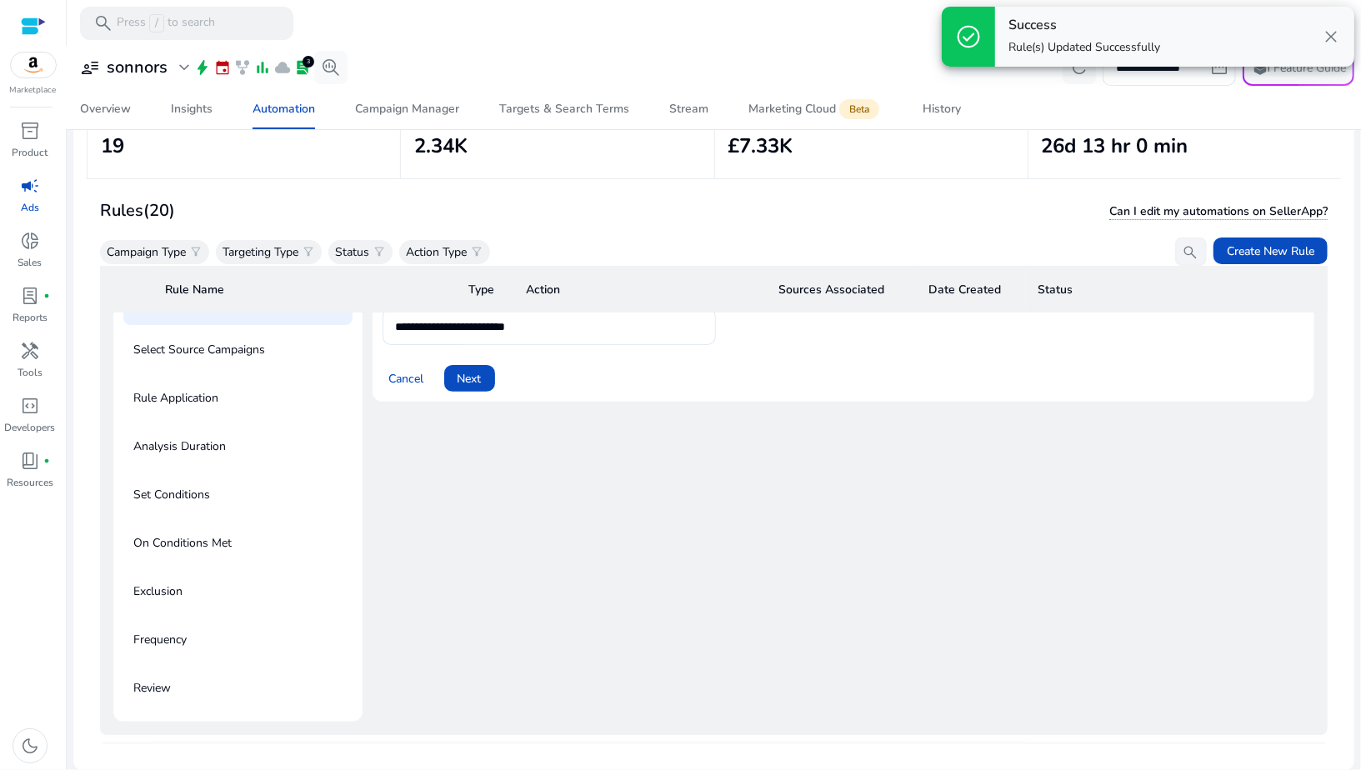
scroll to position [59, 0]
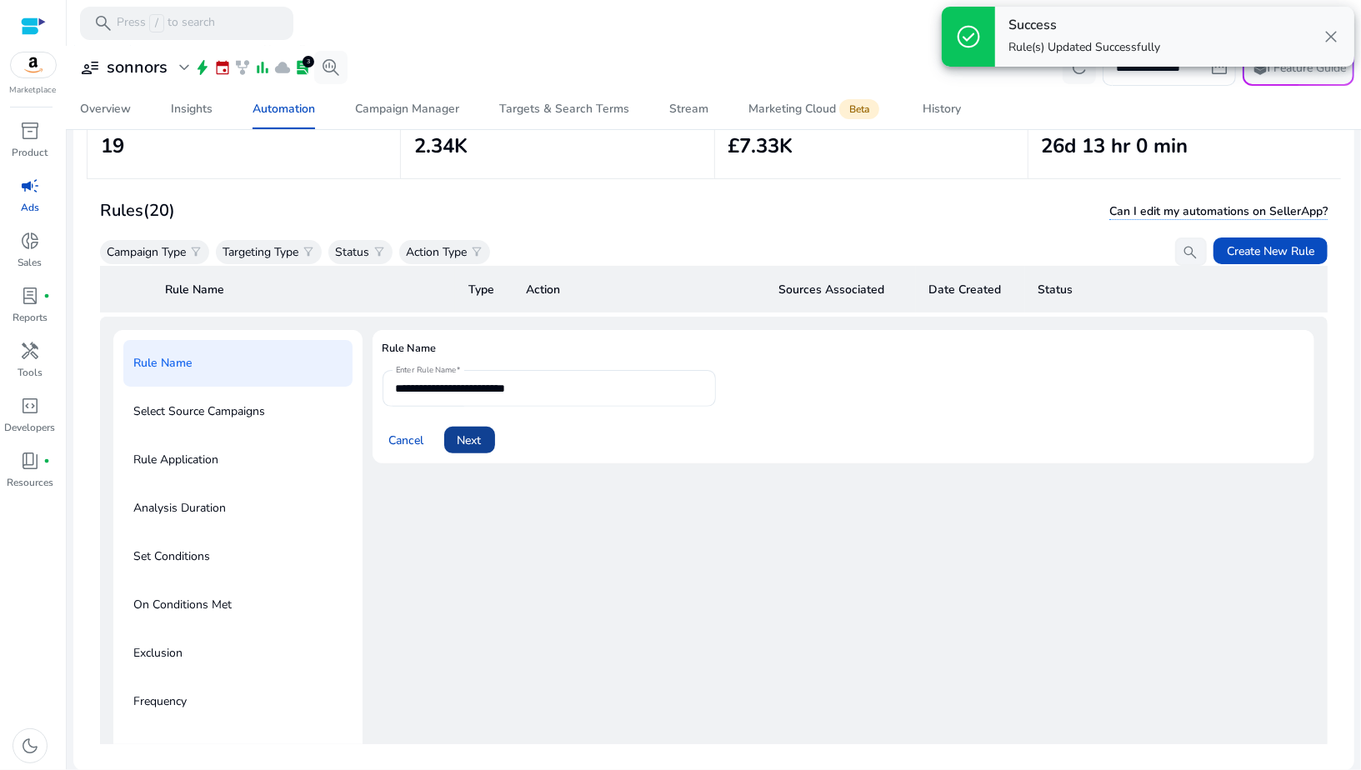
click at [470, 445] on span "Next" at bounding box center [470, 441] width 24 height 18
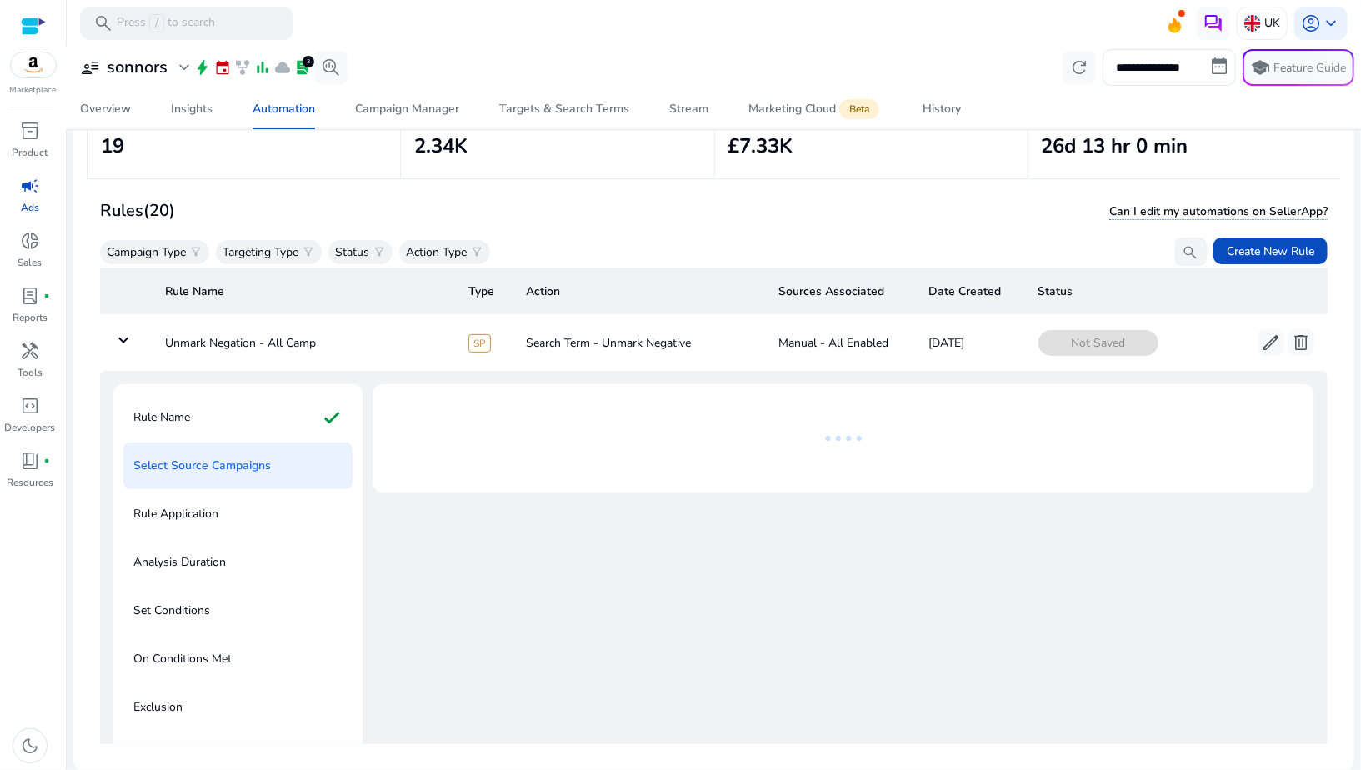
scroll to position [0, 0]
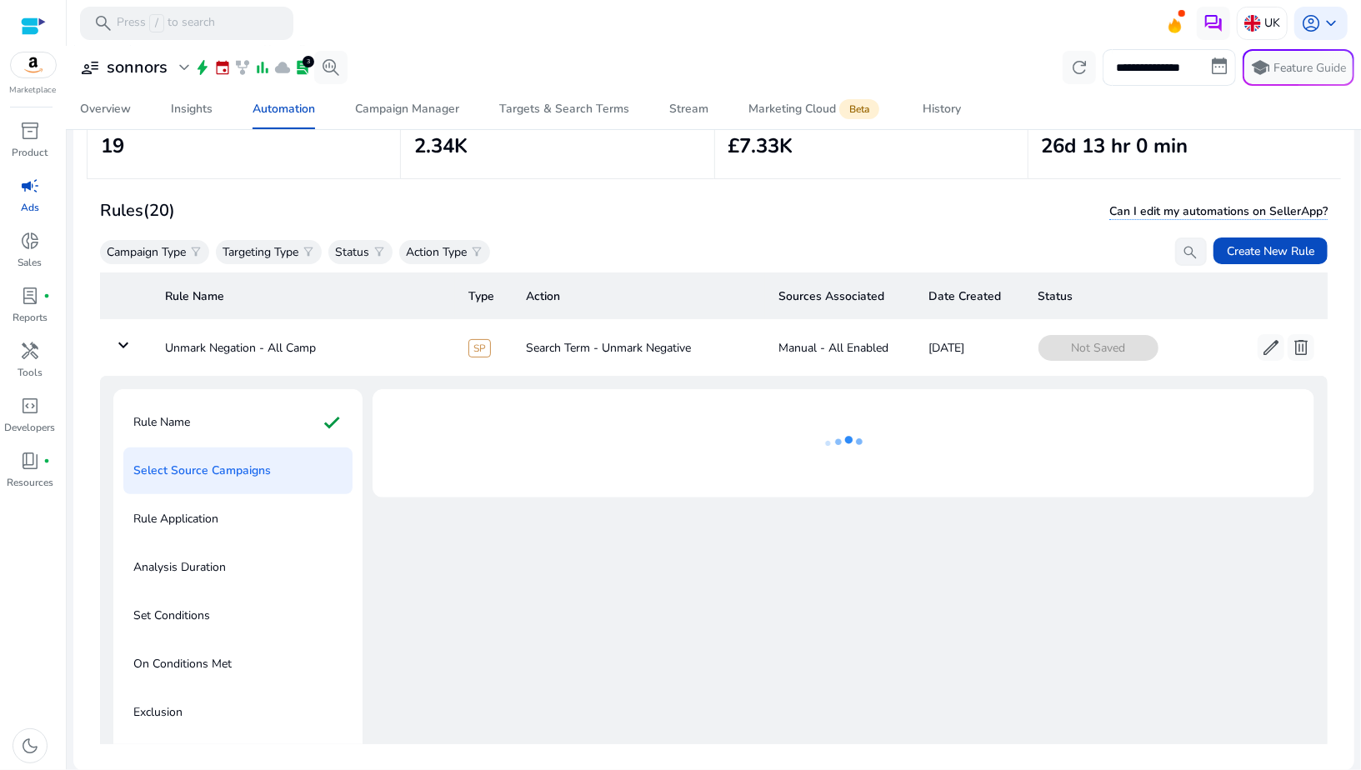
click at [653, 71] on div "**********" at bounding box center [713, 67] width 1281 height 37
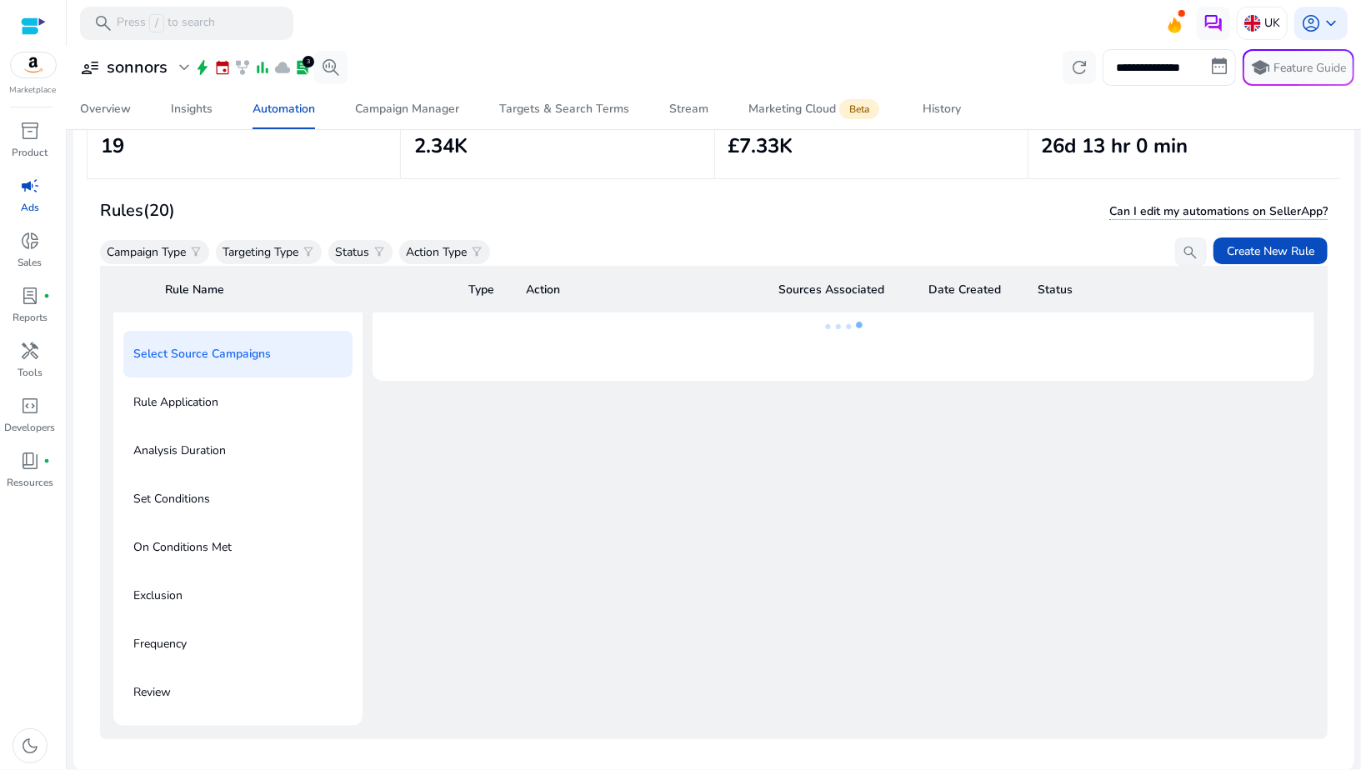
click at [304, 431] on div "Analysis Duration" at bounding box center [237, 451] width 229 height 47
click at [278, 419] on div "Rule Application" at bounding box center [237, 402] width 229 height 47
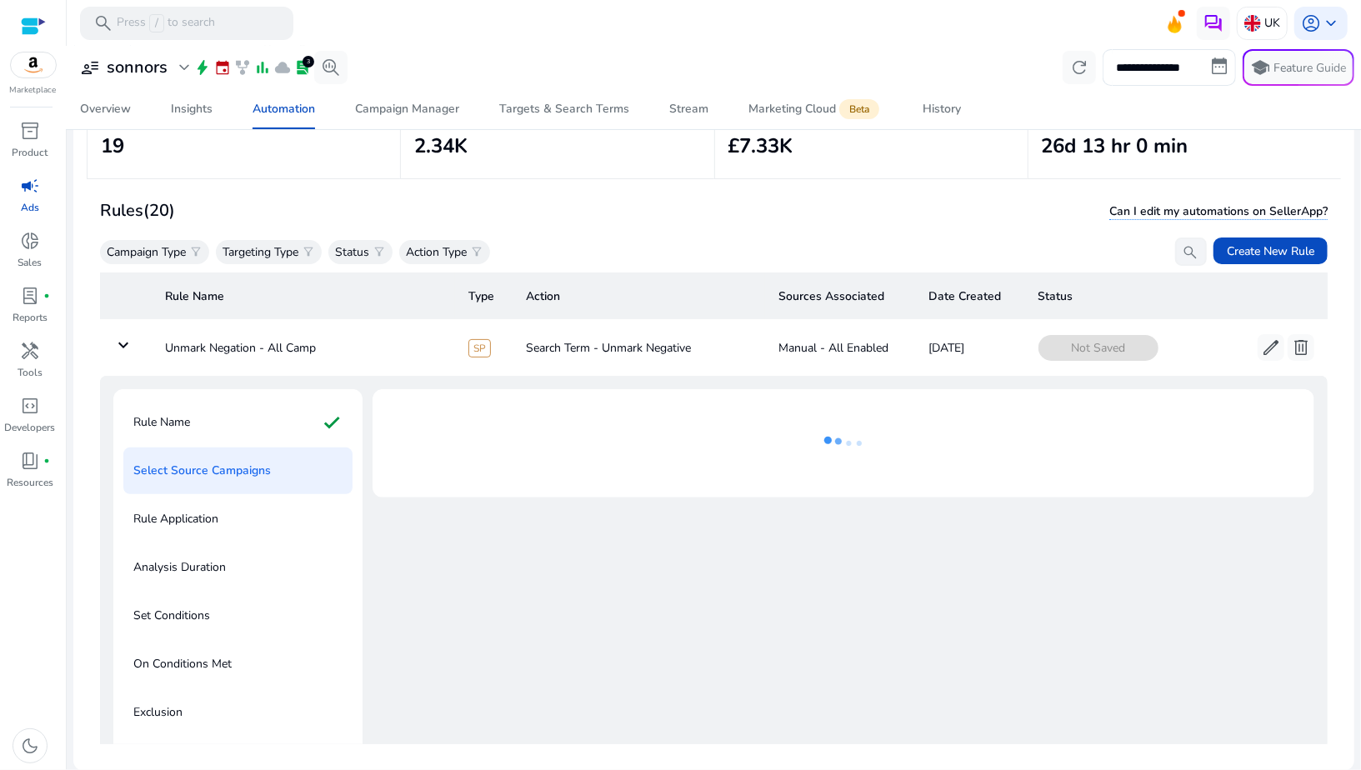
scroll to position [118, 0]
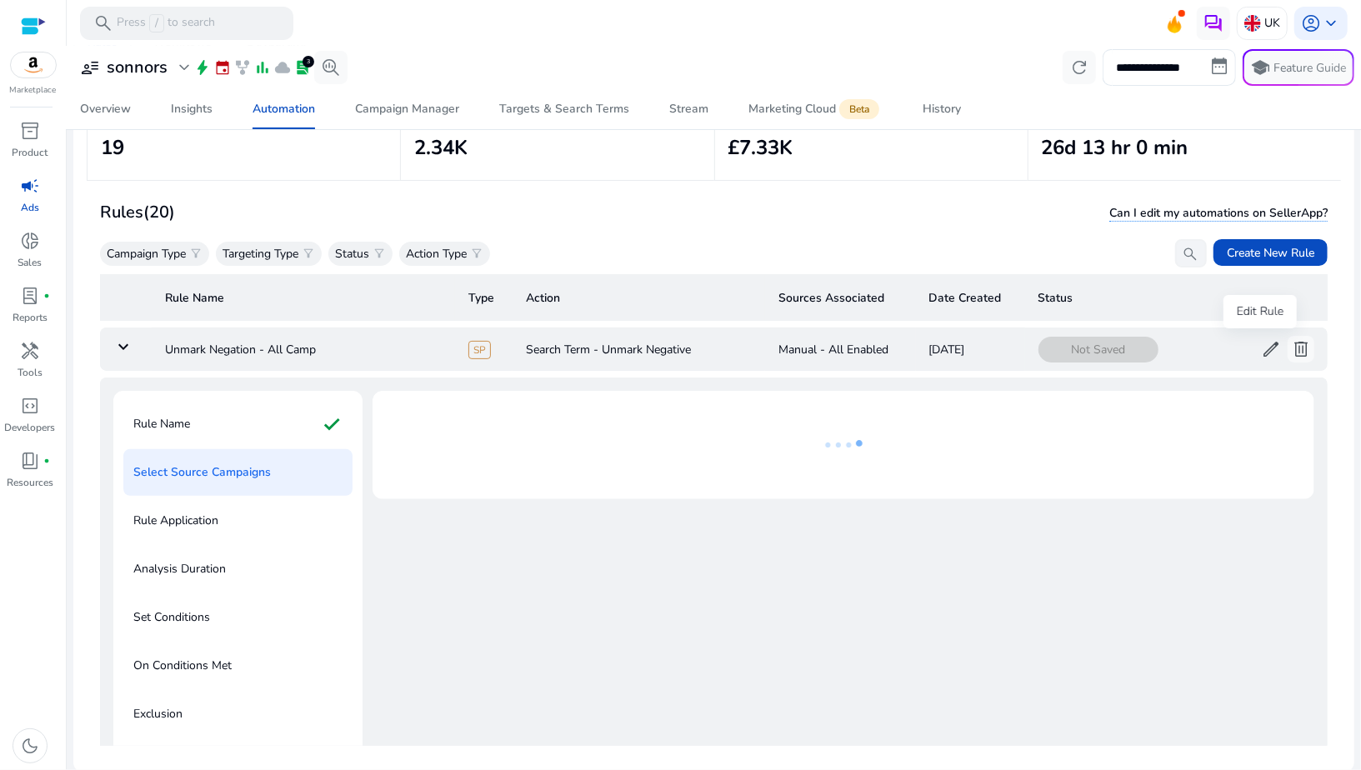
click at [1261, 357] on span "edit" at bounding box center [1271, 349] width 20 height 20
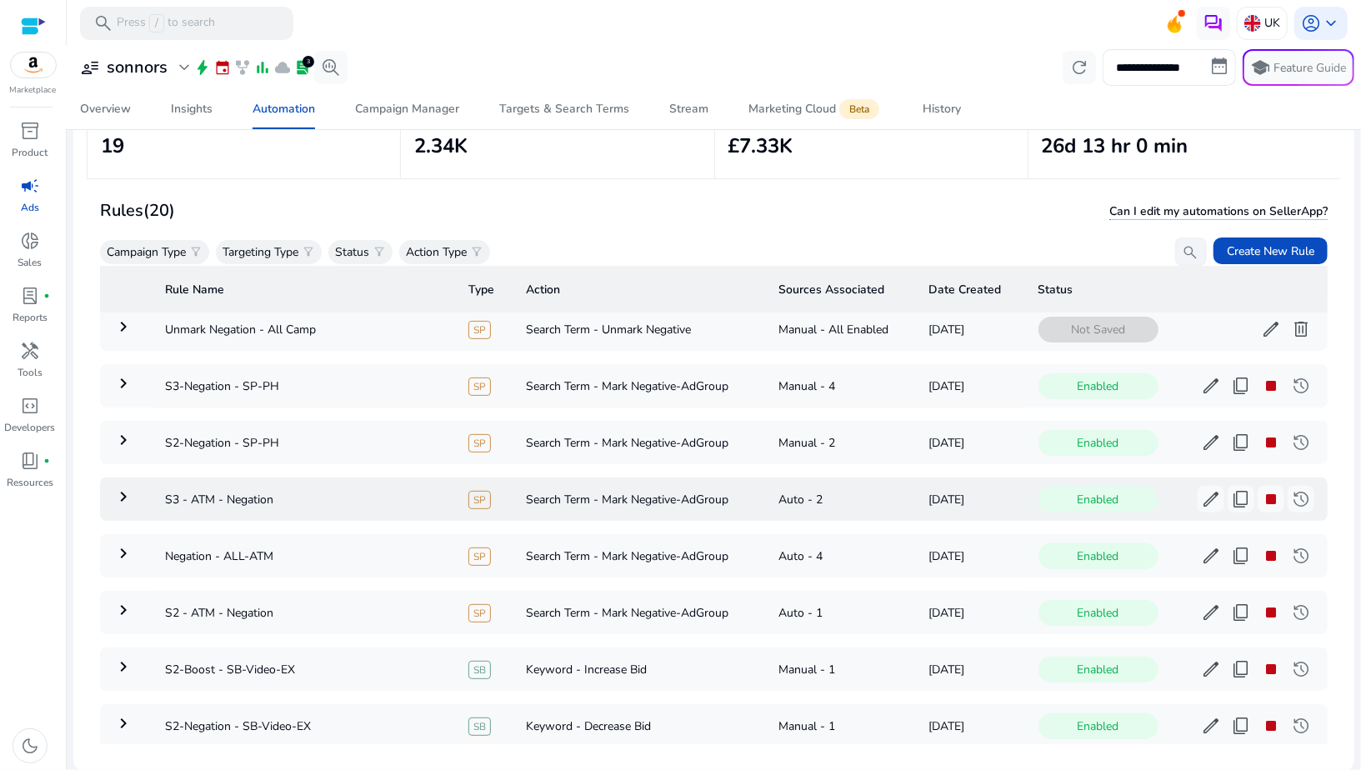
scroll to position [0, 0]
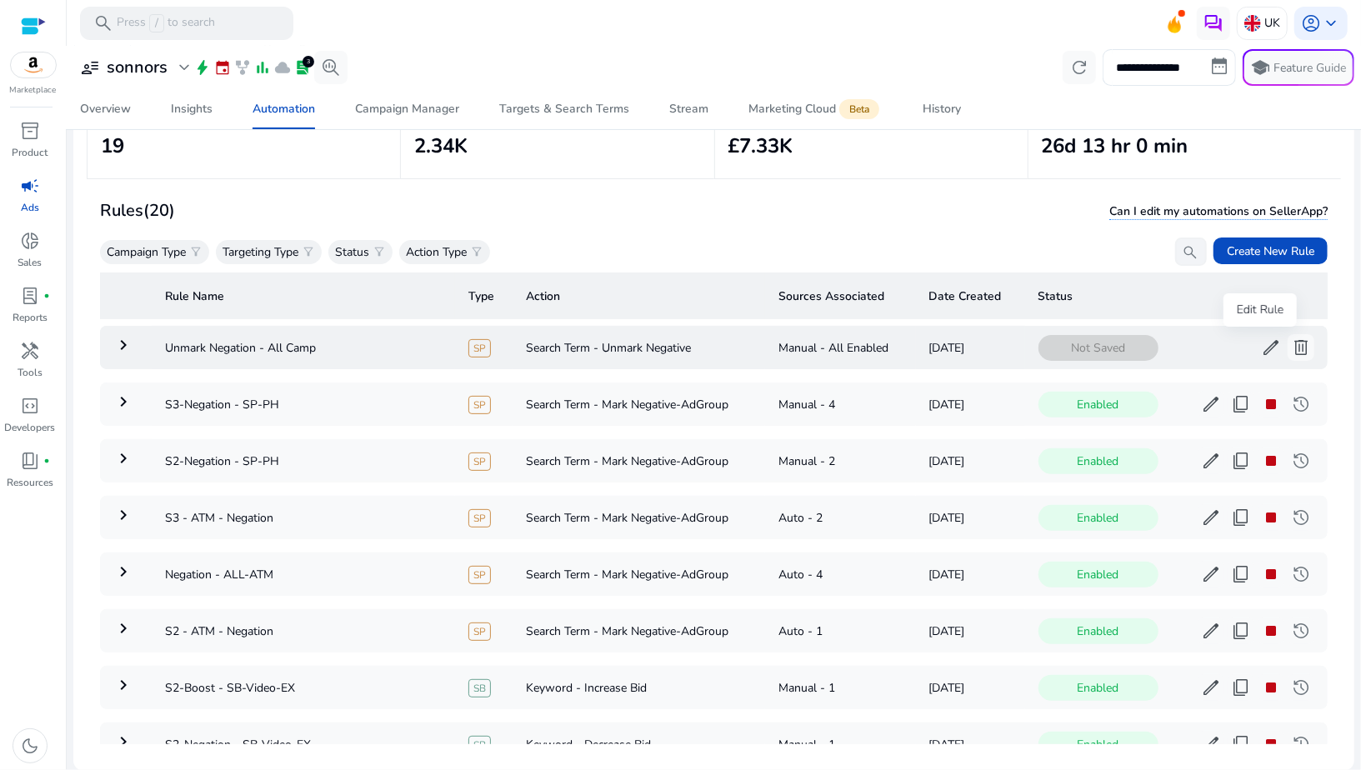
click at [1261, 351] on span "edit" at bounding box center [1271, 348] width 20 height 20
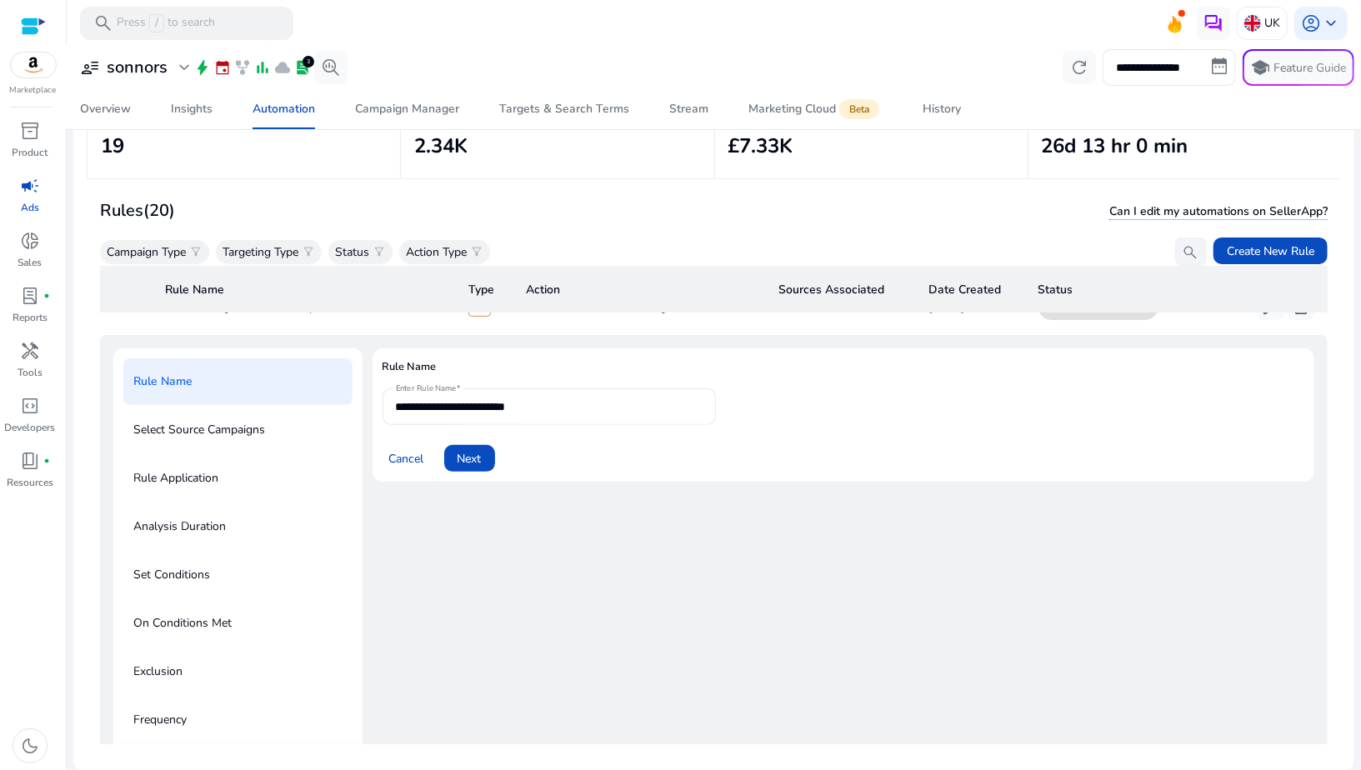
scroll to position [59, 0]
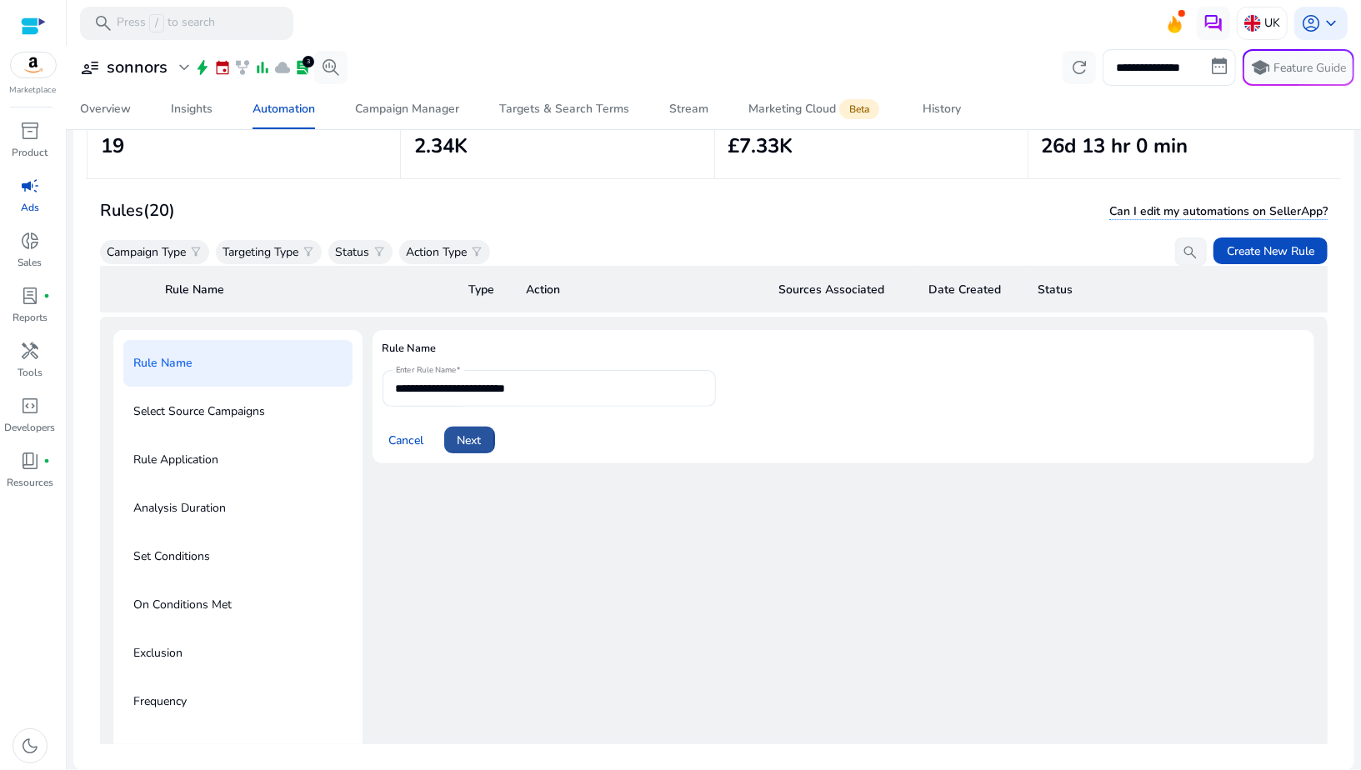
click at [474, 444] on span "Next" at bounding box center [470, 441] width 24 height 18
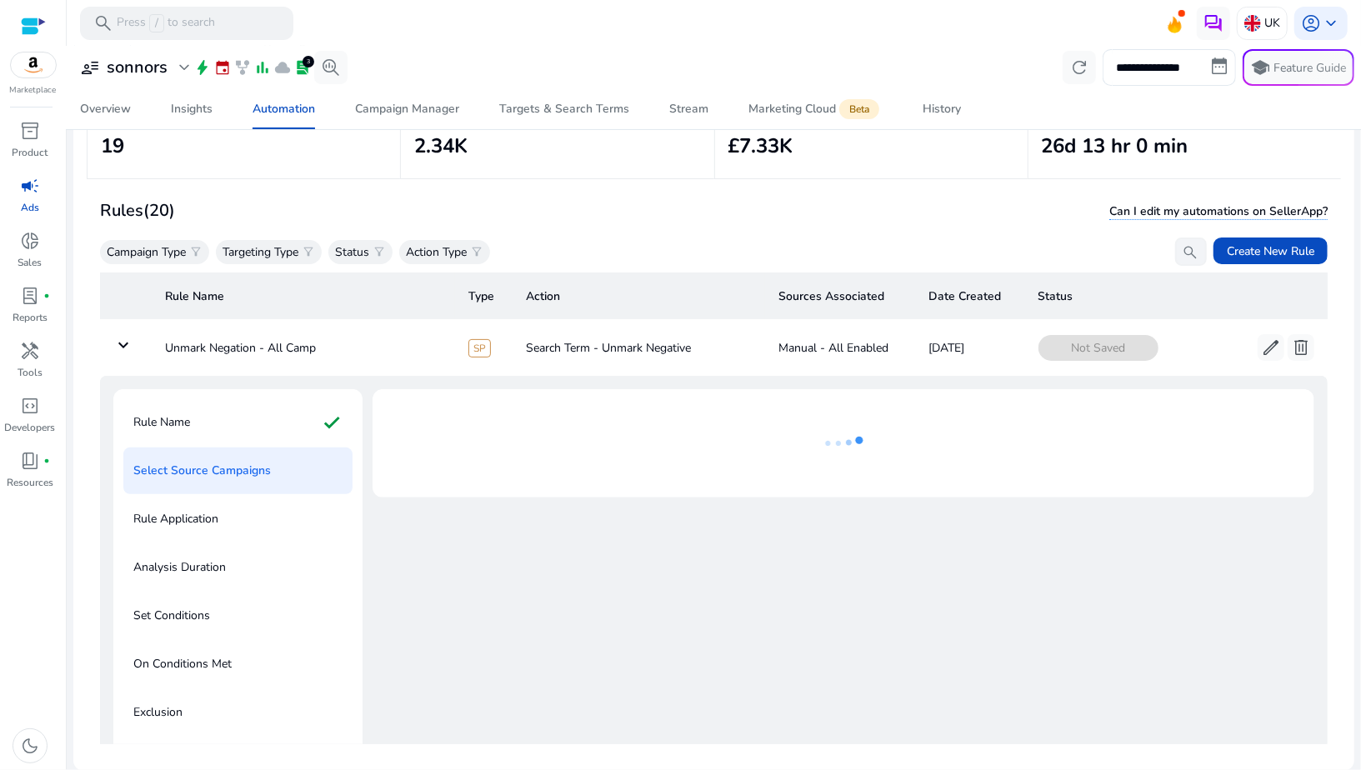
scroll to position [0, 0]
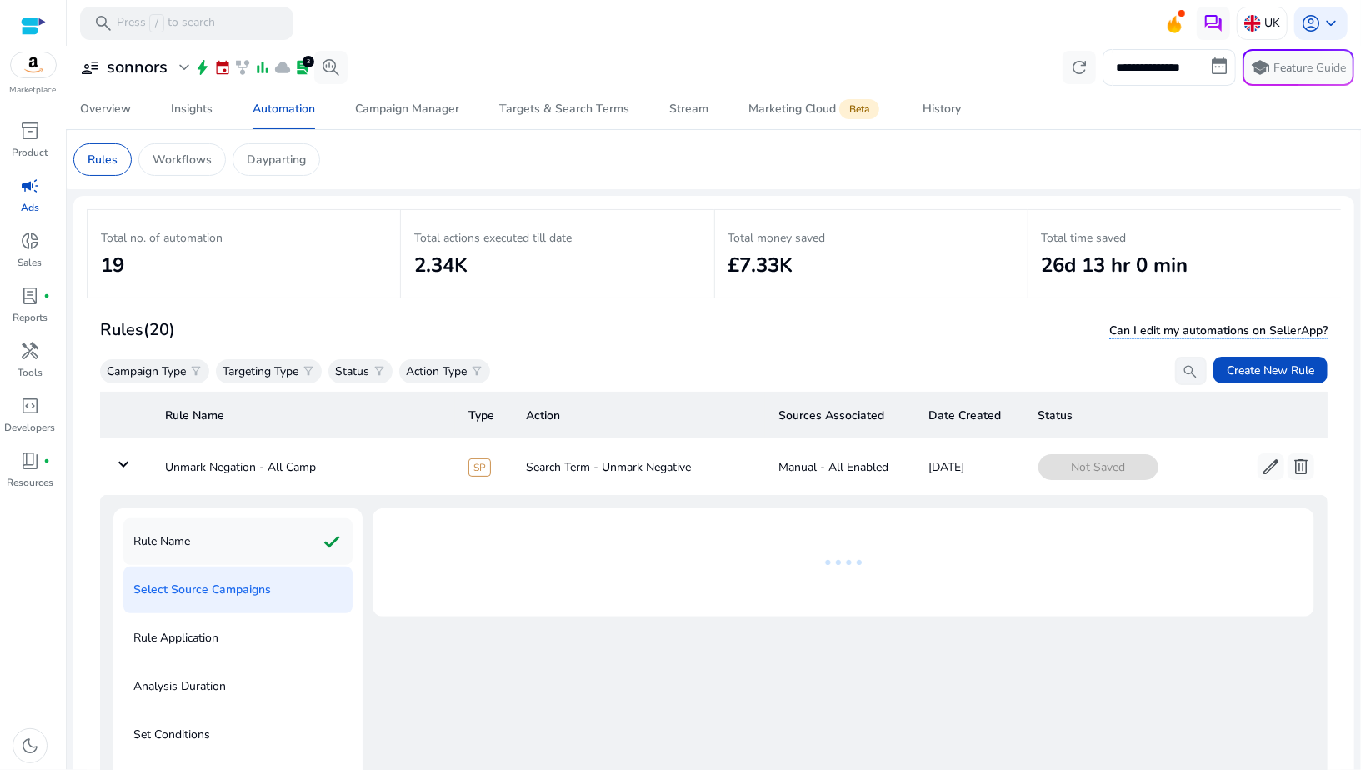
click at [293, 548] on div "Rule Name check" at bounding box center [237, 542] width 229 height 47
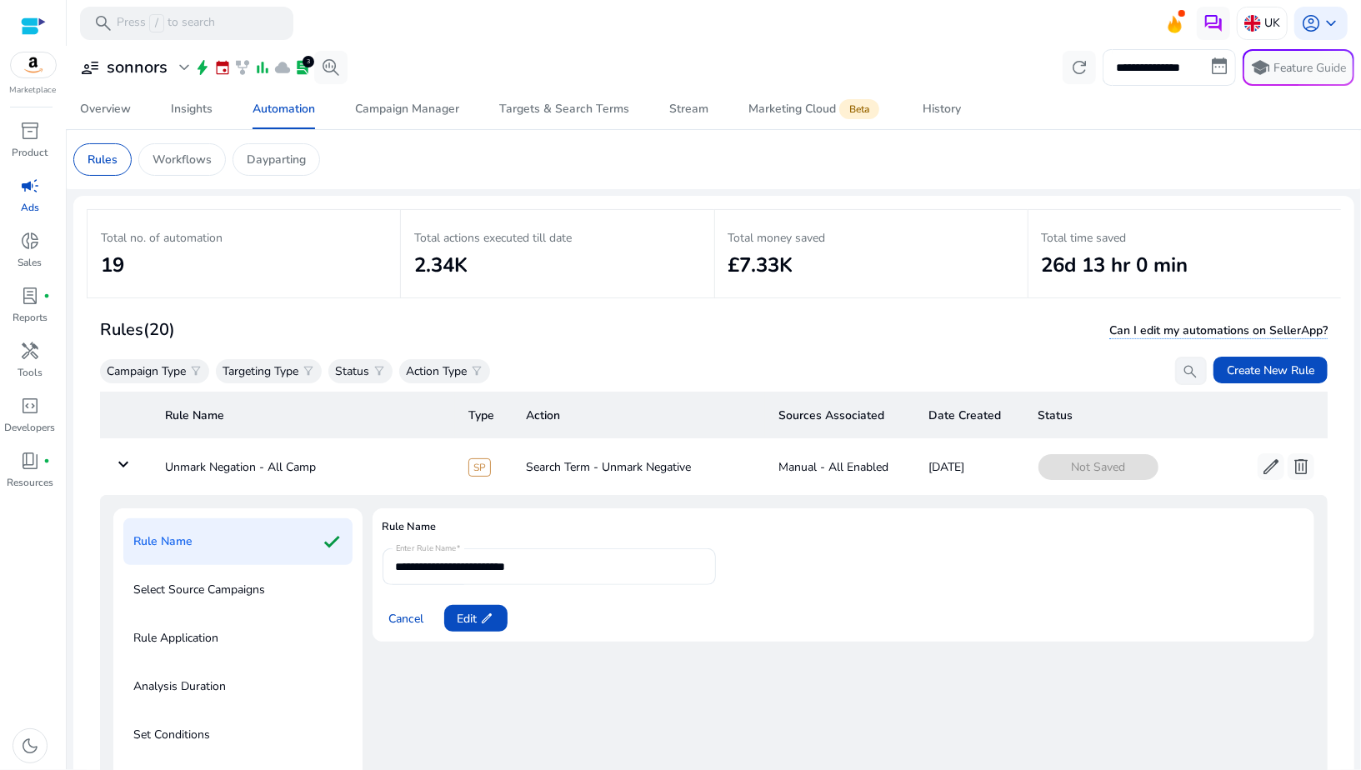
click at [292, 584] on div "Select Source Campaigns" at bounding box center [237, 590] width 229 height 47
click at [469, 614] on span "Edit edit" at bounding box center [476, 619] width 37 height 18
click at [475, 621] on span "Next" at bounding box center [470, 619] width 24 height 18
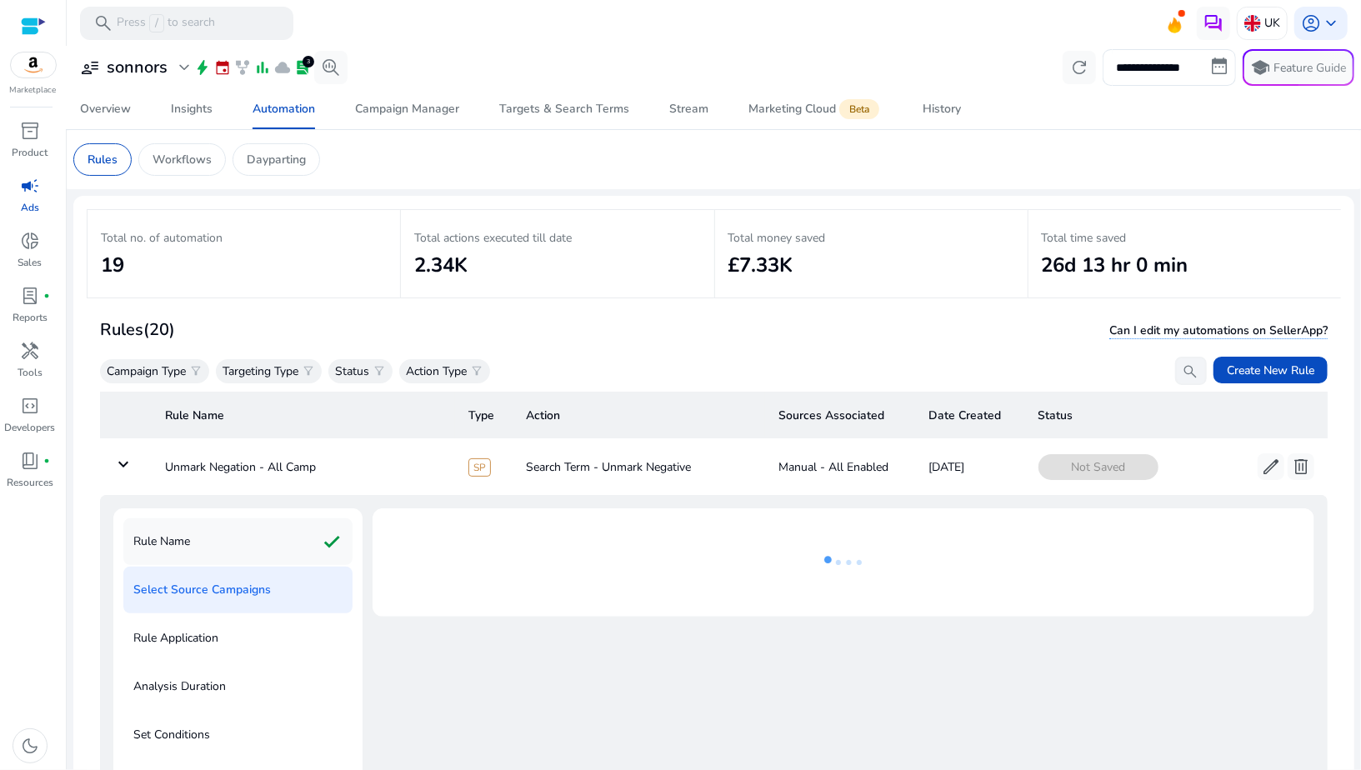
click at [250, 554] on div "Rule Name check" at bounding box center [237, 542] width 229 height 47
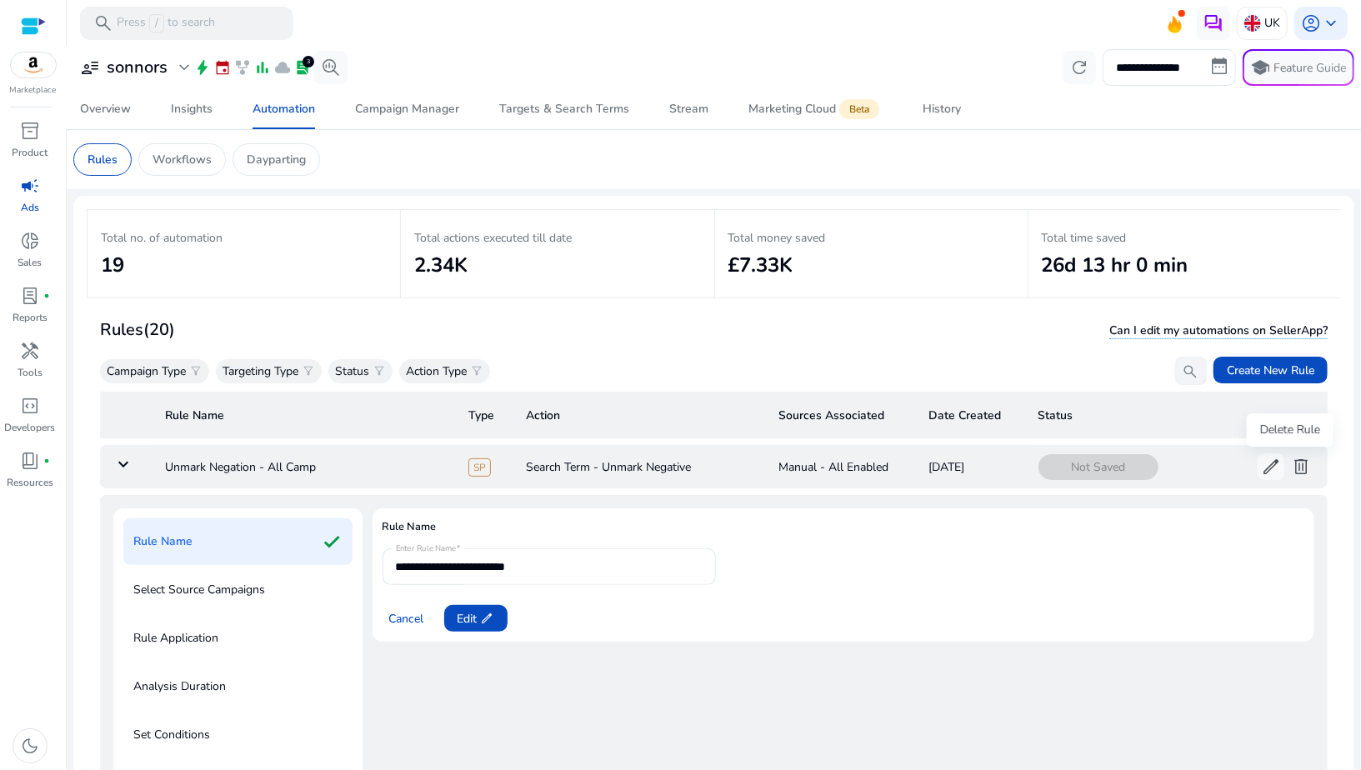
click at [1295, 465] on span "delete" at bounding box center [1301, 467] width 20 height 20
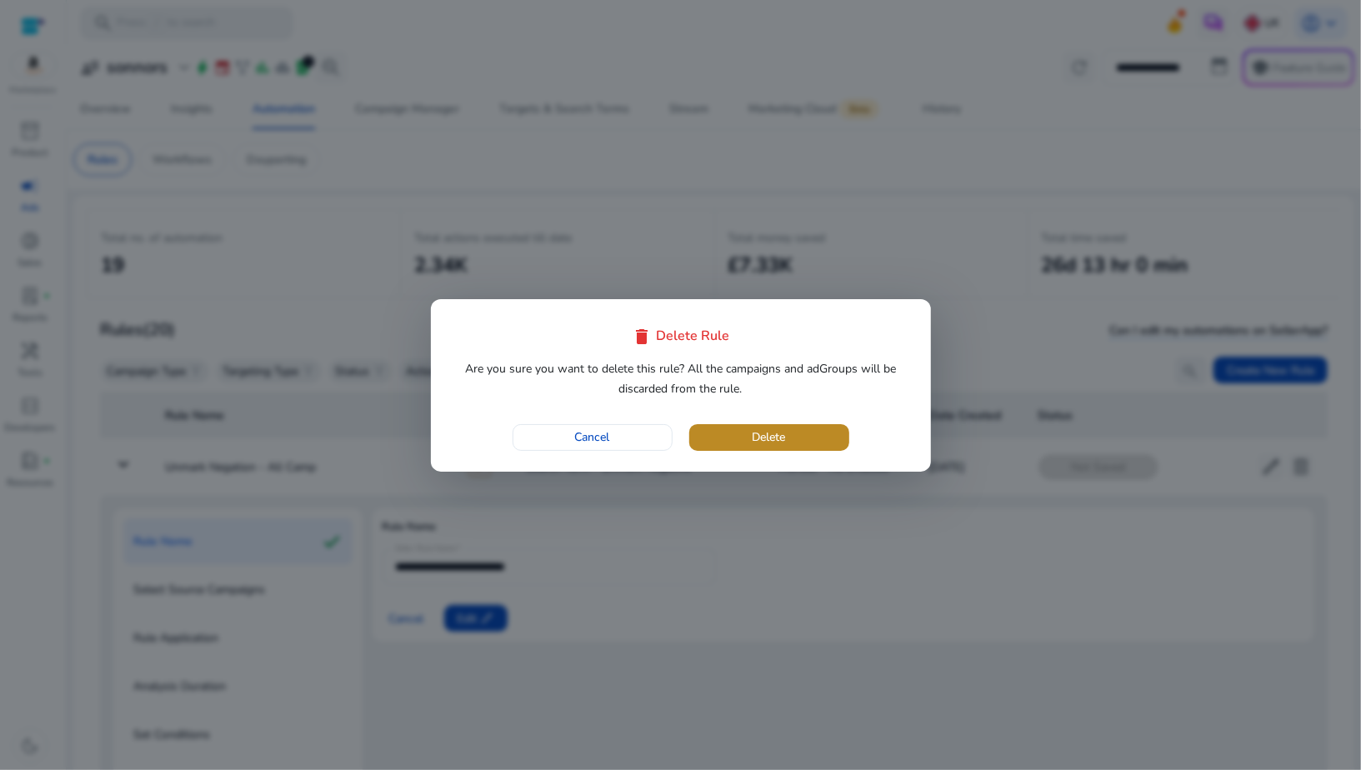
click at [790, 449] on span "button" at bounding box center [769, 438] width 160 height 40
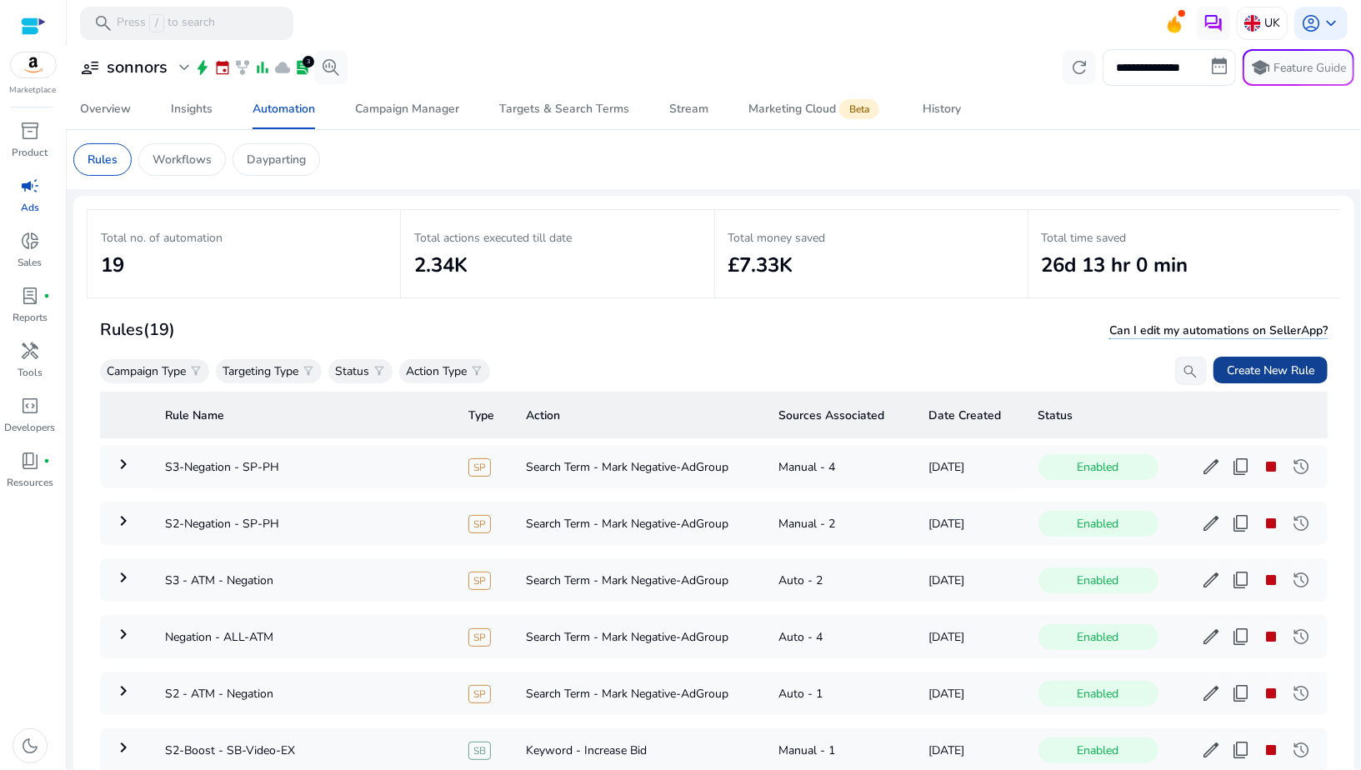
click at [1271, 363] on span "Create New Rule" at bounding box center [1271, 371] width 88 height 18
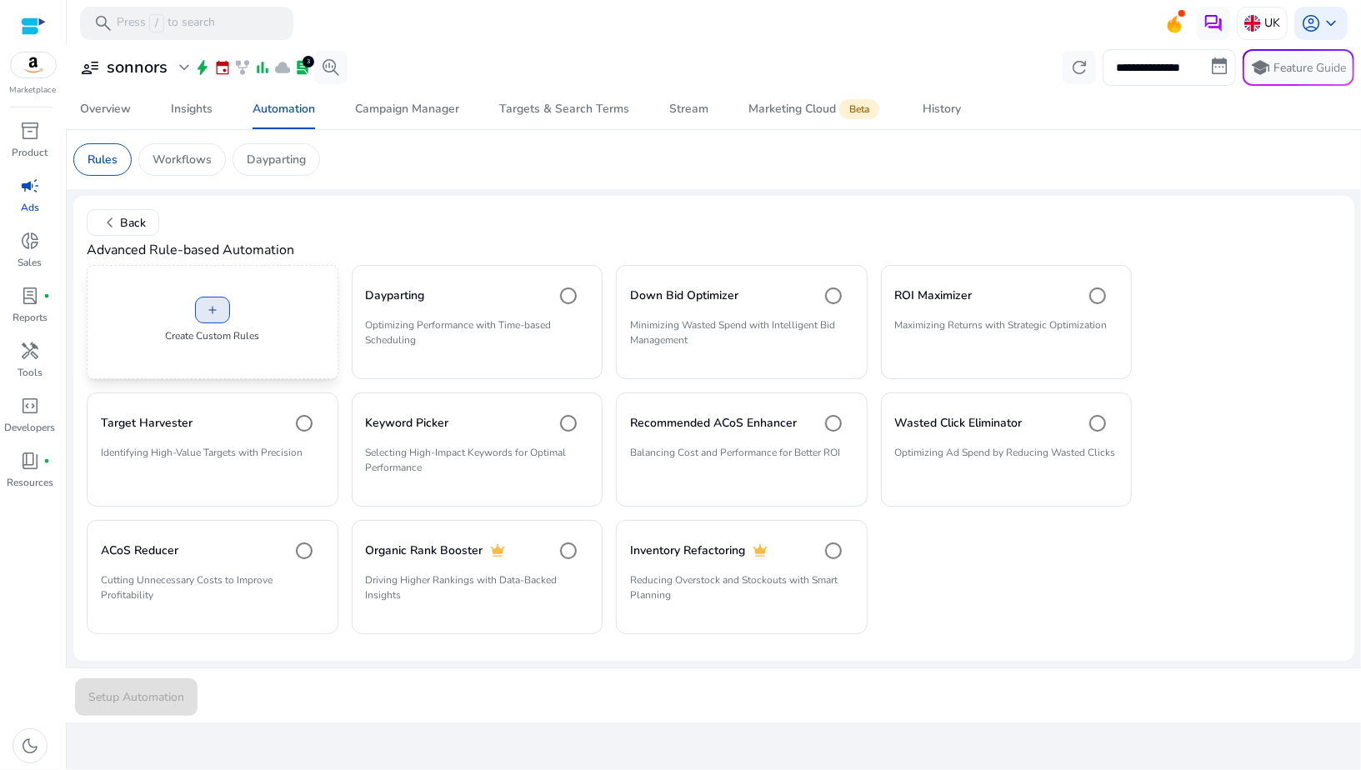
click at [223, 327] on span at bounding box center [212, 310] width 33 height 40
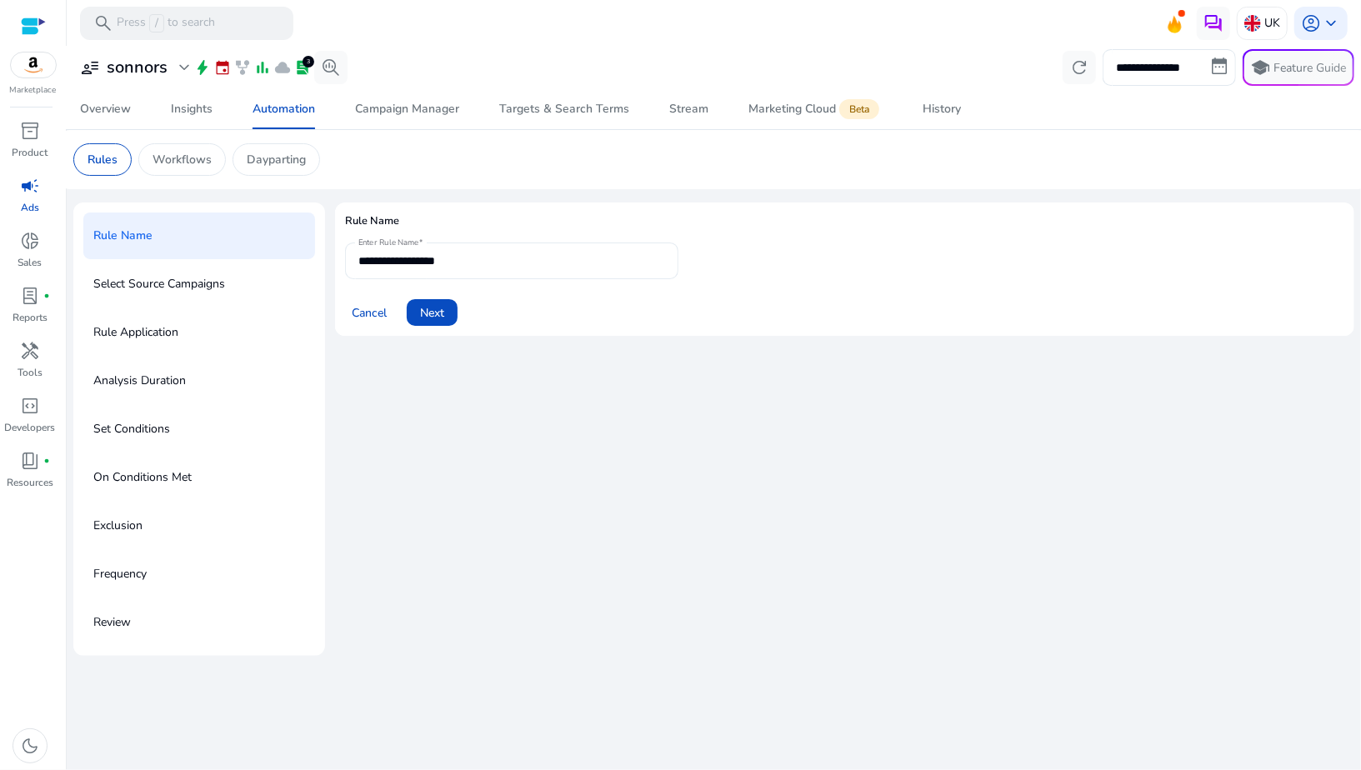
click at [409, 267] on input "**********" at bounding box center [511, 261] width 307 height 18
paste input "********"
type input "**********"
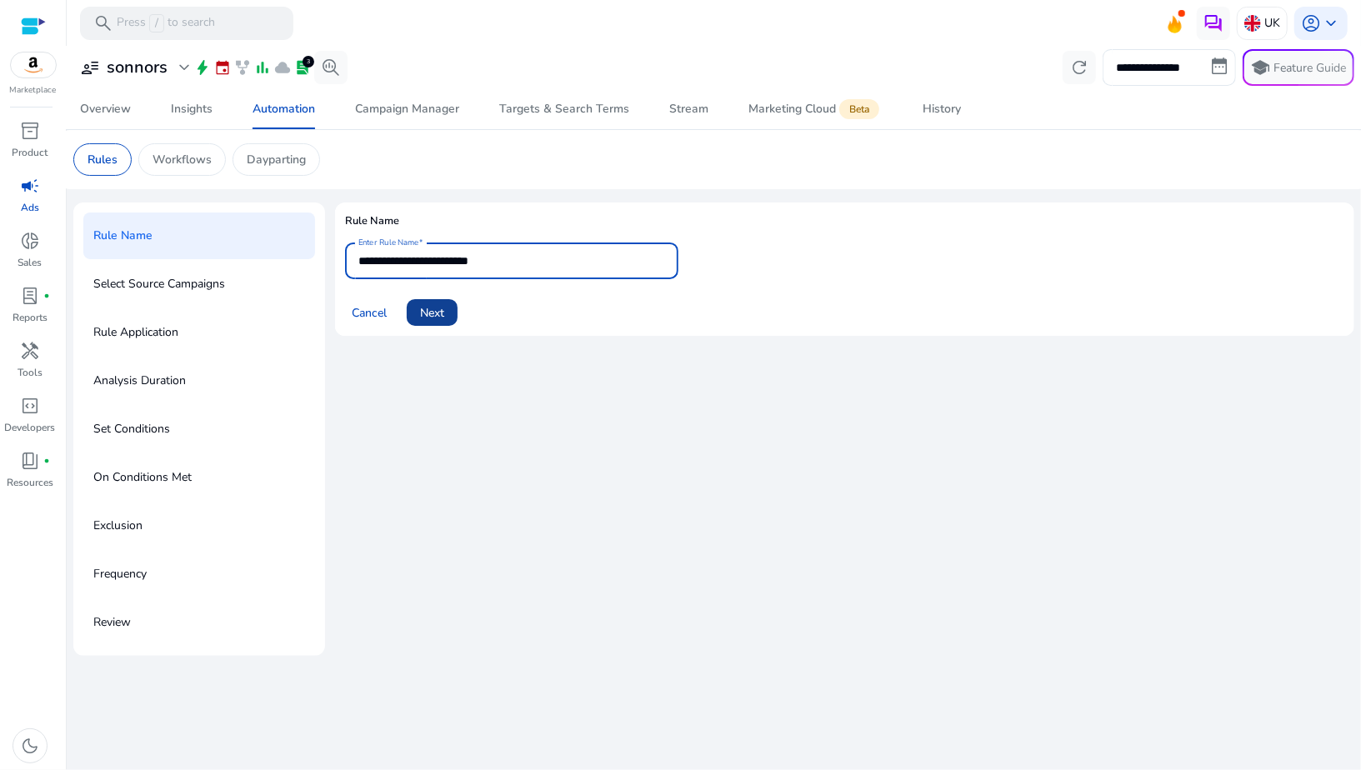
click at [436, 315] on span "Next" at bounding box center [432, 313] width 24 height 18
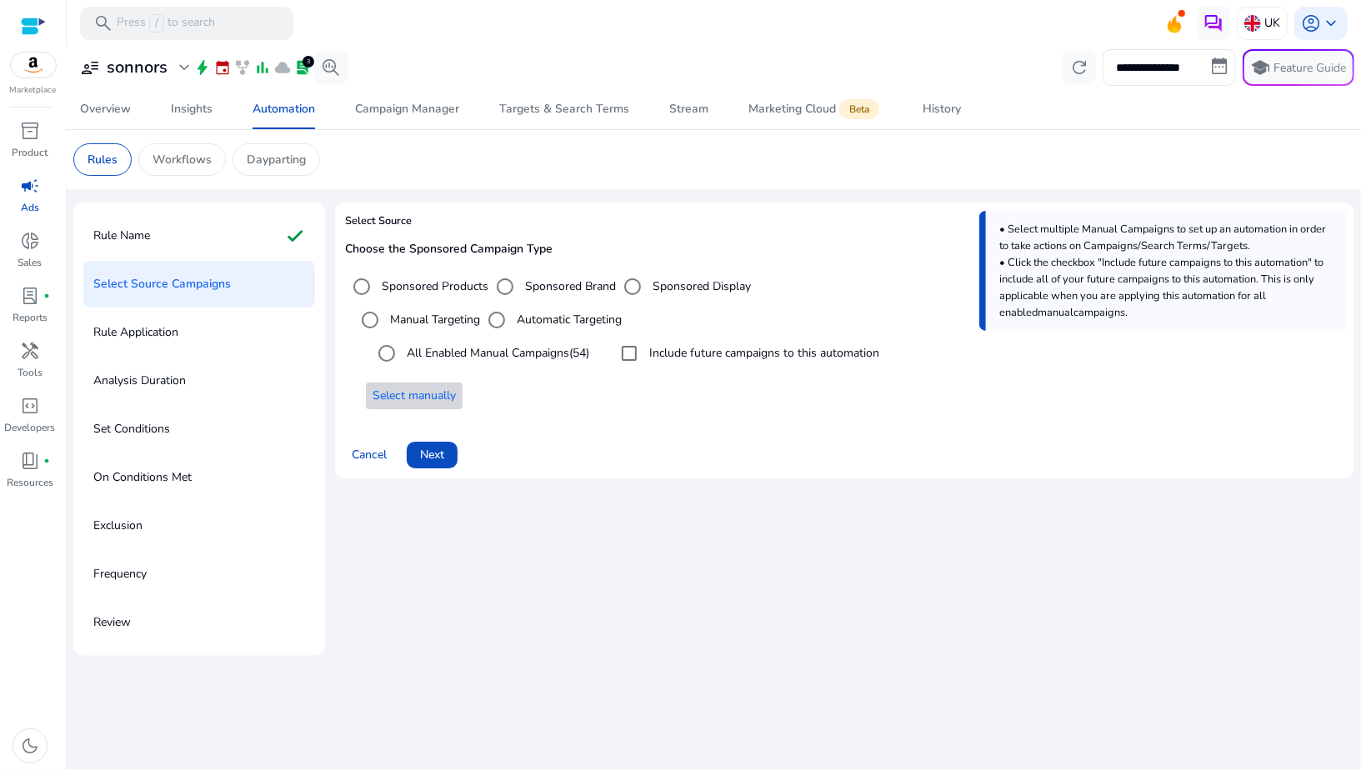
click at [444, 399] on span "Select manually" at bounding box center [414, 396] width 83 height 18
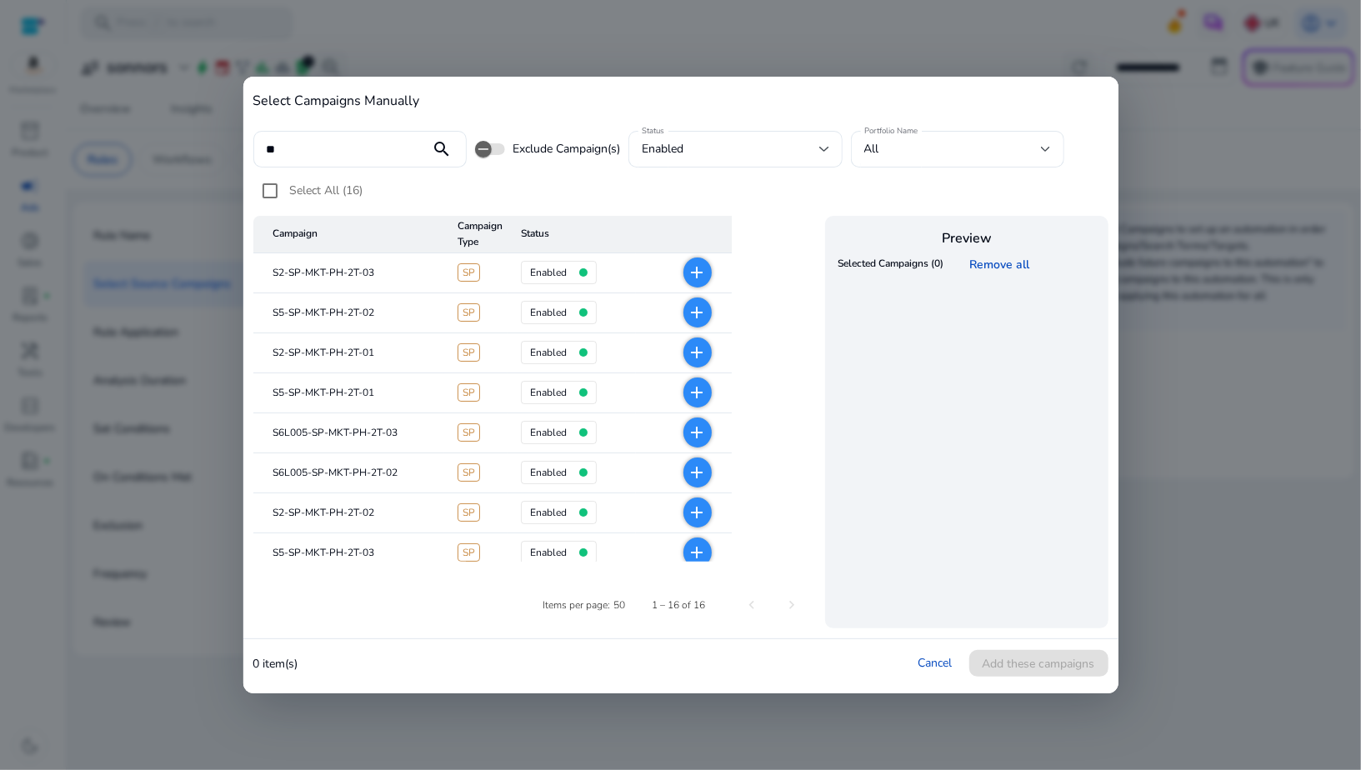
click at [699, 280] on mat-icon "add" at bounding box center [698, 273] width 20 height 20
click at [699, 308] on mat-icon "add" at bounding box center [698, 313] width 20 height 20
click at [697, 364] on span "add" at bounding box center [698, 353] width 28 height 30
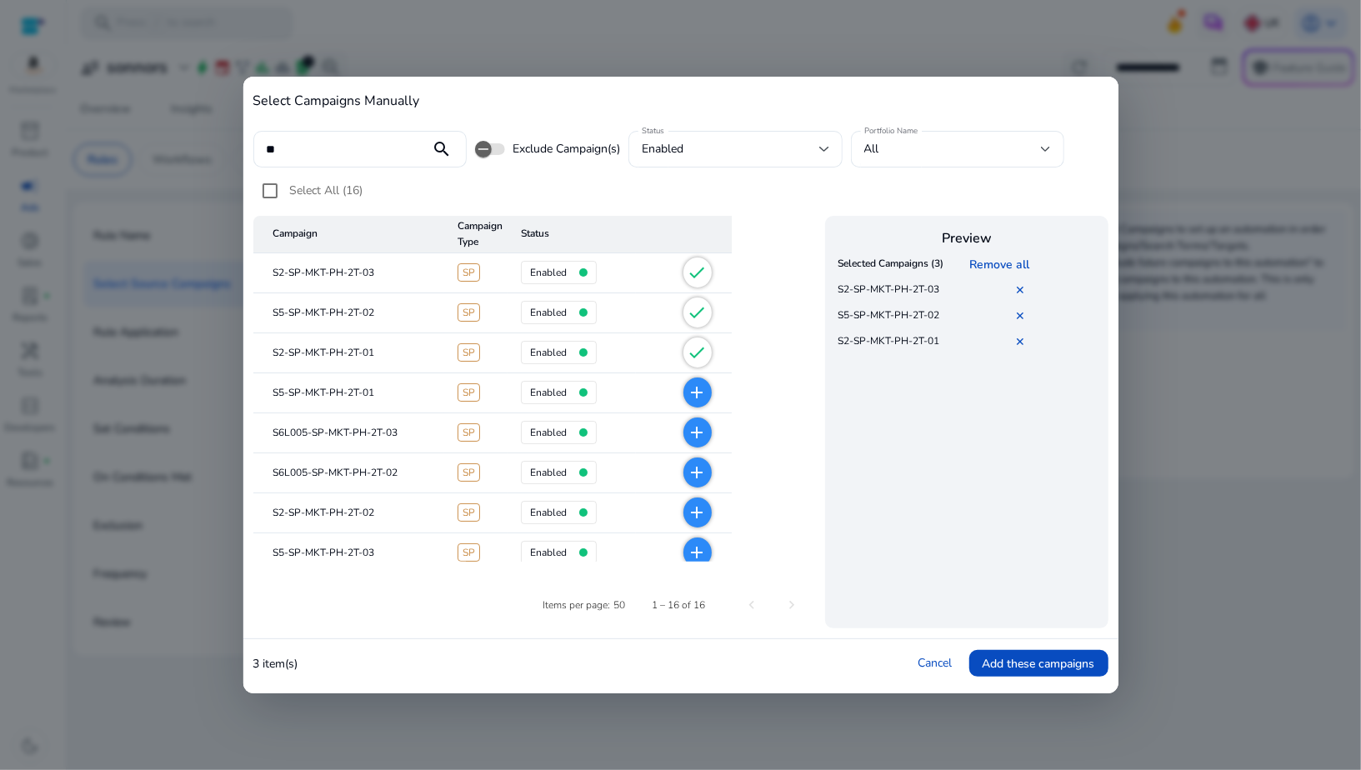
click at [693, 409] on mat-cell "add" at bounding box center [683, 393] width 95 height 40
click at [695, 398] on mat-icon "add" at bounding box center [698, 393] width 20 height 20
click at [695, 428] on mat-icon "add" at bounding box center [698, 433] width 20 height 20
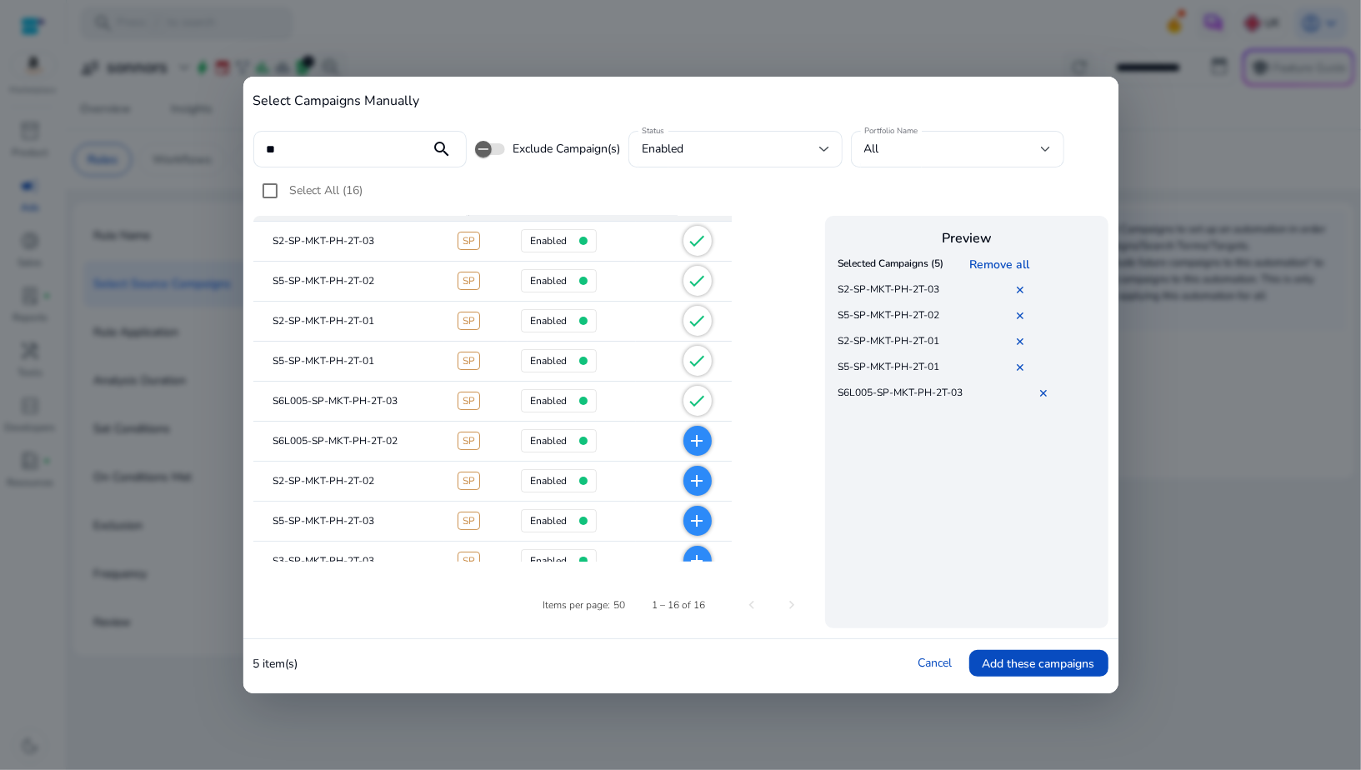
scroll to position [95, 0]
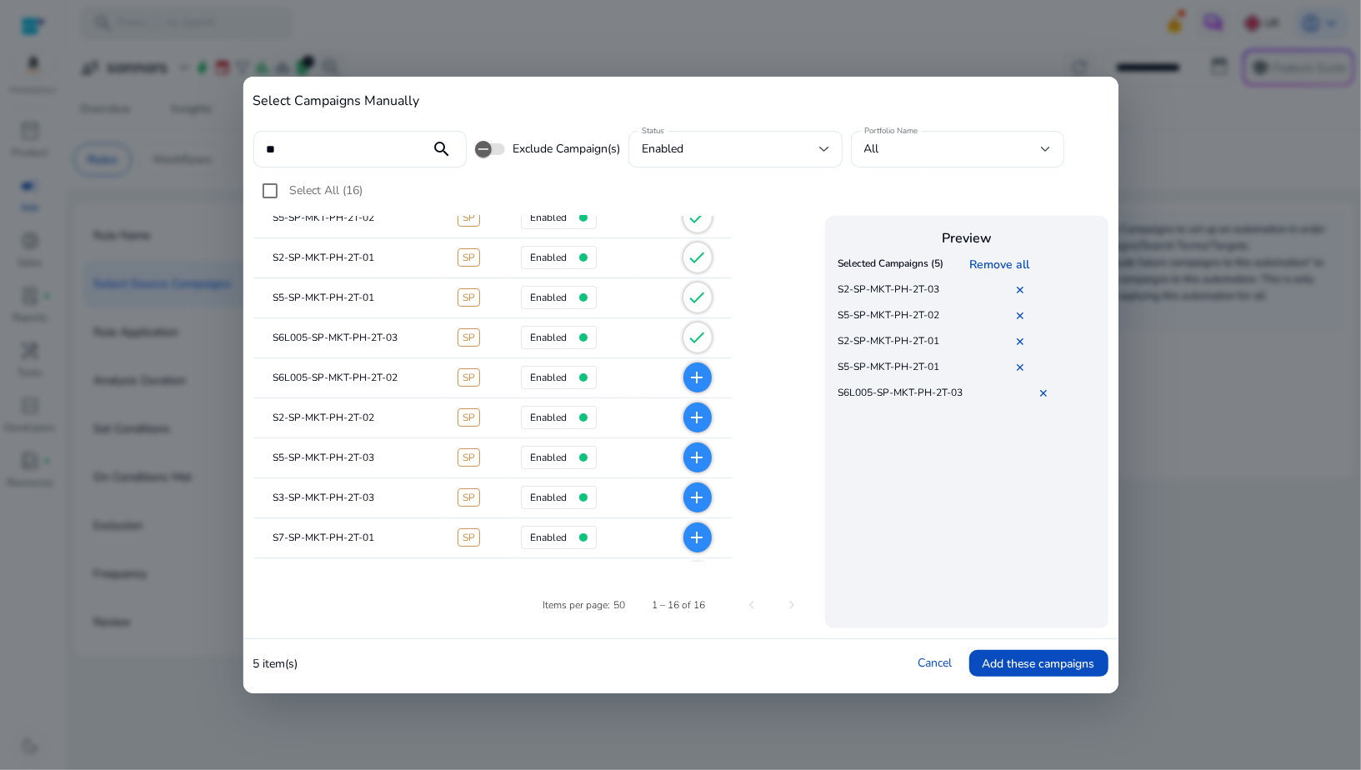
click at [691, 368] on mat-icon "add" at bounding box center [698, 378] width 20 height 20
click at [694, 417] on mat-icon "add" at bounding box center [698, 418] width 20 height 20
click at [694, 450] on mat-icon "add" at bounding box center [698, 458] width 20 height 20
click at [695, 504] on mat-icon "add" at bounding box center [698, 498] width 20 height 20
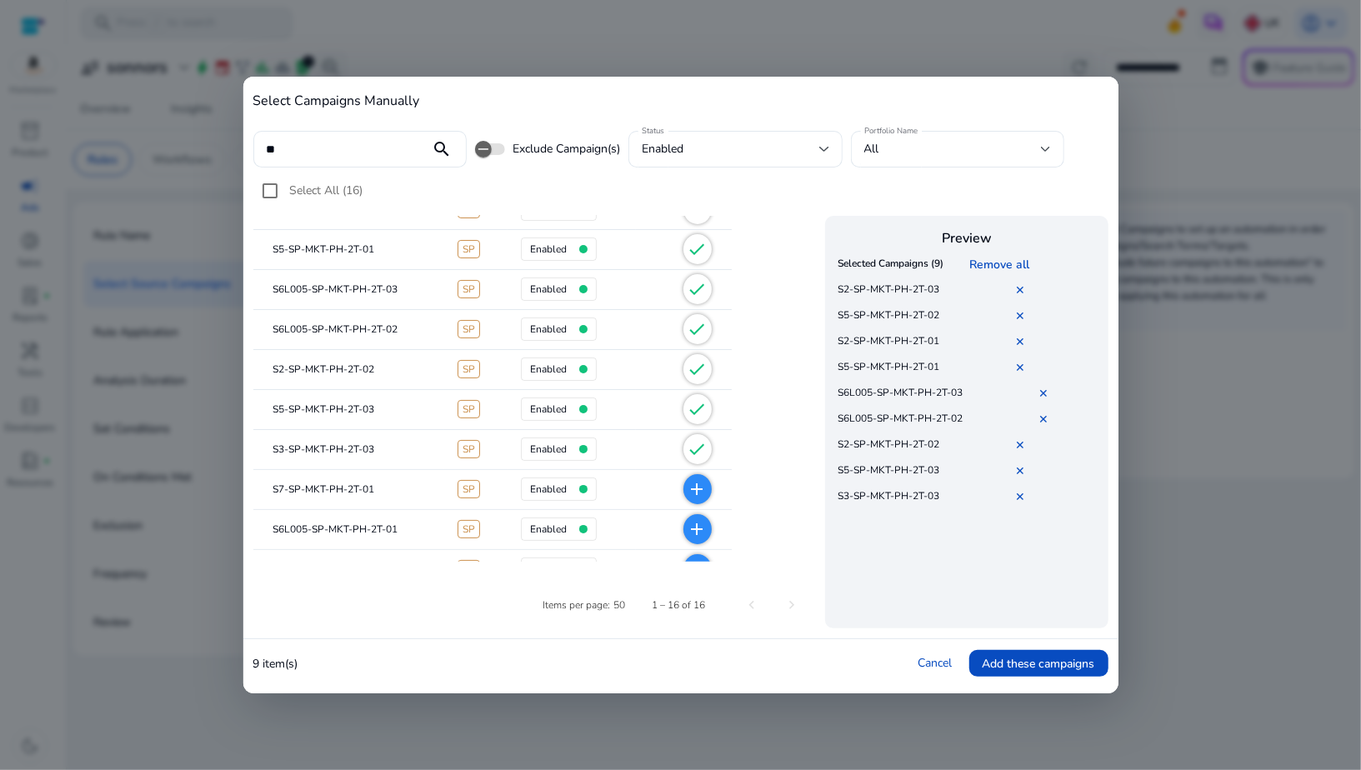
scroll to position [197, 0]
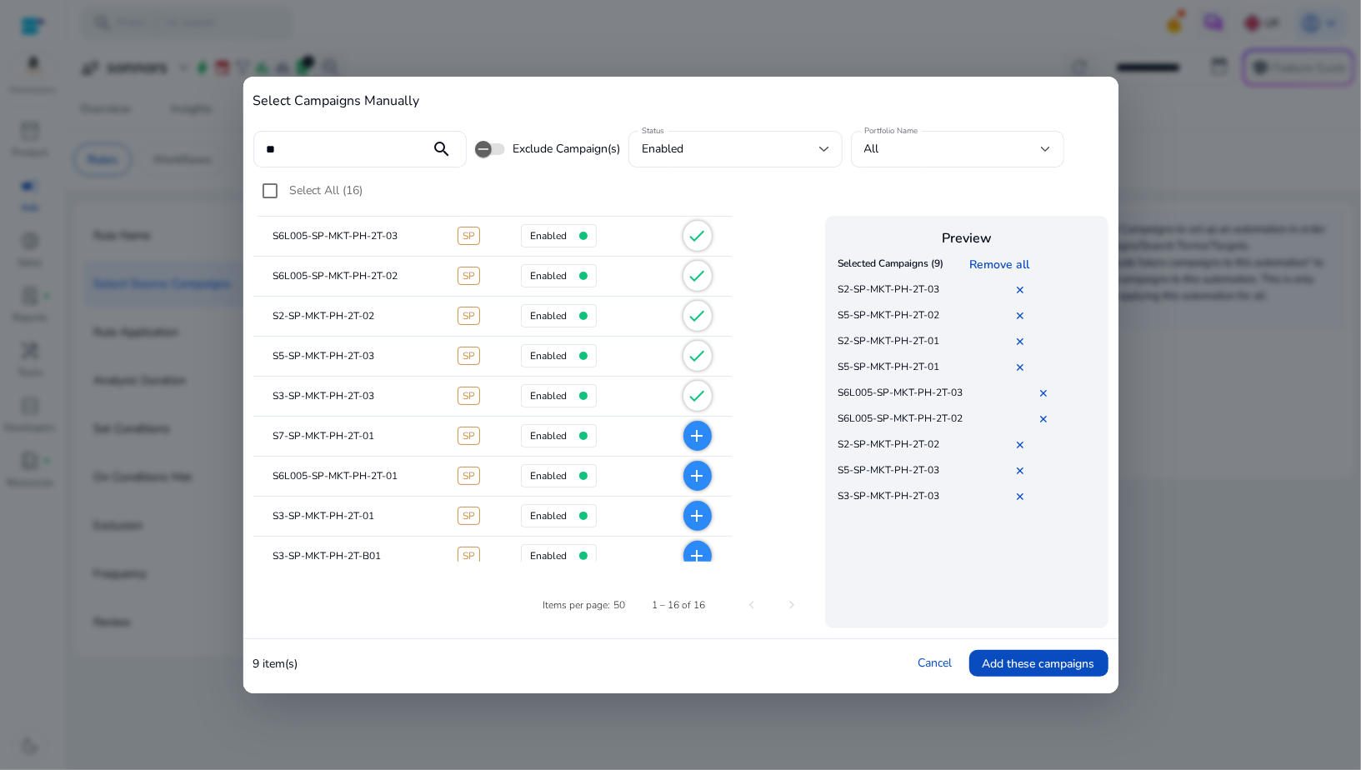
click at [694, 433] on mat-icon "add" at bounding box center [698, 436] width 20 height 20
click at [694, 466] on mat-icon "add" at bounding box center [698, 476] width 20 height 20
click at [694, 515] on mat-icon "add" at bounding box center [698, 516] width 20 height 20
click at [694, 549] on mat-icon "add" at bounding box center [698, 556] width 20 height 20
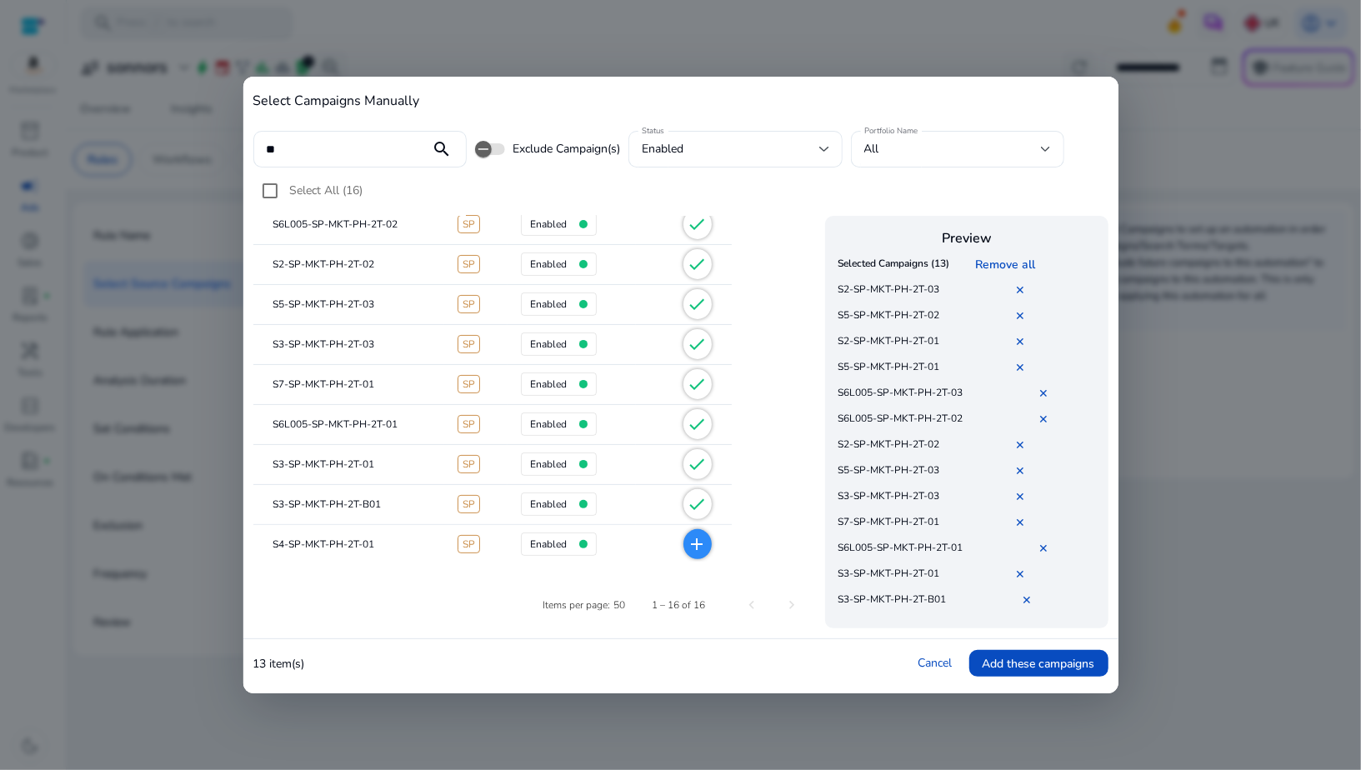
scroll to position [330, 0]
click at [697, 461] on mat-icon "add" at bounding box center [698, 463] width 20 height 20
click at [697, 490] on span "add" at bounding box center [698, 503] width 28 height 30
click at [697, 535] on mat-icon "add" at bounding box center [698, 544] width 20 height 20
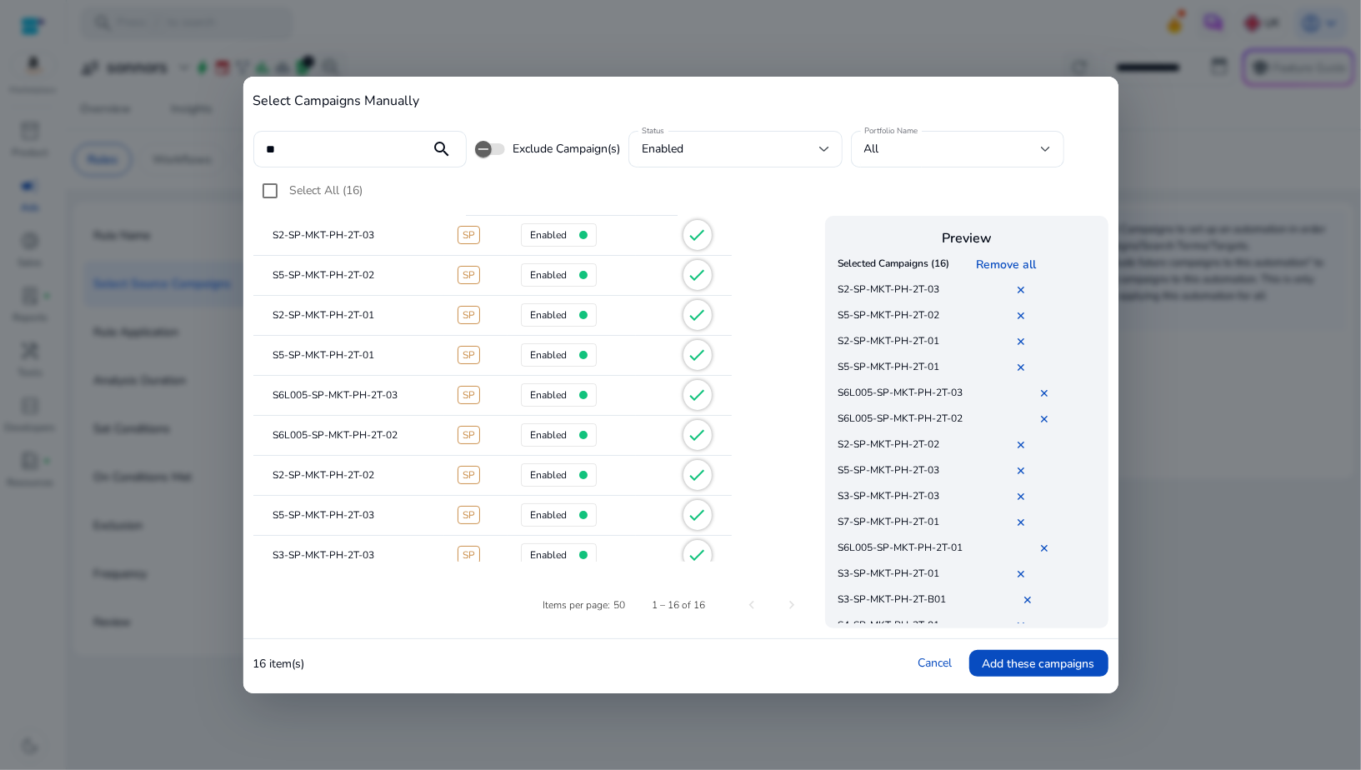
scroll to position [0, 0]
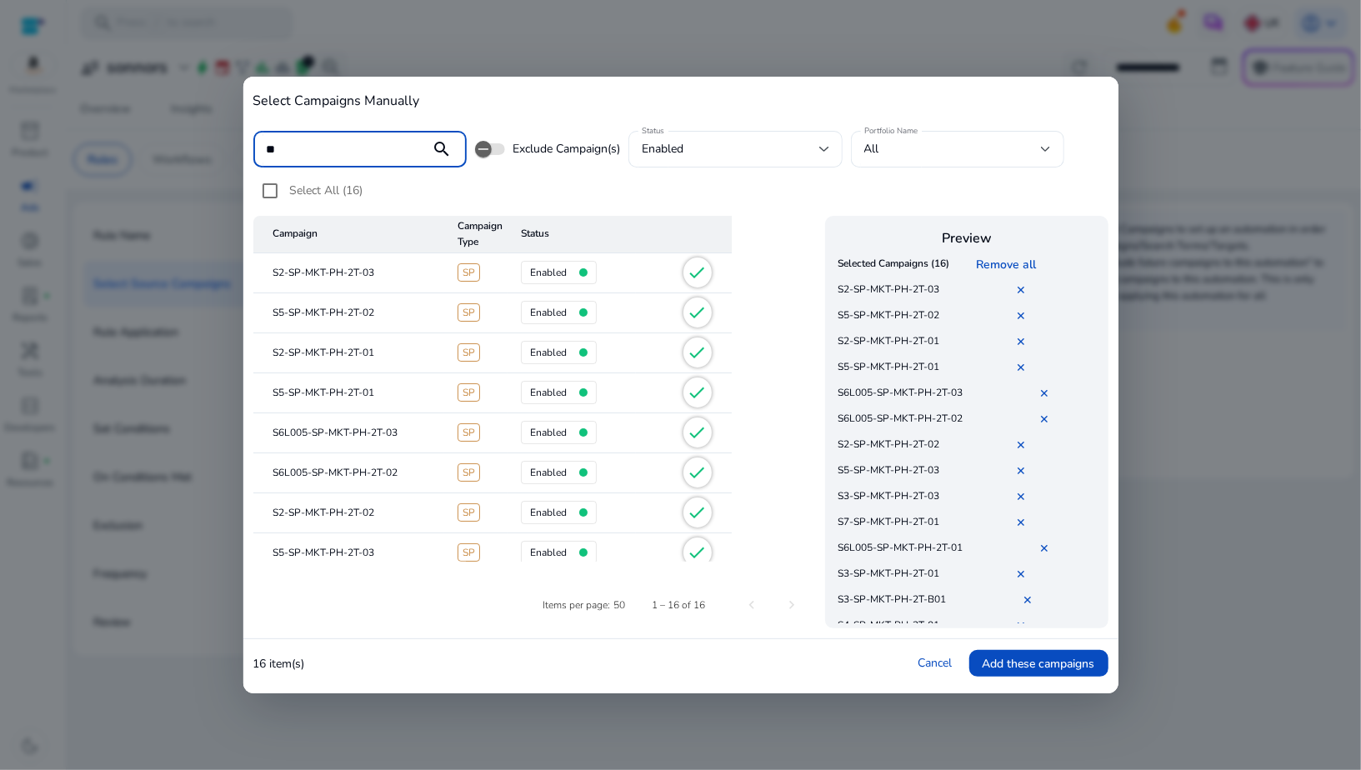
click at [288, 158] on input "**" at bounding box center [342, 149] width 151 height 18
type input "*"
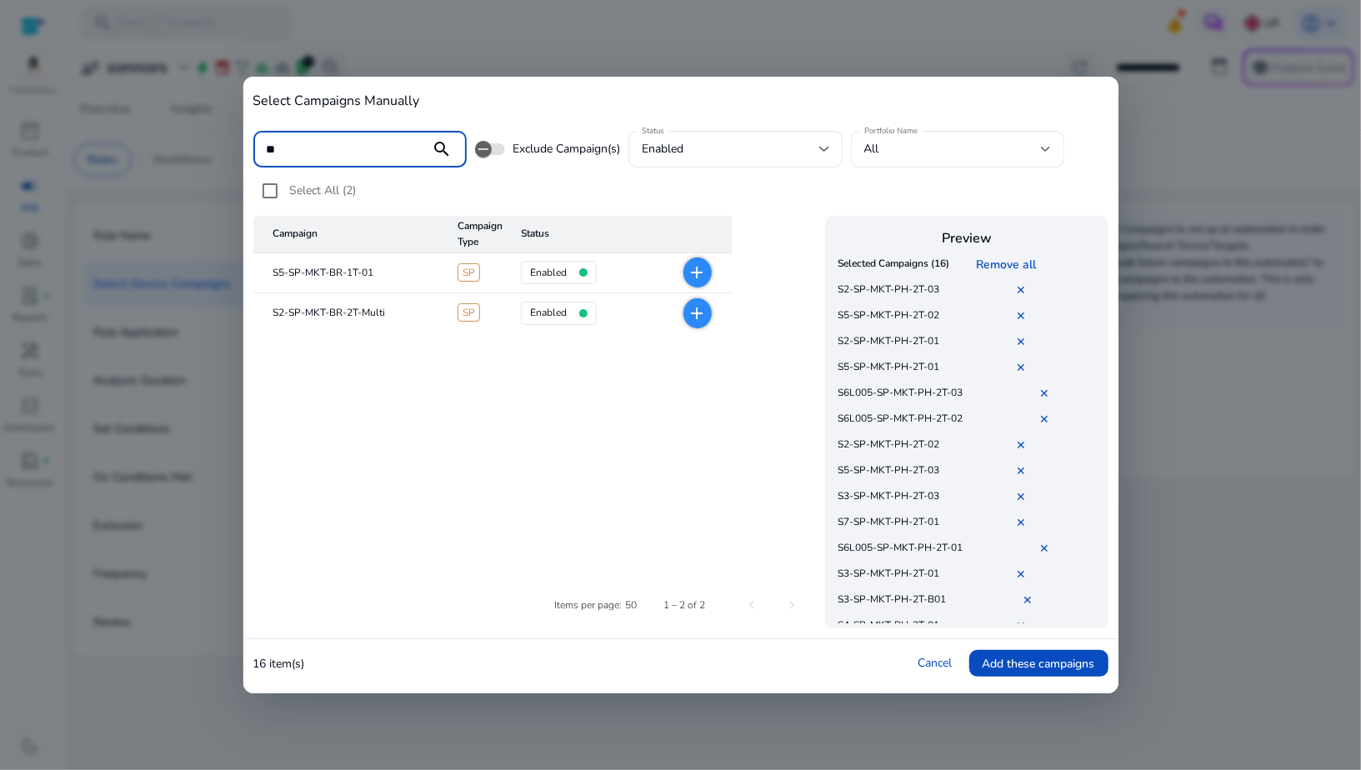
type input "**"
click at [696, 280] on mat-icon "add" at bounding box center [698, 273] width 20 height 20
click at [696, 320] on mat-icon "add" at bounding box center [698, 313] width 20 height 20
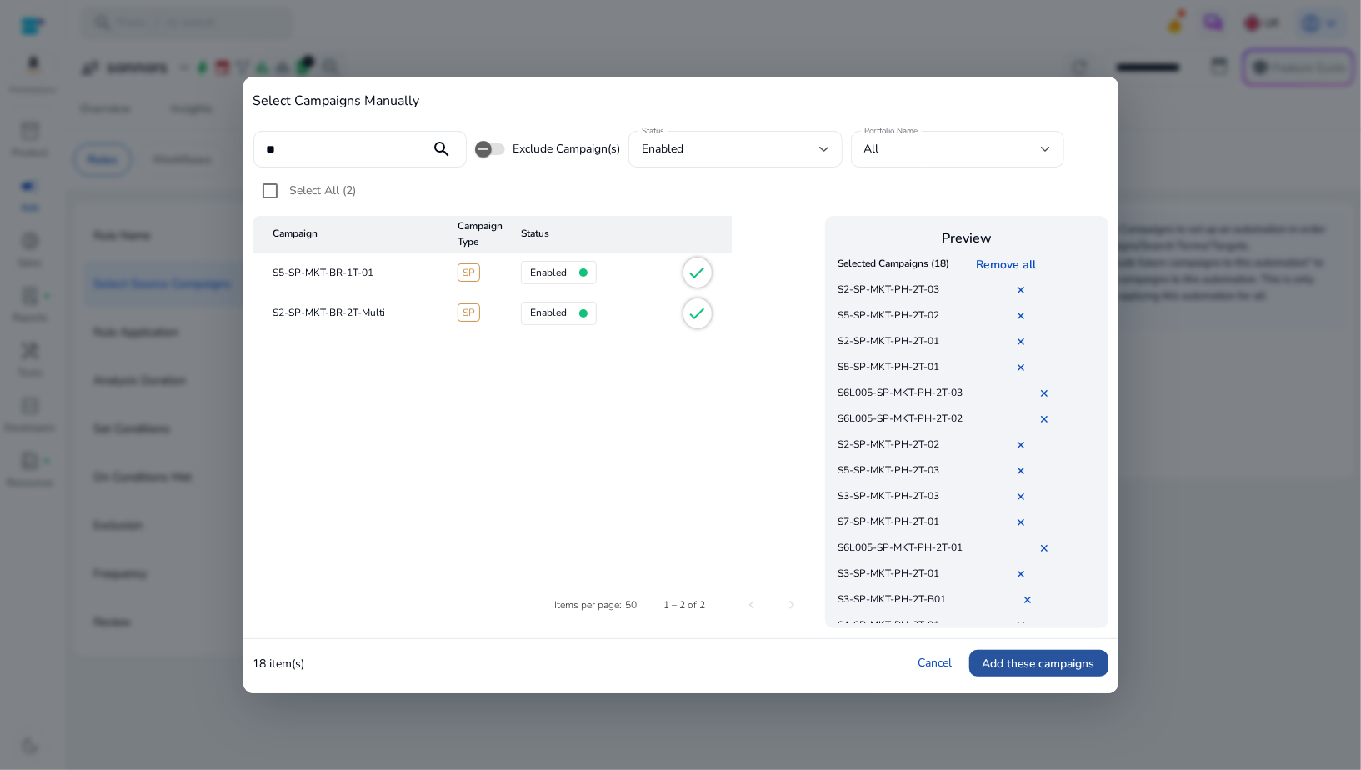
click at [1019, 663] on span "Add these campaigns" at bounding box center [1039, 664] width 113 height 18
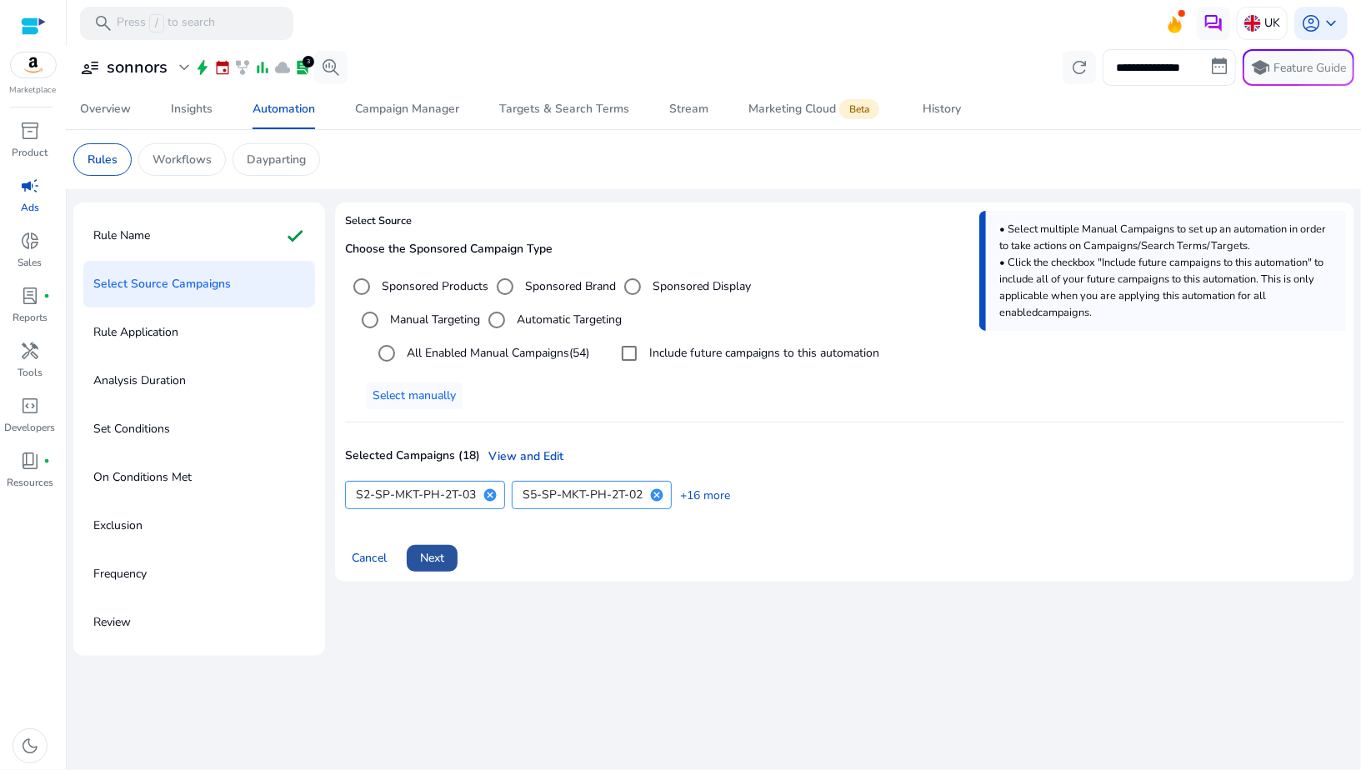
click at [437, 562] on span "Next" at bounding box center [432, 558] width 24 height 18
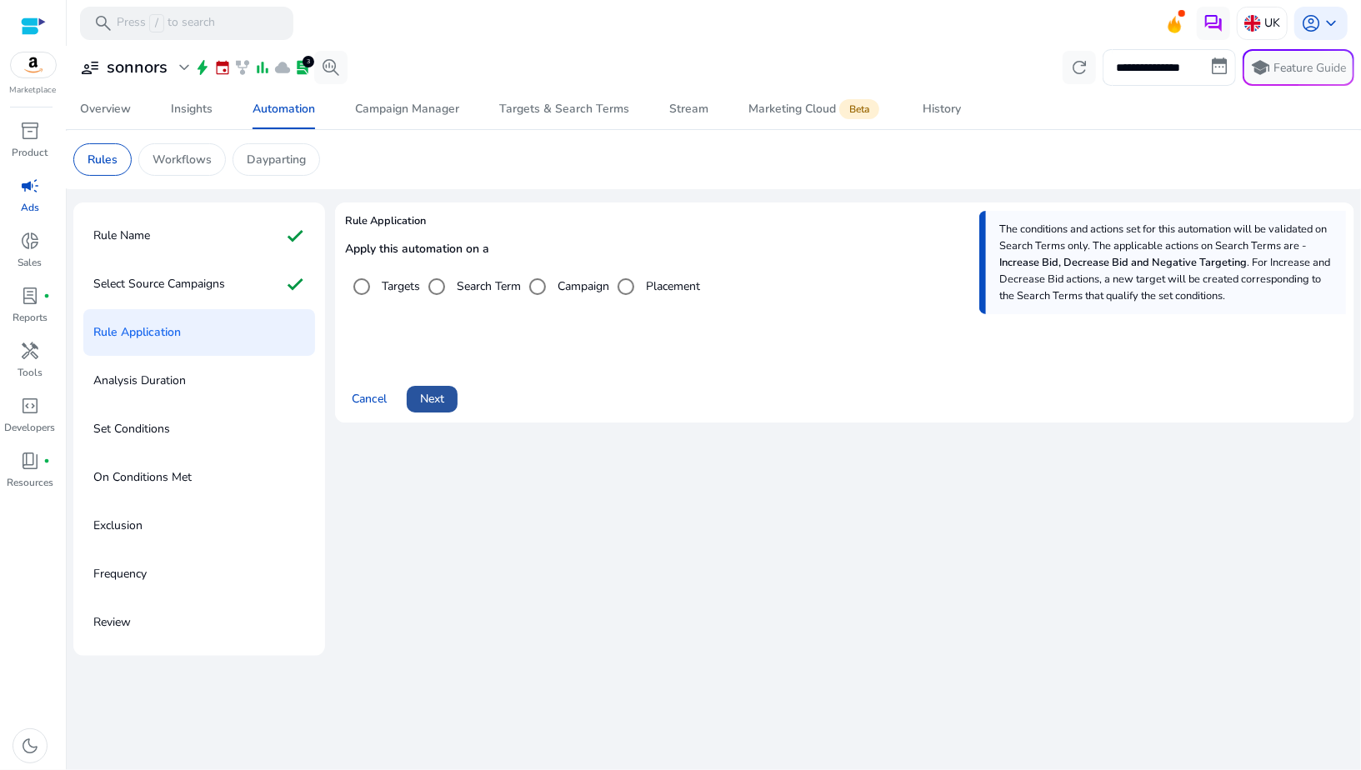
click at [442, 406] on span "Next" at bounding box center [432, 399] width 24 height 18
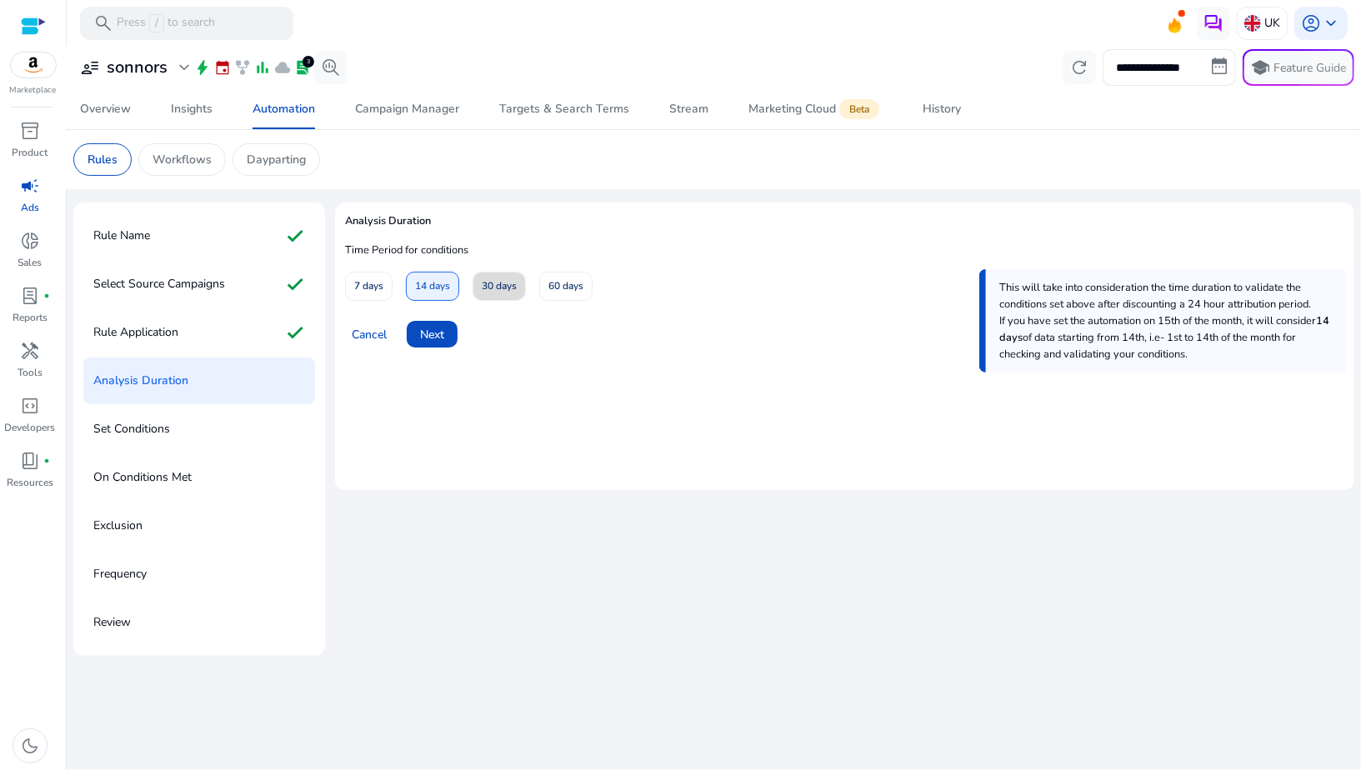
click at [515, 292] on span "30 days" at bounding box center [499, 286] width 35 height 29
click at [427, 333] on span "Next" at bounding box center [432, 335] width 24 height 18
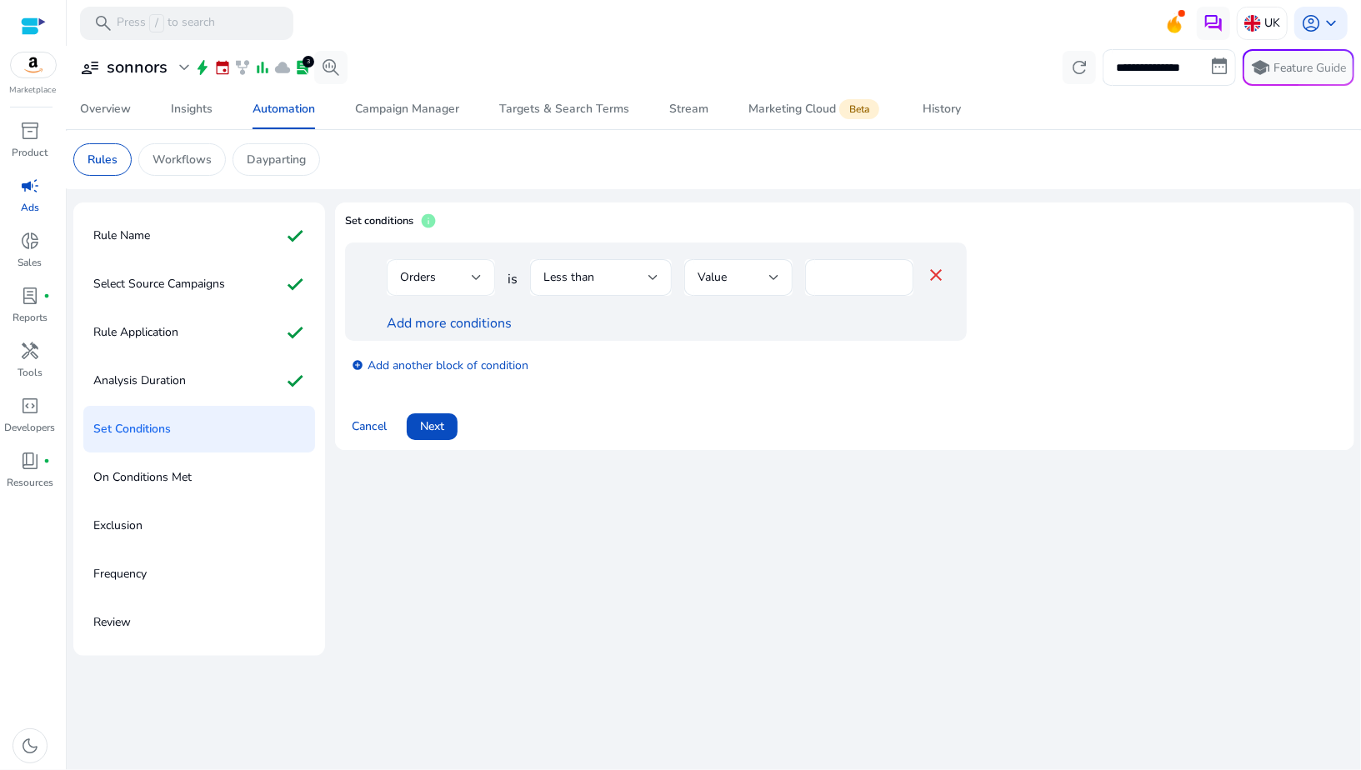
click at [445, 285] on div "Orders" at bounding box center [436, 277] width 72 height 18
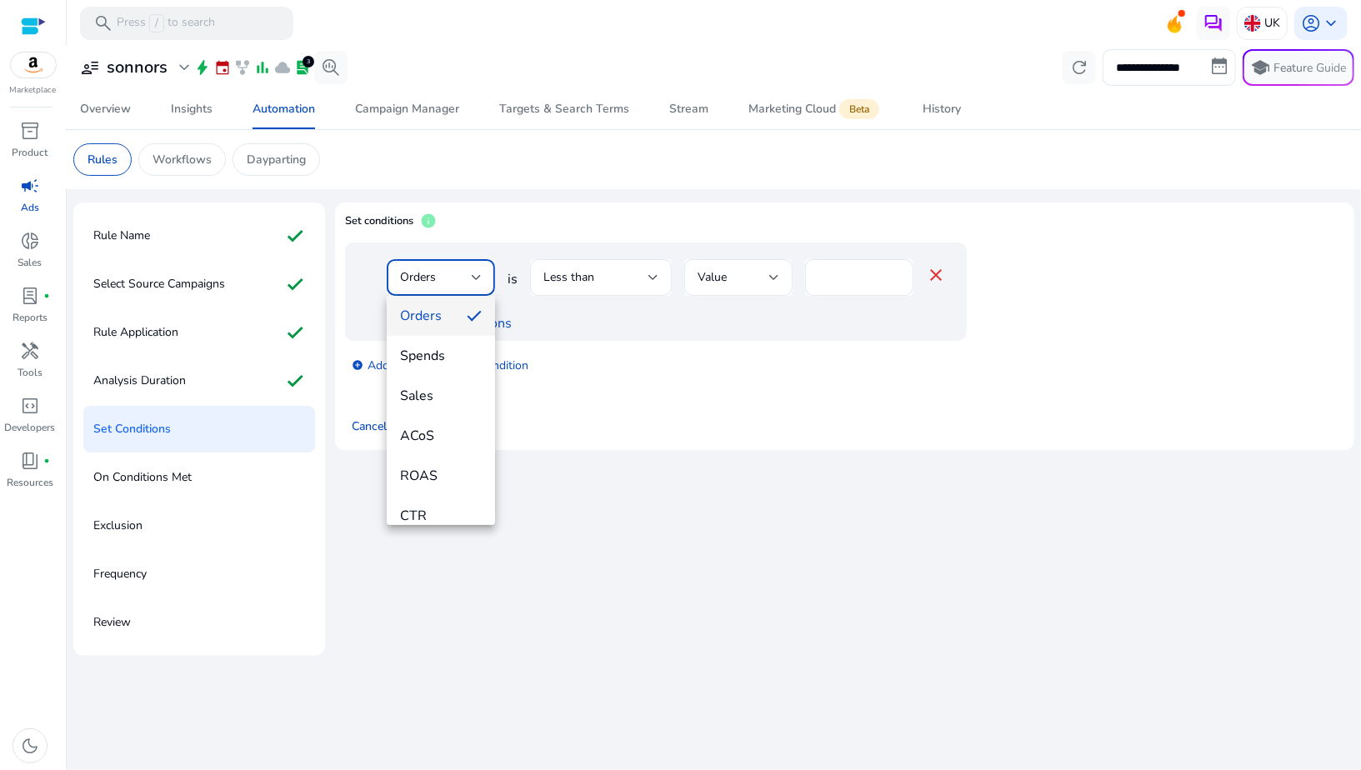
scroll to position [97, 0]
click at [615, 372] on div at bounding box center [680, 385] width 1361 height 770
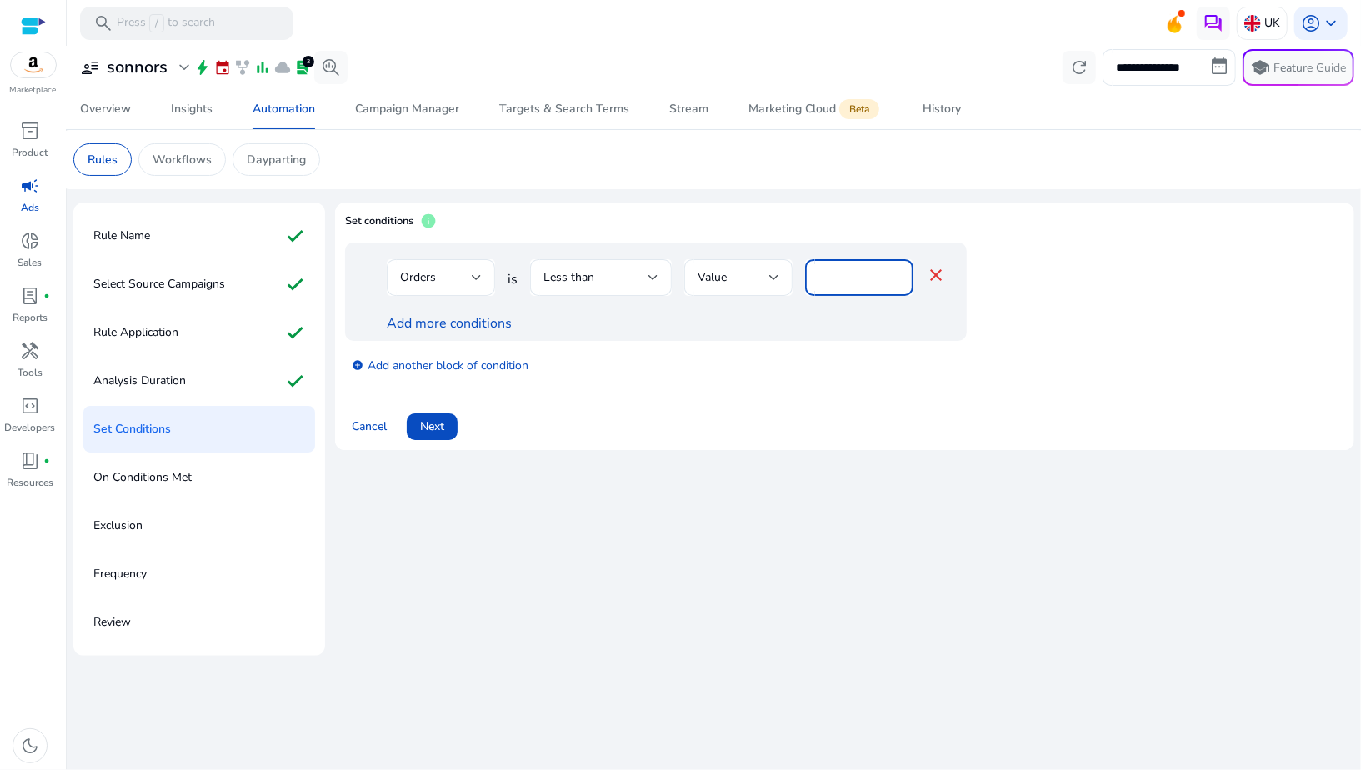
click at [843, 278] on input "*" at bounding box center [860, 277] width 82 height 18
type input "*"
click at [619, 291] on div "Less than" at bounding box center [601, 277] width 115 height 37
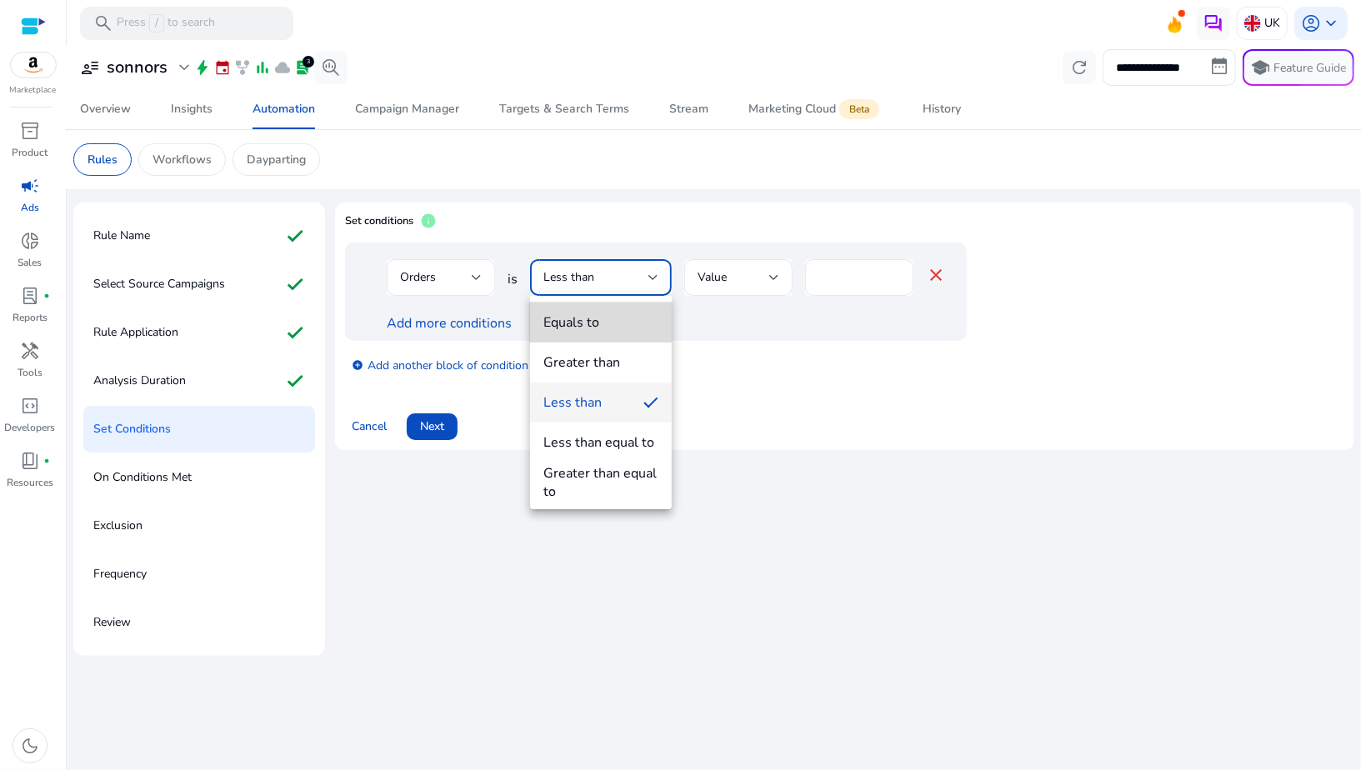
click at [605, 314] on span "Equals to" at bounding box center [601, 322] width 115 height 18
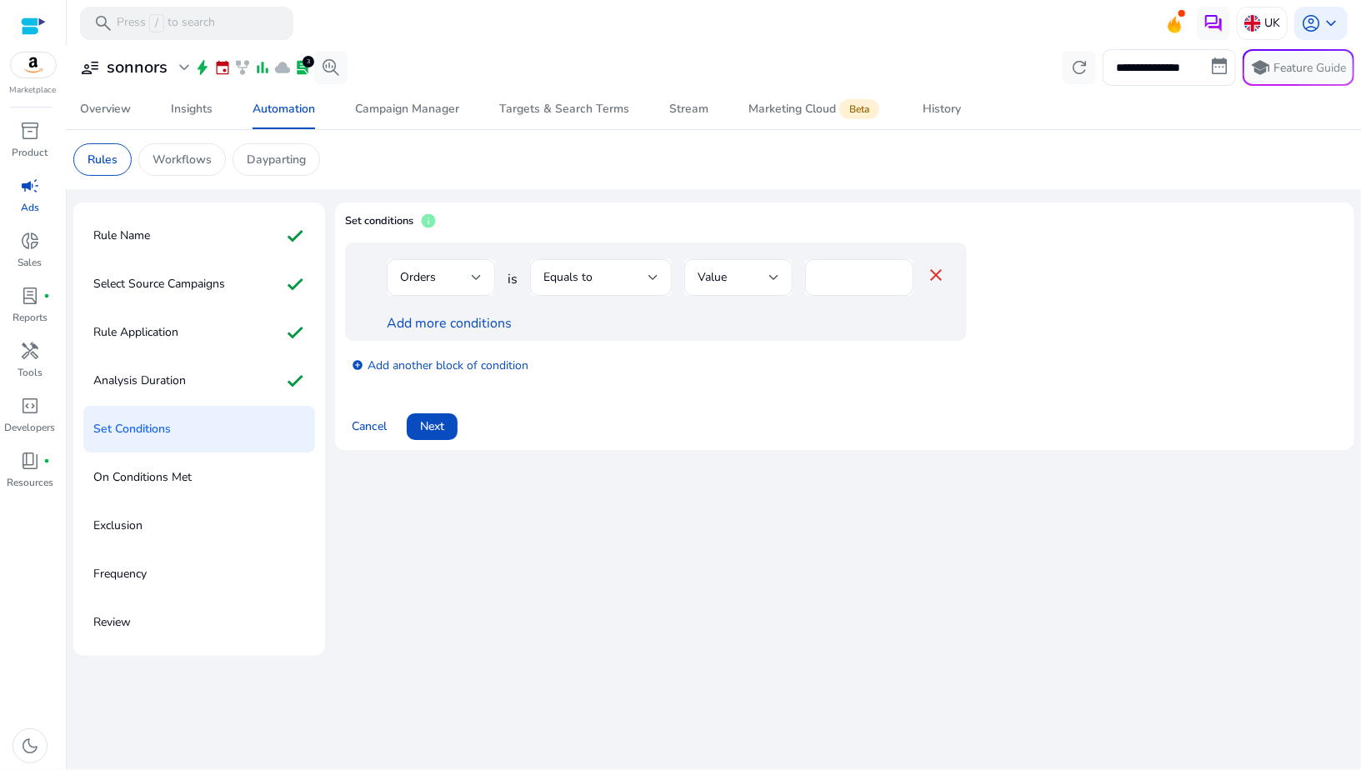
click at [708, 421] on div "Cancel Next" at bounding box center [845, 420] width 1000 height 40
click at [432, 432] on span "Next" at bounding box center [432, 427] width 24 height 18
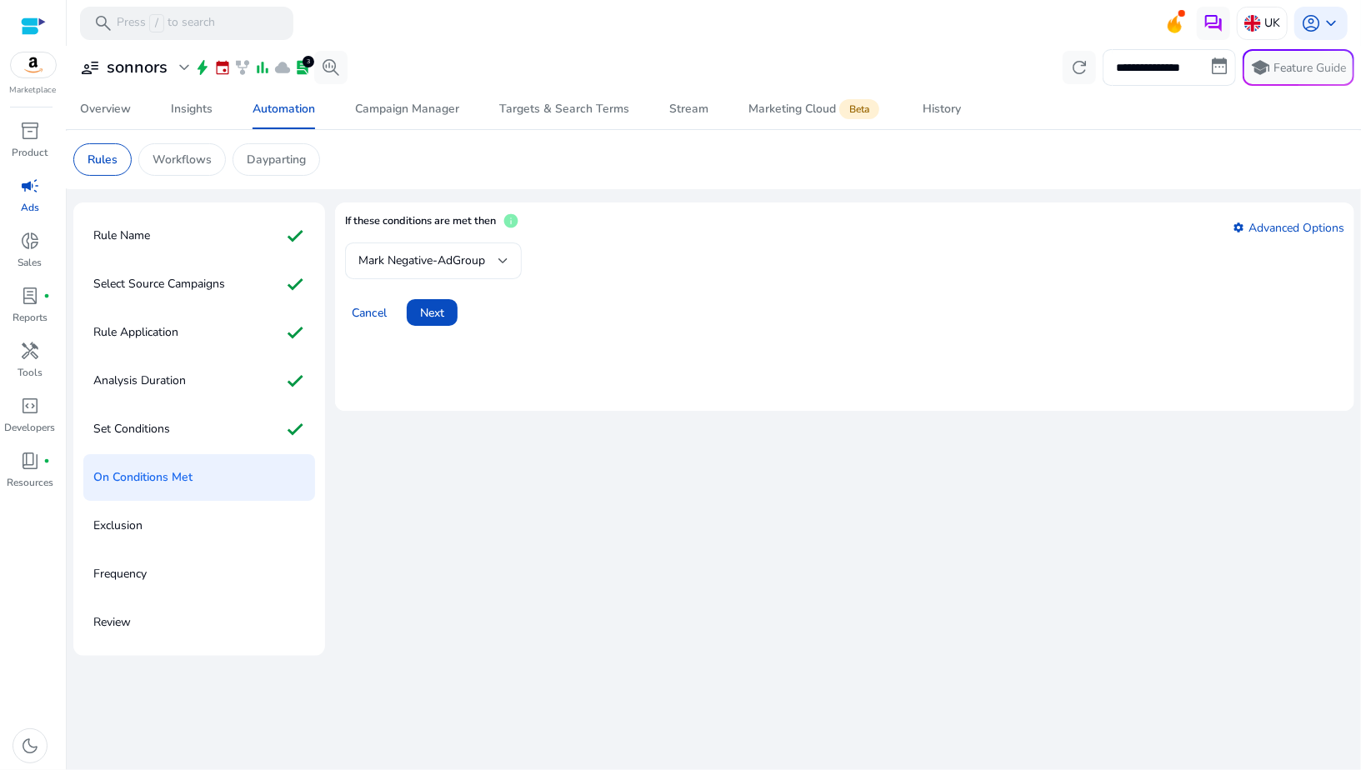
click at [392, 264] on span "Mark Negative-AdGroup" at bounding box center [421, 261] width 127 height 16
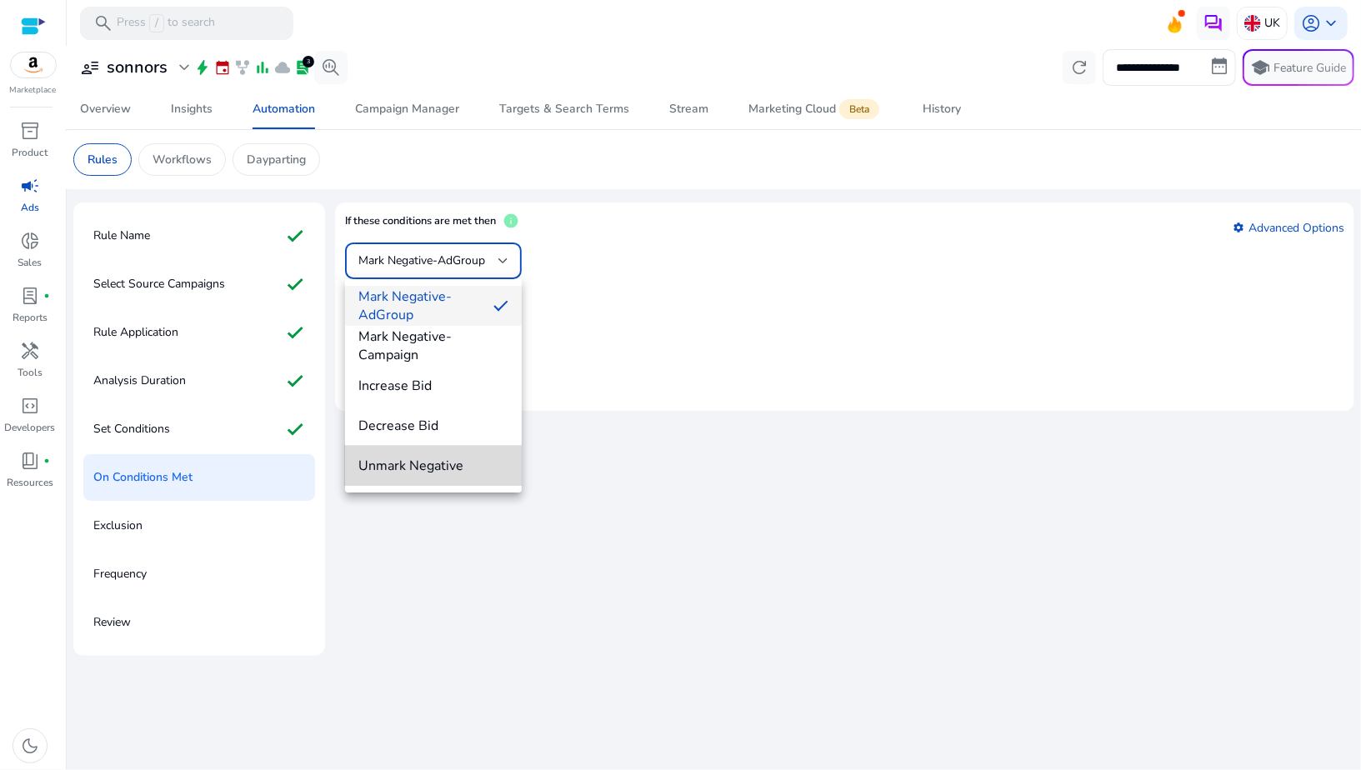
click at [419, 461] on span "Unmark Negative" at bounding box center [433, 466] width 150 height 18
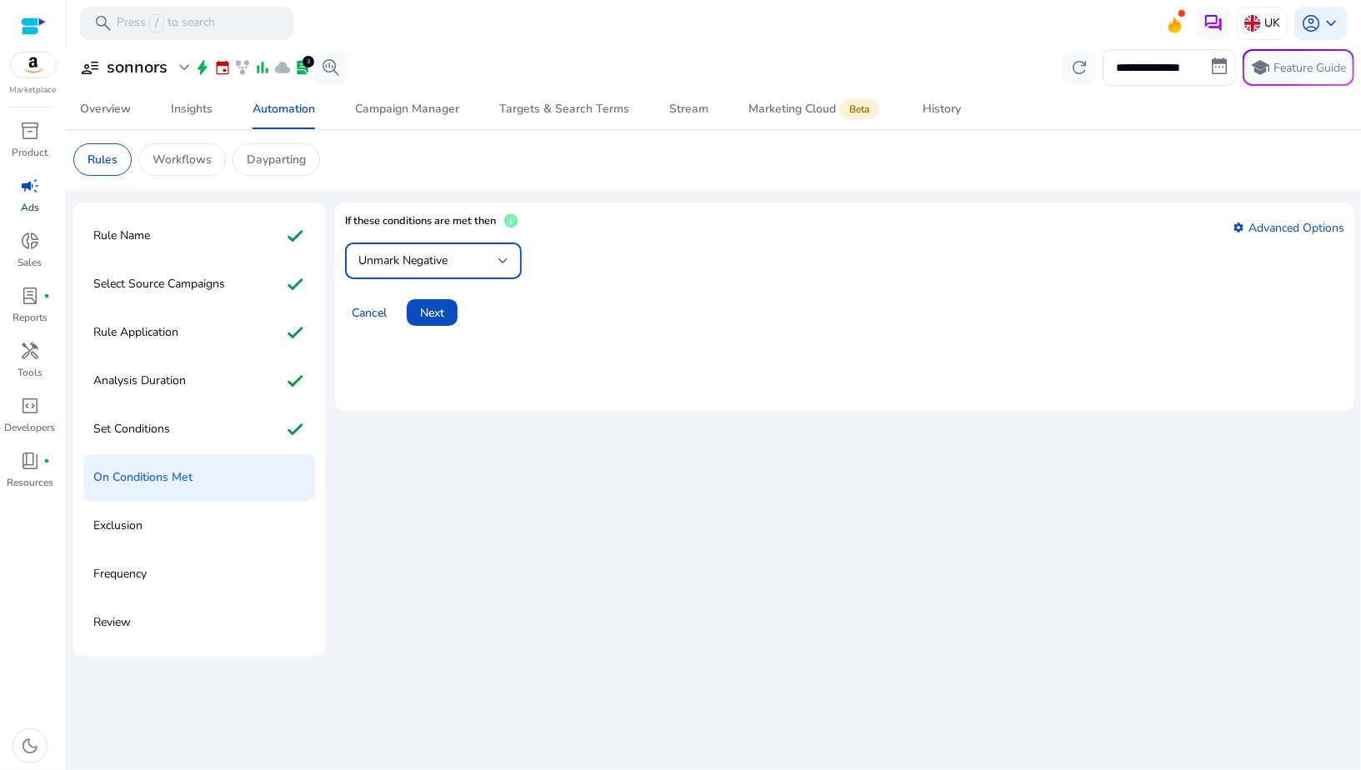
click at [424, 254] on span "Unmark Negative" at bounding box center [402, 261] width 89 height 16
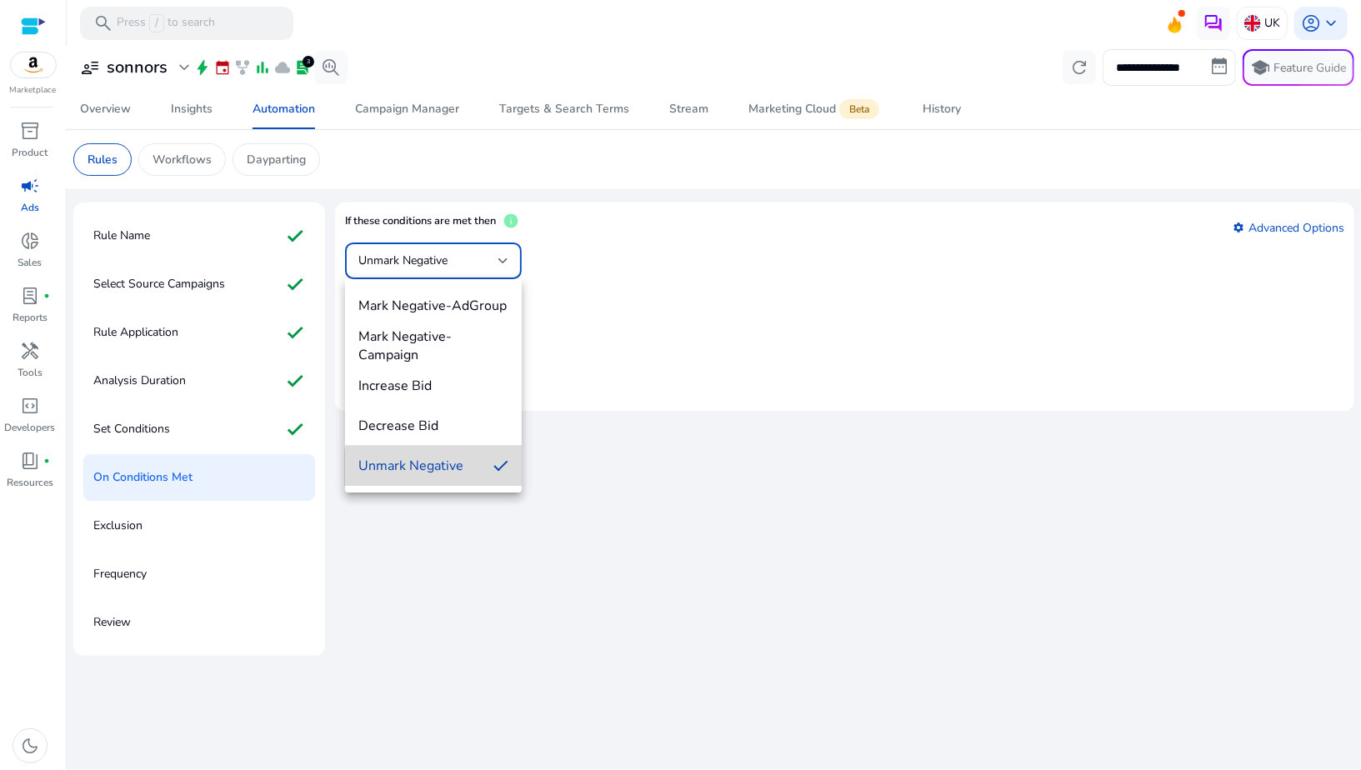
click at [453, 474] on span "Unmark Negative" at bounding box center [419, 466] width 122 height 18
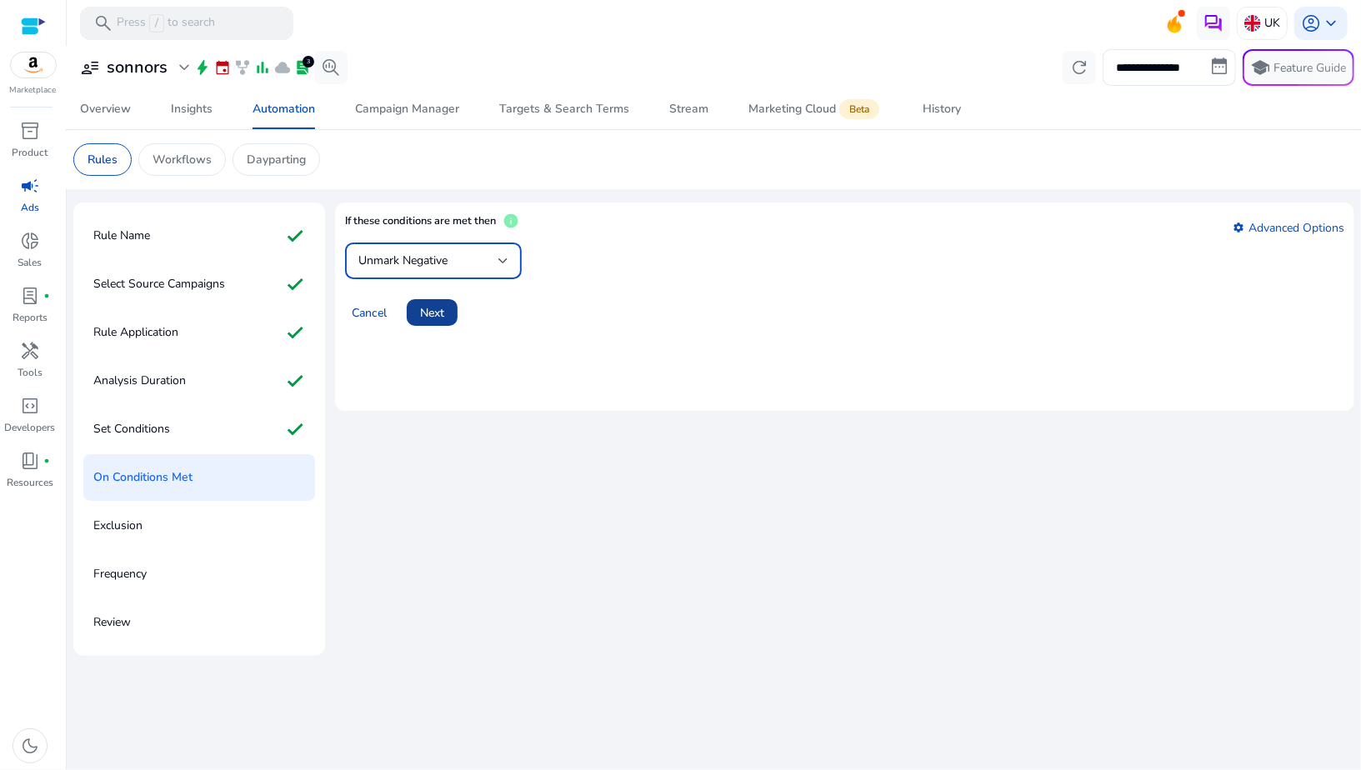
click at [434, 319] on span "Next" at bounding box center [432, 313] width 24 height 18
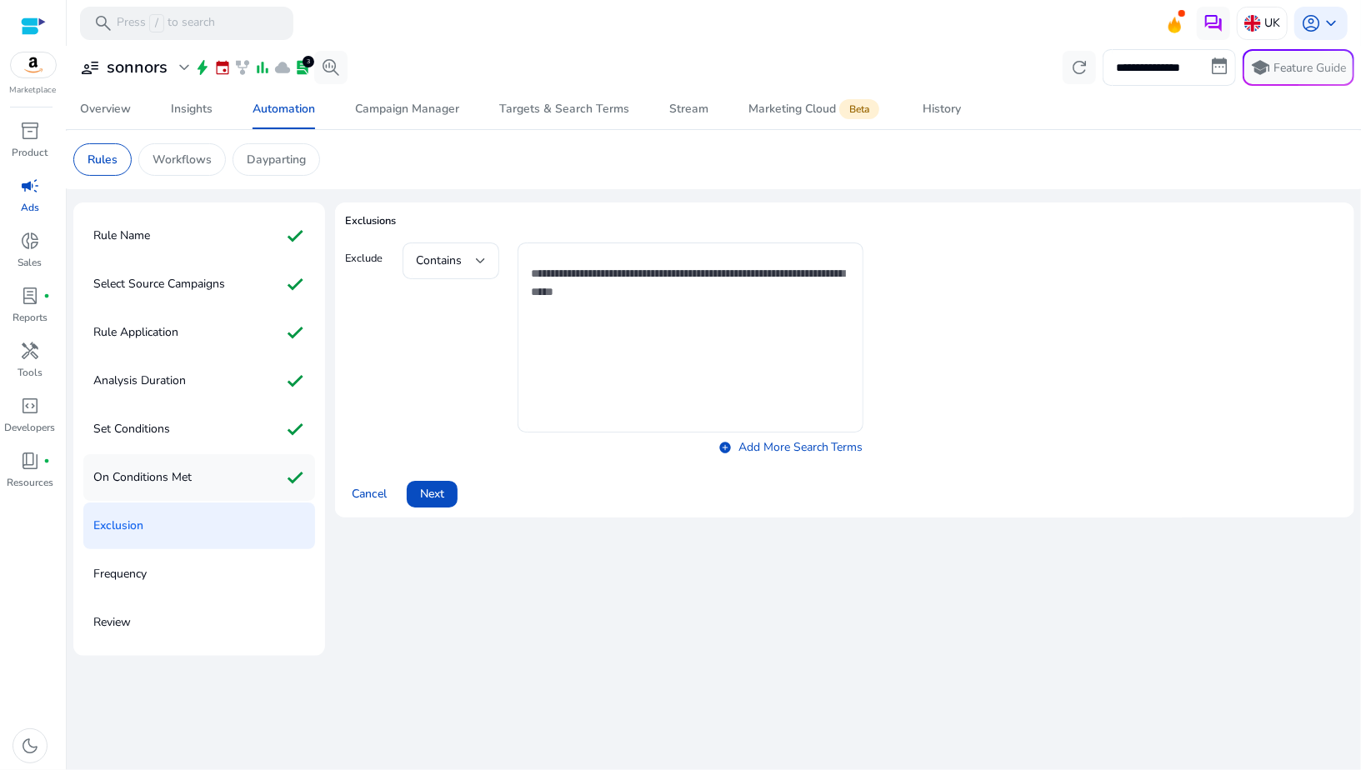
click at [231, 477] on div "On Conditions Met check" at bounding box center [199, 477] width 232 height 47
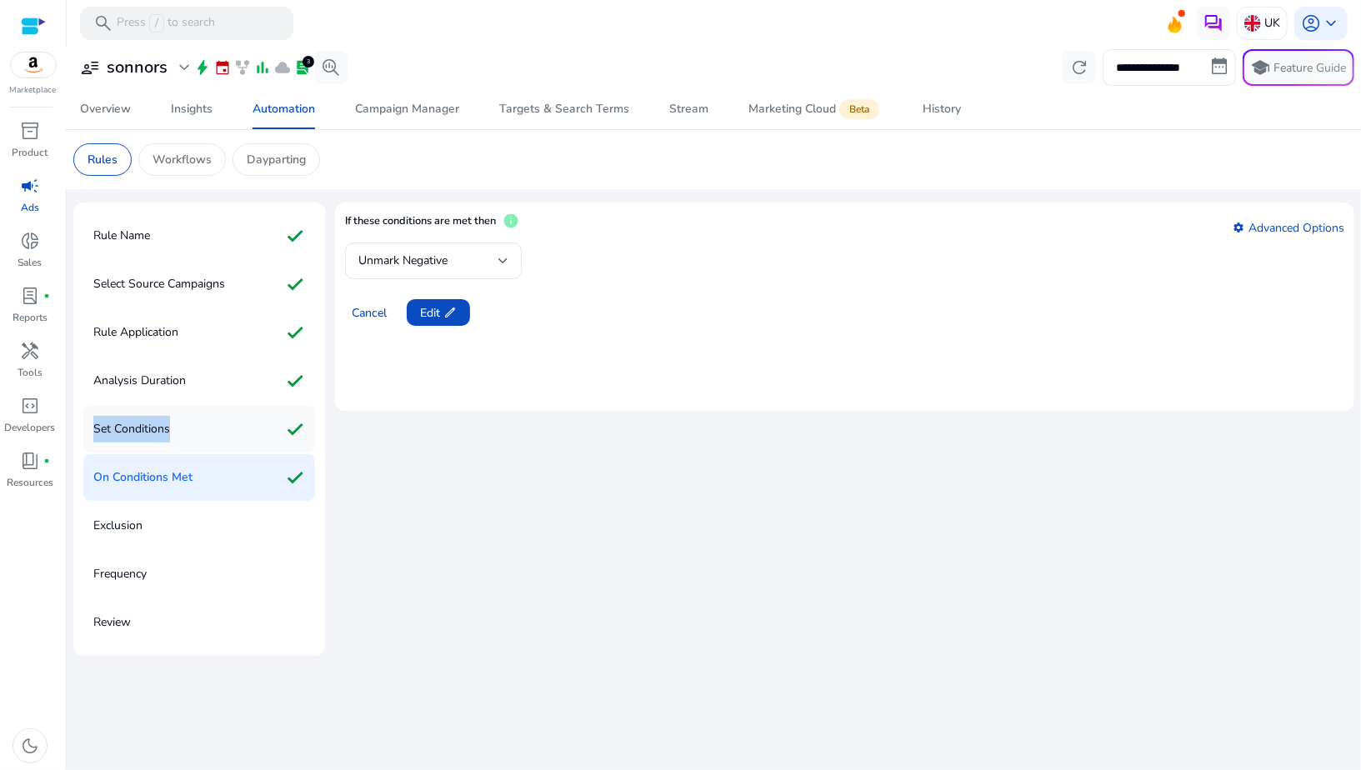
click at [216, 415] on div "Set Conditions check" at bounding box center [199, 429] width 232 height 47
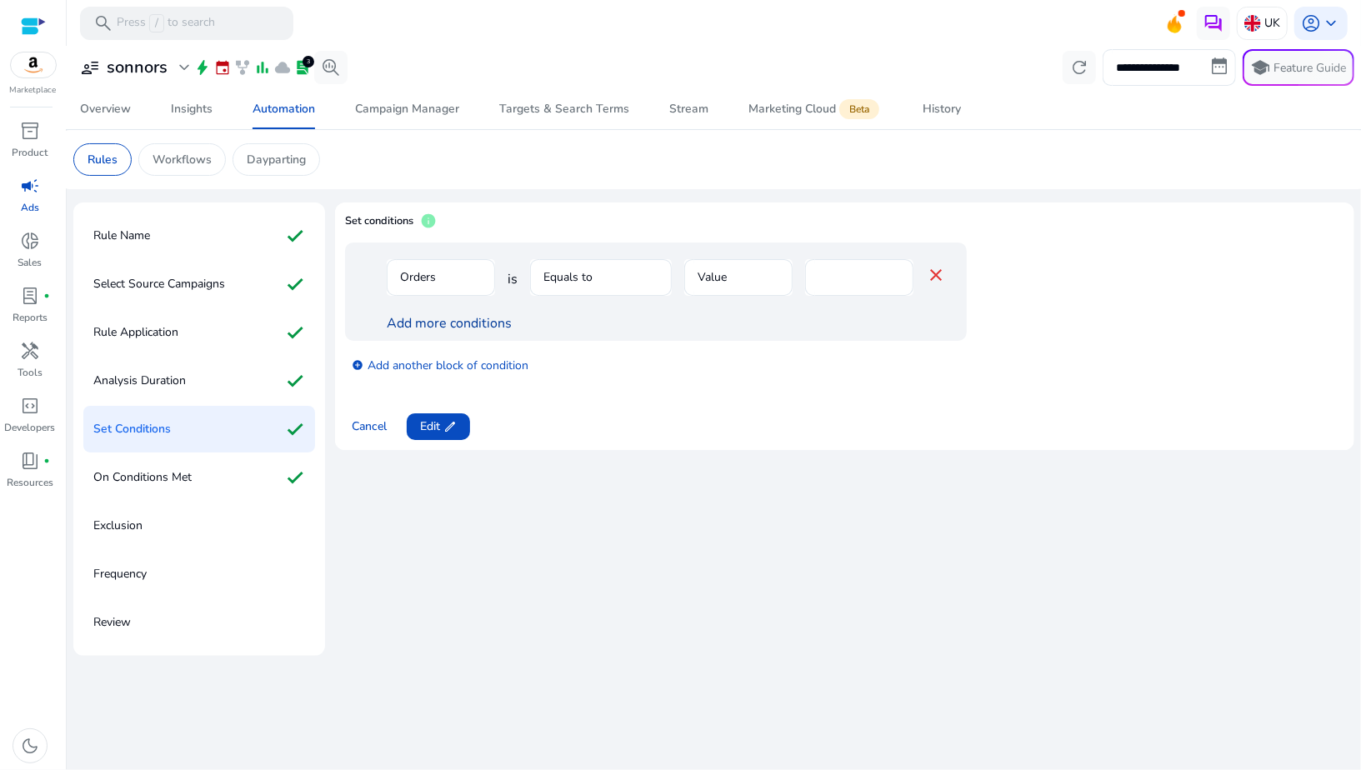
click at [445, 319] on link "Add more conditions" at bounding box center [449, 323] width 125 height 18
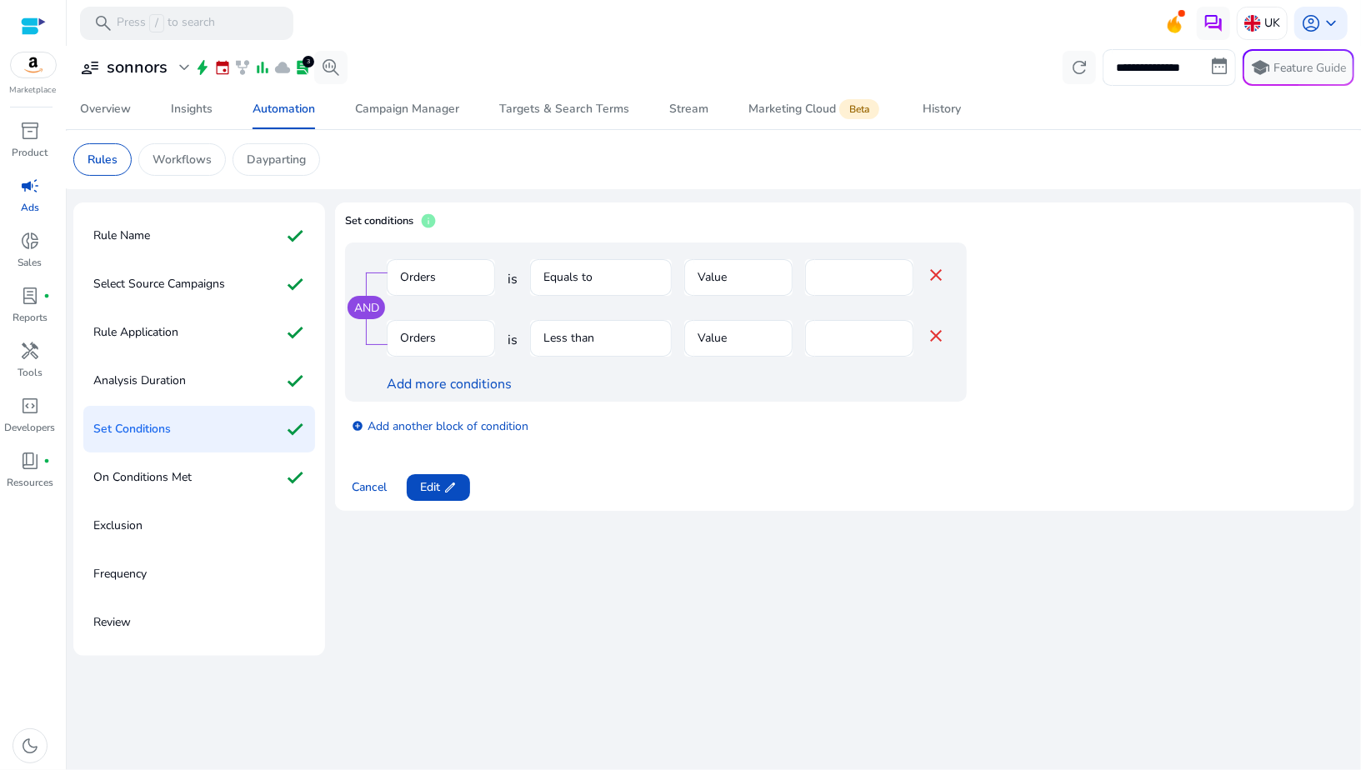
click at [420, 276] on mat-form-field "Orders" at bounding box center [441, 286] width 108 height 54
click at [446, 338] on mat-form-field "Orders" at bounding box center [441, 347] width 108 height 54
click at [936, 278] on mat-icon "close" at bounding box center [936, 275] width 20 height 20
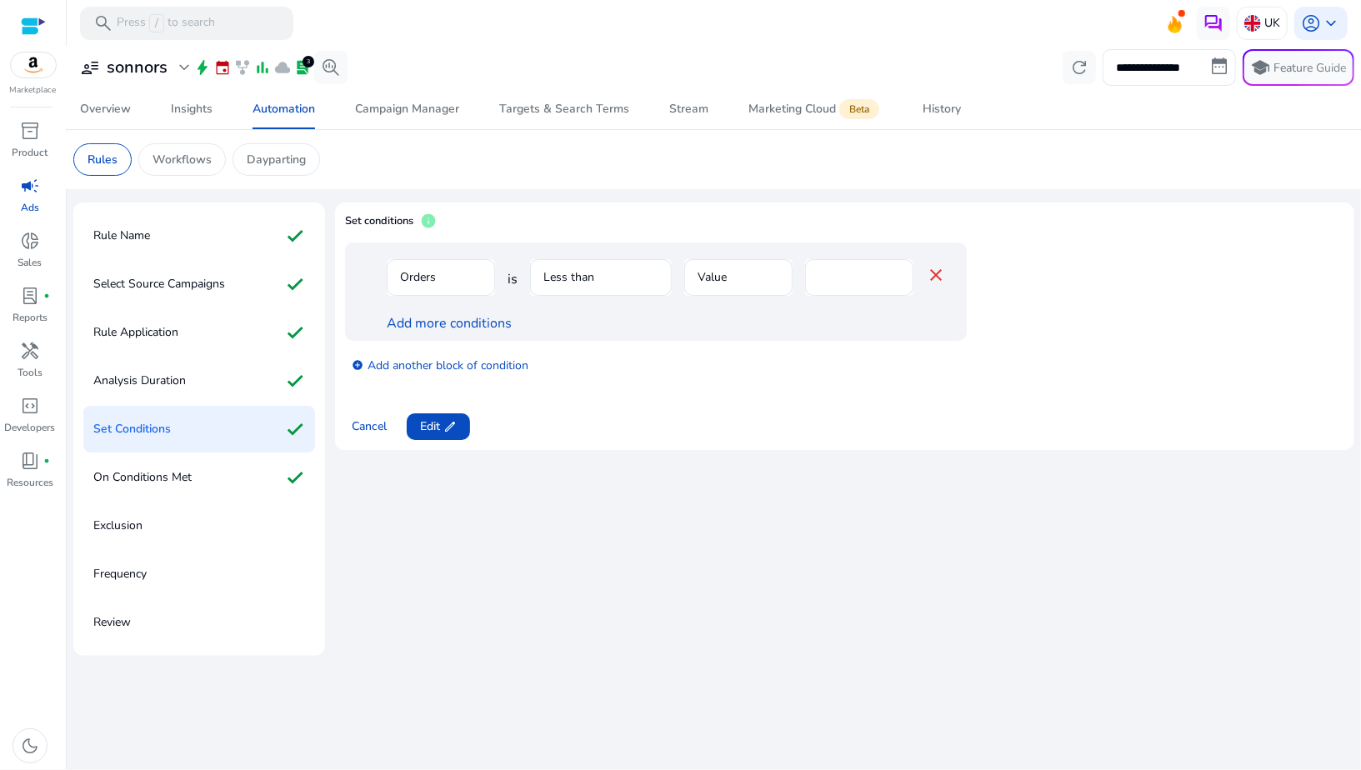
click at [936, 278] on mat-icon "close" at bounding box center [936, 275] width 20 height 20
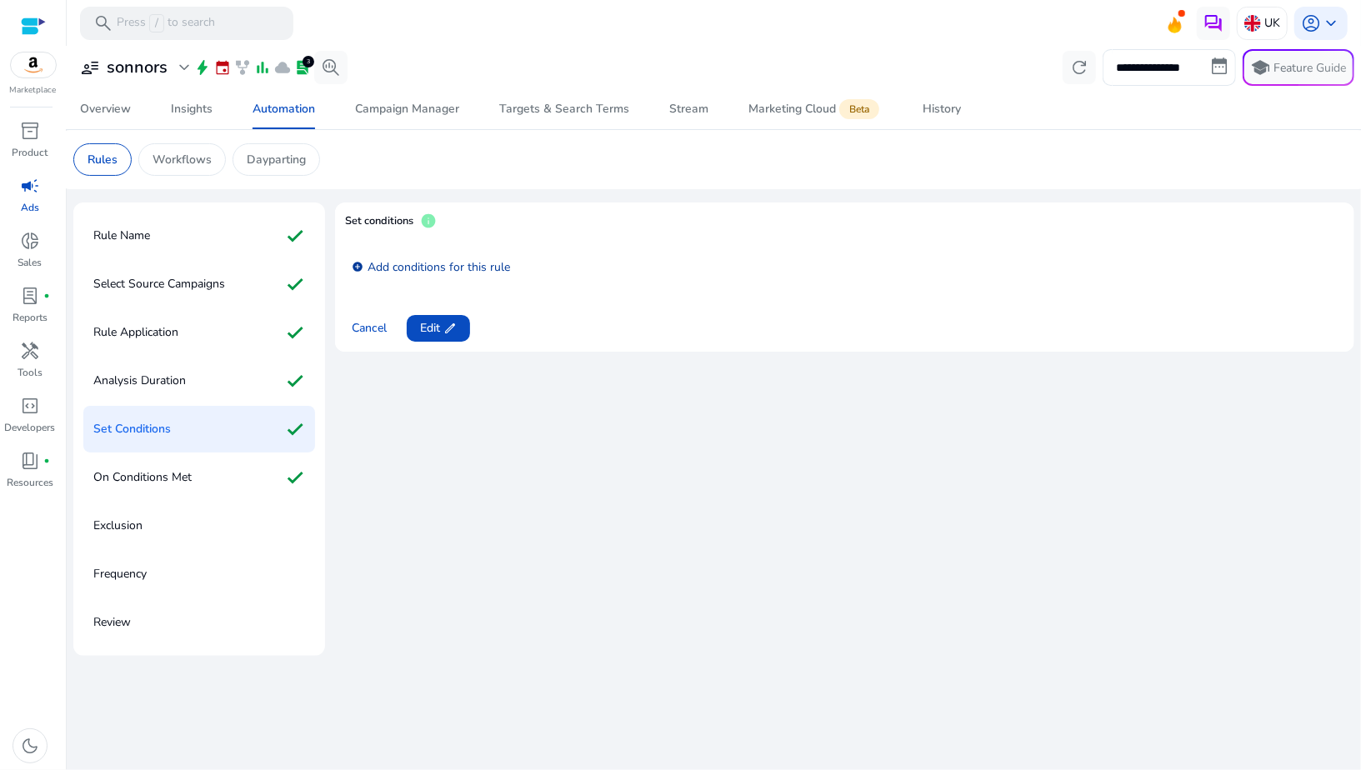
click at [465, 274] on link "add_circle Add conditions for this rule" at bounding box center [431, 266] width 158 height 19
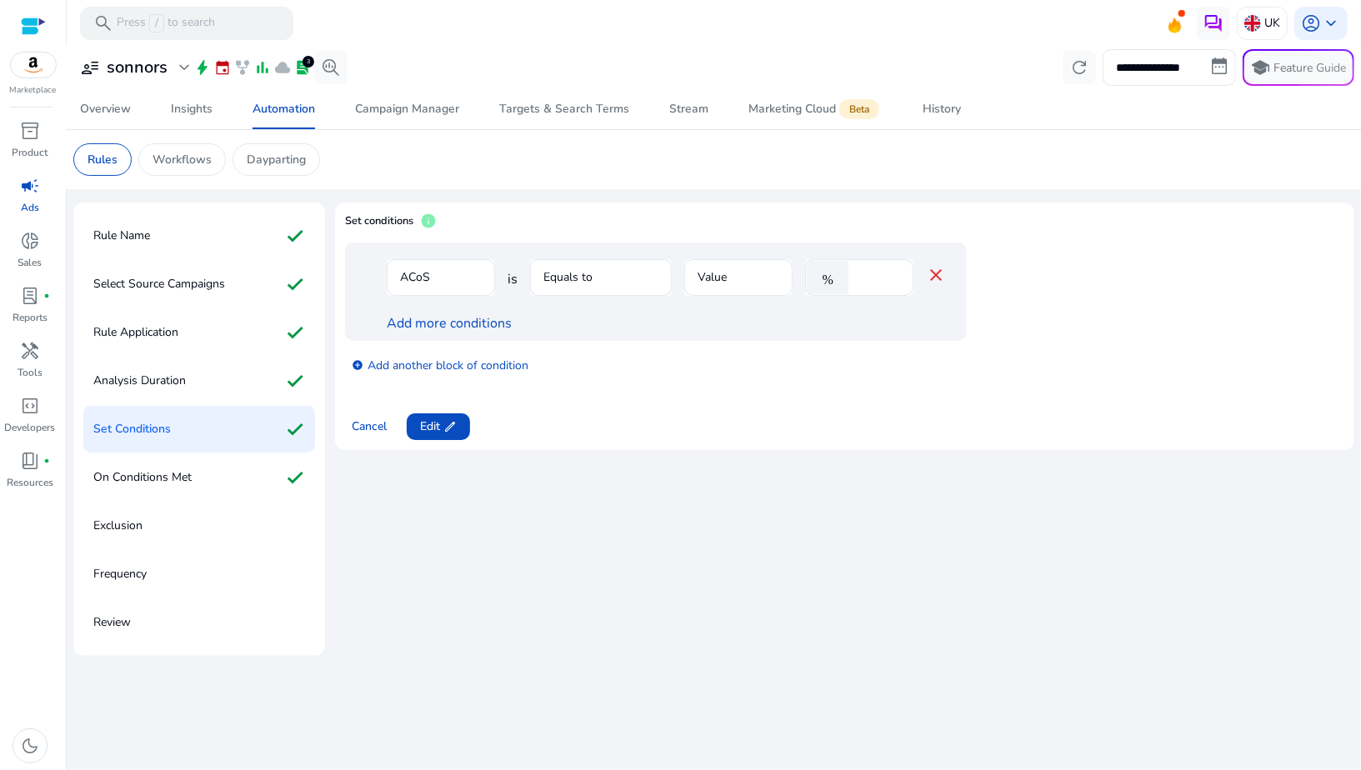
click at [466, 276] on mat-form-field "ACoS" at bounding box center [441, 286] width 108 height 54
click at [452, 423] on span "edit" at bounding box center [450, 426] width 13 height 13
click at [446, 277] on div "Orders" at bounding box center [436, 277] width 72 height 18
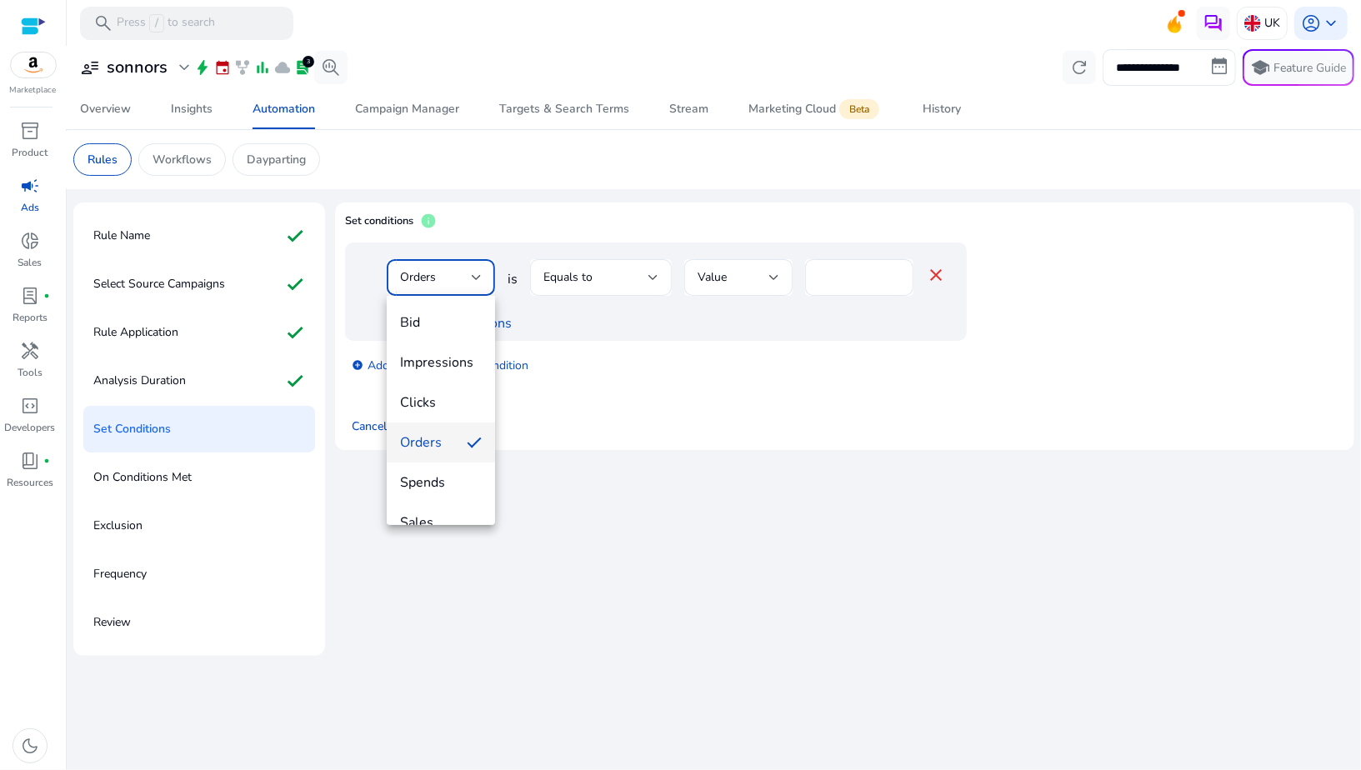
scroll to position [17, 0]
click at [449, 464] on span "Spends" at bounding box center [441, 466] width 82 height 18
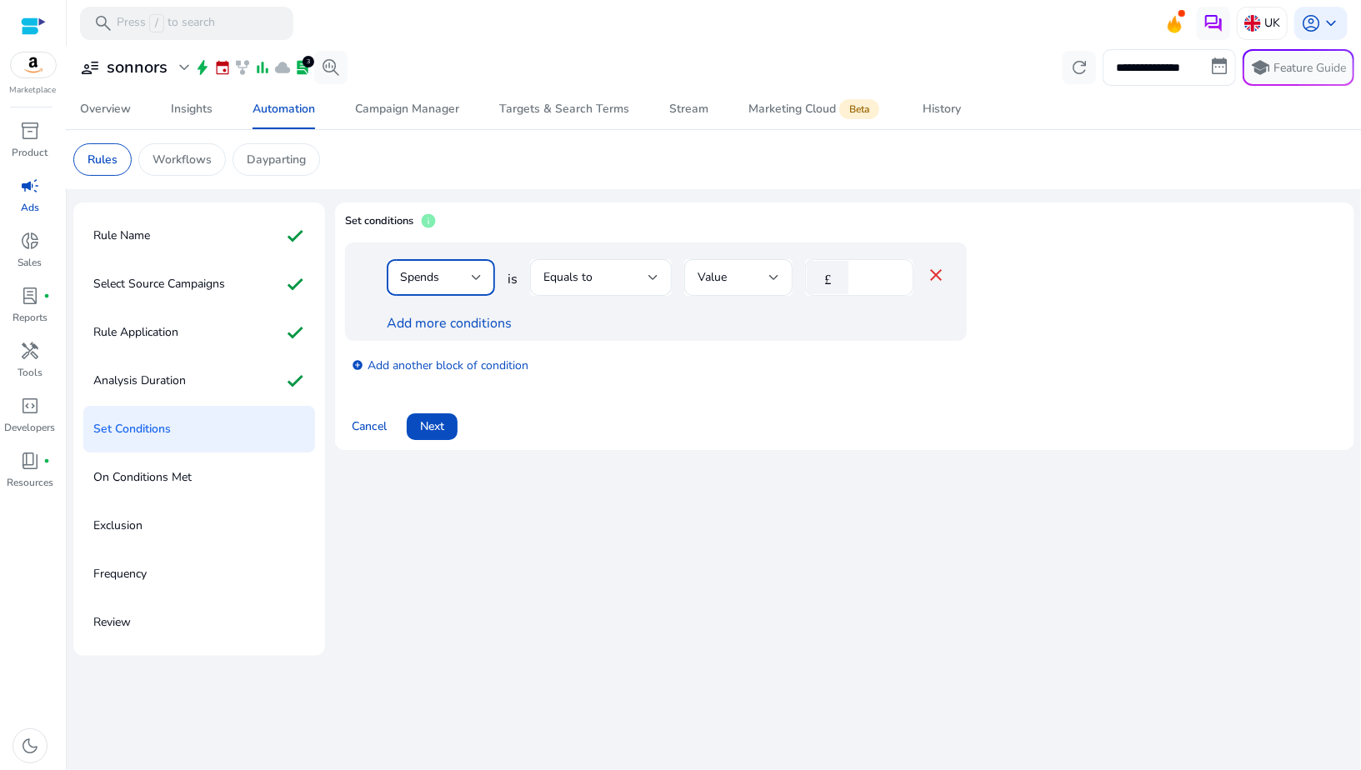
click at [880, 283] on input "*" at bounding box center [878, 277] width 43 height 18
type input "*"
click at [647, 278] on div "Equals to" at bounding box center [596, 277] width 105 height 18
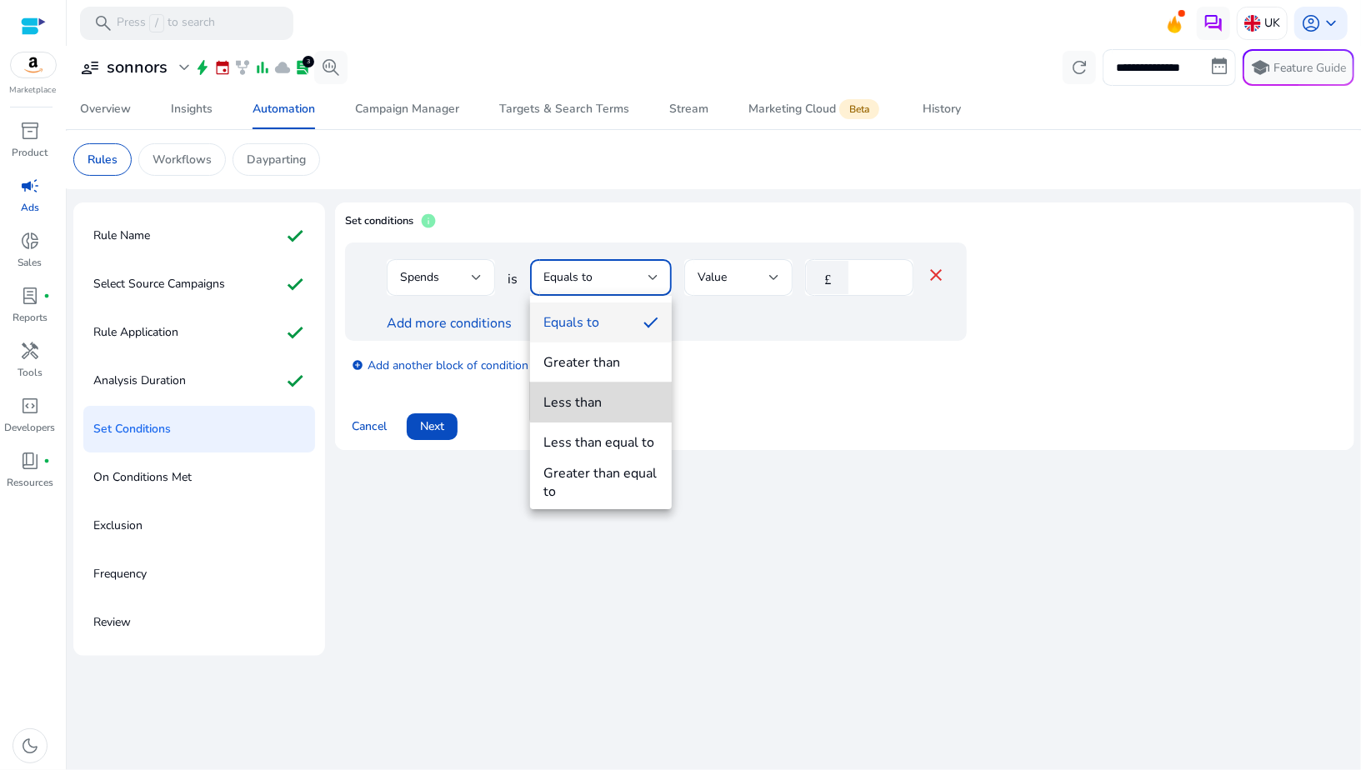
click at [606, 397] on span "Less than" at bounding box center [601, 402] width 115 height 18
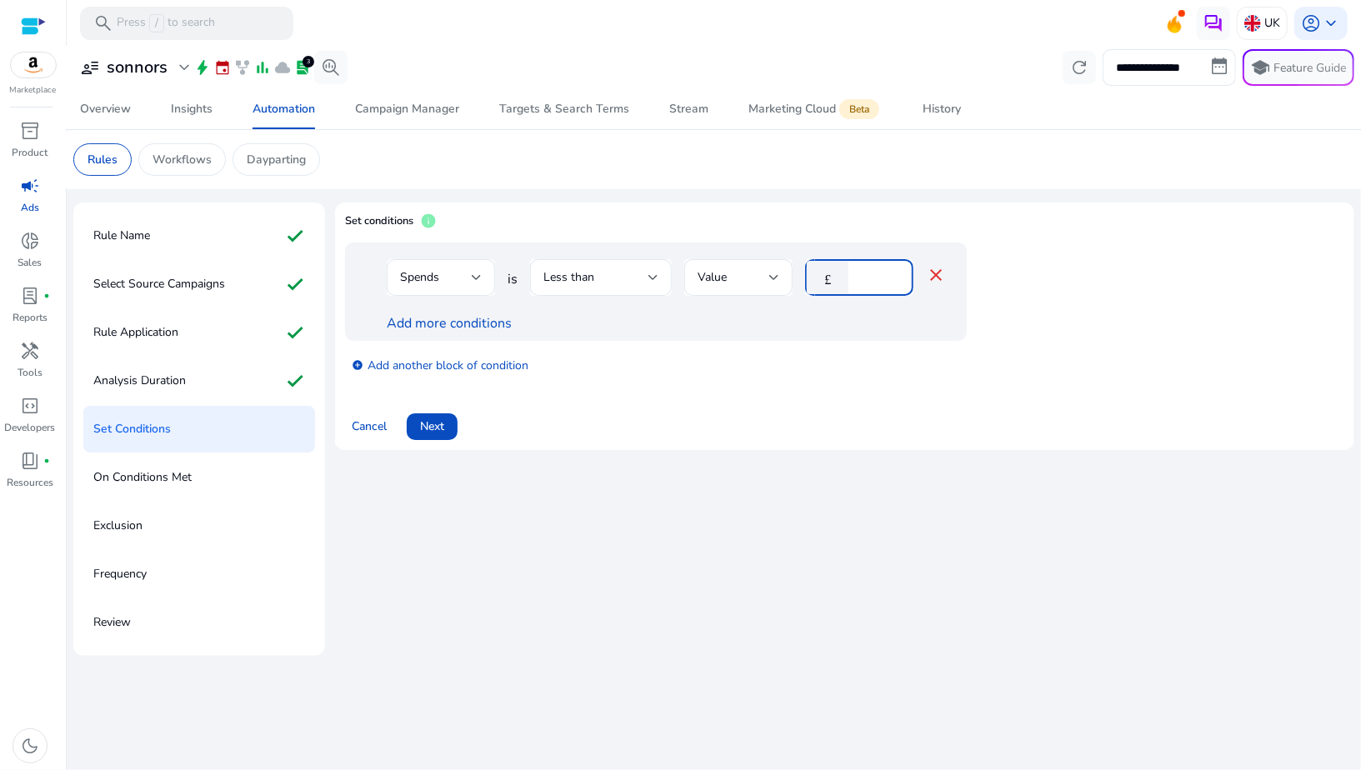
click at [865, 286] on input "number" at bounding box center [878, 277] width 43 height 18
type input "**"
click at [489, 328] on link "Add more conditions" at bounding box center [449, 323] width 125 height 18
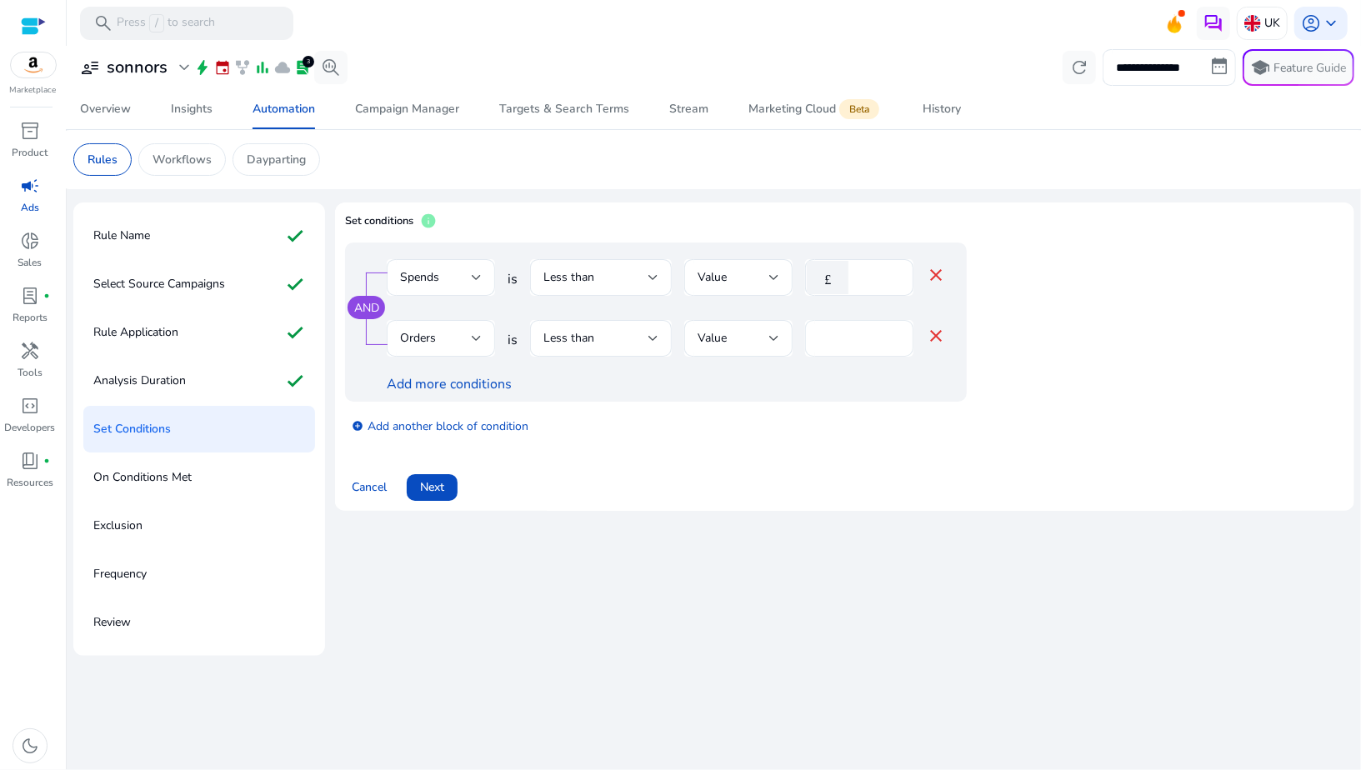
click at [845, 343] on input "*" at bounding box center [860, 338] width 82 height 18
type input "*"
click at [840, 409] on div "add_circle Add another block of condition" at bounding box center [689, 425] width 689 height 47
click at [619, 350] on div "Less than" at bounding box center [601, 338] width 115 height 37
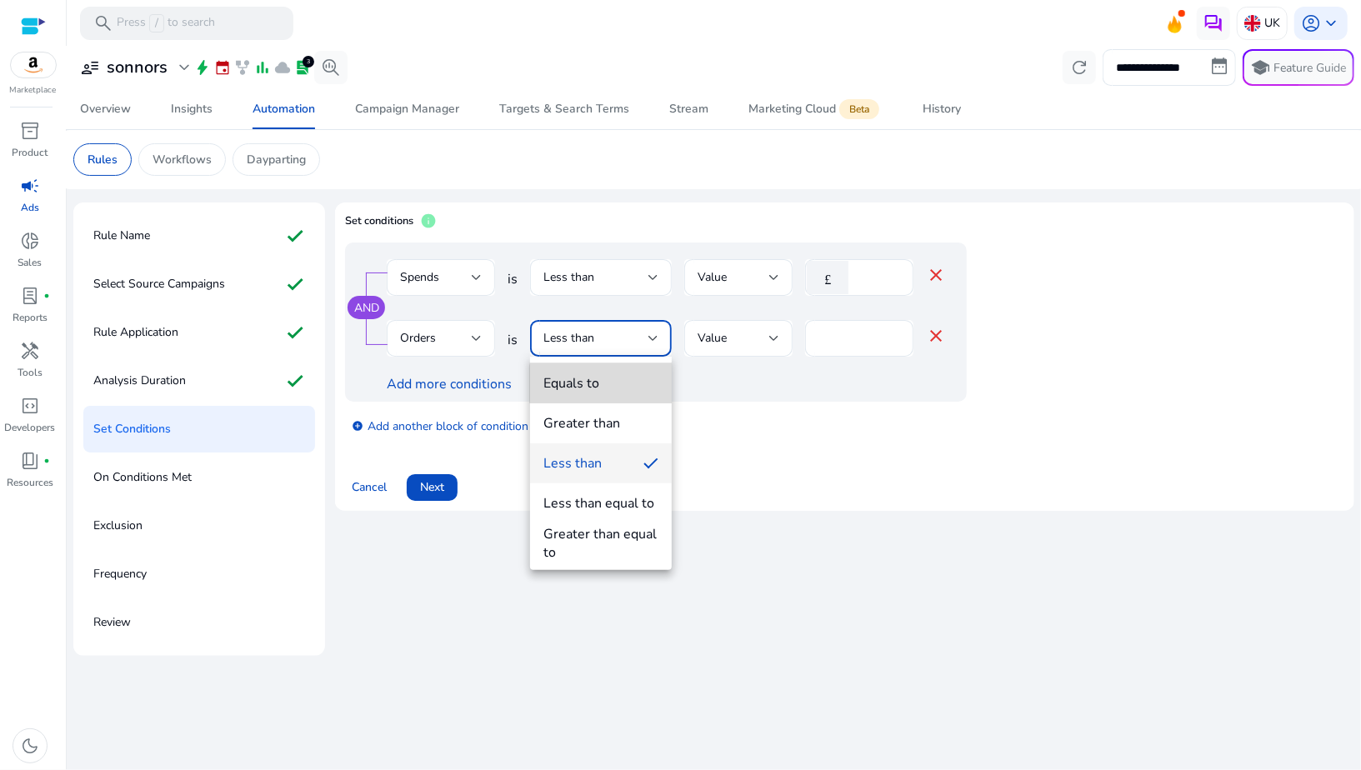
click at [607, 385] on span "Equals to" at bounding box center [601, 383] width 115 height 18
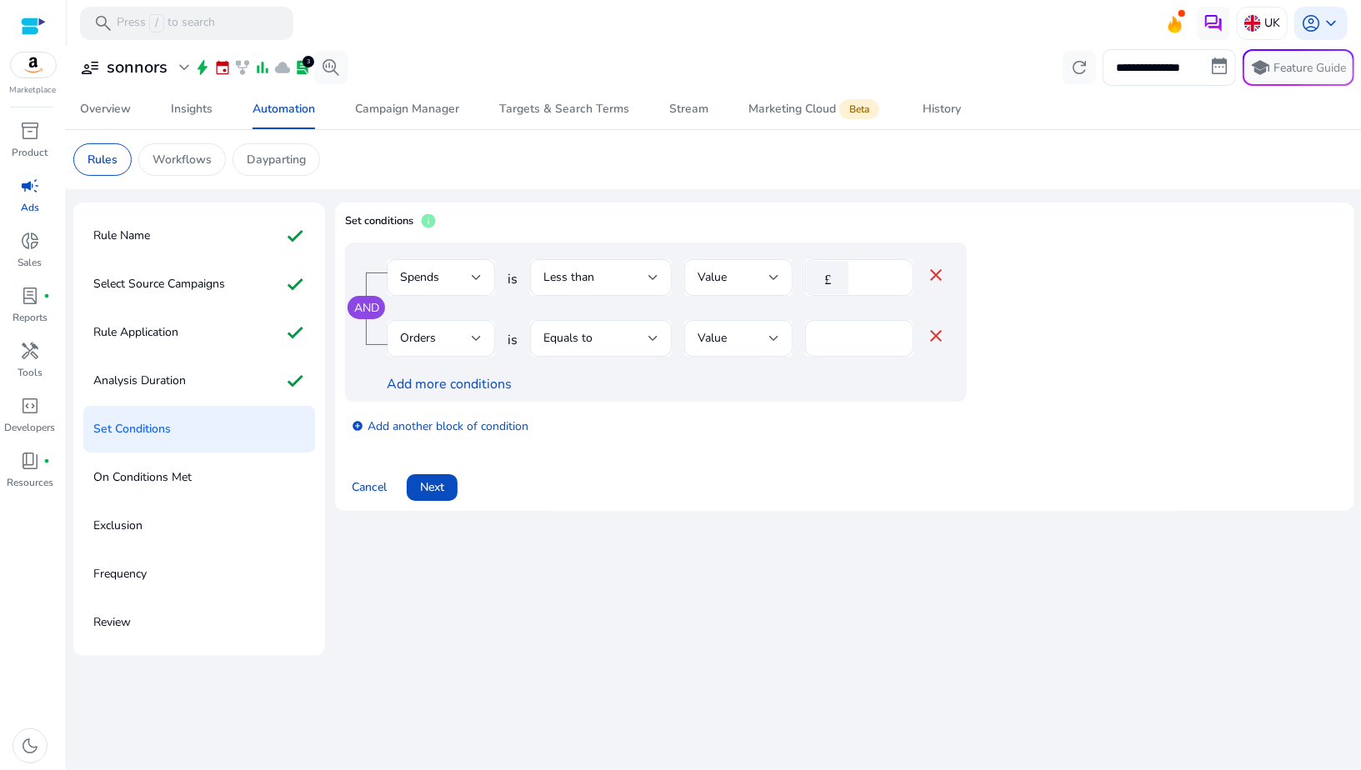
click at [658, 469] on div "Cancel Next" at bounding box center [845, 481] width 1000 height 40
click at [875, 279] on input "**" at bounding box center [878, 277] width 43 height 18
type input "**"
click at [820, 374] on div "Add more conditions" at bounding box center [666, 384] width 559 height 20
click at [448, 484] on span at bounding box center [432, 488] width 51 height 40
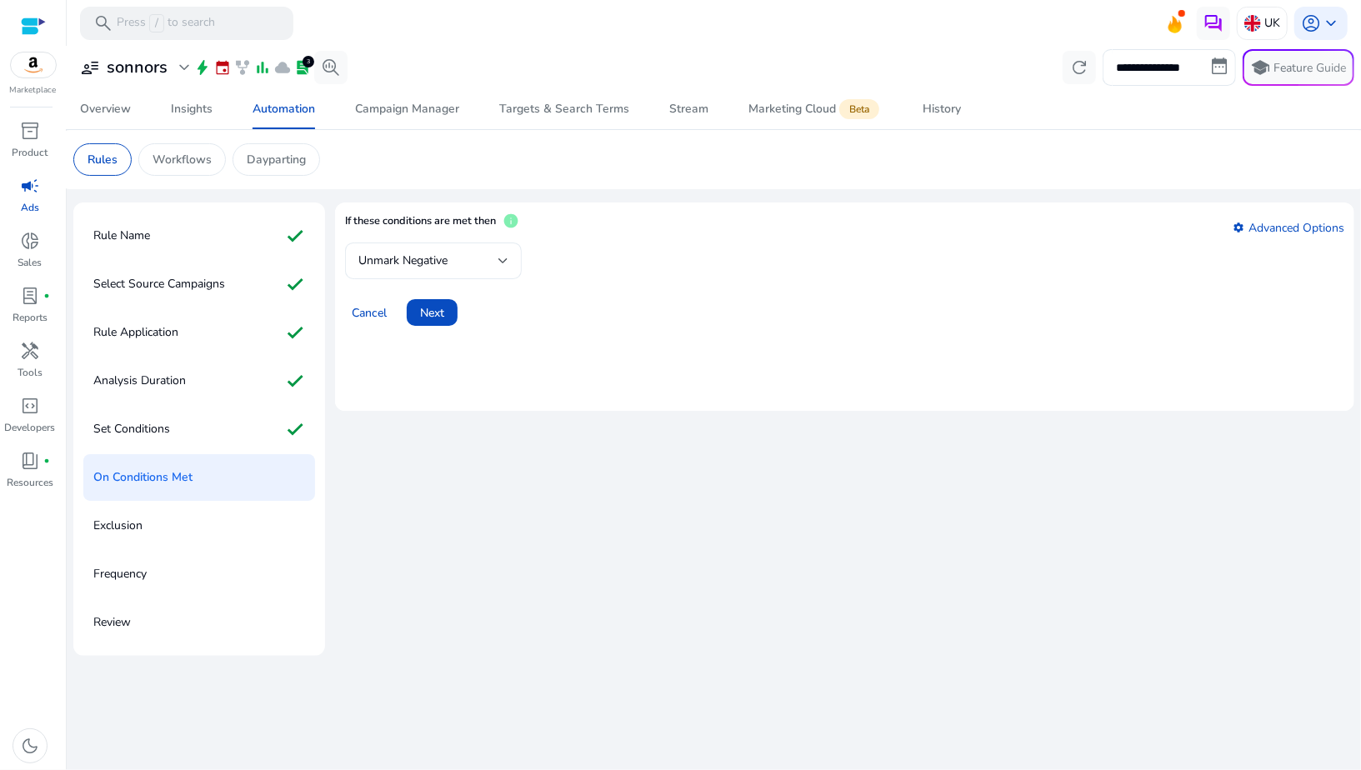
click at [430, 277] on div "Unmark Negative" at bounding box center [433, 261] width 150 height 37
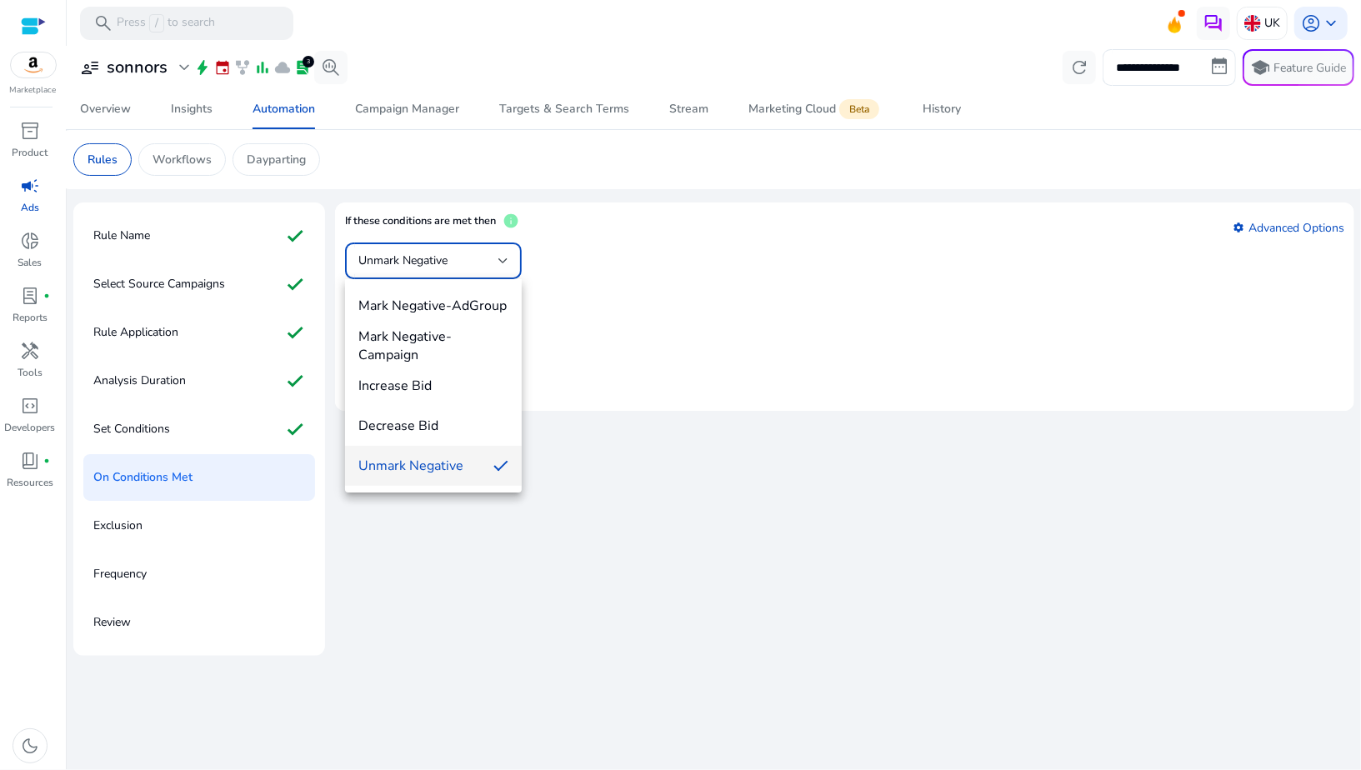
click at [418, 470] on span "Unmark Negative" at bounding box center [419, 466] width 122 height 18
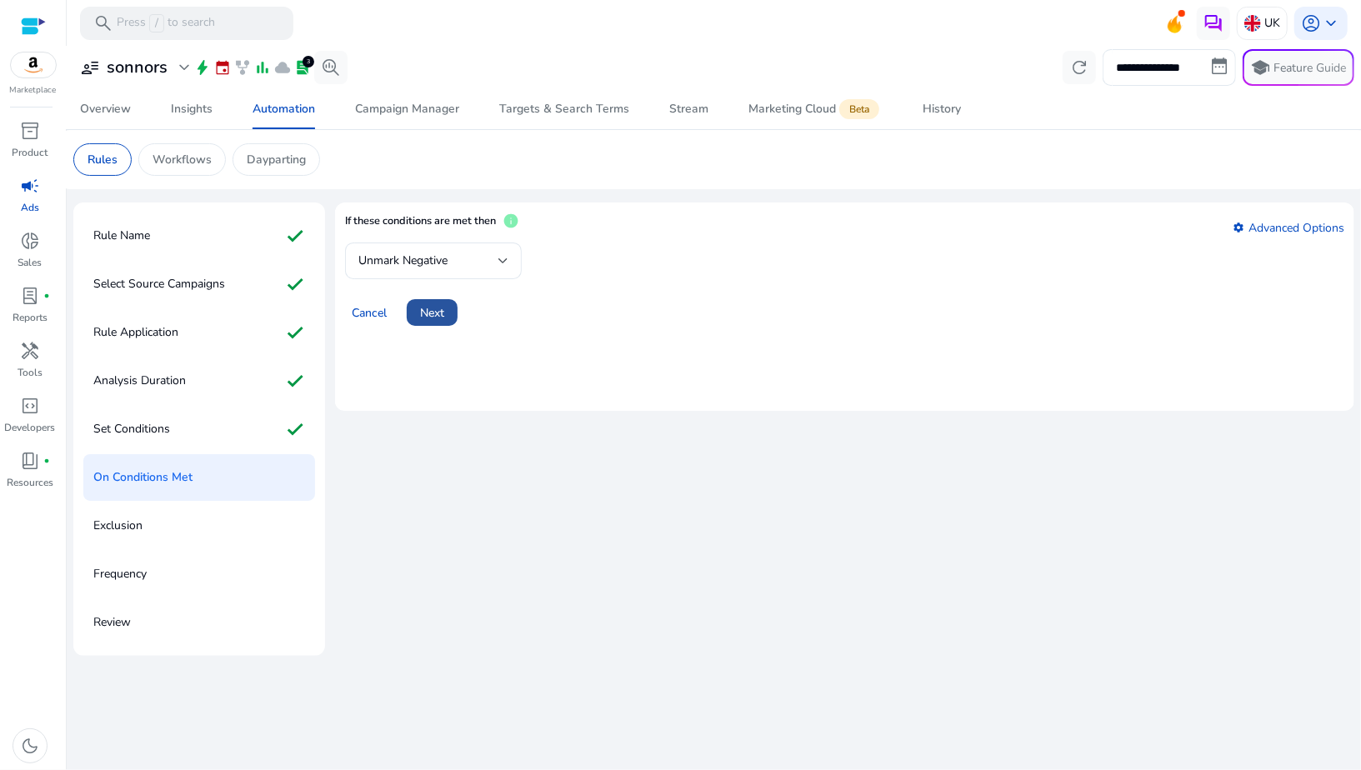
click at [438, 313] on span "Next" at bounding box center [432, 313] width 24 height 18
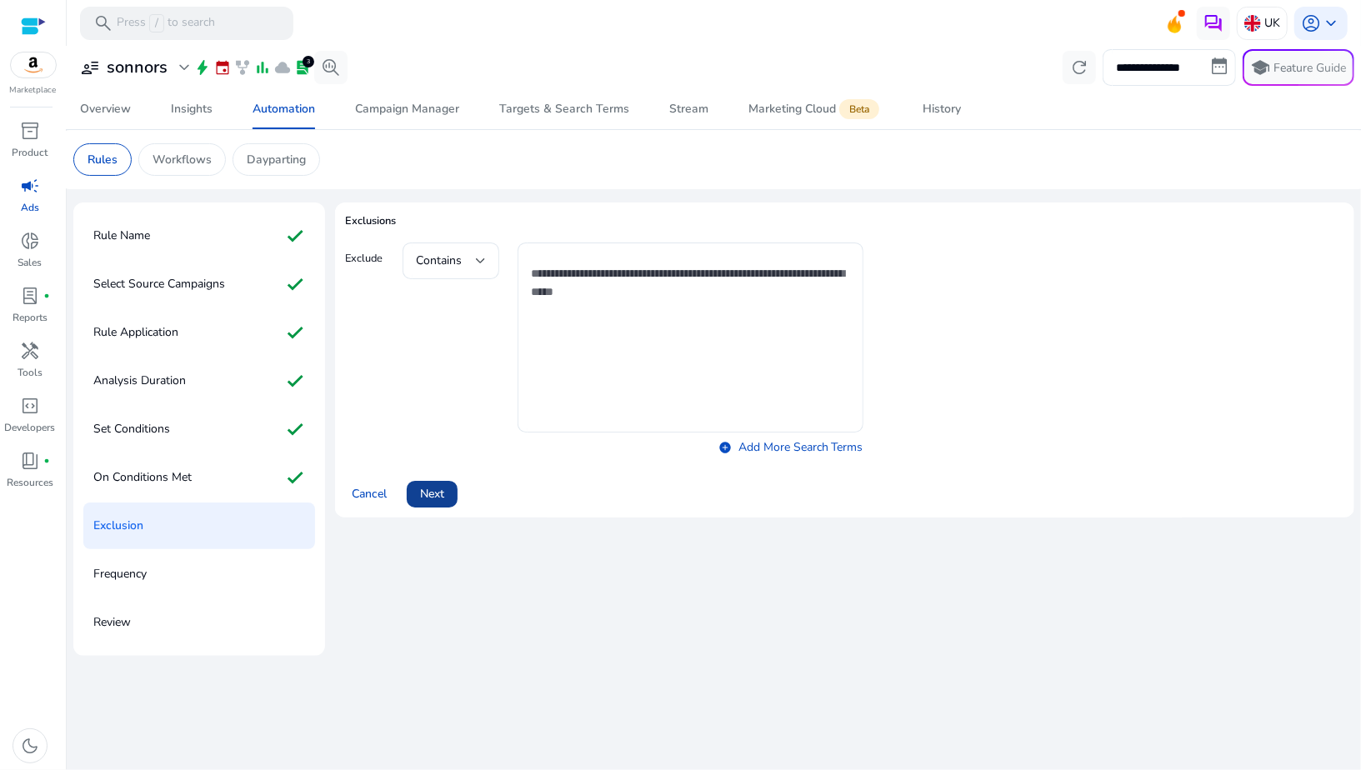
click at [408, 488] on span at bounding box center [432, 494] width 51 height 40
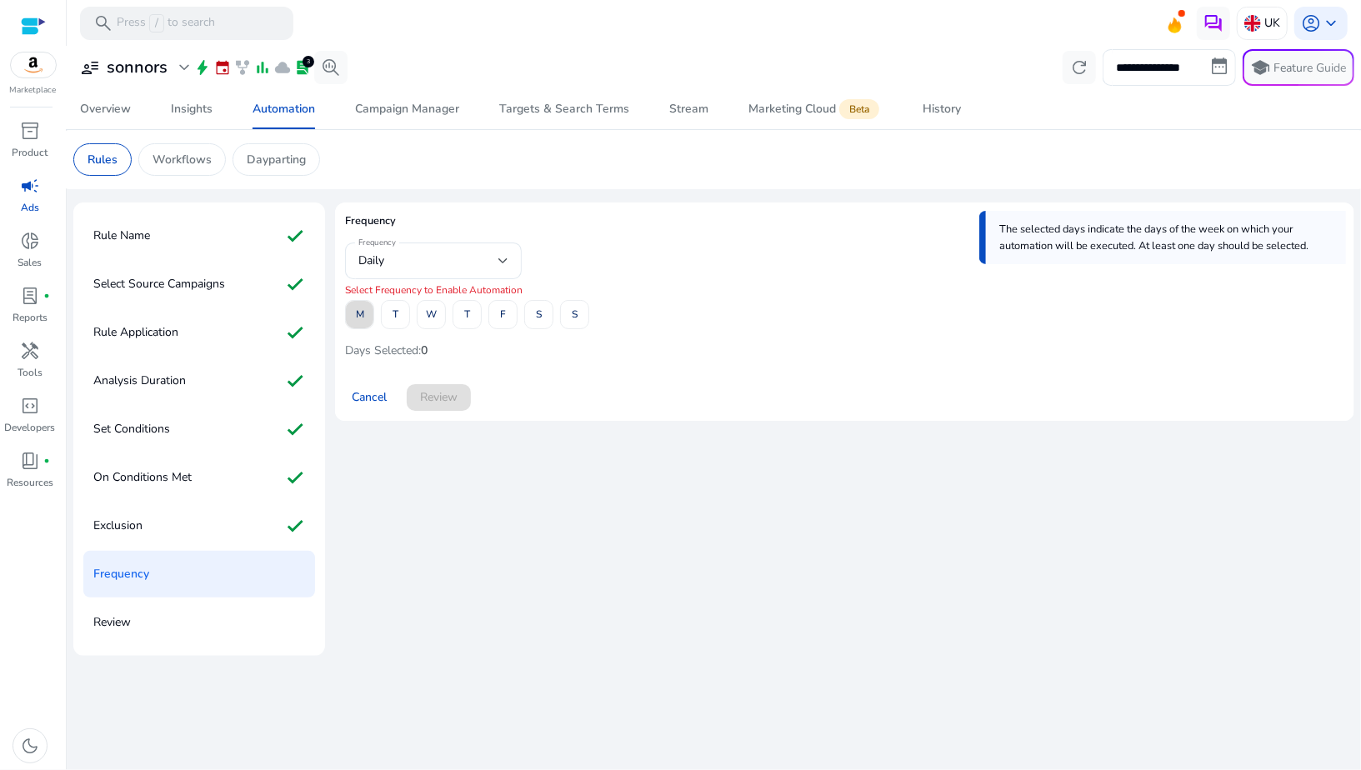
click at [361, 326] on span "M" at bounding box center [360, 314] width 8 height 29
click at [400, 323] on span at bounding box center [396, 315] width 28 height 40
click at [424, 323] on span at bounding box center [432, 315] width 28 height 40
click at [469, 323] on span "T" at bounding box center [467, 314] width 6 height 29
click at [496, 322] on span at bounding box center [503, 315] width 28 height 40
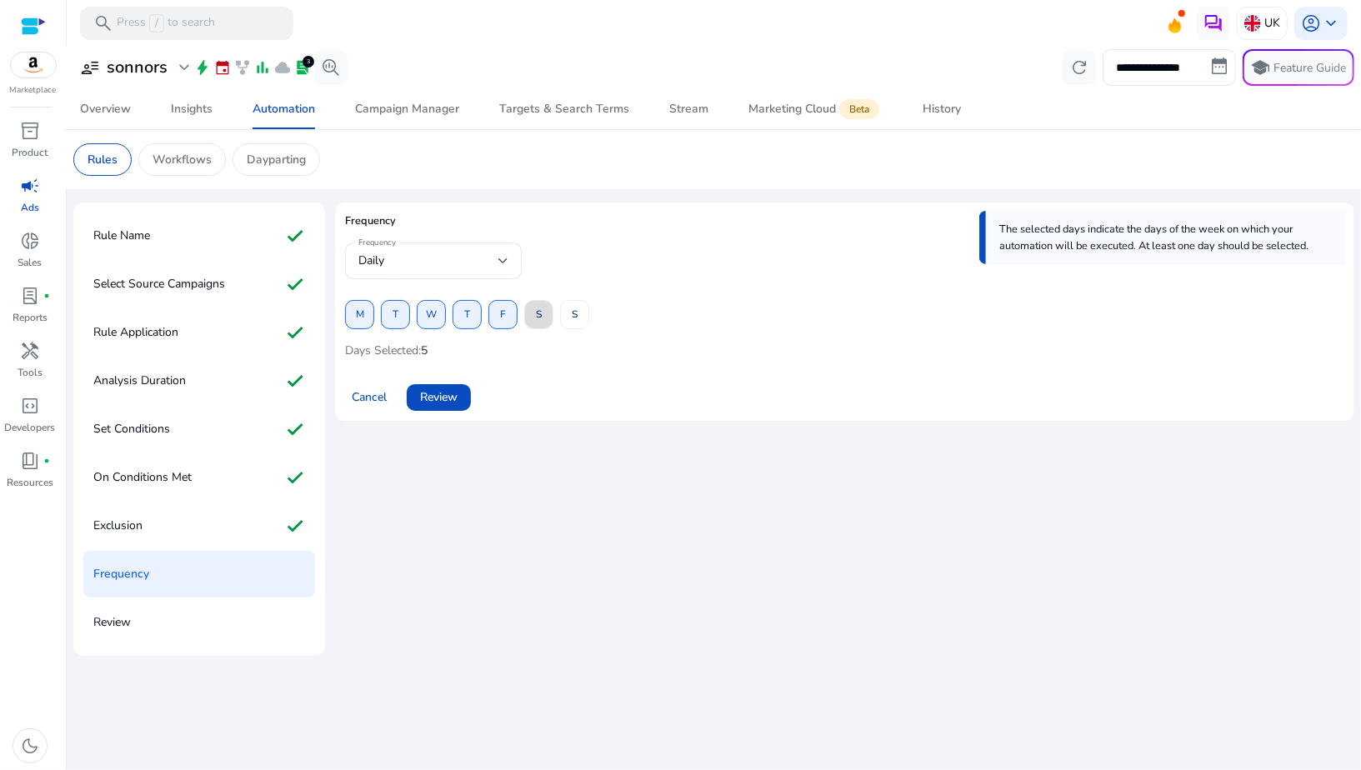
click at [529, 314] on span at bounding box center [539, 315] width 28 height 40
click at [584, 314] on span at bounding box center [575, 315] width 28 height 40
click at [424, 398] on span "Review" at bounding box center [439, 397] width 38 height 18
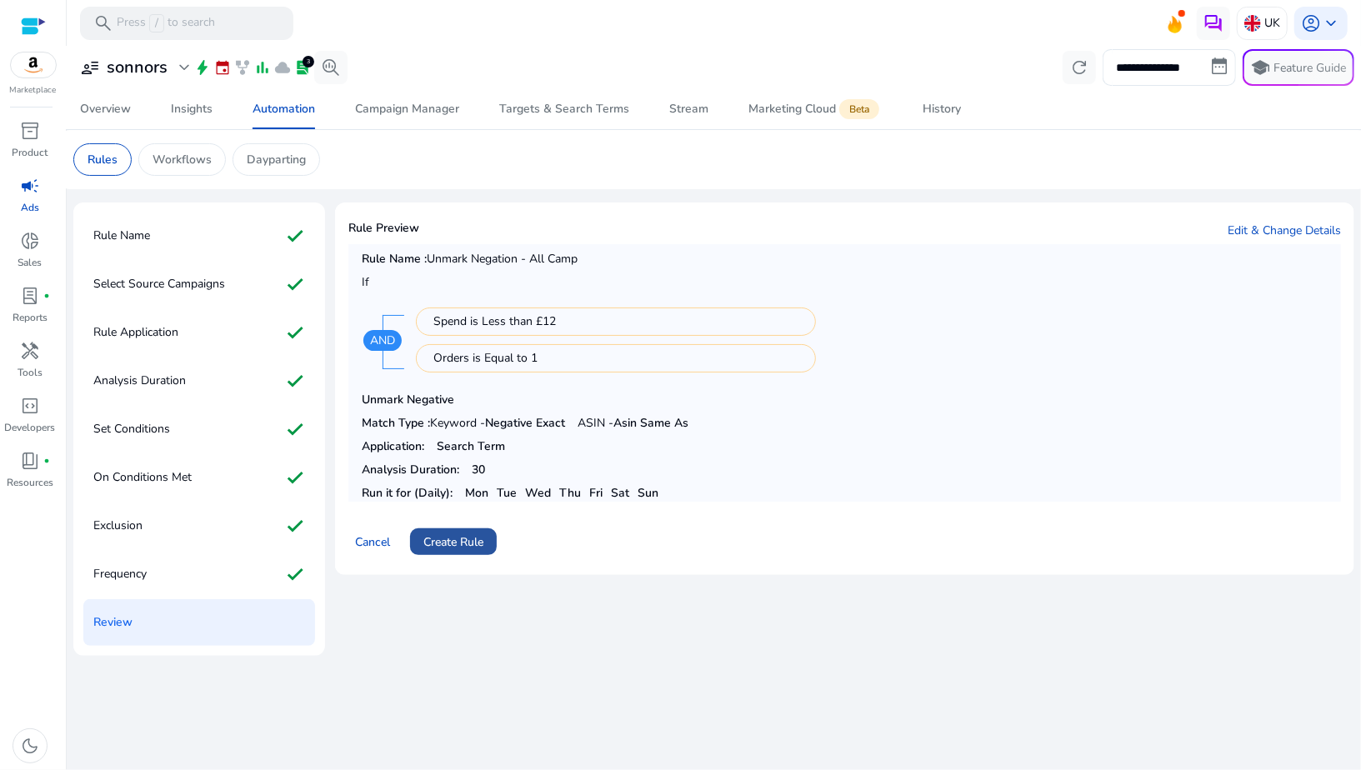
click at [459, 544] on span "Create Rule" at bounding box center [454, 543] width 60 height 18
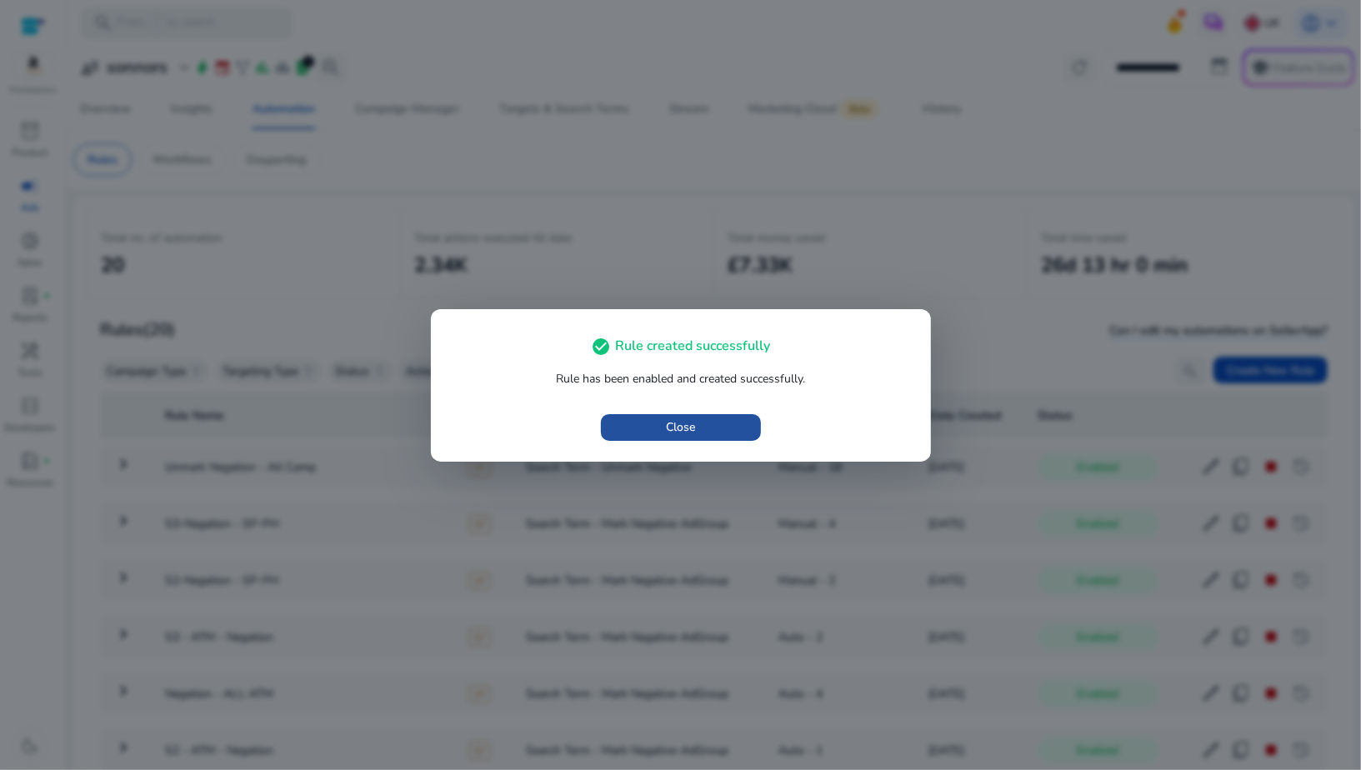
click at [654, 430] on span "button" at bounding box center [681, 428] width 160 height 40
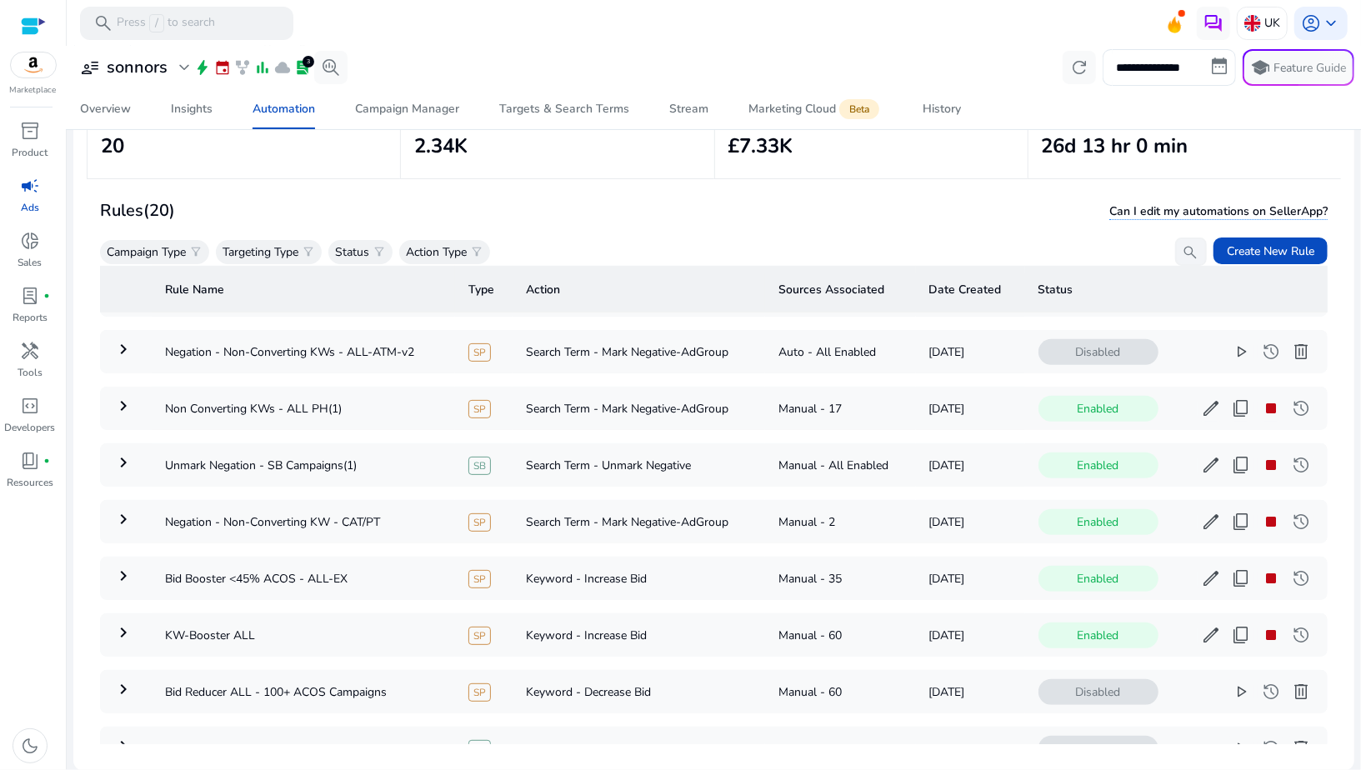
scroll to position [561, 0]
click at [122, 398] on mat-icon "keyboard_arrow_right" at bounding box center [123, 408] width 20 height 20
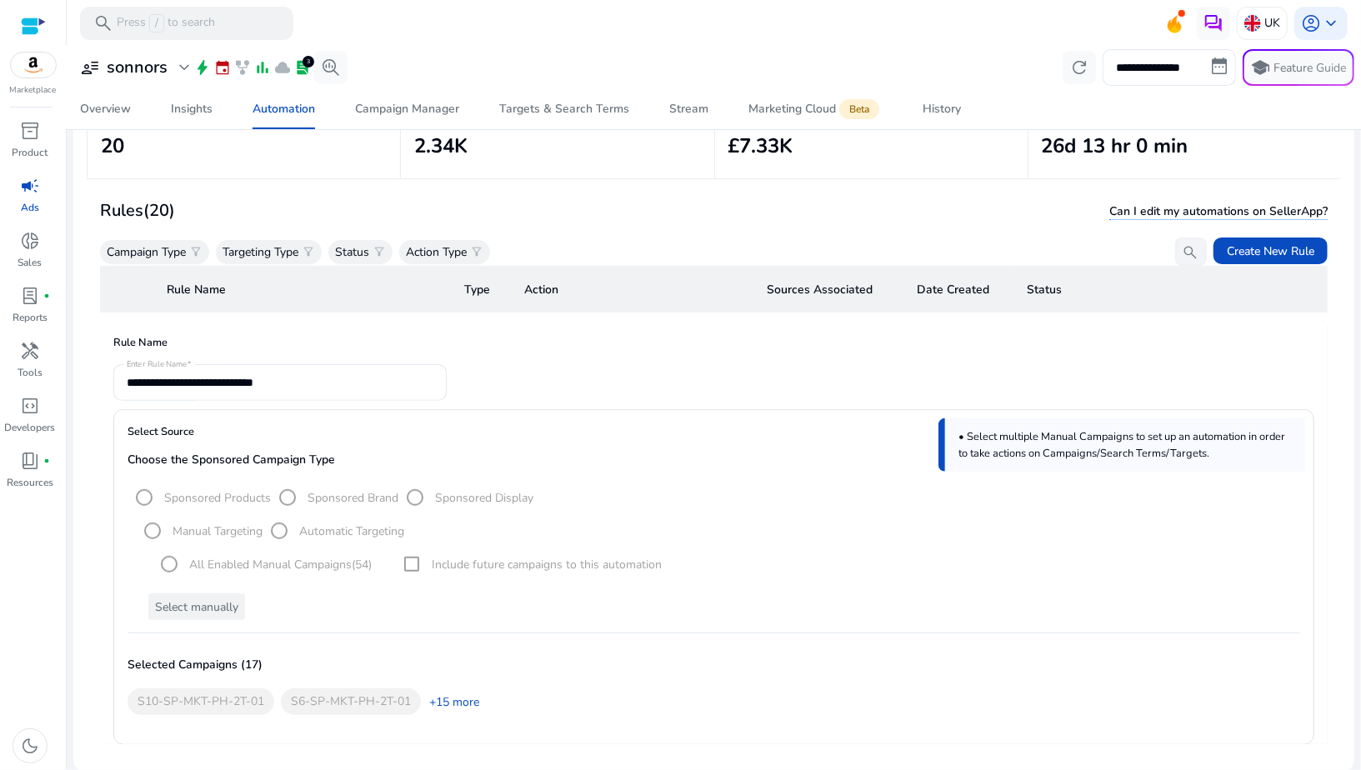
scroll to position [831, 0]
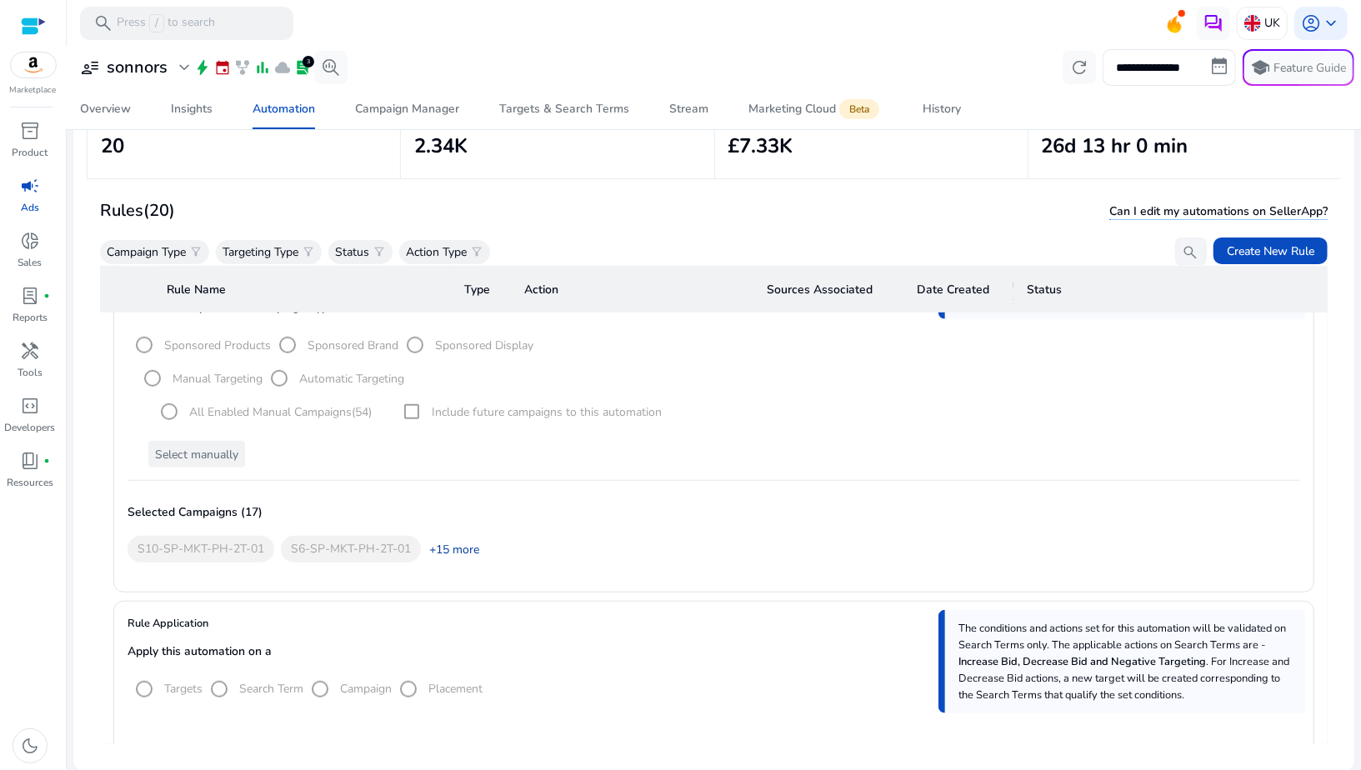
click at [454, 545] on link "+15 more" at bounding box center [450, 550] width 58 height 18
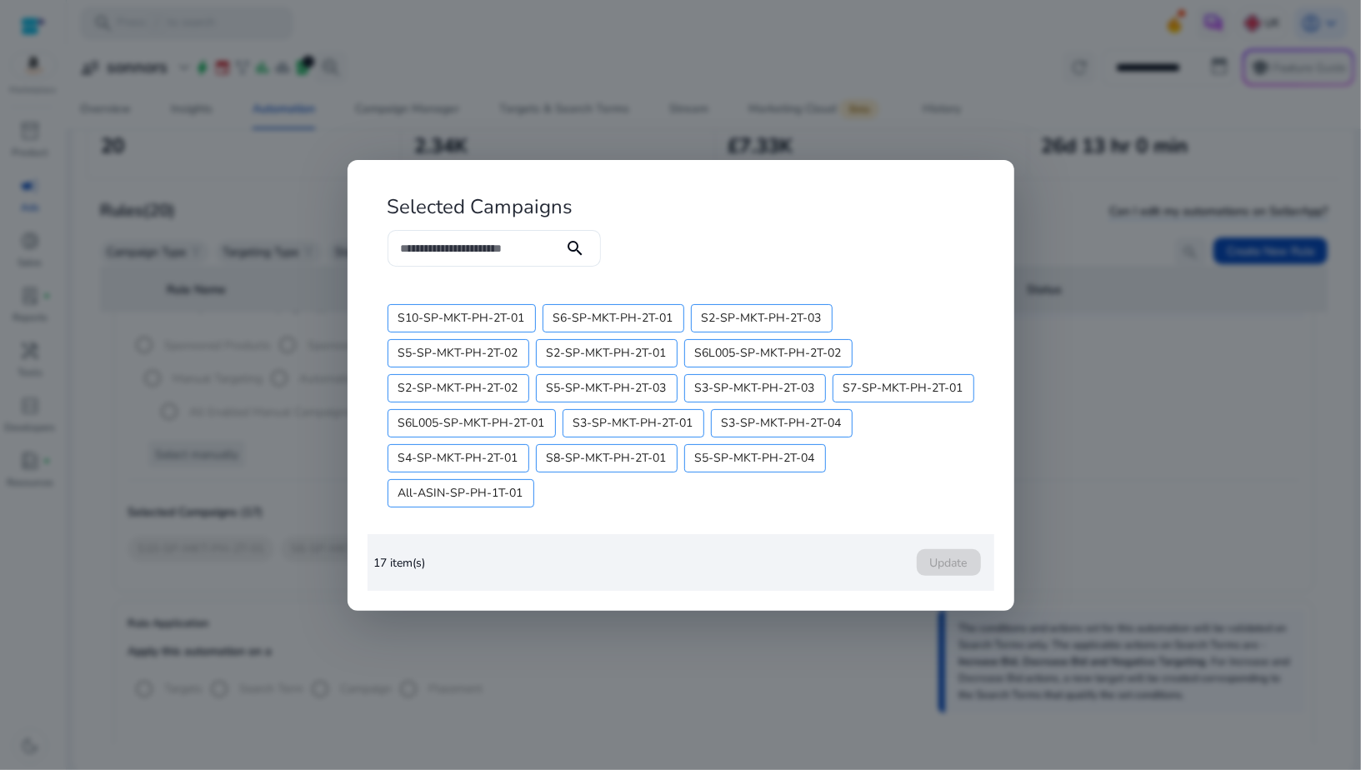
click at [796, 630] on div at bounding box center [680, 385] width 1361 height 770
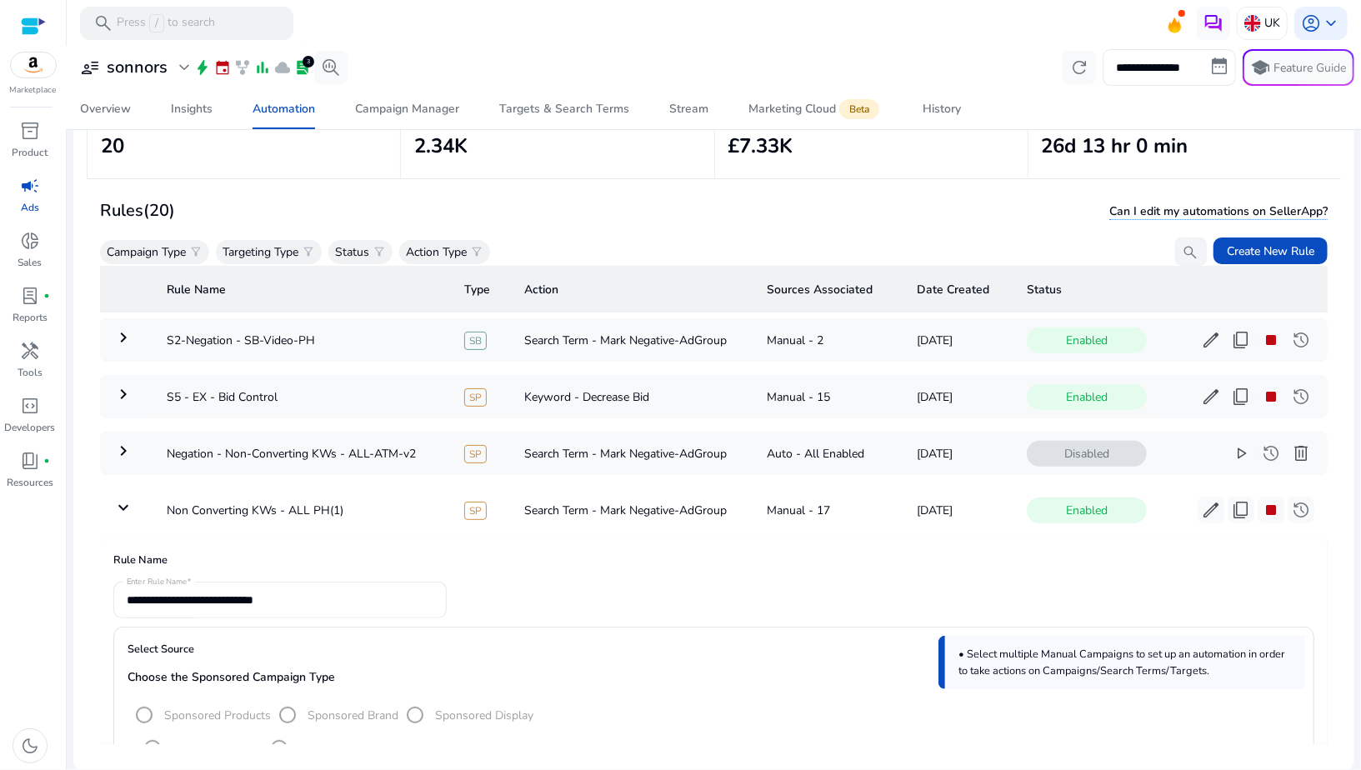
scroll to position [429, 0]
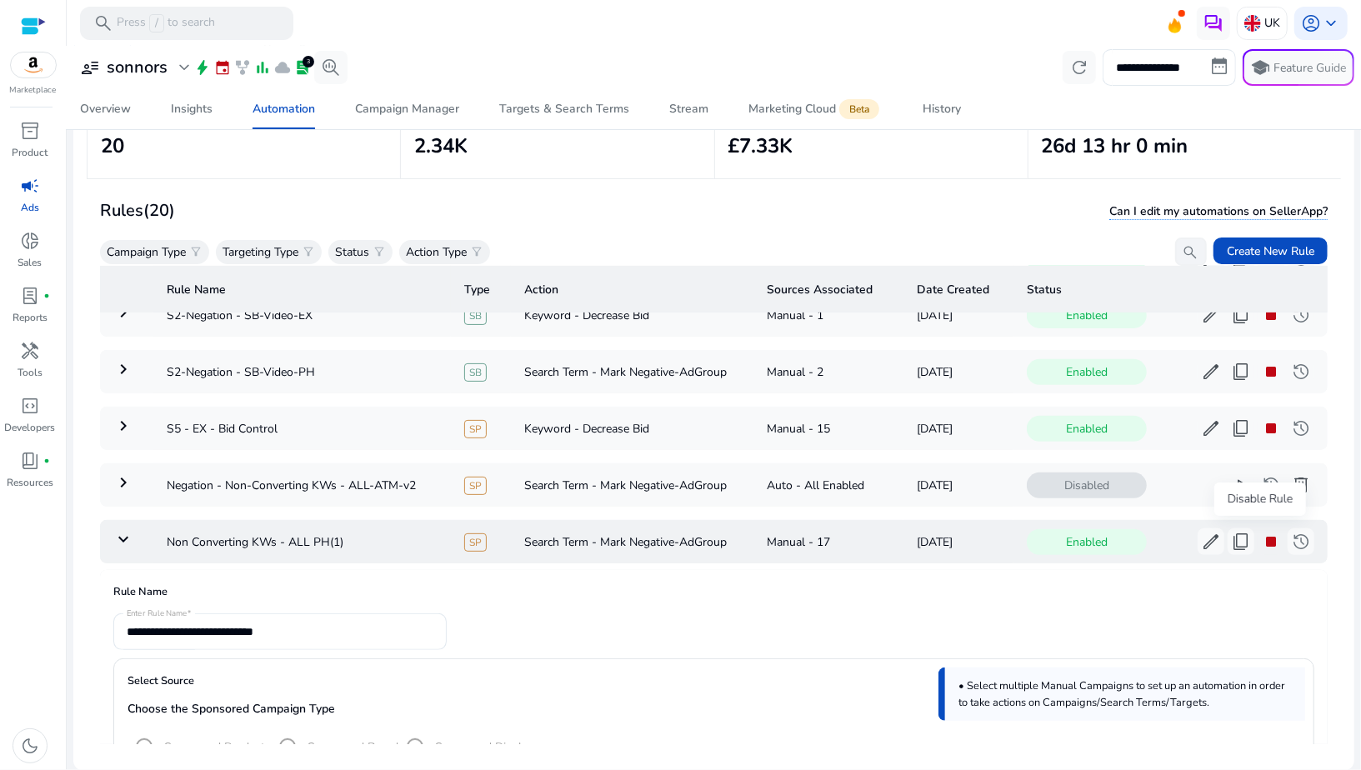
click at [1261, 539] on span "stop" at bounding box center [1271, 542] width 20 height 20
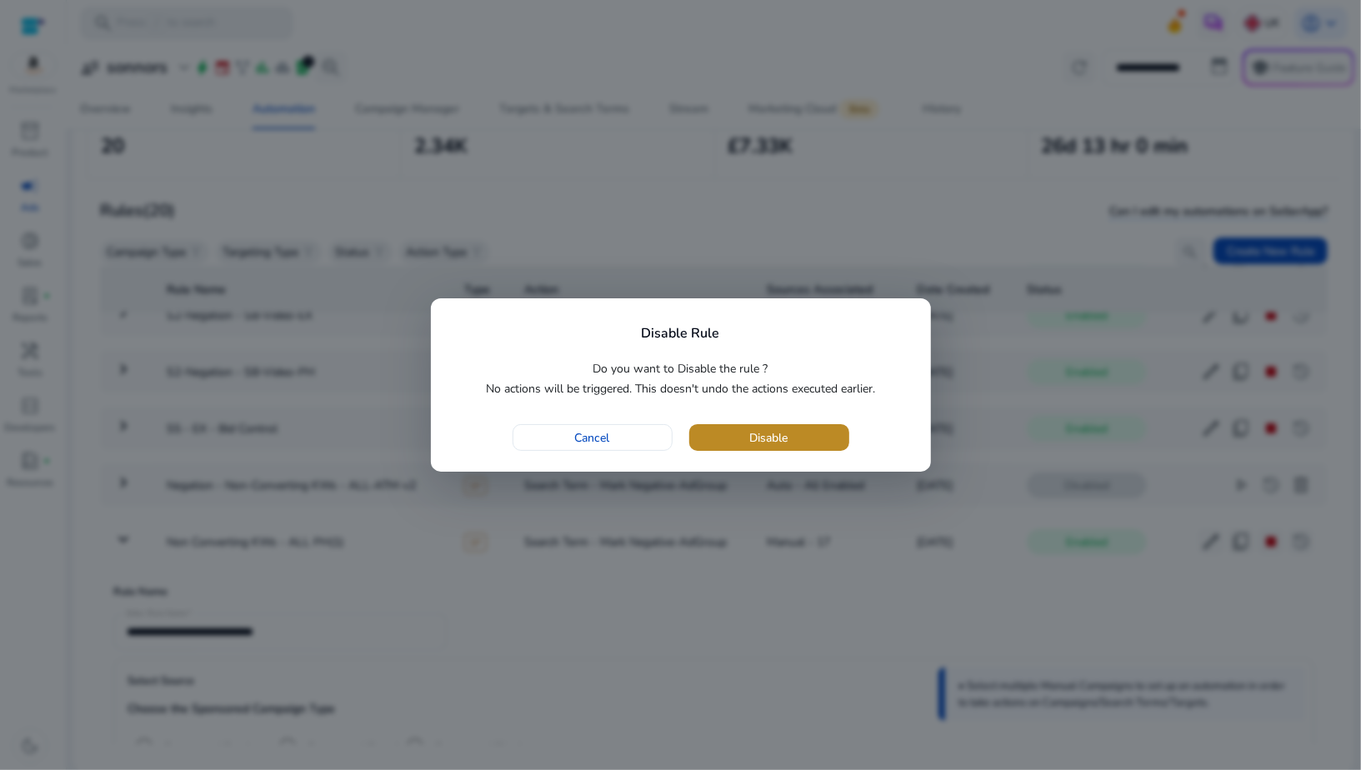
click at [709, 437] on span "button" at bounding box center [769, 438] width 160 height 40
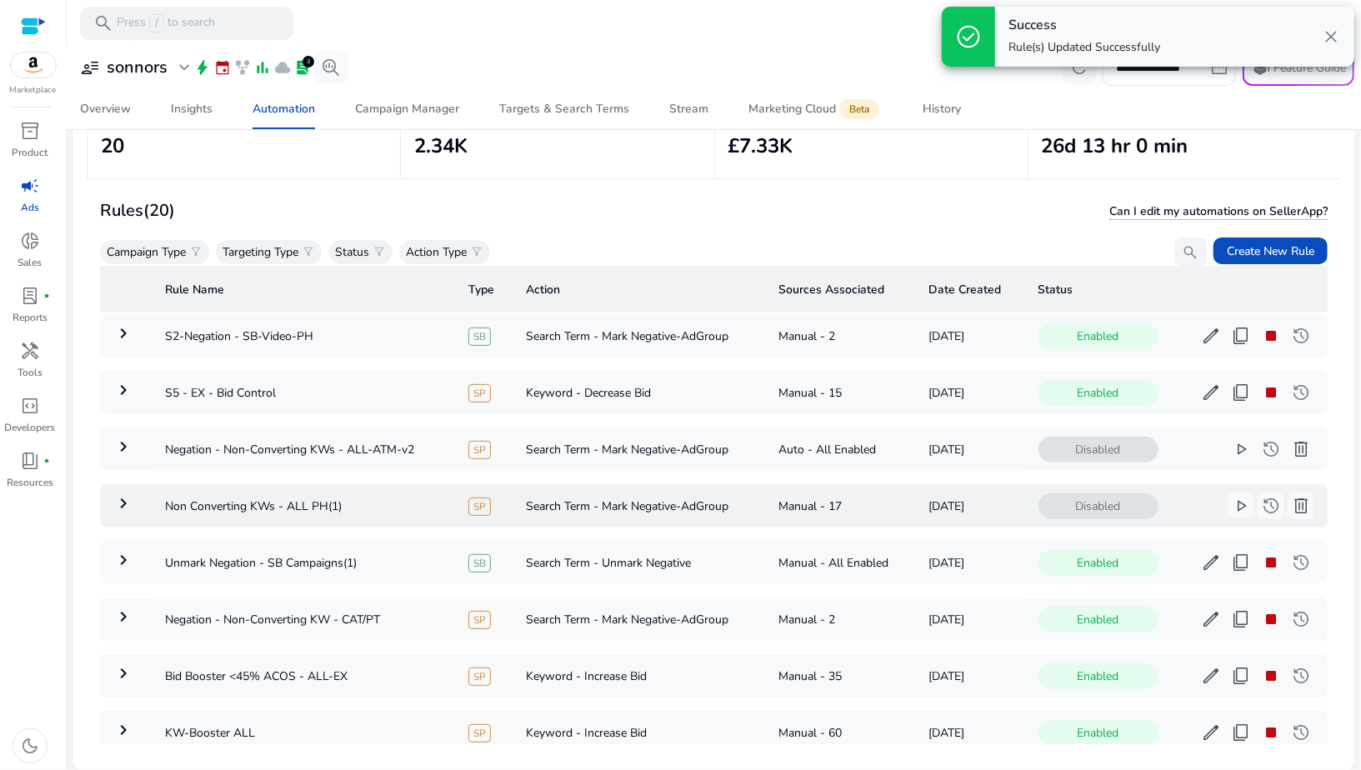
scroll to position [485, 0]
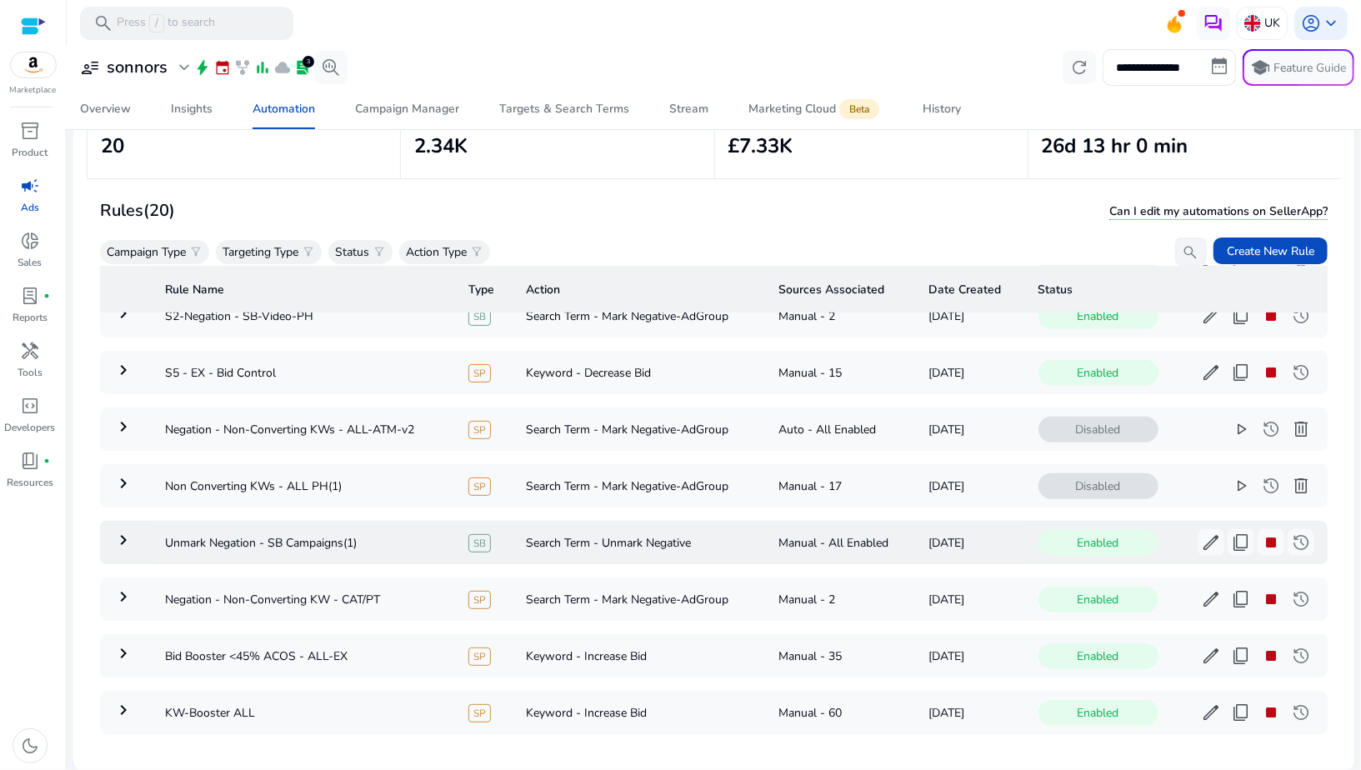
click at [118, 538] on mat-icon "keyboard_arrow_right" at bounding box center [123, 540] width 20 height 20
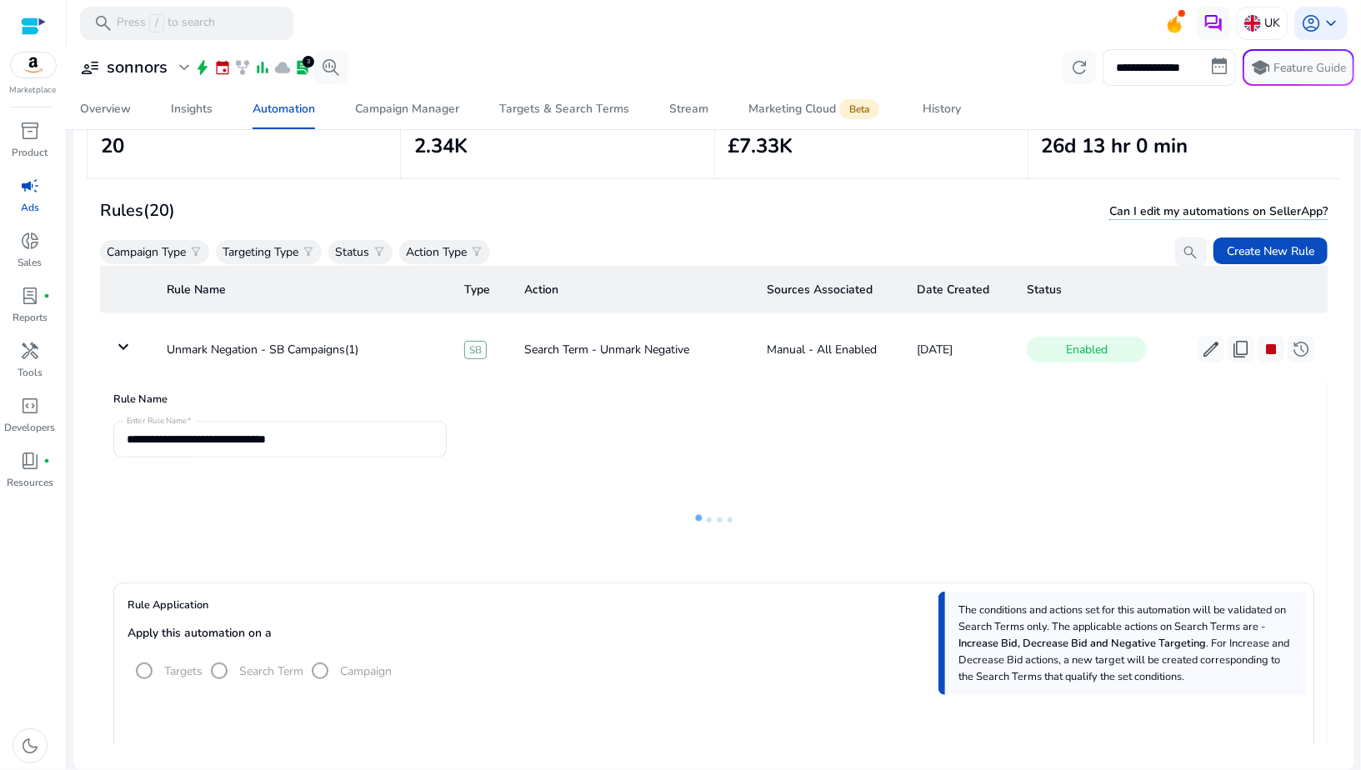
scroll to position [679, 0]
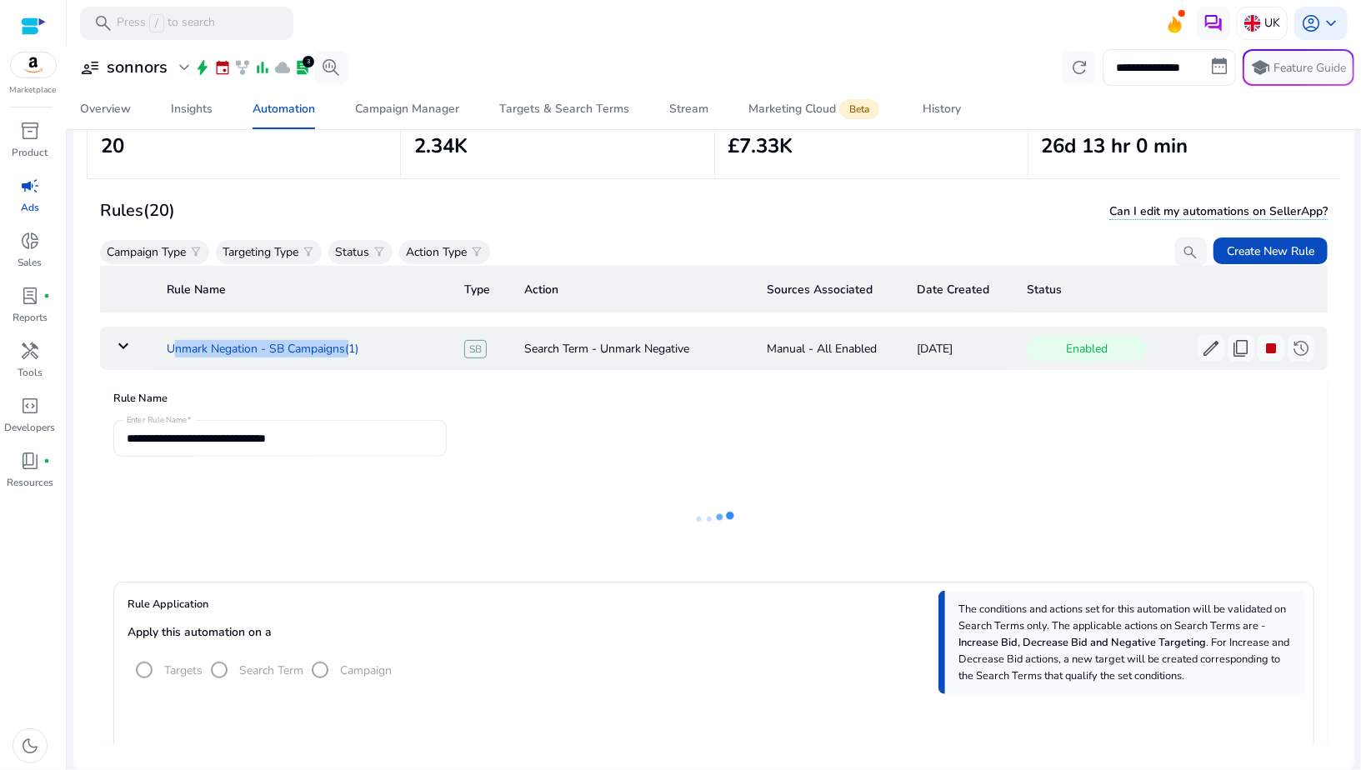
drag, startPoint x: 167, startPoint y: 343, endPoint x: 346, endPoint y: 348, distance: 179.3
click at [346, 348] on td "Unmark Negation - SB Campaigns(1)" at bounding box center [302, 348] width 298 height 43
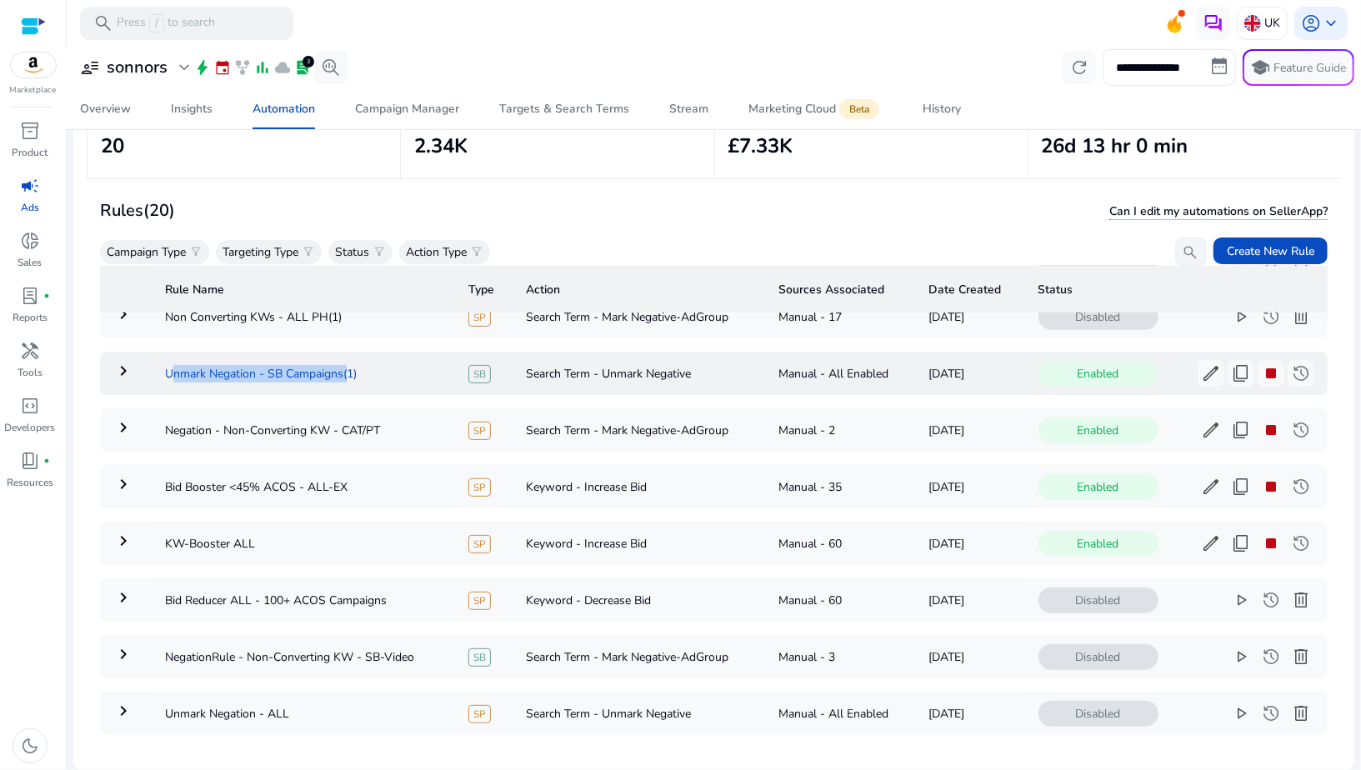
scroll to position [625, 0]
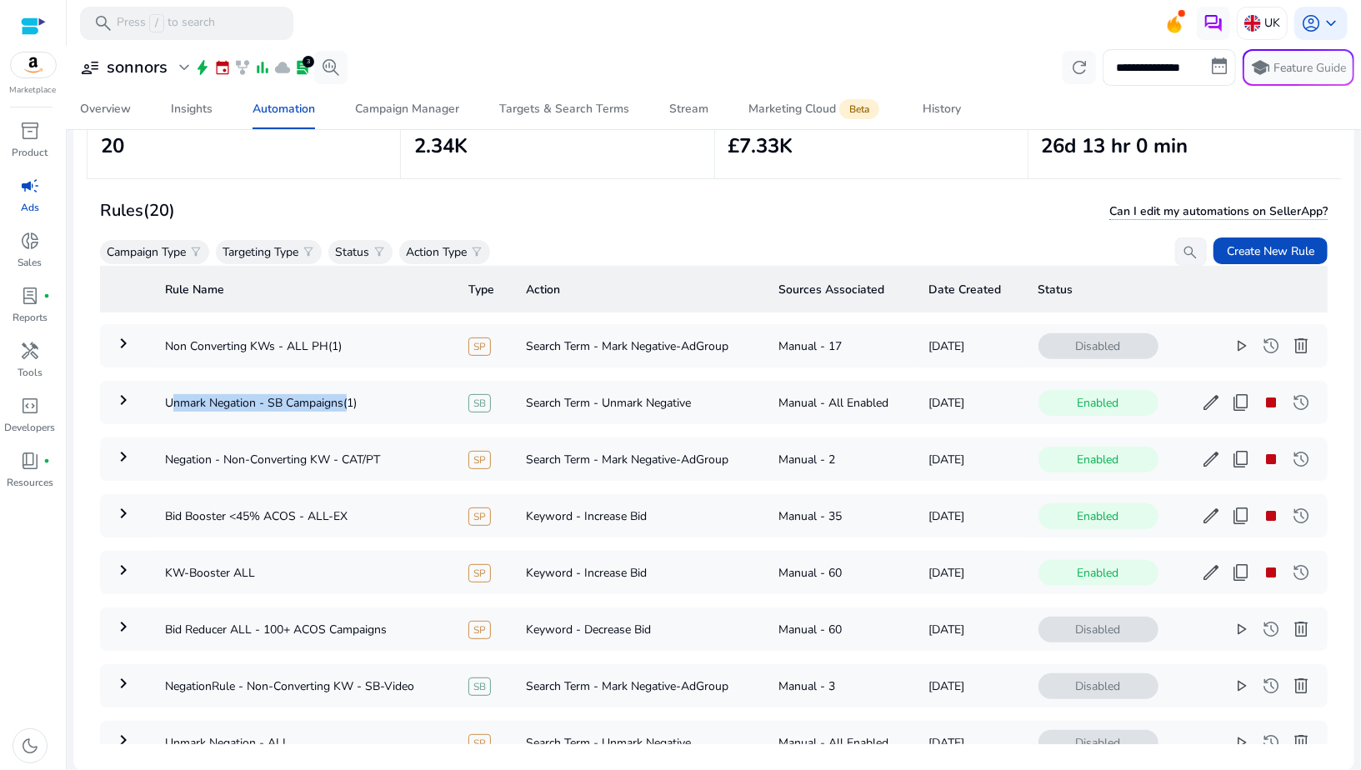
copy td "Unmark Negation - SB Campaigns"
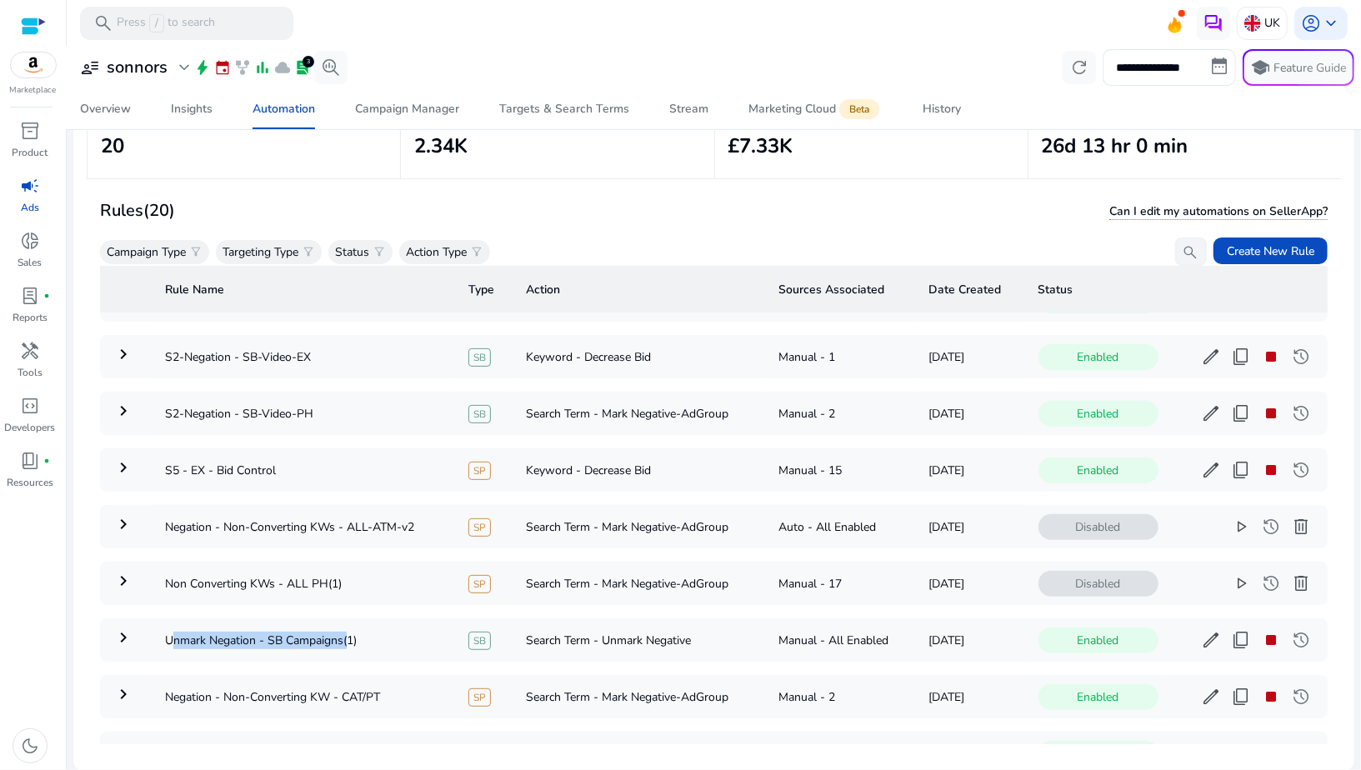
scroll to position [387, 0]
click at [122, 633] on mat-icon "keyboard_arrow_right" at bounding box center [123, 639] width 20 height 20
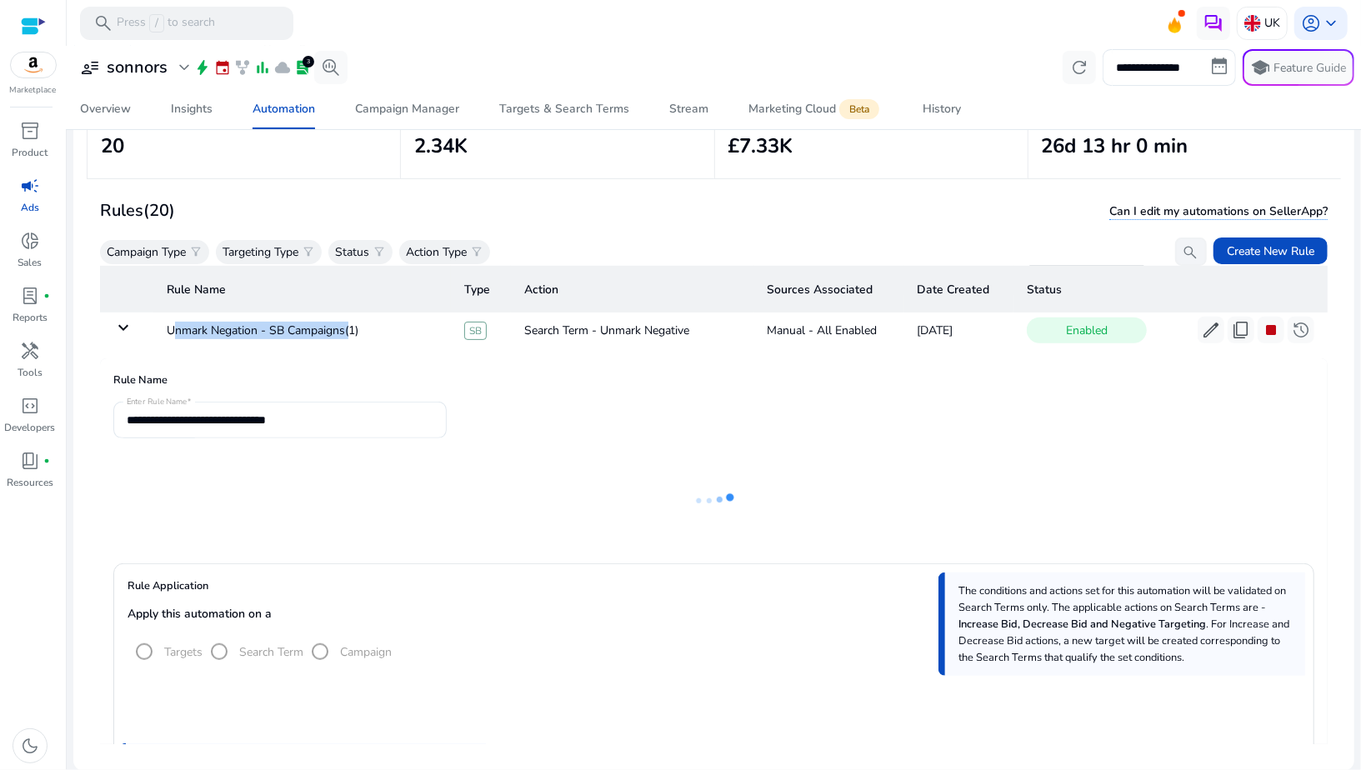
scroll to position [575, 0]
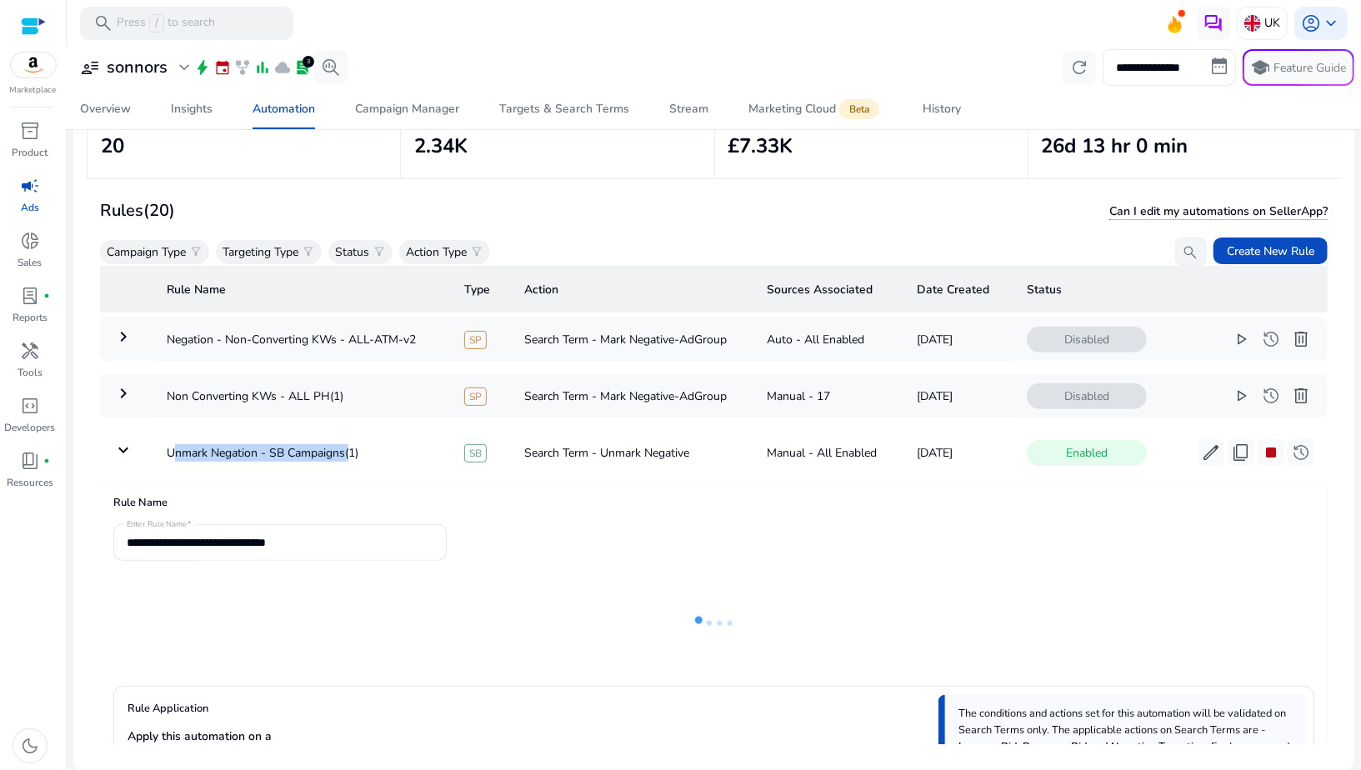
copy td "Unmark Negation - SB Campaigns"
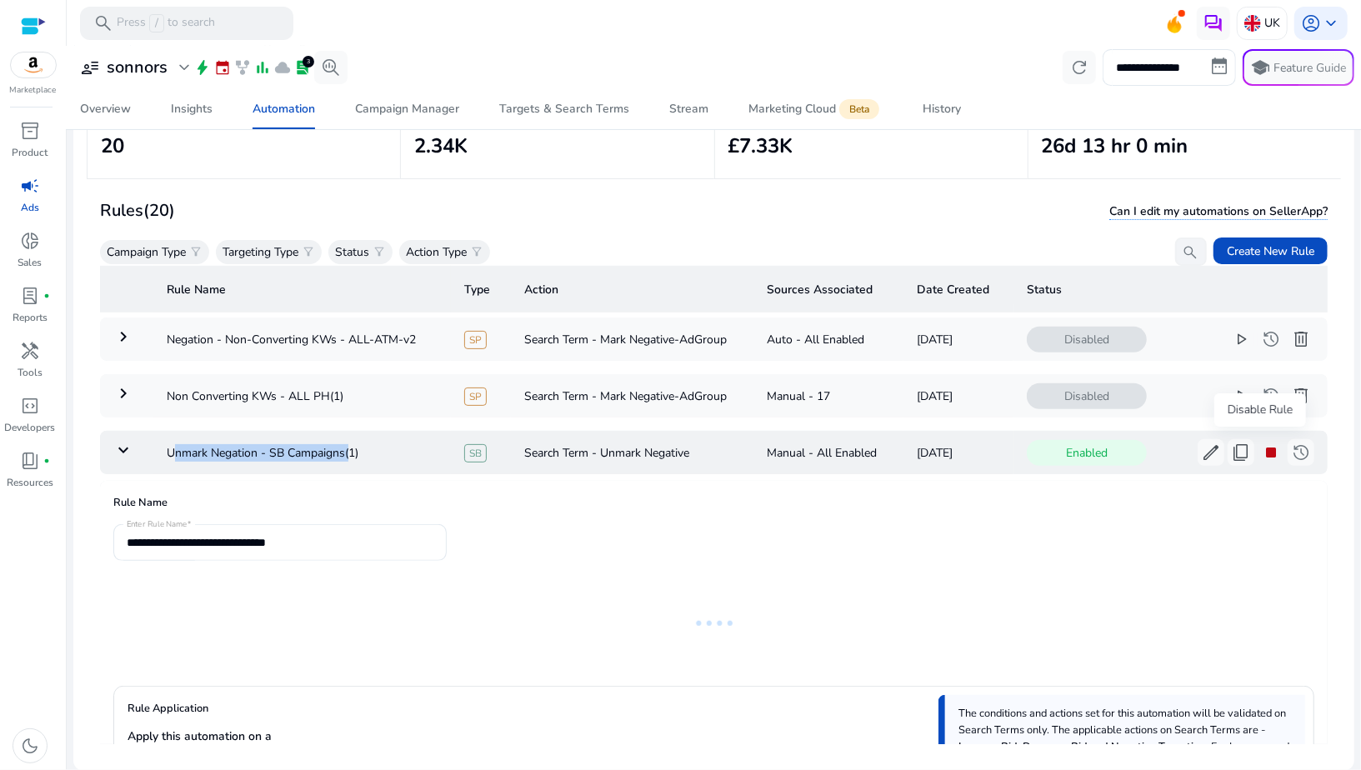
click at [1261, 454] on span "stop" at bounding box center [1271, 453] width 20 height 20
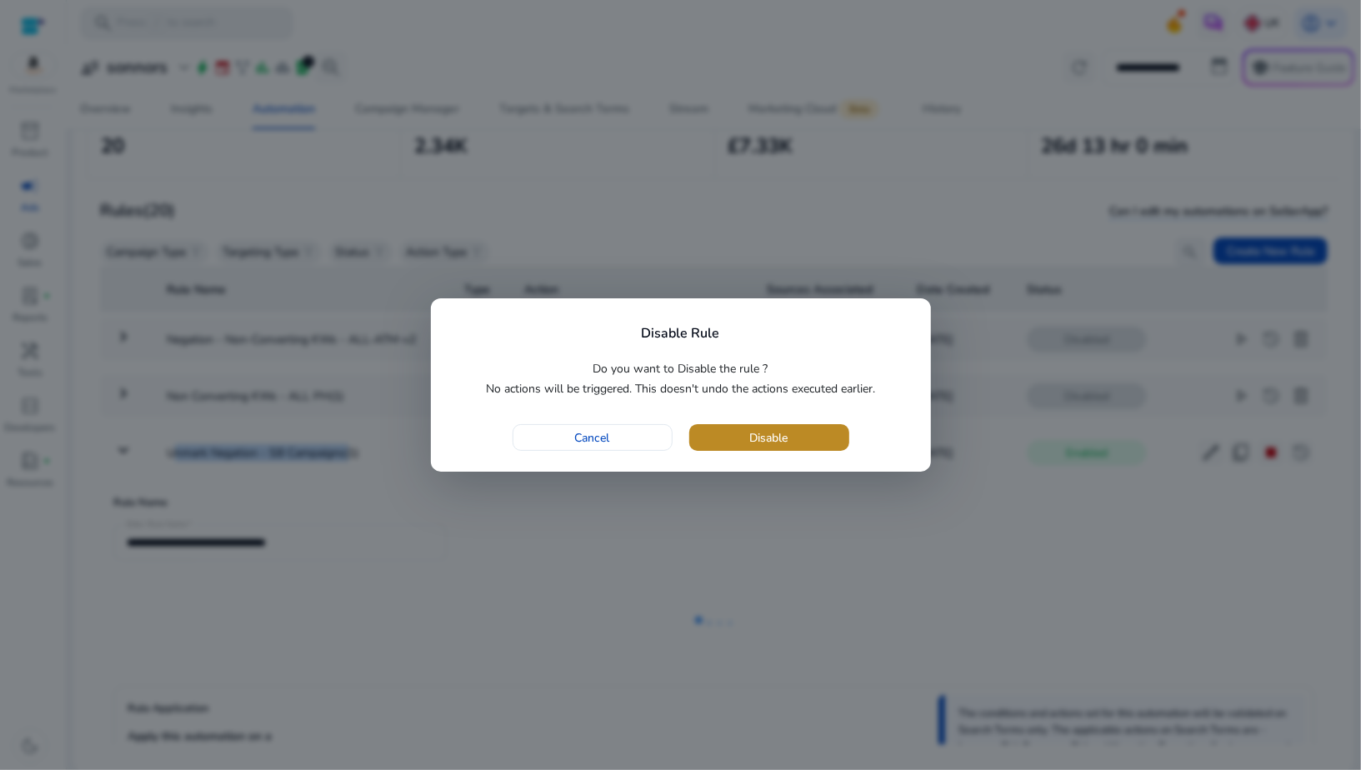
click at [831, 434] on span "button" at bounding box center [769, 438] width 160 height 40
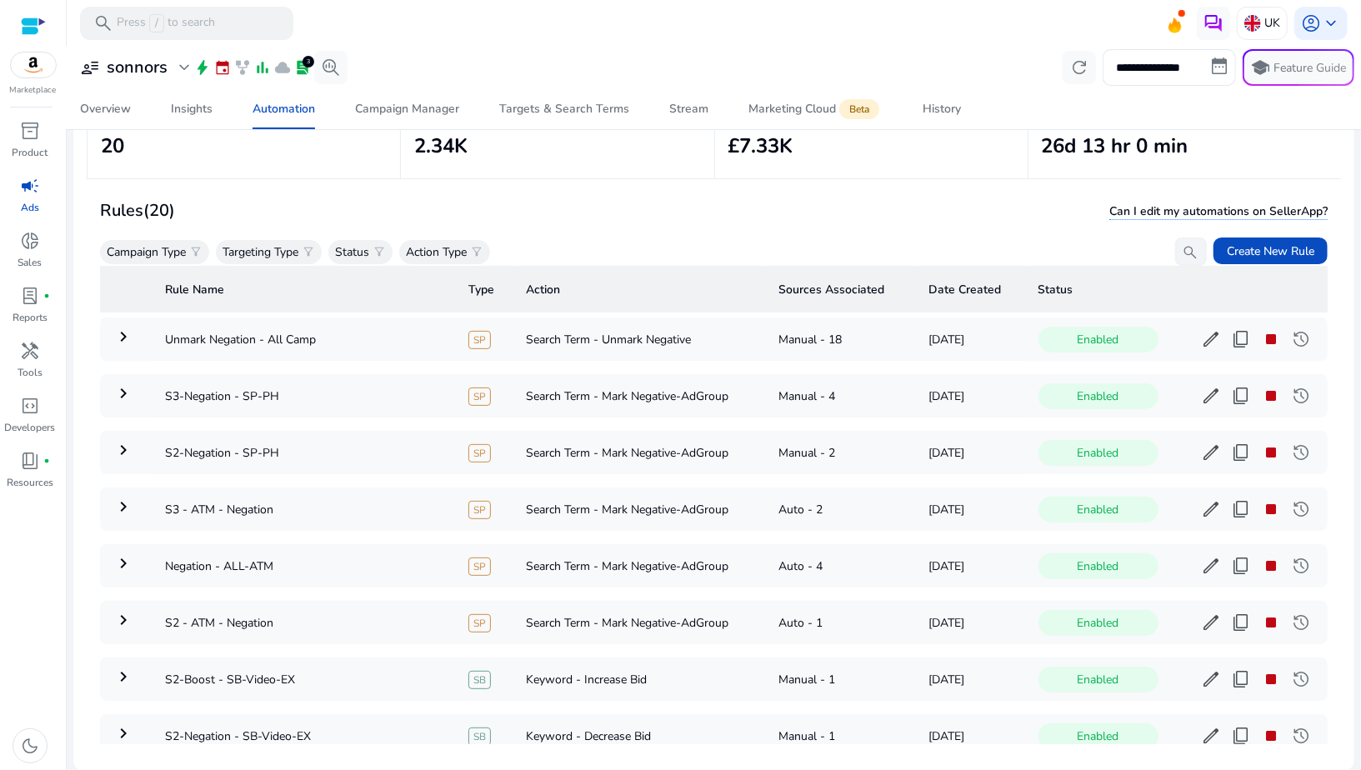
scroll to position [0, 0]
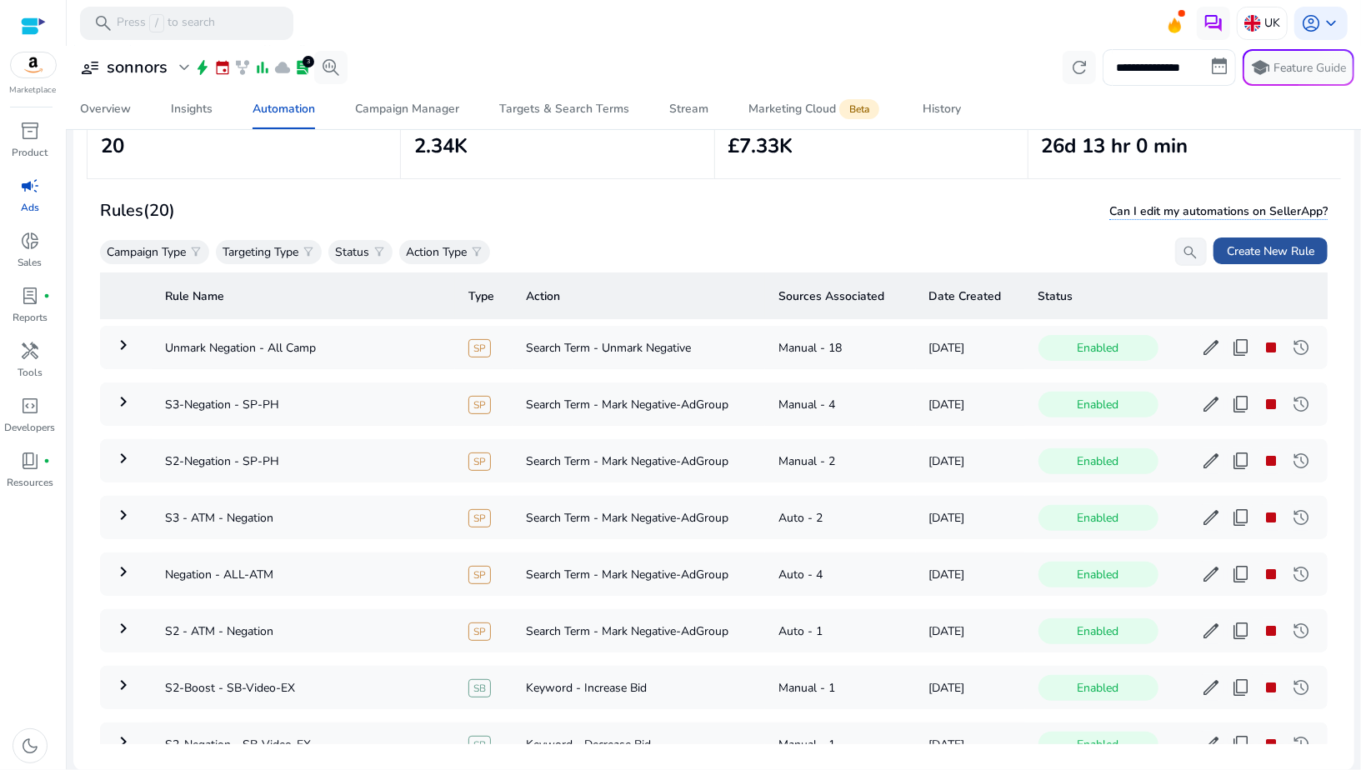
click at [1228, 246] on span "Create New Rule" at bounding box center [1271, 252] width 88 height 18
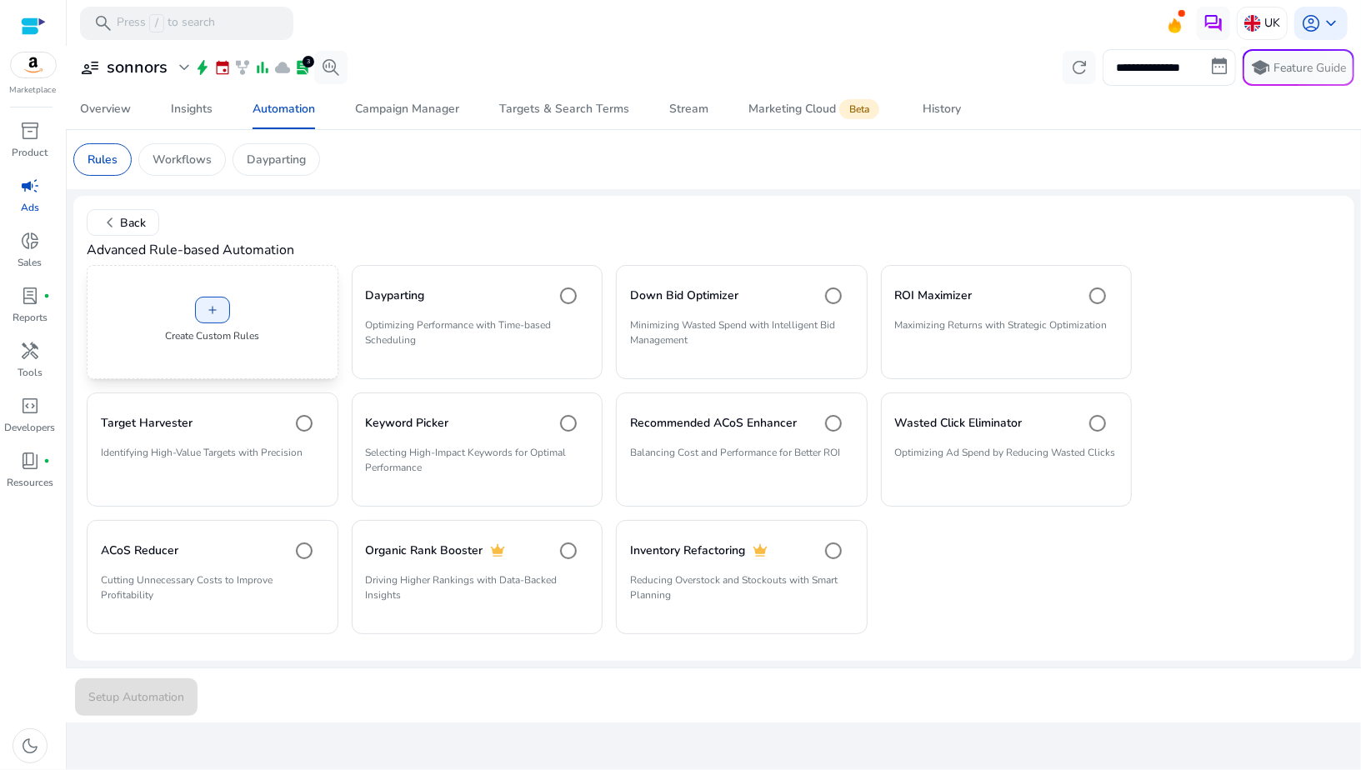
click at [249, 327] on div "add Create Custom Rules" at bounding box center [213, 322] width 252 height 114
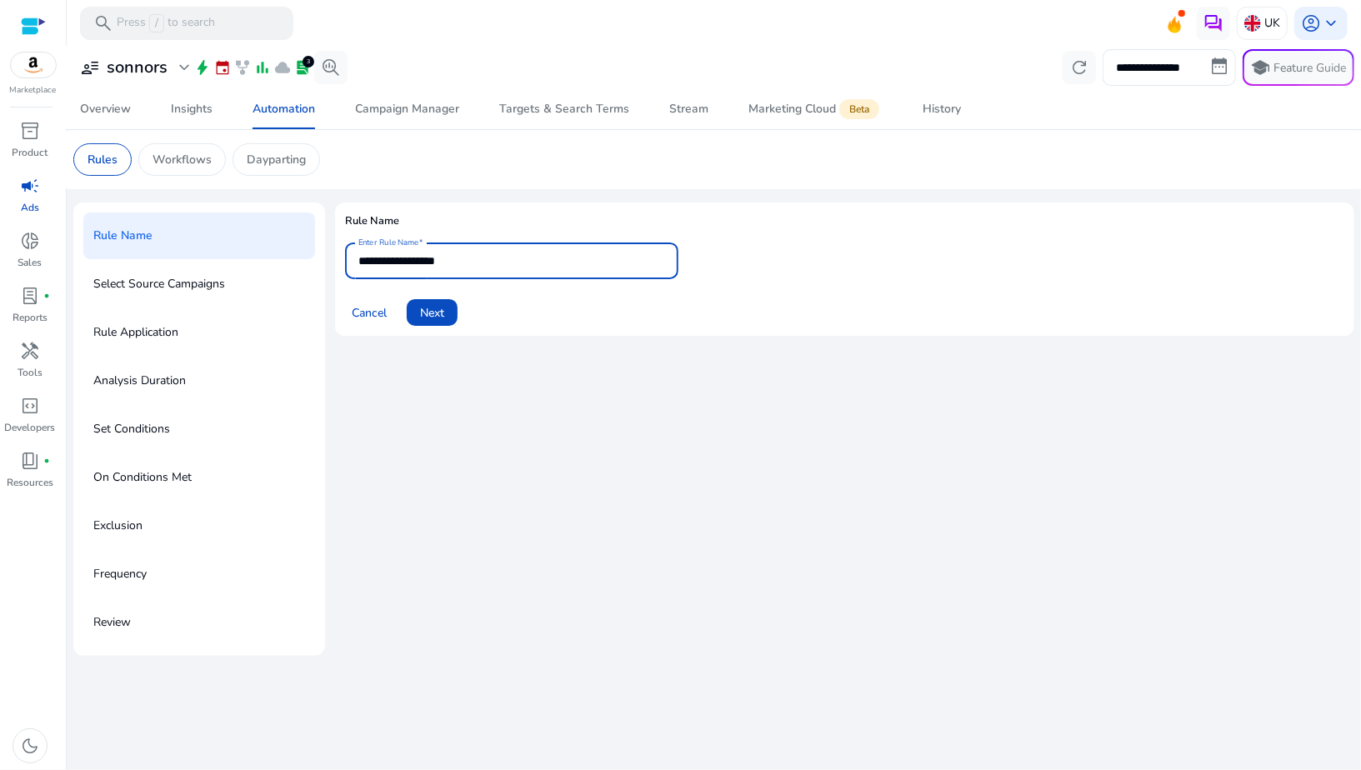
click at [440, 261] on input "**********" at bounding box center [511, 261] width 307 height 18
paste input "**********"
type input "**********"
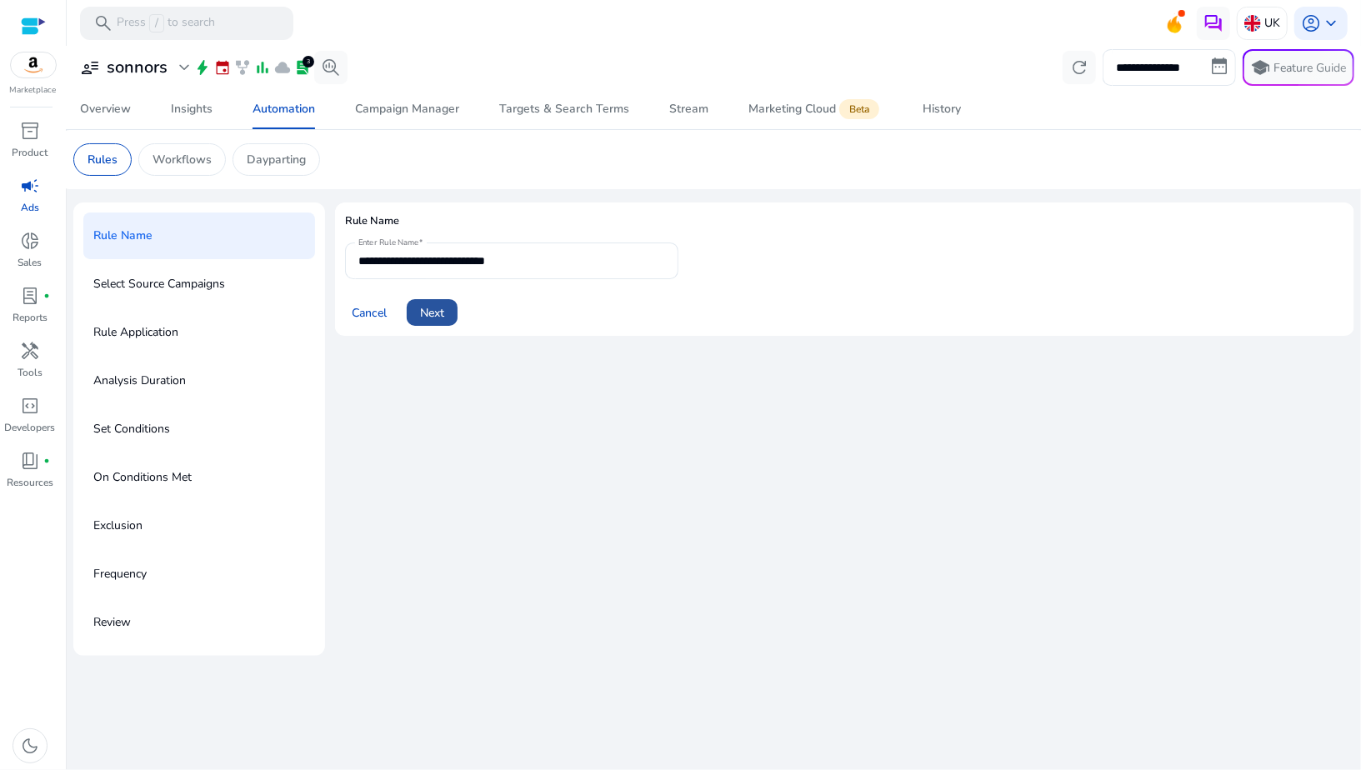
click at [424, 315] on span "Next" at bounding box center [432, 313] width 24 height 18
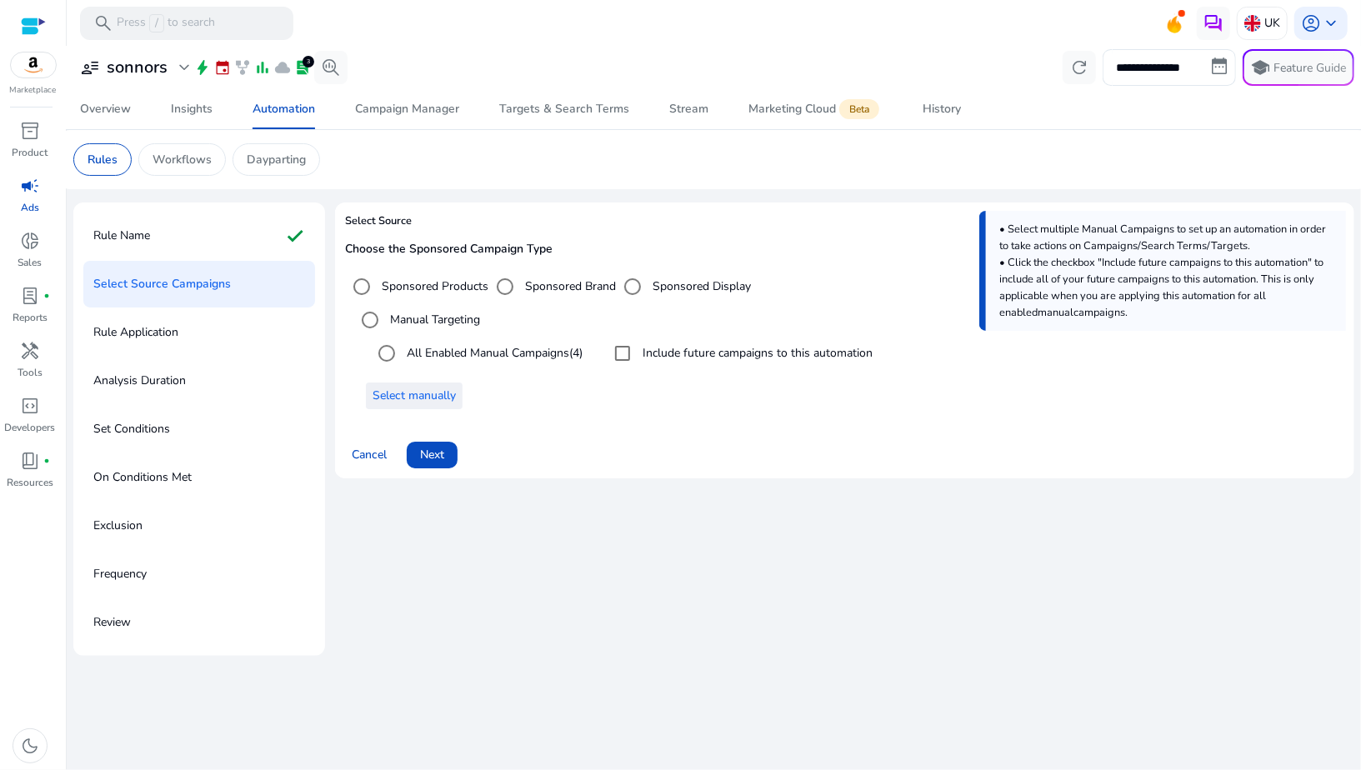
click at [433, 389] on span "Select manually" at bounding box center [414, 396] width 83 height 18
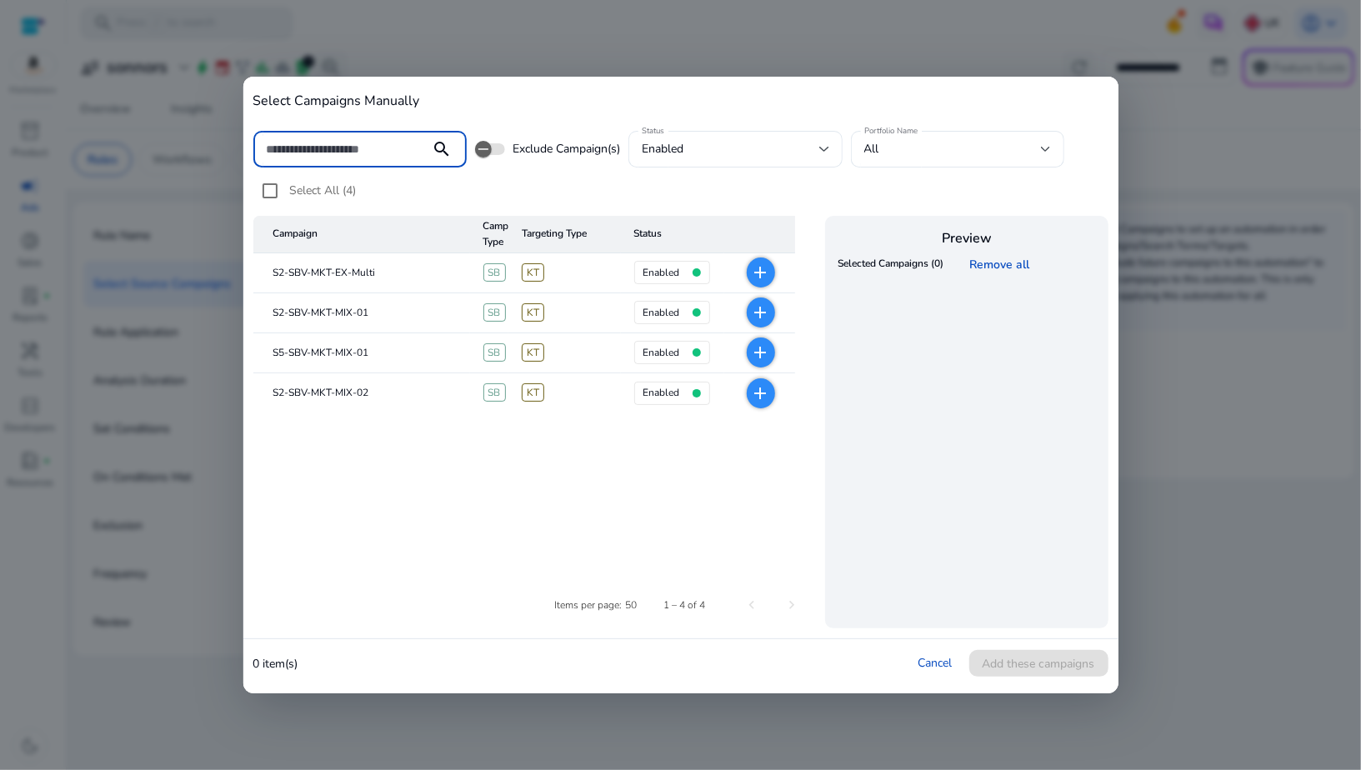
click at [769, 274] on mat-icon "add" at bounding box center [761, 273] width 20 height 20
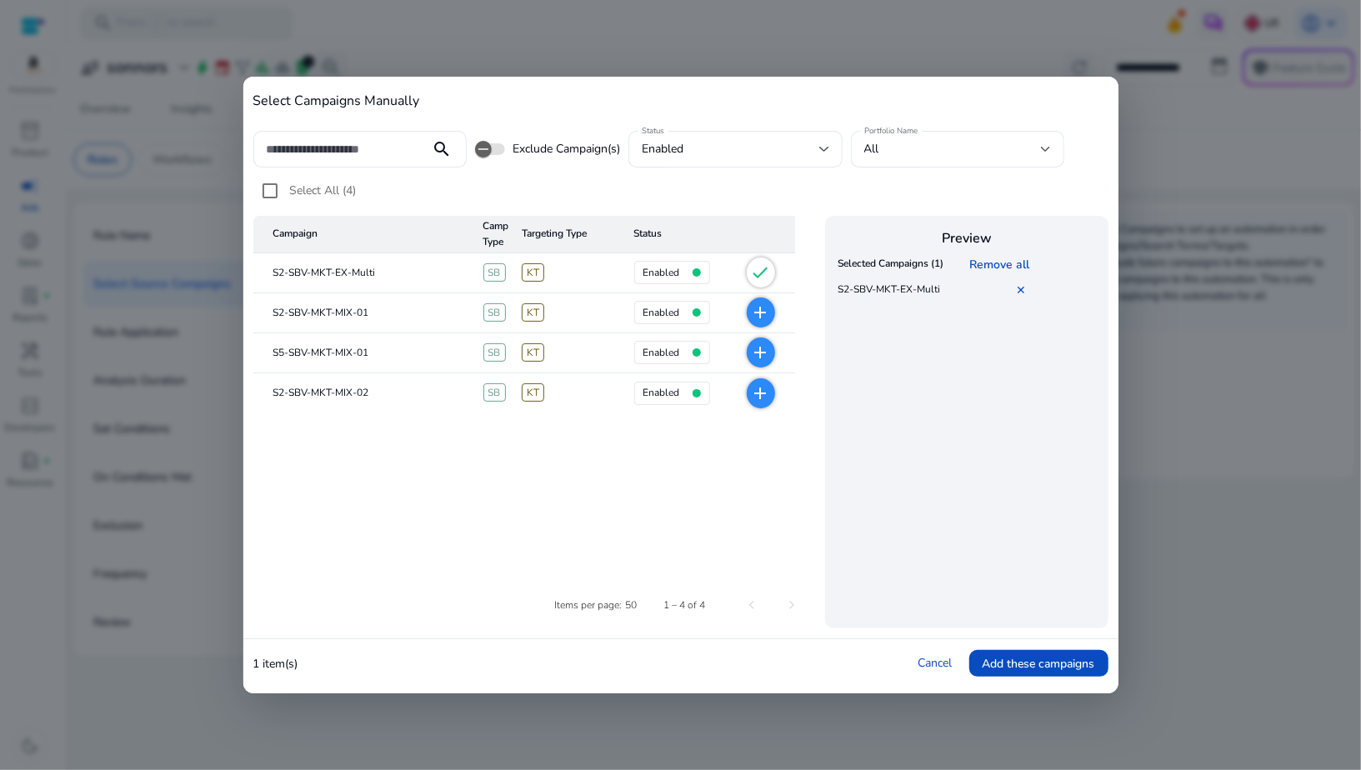
click at [768, 308] on mat-icon "add" at bounding box center [761, 313] width 20 height 20
click at [764, 348] on mat-icon "add" at bounding box center [761, 353] width 20 height 20
click at [761, 400] on mat-icon "add" at bounding box center [761, 393] width 20 height 20
click at [1022, 288] on link "✕" at bounding box center [1025, 291] width 17 height 16
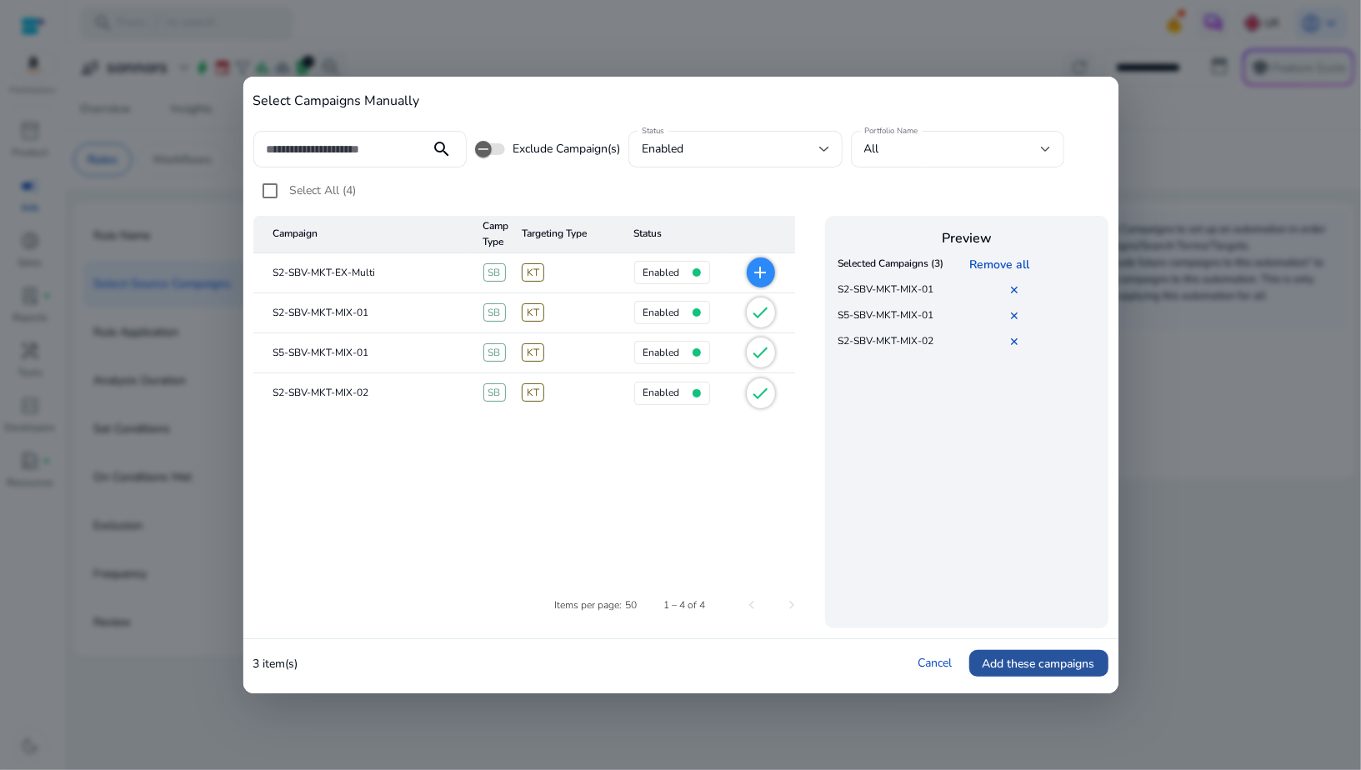
click at [1002, 667] on span "Add these campaigns" at bounding box center [1039, 664] width 113 height 18
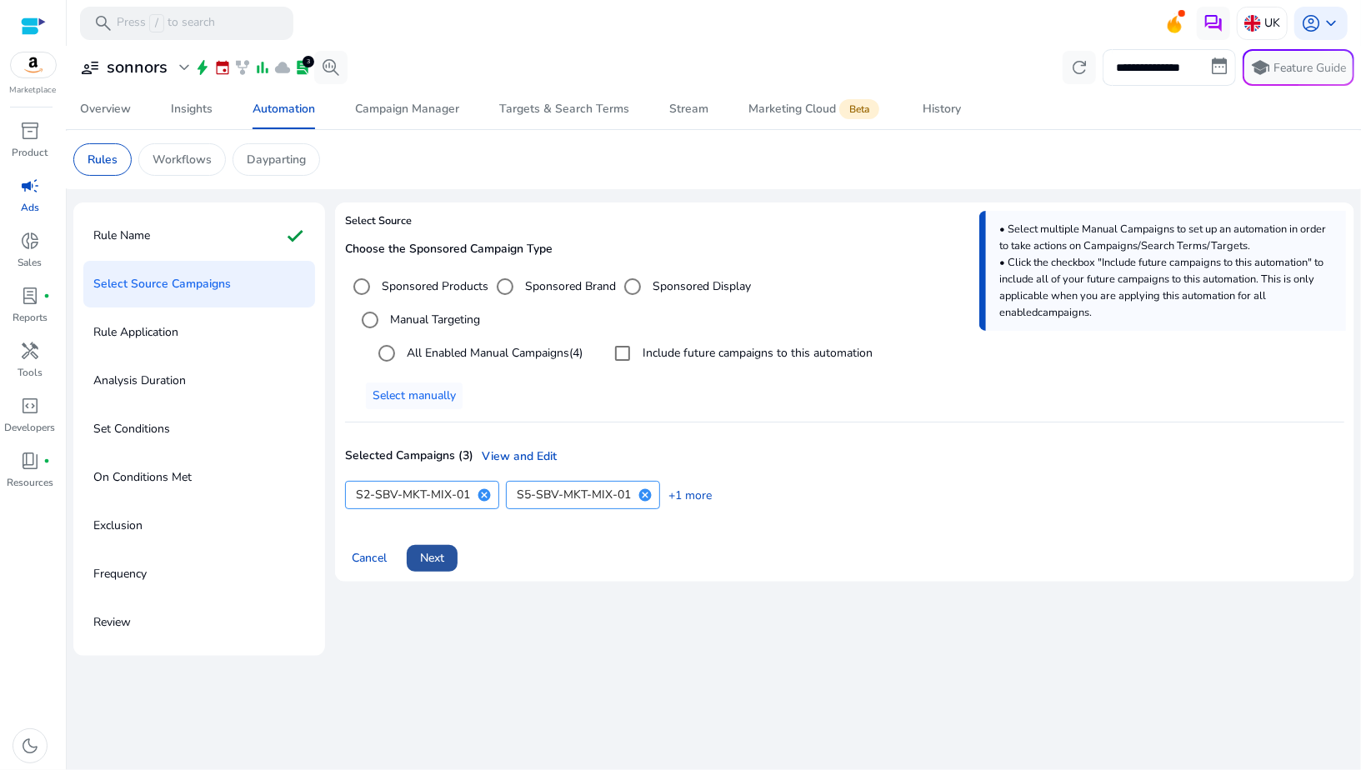
click at [432, 558] on span "Next" at bounding box center [432, 558] width 24 height 18
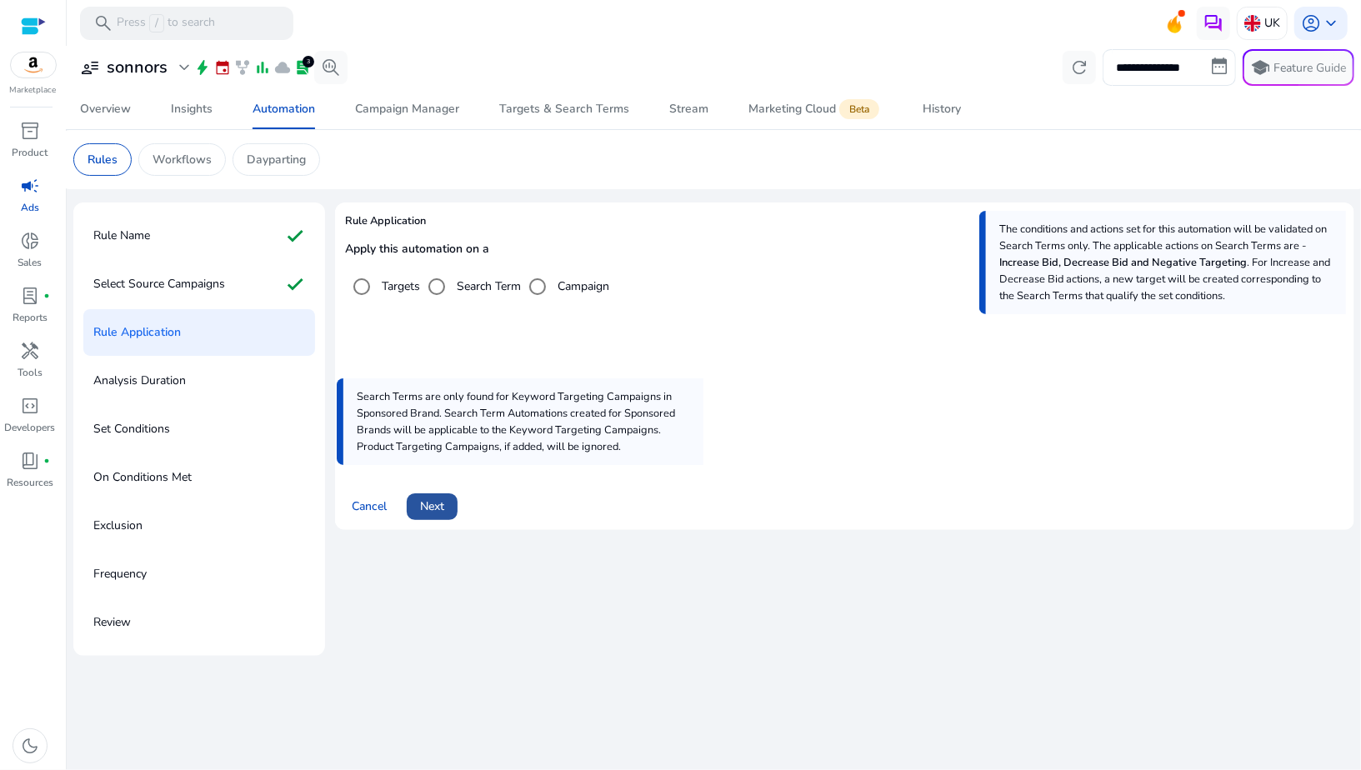
click at [434, 509] on span "Next" at bounding box center [432, 507] width 24 height 18
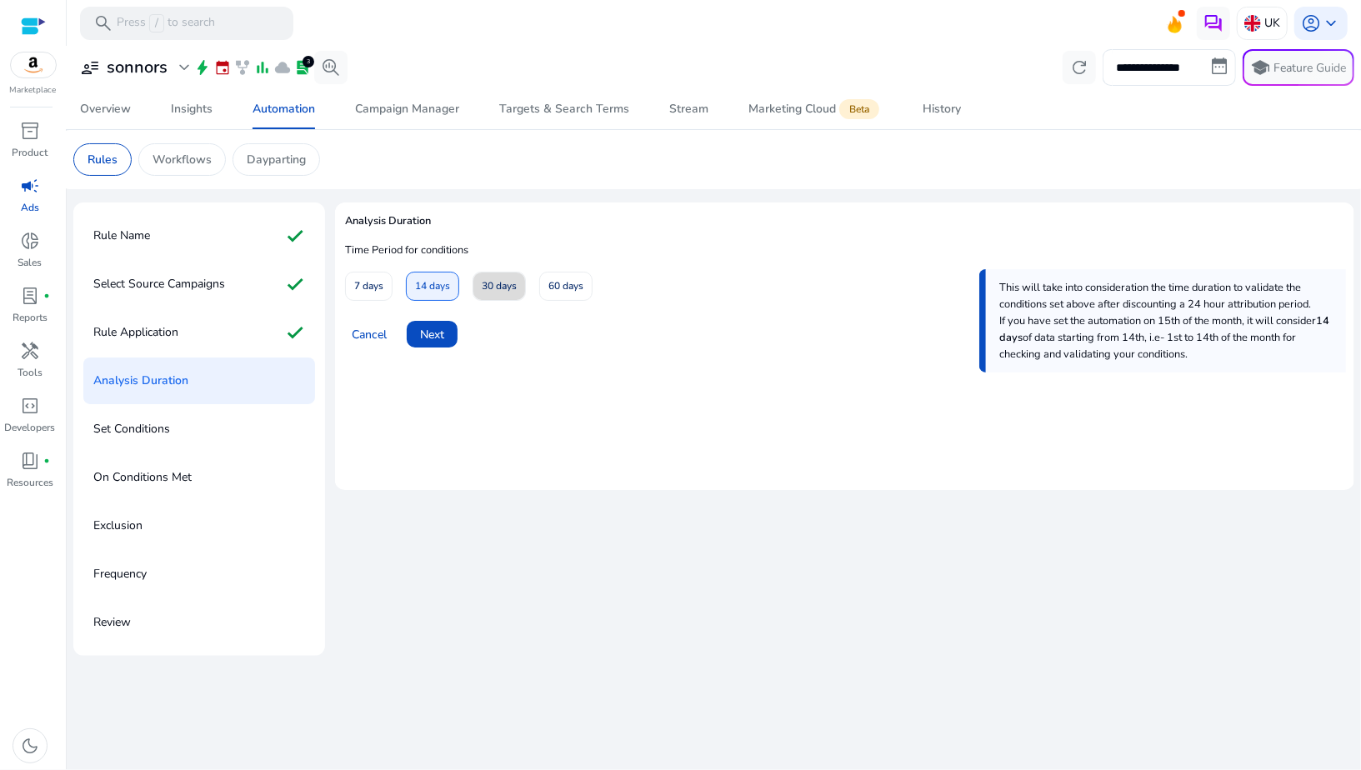
click at [477, 290] on span at bounding box center [500, 287] width 52 height 40
click at [431, 340] on span "Next" at bounding box center [432, 335] width 24 height 18
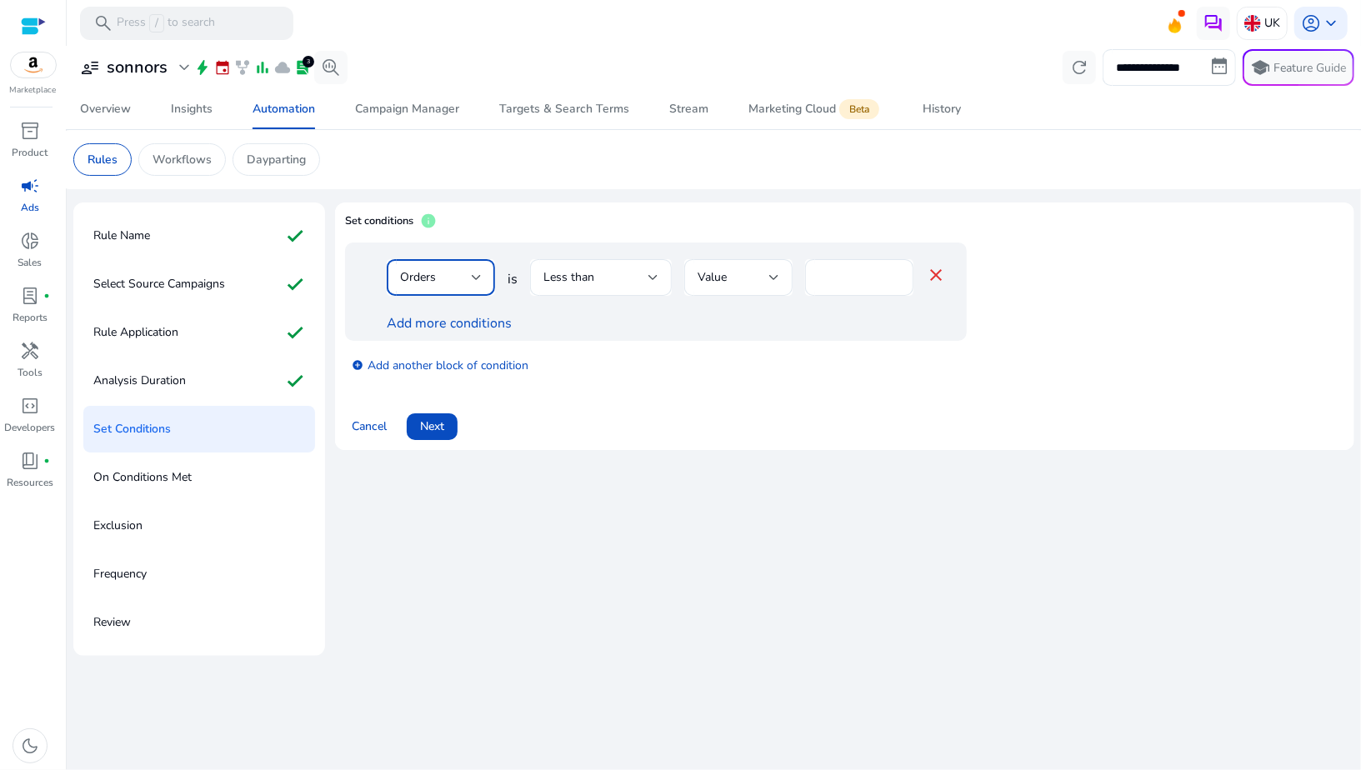
click at [449, 283] on div "Orders" at bounding box center [436, 277] width 72 height 18
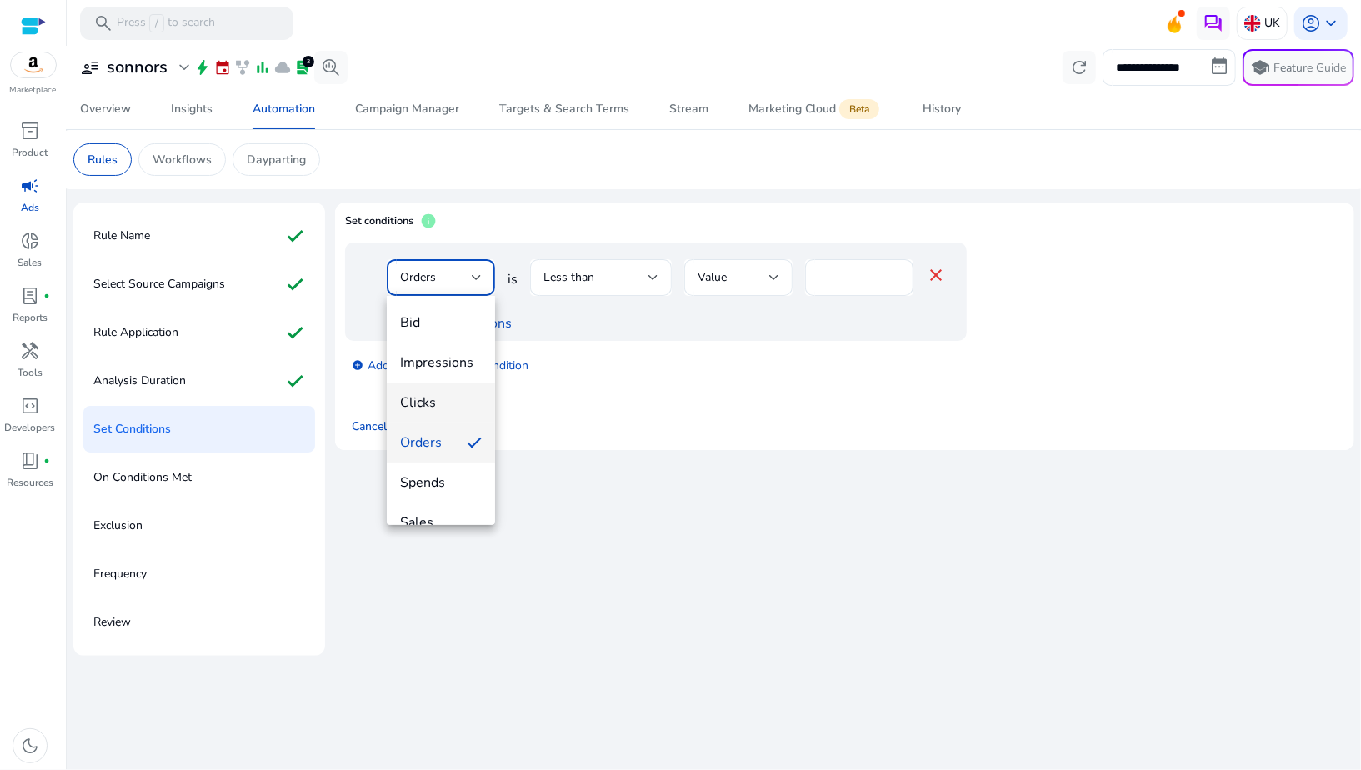
scroll to position [18, 0]
click at [439, 456] on span "Spends" at bounding box center [441, 465] width 82 height 18
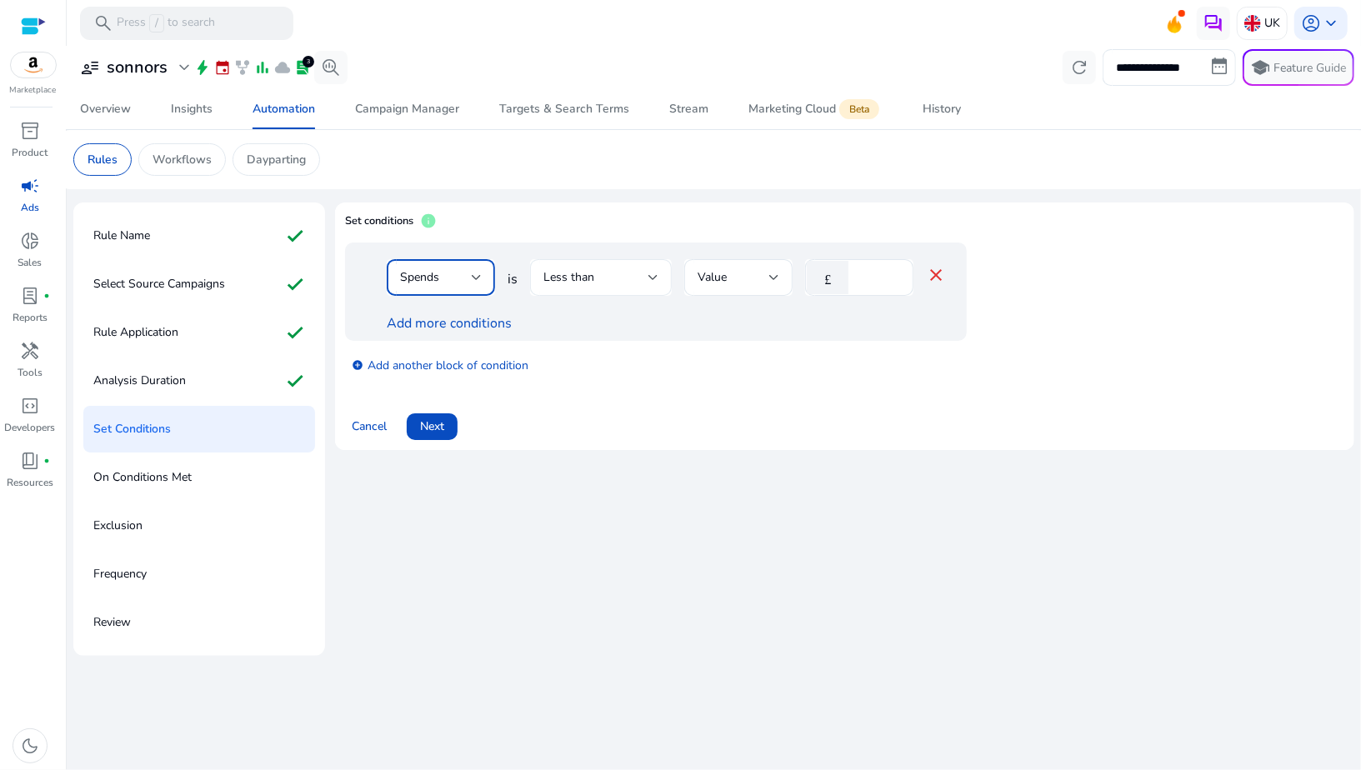
click at [556, 283] on span "Less than" at bounding box center [569, 277] width 51 height 16
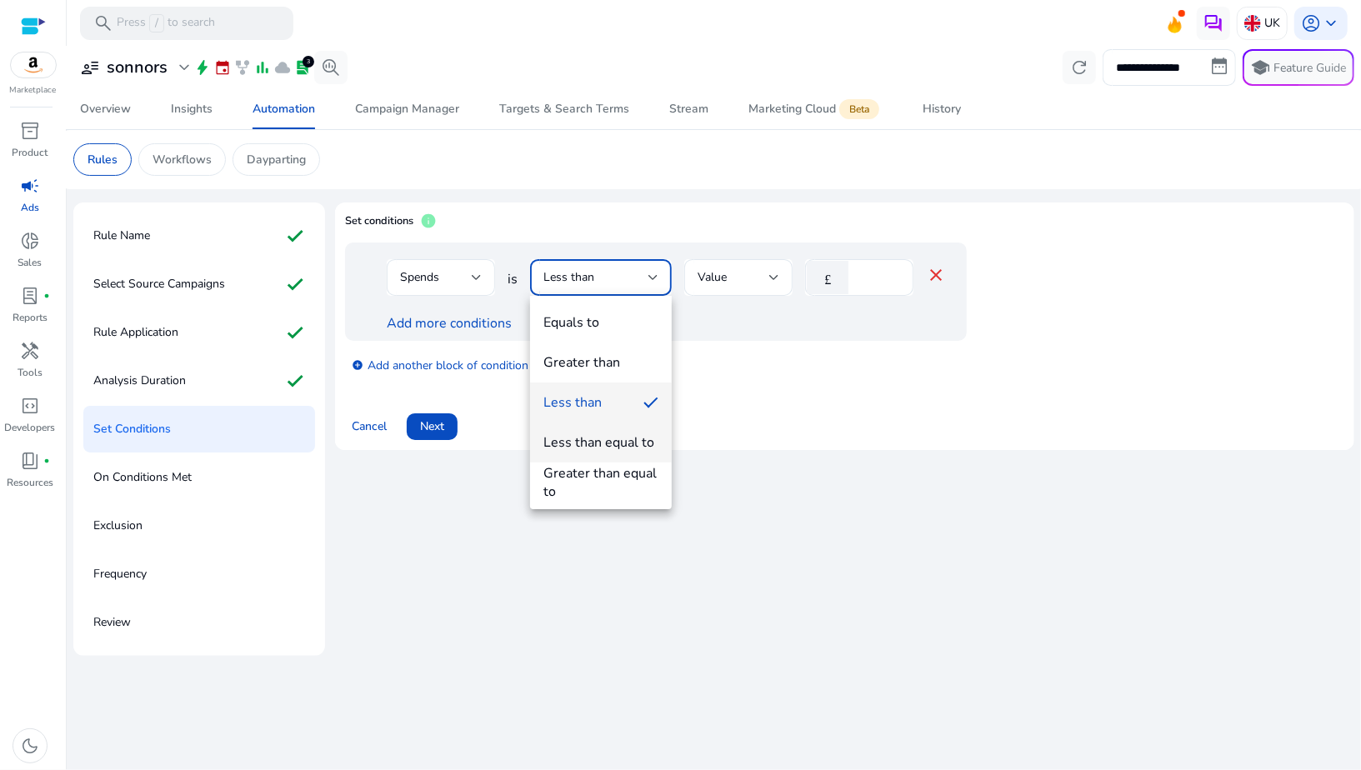
click at [579, 461] on mat-option "Less than equal to" at bounding box center [601, 443] width 142 height 40
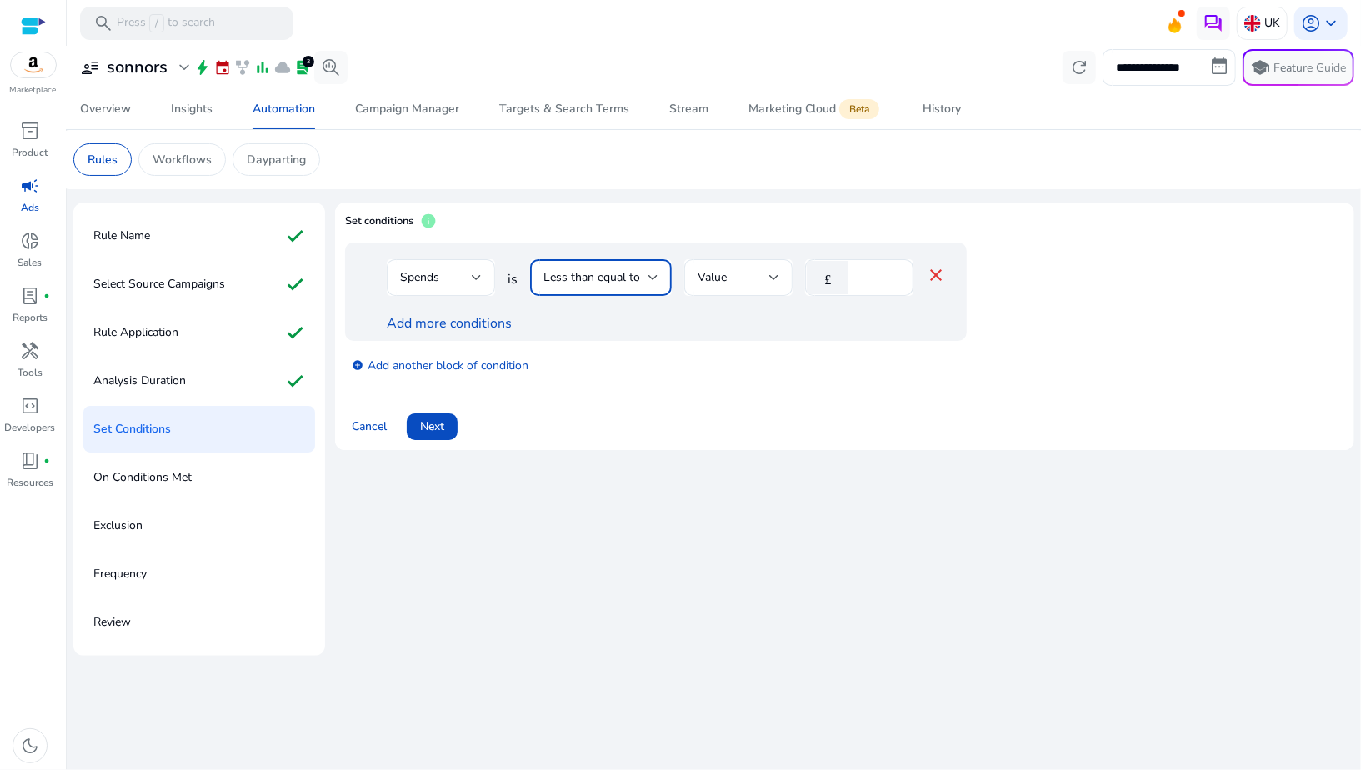
click at [595, 263] on div "Less than equal to" at bounding box center [601, 277] width 115 height 37
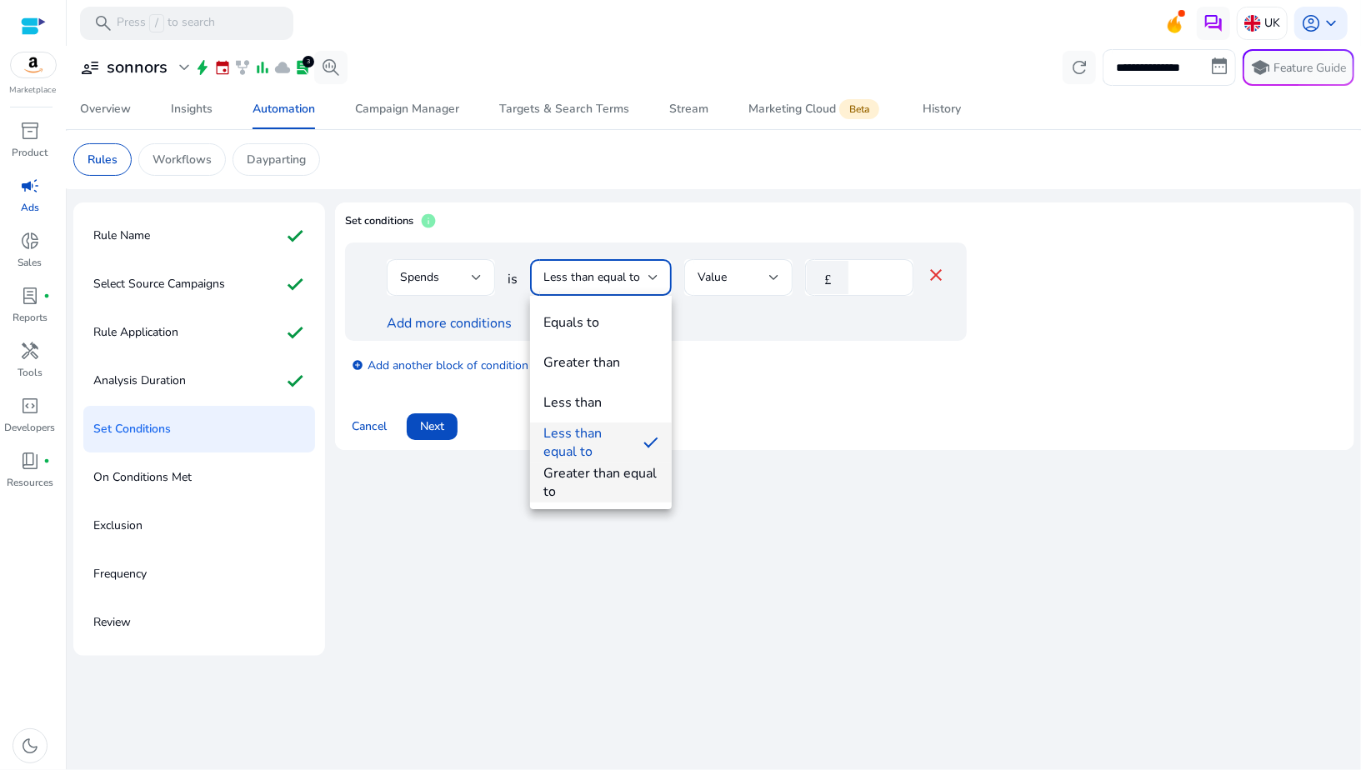
click at [595, 495] on div "Greater than equal to" at bounding box center [601, 482] width 115 height 37
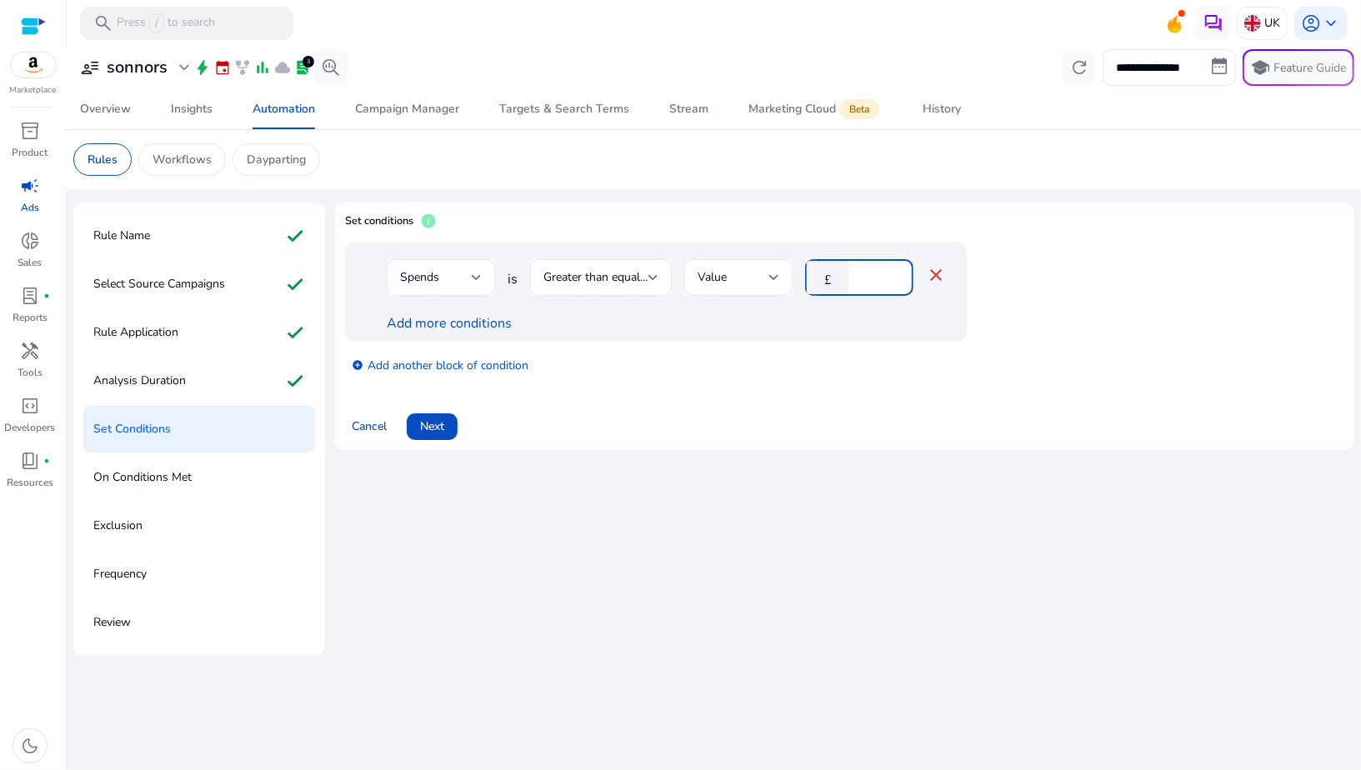
drag, startPoint x: 865, startPoint y: 275, endPoint x: 818, endPoint y: 275, distance: 46.7
click at [818, 275] on div "£ *" at bounding box center [852, 277] width 95 height 37
type input "**"
click at [472, 318] on link "Add more conditions" at bounding box center [449, 323] width 125 height 18
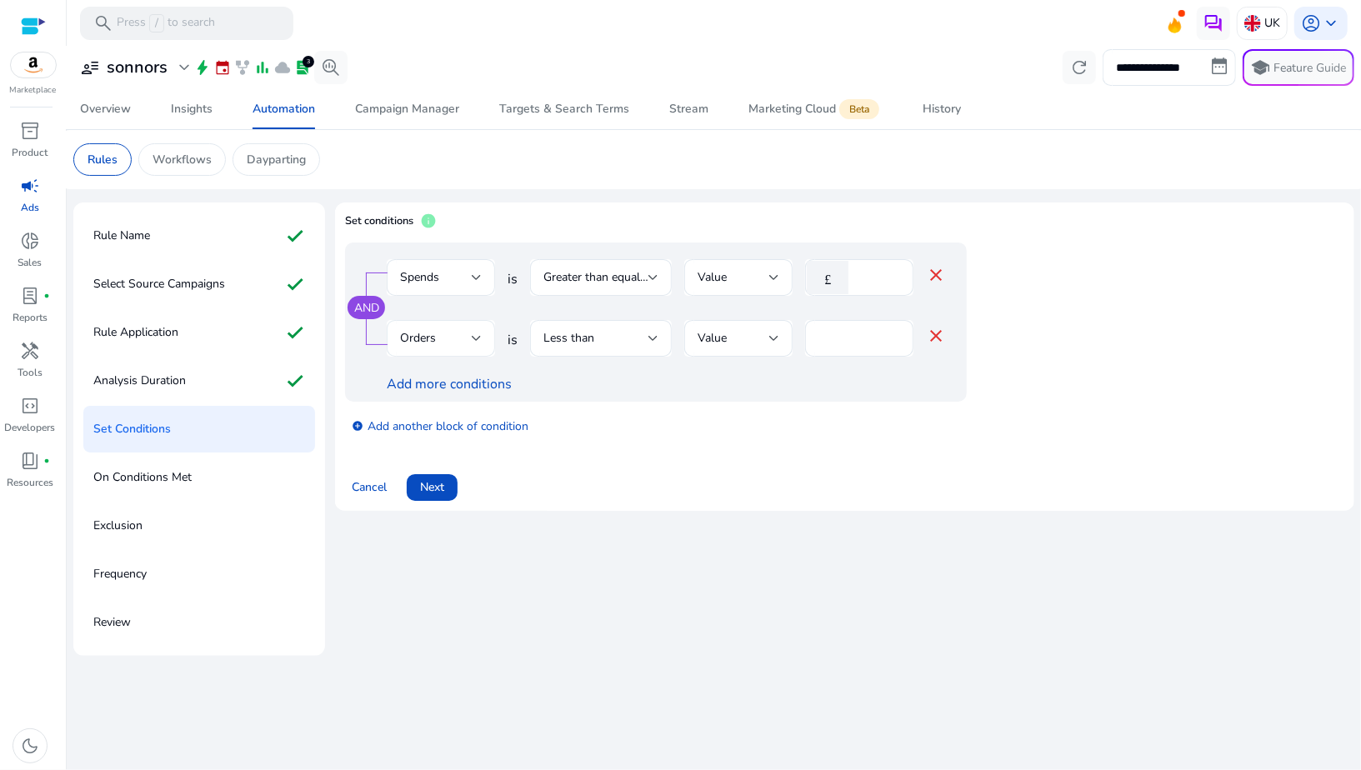
click at [463, 328] on div "Orders" at bounding box center [441, 338] width 82 height 37
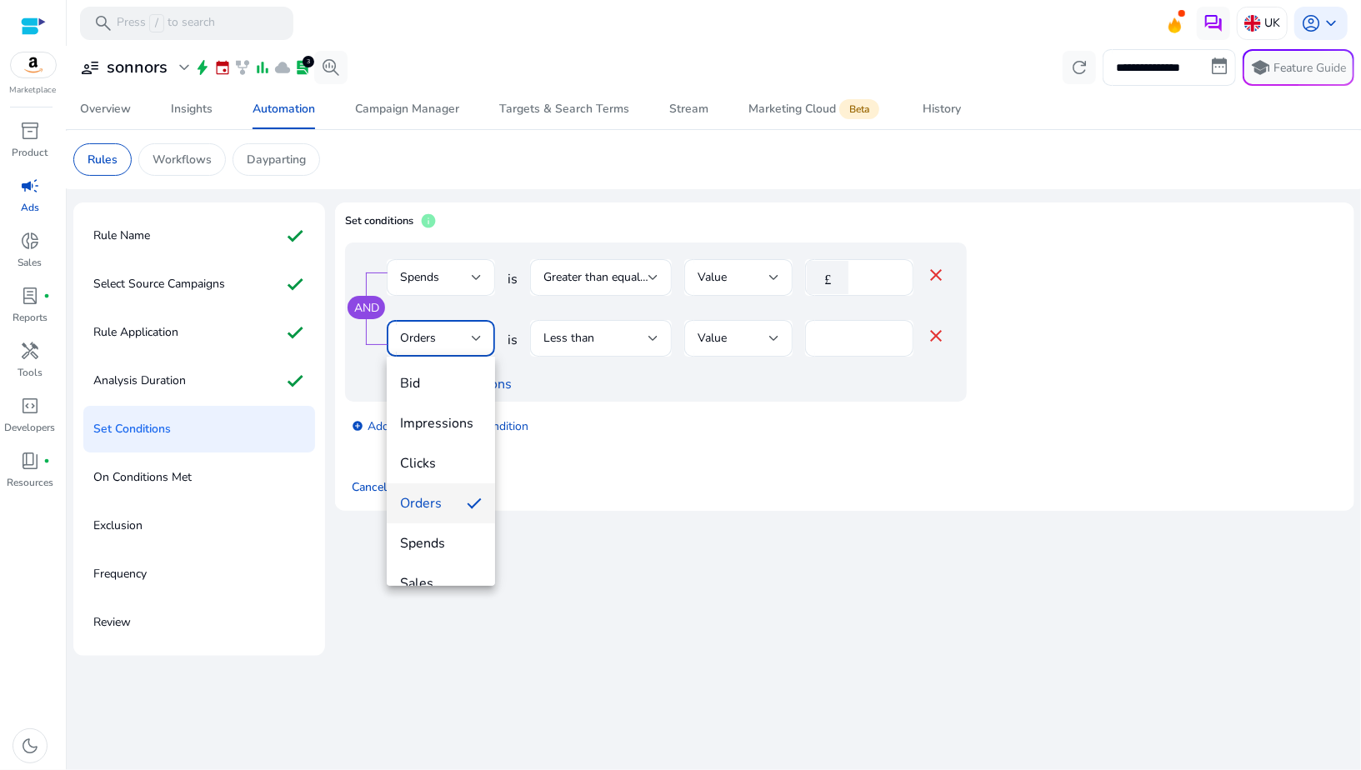
click at [457, 504] on mat-option "Orders" at bounding box center [441, 504] width 108 height 40
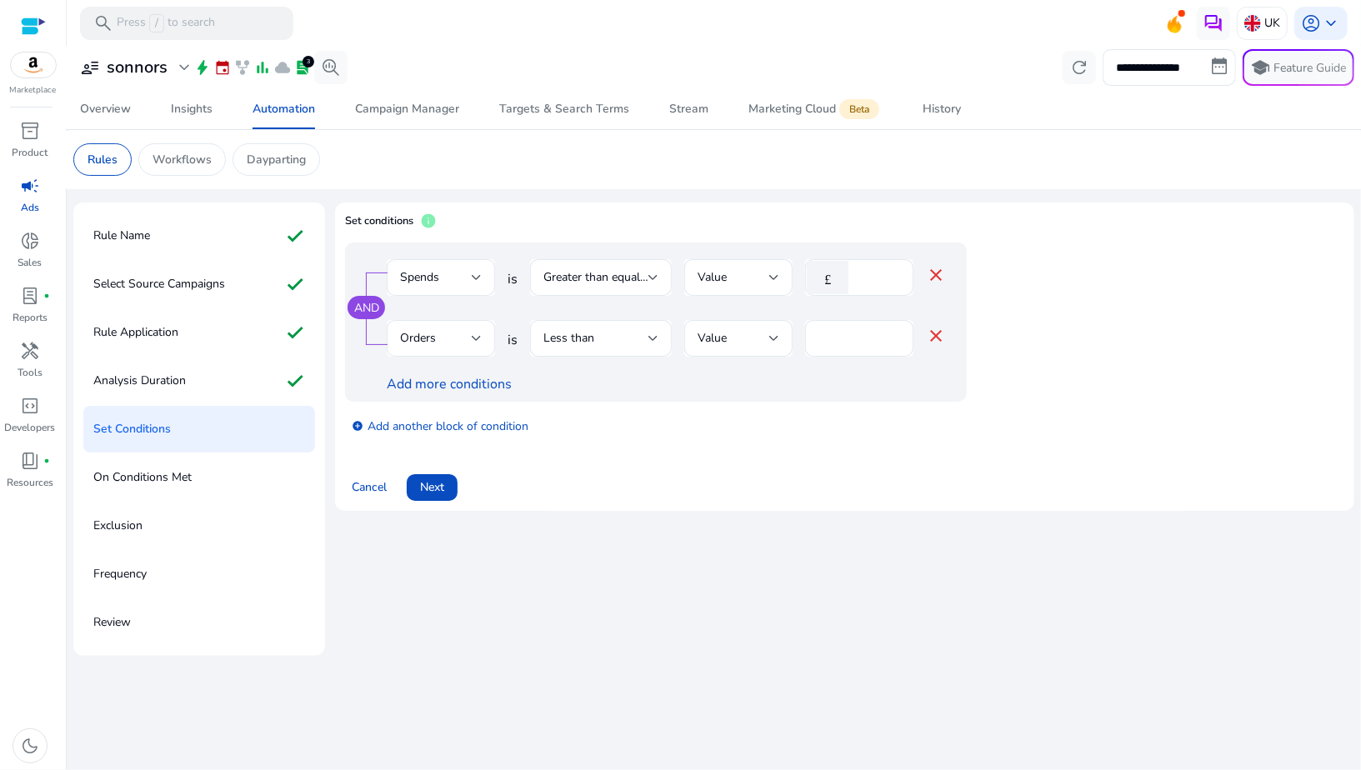
drag, startPoint x: 935, startPoint y: 278, endPoint x: 935, endPoint y: 298, distance: 20.0
click at [935, 298] on div "Spends is Greater than equal to Value £ ** close" at bounding box center [666, 286] width 559 height 54
click at [657, 268] on div at bounding box center [654, 278] width 10 height 20
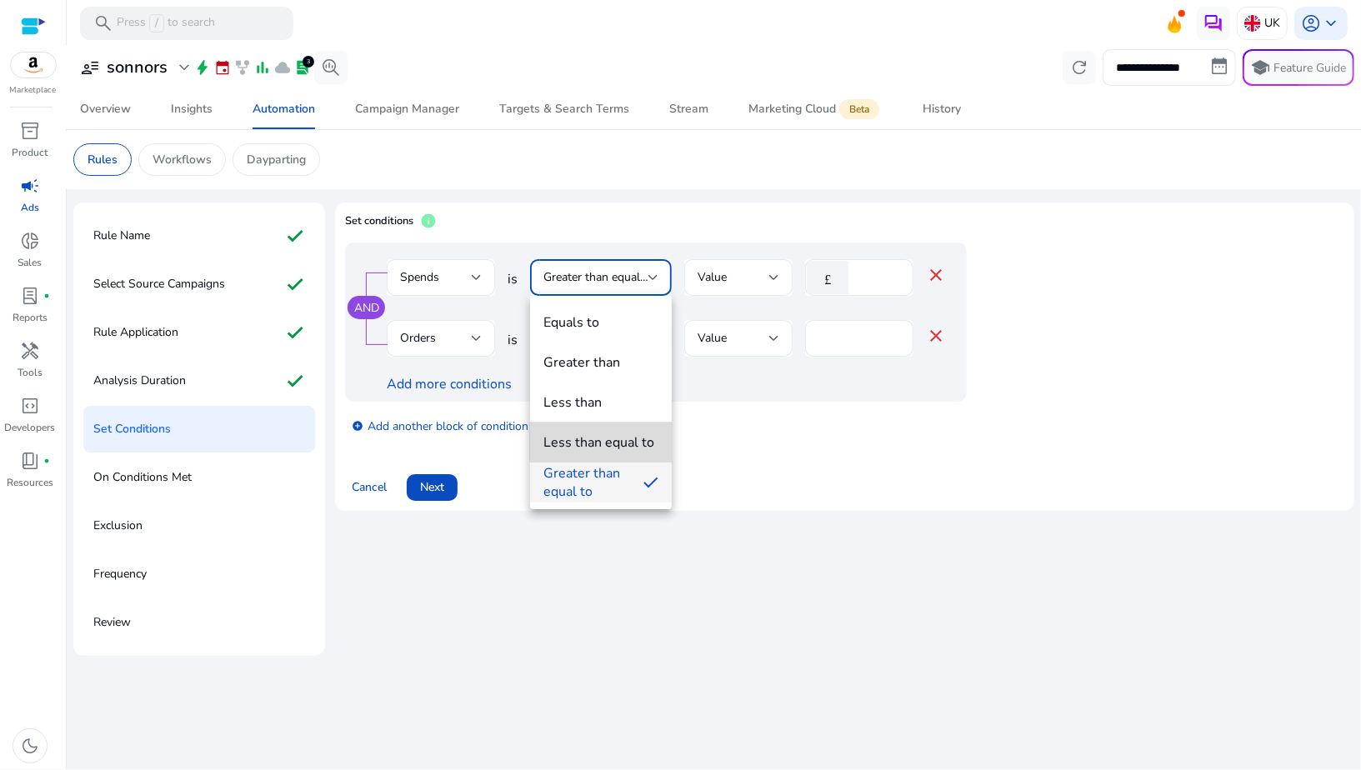
click at [601, 441] on div "Less than equal to" at bounding box center [599, 443] width 111 height 18
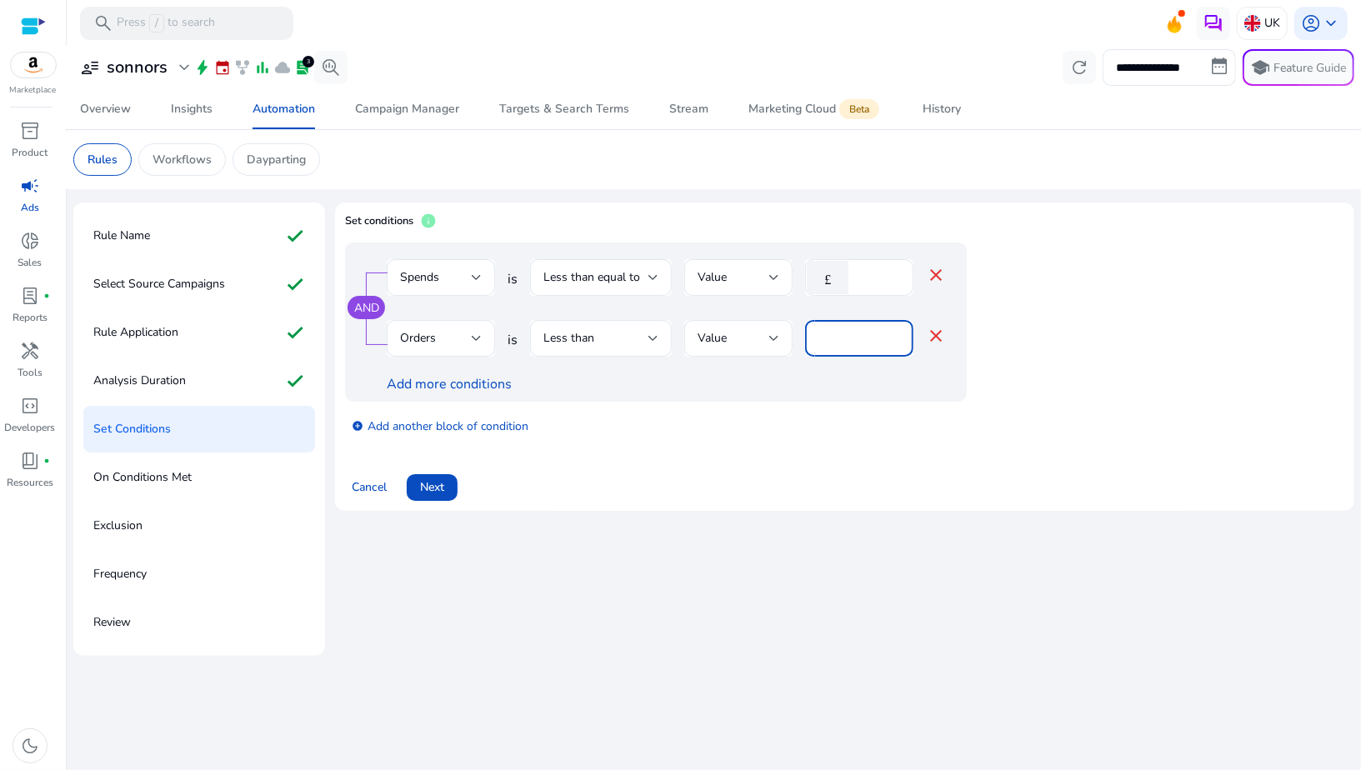
drag, startPoint x: 825, startPoint y: 337, endPoint x: 792, endPoint y: 337, distance: 33.3
click at [792, 337] on div "Orders is Less than Value * close" at bounding box center [666, 347] width 559 height 54
type input "*"
click at [770, 400] on div "AND Spends is Less than equal to Value £ ** close Orders is Less than Value * c…" at bounding box center [656, 322] width 622 height 159
click at [601, 338] on div "Less than" at bounding box center [596, 338] width 105 height 18
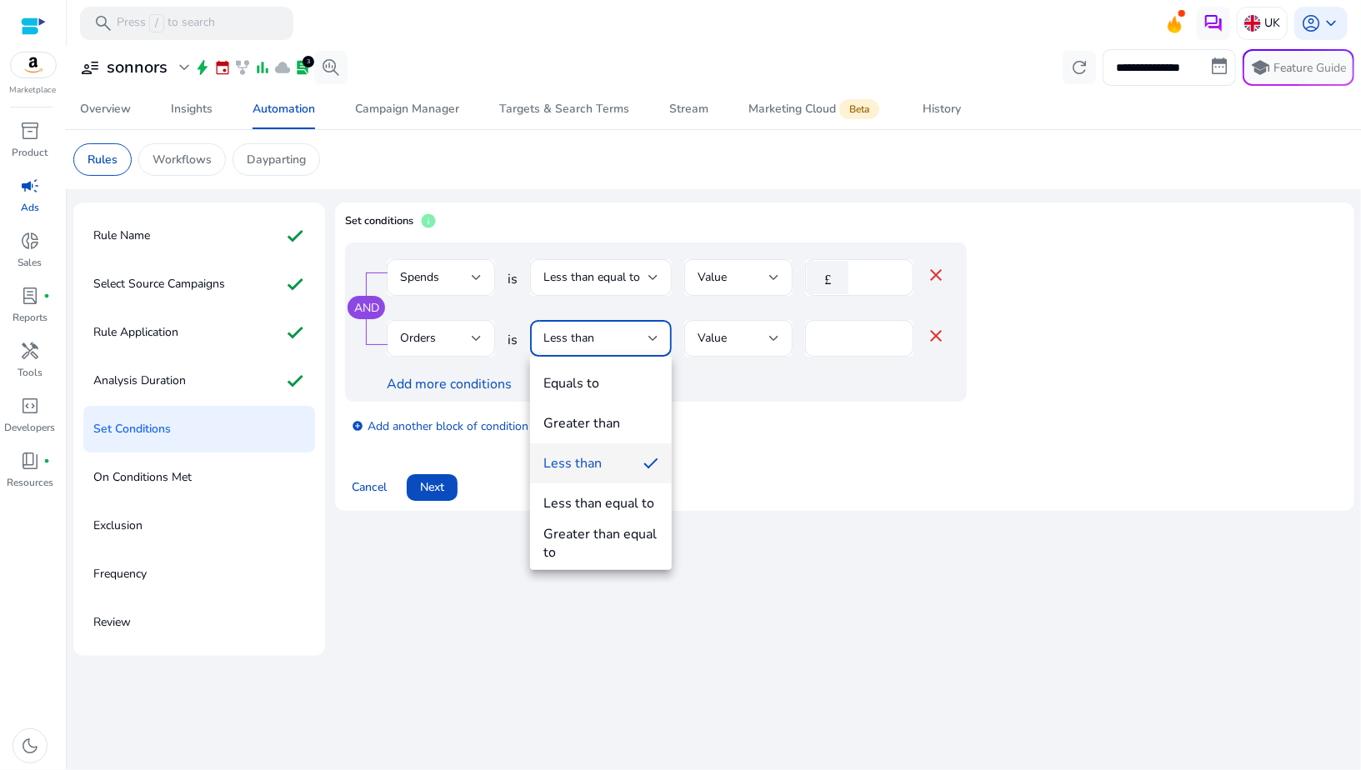
click at [600, 357] on div "Equals to Greater than Less than Less than equal to Greater than equal to" at bounding box center [601, 463] width 142 height 213
click at [600, 364] on mat-option "Equals to" at bounding box center [601, 383] width 142 height 40
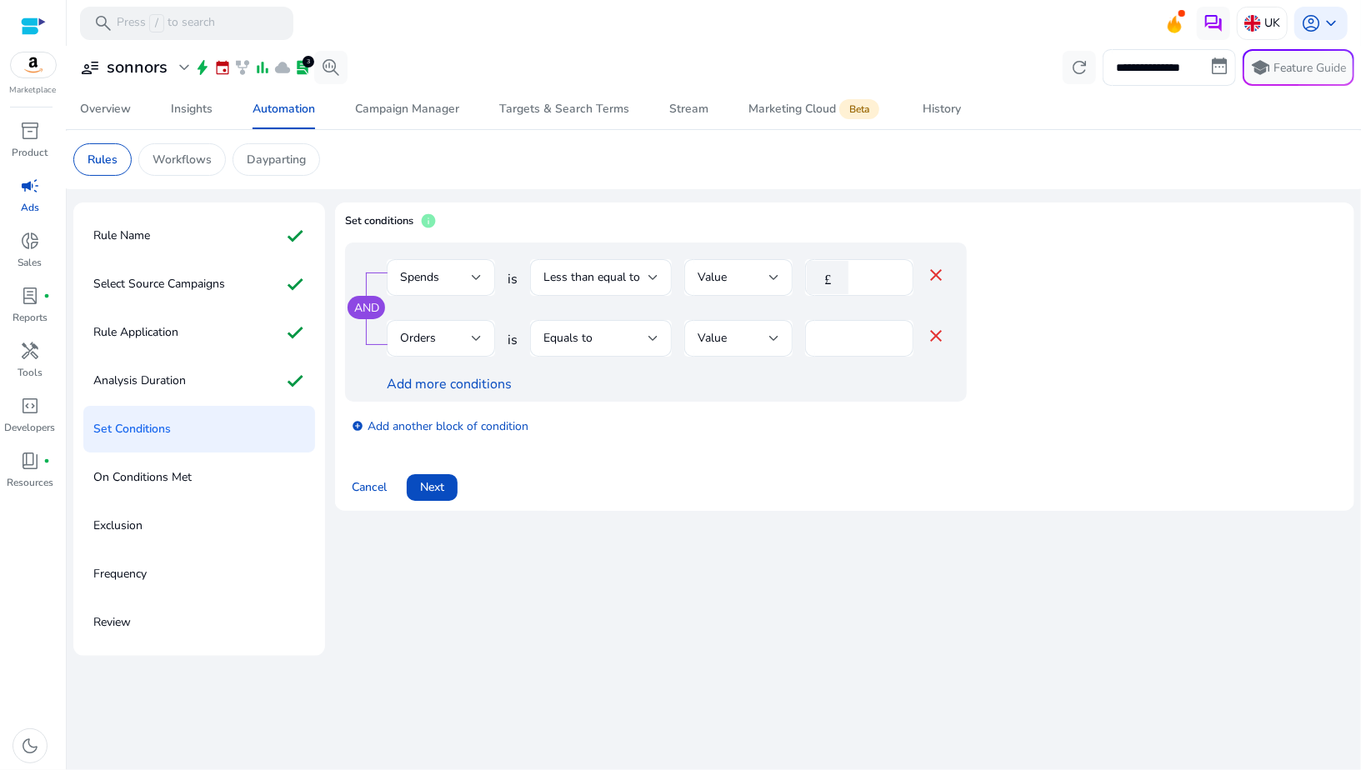
click at [609, 414] on div "add_circle Add another block of condition" at bounding box center [689, 425] width 689 height 47
click at [420, 493] on span at bounding box center [432, 488] width 51 height 40
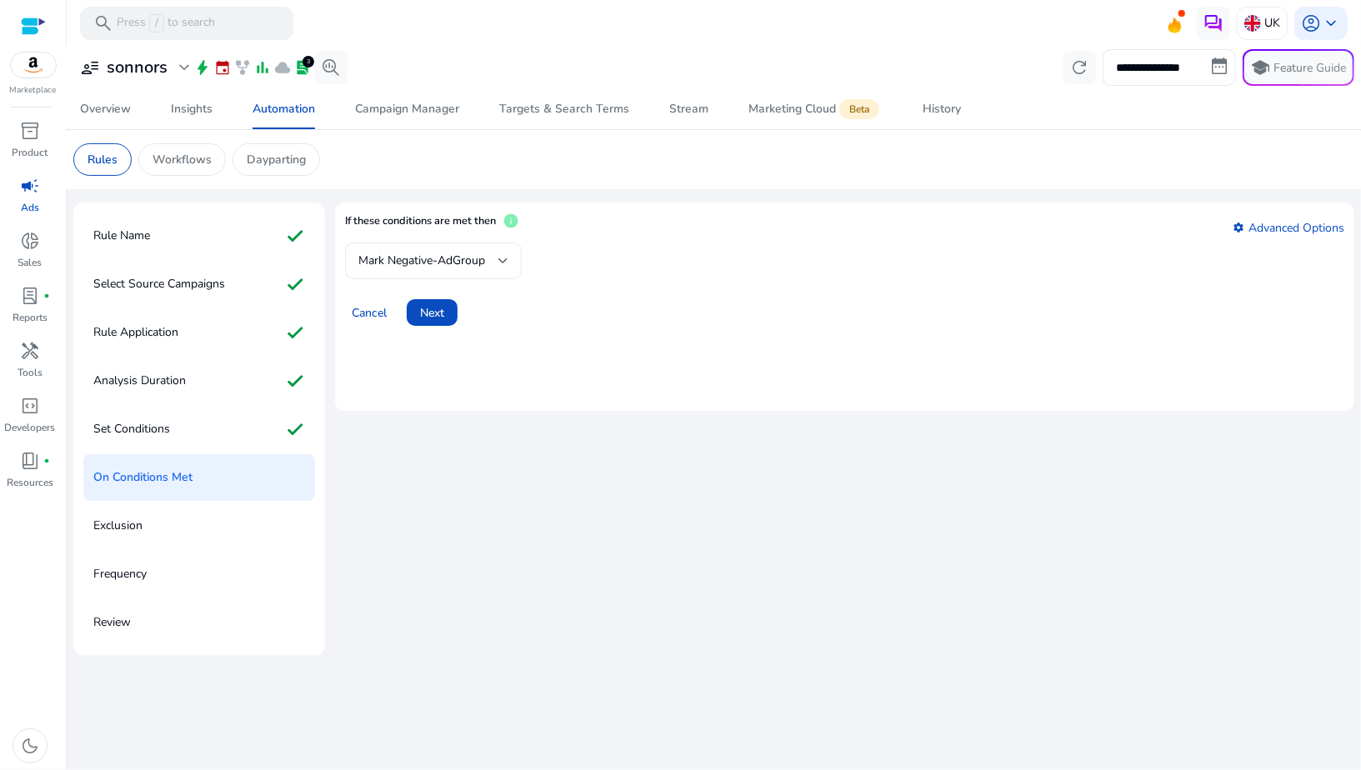
click at [441, 263] on span "Mark Negative-AdGroup" at bounding box center [421, 261] width 127 height 16
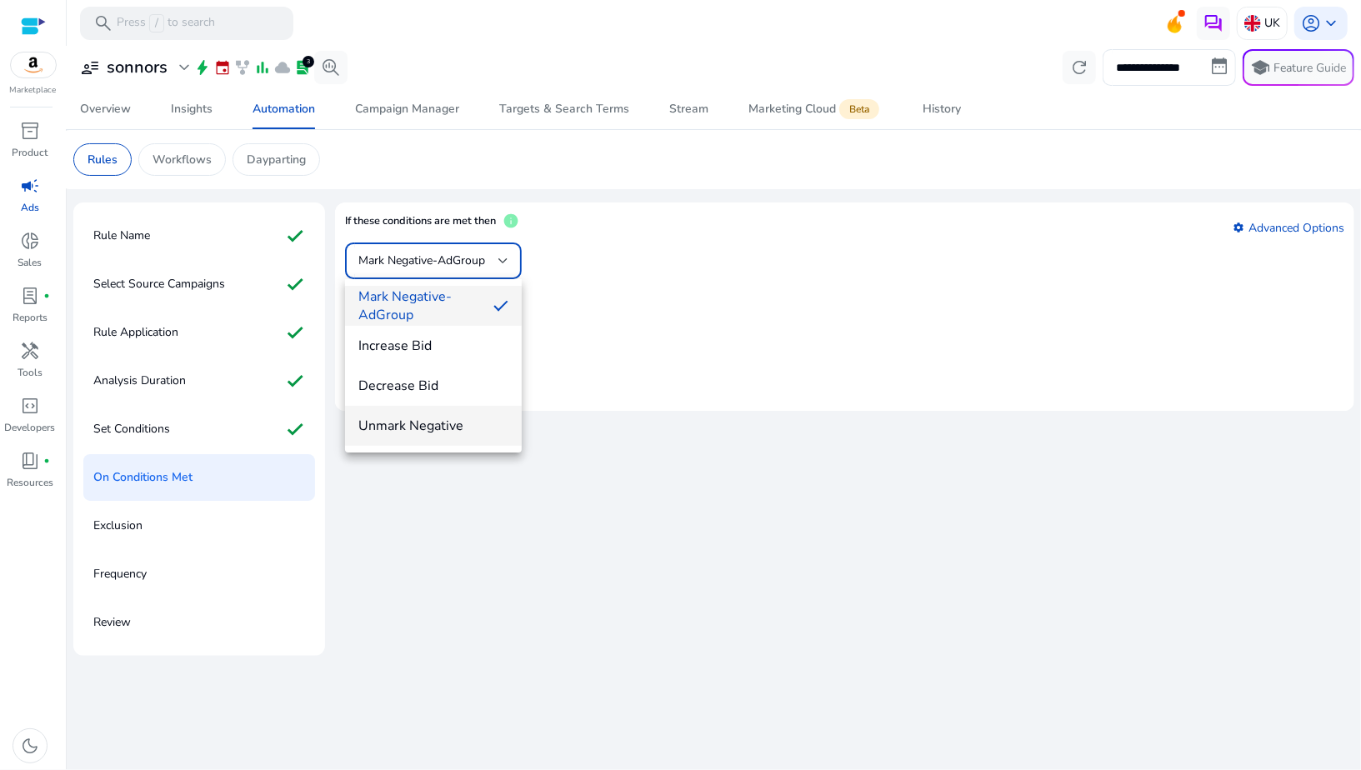
click at [440, 428] on span "Unmark Negative" at bounding box center [433, 426] width 150 height 18
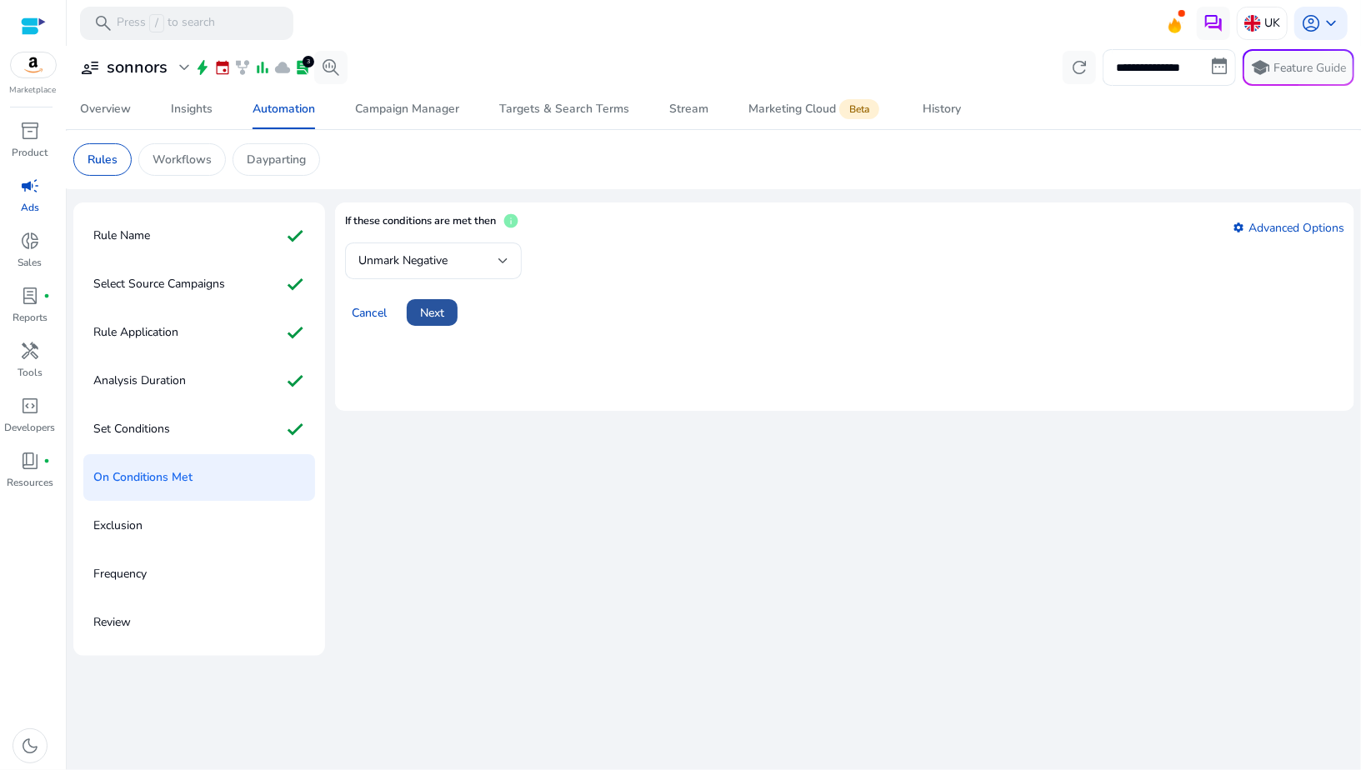
click at [434, 316] on span "Next" at bounding box center [432, 313] width 24 height 18
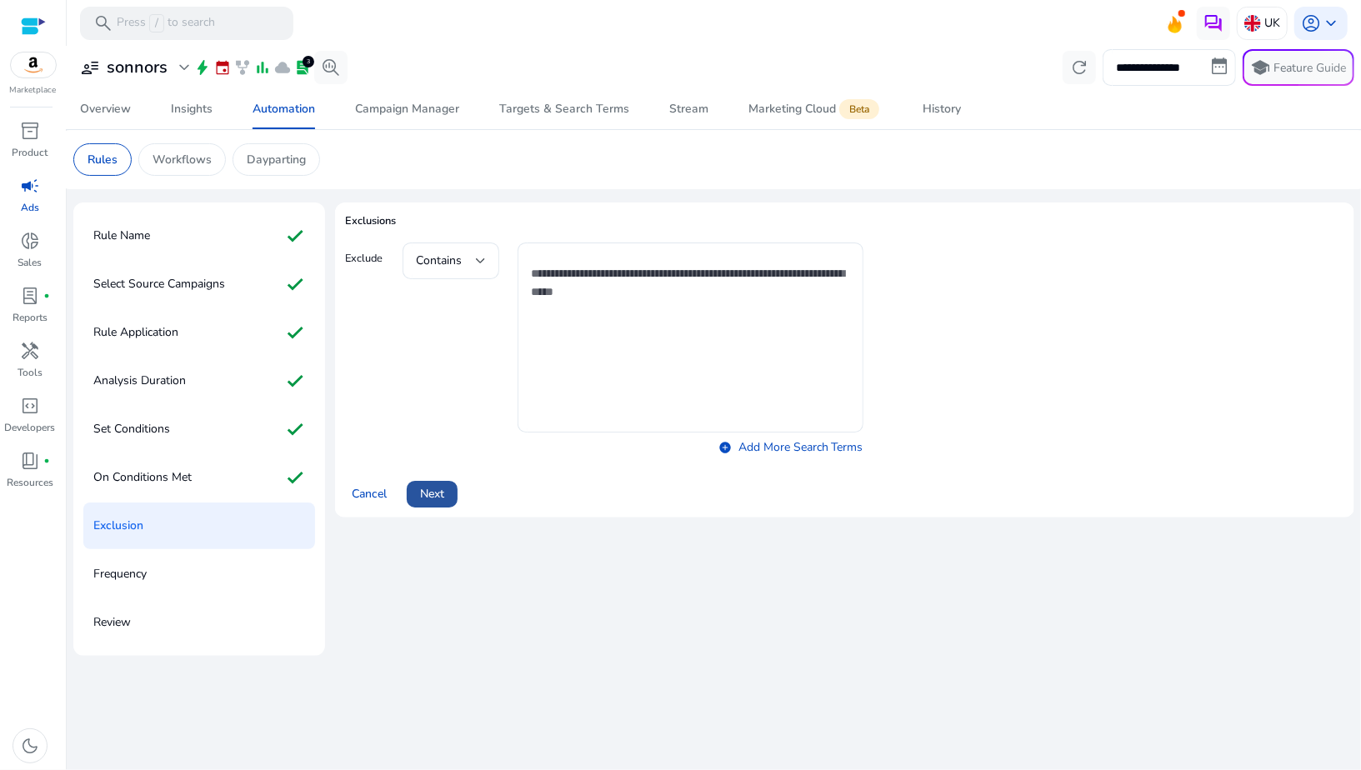
click at [449, 492] on span at bounding box center [432, 494] width 51 height 40
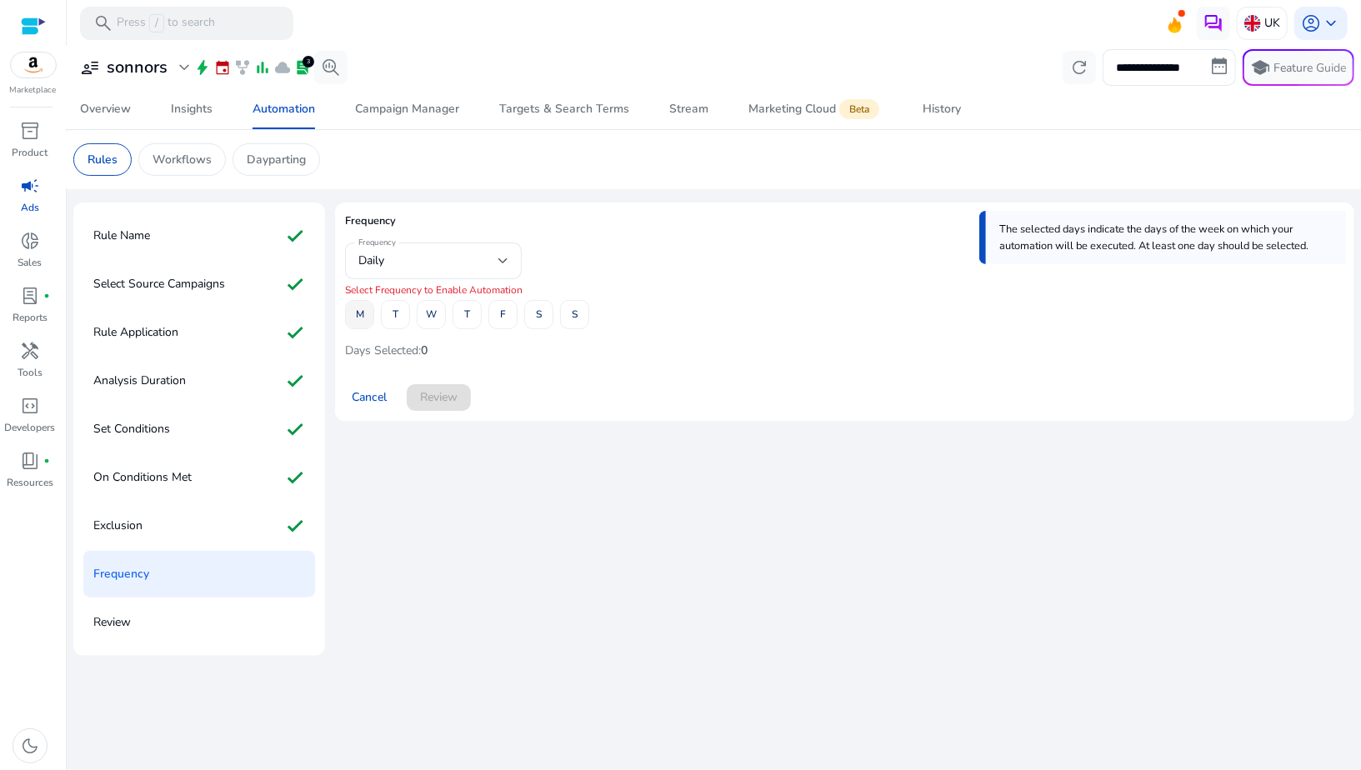
click at [369, 320] on span at bounding box center [360, 315] width 28 height 40
click at [403, 320] on span at bounding box center [396, 315] width 28 height 40
click at [436, 320] on span "W" at bounding box center [431, 314] width 11 height 29
click at [464, 320] on span "T" at bounding box center [467, 314] width 6 height 29
click at [493, 320] on span at bounding box center [503, 315] width 28 height 40
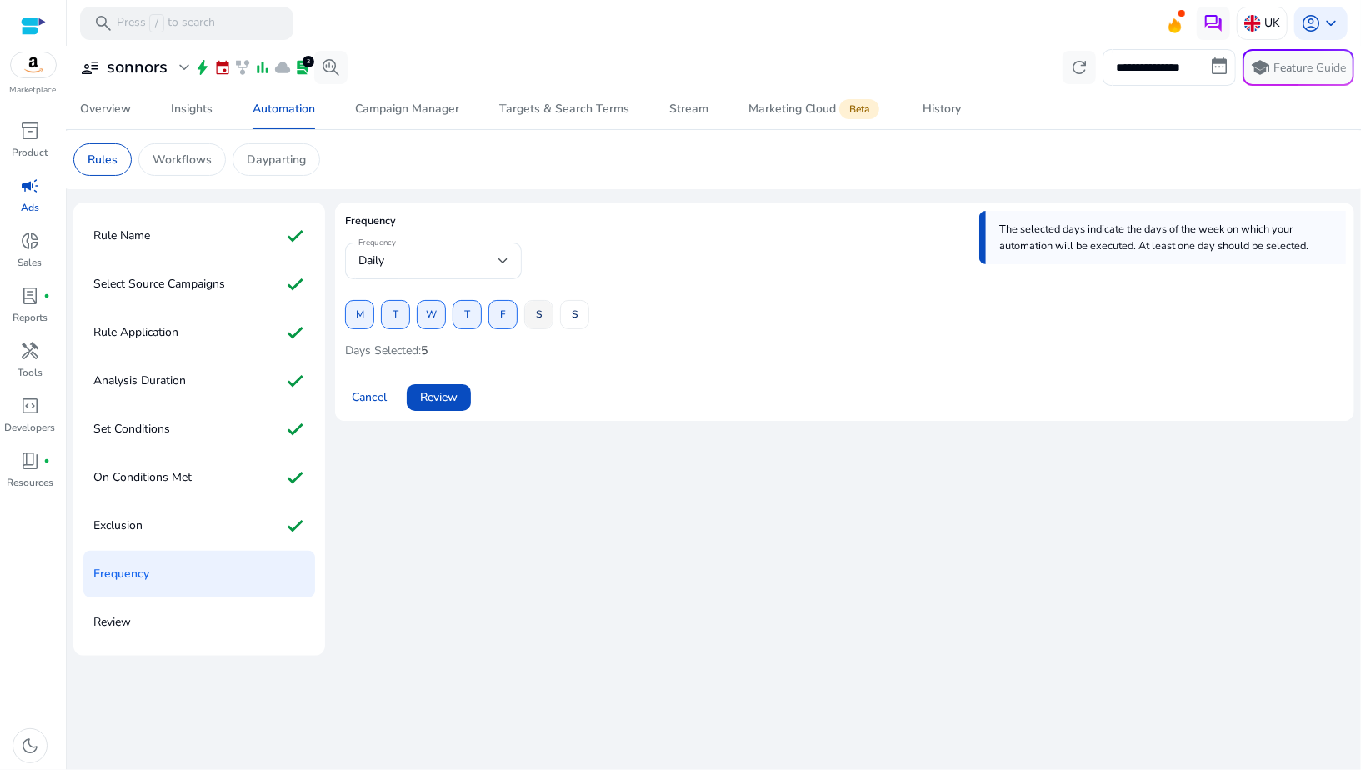
click at [546, 313] on span at bounding box center [539, 315] width 28 height 40
click at [563, 313] on span at bounding box center [575, 315] width 28 height 40
click at [433, 401] on span "Review" at bounding box center [439, 397] width 38 height 18
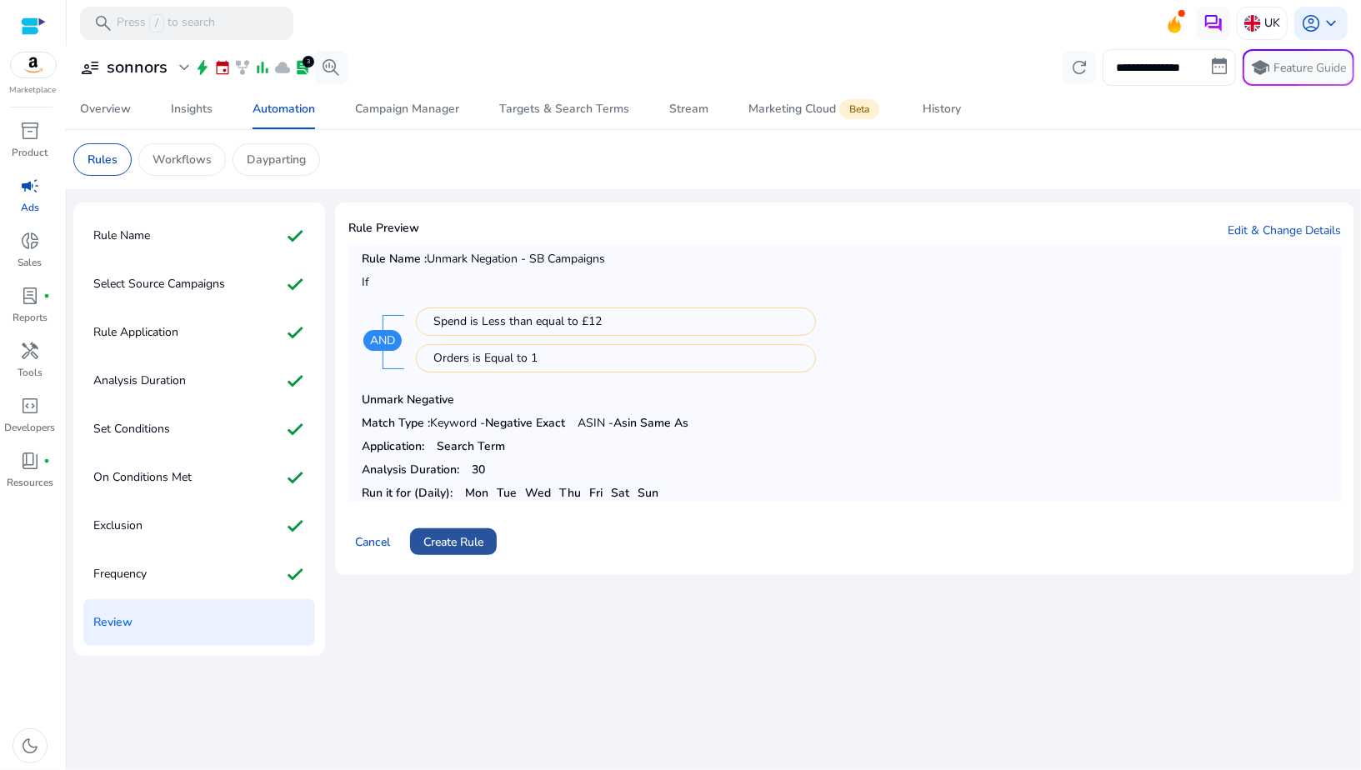
click at [462, 534] on span "Create Rule" at bounding box center [454, 543] width 60 height 18
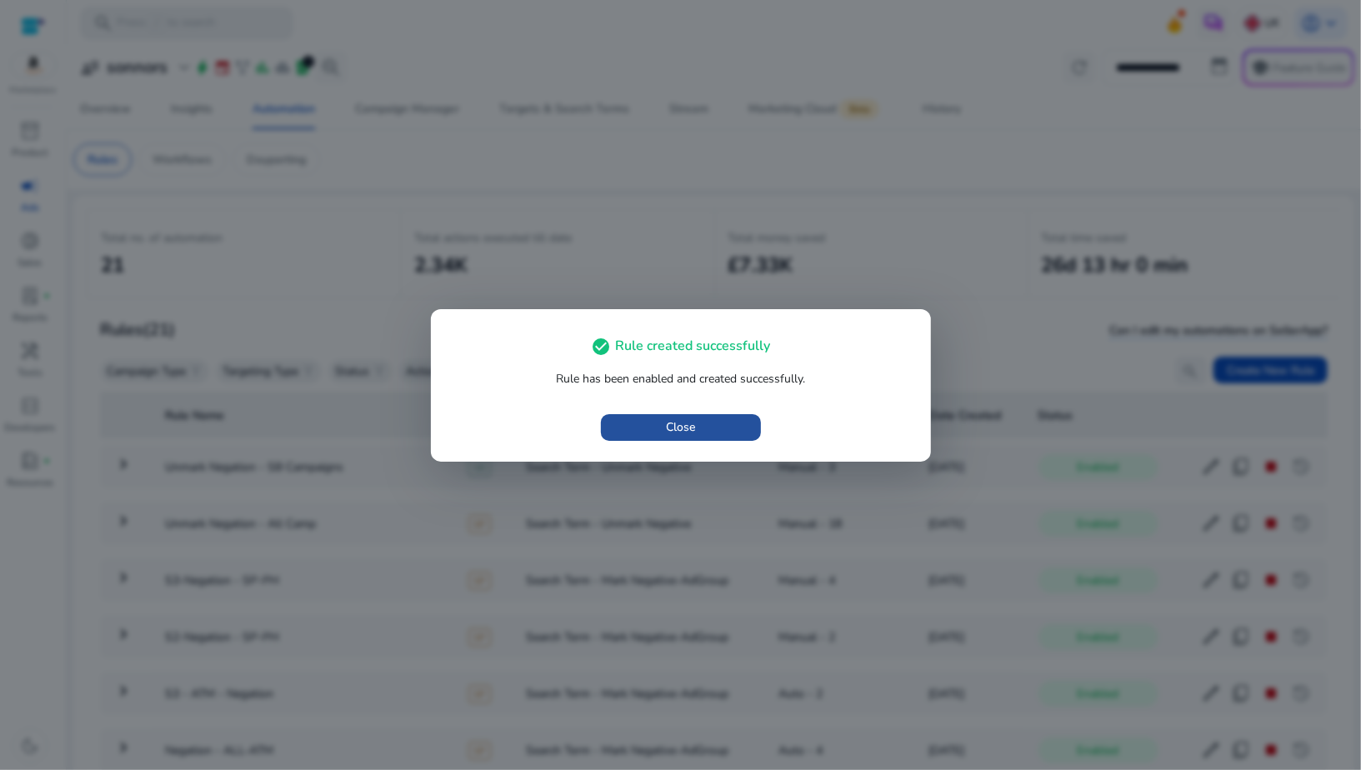
click at [651, 433] on span "button" at bounding box center [681, 428] width 160 height 40
